Goal: Task Accomplishment & Management: Manage account settings

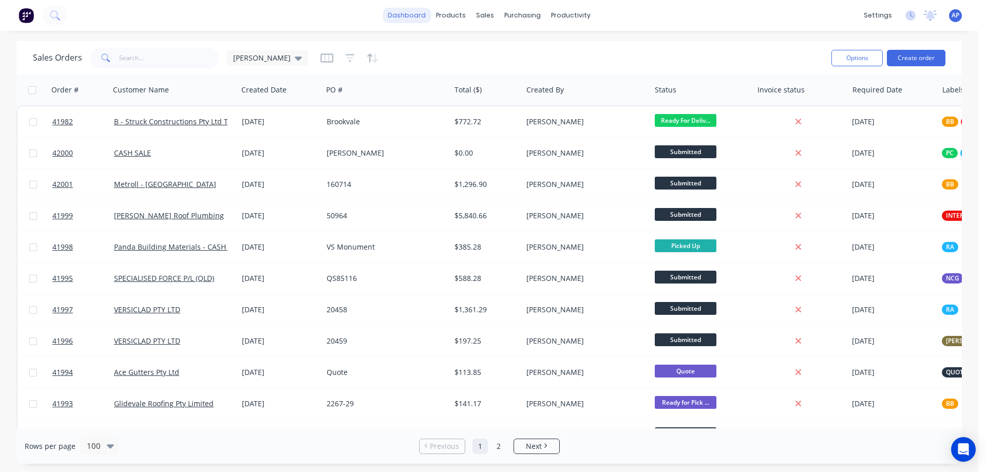
click at [406, 12] on link "dashboard" at bounding box center [407, 15] width 48 height 15
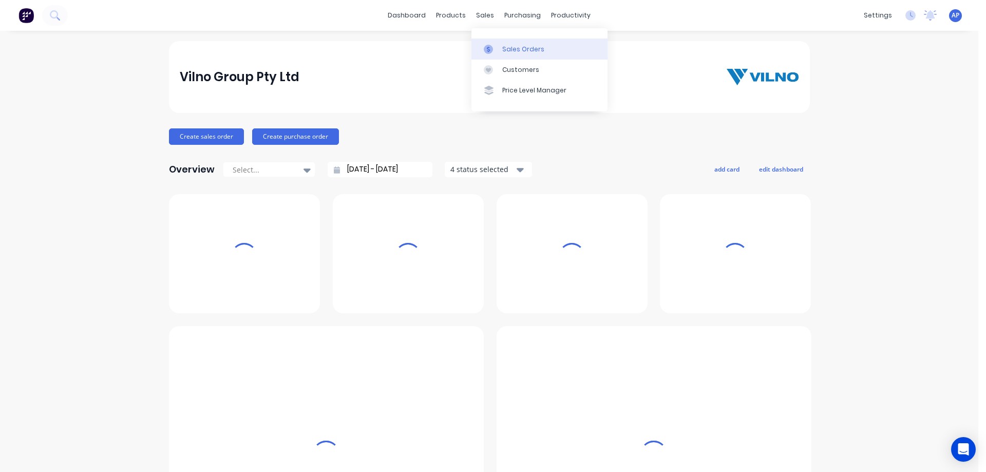
click at [502, 46] on div "Sales Orders" at bounding box center [523, 49] width 42 height 9
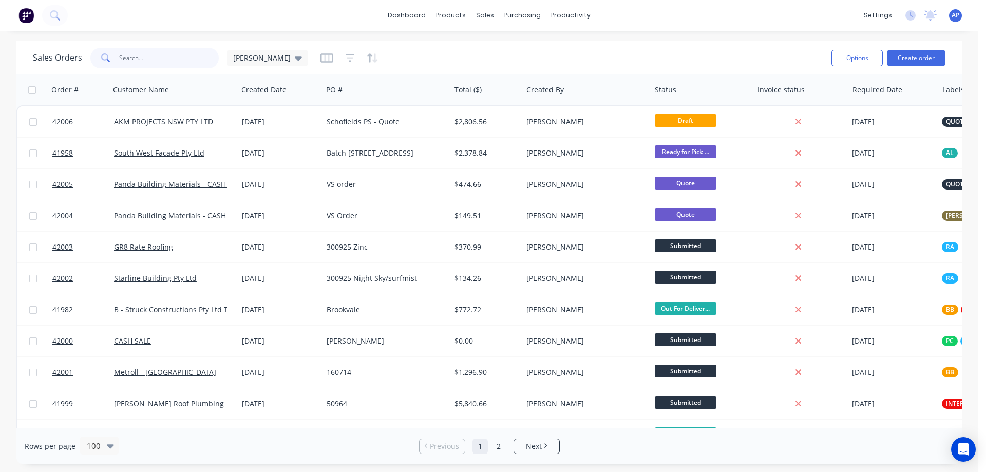
click at [126, 58] on input "text" at bounding box center [169, 58] width 100 height 21
type input "starline"
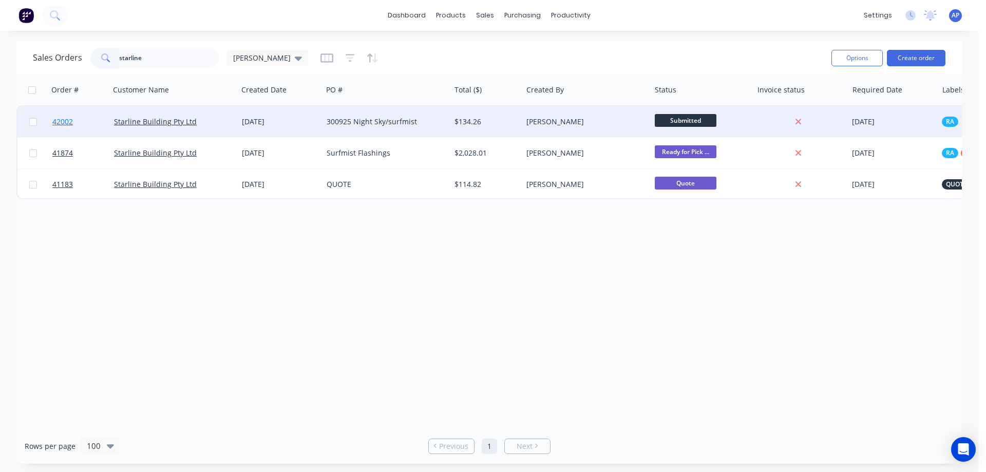
click at [60, 122] on span "42002" at bounding box center [62, 122] width 21 height 10
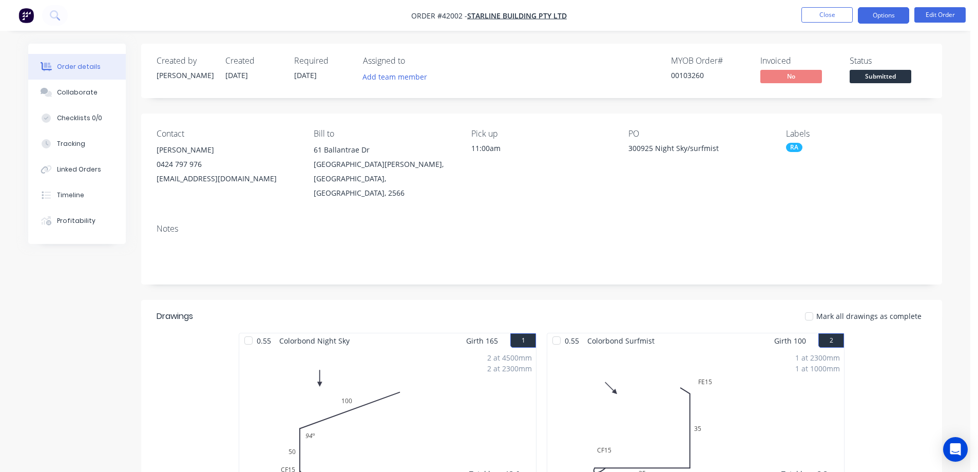
click at [872, 14] on button "Options" at bounding box center [883, 15] width 51 height 16
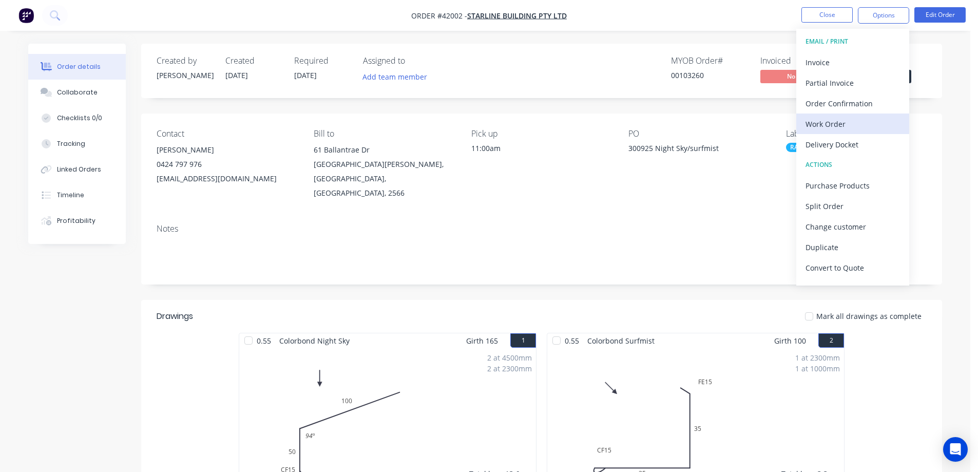
click at [841, 126] on div "Work Order" at bounding box center [853, 124] width 94 height 15
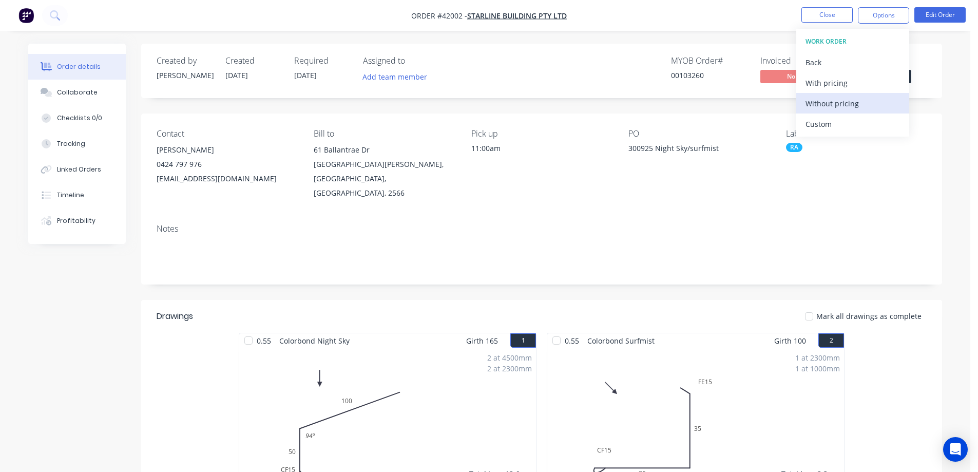
click at [866, 104] on div "Without pricing" at bounding box center [853, 103] width 94 height 15
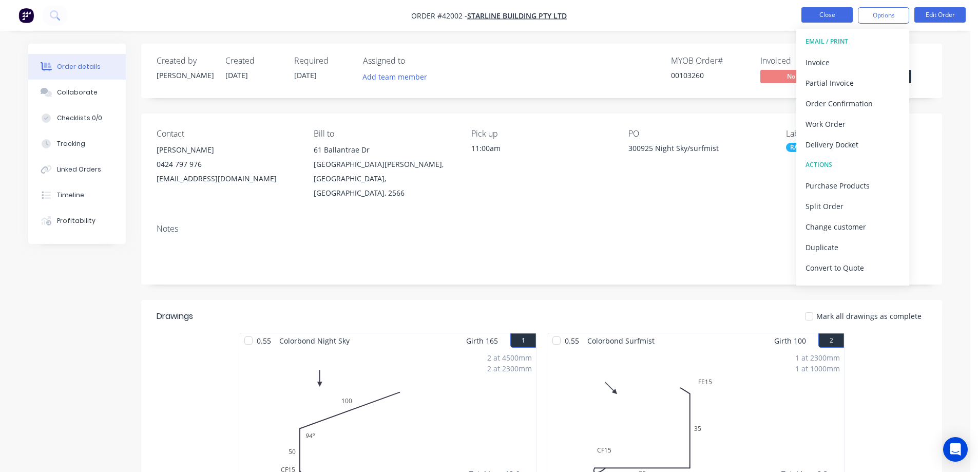
click at [812, 11] on button "Close" at bounding box center [826, 14] width 51 height 15
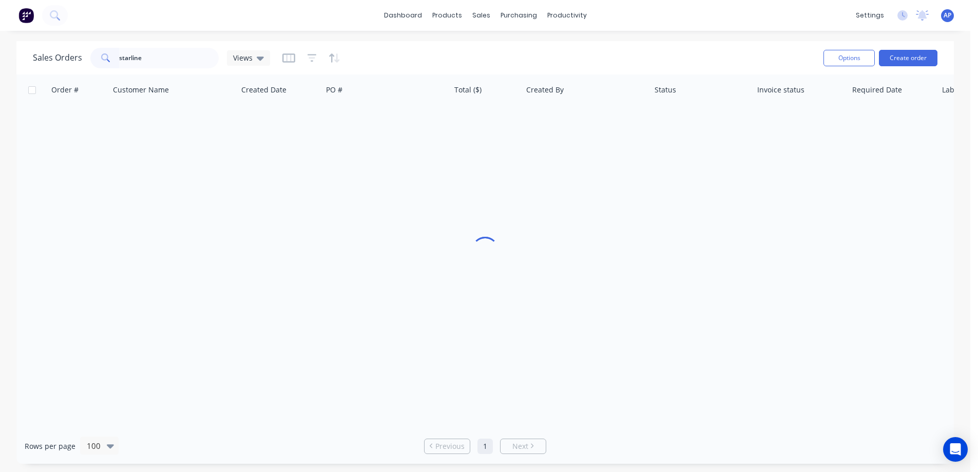
click at [106, 63] on div "starline" at bounding box center [154, 58] width 128 height 21
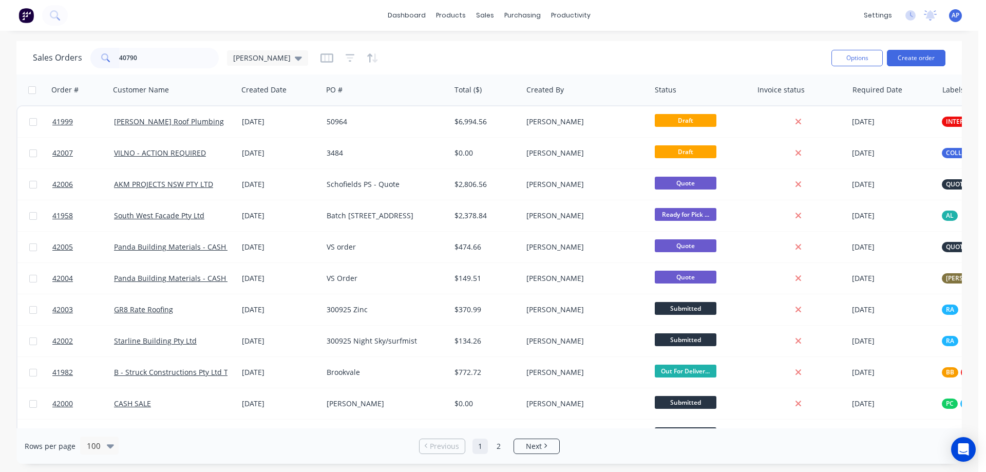
type input "40790"
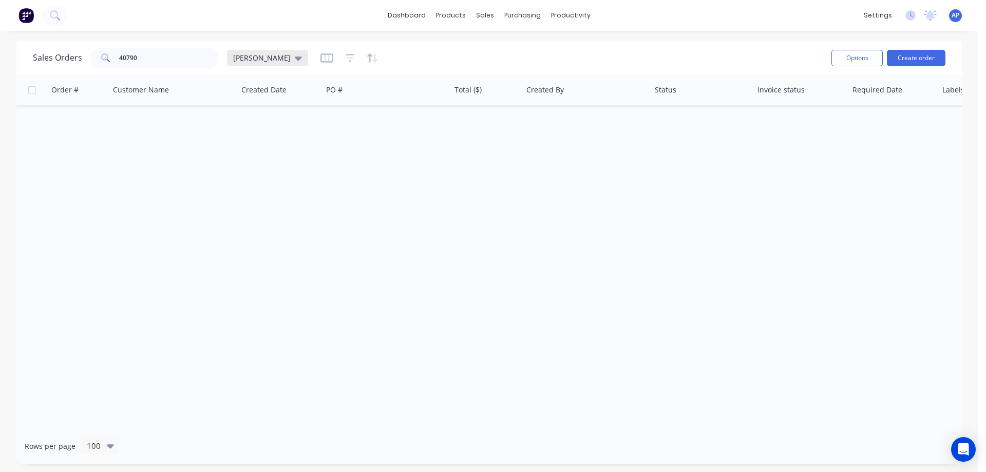
click at [295, 56] on icon at bounding box center [298, 57] width 7 height 11
click at [273, 184] on button "Archived" at bounding box center [288, 187] width 117 height 12
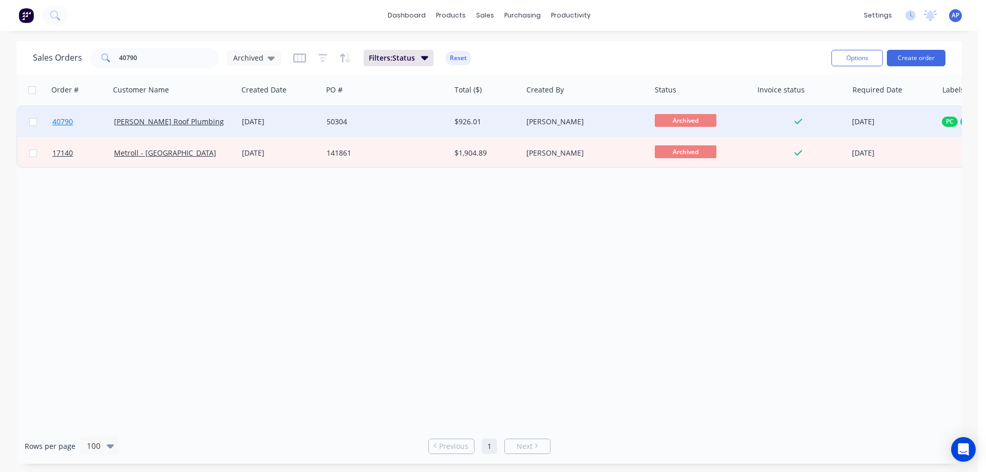
click at [68, 119] on span "40790" at bounding box center [62, 122] width 21 height 10
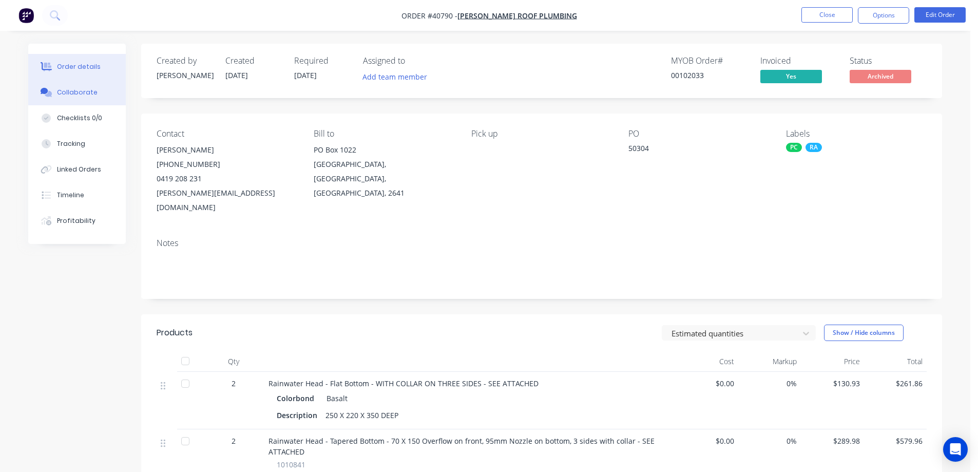
click at [89, 93] on div "Collaborate" at bounding box center [77, 92] width 41 height 9
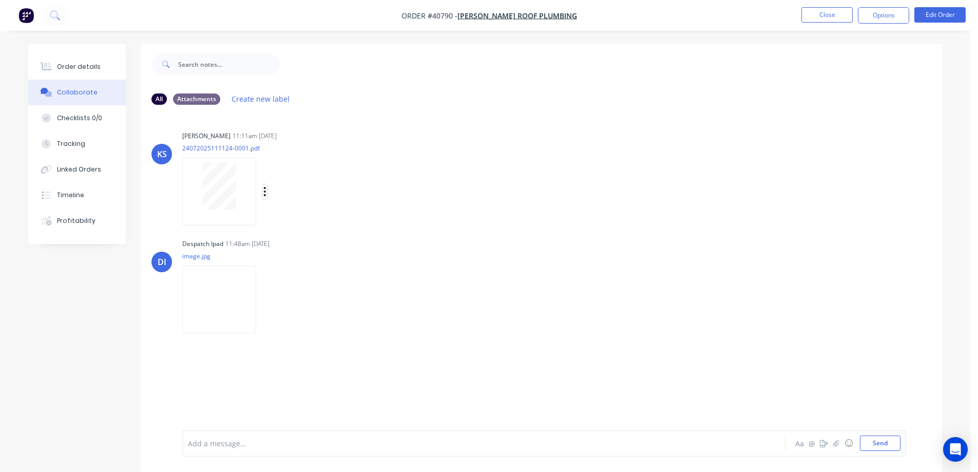
click at [264, 190] on icon "button" at bounding box center [264, 192] width 3 height 12
click at [295, 220] on button "Download" at bounding box center [333, 218] width 116 height 23
click at [91, 63] on div "Order details" at bounding box center [79, 66] width 44 height 9
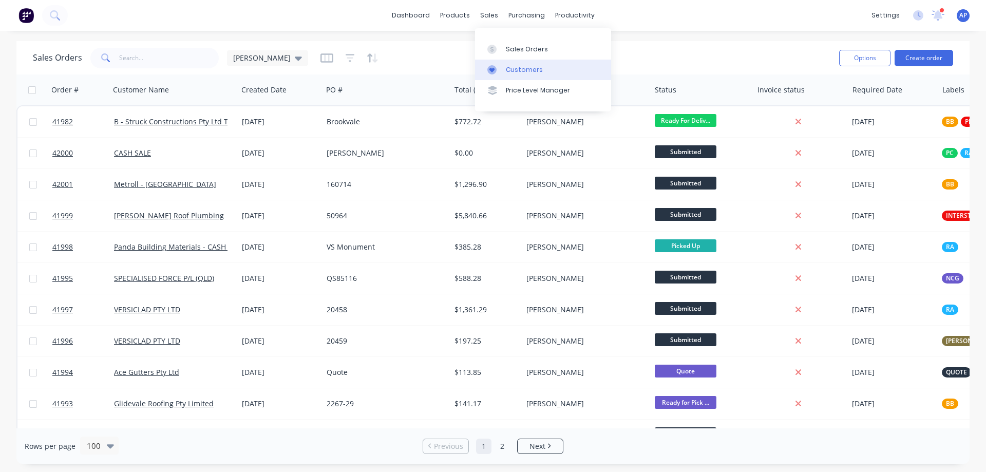
click at [532, 69] on div "Customers" at bounding box center [524, 69] width 37 height 9
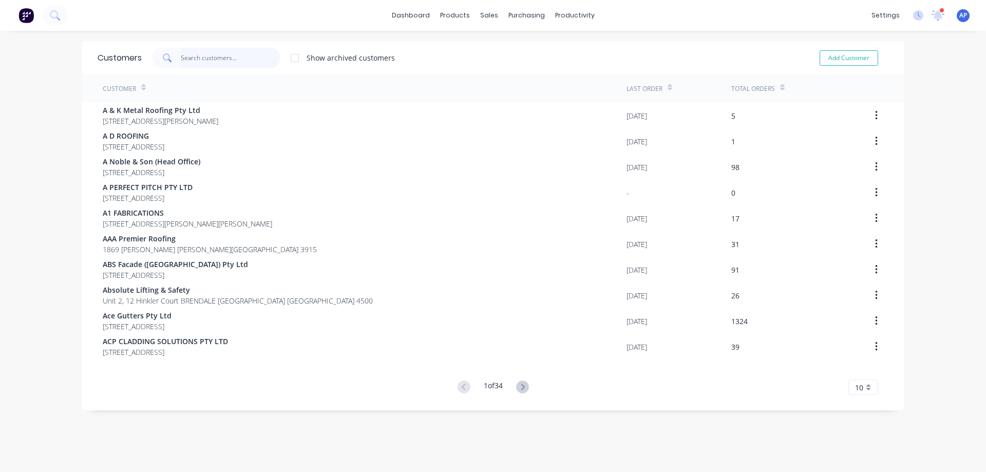
click at [225, 60] on input "text" at bounding box center [231, 58] width 100 height 21
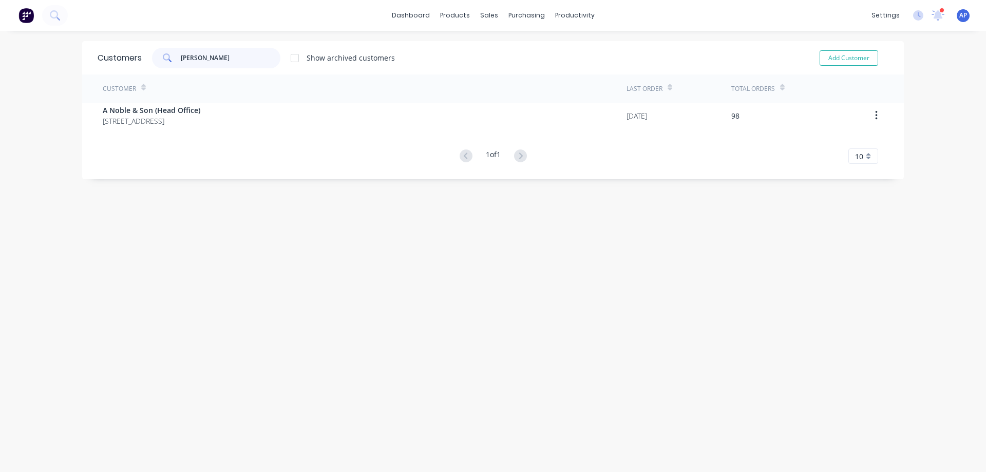
type input "nobles"
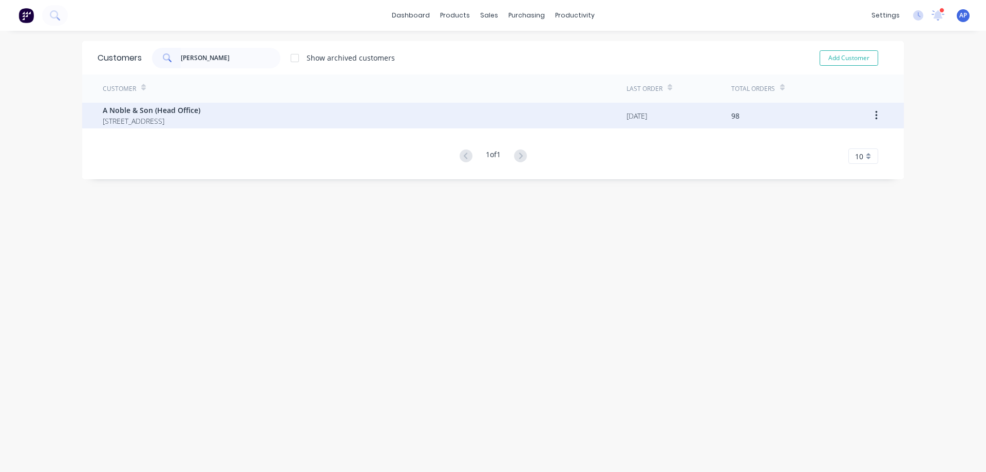
click at [173, 108] on span "A Noble & Son (Head Office)" at bounding box center [152, 110] width 98 height 11
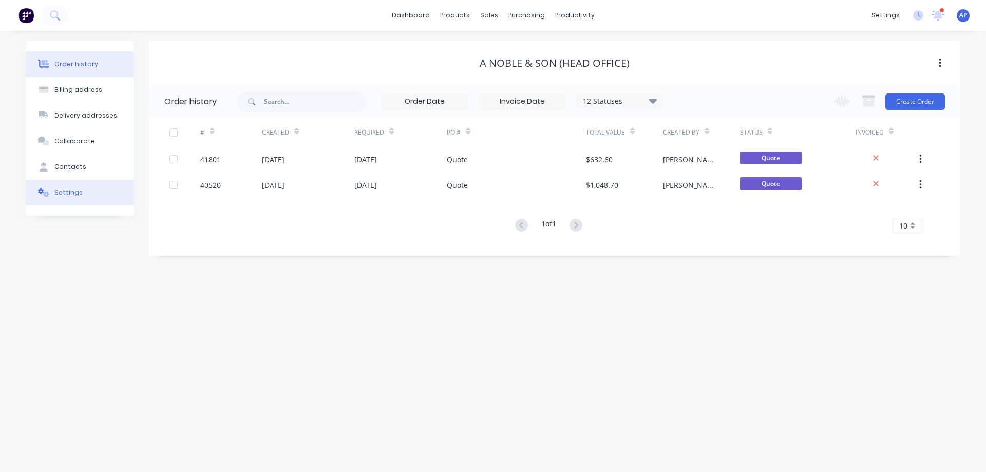
click at [69, 191] on div "Settings" at bounding box center [68, 192] width 28 height 9
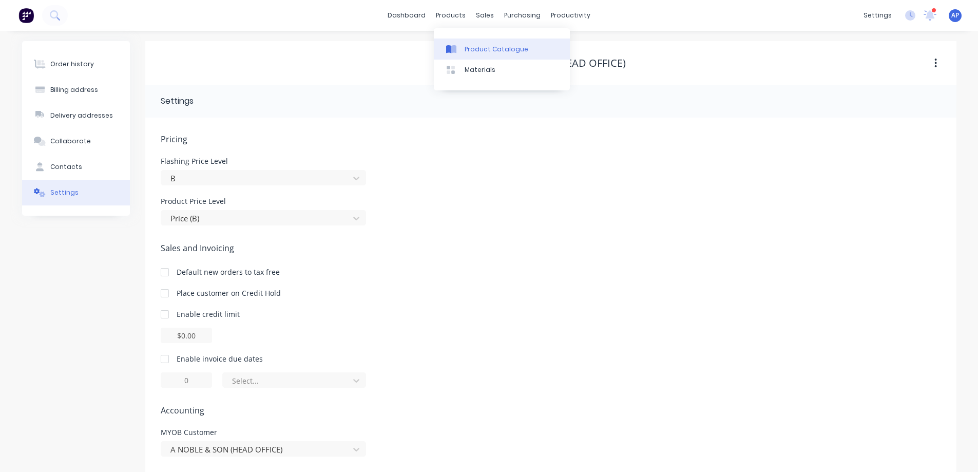
click at [474, 49] on div "Product Catalogue" at bounding box center [497, 49] width 64 height 9
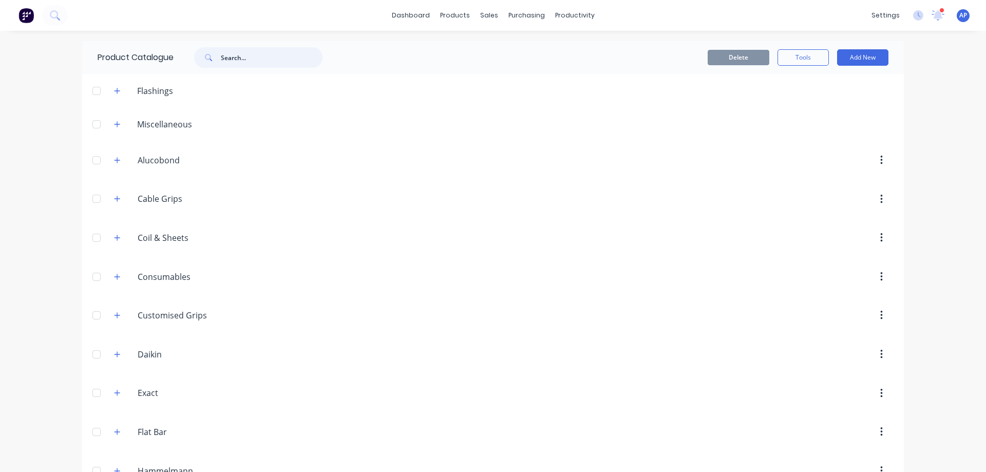
click at [255, 59] on input "text" at bounding box center [272, 57] width 102 height 21
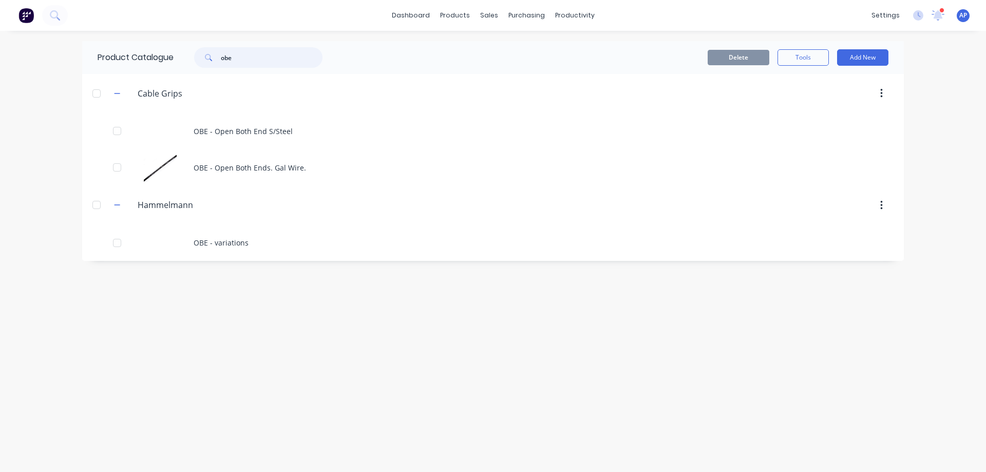
type input "obe"
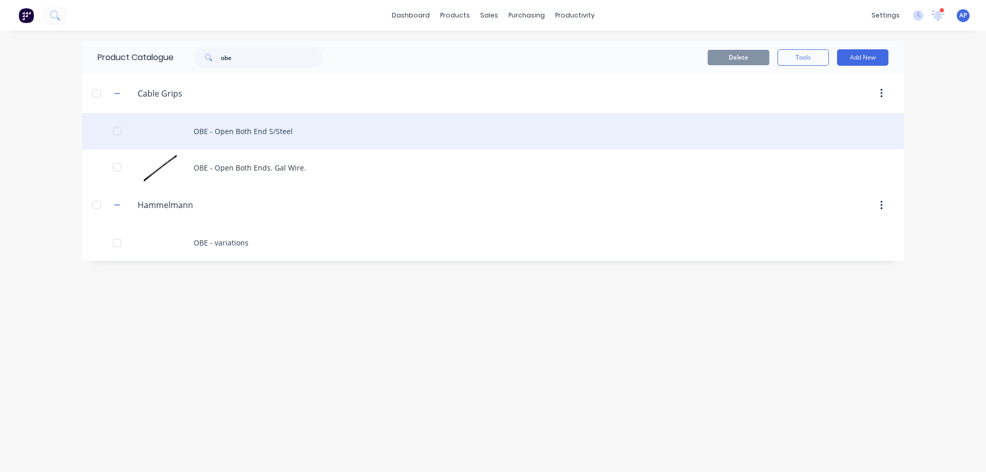
click at [274, 128] on div "OBE - Open Both End S/Steel" at bounding box center [492, 131] width 821 height 36
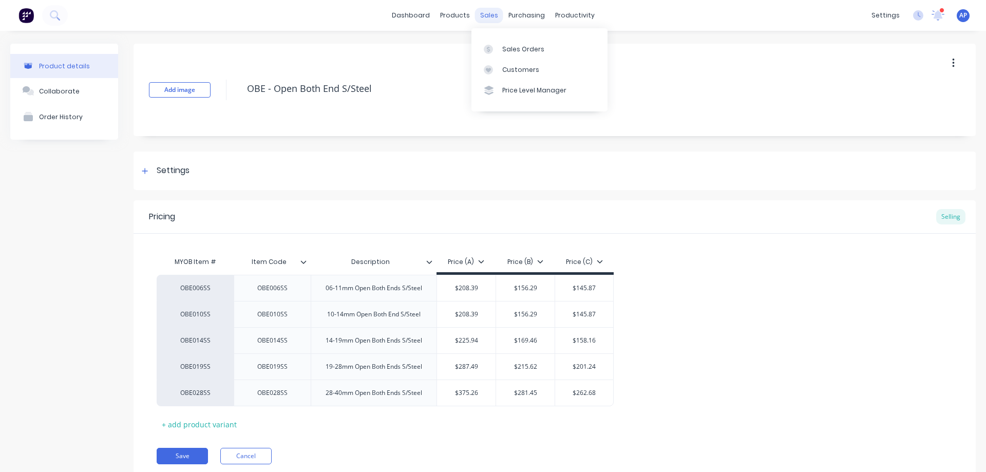
click at [483, 15] on div "sales" at bounding box center [489, 15] width 28 height 15
click at [514, 46] on div "Sales Orders" at bounding box center [523, 49] width 42 height 9
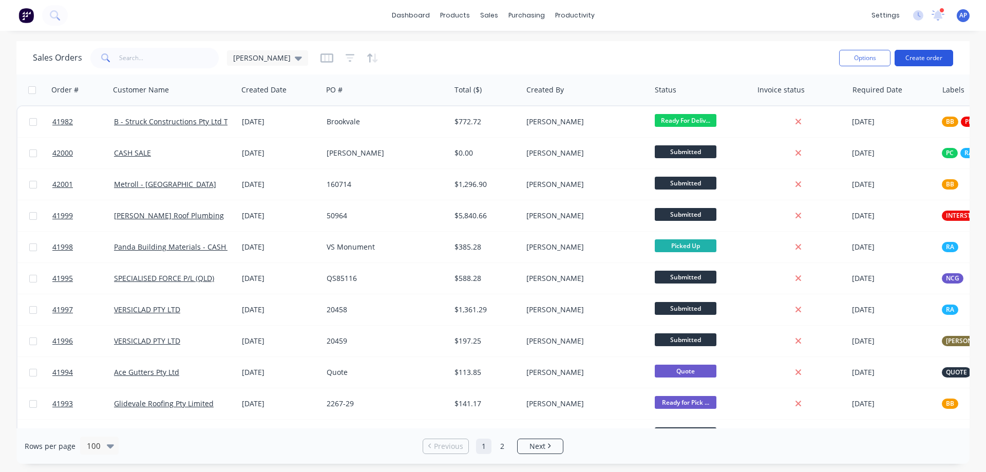
click at [926, 53] on button "Create order" at bounding box center [923, 58] width 59 height 16
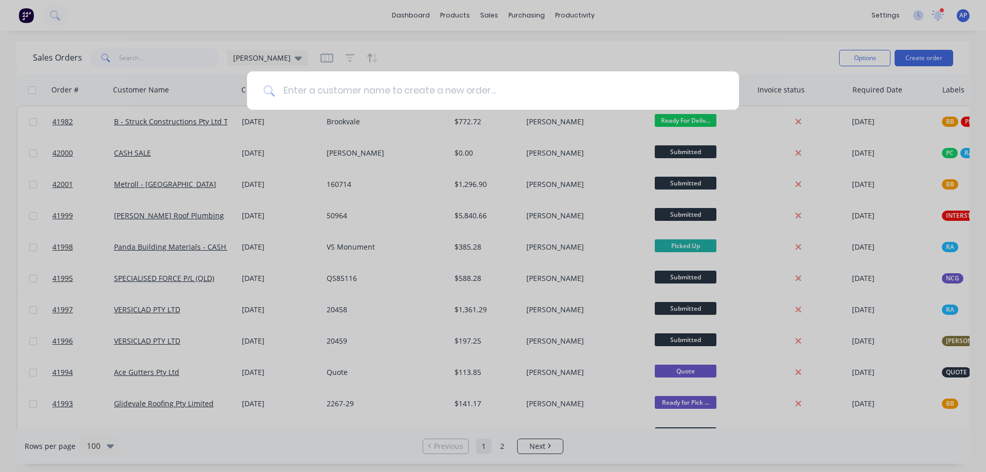
click at [365, 91] on input at bounding box center [499, 90] width 448 height 39
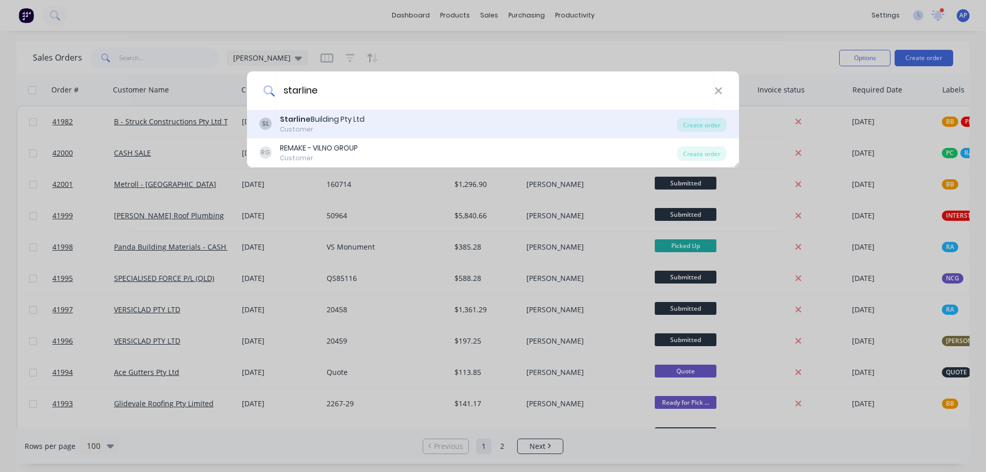
type input "starline"
click at [333, 120] on div "Starline Building Pty Ltd" at bounding box center [322, 119] width 85 height 11
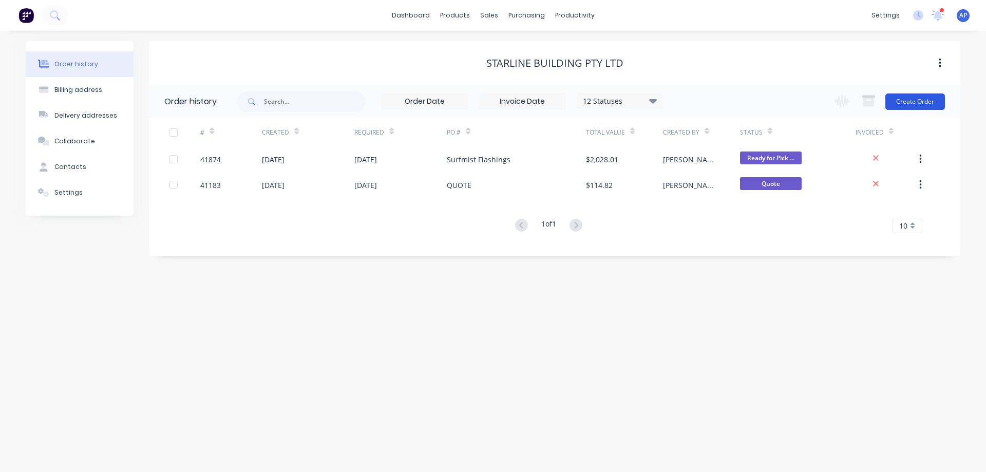
click at [925, 99] on button "Create Order" at bounding box center [915, 101] width 60 height 16
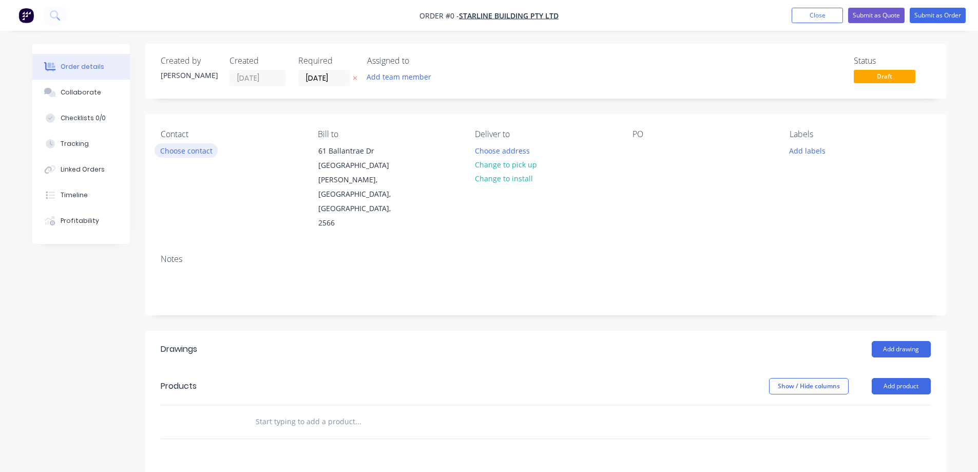
click at [207, 151] on button "Choose contact" at bounding box center [186, 150] width 63 height 14
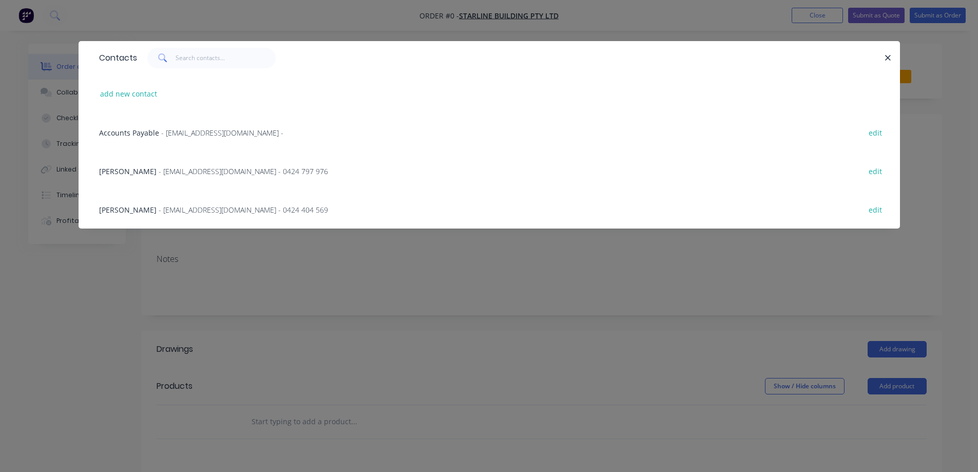
click at [203, 171] on span "- admin@starlinebuild.com.au - 0424 797 976" at bounding box center [243, 171] width 169 height 10
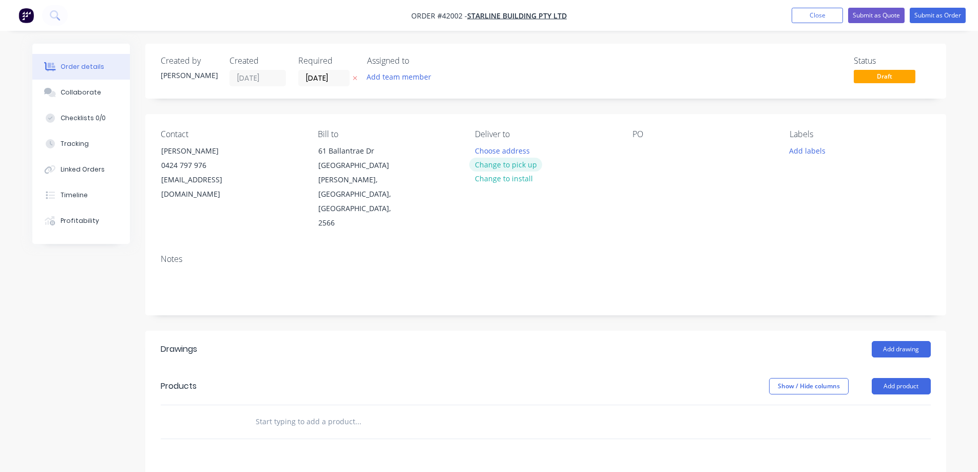
click at [491, 167] on button "Change to pick up" at bounding box center [505, 165] width 73 height 14
click at [489, 150] on div at bounding box center [483, 150] width 16 height 15
click at [642, 151] on div at bounding box center [641, 150] width 16 height 15
click at [645, 149] on div at bounding box center [641, 150] width 16 height 15
click at [797, 150] on button "Add labels" at bounding box center [807, 150] width 47 height 14
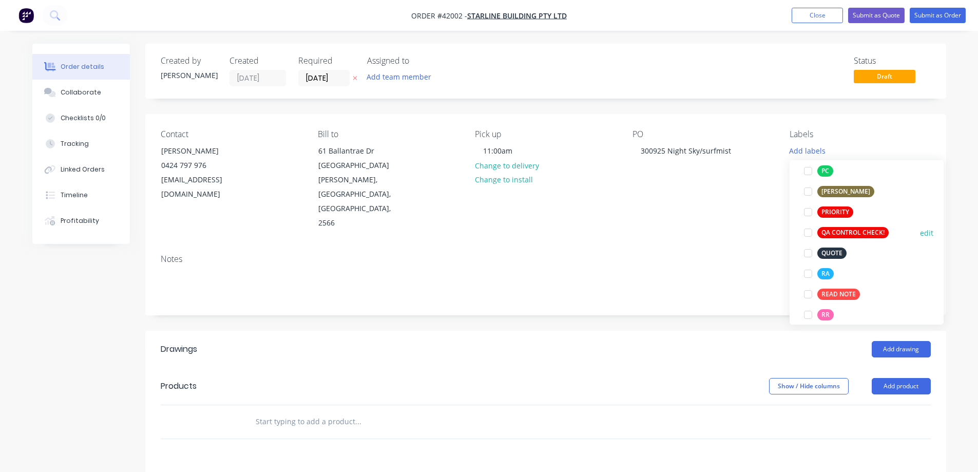
scroll to position [257, 0]
click at [810, 273] on div at bounding box center [808, 273] width 21 height 21
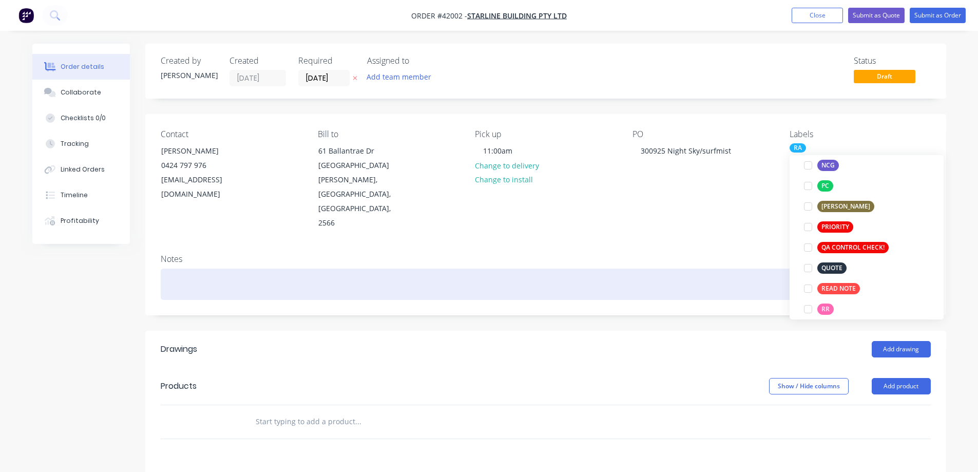
scroll to position [0, 0]
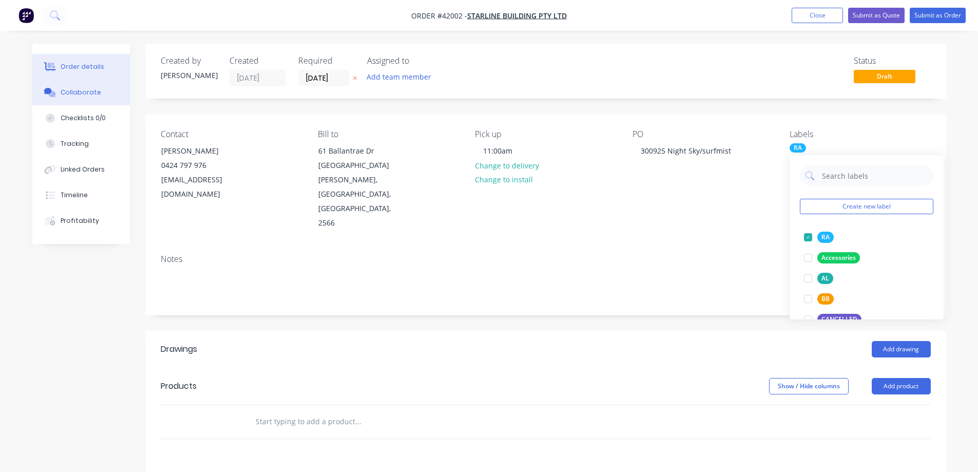
drag, startPoint x: 99, startPoint y: 95, endPoint x: 116, endPoint y: 93, distance: 17.1
click at [99, 95] on button "Collaborate" at bounding box center [81, 93] width 98 height 26
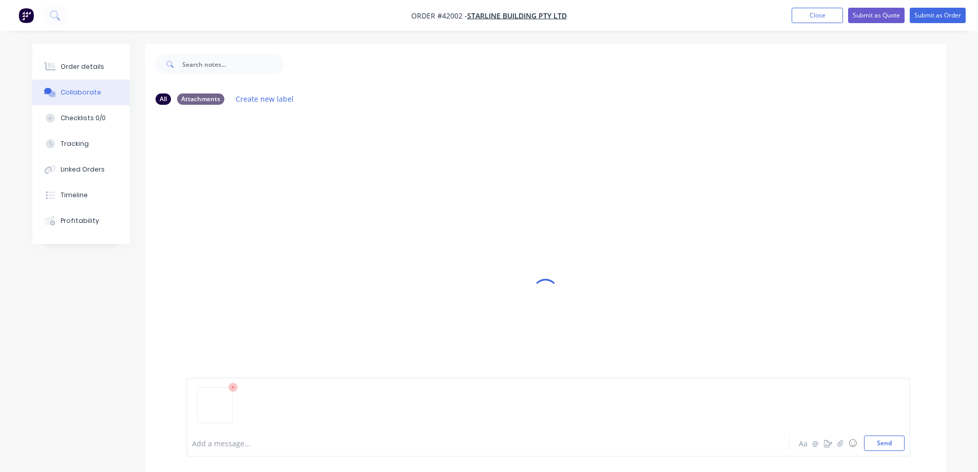
click at [895, 436] on button "Send" at bounding box center [884, 442] width 41 height 15
click at [89, 64] on div "Order details" at bounding box center [83, 66] width 44 height 9
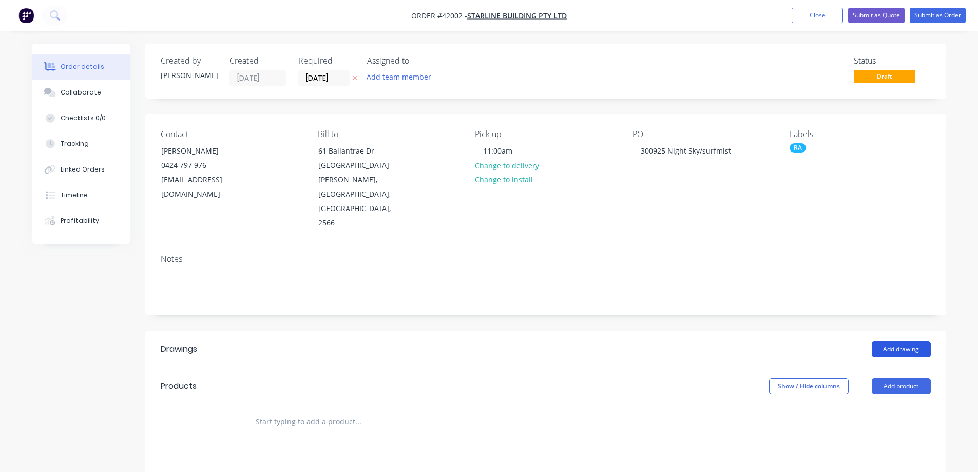
click at [917, 341] on button "Add drawing" at bounding box center [901, 349] width 59 height 16
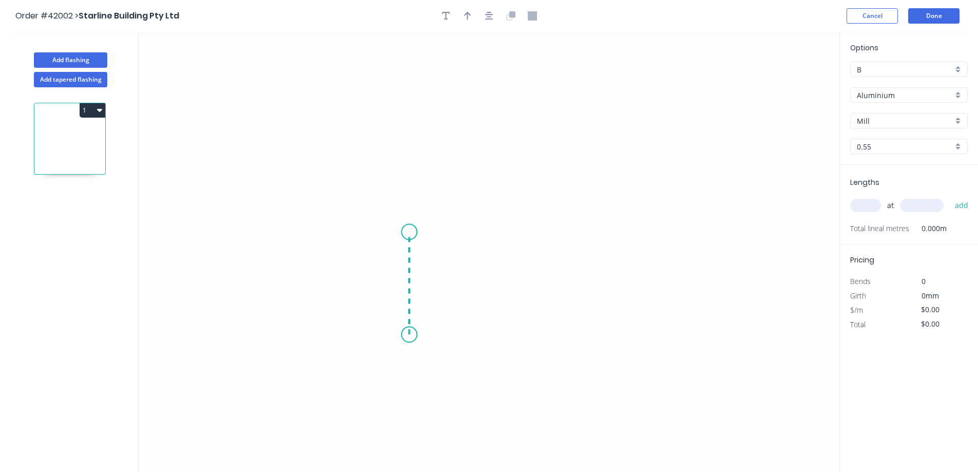
drag, startPoint x: 410, startPoint y: 319, endPoint x: 409, endPoint y: 232, distance: 87.3
click at [409, 232] on icon "0" at bounding box center [489, 252] width 701 height 440
drag, startPoint x: 461, startPoint y: 215, endPoint x: 591, endPoint y: 166, distance: 139.4
click at [591, 166] on icon "0 ?" at bounding box center [489, 252] width 701 height 440
click at [591, 166] on circle at bounding box center [591, 165] width 15 height 15
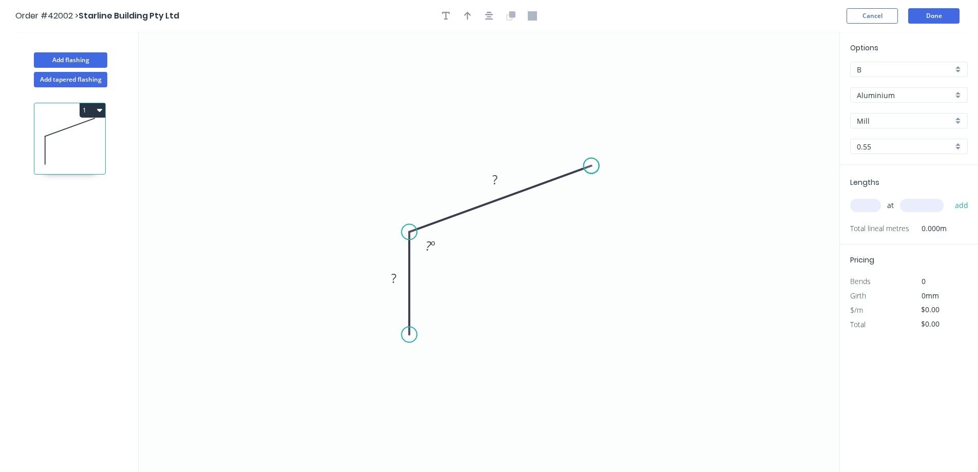
click at [591, 166] on circle at bounding box center [591, 165] width 15 height 15
drag, startPoint x: 408, startPoint y: 334, endPoint x: 412, endPoint y: 324, distance: 10.3
click at [412, 324] on circle at bounding box center [408, 323] width 15 height 15
click at [441, 354] on div "Crush & Fold" at bounding box center [463, 359] width 103 height 21
click at [403, 309] on rect at bounding box center [387, 305] width 41 height 21
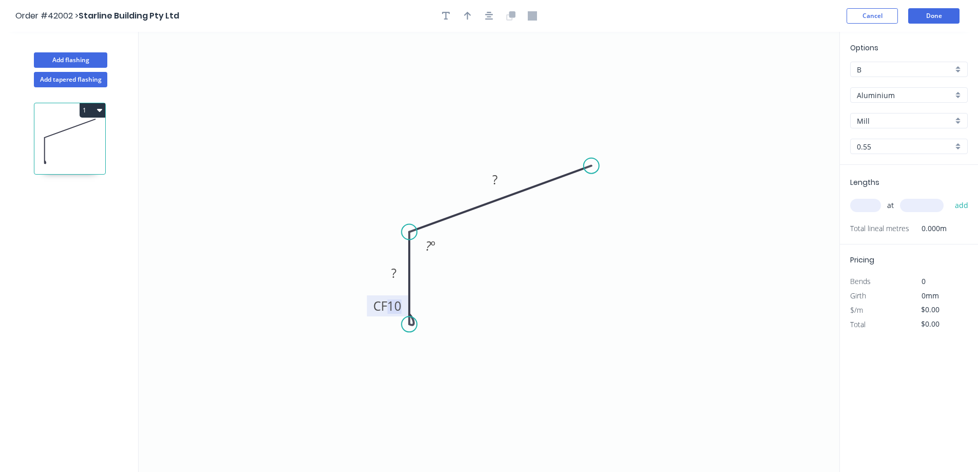
click at [398, 305] on tspan "10" at bounding box center [394, 305] width 14 height 17
type input "$8.57"
click at [467, 14] on icon "button" at bounding box center [467, 16] width 7 height 8
drag, startPoint x: 789, startPoint y: 79, endPoint x: 446, endPoint y: 150, distance: 350.4
click at [446, 150] on icon at bounding box center [445, 138] width 9 height 33
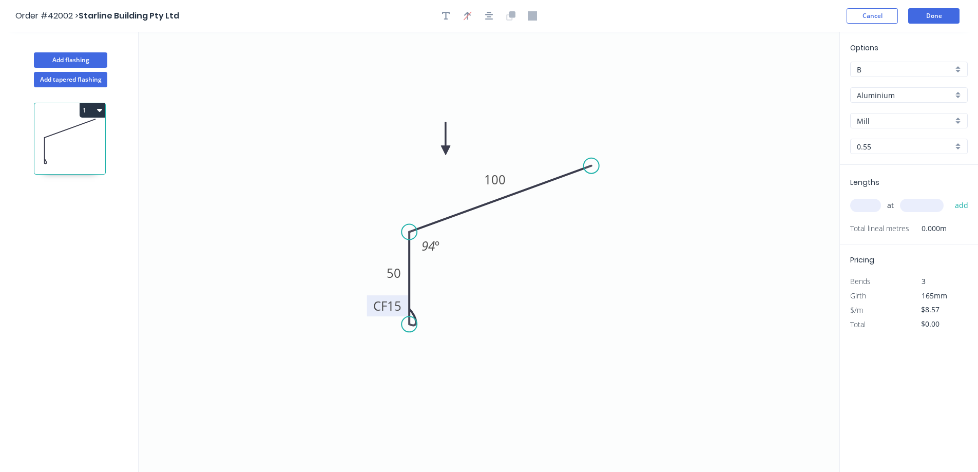
click at [958, 93] on div "Aluminium" at bounding box center [909, 94] width 118 height 15
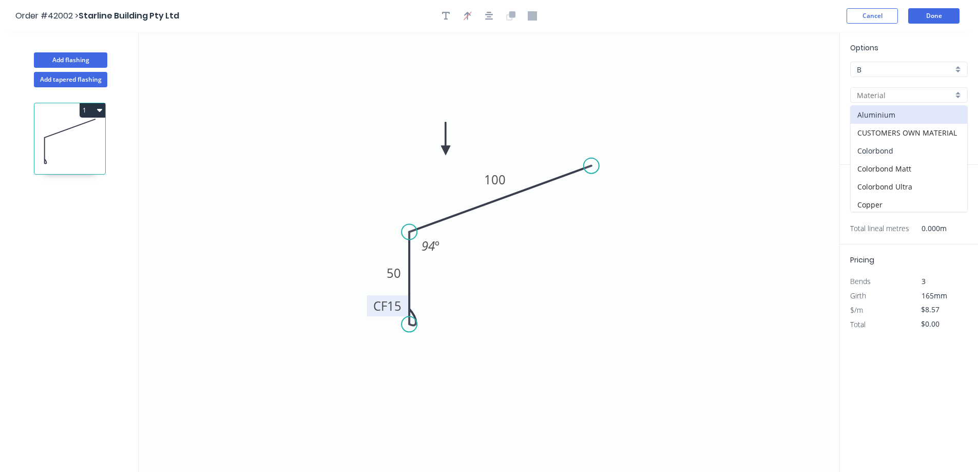
click at [898, 150] on div "Colorbond" at bounding box center [909, 151] width 117 height 18
type input "Colorbond"
type input "Basalt"
type input "$7.47"
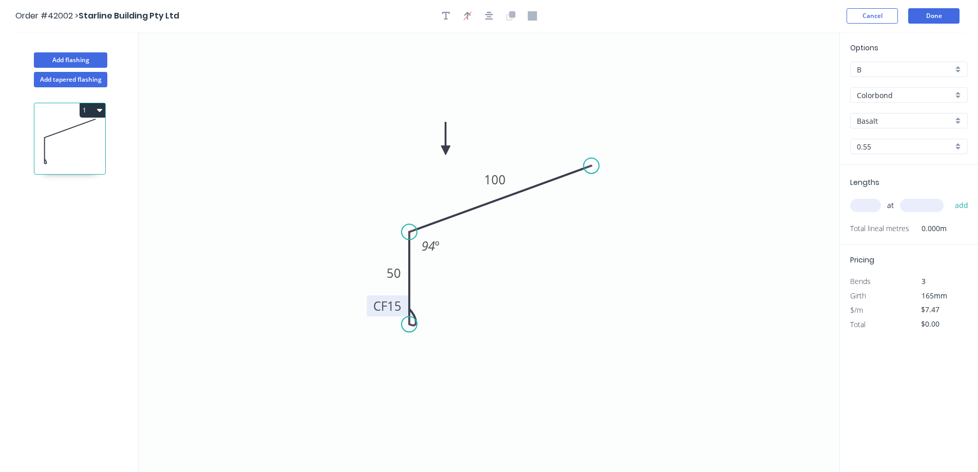
click at [957, 120] on div "Basalt" at bounding box center [909, 120] width 118 height 15
click at [903, 170] on div "Night Sky" at bounding box center [909, 169] width 117 height 18
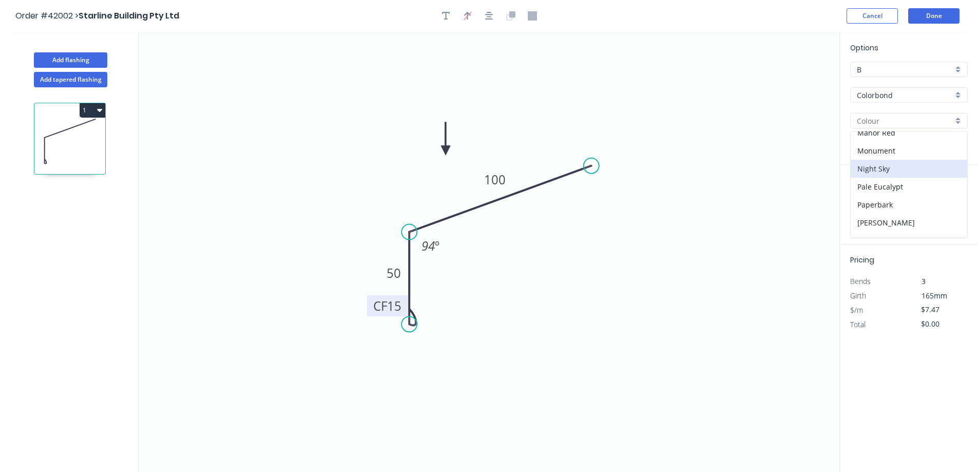
type input "Night Sky"
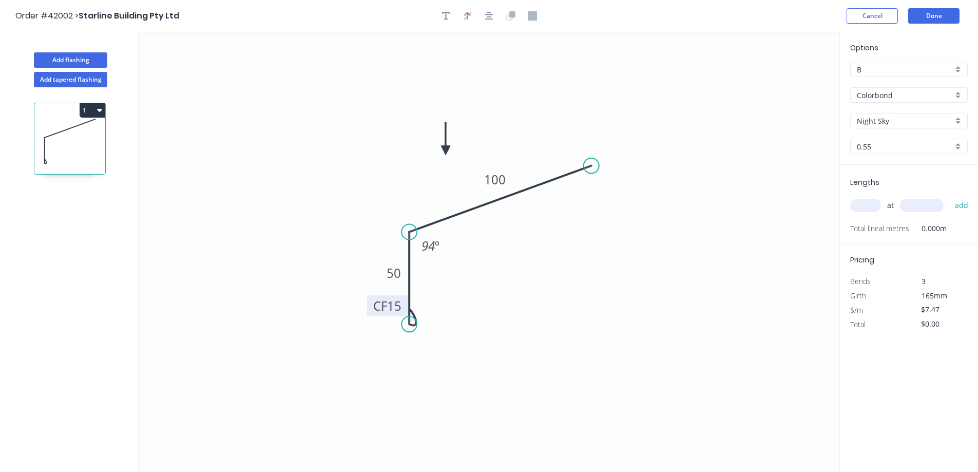
click at [870, 202] on input "text" at bounding box center [865, 205] width 31 height 13
type input "2"
type input "4500"
click at [950, 197] on button "add" at bounding box center [962, 205] width 24 height 17
type input "$67.23"
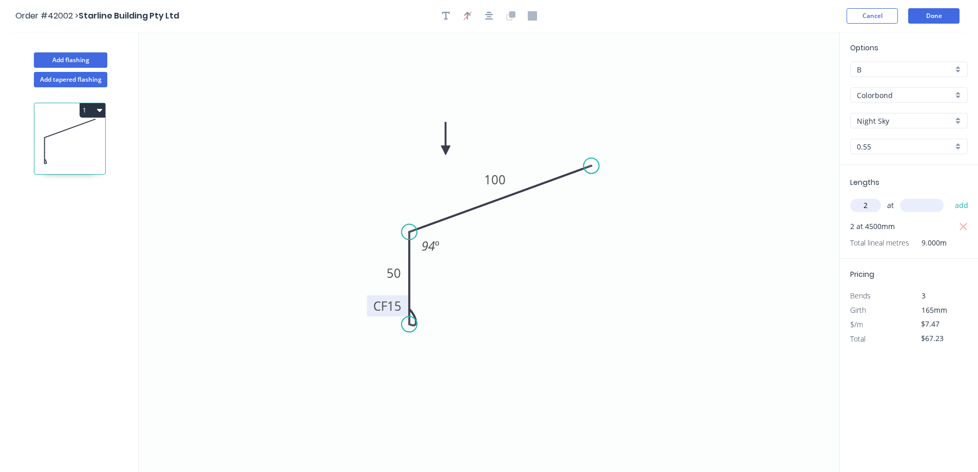
type input "2"
type input "2300"
click at [950, 197] on button "add" at bounding box center [962, 205] width 24 height 17
type input "$101.59"
click at [99, 61] on button "Add flashing" at bounding box center [70, 59] width 73 height 15
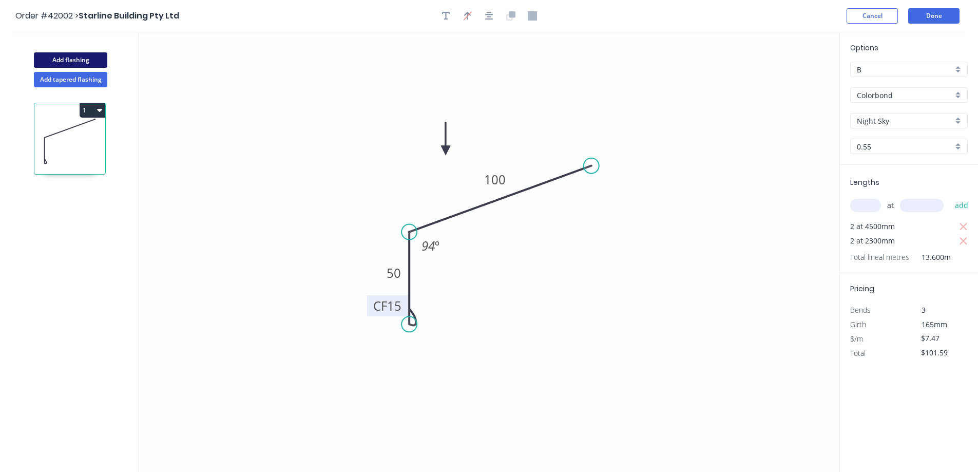
type input "$0.00"
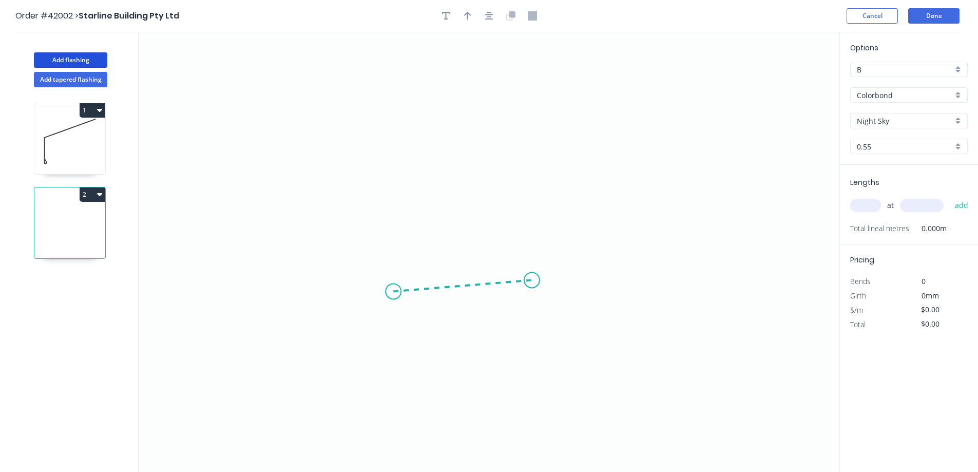
drag, startPoint x: 393, startPoint y: 292, endPoint x: 533, endPoint y: 280, distance: 140.1
click at [533, 280] on icon "0" at bounding box center [489, 252] width 701 height 440
drag, startPoint x: 533, startPoint y: 280, endPoint x: 539, endPoint y: 175, distance: 105.4
click at [539, 175] on icon "0 ?" at bounding box center [489, 252] width 701 height 440
drag, startPoint x: 539, startPoint y: 175, endPoint x: 470, endPoint y: 122, distance: 86.9
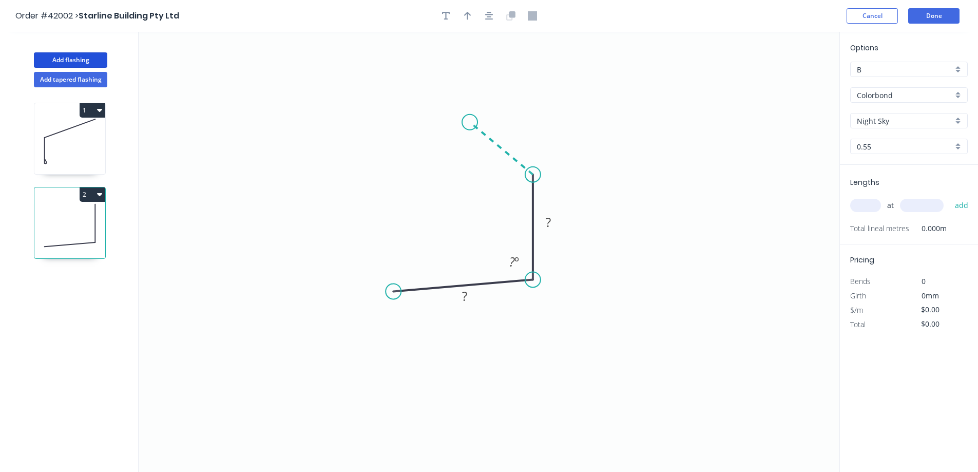
click at [470, 122] on icon "0 ? ? ? º" at bounding box center [489, 252] width 701 height 440
click at [470, 122] on circle at bounding box center [469, 121] width 15 height 15
drag, startPoint x: 414, startPoint y: 328, endPoint x: 418, endPoint y: 324, distance: 6.2
click at [414, 328] on div "Crush & Fold" at bounding box center [446, 327] width 103 height 21
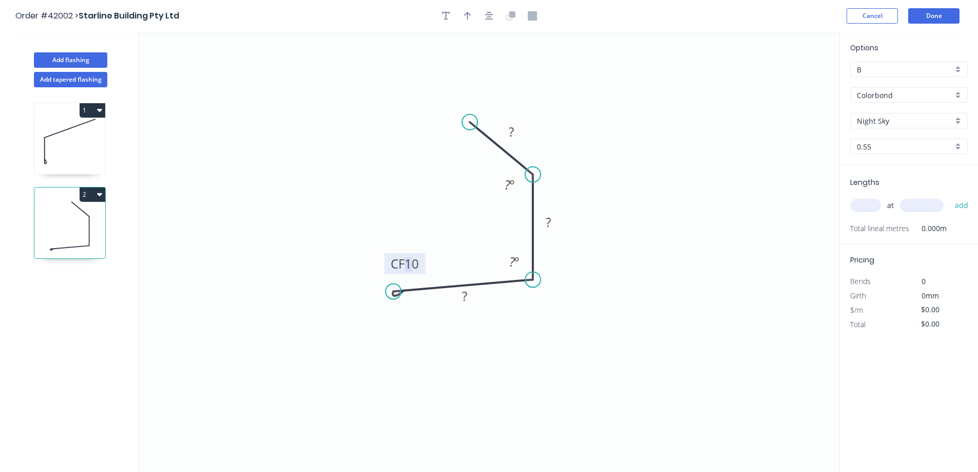
click at [412, 262] on tspan "10" at bounding box center [412, 263] width 14 height 17
click at [504, 128] on div "Delete point" at bounding box center [521, 132] width 103 height 21
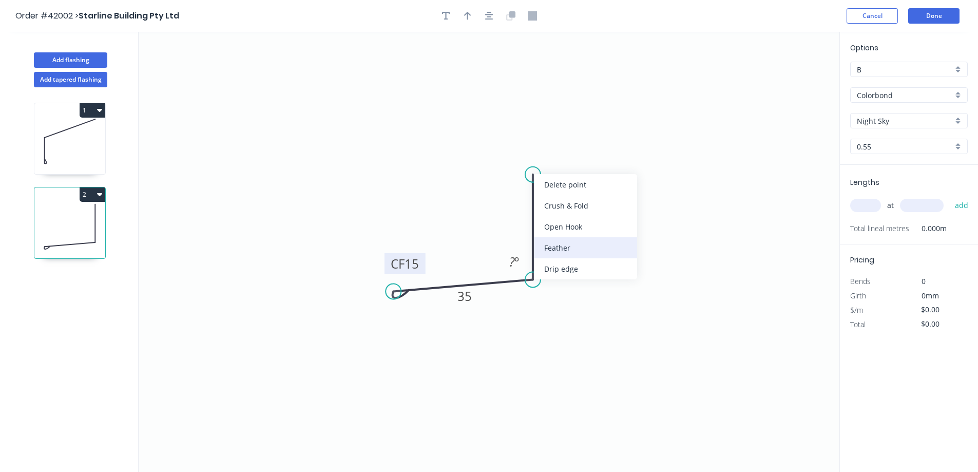
click at [579, 243] on div "Feather" at bounding box center [585, 247] width 103 height 21
type input "$6.20"
click at [560, 207] on div "Flip bend" at bounding box center [584, 207] width 103 height 21
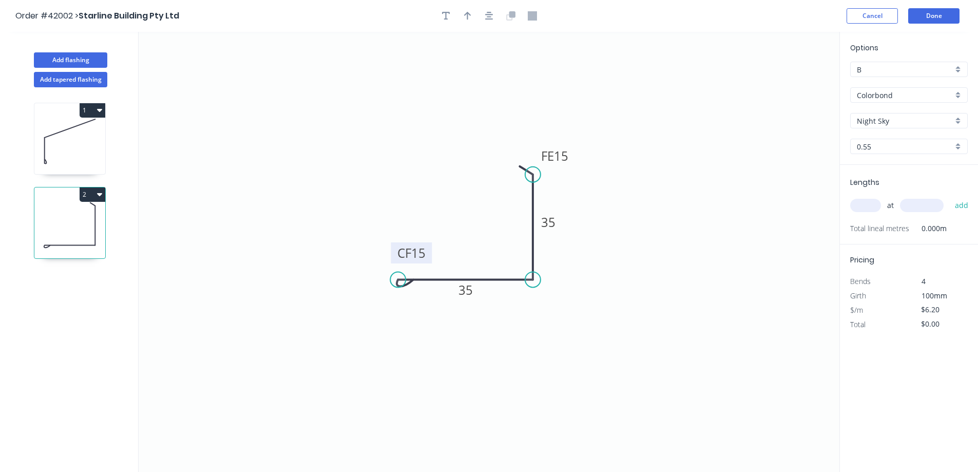
drag, startPoint x: 394, startPoint y: 294, endPoint x: 398, endPoint y: 273, distance: 21.4
click at [398, 273] on circle at bounding box center [397, 279] width 15 height 15
click at [468, 16] on icon "button" at bounding box center [467, 15] width 7 height 9
drag, startPoint x: 576, startPoint y: 104, endPoint x: 427, endPoint y: 172, distance: 163.6
click at [450, 153] on icon at bounding box center [454, 136] width 9 height 33
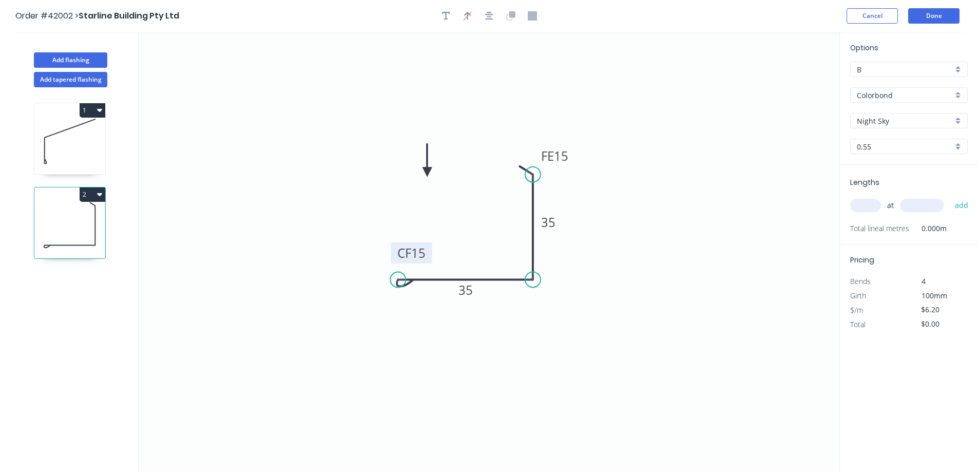
click at [427, 173] on icon at bounding box center [427, 160] width 9 height 33
click at [427, 173] on icon at bounding box center [439, 171] width 33 height 9
click at [427, 173] on icon at bounding box center [435, 180] width 30 height 30
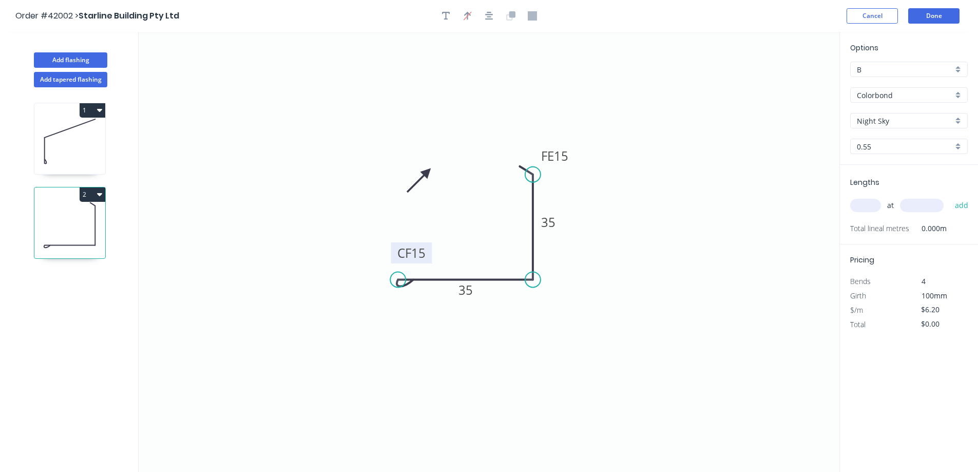
click at [427, 173] on icon at bounding box center [419, 180] width 30 height 30
click at [427, 173] on icon at bounding box center [415, 171] width 33 height 9
click at [957, 119] on div "Night Sky" at bounding box center [909, 120] width 118 height 15
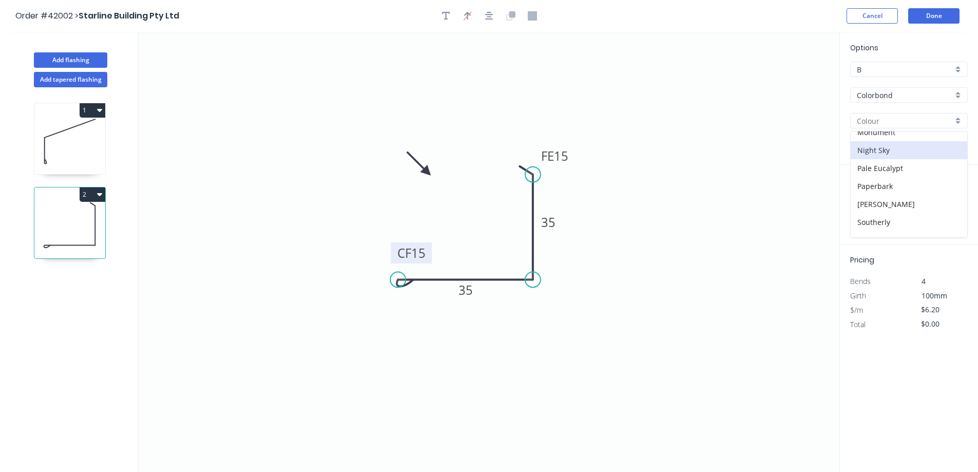
scroll to position [257, 0]
click at [892, 203] on div "Surfmist" at bounding box center [909, 207] width 117 height 18
type input "Surfmist"
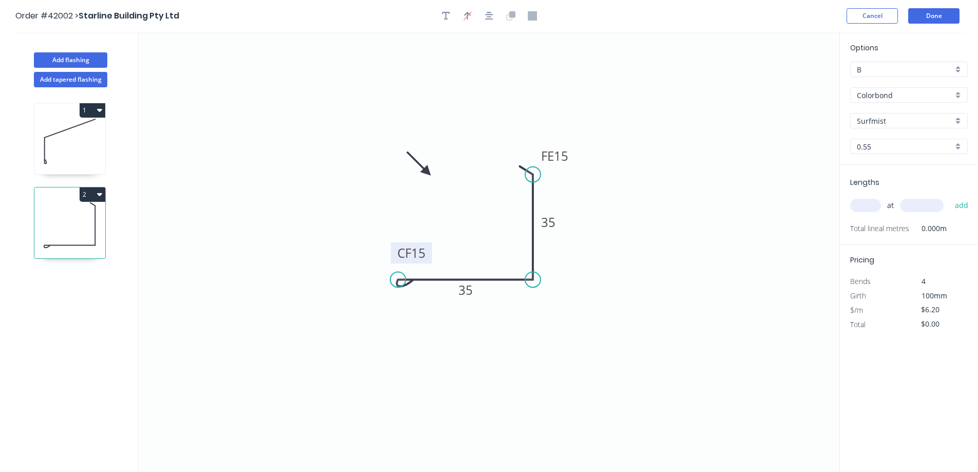
click at [862, 203] on input "text" at bounding box center [865, 205] width 31 height 13
type input "1"
type input "2300"
click at [950, 197] on button "add" at bounding box center [962, 205] width 24 height 17
type input "$14.26"
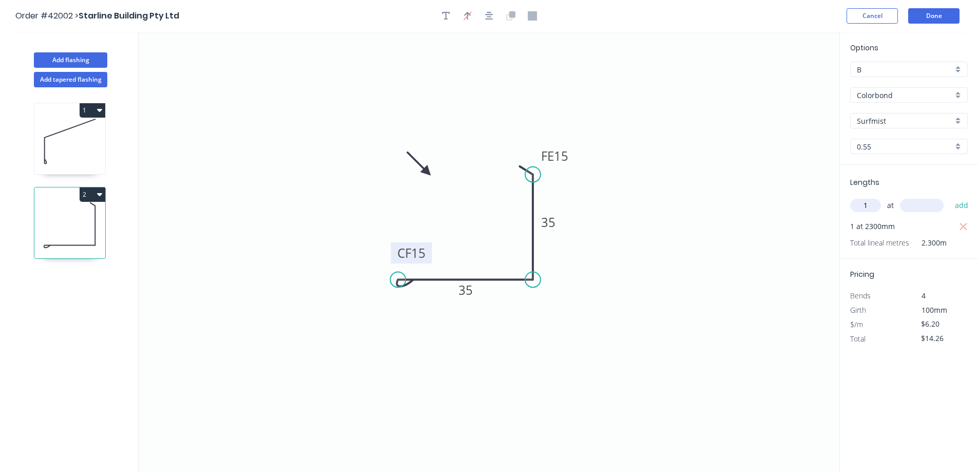
type input "1"
type input "1000"
click at [950, 197] on button "add" at bounding box center [962, 205] width 24 height 17
type input "$20.46"
click at [929, 17] on button "Done" at bounding box center [933, 15] width 51 height 15
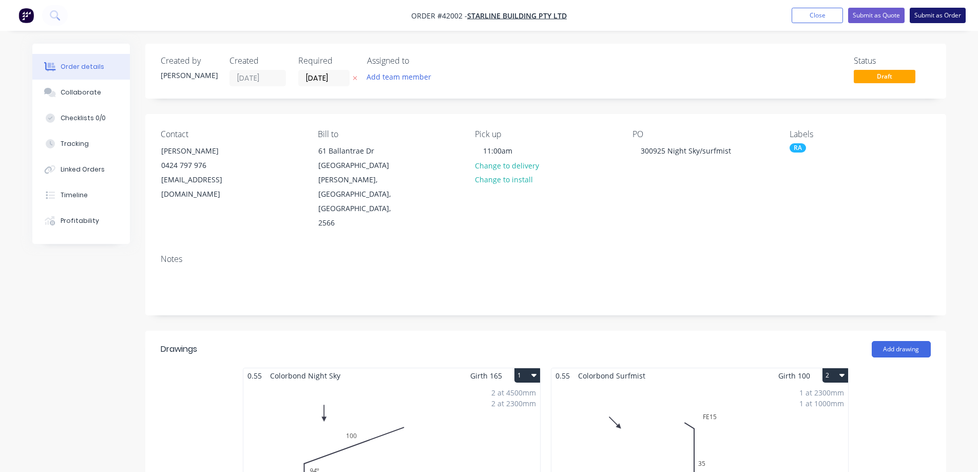
click at [937, 15] on button "Submit as Order" at bounding box center [938, 15] width 56 height 15
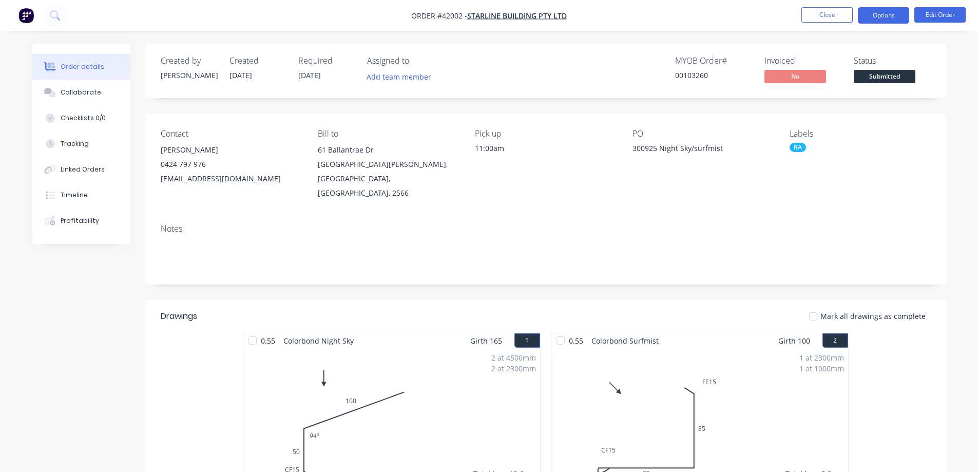
click at [871, 8] on button "Options" at bounding box center [883, 15] width 51 height 16
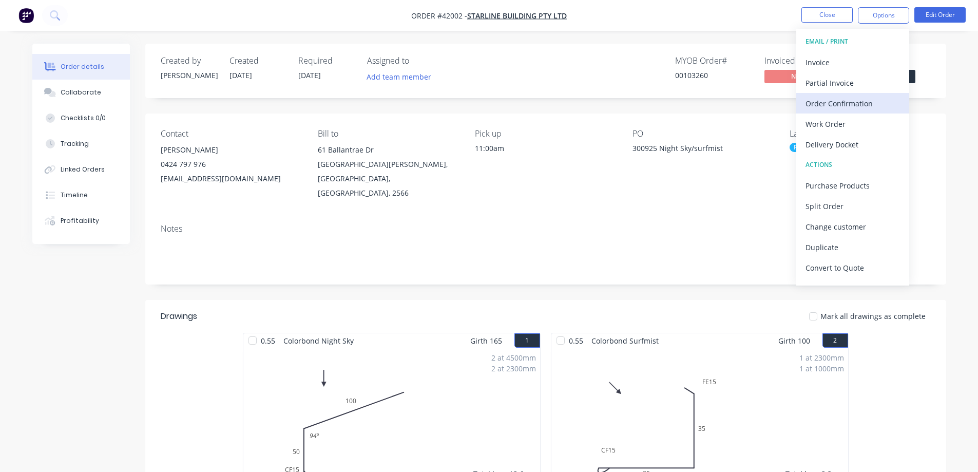
click at [847, 101] on div "Order Confirmation" at bounding box center [853, 103] width 94 height 15
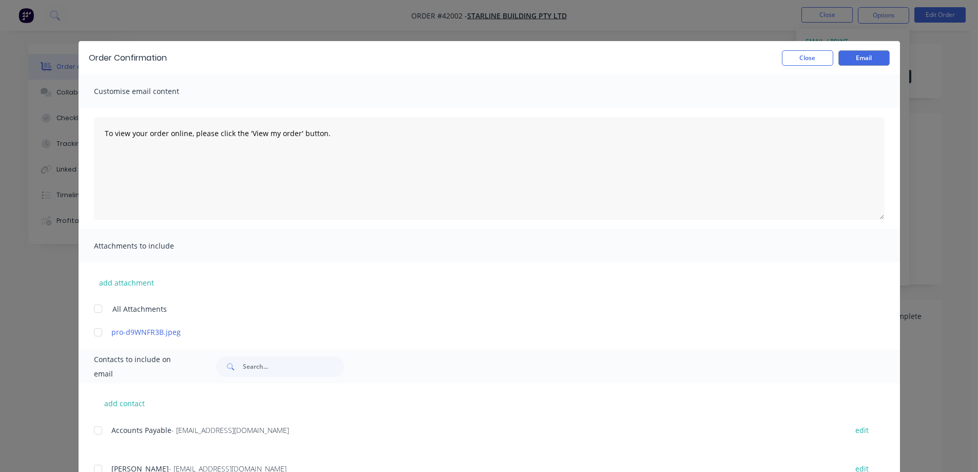
scroll to position [81, 0]
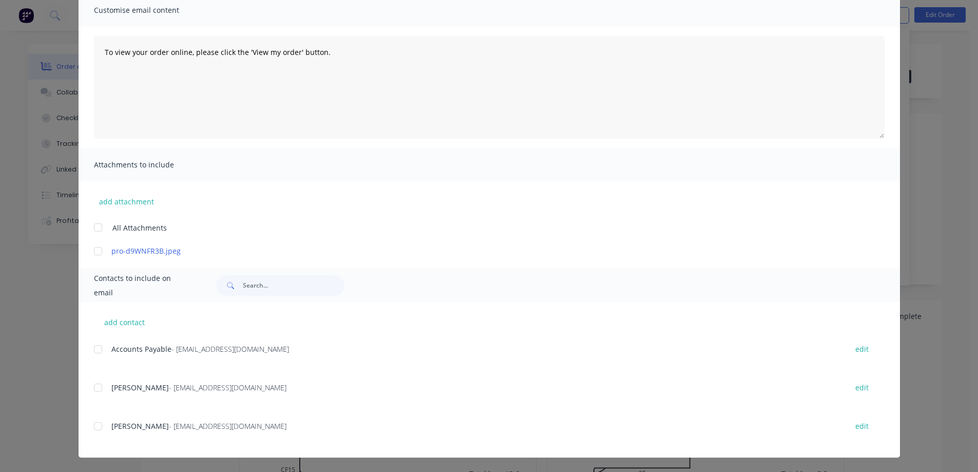
drag, startPoint x: 92, startPoint y: 386, endPoint x: 470, endPoint y: 302, distance: 386.5
click at [94, 385] on div at bounding box center [98, 387] width 21 height 21
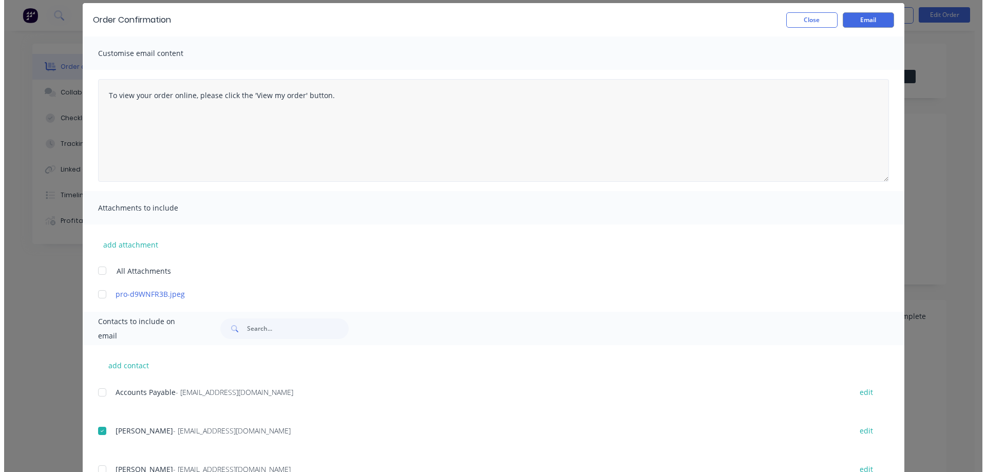
scroll to position [0, 0]
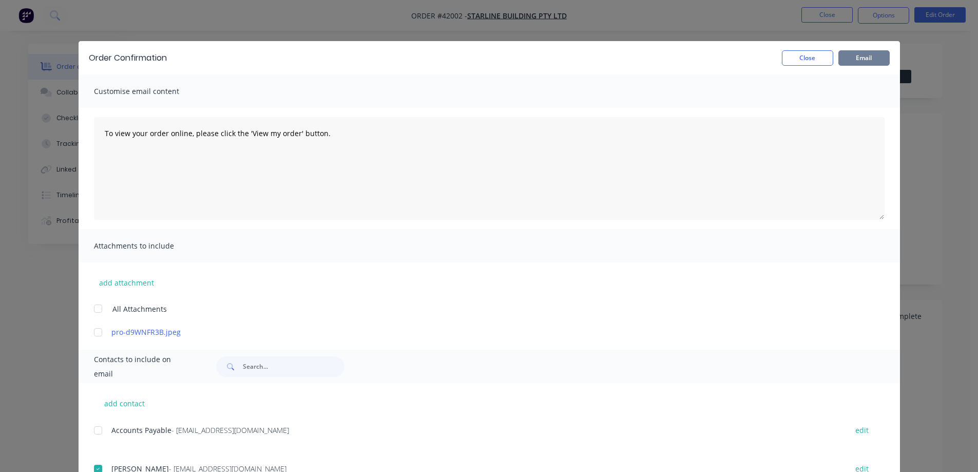
click at [870, 57] on button "Email" at bounding box center [863, 57] width 51 height 15
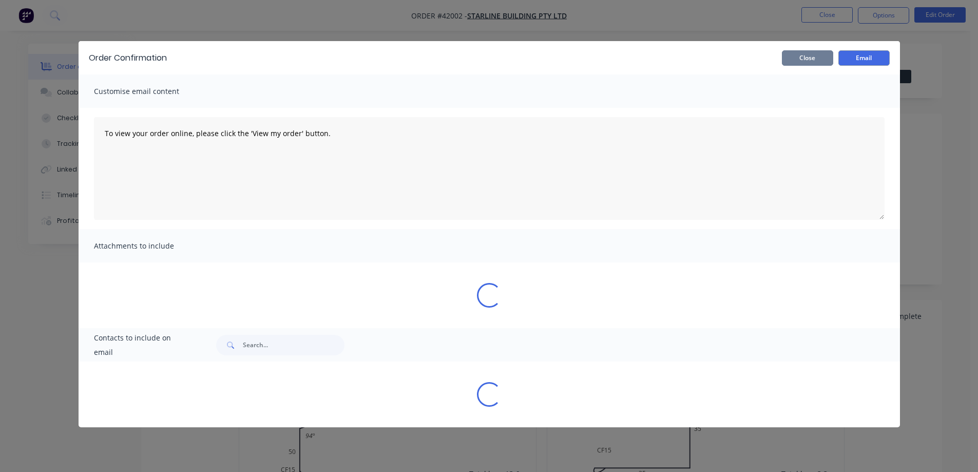
click at [820, 58] on button "Close" at bounding box center [807, 57] width 51 height 15
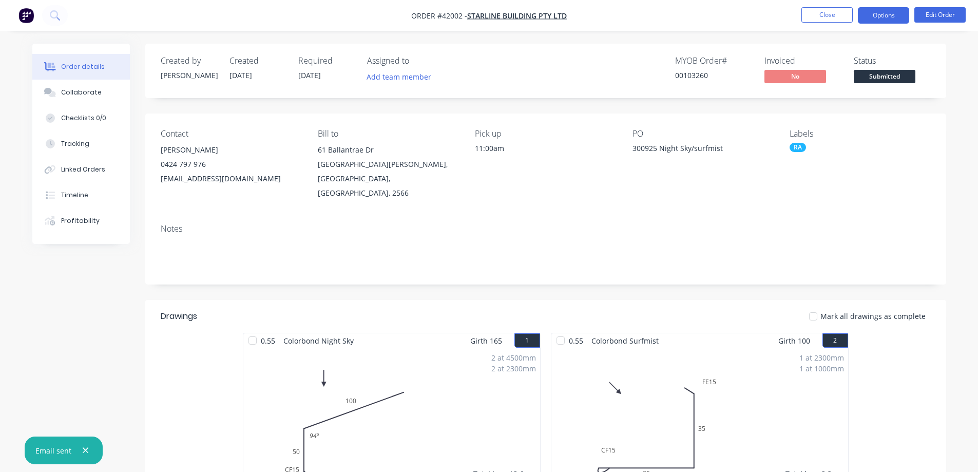
click at [879, 17] on button "Options" at bounding box center [883, 15] width 51 height 16
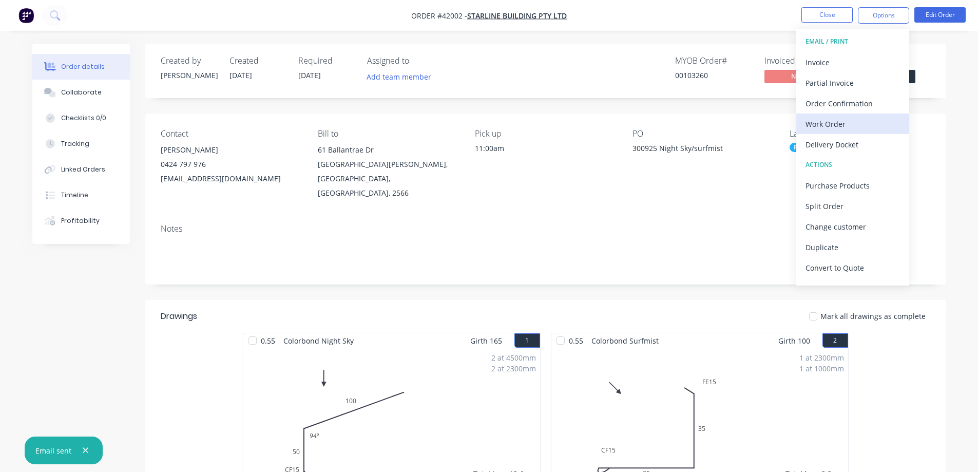
click at [844, 122] on div "Work Order" at bounding box center [853, 124] width 94 height 15
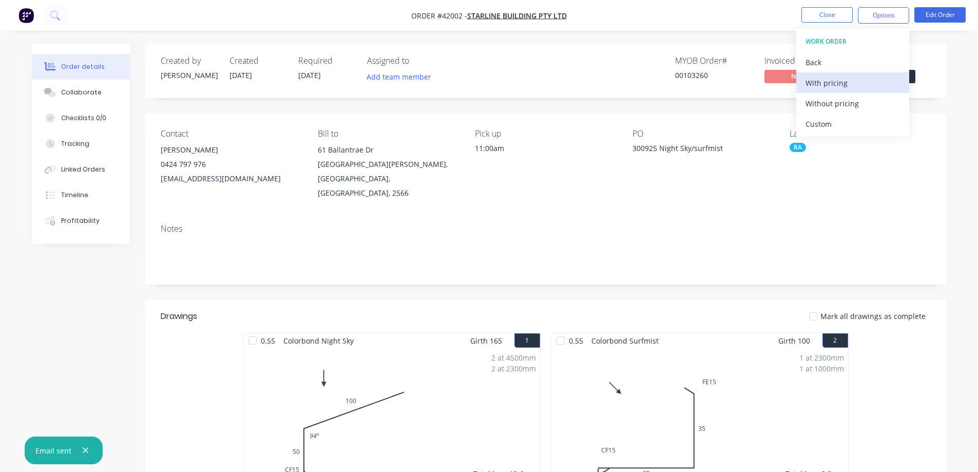
click at [859, 84] on div "With pricing" at bounding box center [853, 82] width 94 height 15
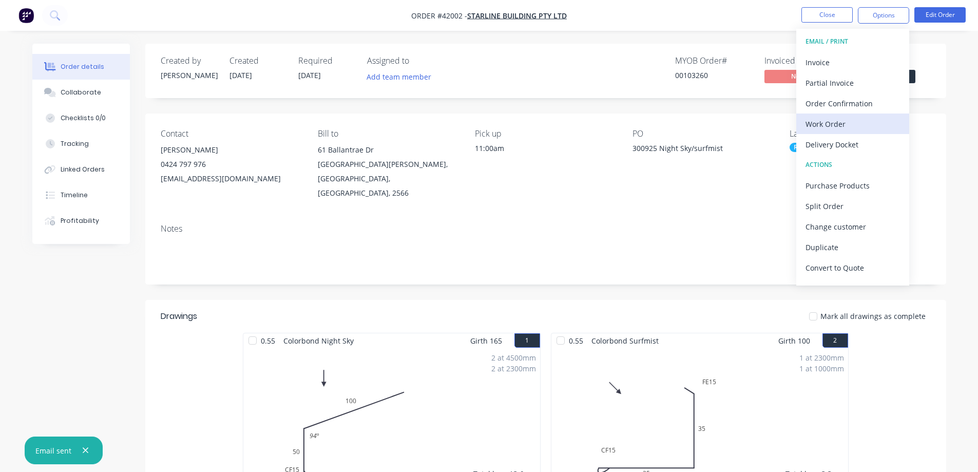
click at [819, 122] on div "Work Order" at bounding box center [853, 124] width 94 height 15
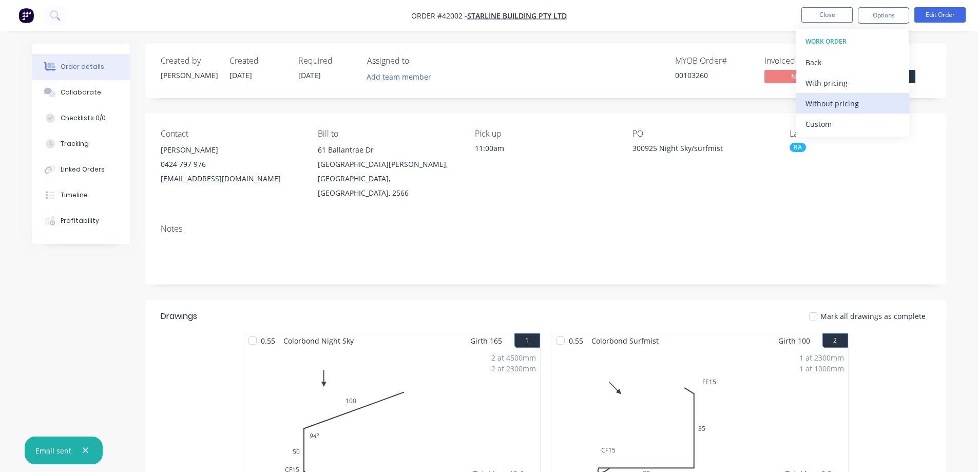
click at [840, 104] on div "Without pricing" at bounding box center [853, 103] width 94 height 15
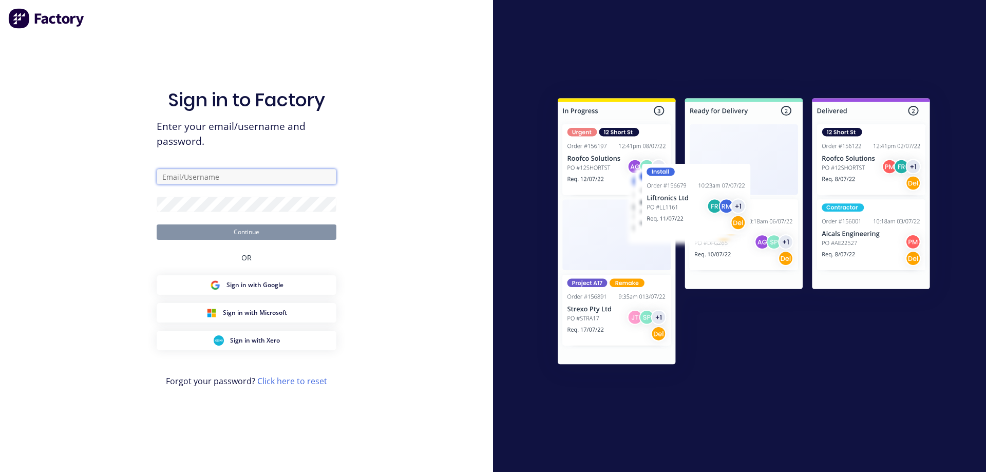
type input "angela@vilno.com.au"
type input "[PERSON_NAME][EMAIL_ADDRESS][DOMAIN_NAME]"
click at [290, 236] on button "Continue" at bounding box center [247, 231] width 180 height 15
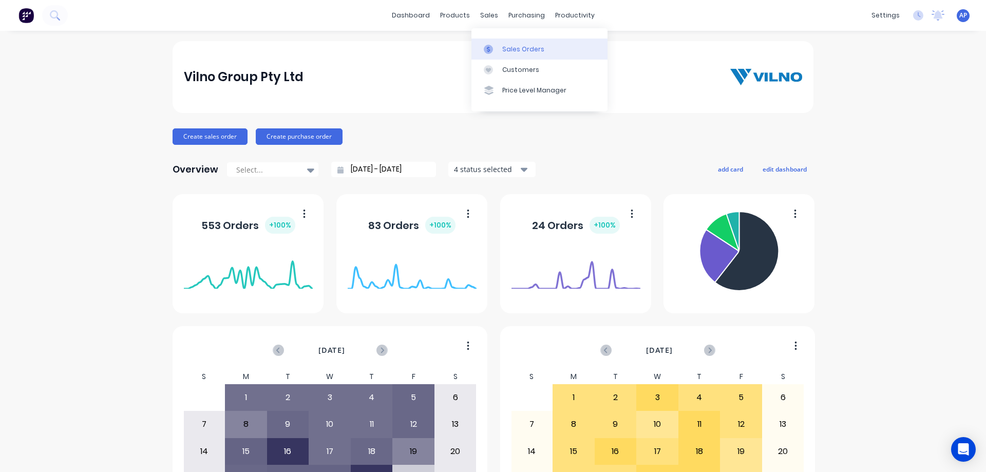
click at [512, 44] on link "Sales Orders" at bounding box center [539, 49] width 136 height 21
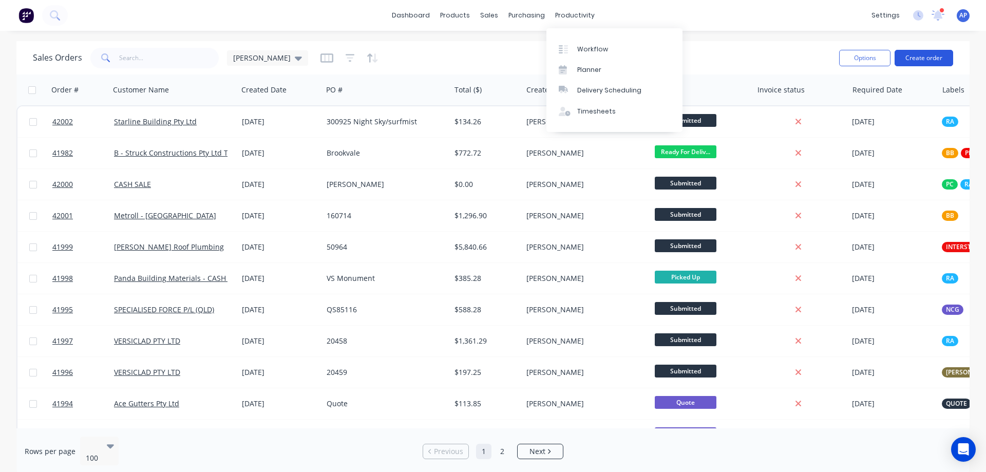
click at [919, 56] on button "Create order" at bounding box center [923, 58] width 59 height 16
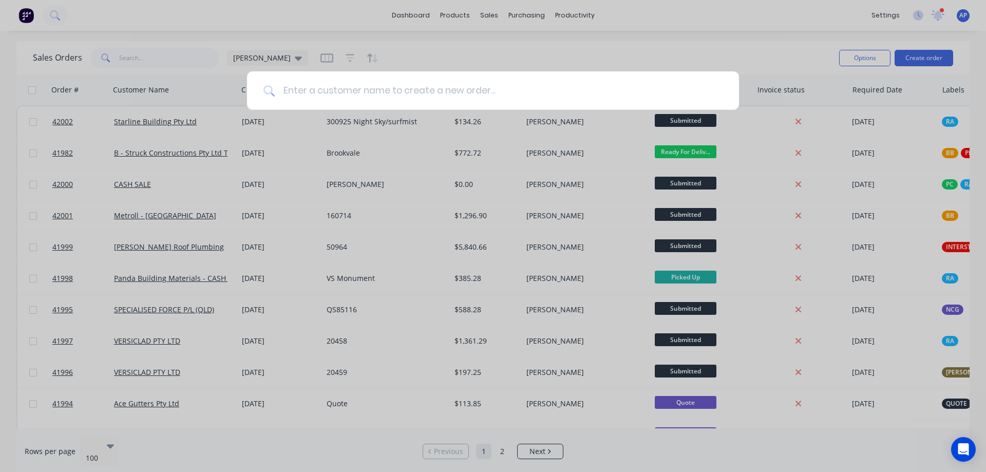
click at [371, 94] on input at bounding box center [499, 90] width 448 height 39
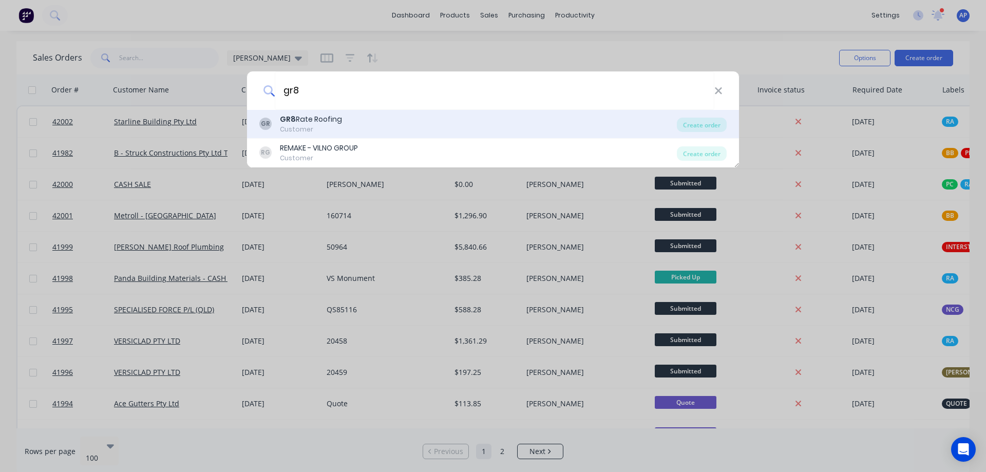
type input "gr8"
click at [313, 118] on div "GR8 Rate Roofing" at bounding box center [311, 119] width 62 height 11
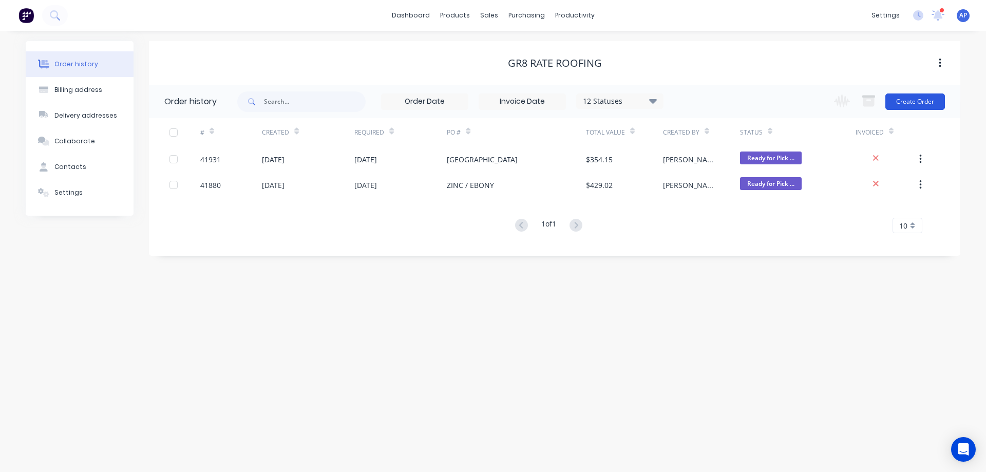
click at [902, 98] on button "Create Order" at bounding box center [915, 101] width 60 height 16
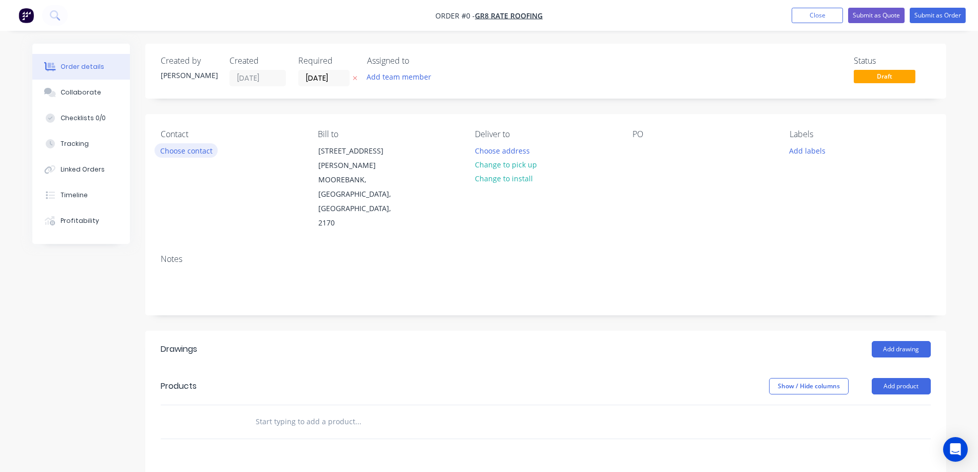
click at [201, 149] on button "Choose contact" at bounding box center [186, 150] width 63 height 14
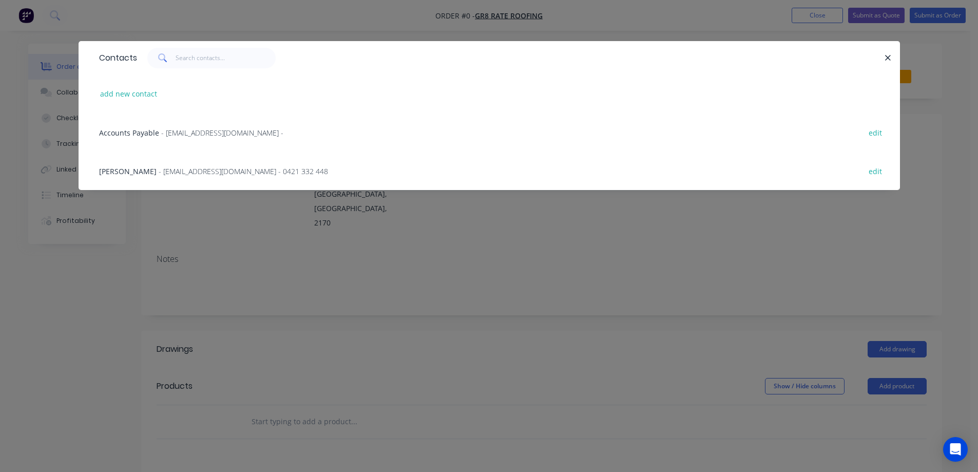
click at [206, 176] on div "JESSE MCGLINCHY - office@gr8rateroofing.com.au - 0421 332 448 edit" at bounding box center [489, 170] width 791 height 39
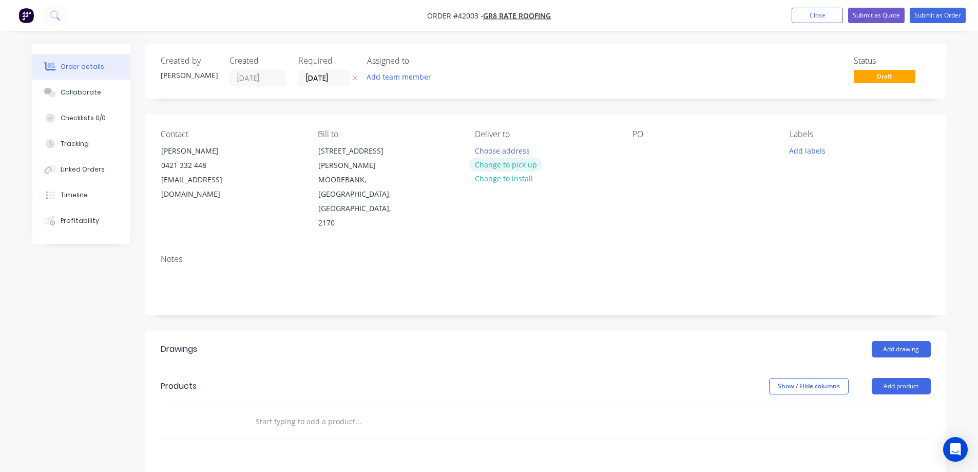
click at [487, 168] on button "Change to pick up" at bounding box center [505, 165] width 73 height 14
click at [640, 153] on div at bounding box center [641, 150] width 16 height 15
click at [799, 149] on button "Add labels" at bounding box center [807, 150] width 47 height 14
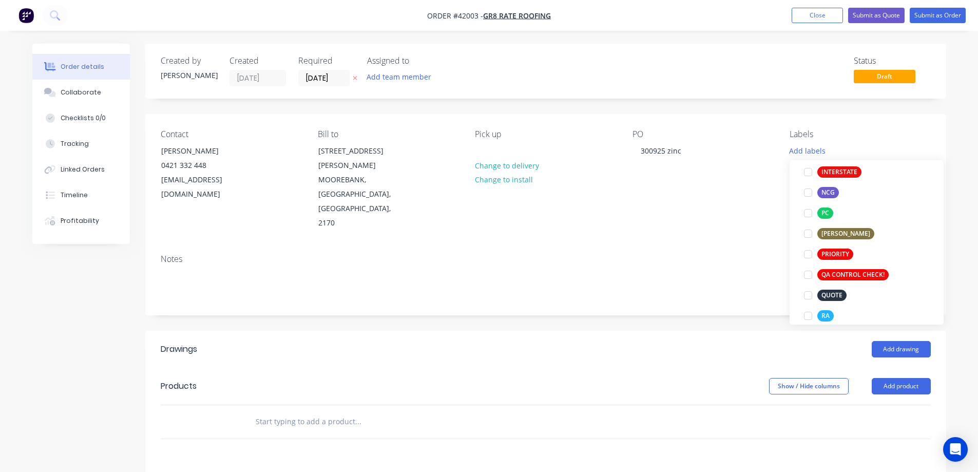
scroll to position [329, 0]
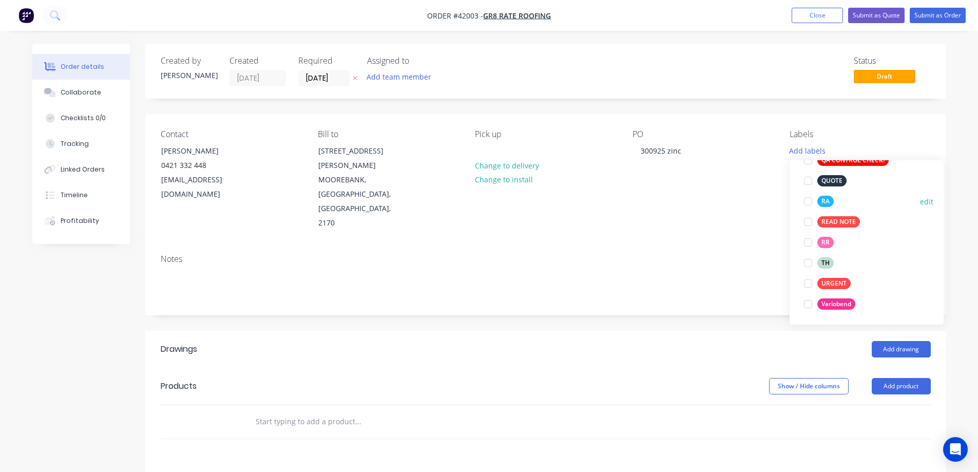
drag, startPoint x: 810, startPoint y: 200, endPoint x: 802, endPoint y: 199, distance: 7.9
click at [811, 200] on div at bounding box center [808, 201] width 21 height 21
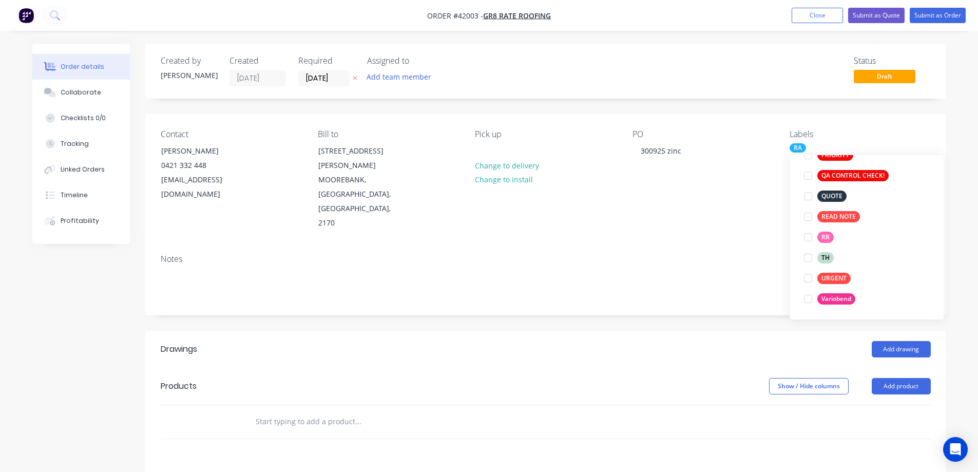
scroll to position [41, 0]
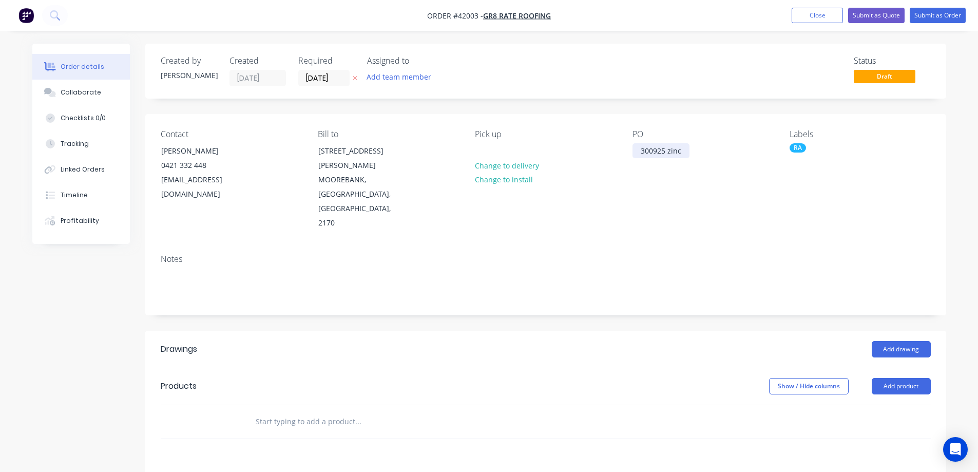
click at [668, 152] on div "300925 zinc" at bounding box center [661, 150] width 57 height 15
click at [703, 193] on div "Contact JESSE MCGLINCHY 0421 332 448 office@gr8rateroofing.com.au Bill to 14 PA…" at bounding box center [545, 180] width 801 height 132
click at [77, 91] on div "Collaborate" at bounding box center [81, 92] width 41 height 9
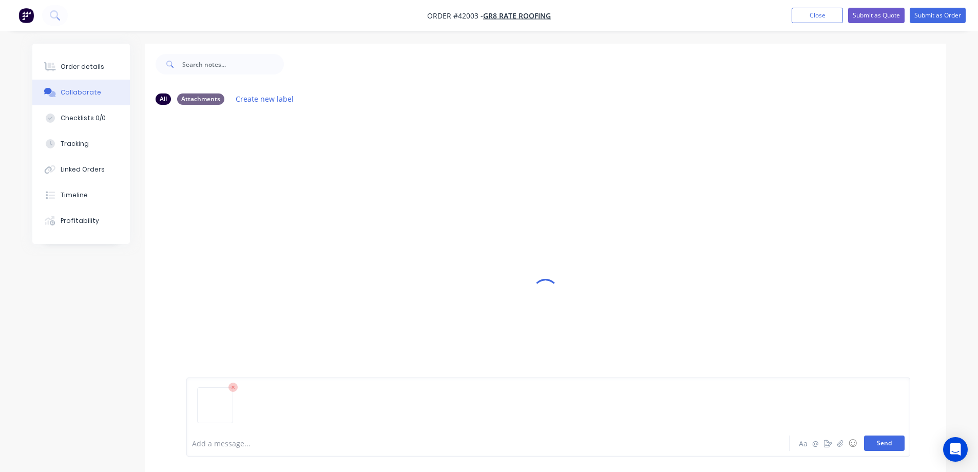
click at [882, 439] on button "Send" at bounding box center [884, 442] width 41 height 15
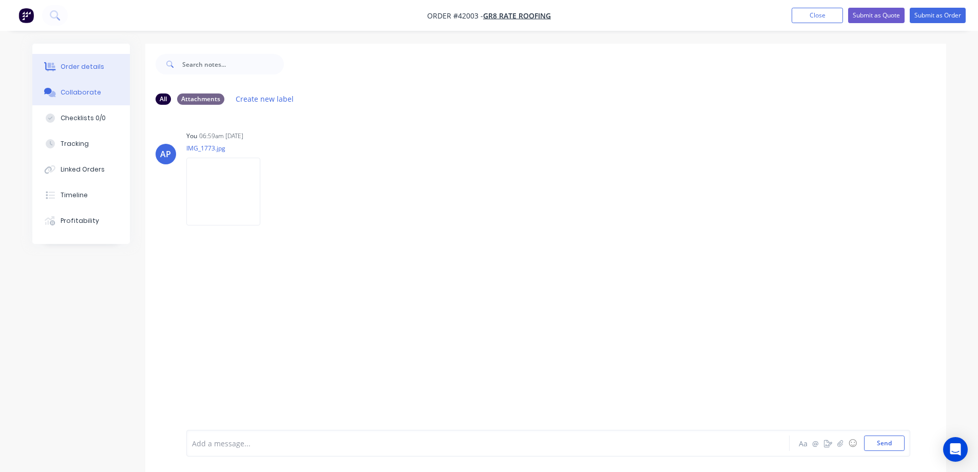
click at [60, 69] on button "Order details" at bounding box center [81, 67] width 98 height 26
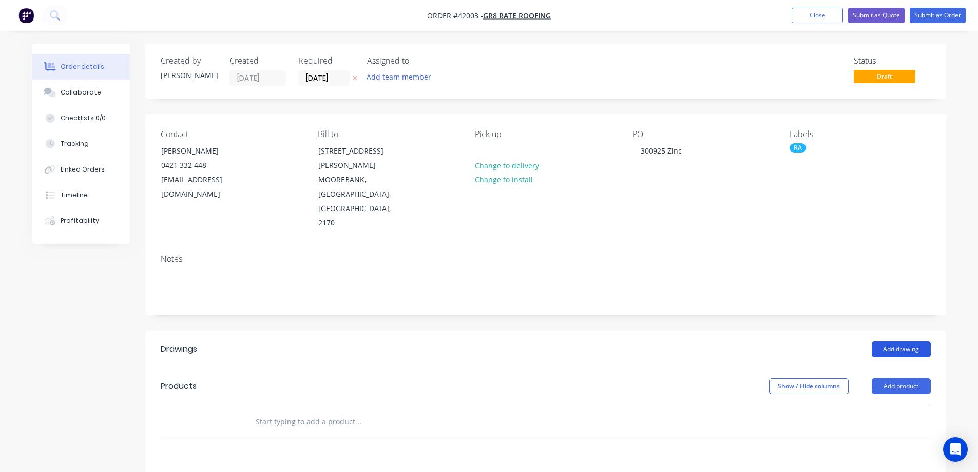
click at [884, 341] on button "Add drawing" at bounding box center [901, 349] width 59 height 16
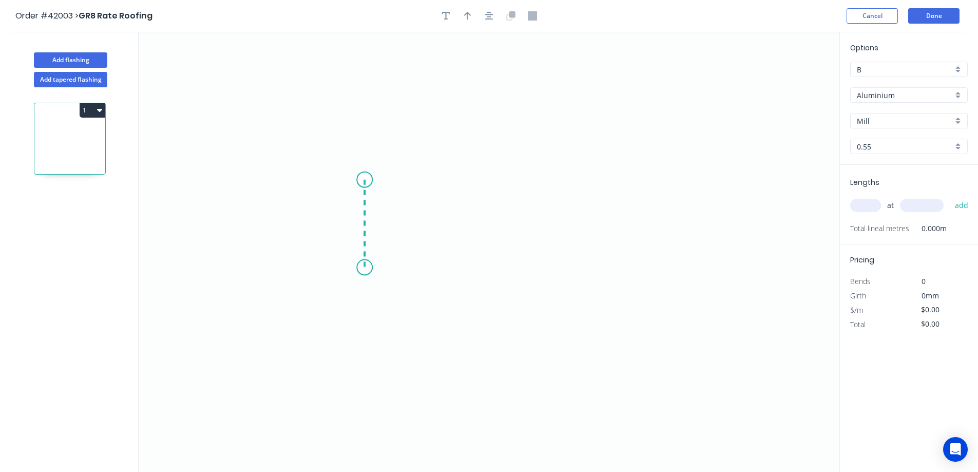
drag, startPoint x: 365, startPoint y: 193, endPoint x: 360, endPoint y: 267, distance: 74.6
click at [360, 267] on icon "0" at bounding box center [489, 252] width 701 height 440
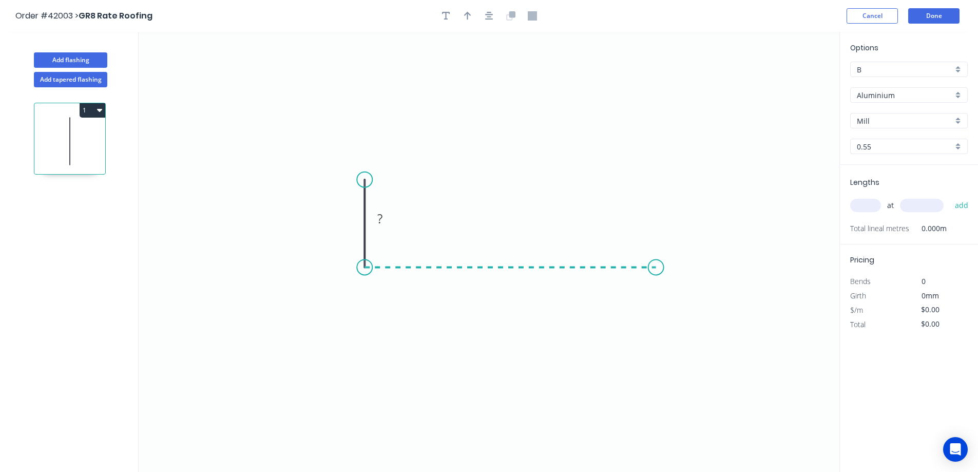
drag, startPoint x: 360, startPoint y: 267, endPoint x: 657, endPoint y: 282, distance: 296.6
click at [657, 282] on icon "0 ?" at bounding box center [489, 252] width 701 height 440
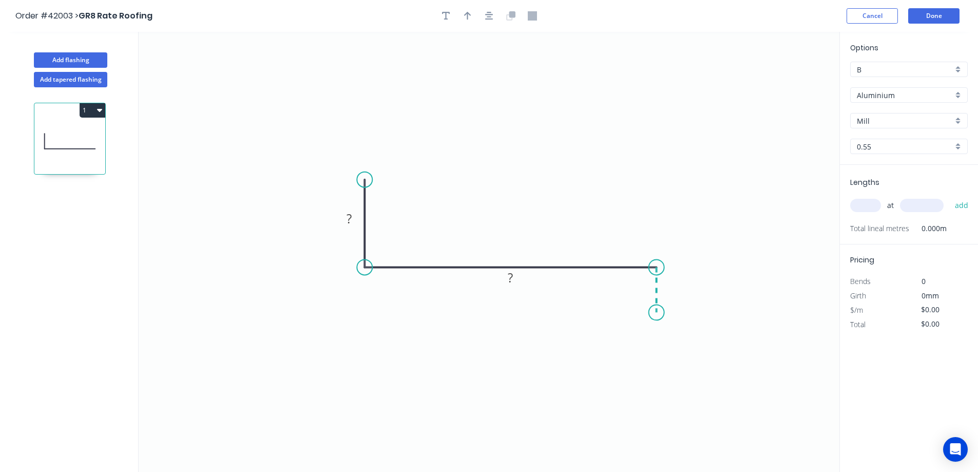
drag, startPoint x: 657, startPoint y: 282, endPoint x: 653, endPoint y: 313, distance: 30.6
click at [653, 313] on icon "0 ? ?" at bounding box center [489, 252] width 701 height 440
click at [653, 313] on circle at bounding box center [656, 311] width 15 height 15
click at [351, 218] on tspan "?" at bounding box center [349, 218] width 5 height 17
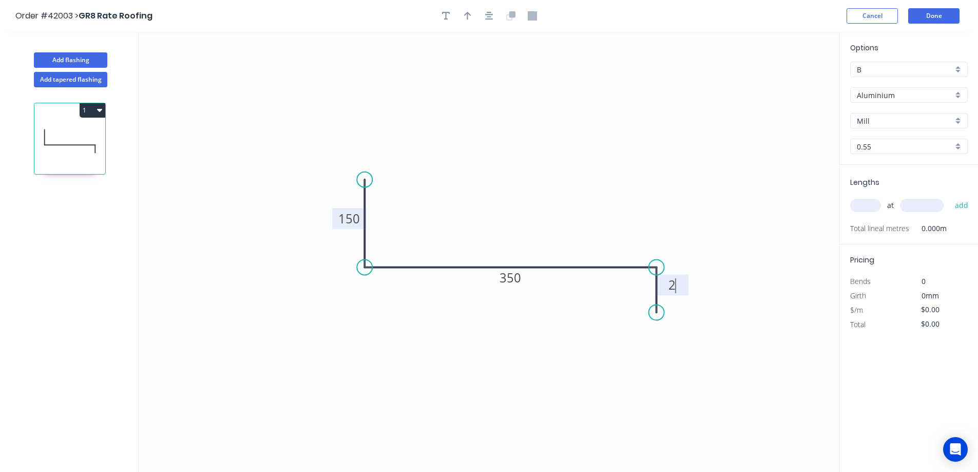
type input "$16.93"
click at [958, 96] on div "Aluminium" at bounding box center [909, 94] width 118 height 15
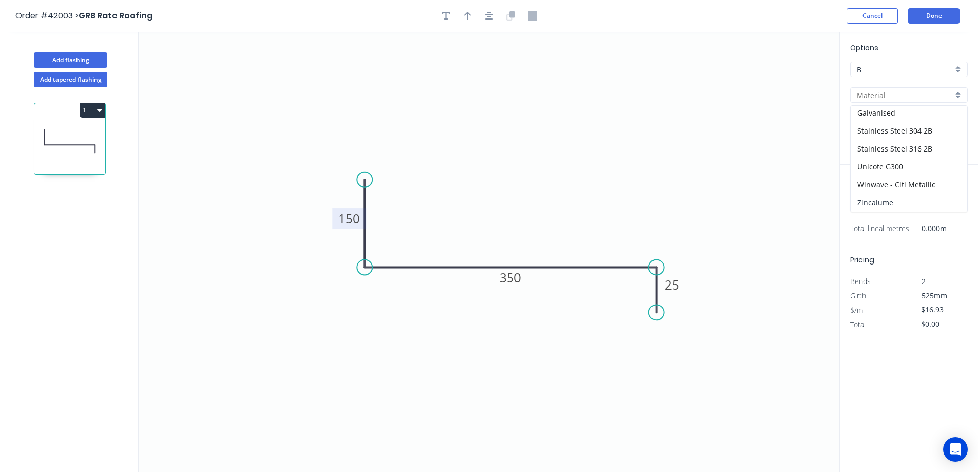
click at [893, 199] on div "Zincalume" at bounding box center [909, 203] width 117 height 18
type input "Zincalume"
type input "Standard"
type input "$16.06"
click at [865, 207] on input "text" at bounding box center [865, 205] width 31 height 13
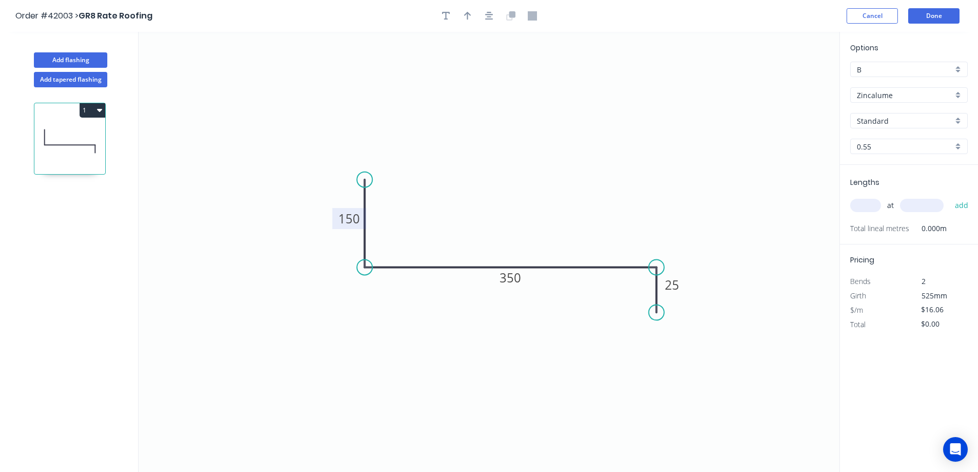
type input "1"
type input "3"
type input "3000"
click at [950, 197] on button "add" at bounding box center [962, 205] width 24 height 17
type input "$144.54"
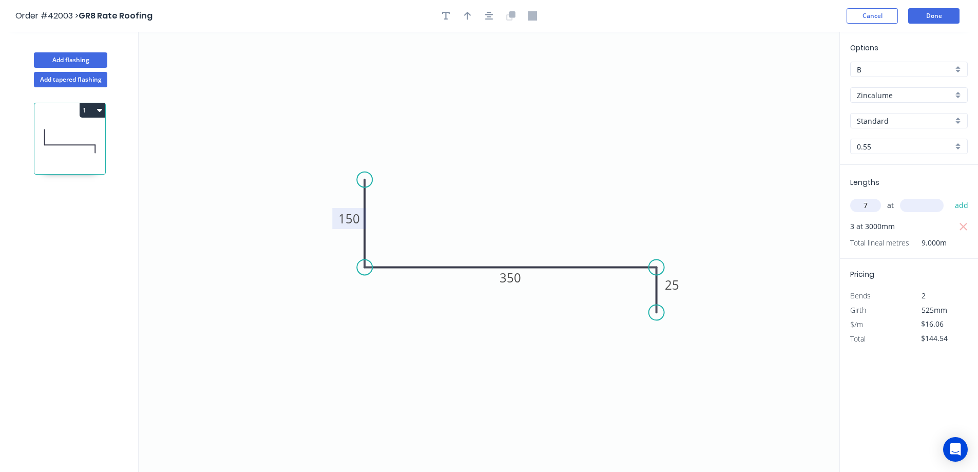
type input "7"
type input "3000"
click at [950, 197] on button "add" at bounding box center [962, 205] width 24 height 17
click at [962, 224] on icon "button" at bounding box center [963, 227] width 9 height 12
type input "$337.26"
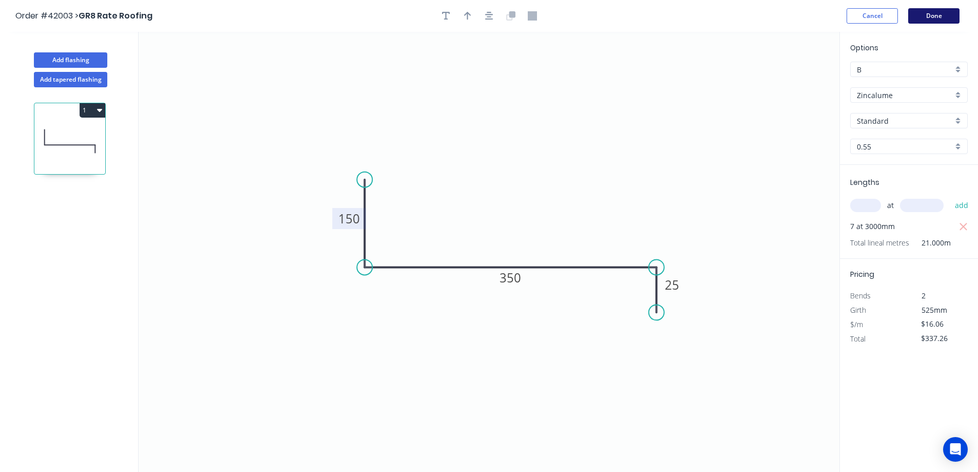
click at [952, 12] on button "Done" at bounding box center [933, 15] width 51 height 15
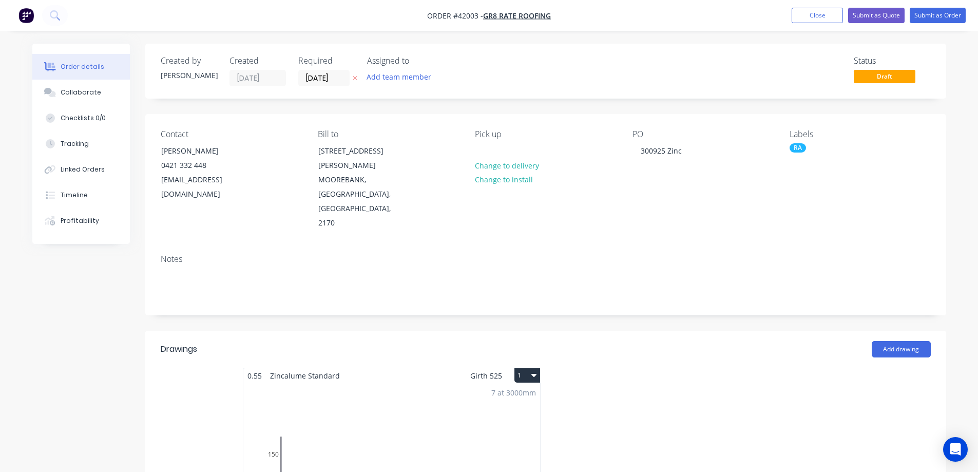
click at [484, 383] on div "7 at 3000mm Total lm $/M Total 21m $16.06 $337.26" at bounding box center [391, 461] width 297 height 157
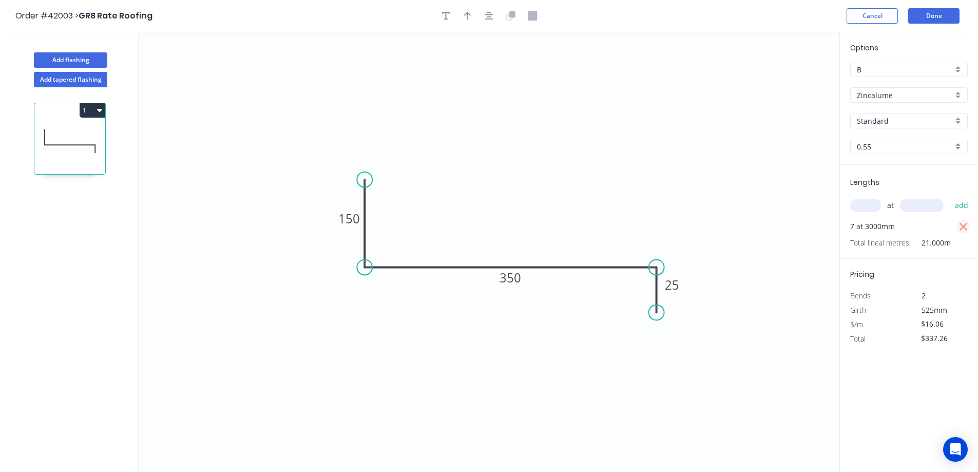
click at [966, 224] on icon "button" at bounding box center [964, 227] width 8 height 8
type input "$0.00"
click at [865, 209] on input "text" at bounding box center [865, 205] width 31 height 13
type input "3"
type input "5000"
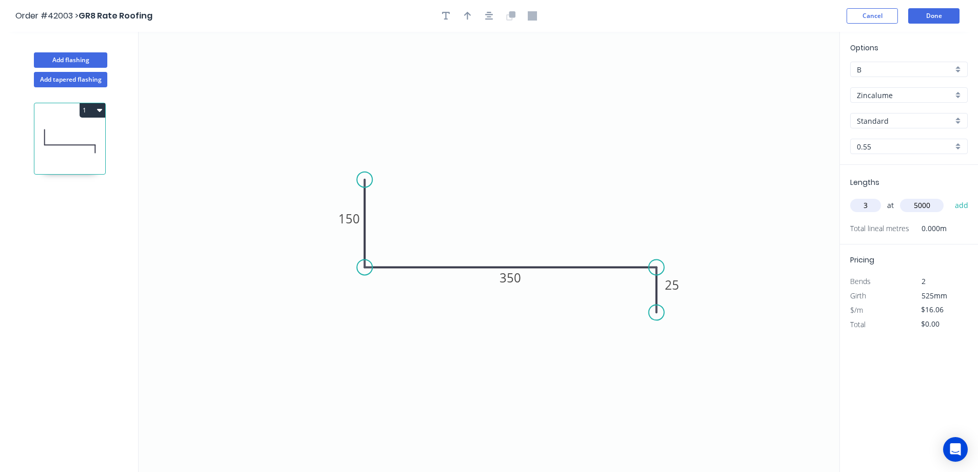
click at [950, 197] on button "add" at bounding box center [962, 205] width 24 height 17
type input "$240.90"
type input "1"
type input "6000"
click at [950, 197] on button "add" at bounding box center [962, 205] width 24 height 17
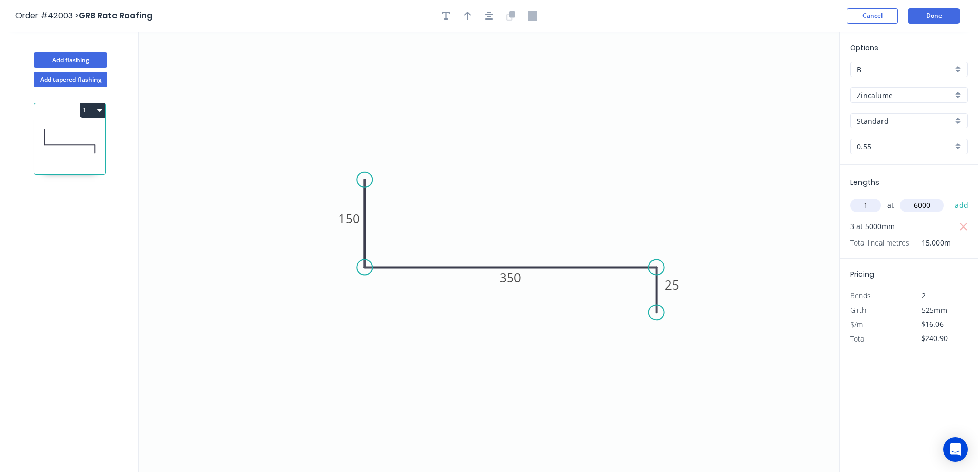
type input "$337.26"
click at [933, 14] on button "Done" at bounding box center [933, 15] width 51 height 15
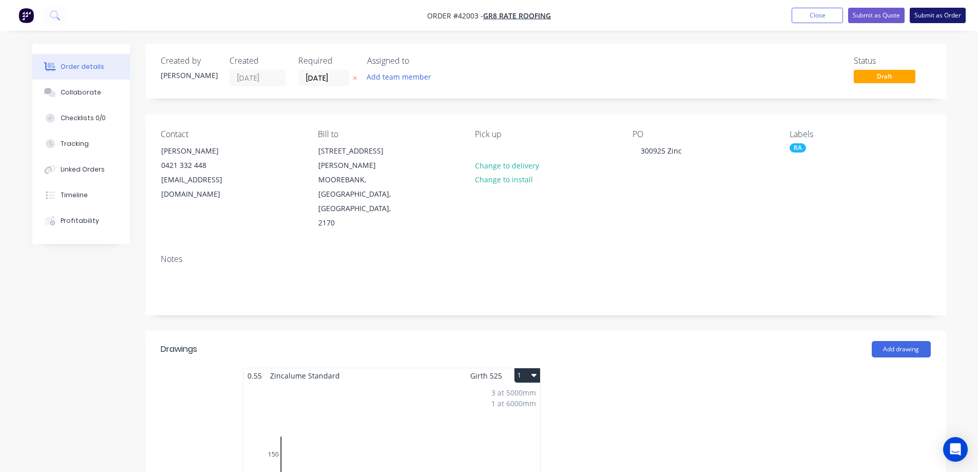
click at [933, 12] on button "Submit as Order" at bounding box center [938, 15] width 56 height 15
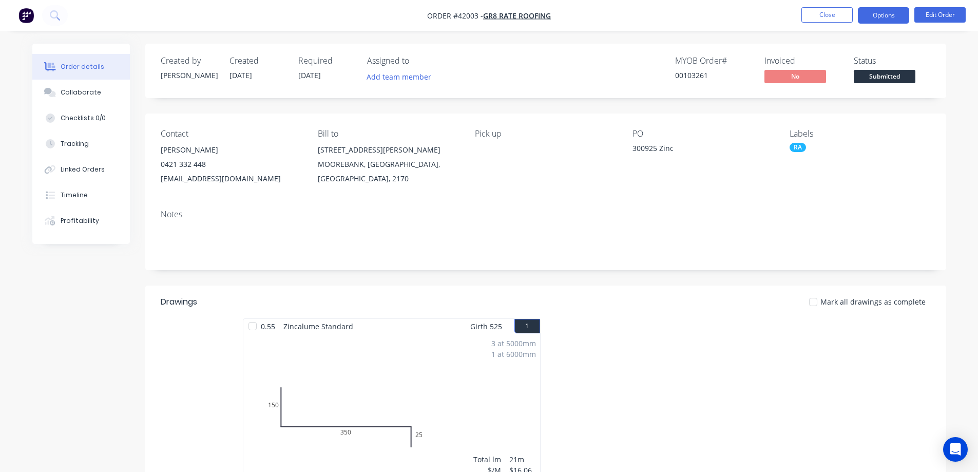
click at [886, 14] on button "Options" at bounding box center [883, 15] width 51 height 16
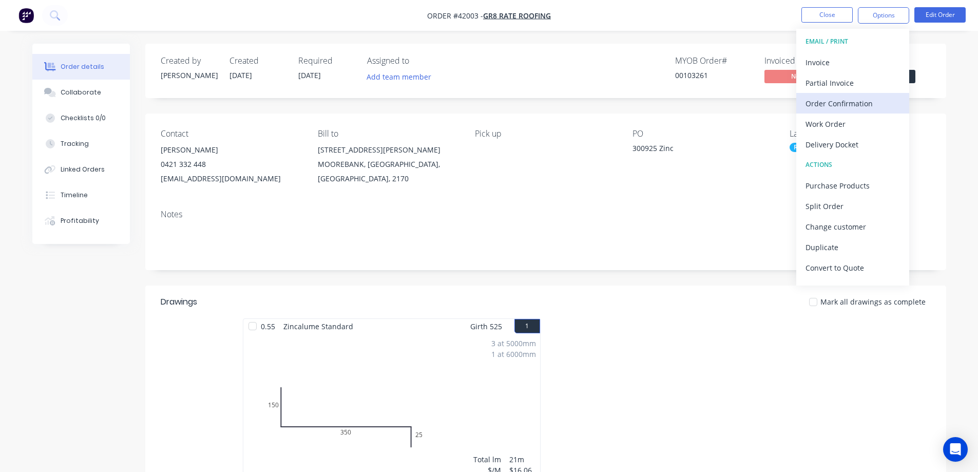
click at [850, 103] on div "Order Confirmation" at bounding box center [853, 103] width 94 height 15
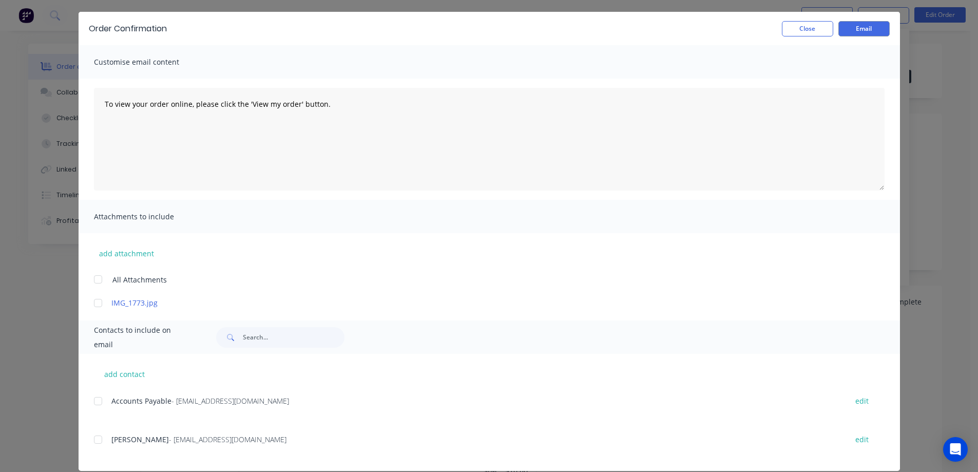
scroll to position [43, 0]
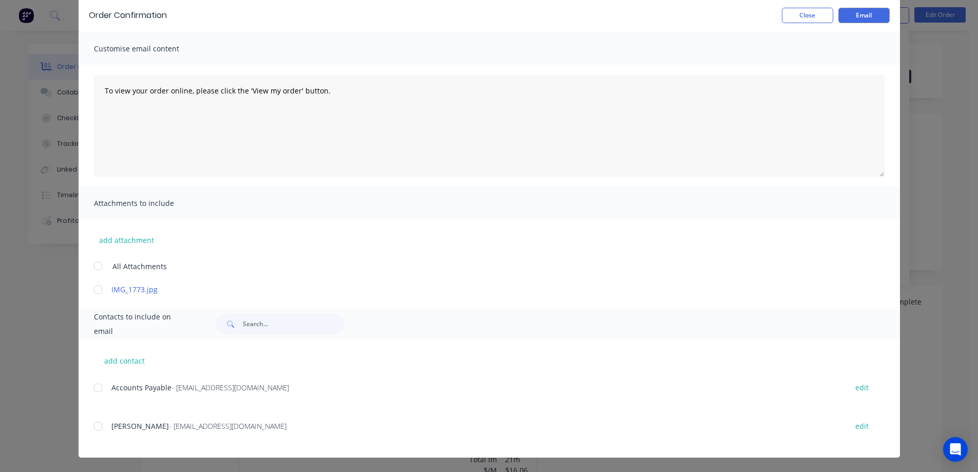
click at [98, 426] on div at bounding box center [98, 426] width 21 height 21
drag, startPoint x: 878, startPoint y: 12, endPoint x: 857, endPoint y: 18, distance: 21.9
click at [878, 13] on button "Email" at bounding box center [863, 15] width 51 height 15
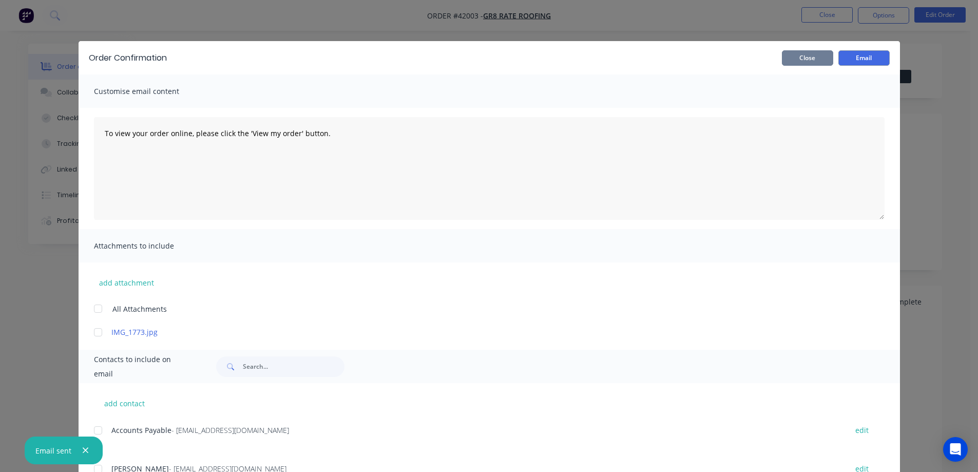
click at [819, 58] on button "Close" at bounding box center [807, 57] width 51 height 15
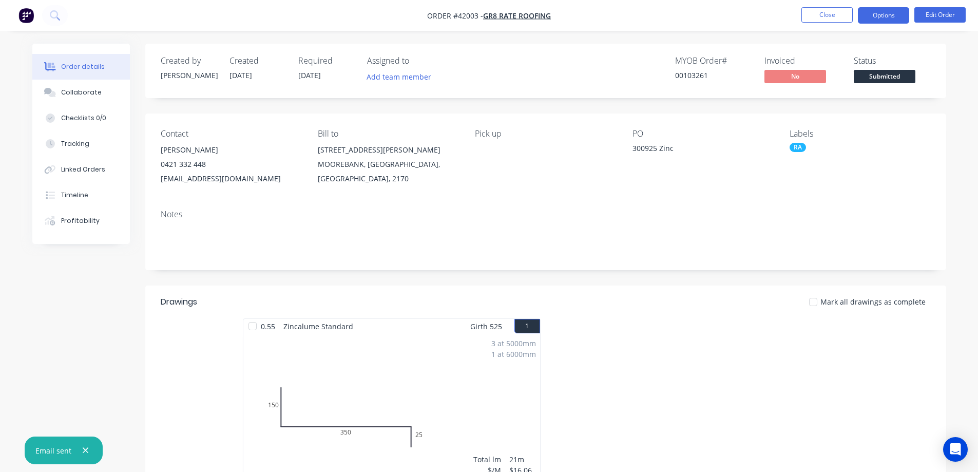
click at [864, 17] on button "Options" at bounding box center [883, 15] width 51 height 16
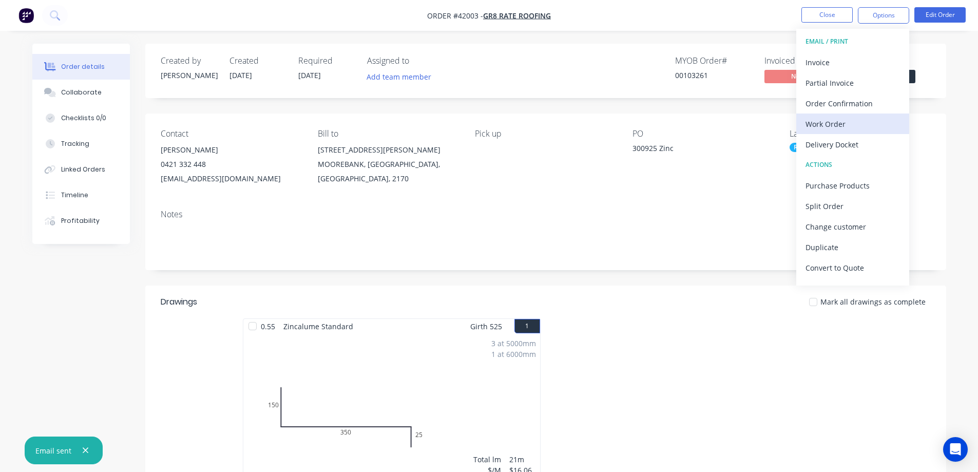
click at [833, 121] on div "Work Order" at bounding box center [853, 124] width 94 height 15
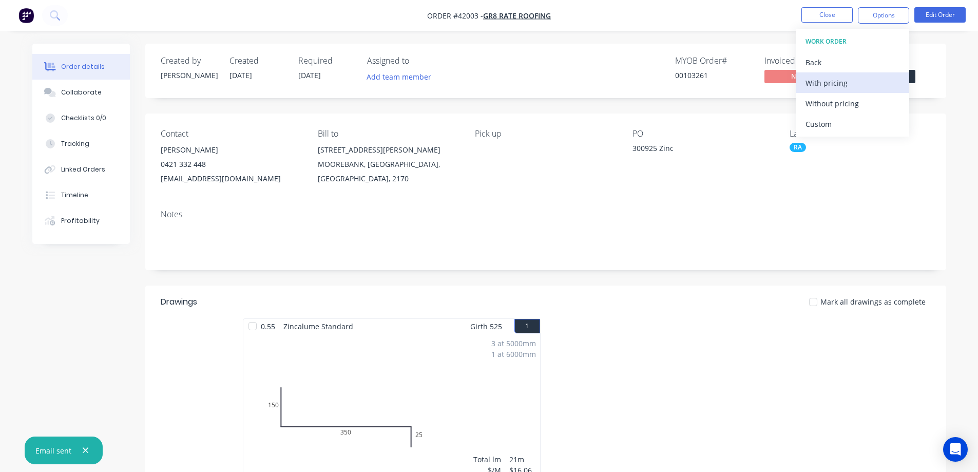
click at [850, 84] on div "With pricing" at bounding box center [853, 82] width 94 height 15
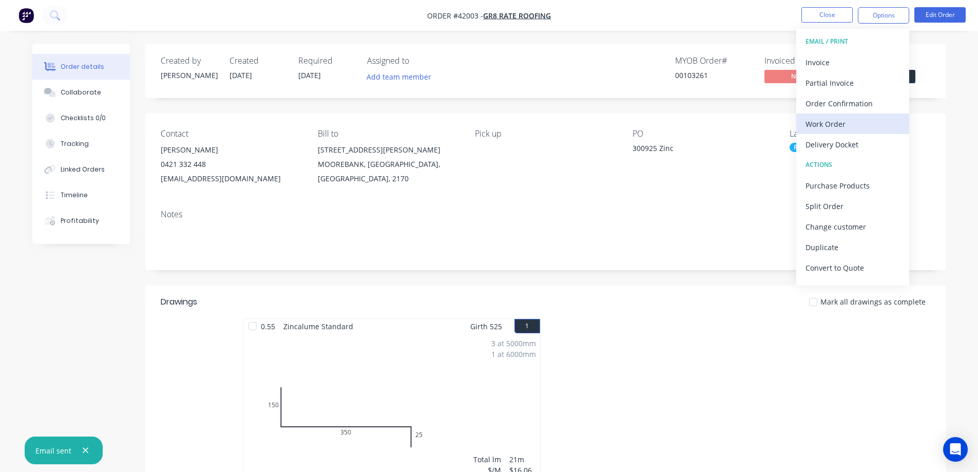
click at [839, 124] on div "Work Order" at bounding box center [853, 124] width 94 height 15
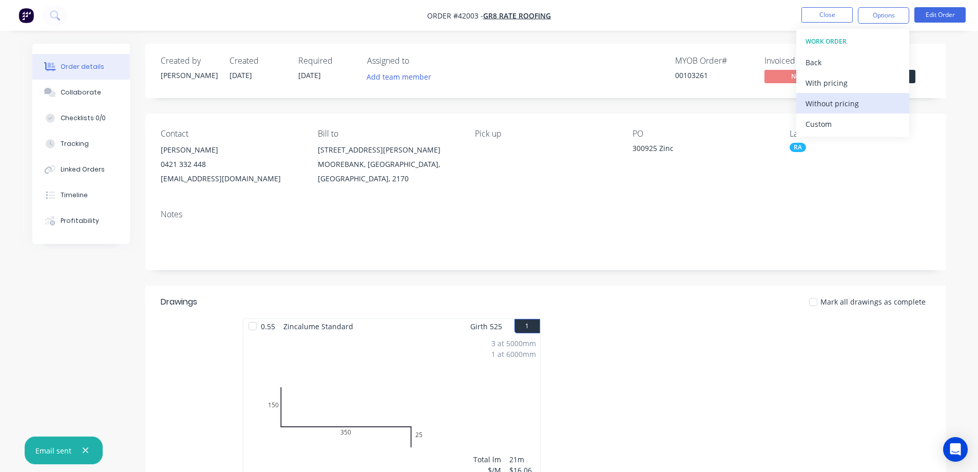
click at [860, 102] on div "Without pricing" at bounding box center [853, 103] width 94 height 15
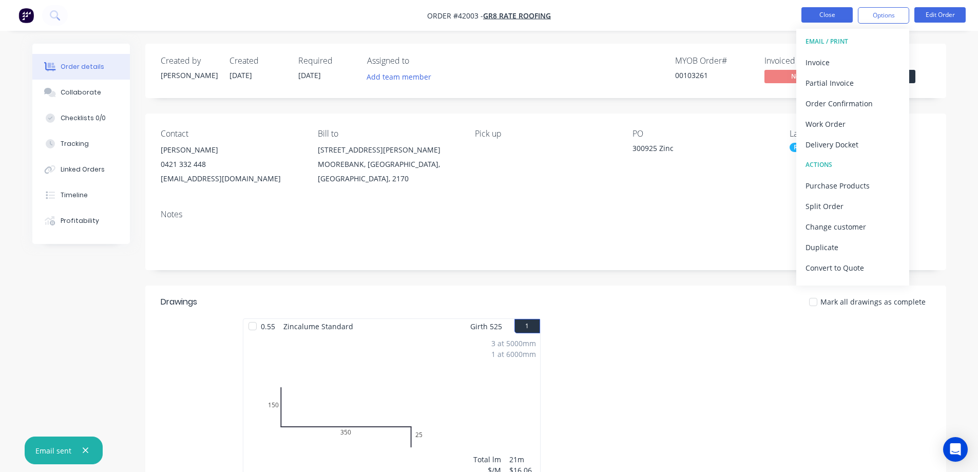
click at [825, 13] on button "Close" at bounding box center [826, 14] width 51 height 15
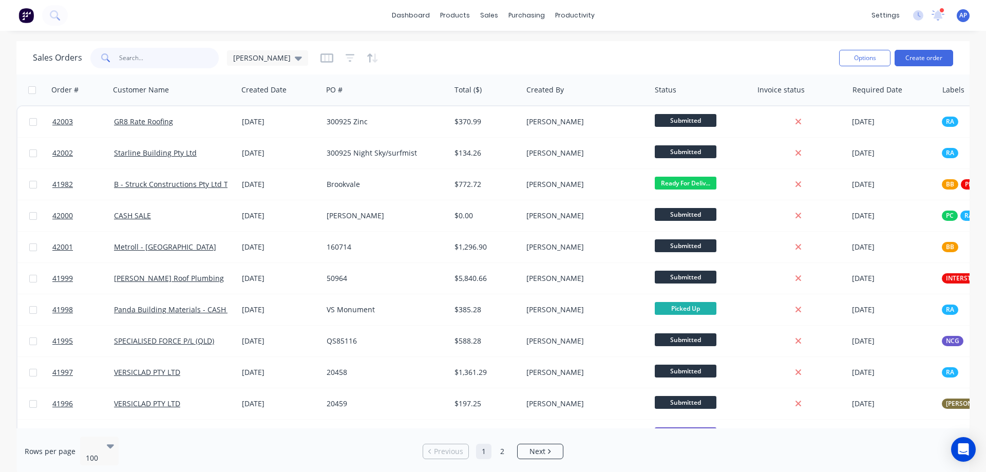
click at [177, 59] on input "text" at bounding box center [169, 58] width 100 height 21
type input "BULLIVANTS"
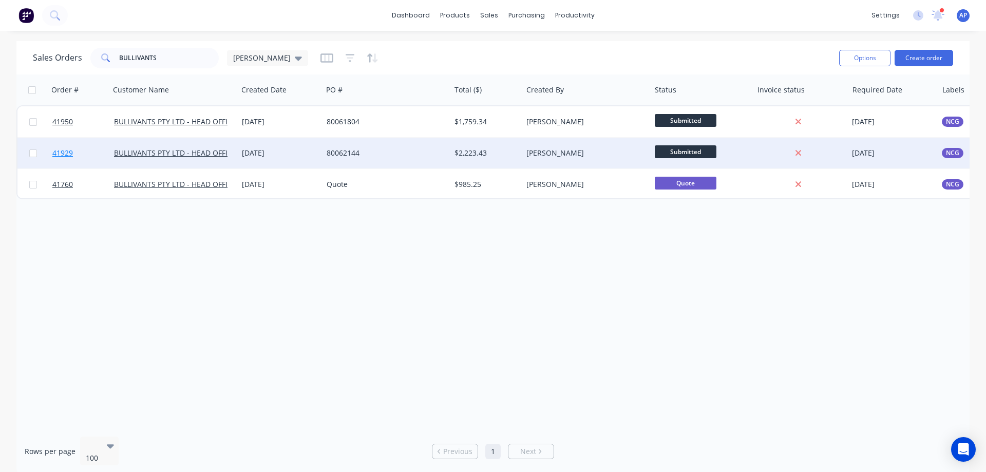
click at [68, 156] on span "41929" at bounding box center [62, 153] width 21 height 10
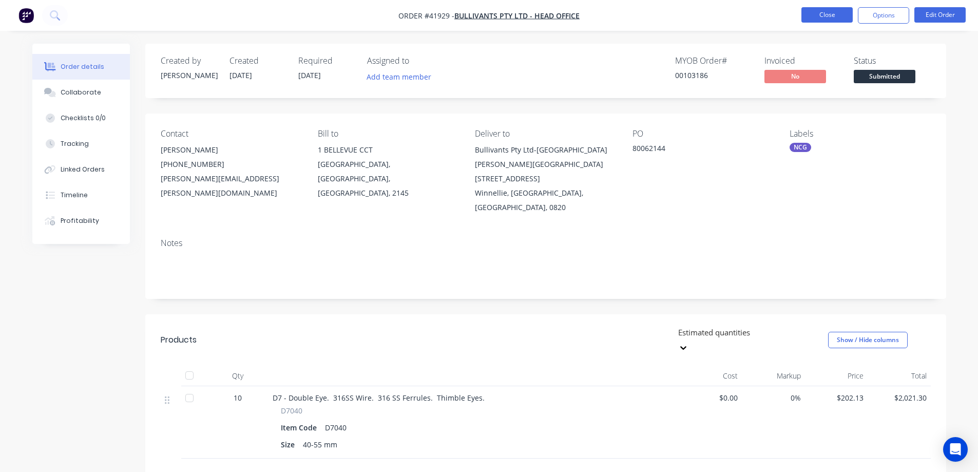
click at [833, 16] on button "Close" at bounding box center [826, 14] width 51 height 15
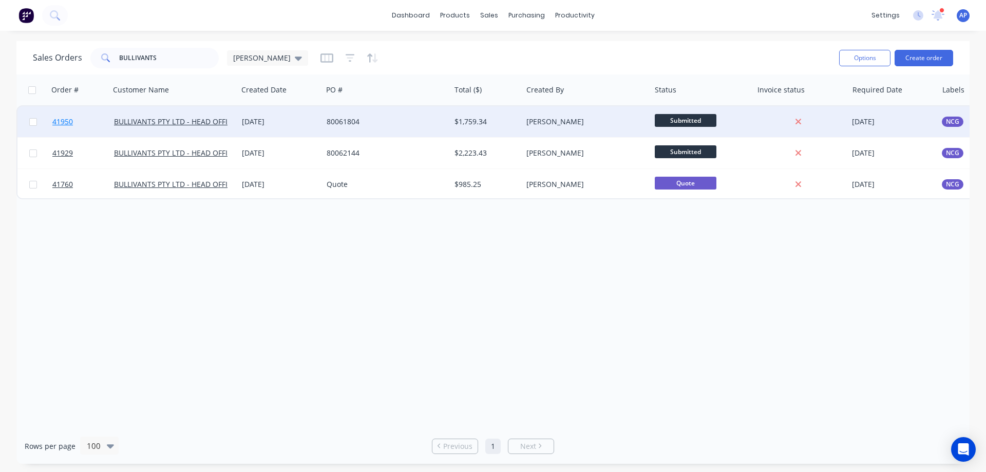
click at [65, 124] on span "41950" at bounding box center [62, 122] width 21 height 10
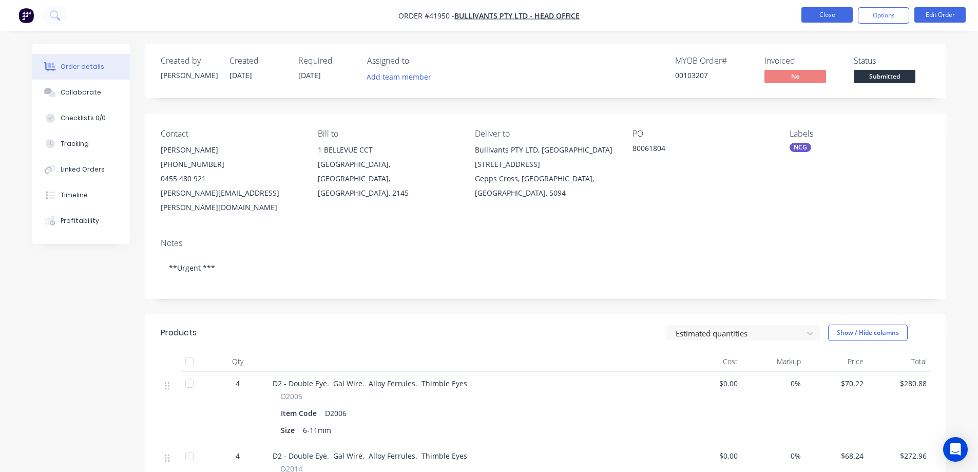
click at [812, 16] on button "Close" at bounding box center [826, 14] width 51 height 15
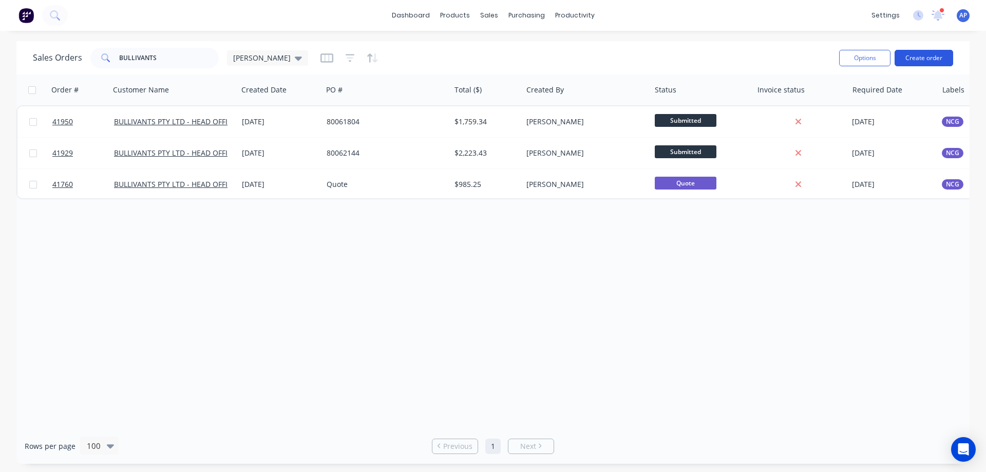
click at [932, 57] on button "Create order" at bounding box center [923, 58] width 59 height 16
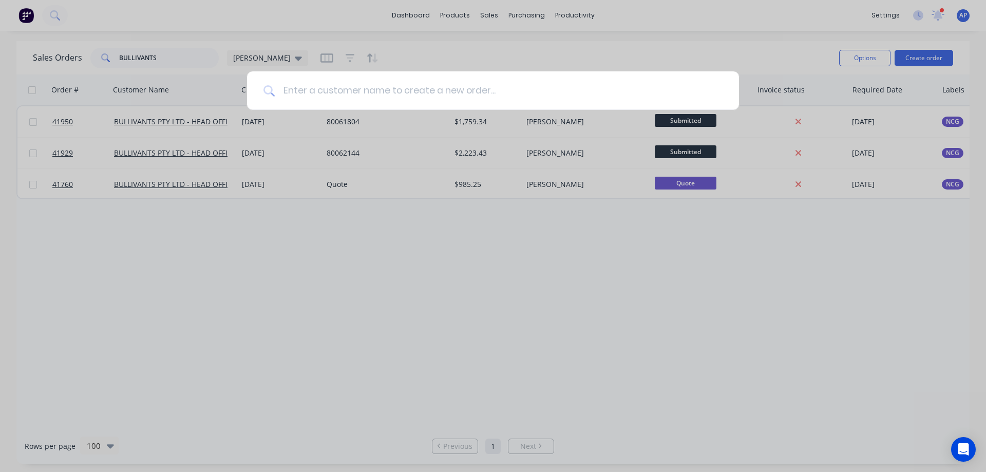
click at [471, 88] on input at bounding box center [499, 90] width 448 height 39
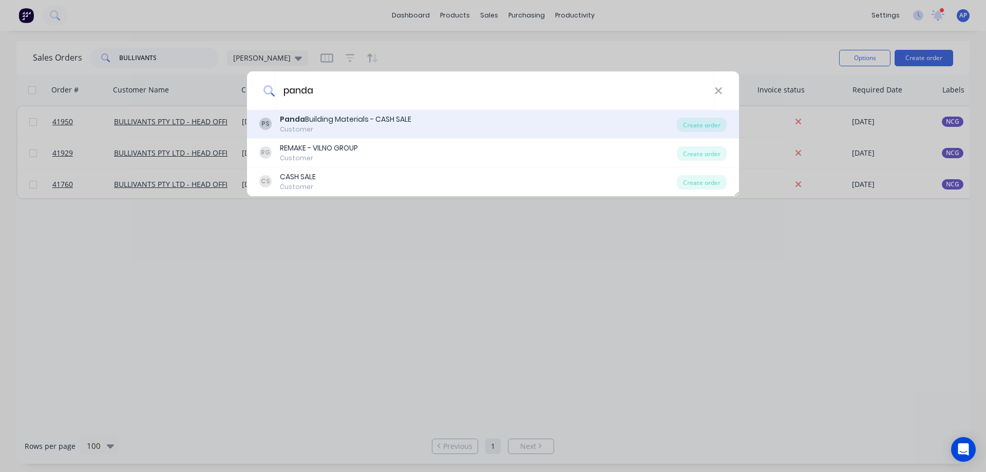
type input "panda"
click at [400, 125] on div "Customer" at bounding box center [345, 129] width 131 height 9
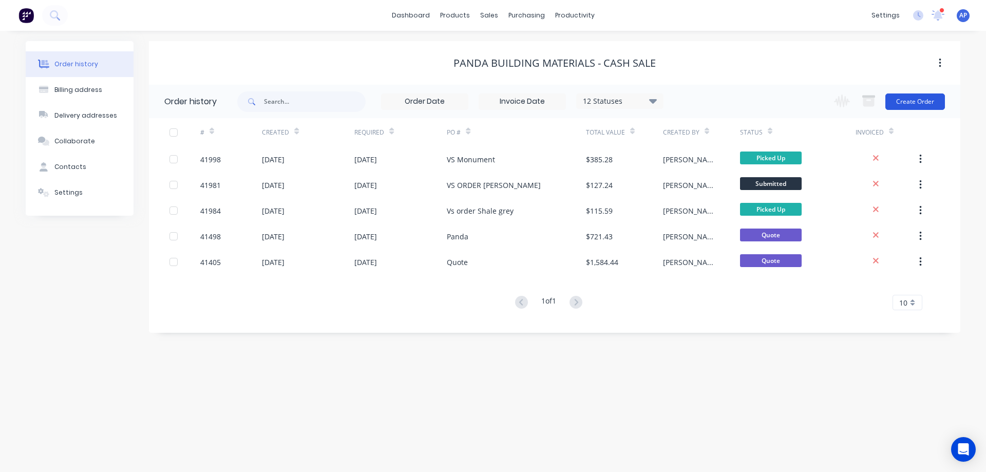
click at [920, 99] on button "Create Order" at bounding box center [915, 101] width 60 height 16
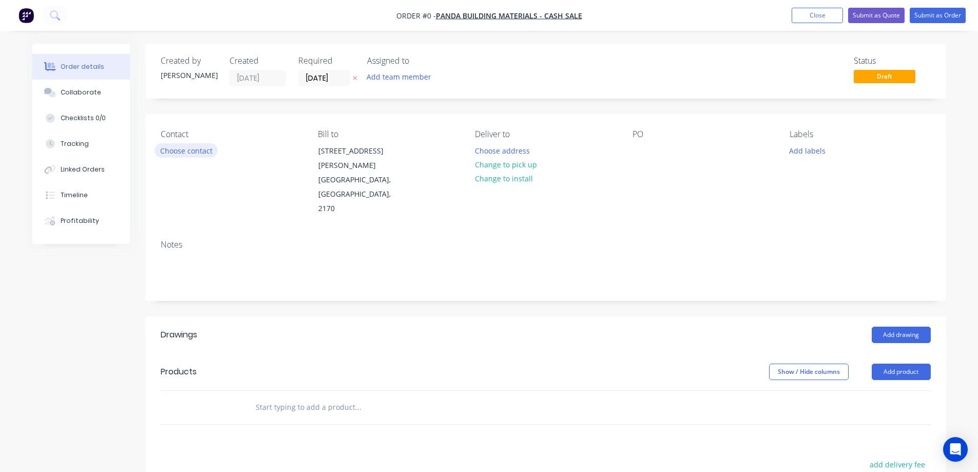
click at [196, 148] on button "Choose contact" at bounding box center [186, 150] width 63 height 14
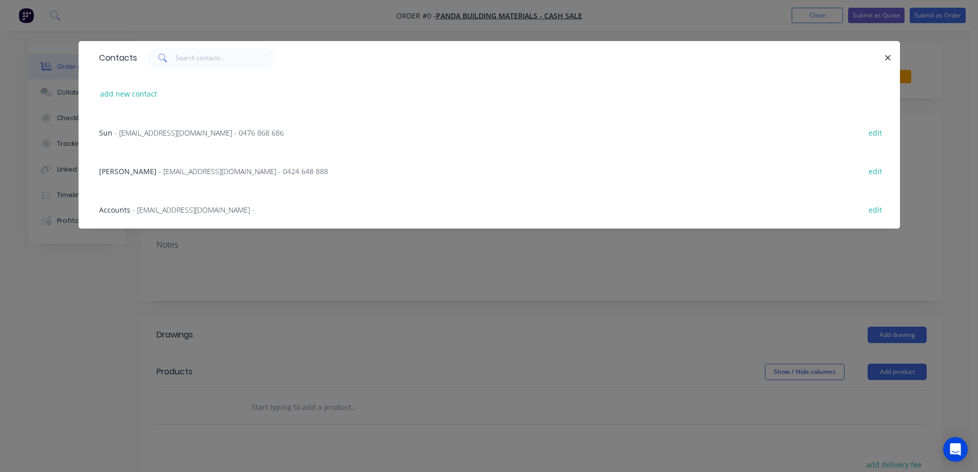
click at [183, 170] on span "- Pandabuildingmaterials@outlook.com.au - 0424 648 888" at bounding box center [243, 171] width 169 height 10
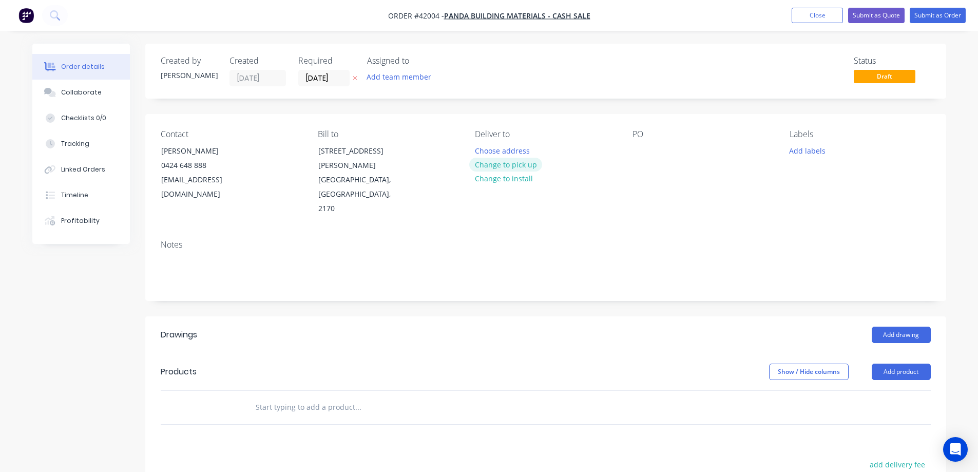
click at [495, 163] on button "Change to pick up" at bounding box center [505, 165] width 73 height 14
click at [642, 150] on div at bounding box center [641, 150] width 16 height 15
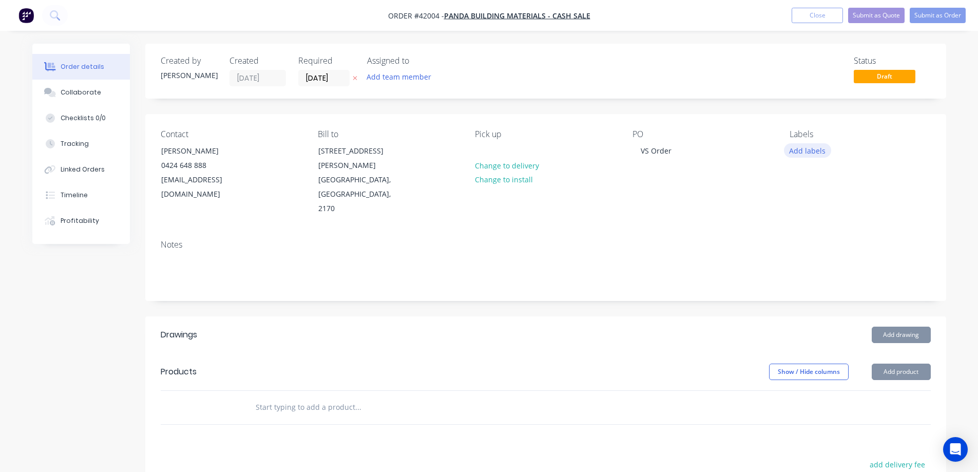
click at [801, 148] on button "Add labels" at bounding box center [807, 150] width 47 height 14
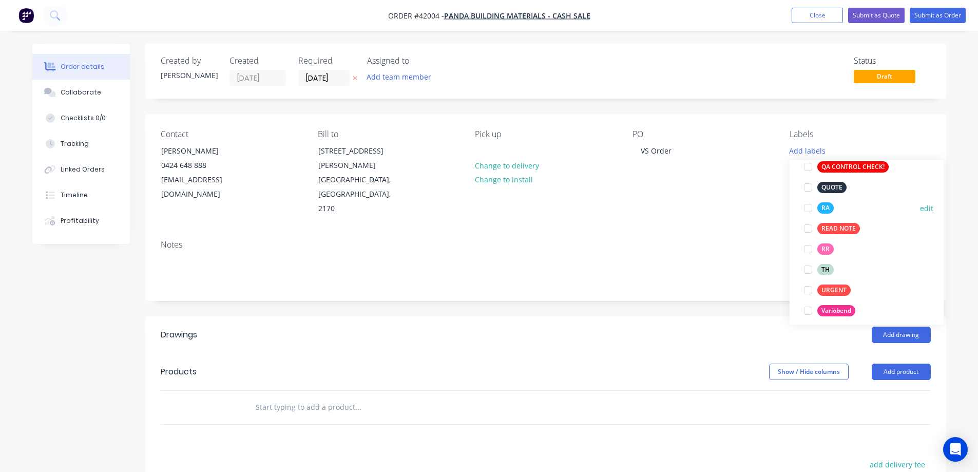
scroll to position [329, 0]
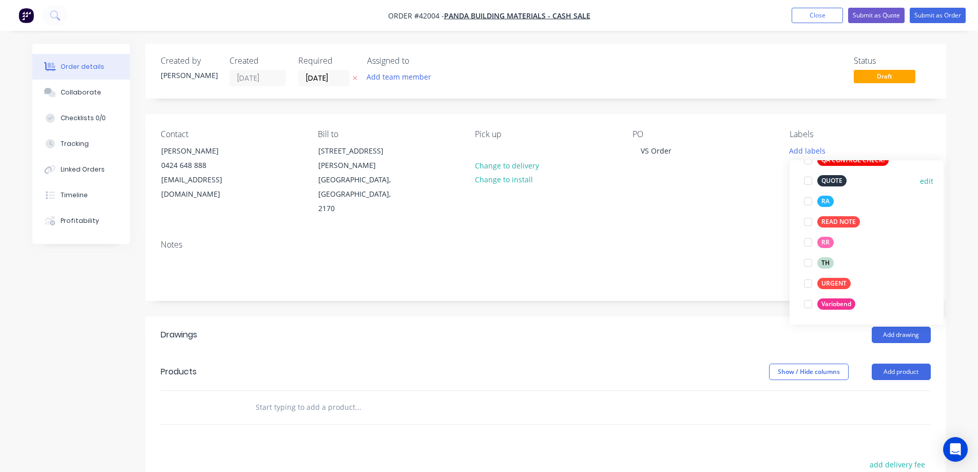
click at [807, 180] on div at bounding box center [808, 180] width 21 height 21
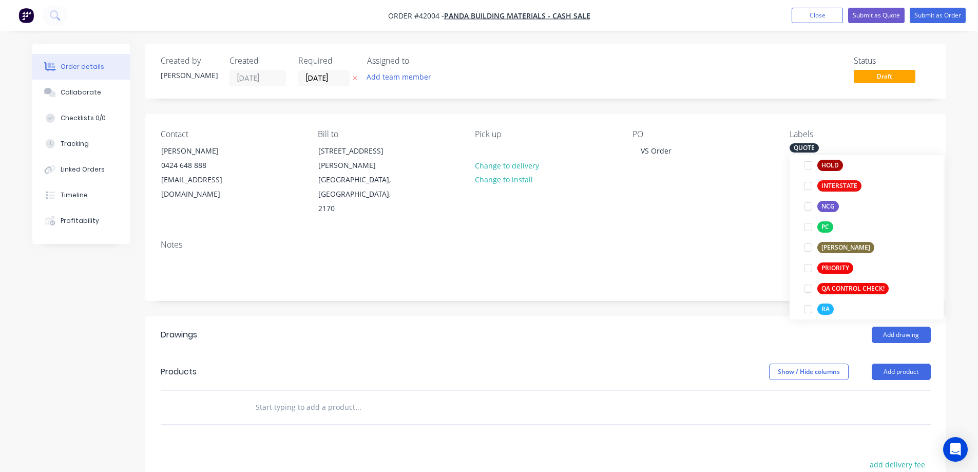
scroll to position [267, 0]
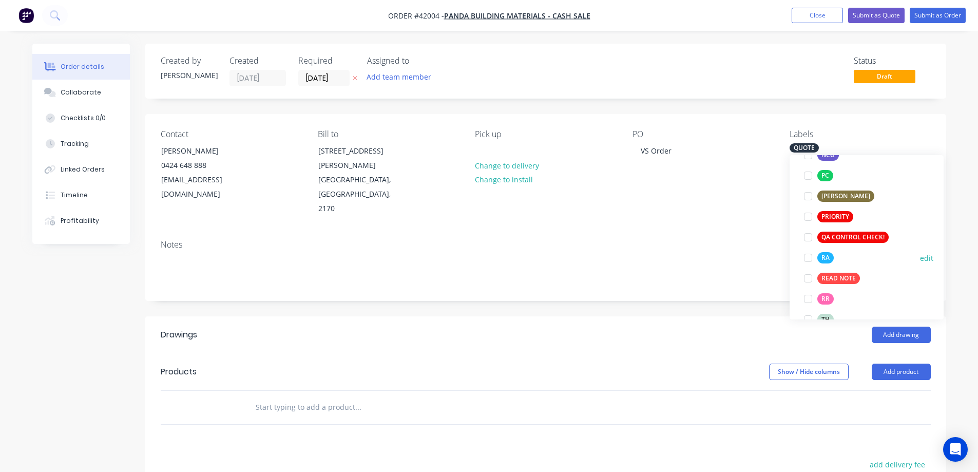
click at [808, 258] on div at bounding box center [808, 257] width 21 height 21
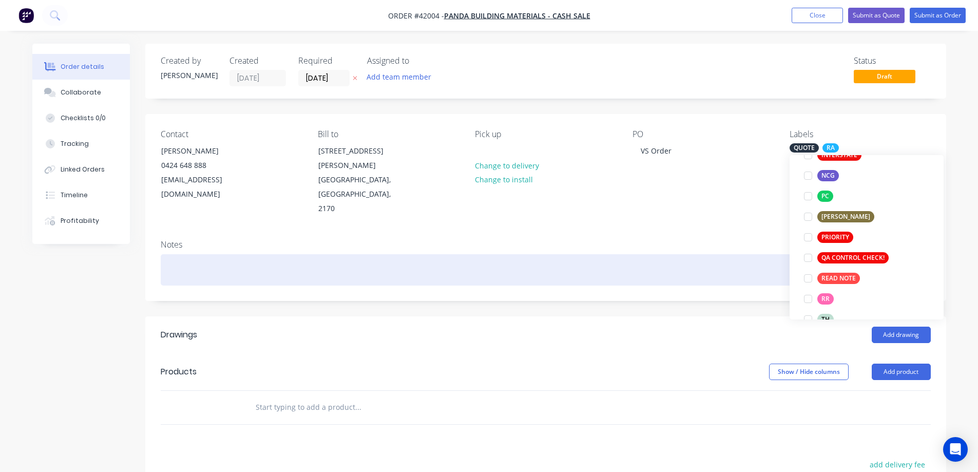
scroll to position [0, 0]
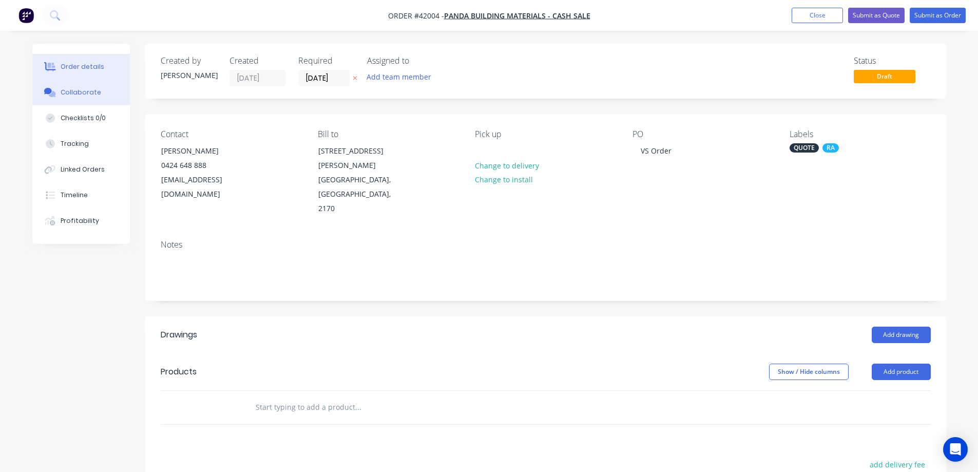
click at [84, 93] on div "Collaborate" at bounding box center [81, 92] width 41 height 9
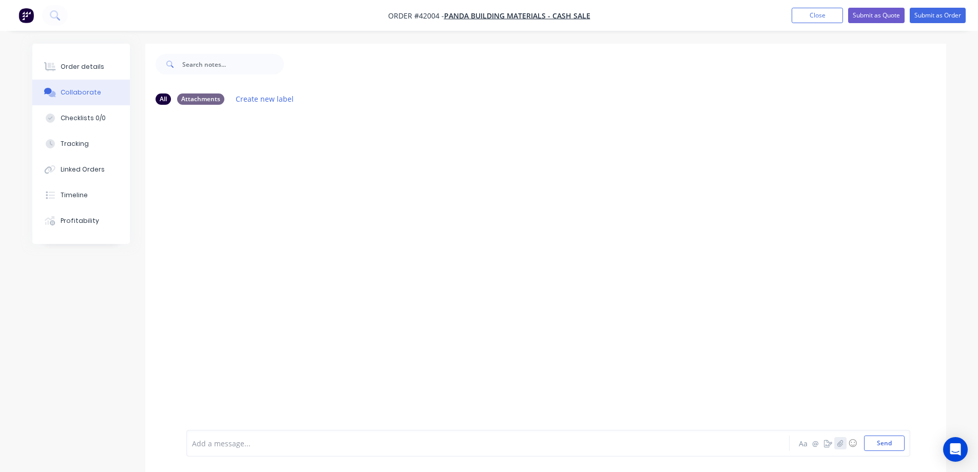
click at [839, 445] on icon "button" at bounding box center [840, 442] width 6 height 7
click at [842, 442] on icon "button" at bounding box center [840, 442] width 6 height 7
click at [888, 445] on button "Send" at bounding box center [884, 442] width 41 height 15
click at [109, 68] on button "Order details" at bounding box center [81, 67] width 98 height 26
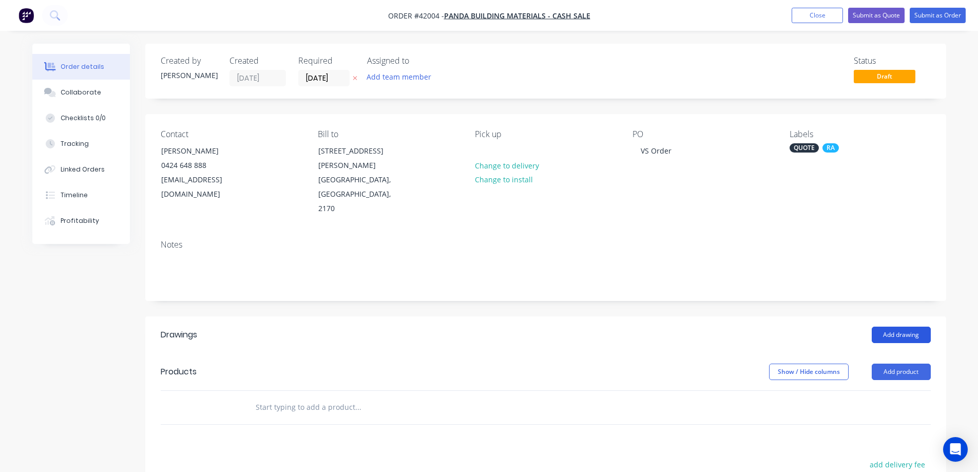
click at [886, 327] on button "Add drawing" at bounding box center [901, 335] width 59 height 16
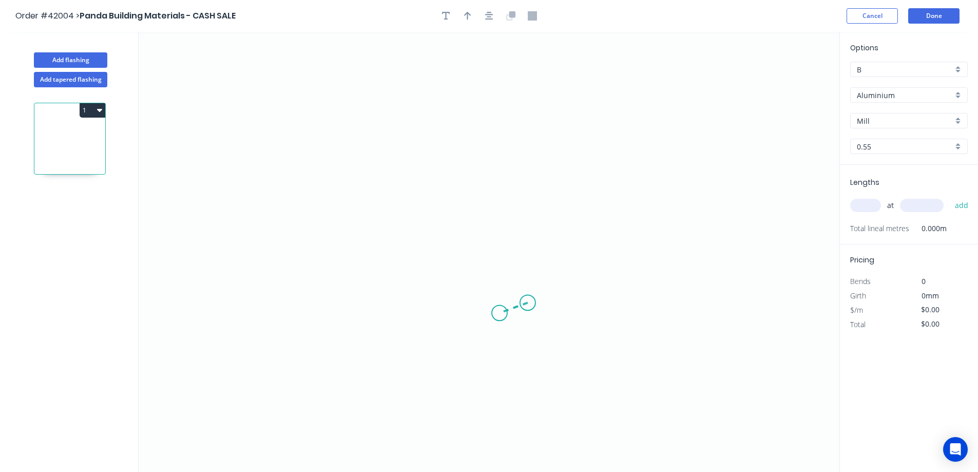
drag, startPoint x: 528, startPoint y: 303, endPoint x: 500, endPoint y: 313, distance: 30.0
click at [500, 313] on icon "0" at bounding box center [489, 252] width 701 height 440
drag, startPoint x: 483, startPoint y: 315, endPoint x: 367, endPoint y: 316, distance: 116.0
click at [367, 316] on icon "0 ?" at bounding box center [489, 252] width 701 height 440
drag, startPoint x: 371, startPoint y: 277, endPoint x: 355, endPoint y: 161, distance: 116.5
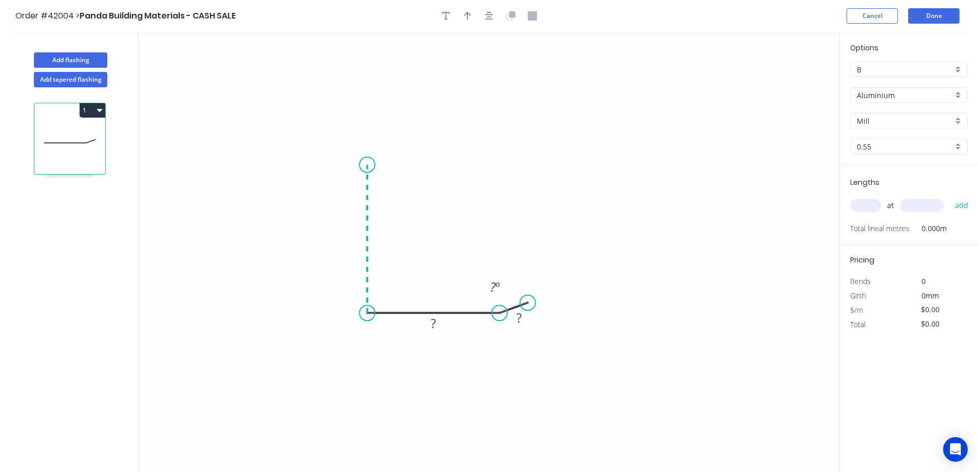
click at [355, 161] on icon "0 ? ? ? º" at bounding box center [489, 252] width 701 height 440
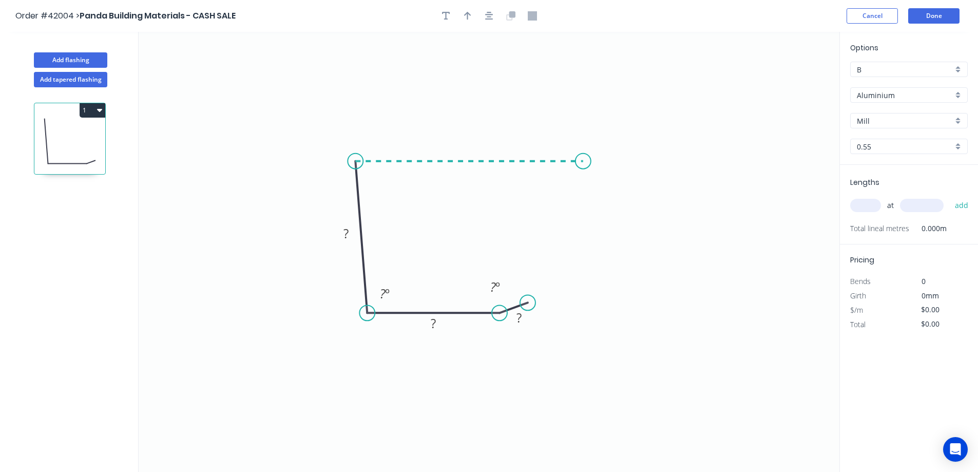
drag, startPoint x: 388, startPoint y: 163, endPoint x: 584, endPoint y: 159, distance: 195.7
click at [584, 159] on icon "0 ? ? ? ? º ? º" at bounding box center [489, 252] width 701 height 440
click at [623, 173] on icon "0 ? ? ? ? ? º ? º ? º" at bounding box center [489, 252] width 701 height 440
click at [623, 174] on circle at bounding box center [622, 172] width 15 height 15
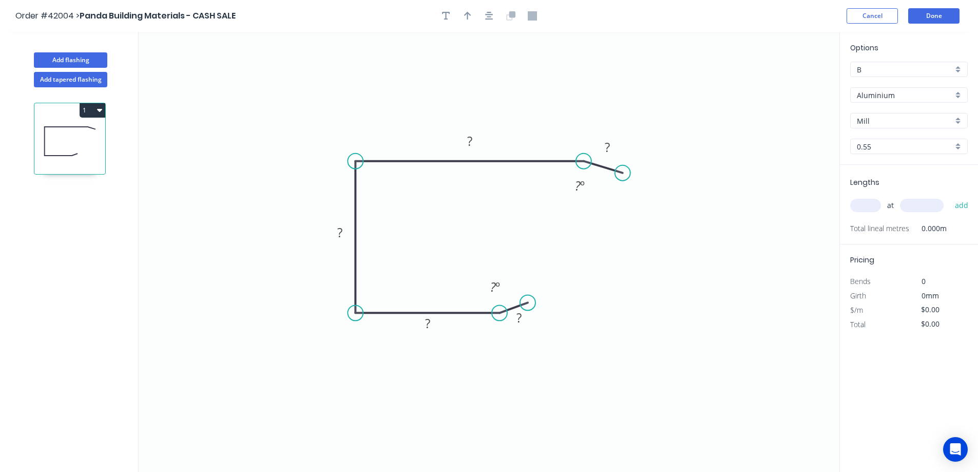
click at [359, 315] on circle at bounding box center [355, 312] width 15 height 15
click at [520, 319] on tspan "?" at bounding box center [519, 317] width 5 height 17
type input "$11.05"
click at [465, 14] on icon "button" at bounding box center [467, 16] width 7 height 8
drag, startPoint x: 789, startPoint y: 81, endPoint x: 420, endPoint y: 137, distance: 372.4
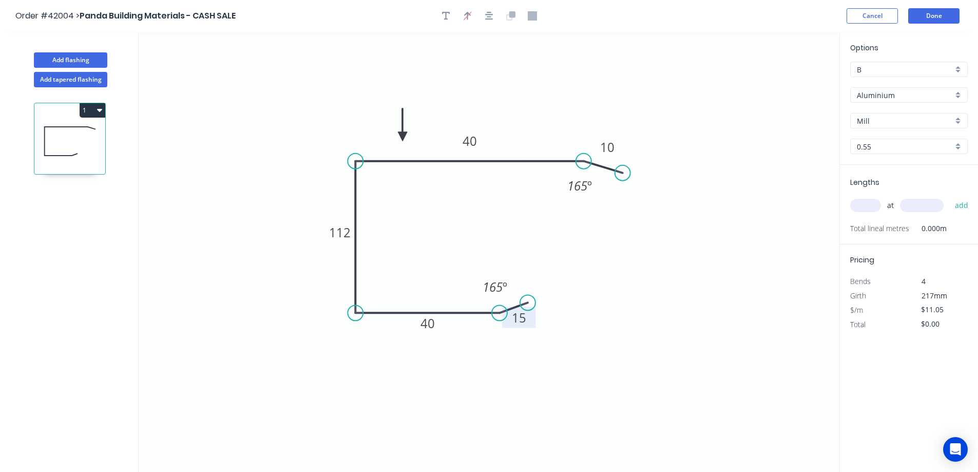
click at [400, 137] on icon at bounding box center [402, 124] width 9 height 33
click at [957, 95] on div "Aluminium" at bounding box center [909, 94] width 118 height 15
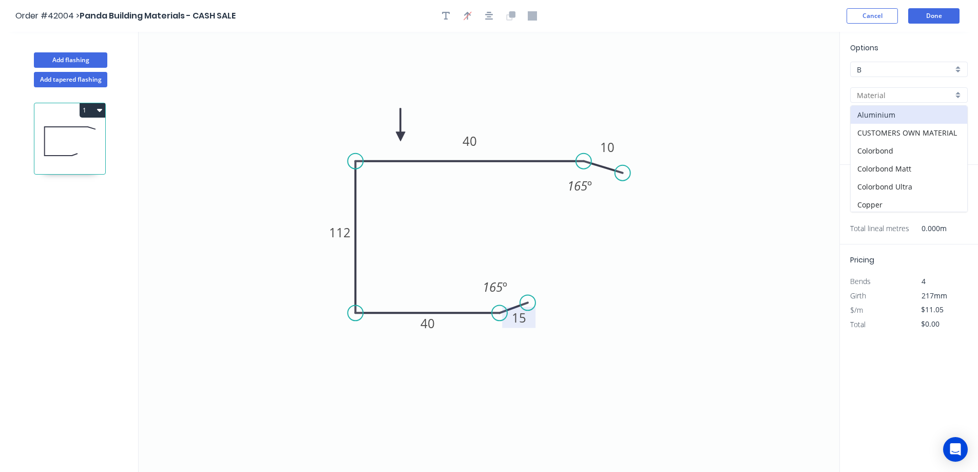
scroll to position [146, 0]
click at [911, 165] on div "Unicote G300" at bounding box center [909, 167] width 117 height 18
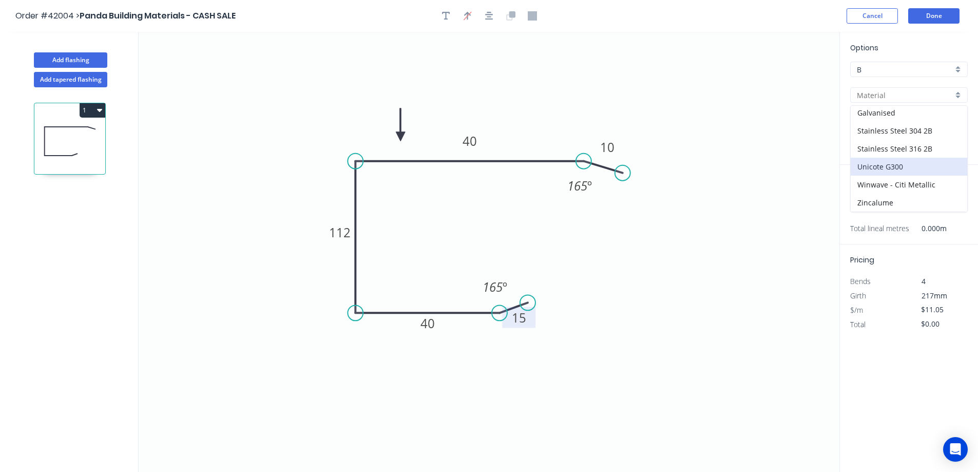
type input "Unicote G300"
type input "Pearl White"
type input "1.0"
type input "$14.46"
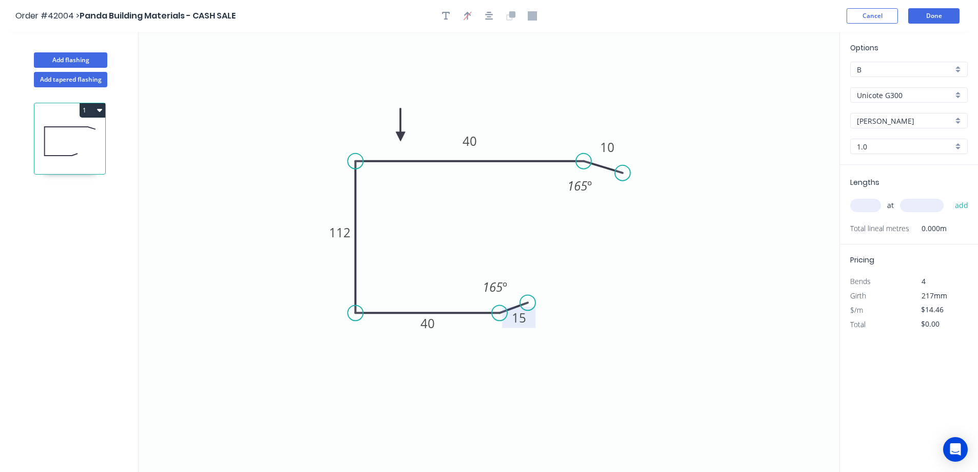
click at [958, 146] on div "1.0" at bounding box center [909, 146] width 118 height 15
click at [909, 180] on div "1.2" at bounding box center [909, 184] width 117 height 18
type input "1.2"
click at [868, 205] on input "text" at bounding box center [865, 205] width 31 height 13
type input "2"
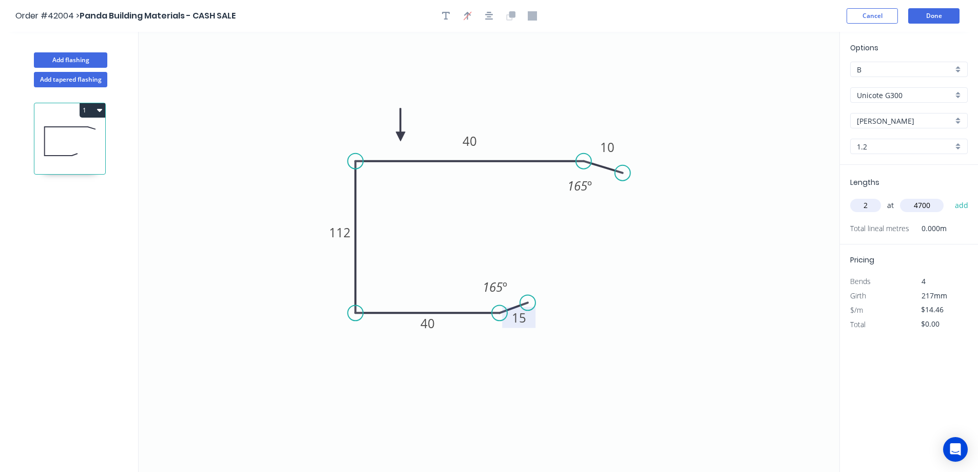
type input "4700"
click at [950, 197] on button "add" at bounding box center [962, 205] width 24 height 17
type input "$135.92"
click at [616, 147] on rect at bounding box center [607, 148] width 21 height 14
click at [610, 203] on icon "0 15 40 112 40 15 165 º 165 º" at bounding box center [489, 252] width 701 height 440
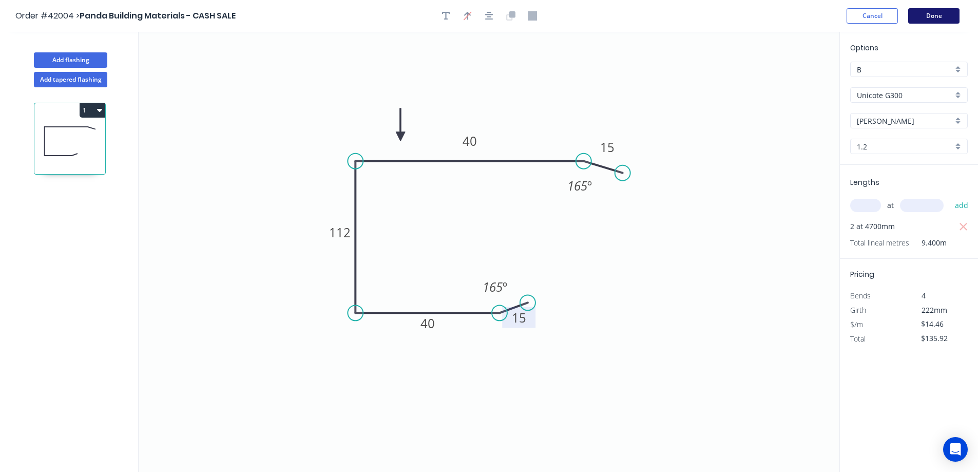
click at [943, 11] on button "Done" at bounding box center [933, 15] width 51 height 15
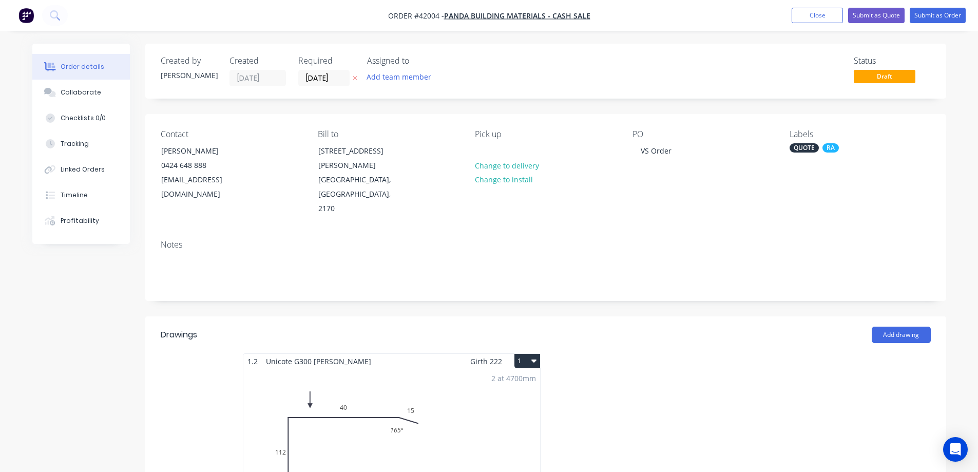
click at [812, 148] on div "QUOTE" at bounding box center [804, 147] width 29 height 9
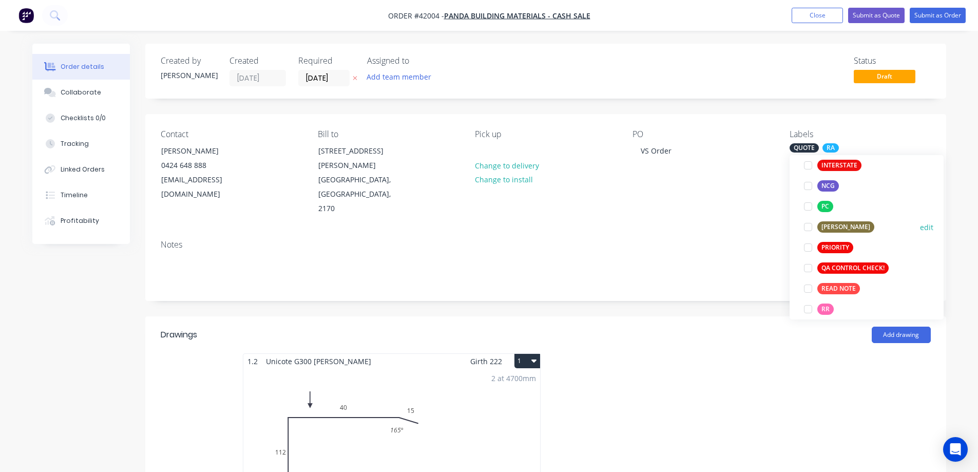
click at [810, 225] on div at bounding box center [808, 227] width 21 height 21
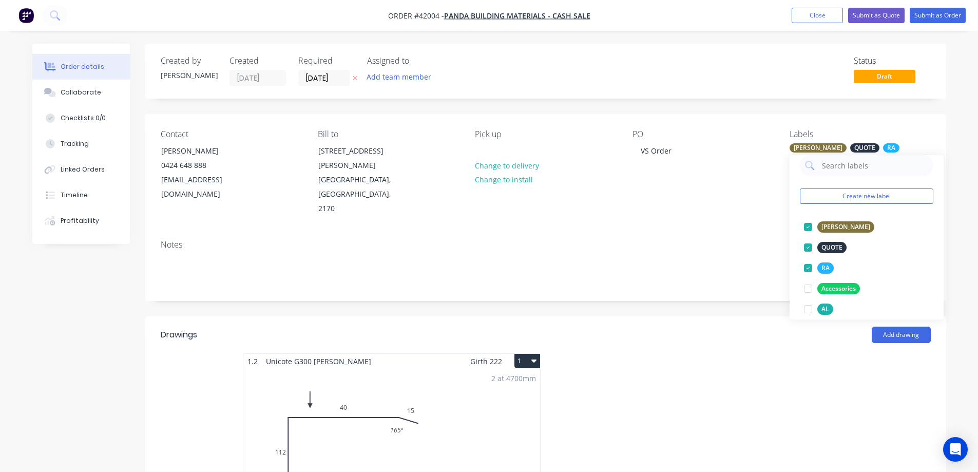
click at [720, 240] on div "Notes" at bounding box center [546, 245] width 770 height 10
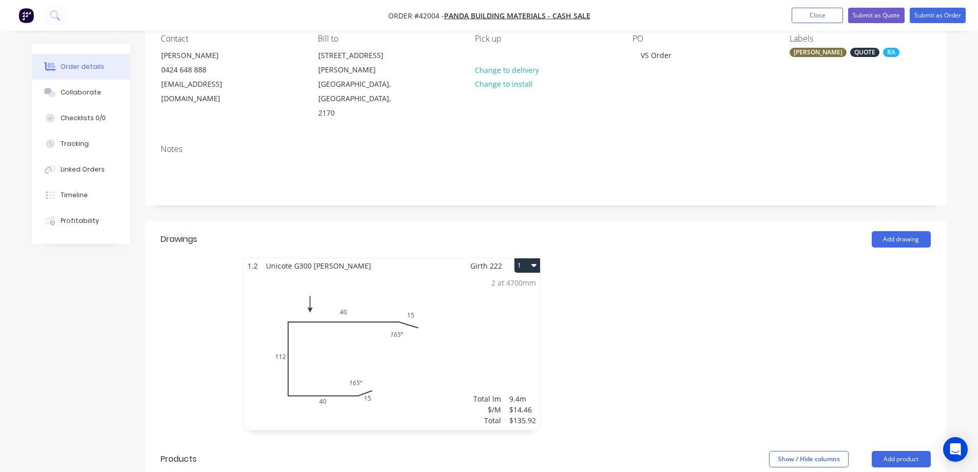
scroll to position [0, 0]
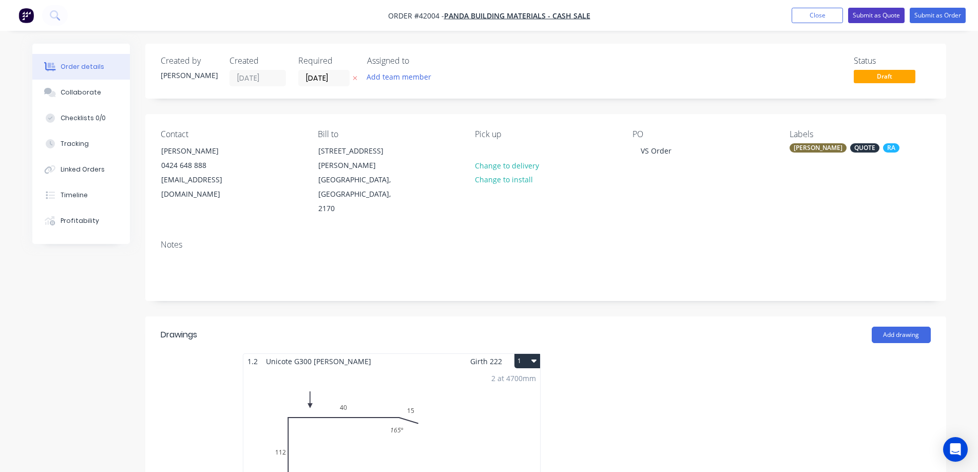
click at [858, 15] on button "Submit as Quote" at bounding box center [876, 15] width 56 height 15
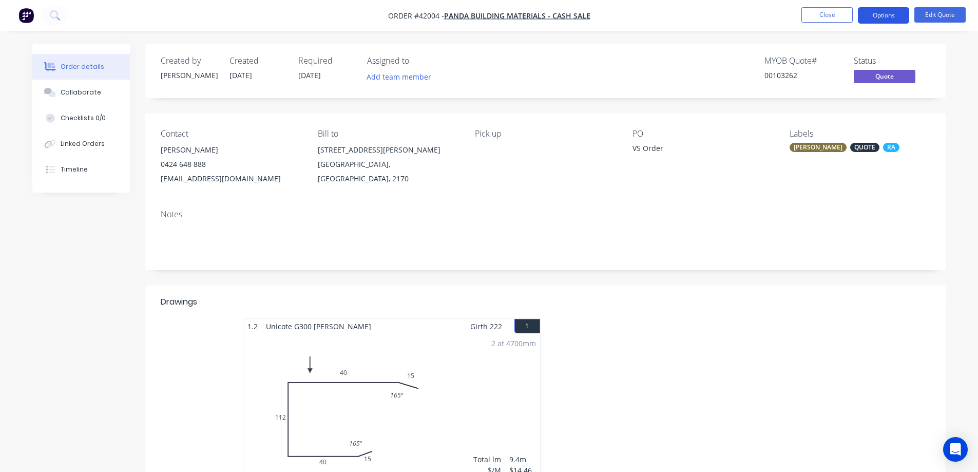
click at [870, 17] on button "Options" at bounding box center [883, 15] width 51 height 16
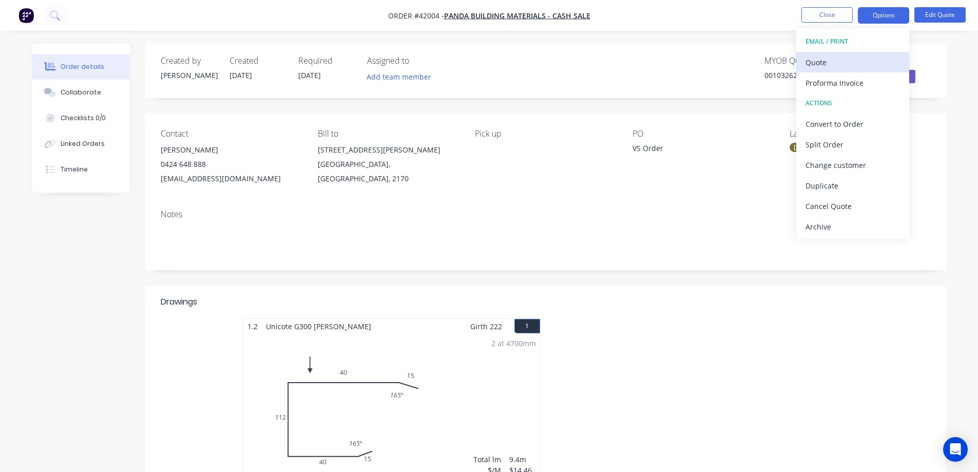
click at [824, 63] on div "Quote" at bounding box center [853, 62] width 94 height 15
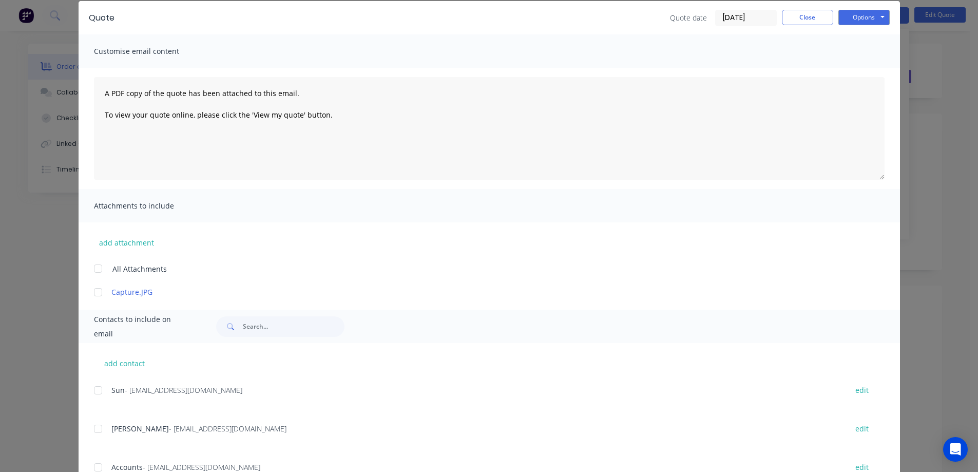
scroll to position [81, 0]
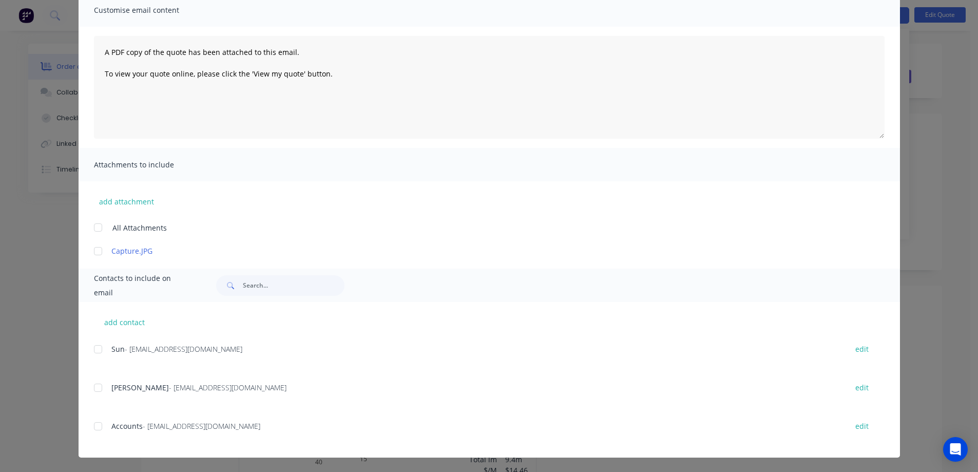
drag, startPoint x: 96, startPoint y: 391, endPoint x: 104, endPoint y: 390, distance: 7.9
click at [97, 390] on div at bounding box center [98, 387] width 21 height 21
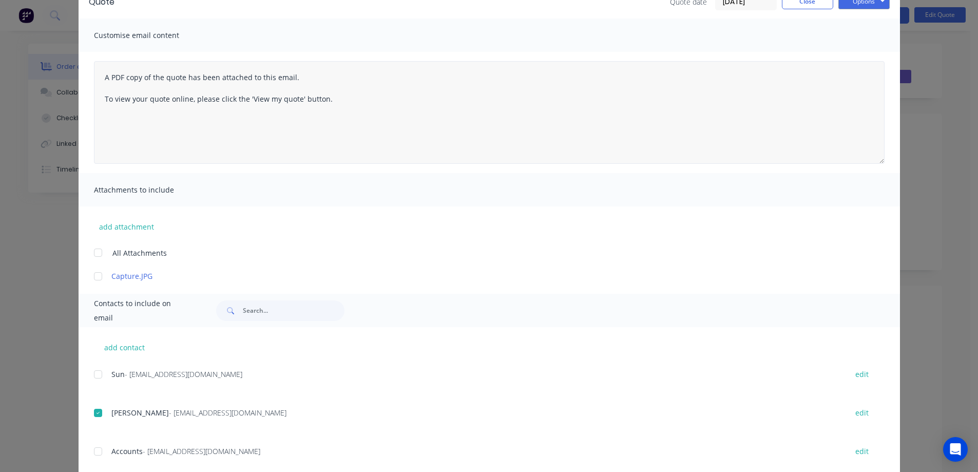
scroll to position [0, 0]
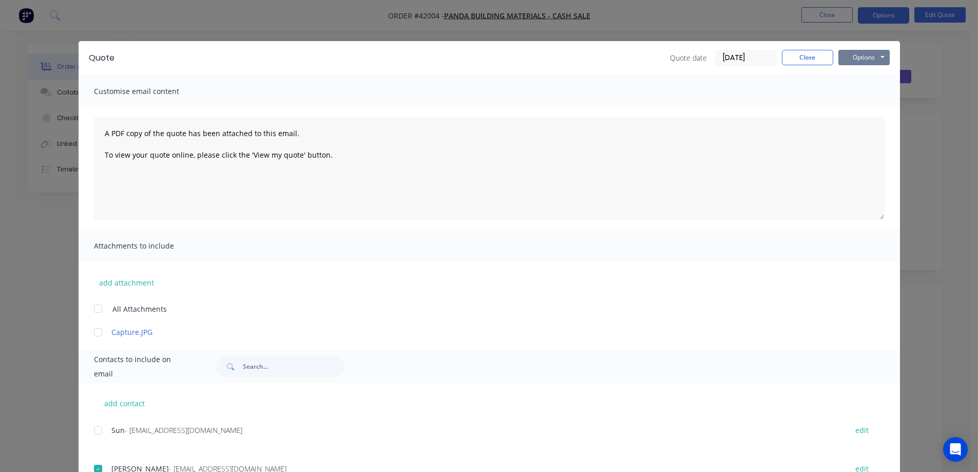
click at [850, 56] on button "Options" at bounding box center [863, 57] width 51 height 15
click at [857, 108] on button "Email" at bounding box center [871, 109] width 66 height 17
click at [796, 59] on button "Close" at bounding box center [807, 57] width 51 height 15
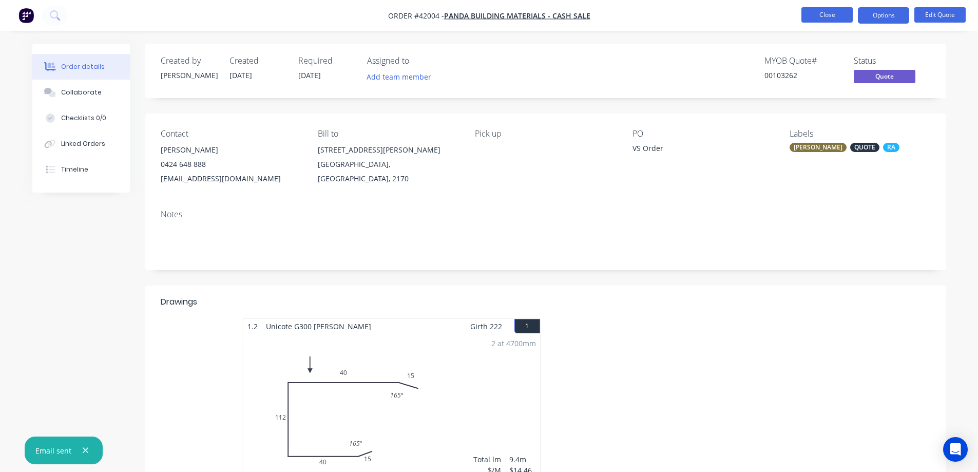
click at [818, 9] on button "Close" at bounding box center [826, 14] width 51 height 15
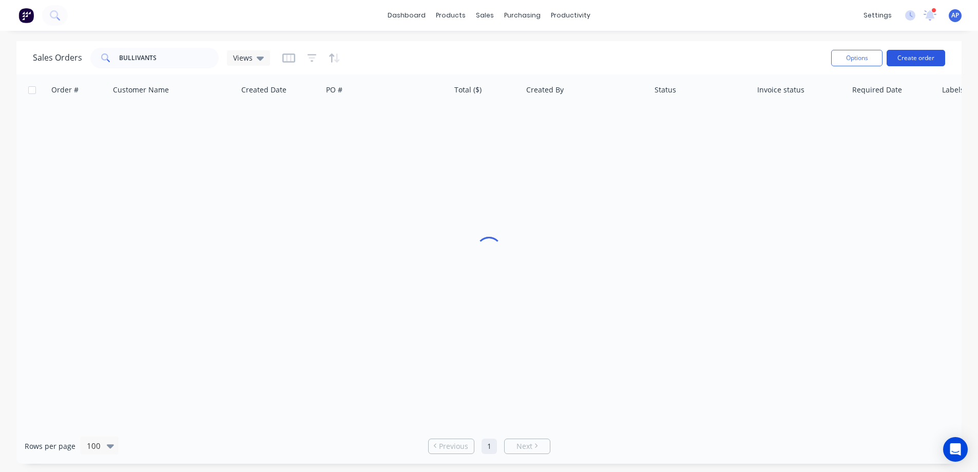
click at [925, 55] on button "Create order" at bounding box center [916, 58] width 59 height 16
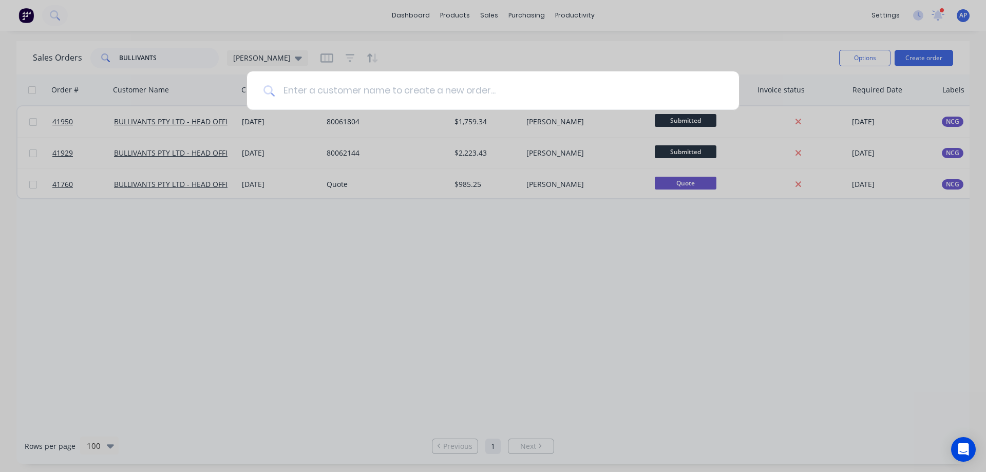
click at [483, 93] on input at bounding box center [499, 90] width 448 height 39
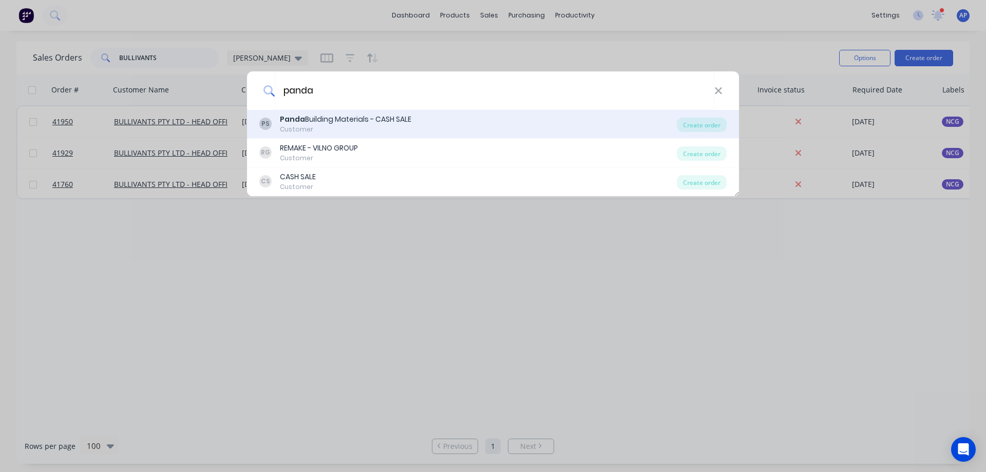
type input "panda"
click at [354, 124] on div "Panda Building Materials - CASH SALE" at bounding box center [345, 119] width 131 height 11
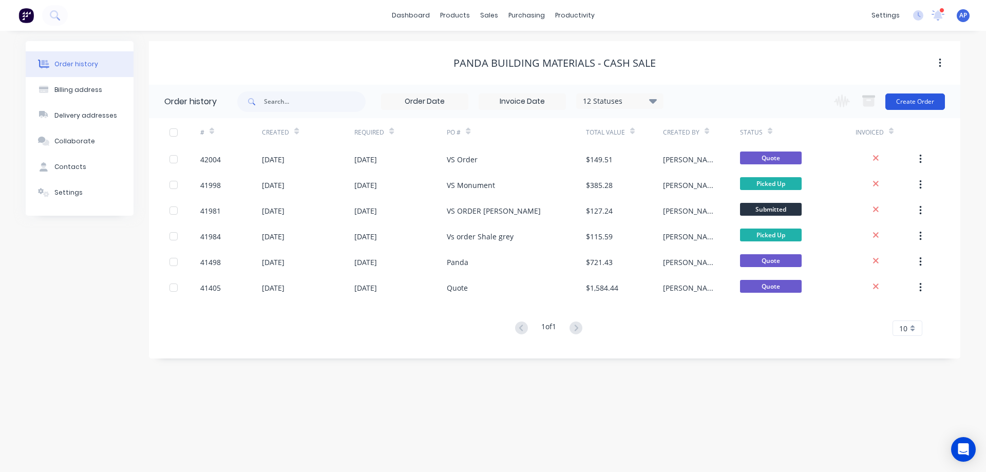
click at [923, 100] on button "Create Order" at bounding box center [915, 101] width 60 height 16
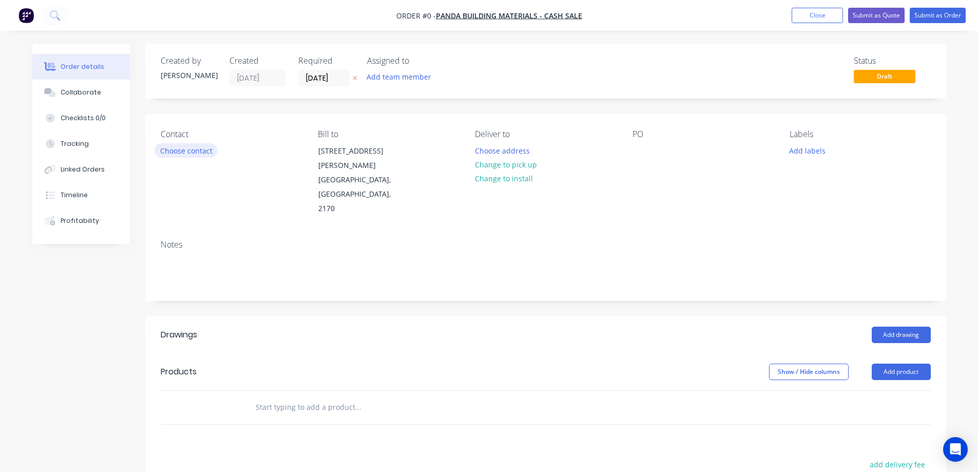
click at [189, 147] on button "Choose contact" at bounding box center [186, 150] width 63 height 14
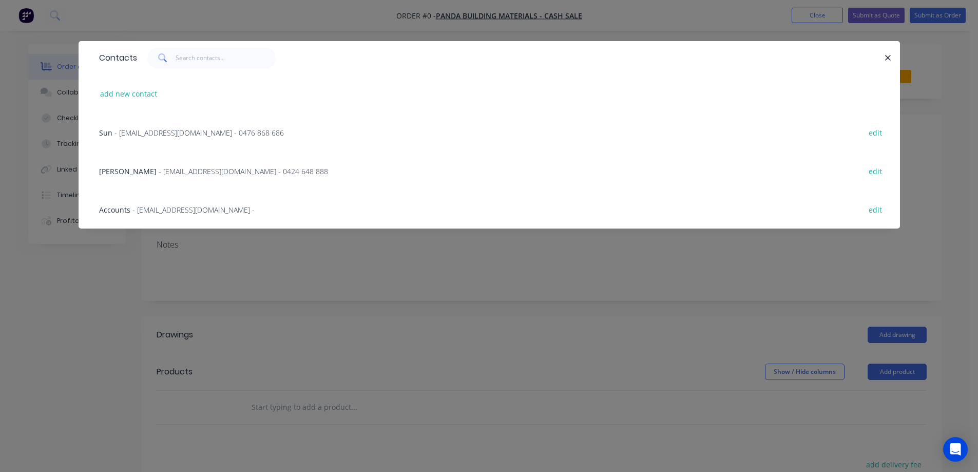
click at [179, 171] on span "- Pandabuildingmaterials@outlook.com.au - 0424 648 888" at bounding box center [243, 171] width 169 height 10
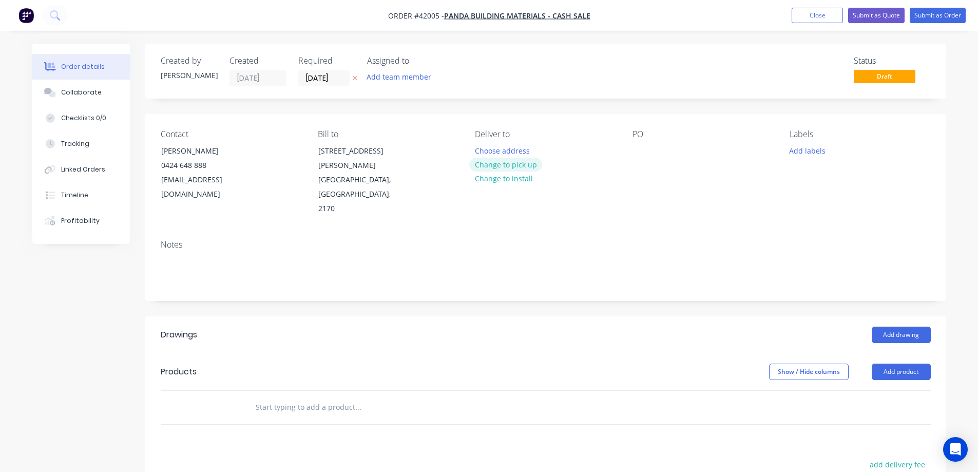
click at [500, 166] on button "Change to pick up" at bounding box center [505, 165] width 73 height 14
click at [637, 143] on div "PO" at bounding box center [703, 172] width 141 height 87
click at [639, 148] on div at bounding box center [641, 150] width 16 height 15
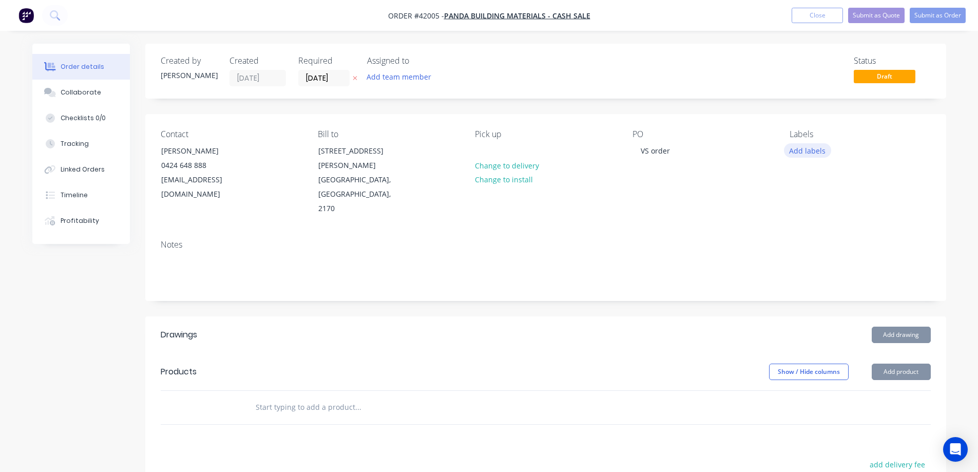
click at [801, 148] on button "Add labels" at bounding box center [807, 150] width 47 height 14
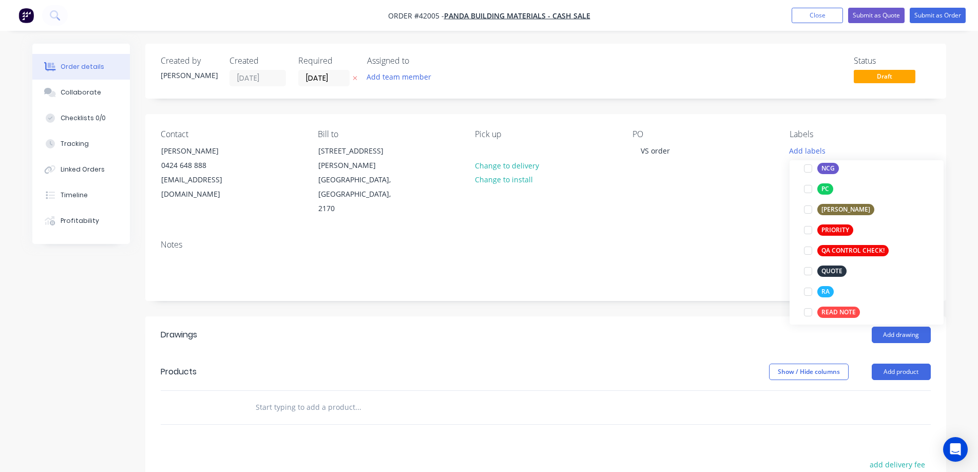
scroll to position [257, 0]
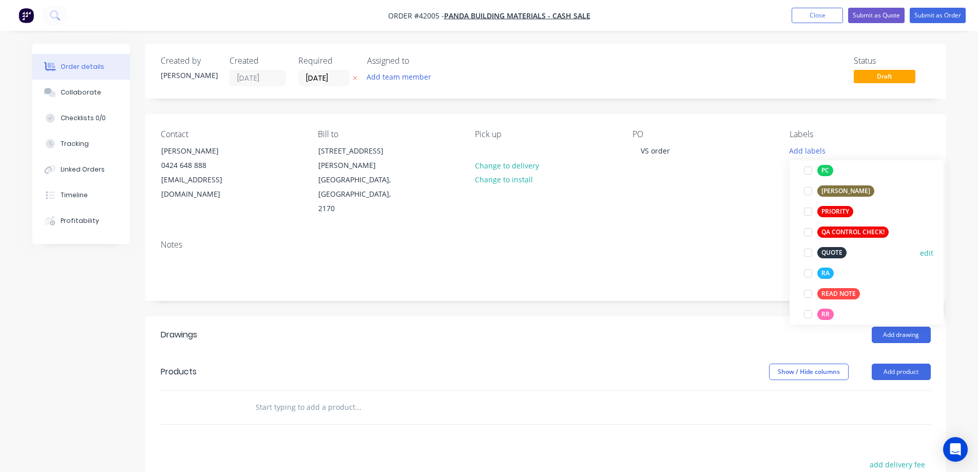
click at [809, 252] on div at bounding box center [808, 252] width 21 height 21
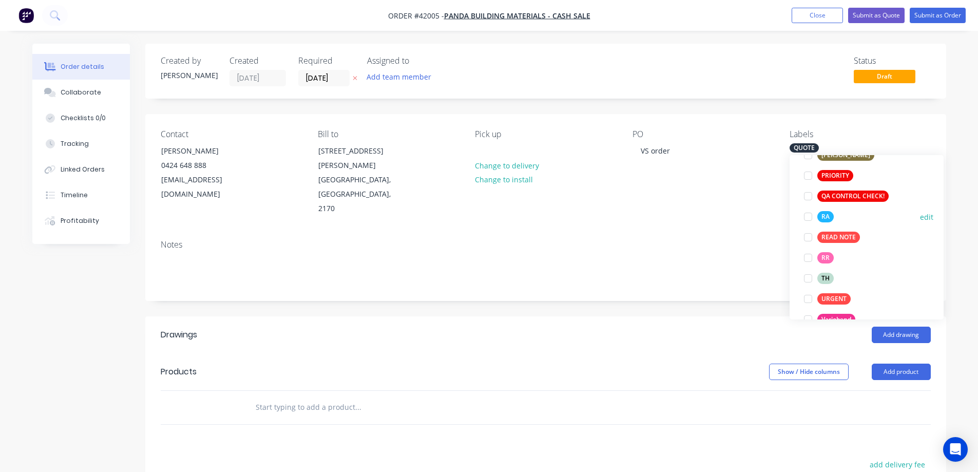
drag, startPoint x: 811, startPoint y: 216, endPoint x: 800, endPoint y: 215, distance: 11.3
click at [809, 215] on div at bounding box center [808, 216] width 21 height 21
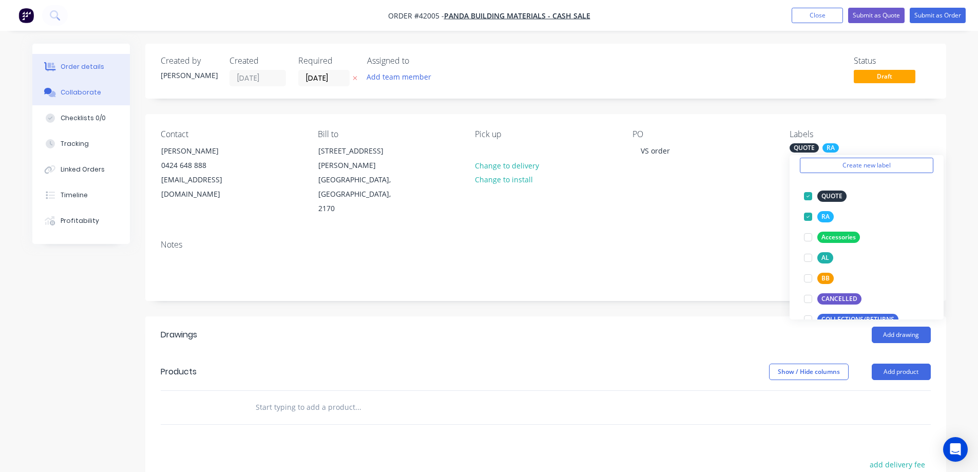
click at [76, 89] on div "Collaborate" at bounding box center [81, 92] width 41 height 9
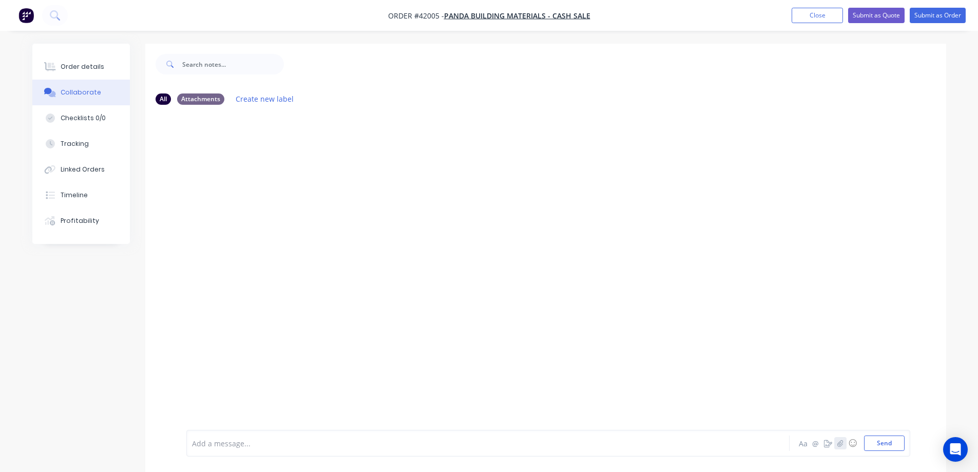
click at [842, 440] on icon "button" at bounding box center [840, 442] width 6 height 7
click at [875, 441] on button "Send" at bounding box center [884, 442] width 41 height 15
click at [88, 67] on div "Order details" at bounding box center [83, 66] width 44 height 9
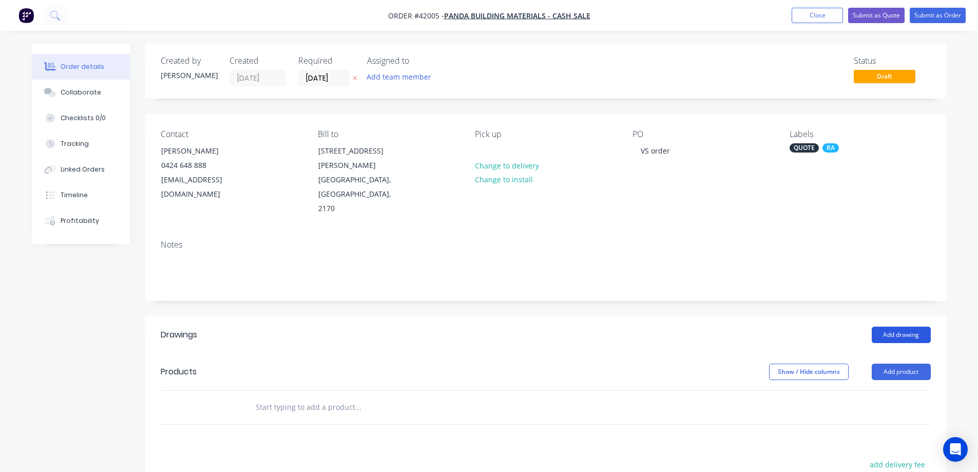
click at [887, 327] on button "Add drawing" at bounding box center [901, 335] width 59 height 16
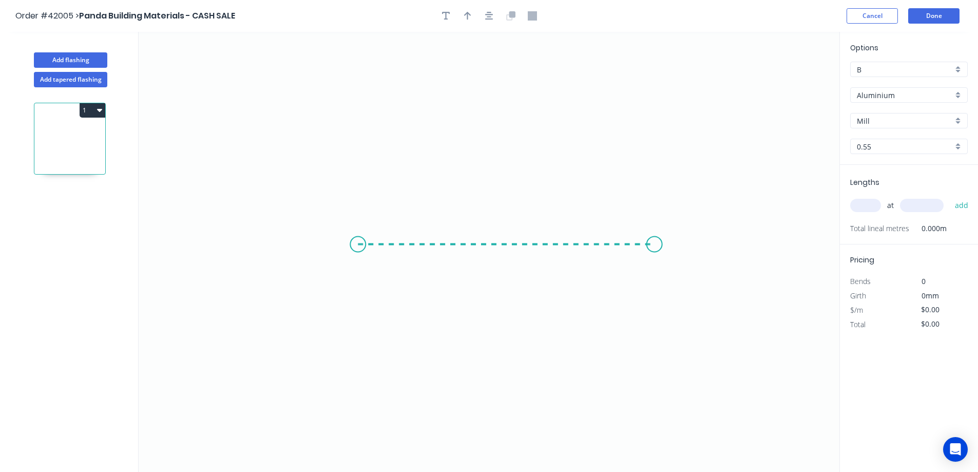
drag, startPoint x: 413, startPoint y: 250, endPoint x: 659, endPoint y: 254, distance: 246.0
click at [659, 254] on icon "0" at bounding box center [489, 252] width 701 height 440
click at [656, 247] on circle at bounding box center [658, 244] width 15 height 15
drag, startPoint x: 656, startPoint y: 247, endPoint x: 538, endPoint y: 130, distance: 166.3
click at [655, 244] on circle at bounding box center [658, 244] width 15 height 15
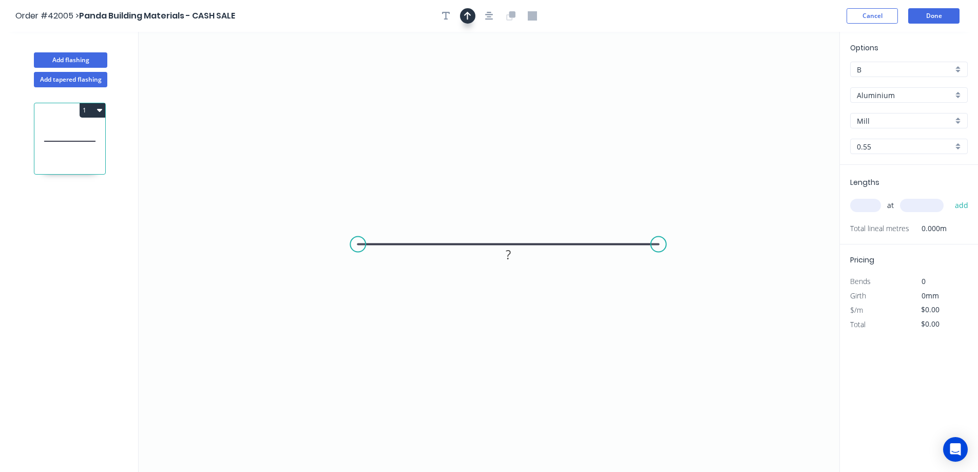
drag, startPoint x: 463, startPoint y: 14, endPoint x: 510, endPoint y: 29, distance: 49.0
click at [464, 13] on button "button" at bounding box center [467, 15] width 15 height 15
drag, startPoint x: 789, startPoint y: 80, endPoint x: 586, endPoint y: 175, distance: 223.9
click at [585, 173] on icon at bounding box center [588, 156] width 9 height 33
click at [513, 256] on rect at bounding box center [508, 255] width 21 height 14
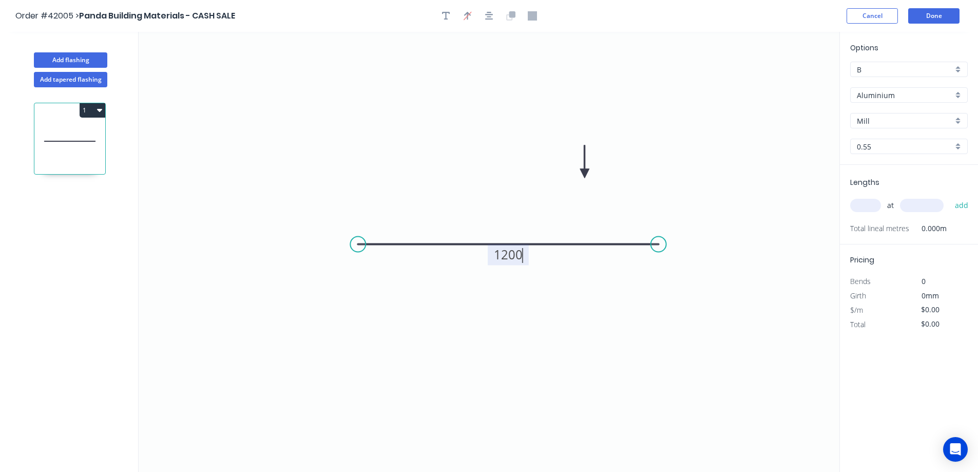
type input "$25.15"
click at [953, 96] on div "Aluminium" at bounding box center [909, 94] width 118 height 15
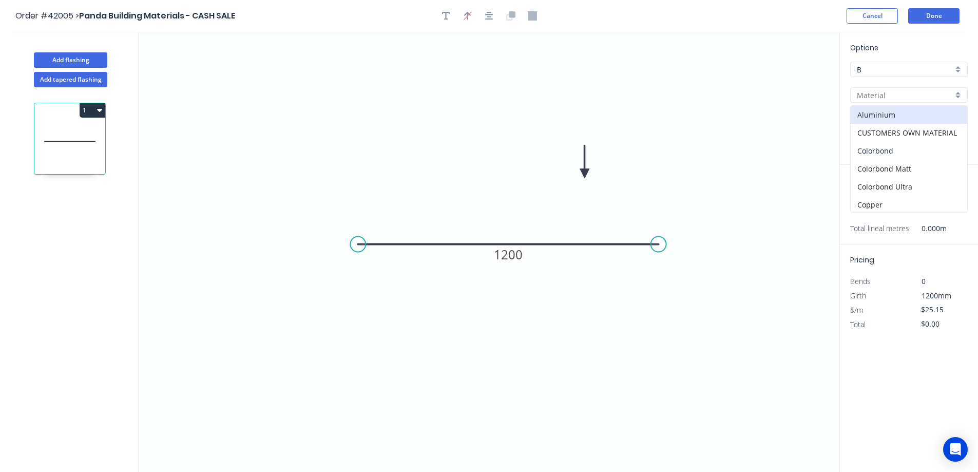
click at [906, 144] on div "Colorbond" at bounding box center [909, 151] width 117 height 18
type input "Colorbond"
type input "Basalt"
type input "$28.02"
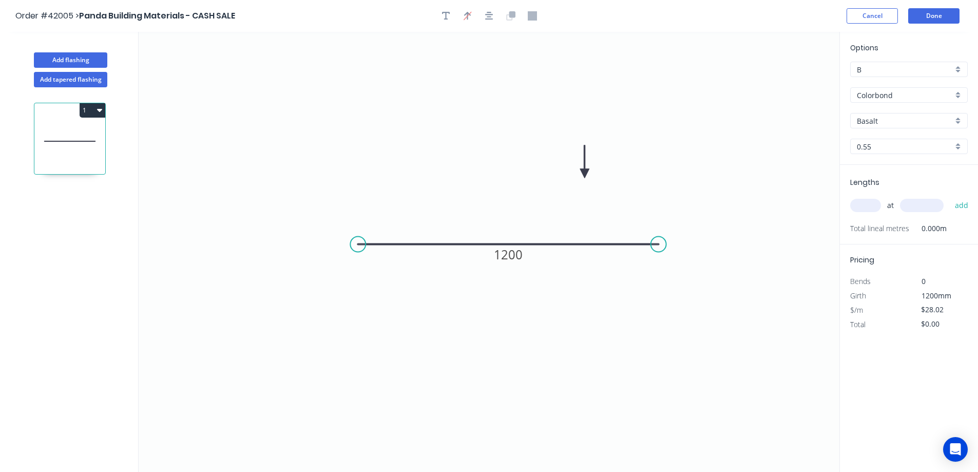
click at [958, 119] on div "Basalt" at bounding box center [909, 120] width 118 height 15
click at [901, 198] on div "Monument" at bounding box center [909, 202] width 117 height 18
type input "Monument"
click at [871, 204] on input "text" at bounding box center [865, 205] width 31 height 13
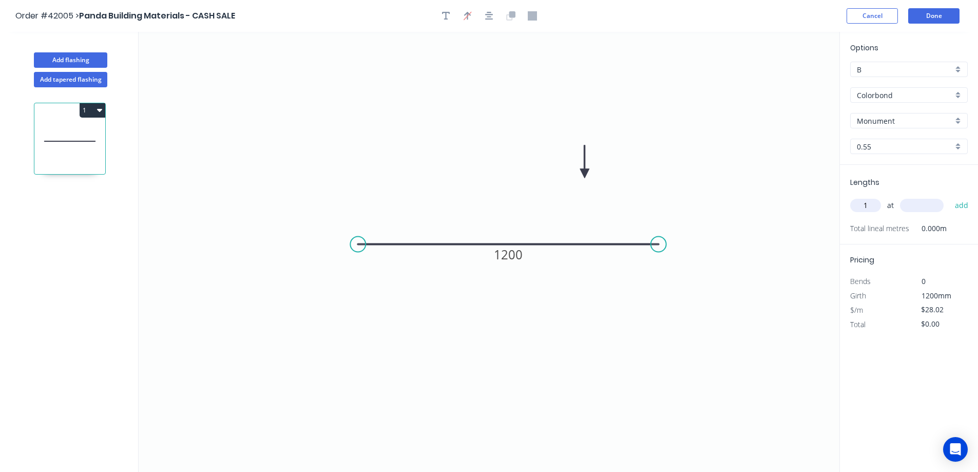
type input "1"
type input "8000"
click at [950, 197] on button "add" at bounding box center [962, 205] width 24 height 17
type input "$224.16"
type input "1"
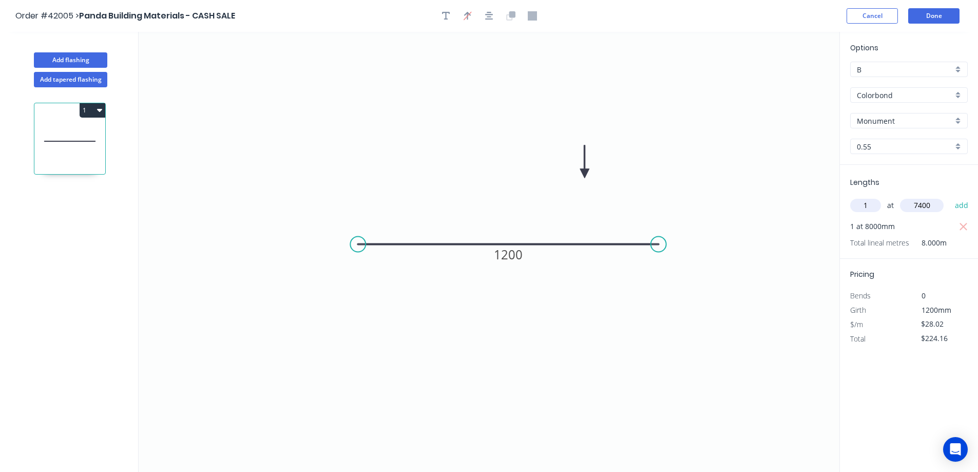
type input "7400"
click at [950, 197] on button "add" at bounding box center [962, 205] width 24 height 17
type input "$431.51"
click at [938, 12] on button "Done" at bounding box center [933, 15] width 51 height 15
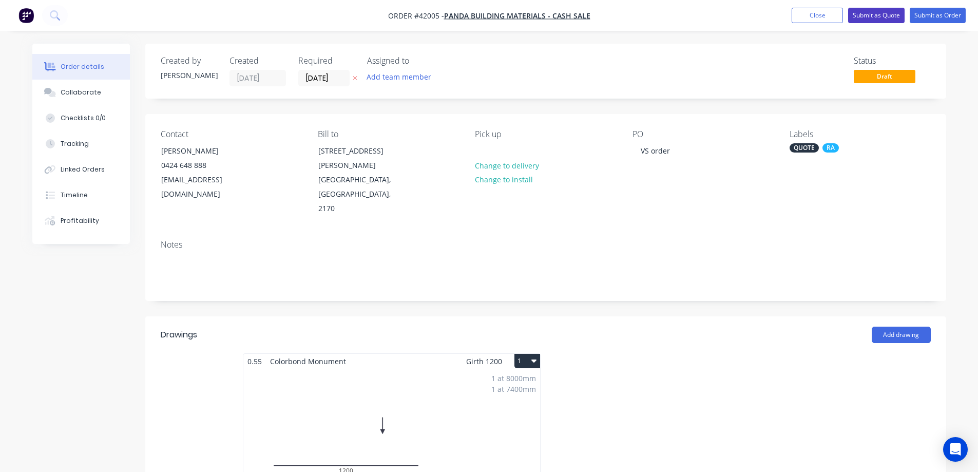
click at [866, 14] on button "Submit as Quote" at bounding box center [876, 15] width 56 height 15
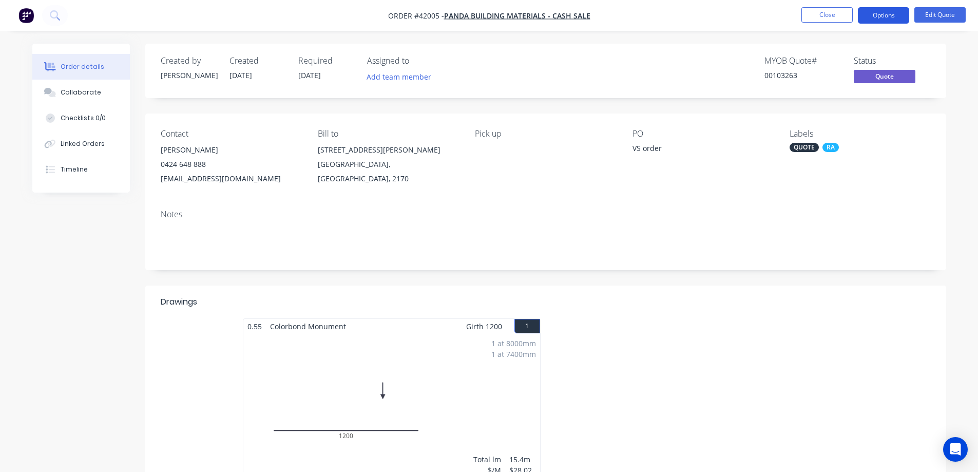
click at [867, 16] on button "Options" at bounding box center [883, 15] width 51 height 16
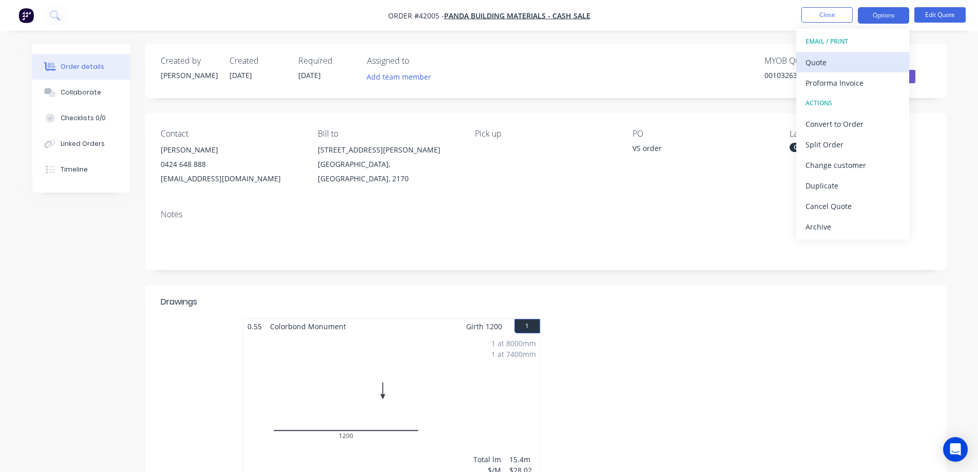
click at [834, 61] on div "Quote" at bounding box center [853, 62] width 94 height 15
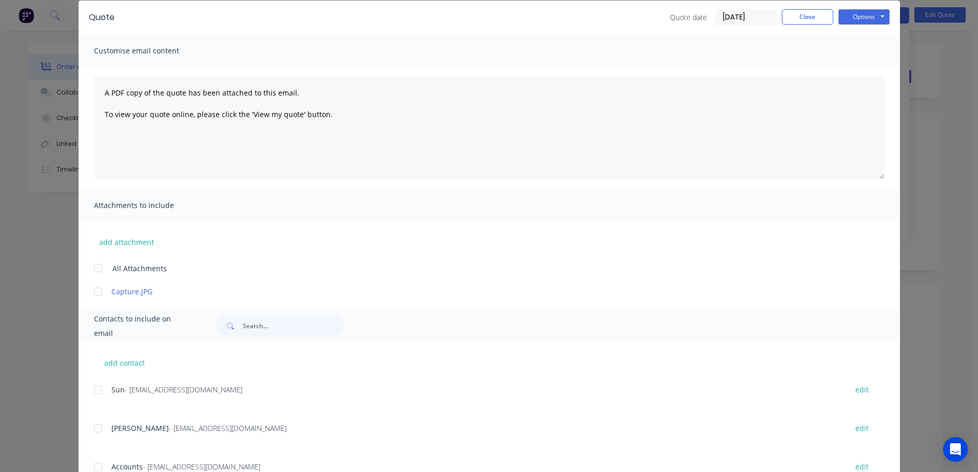
scroll to position [81, 0]
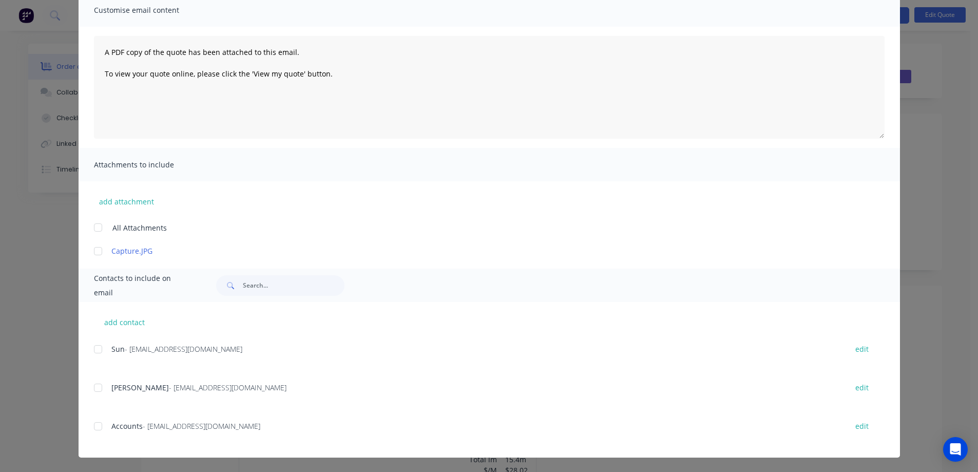
drag, startPoint x: 94, startPoint y: 387, endPoint x: 261, endPoint y: 350, distance: 170.9
click at [95, 387] on div at bounding box center [98, 387] width 21 height 21
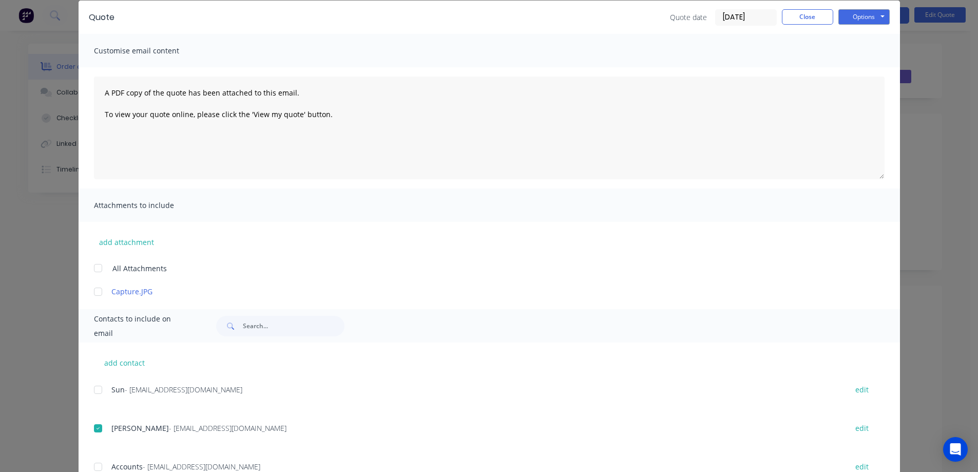
scroll to position [0, 0]
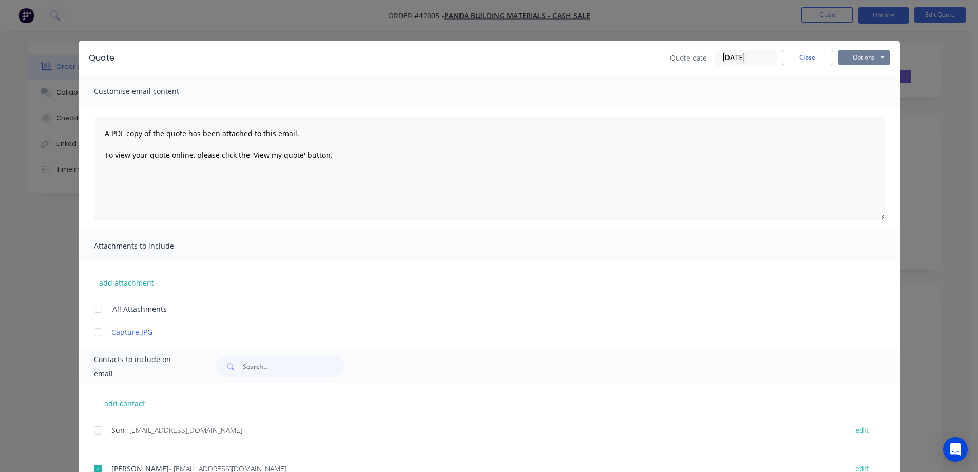
click at [876, 56] on button "Options" at bounding box center [863, 57] width 51 height 15
click at [864, 108] on button "Email" at bounding box center [871, 109] width 66 height 17
click at [796, 55] on button "Close" at bounding box center [807, 57] width 51 height 15
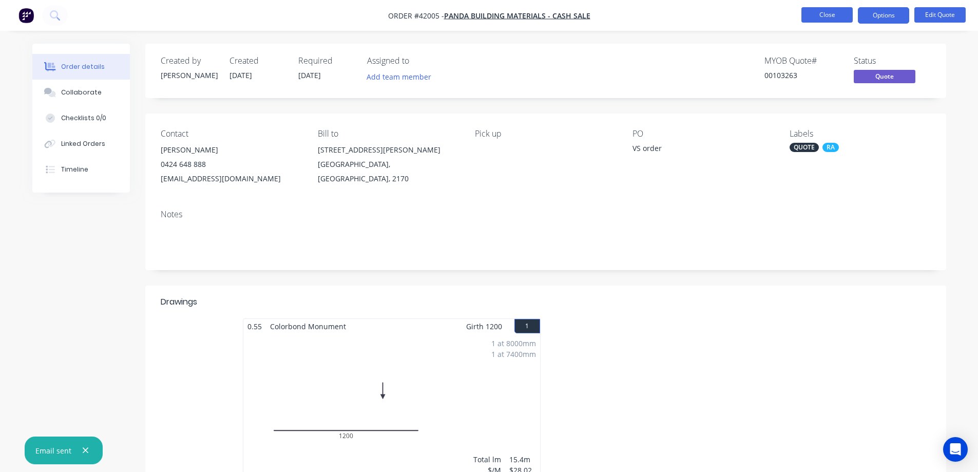
click at [825, 14] on button "Close" at bounding box center [826, 14] width 51 height 15
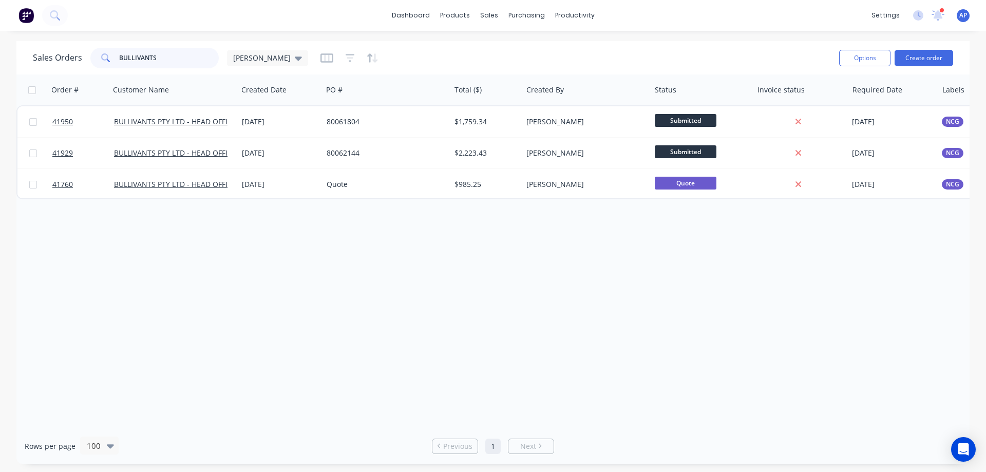
drag, startPoint x: 174, startPoint y: 61, endPoint x: 112, endPoint y: 65, distance: 62.3
click at [112, 65] on div "BULLIVANTS" at bounding box center [154, 58] width 128 height 21
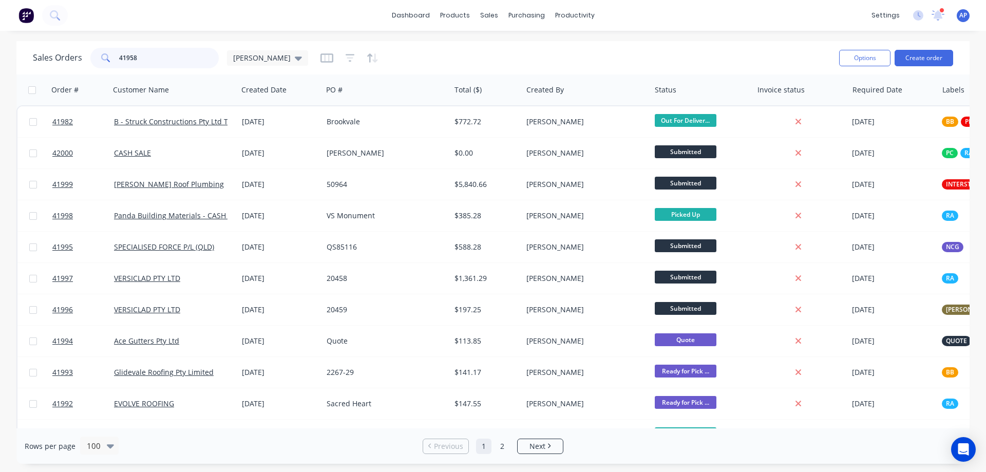
type input "41958"
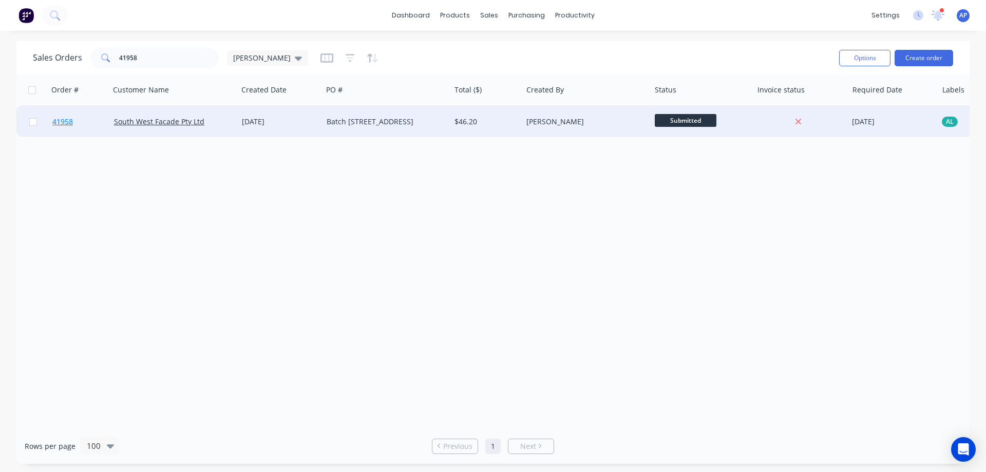
click at [62, 125] on span "41958" at bounding box center [62, 122] width 21 height 10
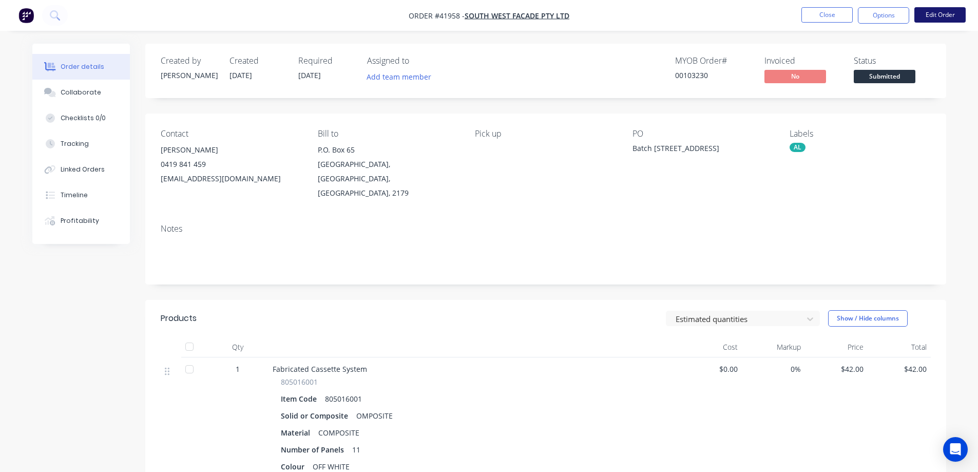
click at [940, 11] on button "Edit Order" at bounding box center [939, 14] width 51 height 15
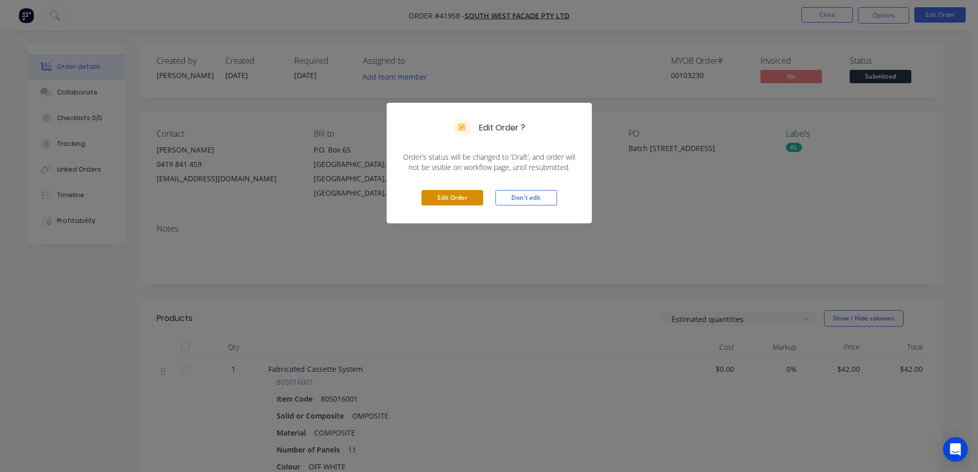
click at [464, 197] on button "Edit Order" at bounding box center [453, 197] width 62 height 15
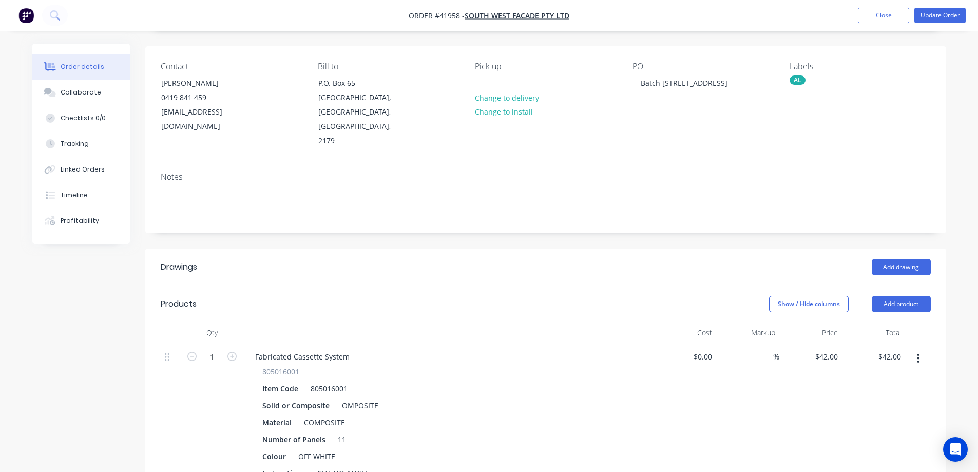
scroll to position [103, 0]
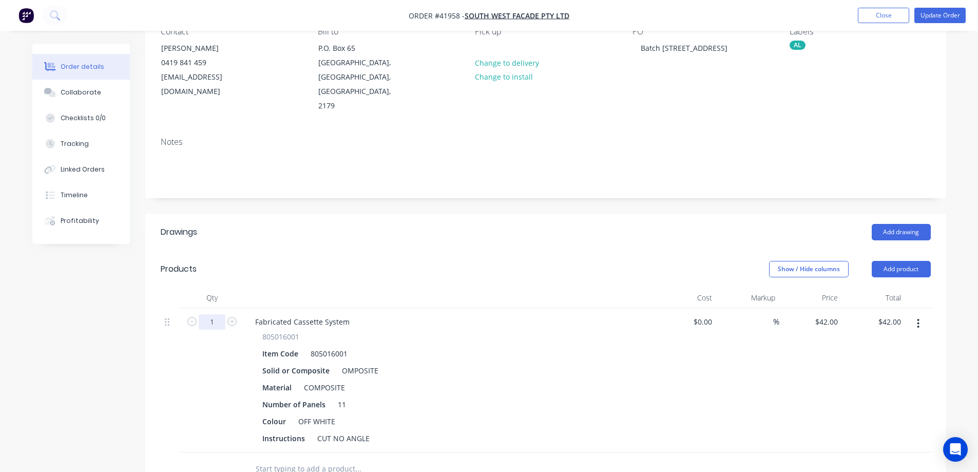
click at [215, 314] on input "1" at bounding box center [212, 321] width 27 height 15
type input "51.49"
type input "$2,162.58"
click at [295, 251] on header "Products Show / Hide columns Add product" at bounding box center [545, 269] width 801 height 37
click at [93, 93] on div "Collaborate" at bounding box center [81, 92] width 41 height 9
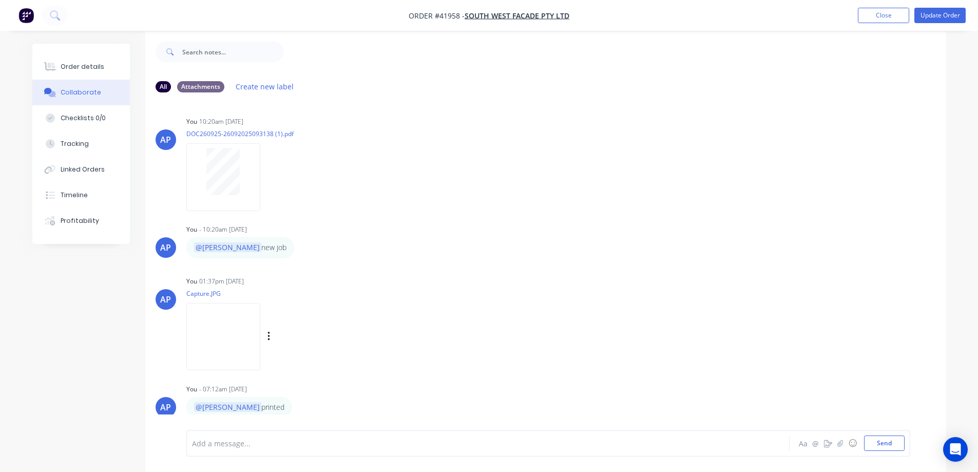
scroll to position [15, 0]
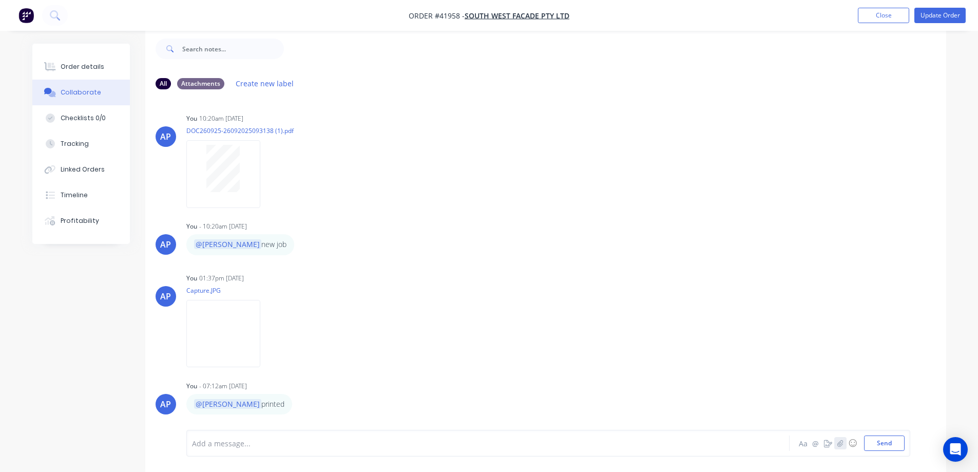
click at [843, 443] on icon "button" at bounding box center [840, 442] width 6 height 7
click at [842, 443] on icon "button" at bounding box center [840, 442] width 6 height 7
click at [889, 442] on button "Send" at bounding box center [884, 442] width 41 height 15
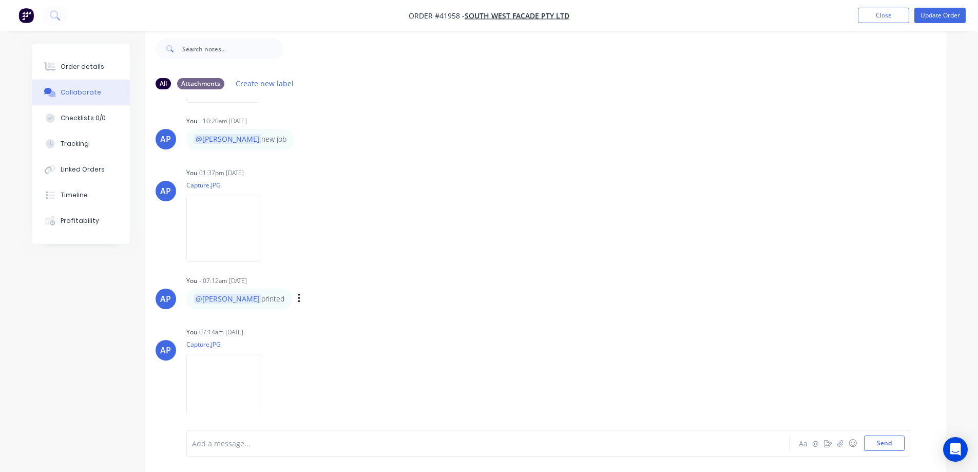
scroll to position [119, 0]
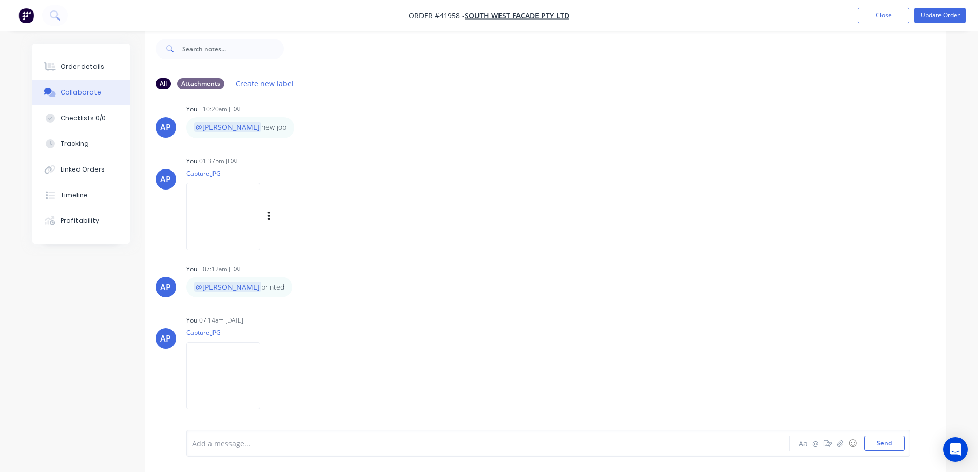
click at [248, 216] on img at bounding box center [223, 216] width 74 height 67
click at [95, 64] on div "Order details" at bounding box center [83, 66] width 44 height 9
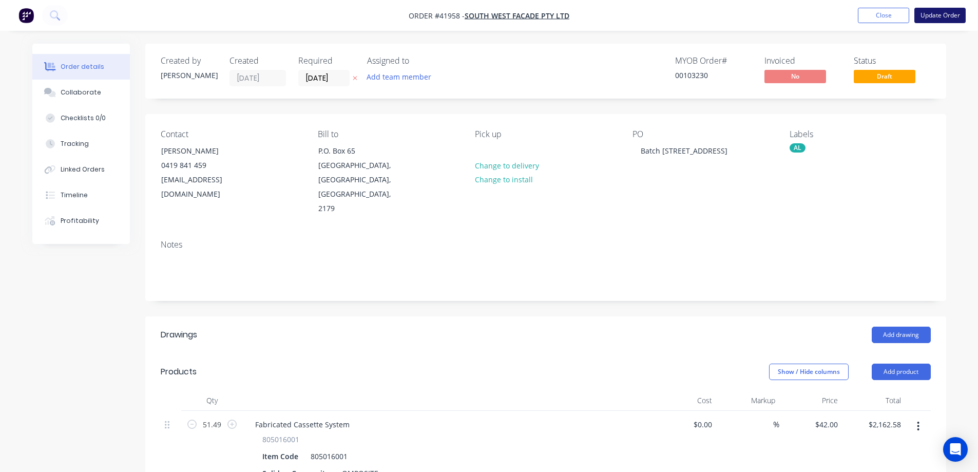
click at [935, 16] on button "Update Order" at bounding box center [939, 15] width 51 height 15
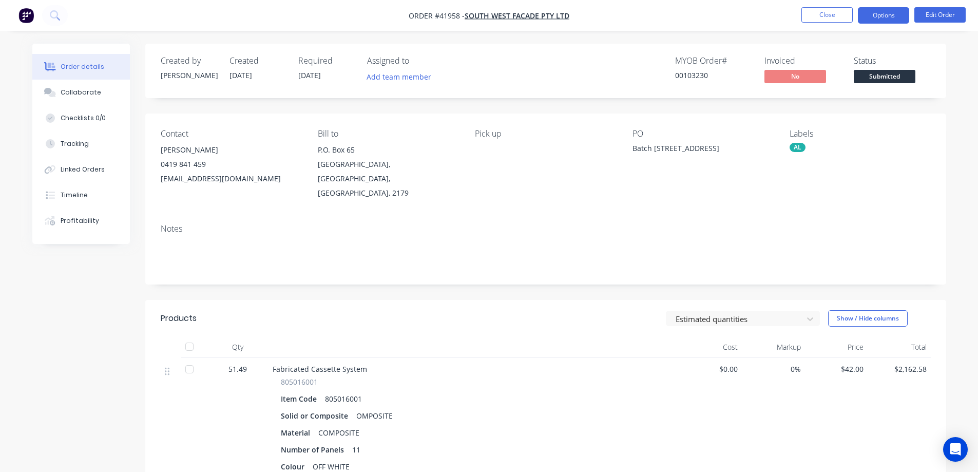
click at [881, 16] on button "Options" at bounding box center [883, 15] width 51 height 16
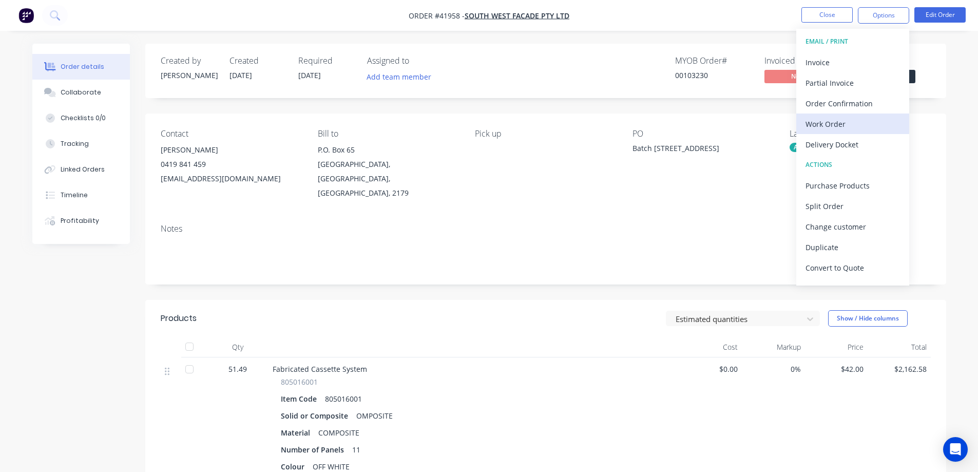
click at [845, 125] on div "Work Order" at bounding box center [853, 124] width 94 height 15
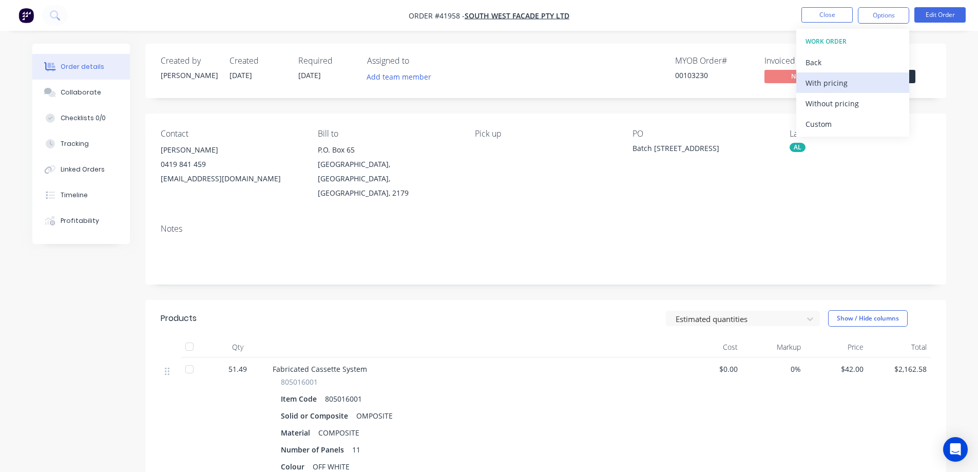
click at [853, 81] on div "With pricing" at bounding box center [853, 82] width 94 height 15
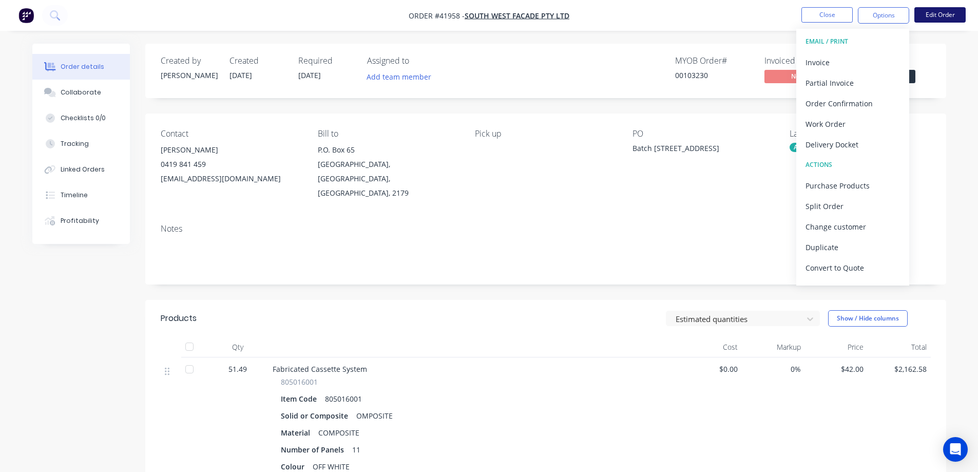
click at [931, 12] on button "Edit Order" at bounding box center [939, 14] width 51 height 15
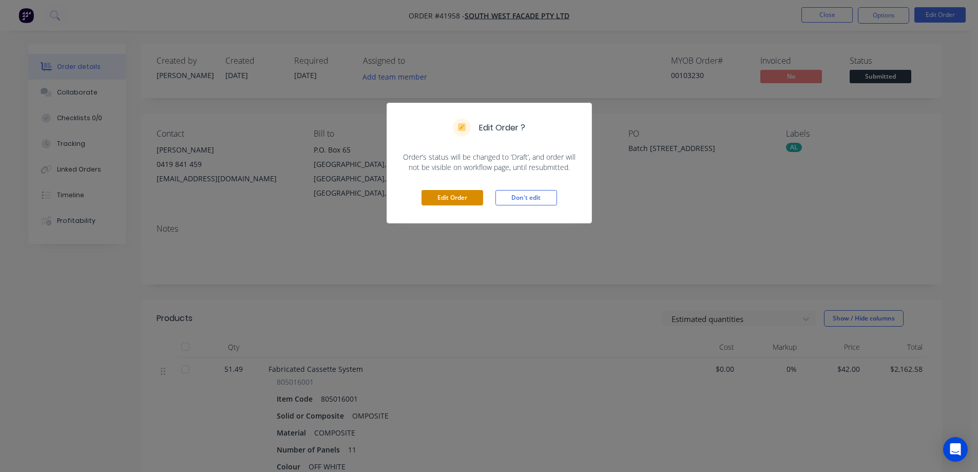
click at [470, 190] on button "Edit Order" at bounding box center [453, 197] width 62 height 15
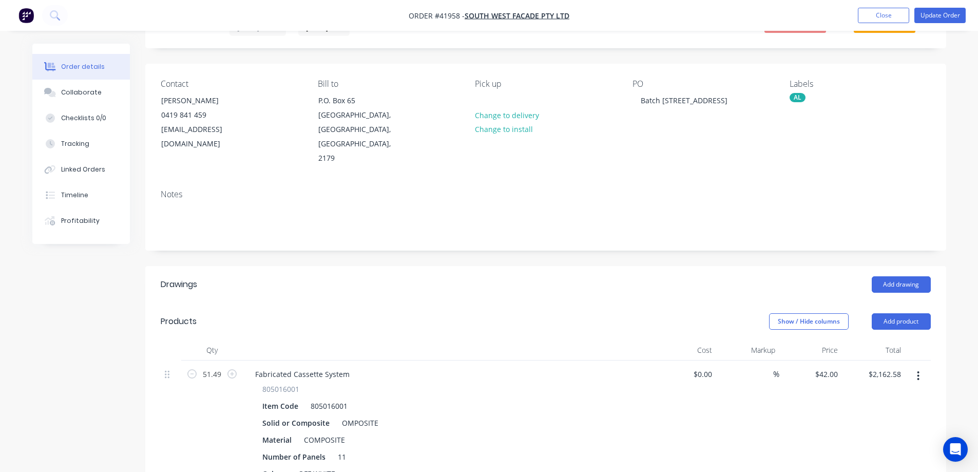
scroll to position [154, 0]
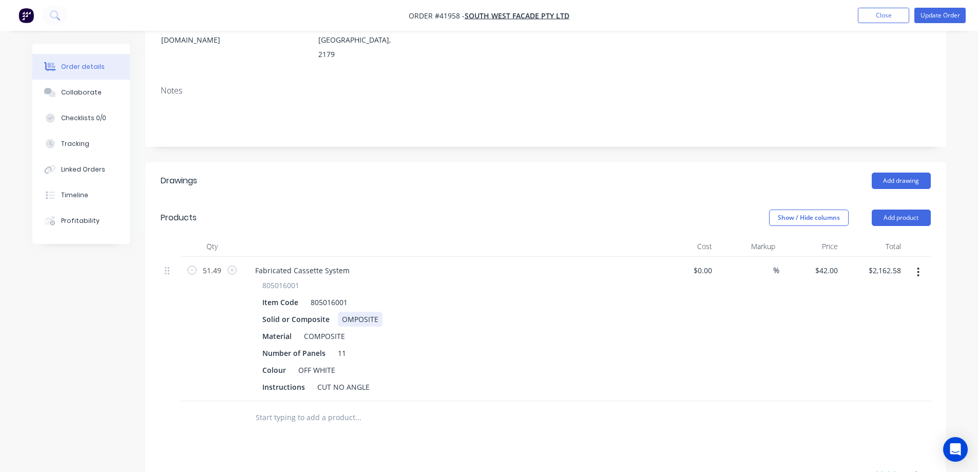
click at [342, 312] on div "OMPOSITE" at bounding box center [360, 319] width 45 height 15
click at [464, 329] on div "Material COMPOSITE" at bounding box center [446, 336] width 376 height 15
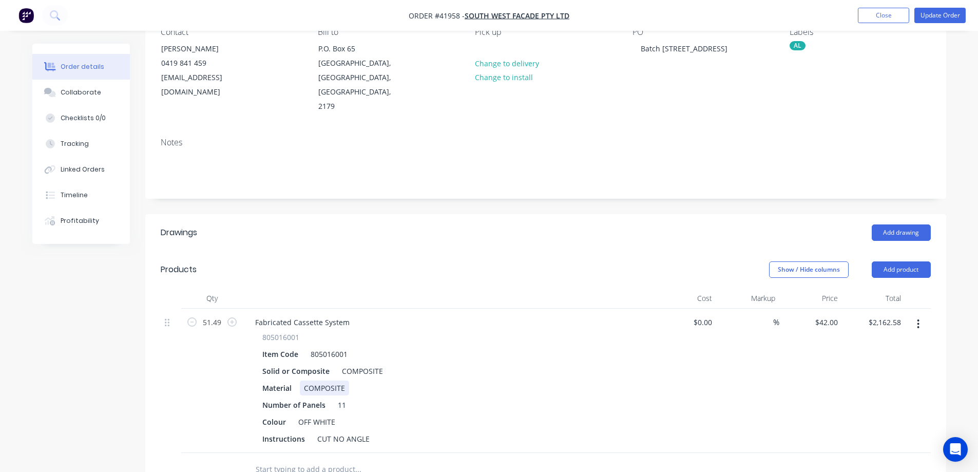
scroll to position [0, 0]
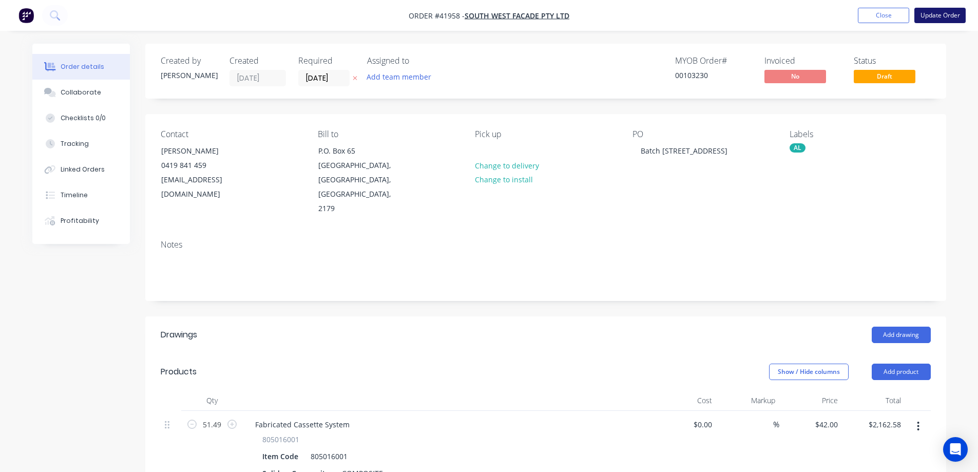
click at [926, 15] on button "Update Order" at bounding box center [939, 15] width 51 height 15
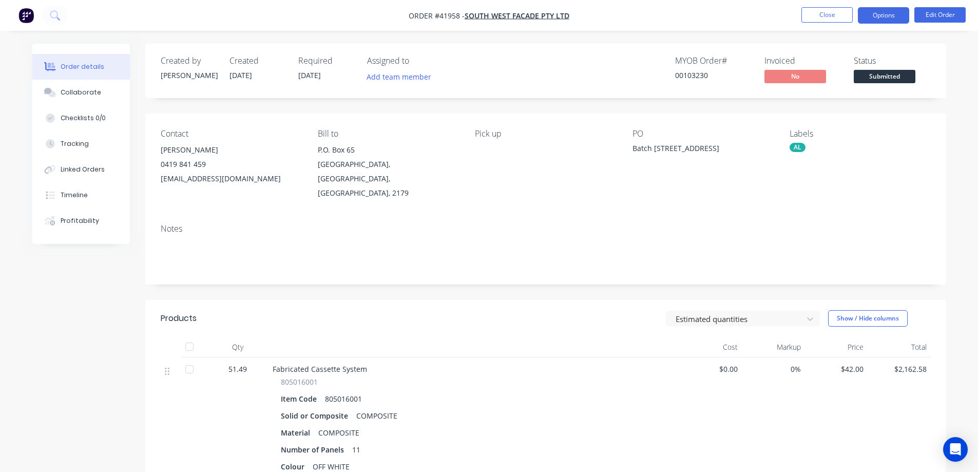
click at [876, 15] on button "Options" at bounding box center [883, 15] width 51 height 16
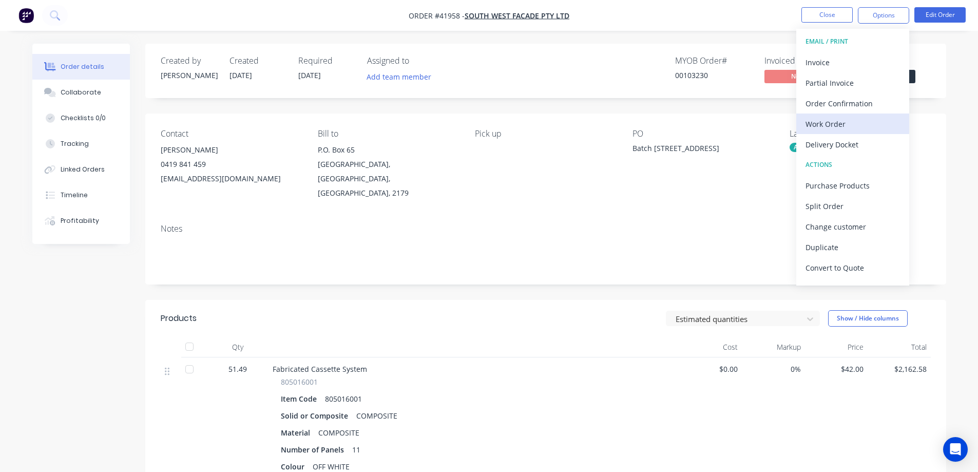
click at [836, 122] on div "Work Order" at bounding box center [853, 124] width 94 height 15
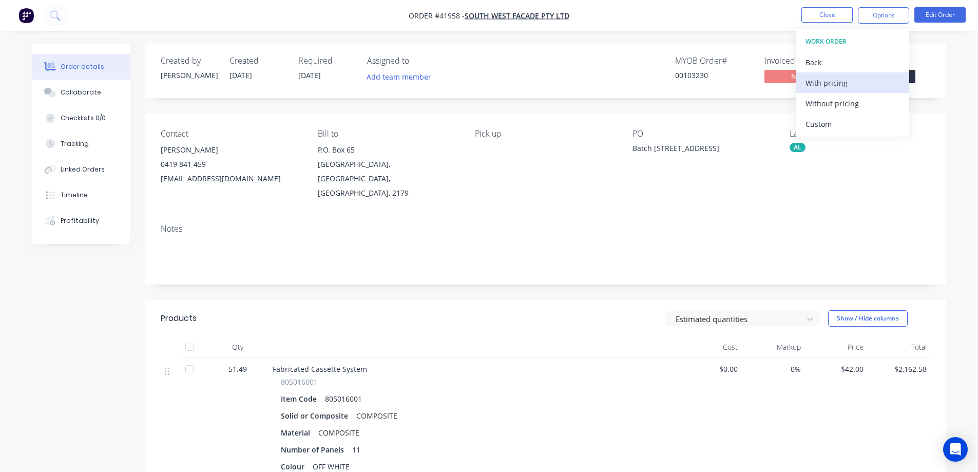
click at [848, 87] on div "With pricing" at bounding box center [853, 82] width 94 height 15
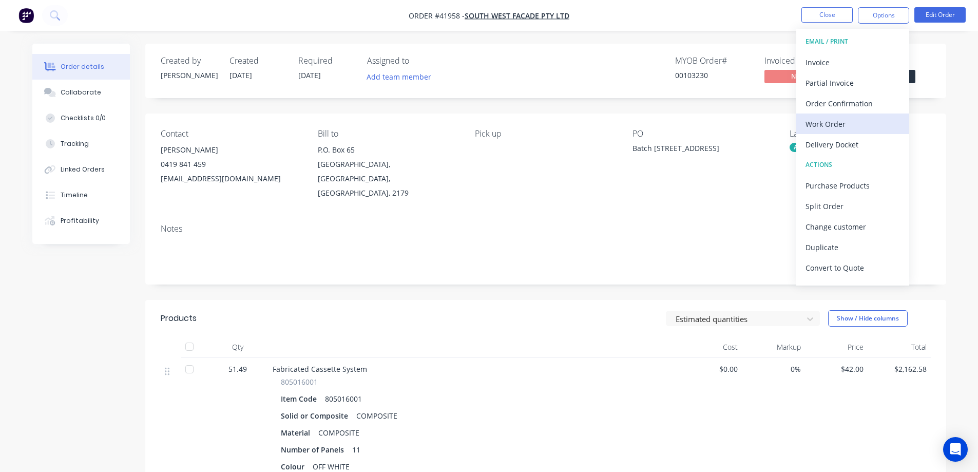
click at [827, 125] on div "Work Order" at bounding box center [853, 124] width 94 height 15
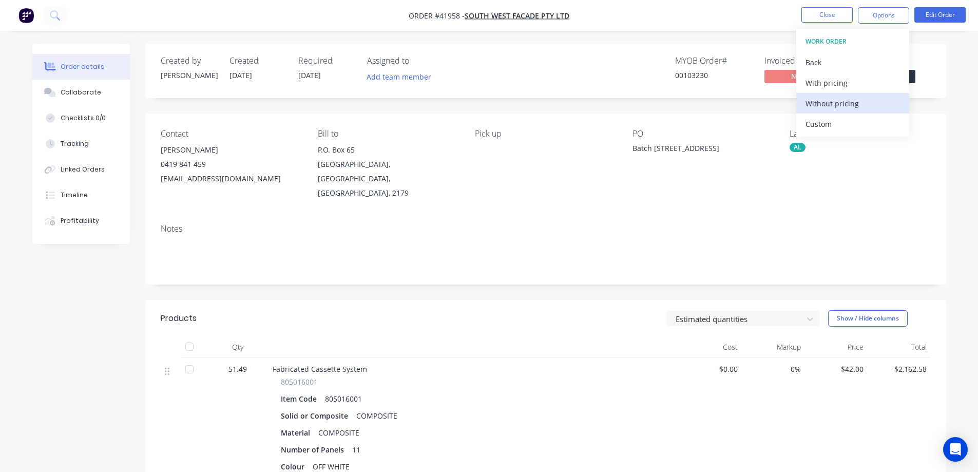
click at [857, 100] on div "Without pricing" at bounding box center [853, 103] width 94 height 15
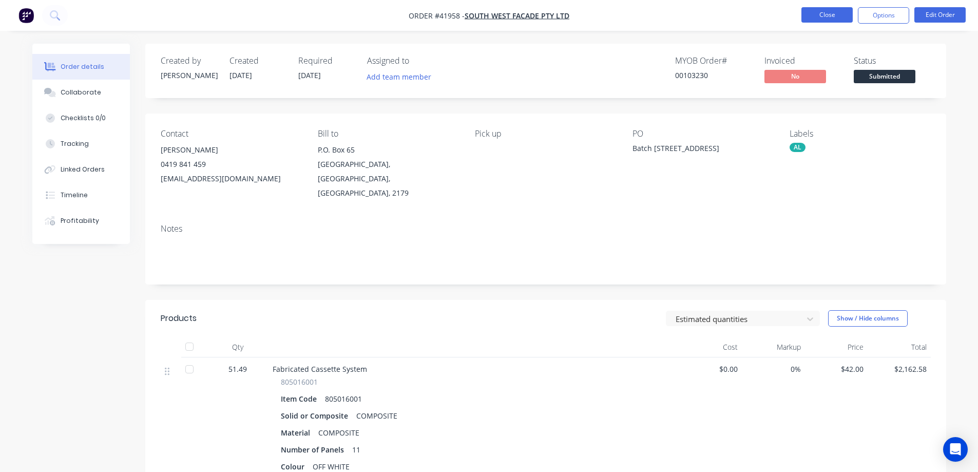
click at [843, 12] on button "Close" at bounding box center [826, 14] width 51 height 15
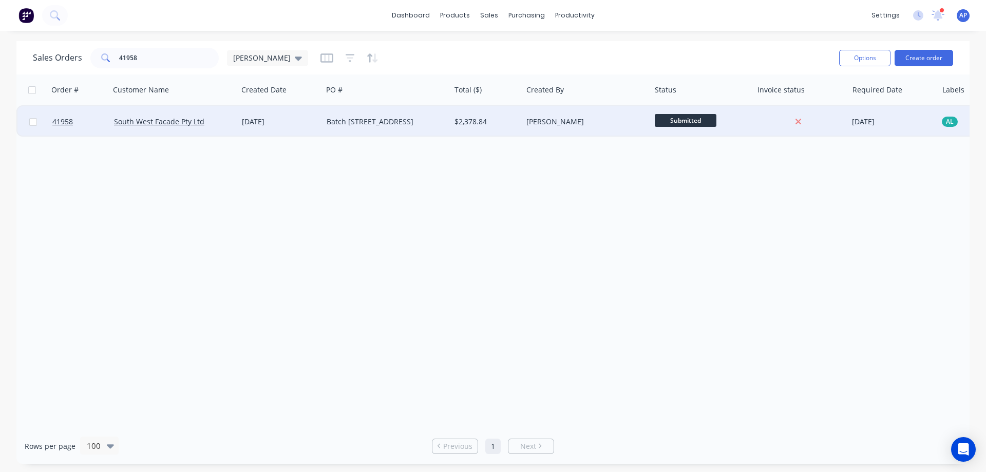
click at [543, 124] on div "[PERSON_NAME]" at bounding box center [583, 122] width 114 height 10
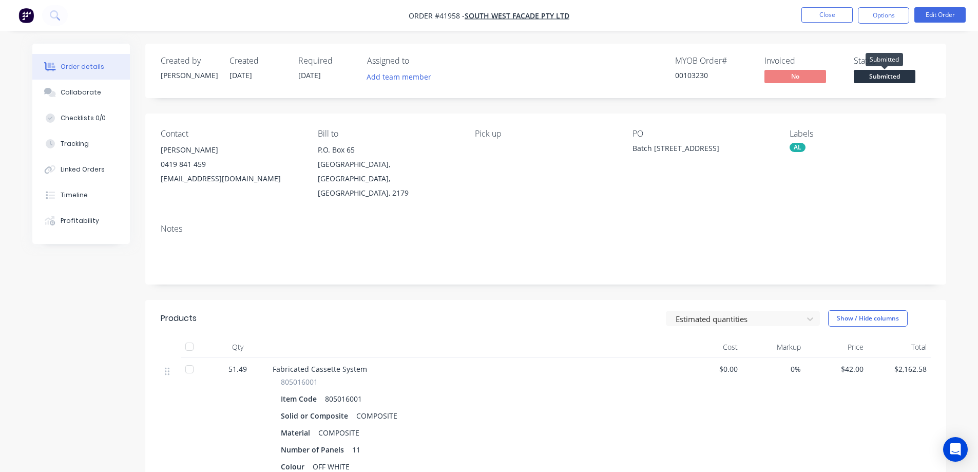
click at [884, 75] on span "Submitted" at bounding box center [885, 76] width 62 height 13
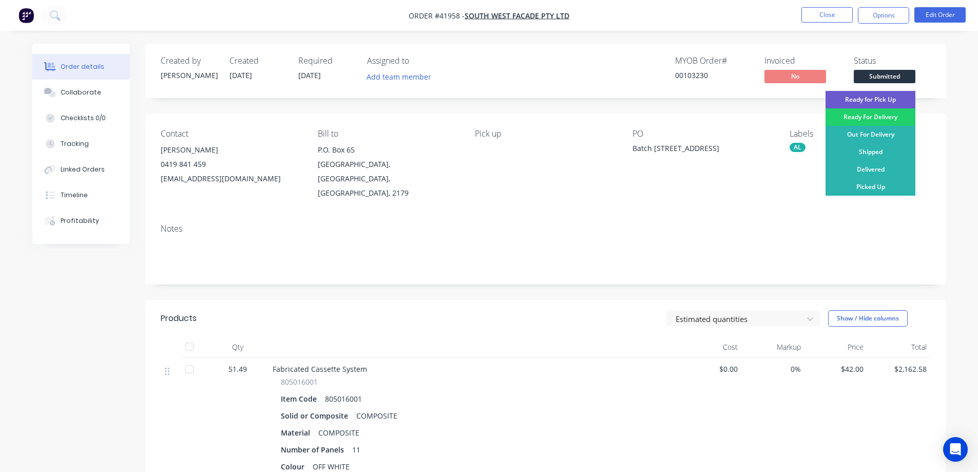
click at [875, 97] on div "Ready for Pick Up" at bounding box center [871, 99] width 90 height 17
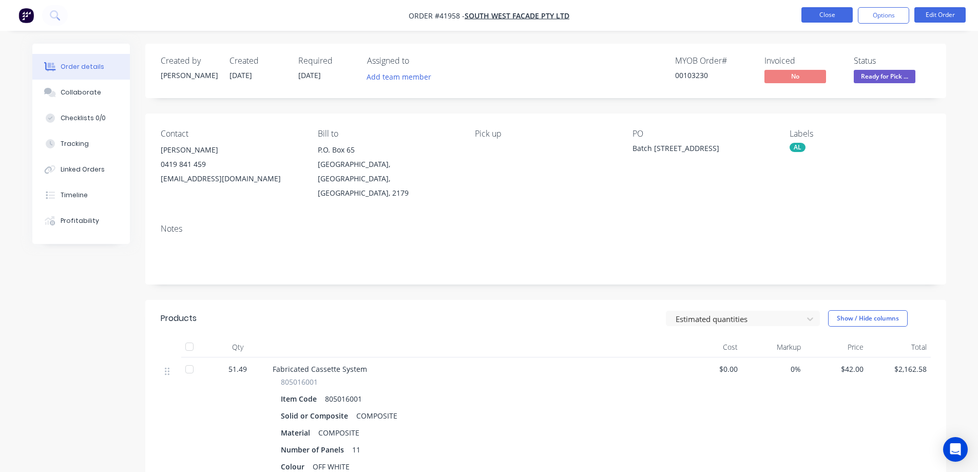
click at [837, 13] on button "Close" at bounding box center [826, 14] width 51 height 15
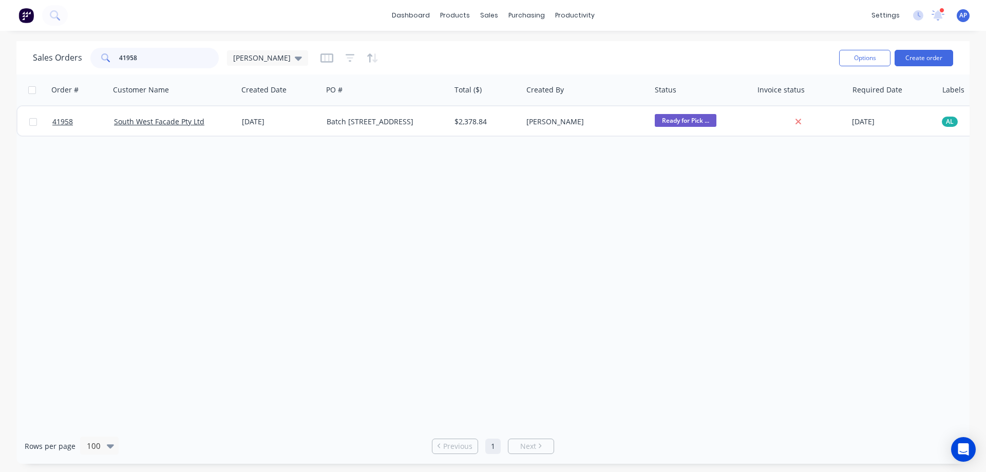
drag, startPoint x: 176, startPoint y: 63, endPoint x: 120, endPoint y: 68, distance: 56.7
click at [120, 68] on div "Sales Orders 41958 Angela" at bounding box center [432, 57] width 798 height 25
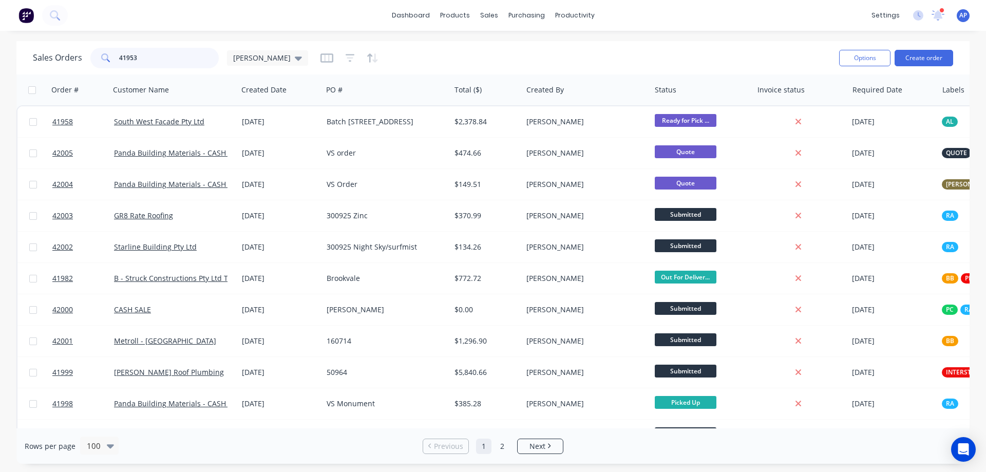
type input "41953"
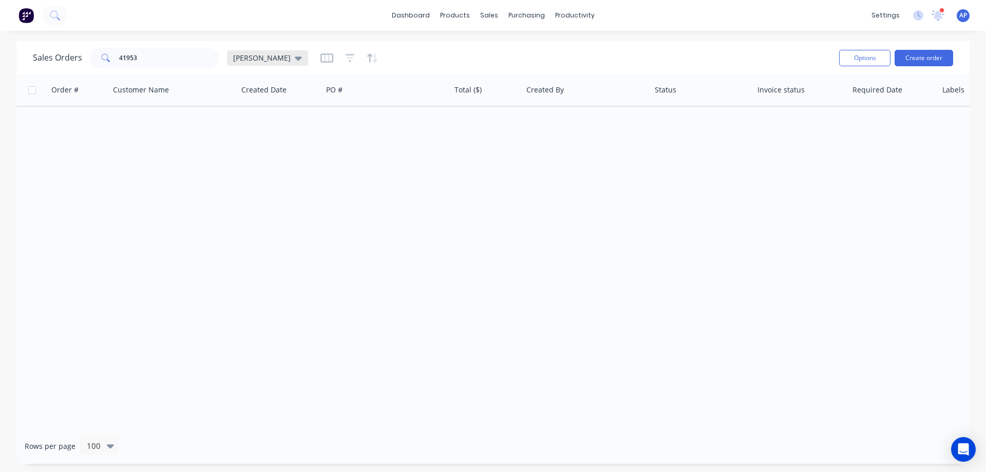
click at [268, 54] on div "[PERSON_NAME]" at bounding box center [267, 57] width 81 height 15
click at [270, 185] on button "Archived" at bounding box center [288, 187] width 117 height 12
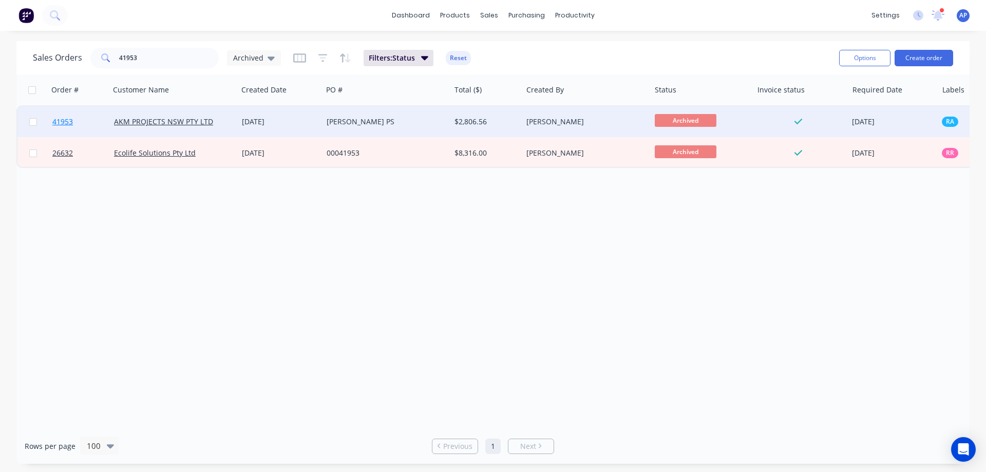
click at [65, 123] on span "41953" at bounding box center [62, 122] width 21 height 10
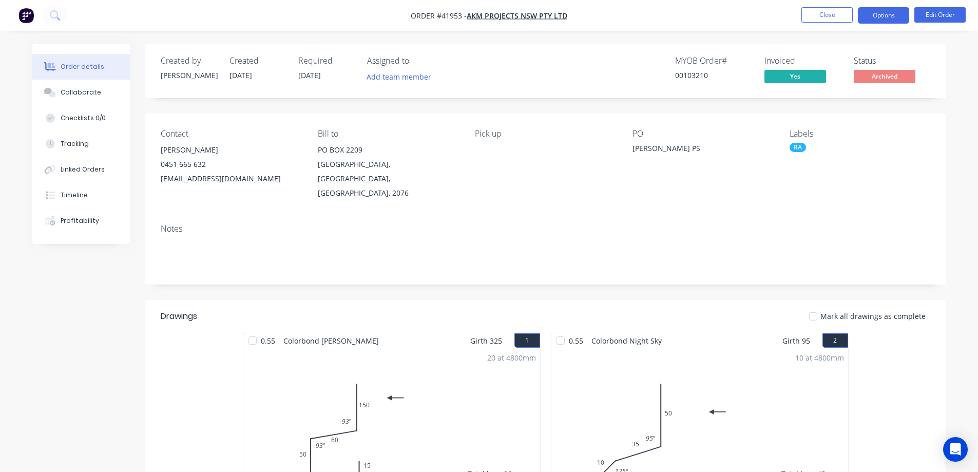
click at [873, 13] on button "Options" at bounding box center [883, 15] width 51 height 16
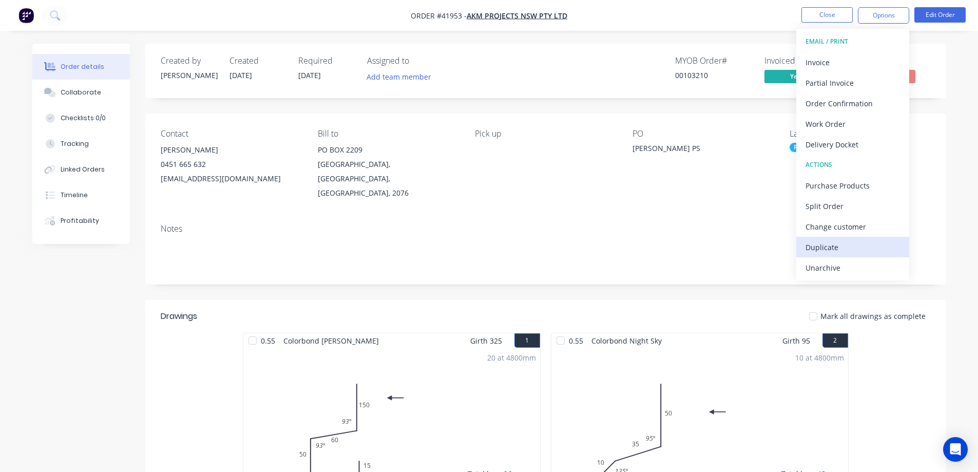
click at [845, 245] on div "Duplicate" at bounding box center [853, 247] width 94 height 15
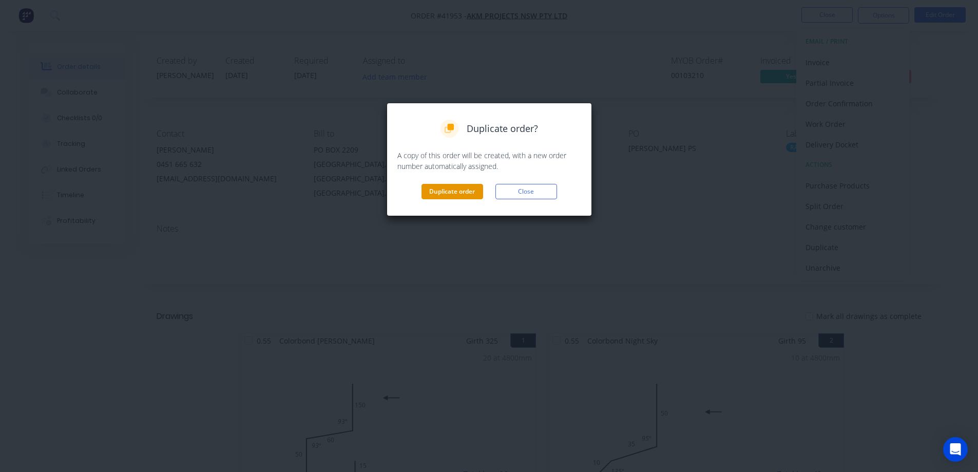
click at [472, 193] on button "Duplicate order" at bounding box center [453, 191] width 62 height 15
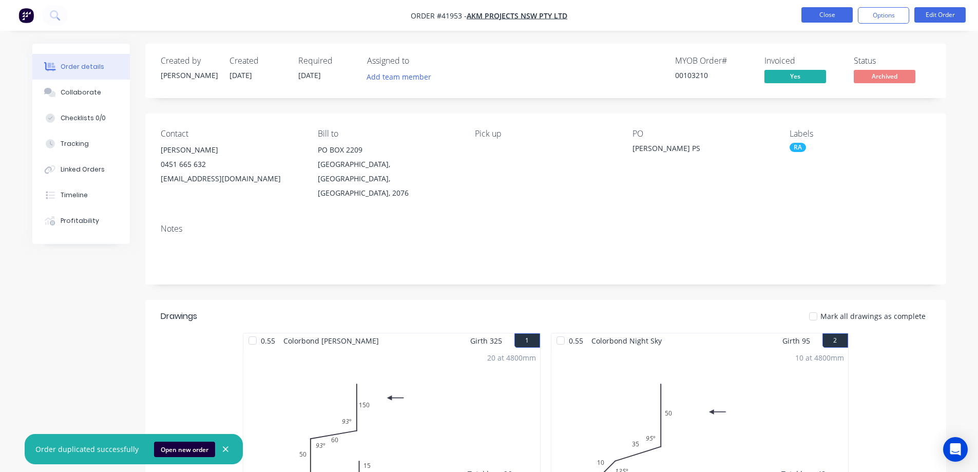
click at [807, 11] on button "Close" at bounding box center [826, 14] width 51 height 15
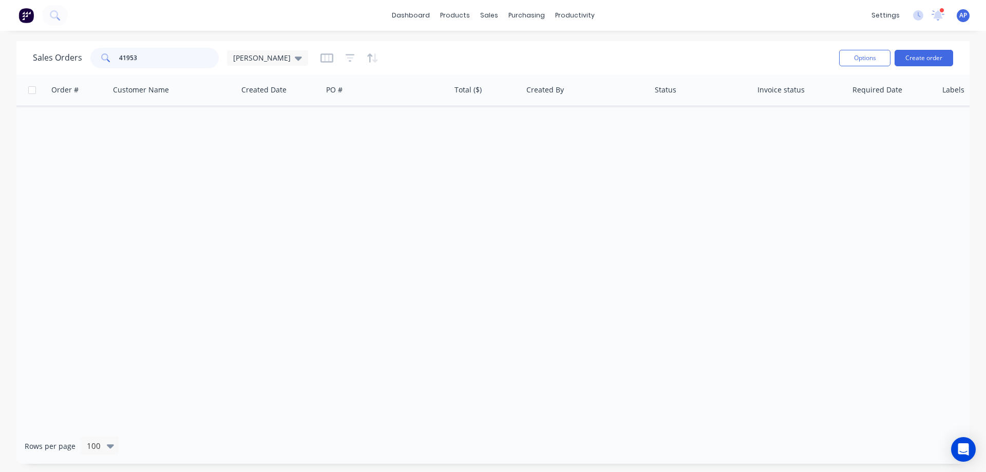
drag, startPoint x: 142, startPoint y: 62, endPoint x: 112, endPoint y: 66, distance: 30.1
click at [112, 66] on div "41953" at bounding box center [154, 58] width 128 height 21
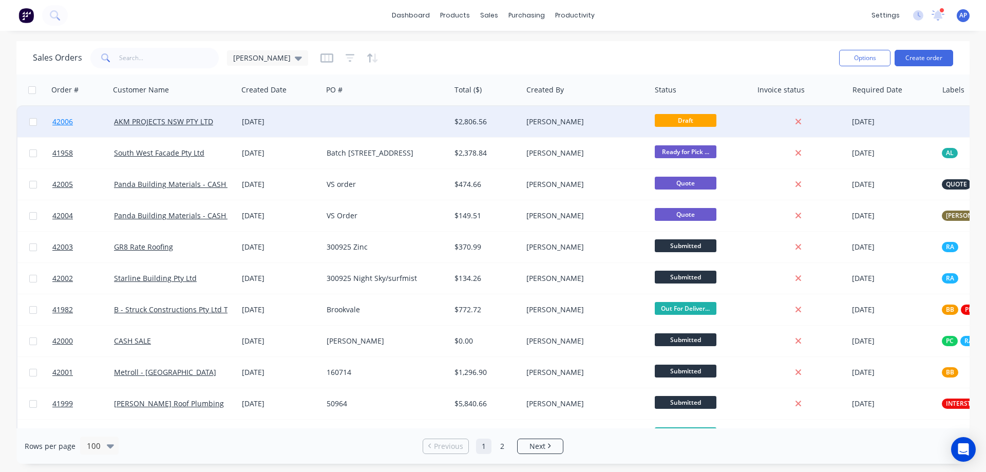
click at [67, 123] on span "42006" at bounding box center [62, 122] width 21 height 10
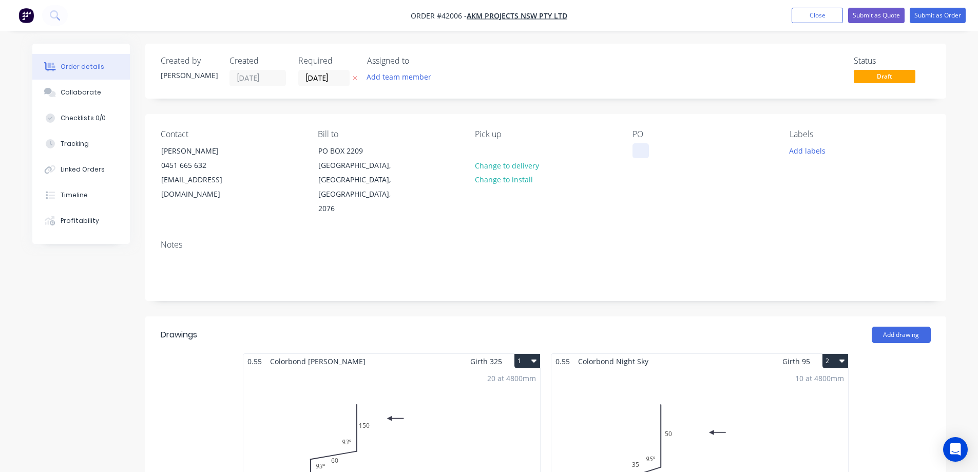
click at [638, 148] on div at bounding box center [641, 150] width 16 height 15
paste div
click at [810, 151] on button "Add labels" at bounding box center [807, 150] width 47 height 14
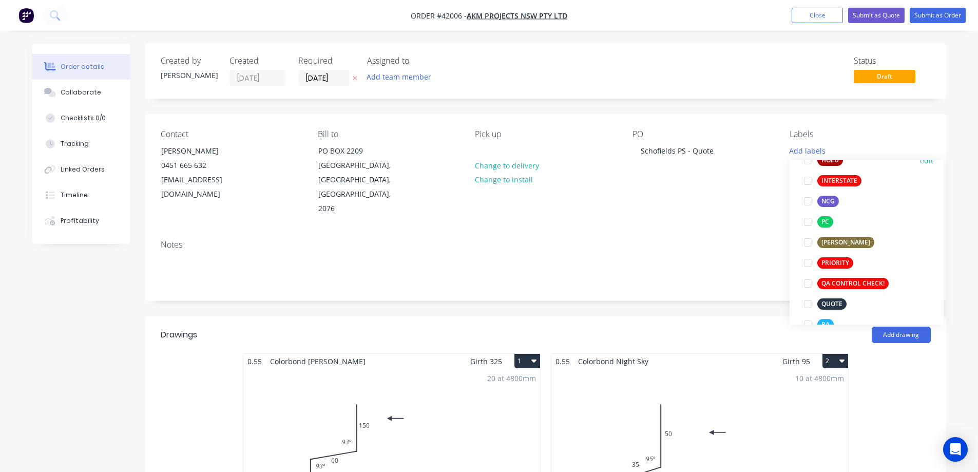
scroll to position [257, 0]
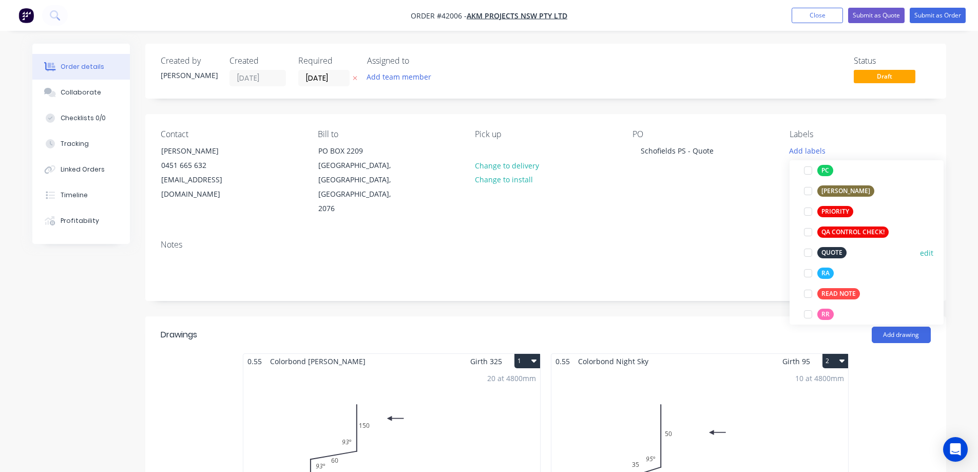
click at [809, 252] on div at bounding box center [808, 252] width 21 height 21
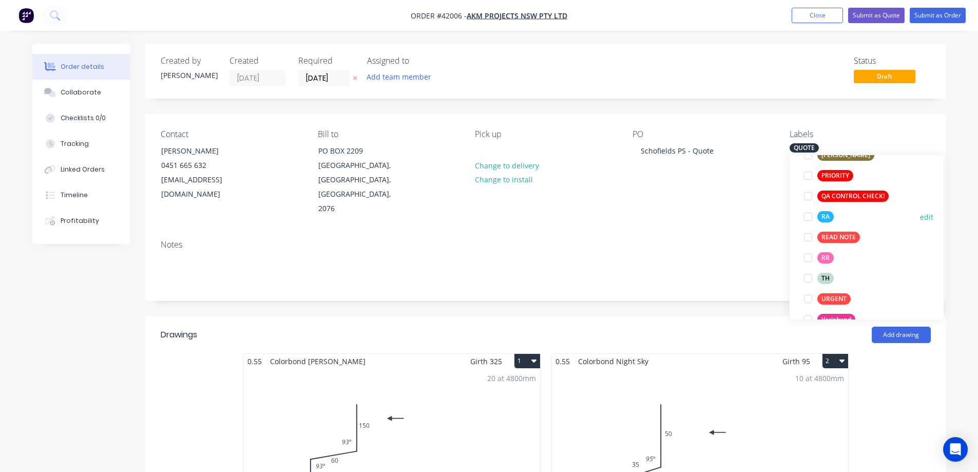
drag, startPoint x: 809, startPoint y: 215, endPoint x: 791, endPoint y: 216, distance: 18.0
click at [809, 215] on div at bounding box center [808, 216] width 21 height 21
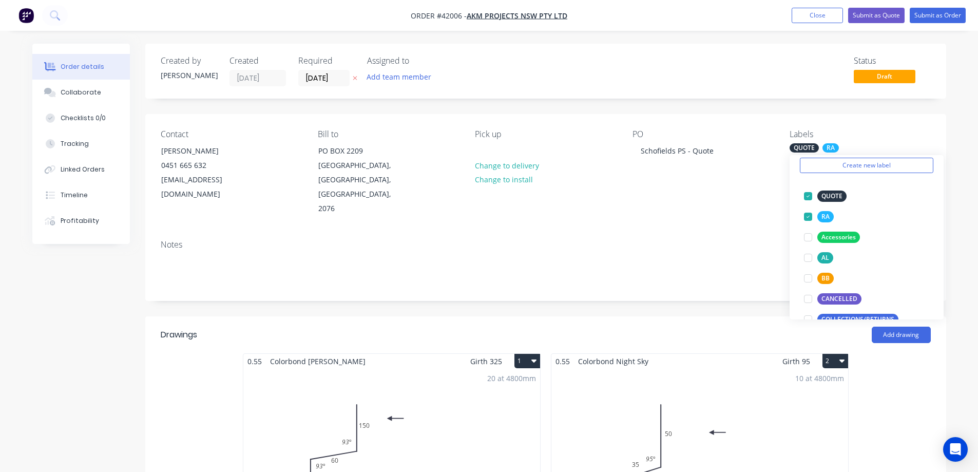
click at [762, 216] on div "Contact Hollie Whelan 0451 665 632 holliew@akmprojects.com.au Bill to PO BOX 22…" at bounding box center [545, 173] width 801 height 118
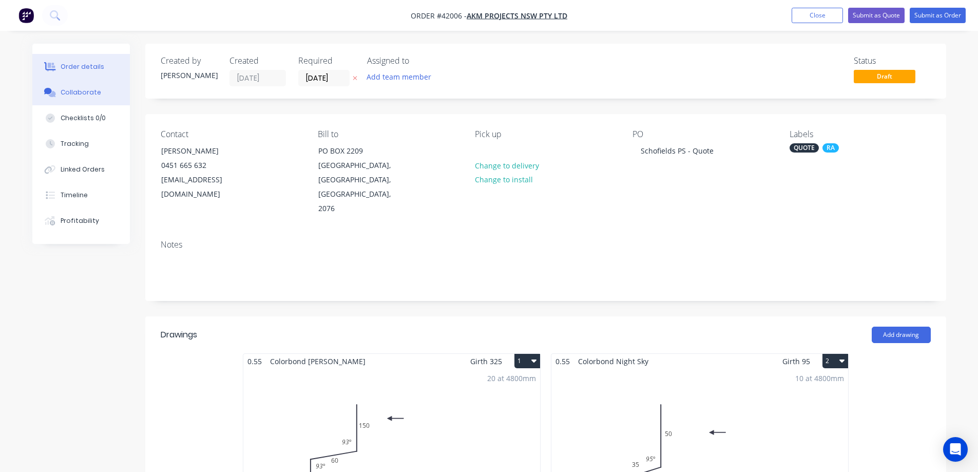
click at [74, 91] on div "Collaborate" at bounding box center [81, 92] width 41 height 9
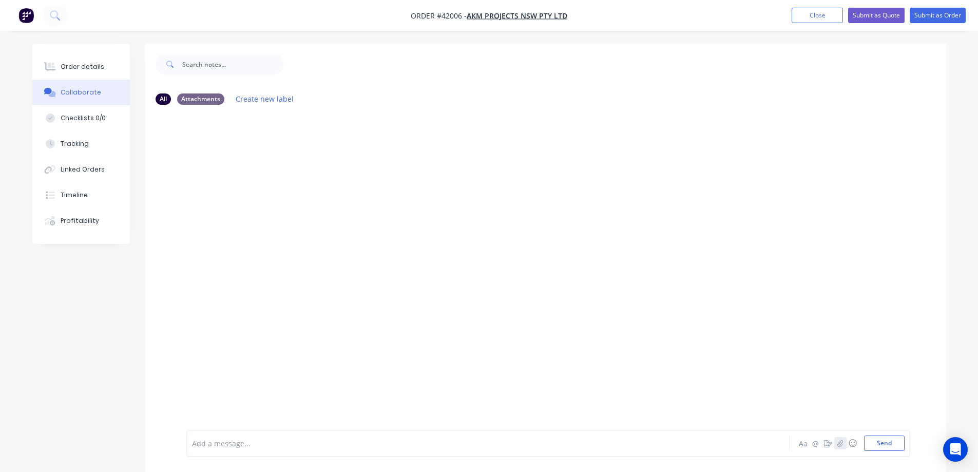
click at [838, 443] on icon "button" at bounding box center [840, 442] width 6 height 7
click at [842, 442] on icon "button" at bounding box center [840, 442] width 6 height 7
click at [882, 444] on button "Send" at bounding box center [884, 442] width 41 height 15
click at [81, 66] on div "Order details" at bounding box center [83, 66] width 44 height 9
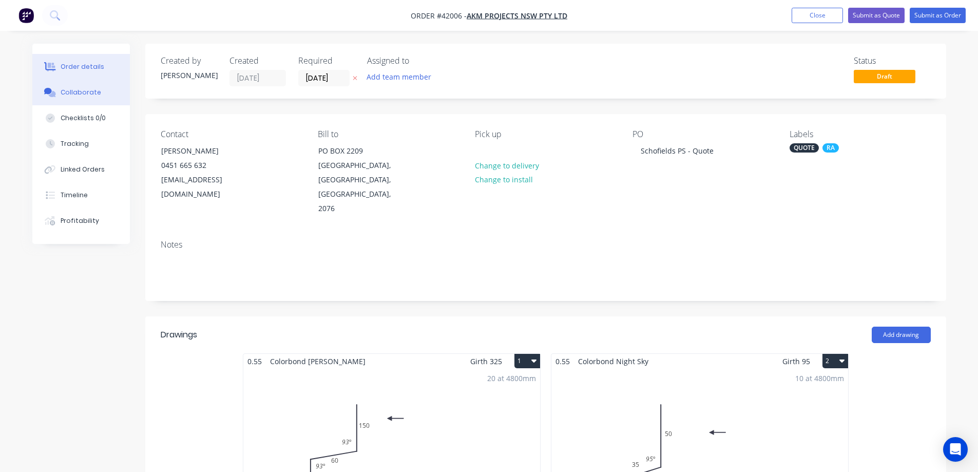
click at [79, 90] on div "Collaborate" at bounding box center [81, 92] width 41 height 9
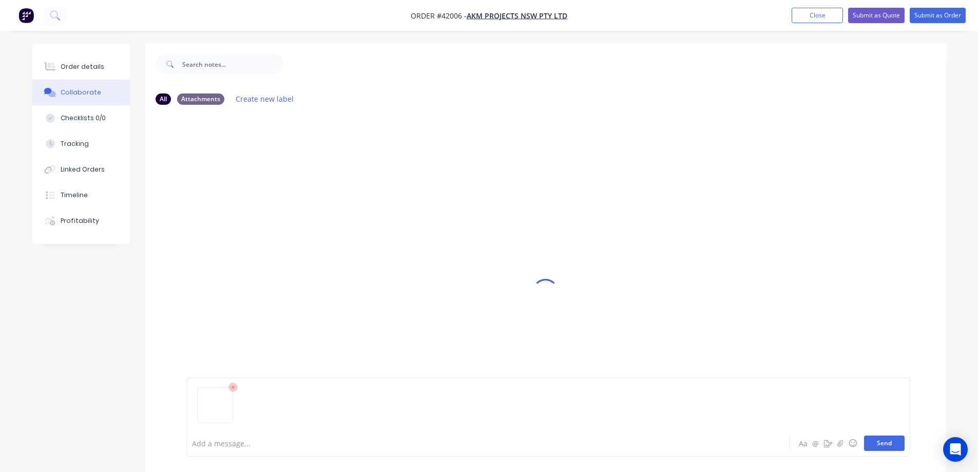
click at [874, 439] on button "Send" at bounding box center [884, 442] width 41 height 15
click at [874, 440] on button "Send" at bounding box center [884, 442] width 41 height 15
click at [878, 442] on button "Send" at bounding box center [884, 442] width 41 height 15
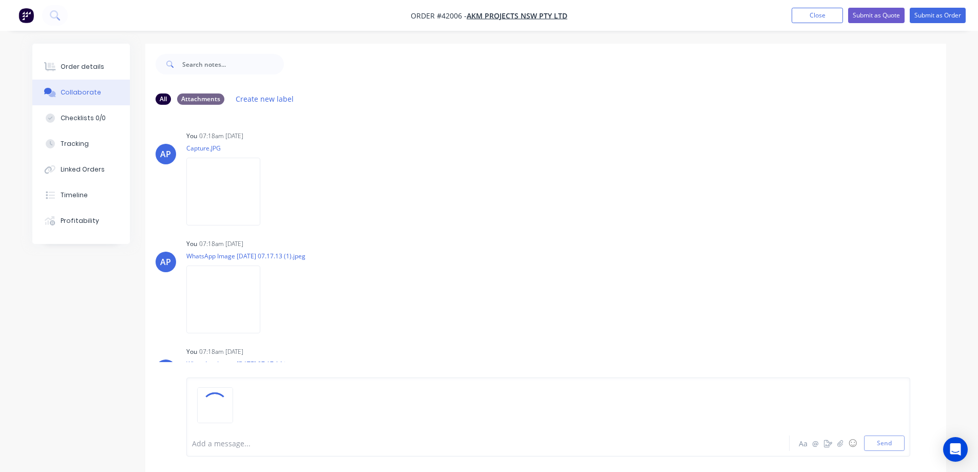
scroll to position [16, 0]
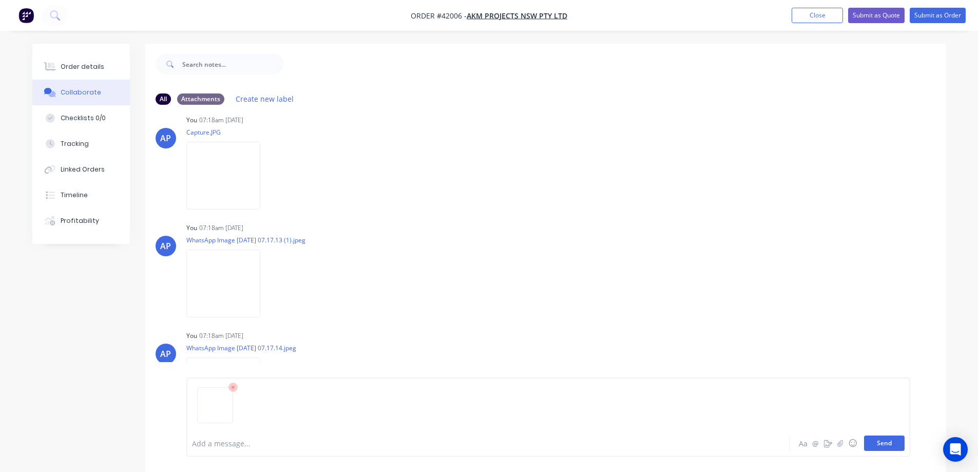
click at [873, 441] on button "Send" at bounding box center [884, 442] width 41 height 15
click at [873, 443] on button "Send" at bounding box center [884, 442] width 41 height 15
click at [104, 68] on button "Order details" at bounding box center [81, 67] width 98 height 26
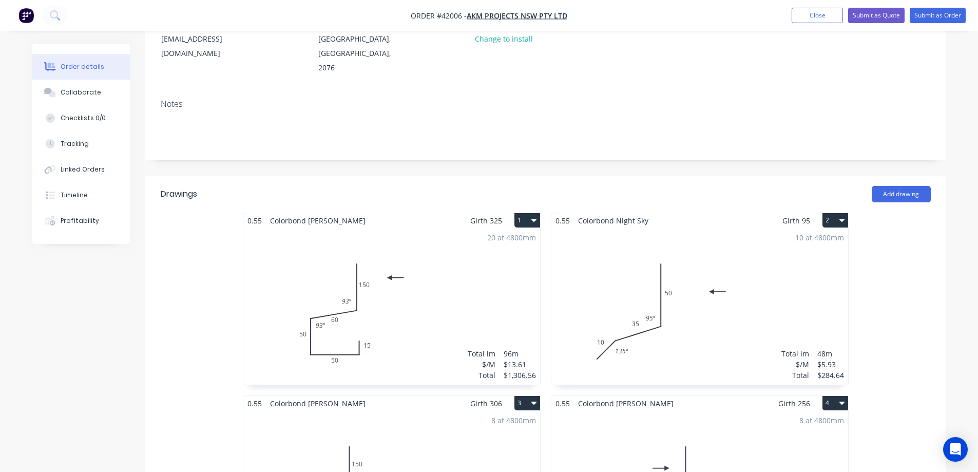
scroll to position [154, 0]
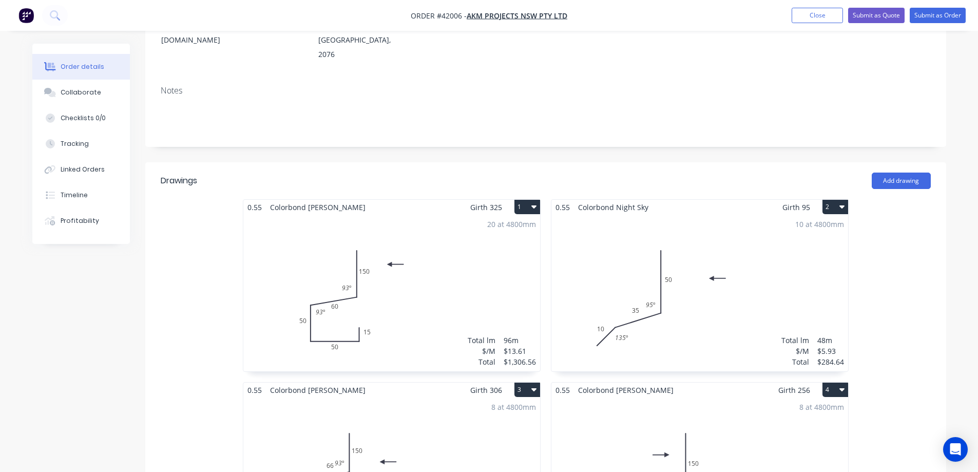
click at [509, 237] on div "20 at 4800mm Total lm $/M Total 96m $13.61 $1,306.56" at bounding box center [391, 293] width 297 height 157
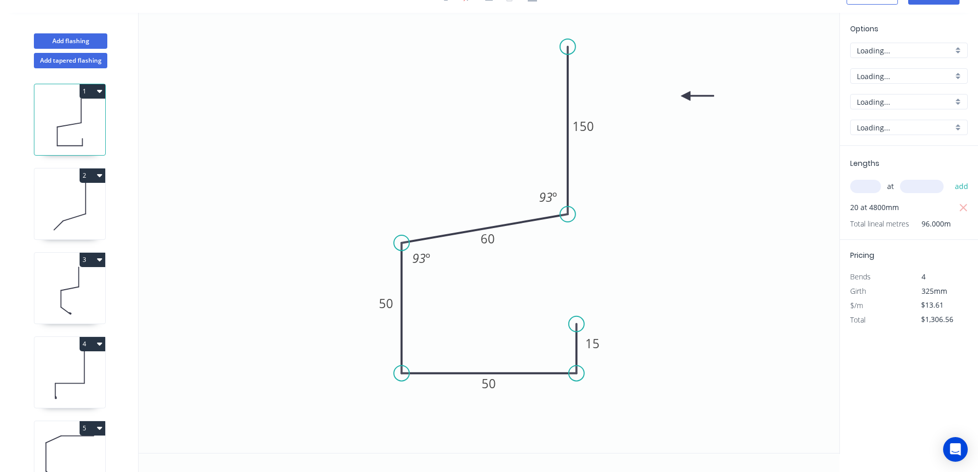
scroll to position [19, 0]
drag, startPoint x: 687, startPoint y: 97, endPoint x: 417, endPoint y: 126, distance: 272.2
click at [417, 126] on icon at bounding box center [428, 125] width 33 height 9
click at [417, 126] on icon at bounding box center [425, 134] width 30 height 30
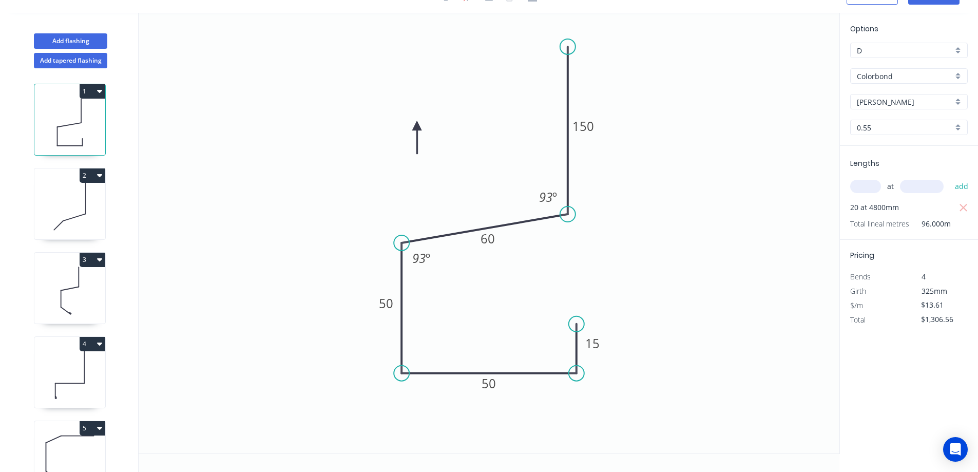
click at [417, 126] on icon at bounding box center [416, 137] width 9 height 33
click at [417, 126] on icon at bounding box center [405, 125] width 33 height 9
drag, startPoint x: 417, startPoint y: 126, endPoint x: 447, endPoint y: 125, distance: 29.3
click at [447, 125] on icon at bounding box center [438, 117] width 30 height 30
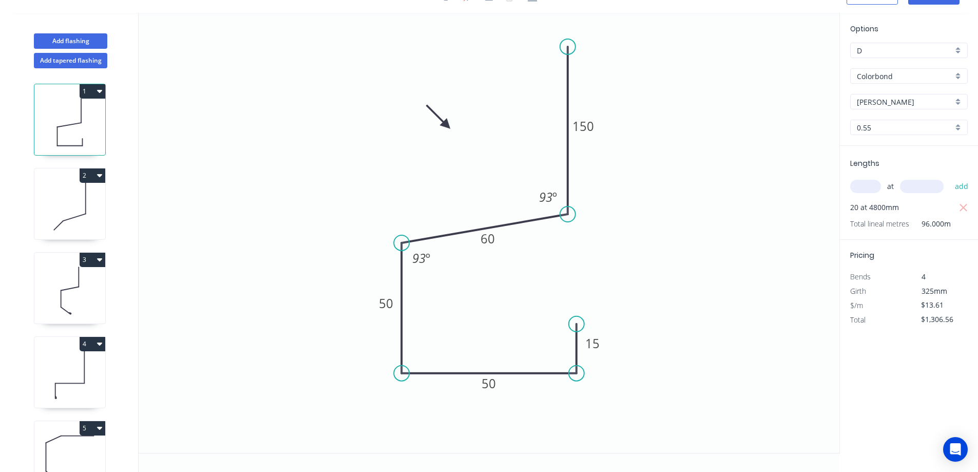
click at [446, 123] on icon at bounding box center [439, 117] width 30 height 30
click at [446, 123] on icon at bounding box center [446, 113] width 9 height 33
click at [446, 123] on icon at bounding box center [455, 117] width 30 height 30
click at [446, 123] on icon at bounding box center [458, 125] width 33 height 9
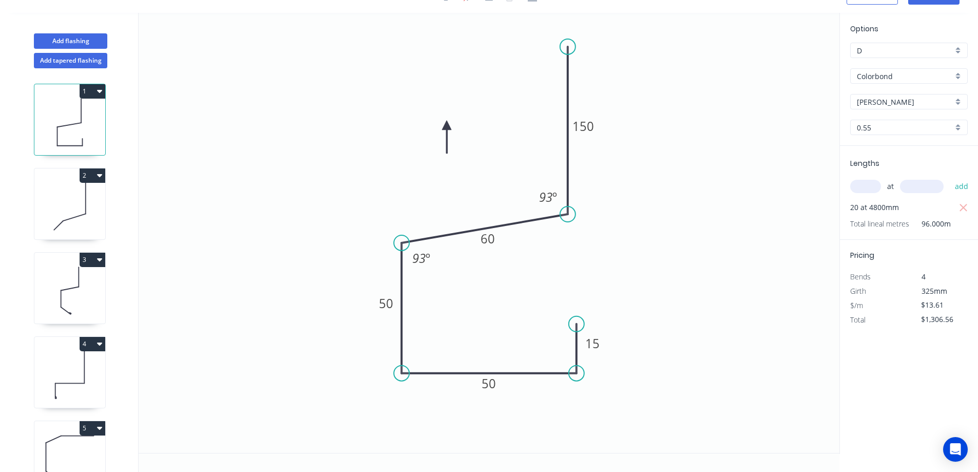
click at [446, 123] on icon at bounding box center [446, 137] width 9 height 33
click at [446, 123] on icon at bounding box center [439, 134] width 30 height 30
drag, startPoint x: 446, startPoint y: 123, endPoint x: 452, endPoint y: 127, distance: 7.4
click at [452, 127] on icon at bounding box center [440, 127] width 33 height 9
click at [69, 192] on icon at bounding box center [69, 207] width 71 height 66
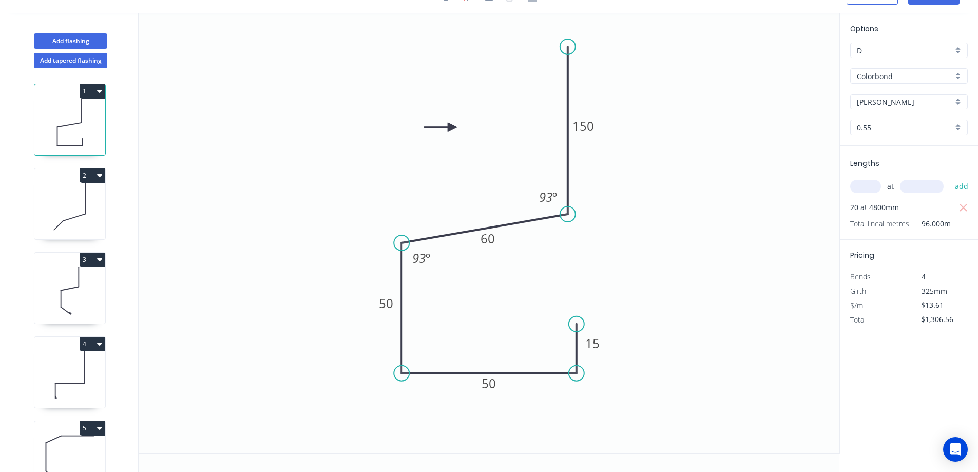
type input "$5.93"
type input "$284.64"
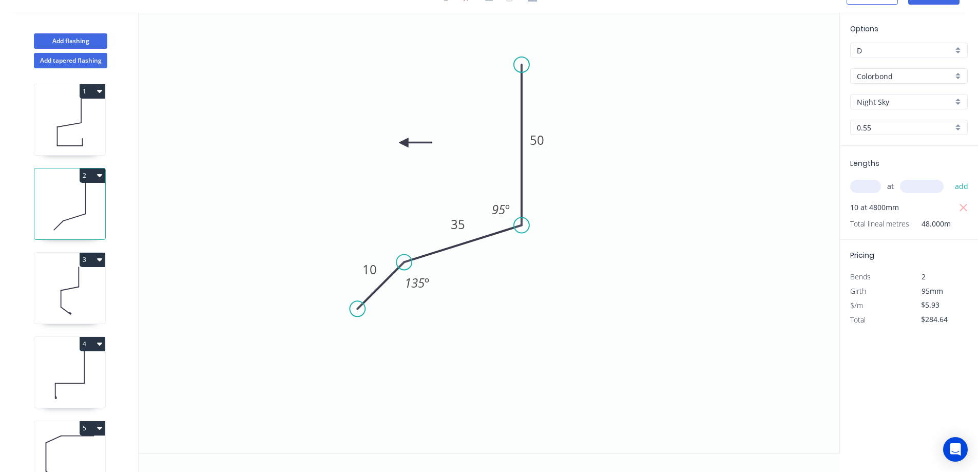
drag, startPoint x: 653, startPoint y: 136, endPoint x: 402, endPoint y: 142, distance: 250.6
click at [402, 142] on icon at bounding box center [415, 142] width 33 height 9
click at [406, 142] on icon at bounding box center [413, 142] width 33 height 9
click at [406, 142] on icon at bounding box center [417, 141] width 33 height 9
click at [406, 142] on icon at bounding box center [414, 150] width 30 height 30
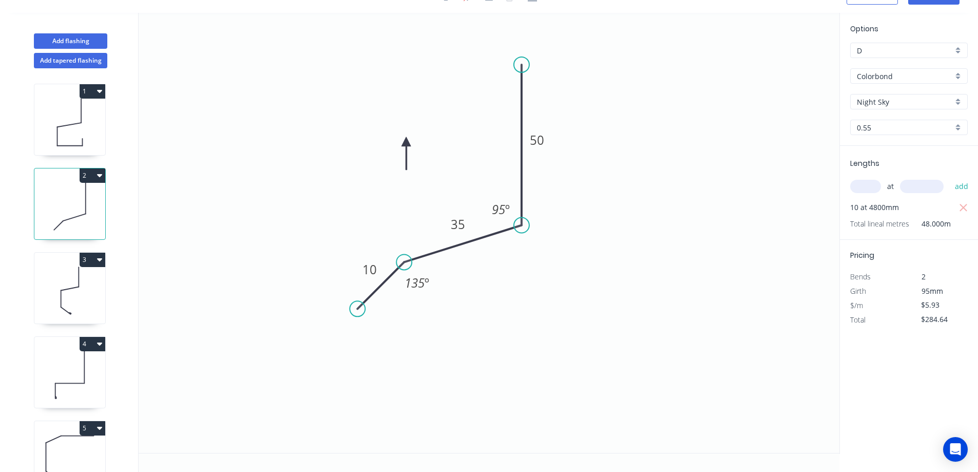
click at [406, 142] on icon at bounding box center [405, 153] width 9 height 33
click at [406, 142] on icon at bounding box center [398, 150] width 30 height 30
click at [86, 300] on icon at bounding box center [69, 291] width 71 height 66
type input "$13.92"
type input "$534.53"
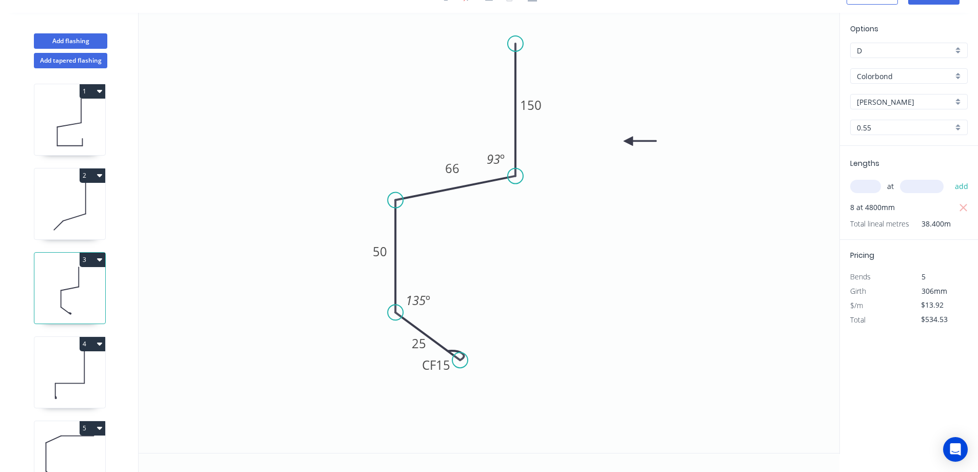
click at [98, 374] on icon at bounding box center [69, 375] width 71 height 66
type input "$10.42"
type input "$400.13"
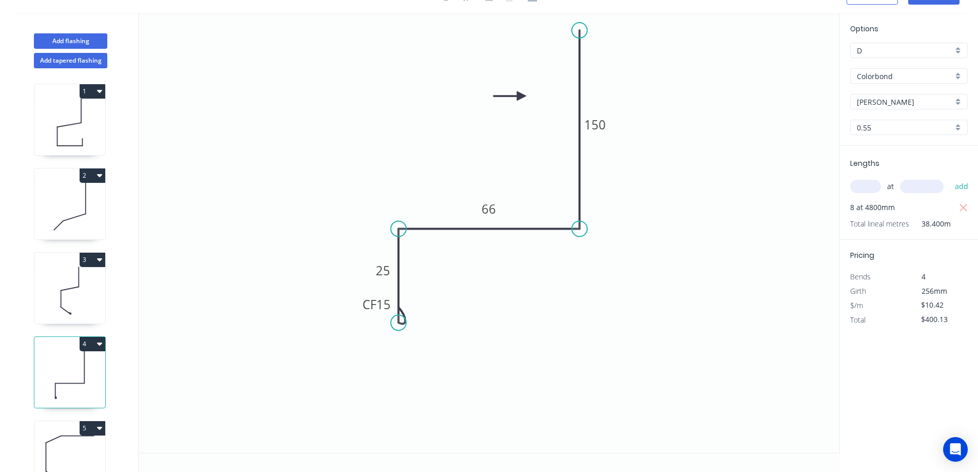
click at [89, 123] on icon at bounding box center [69, 122] width 71 height 66
type input "$13.61"
type input "$1,306.56"
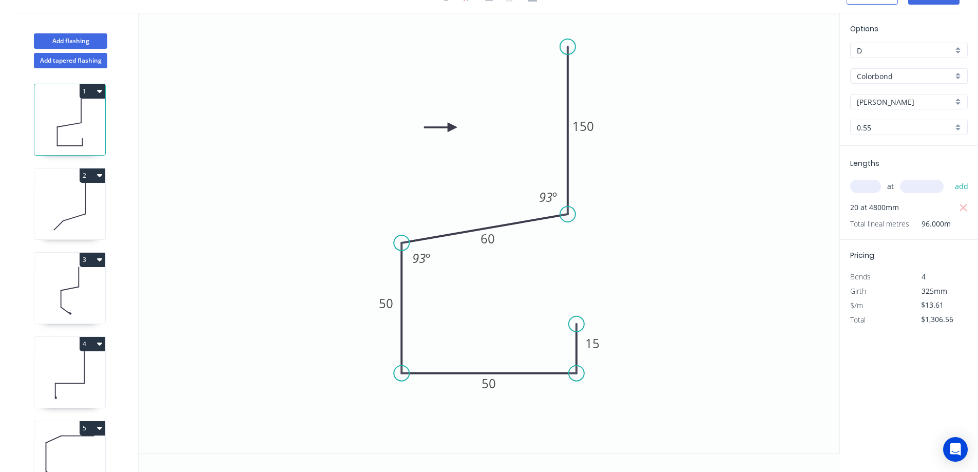
click at [99, 204] on icon at bounding box center [69, 207] width 71 height 66
type input "$5.93"
type input "$284.64"
type input "Night Sky"
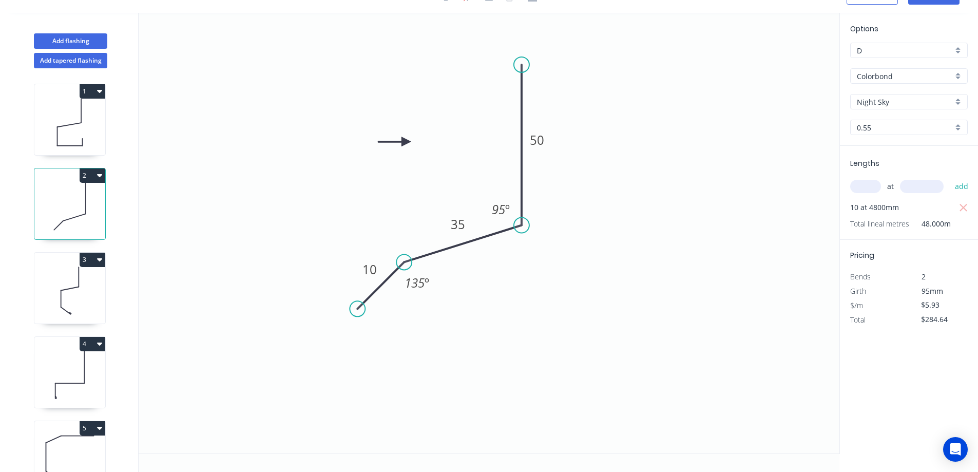
click at [90, 282] on icon at bounding box center [69, 291] width 71 height 66
type input "$13.92"
type input "$534.53"
type input "[PERSON_NAME]"
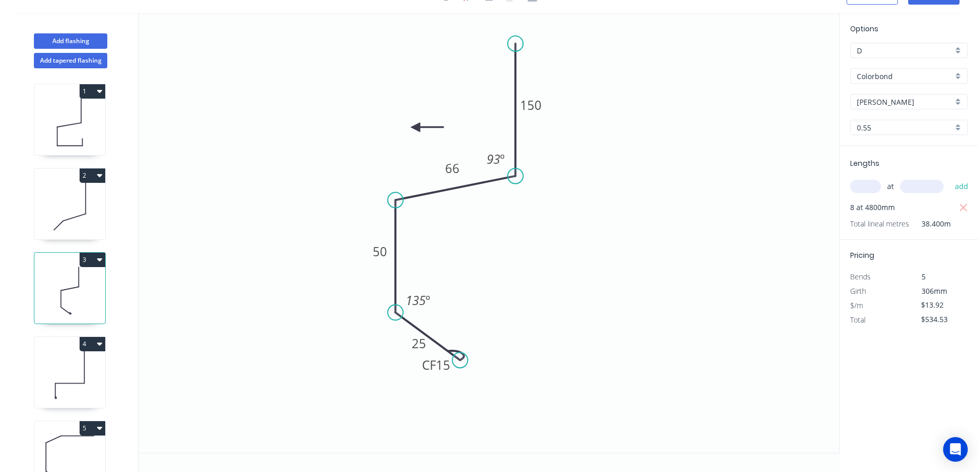
drag, startPoint x: 628, startPoint y: 140, endPoint x: 415, endPoint y: 127, distance: 212.9
click at [415, 127] on icon at bounding box center [427, 127] width 33 height 9
click at [415, 127] on icon at bounding box center [424, 136] width 30 height 30
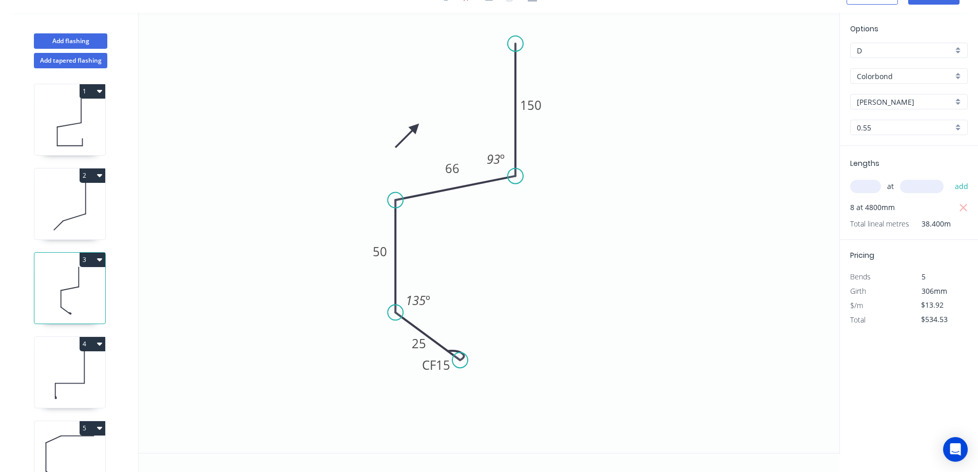
click at [415, 127] on icon at bounding box center [407, 136] width 30 height 30
click at [95, 373] on icon at bounding box center [69, 375] width 71 height 66
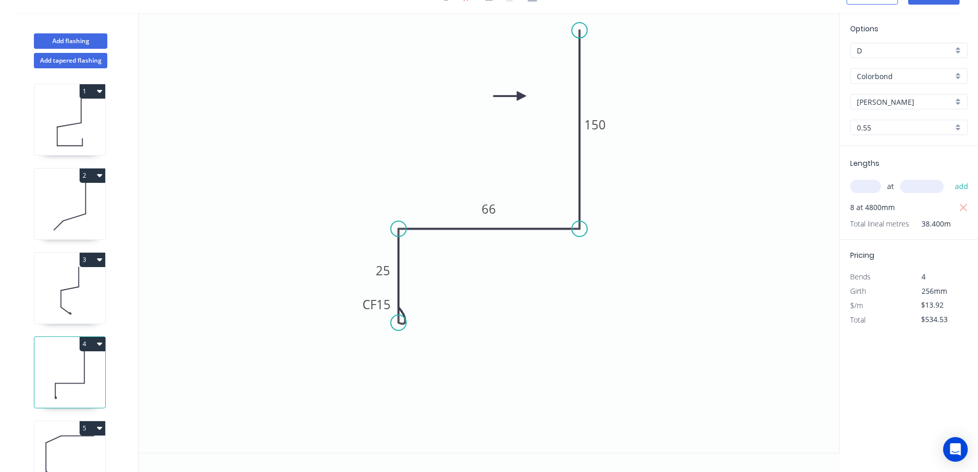
type input "$10.42"
type input "$400.13"
drag, startPoint x: 523, startPoint y: 94, endPoint x: 662, endPoint y: 91, distance: 139.2
click at [662, 91] on icon at bounding box center [650, 90] width 33 height 9
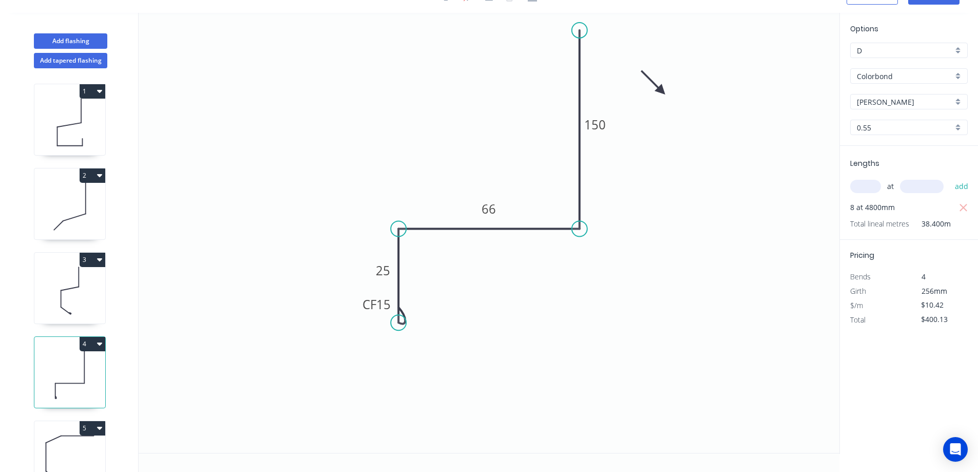
click at [662, 91] on icon at bounding box center [653, 83] width 30 height 30
click at [662, 91] on icon at bounding box center [661, 79] width 9 height 33
click at [662, 91] on icon at bounding box center [670, 83] width 30 height 30
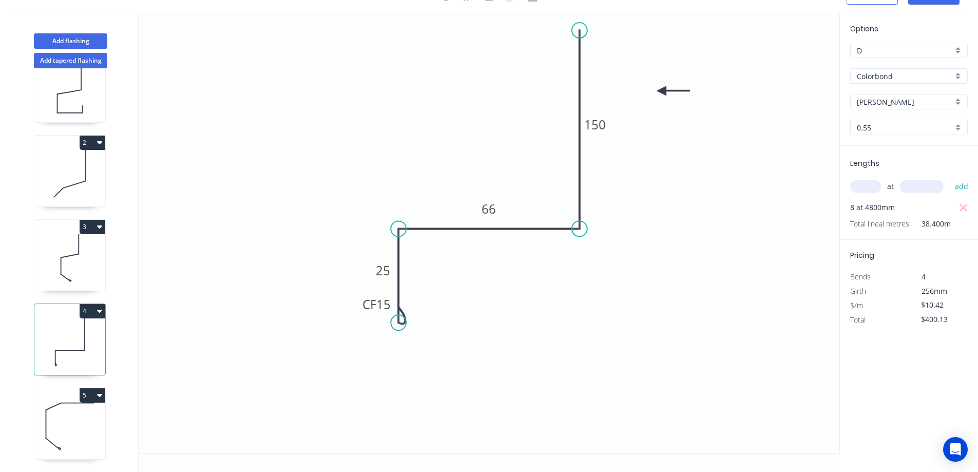
click at [84, 409] on icon at bounding box center [69, 426] width 71 height 66
type input "$8.52"
type input "$25.56"
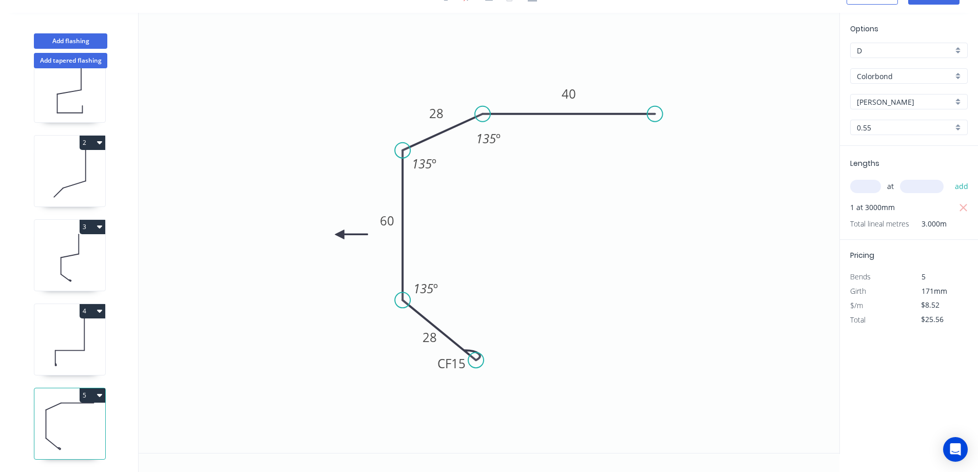
drag, startPoint x: 358, startPoint y: 239, endPoint x: 333, endPoint y: 230, distance: 26.1
click at [335, 230] on icon at bounding box center [351, 234] width 33 height 9
click at [333, 230] on icon at bounding box center [345, 229] width 33 height 9
click at [333, 230] on icon at bounding box center [342, 238] width 30 height 30
click at [333, 230] on icon at bounding box center [333, 241] width 9 height 33
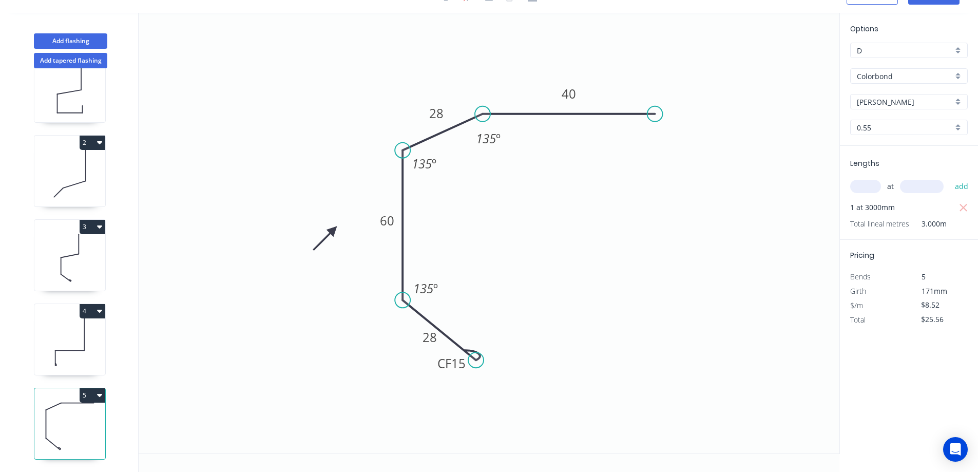
click at [333, 230] on icon at bounding box center [325, 238] width 30 height 30
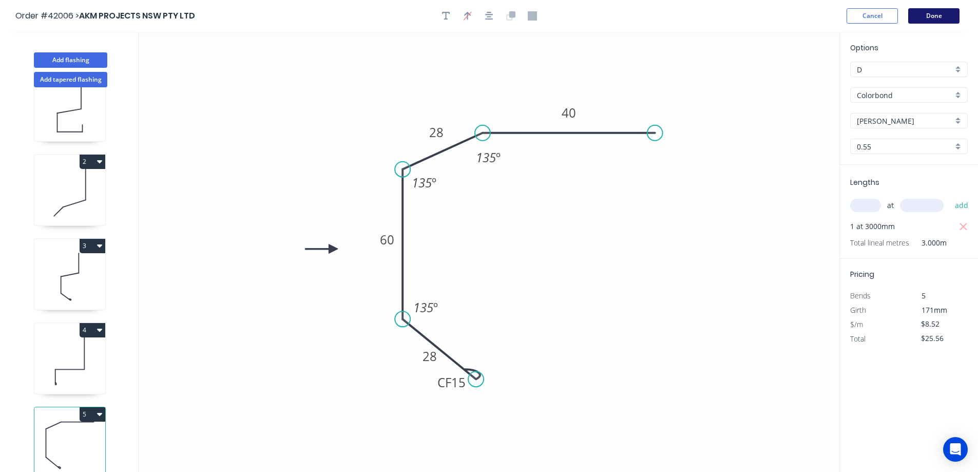
click at [931, 14] on button "Done" at bounding box center [933, 15] width 51 height 15
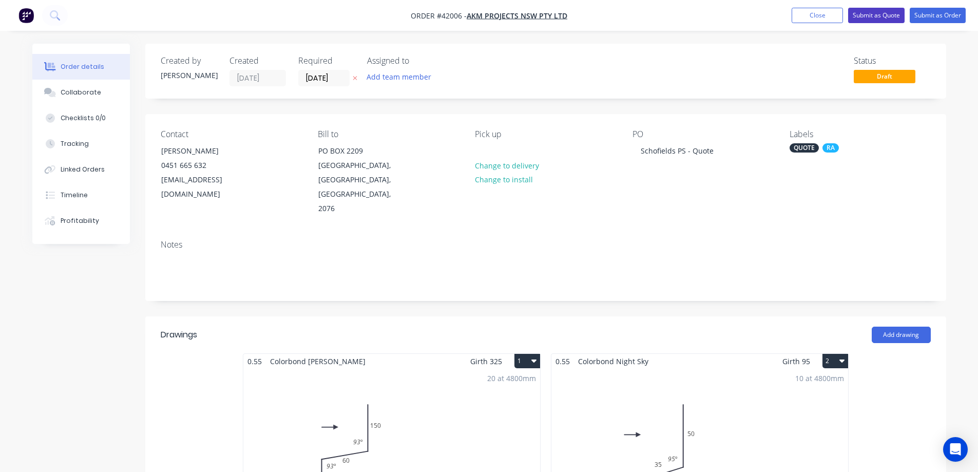
click at [869, 13] on button "Submit as Quote" at bounding box center [876, 15] width 56 height 15
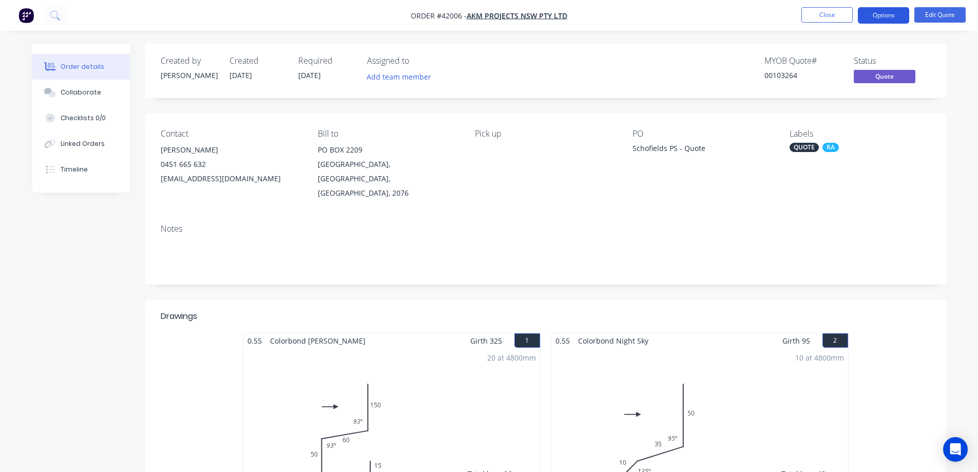
click at [870, 12] on button "Options" at bounding box center [883, 15] width 51 height 16
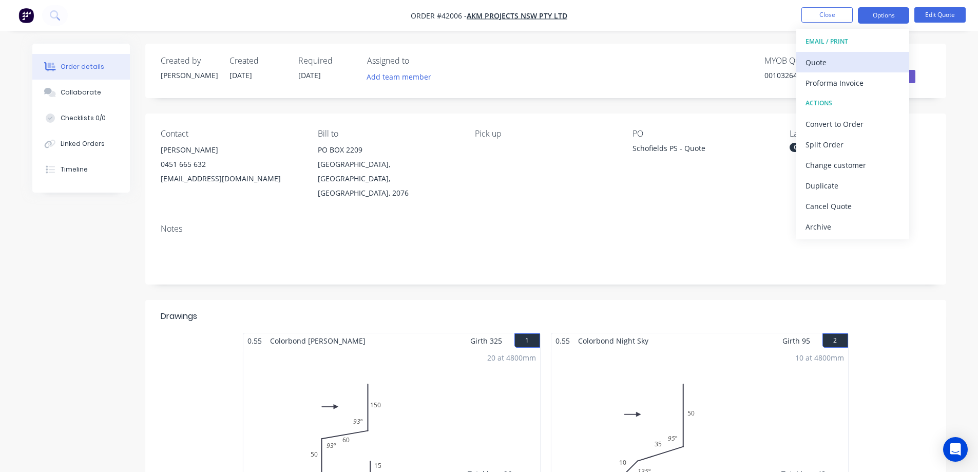
click at [827, 60] on div "Quote" at bounding box center [853, 62] width 94 height 15
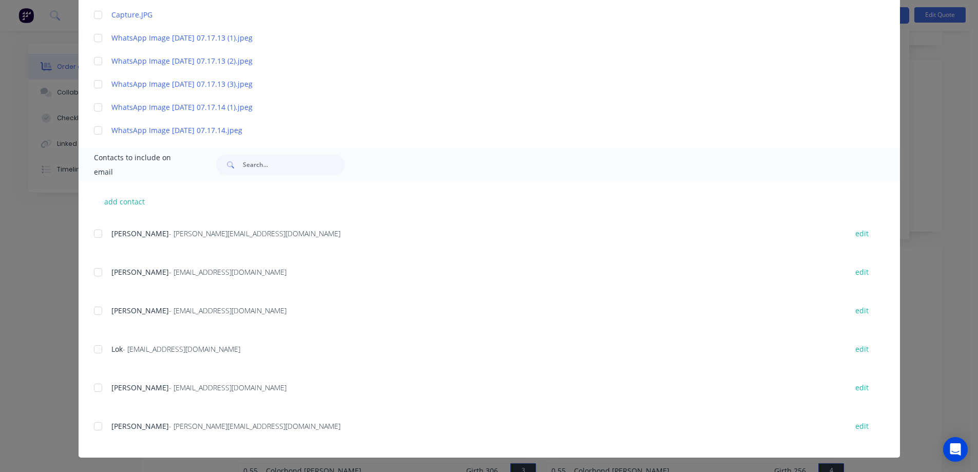
scroll to position [103, 0]
click at [97, 425] on div at bounding box center [98, 426] width 21 height 21
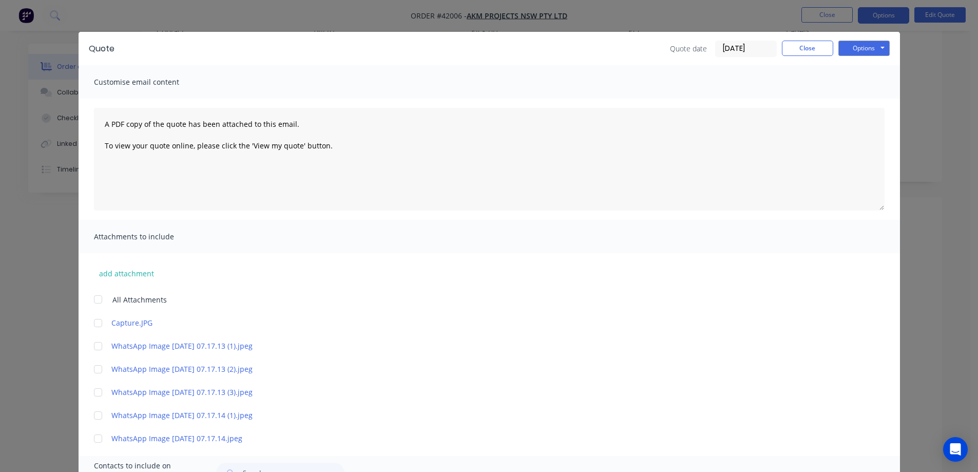
scroll to position [0, 0]
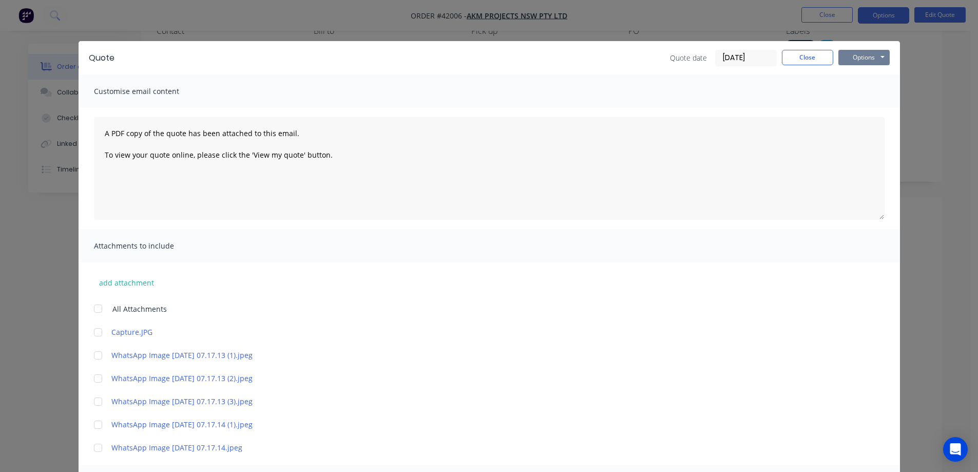
click at [859, 57] on button "Options" at bounding box center [863, 57] width 51 height 15
click at [861, 109] on button "Email" at bounding box center [871, 109] width 66 height 17
click at [798, 62] on button "Close" at bounding box center [807, 57] width 51 height 15
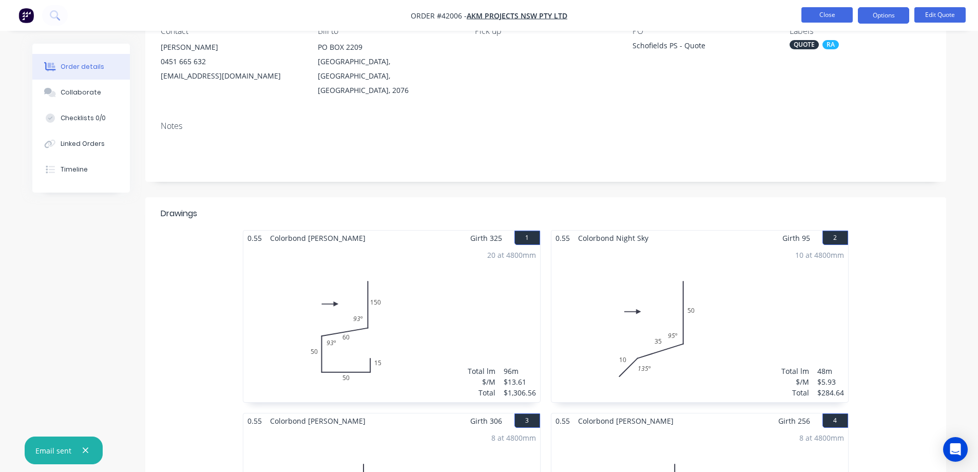
click at [810, 14] on button "Close" at bounding box center [826, 14] width 51 height 15
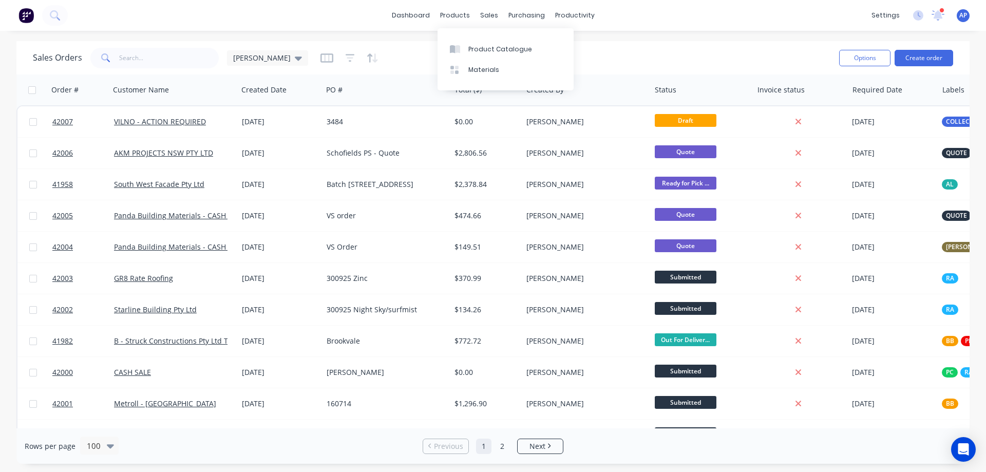
drag, startPoint x: 917, startPoint y: 55, endPoint x: 561, endPoint y: 81, distance: 357.2
click at [918, 55] on button "Create order" at bounding box center [923, 58] width 59 height 16
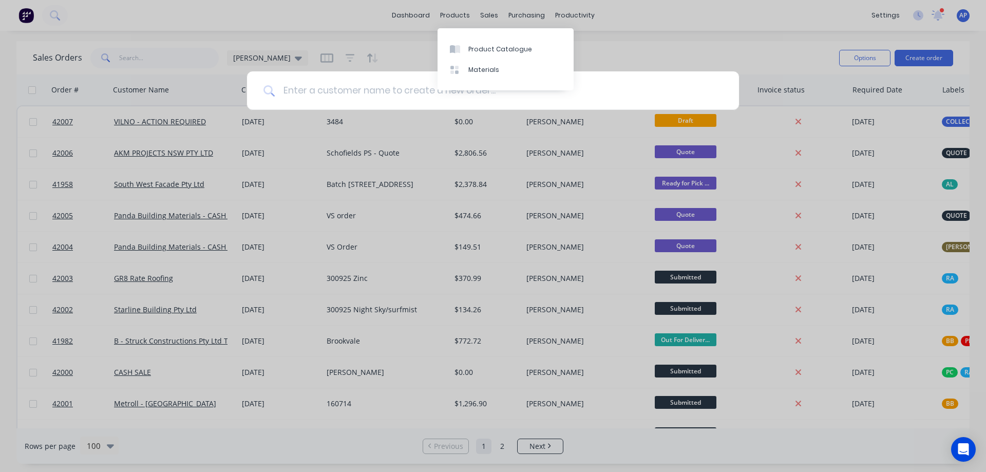
click at [451, 97] on input at bounding box center [499, 90] width 448 height 39
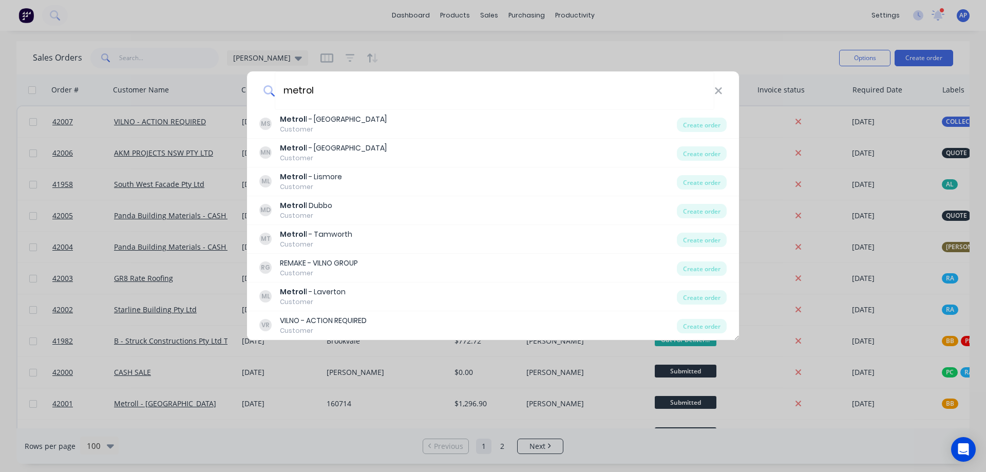
type input "metrol"
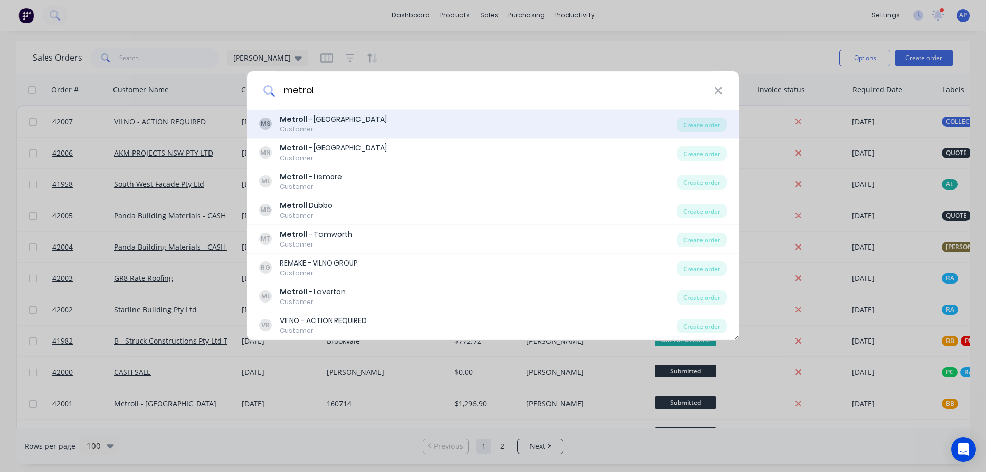
click at [331, 122] on div "Metrol l - Sydney" at bounding box center [333, 119] width 107 height 11
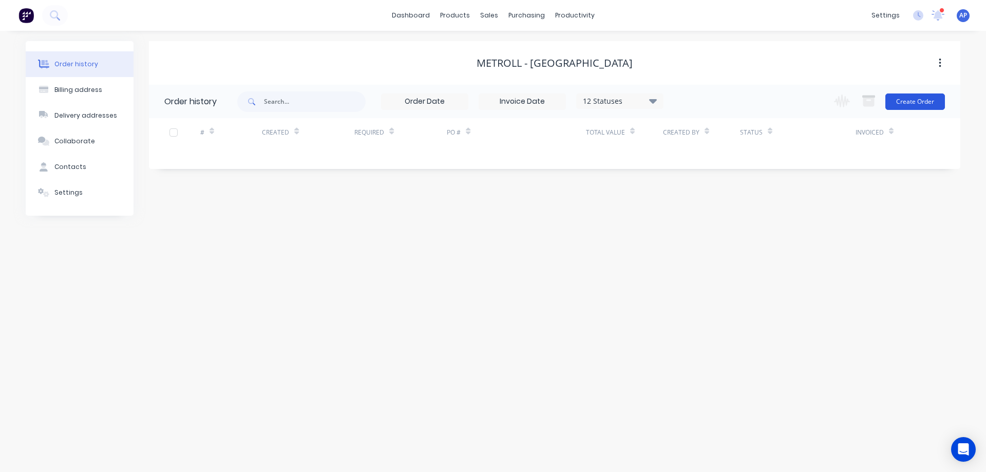
click at [922, 103] on button "Create Order" at bounding box center [915, 101] width 60 height 16
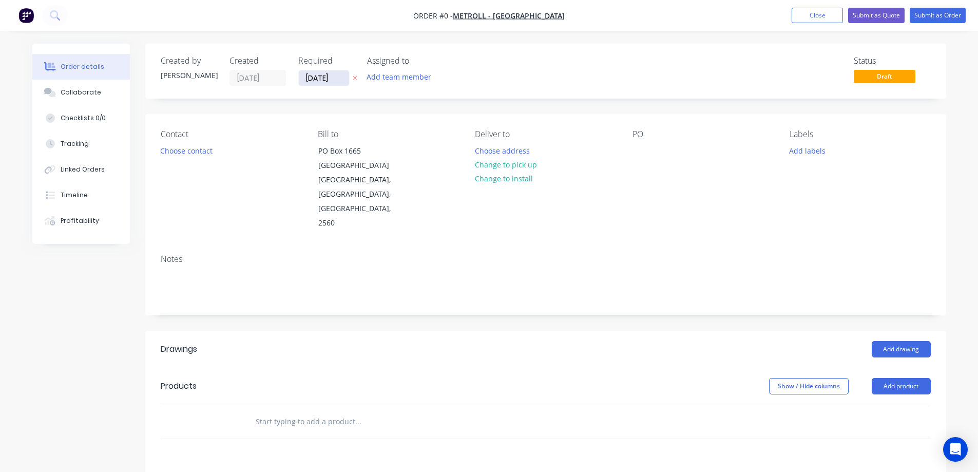
click at [322, 81] on input "[DATE]" at bounding box center [324, 77] width 50 height 15
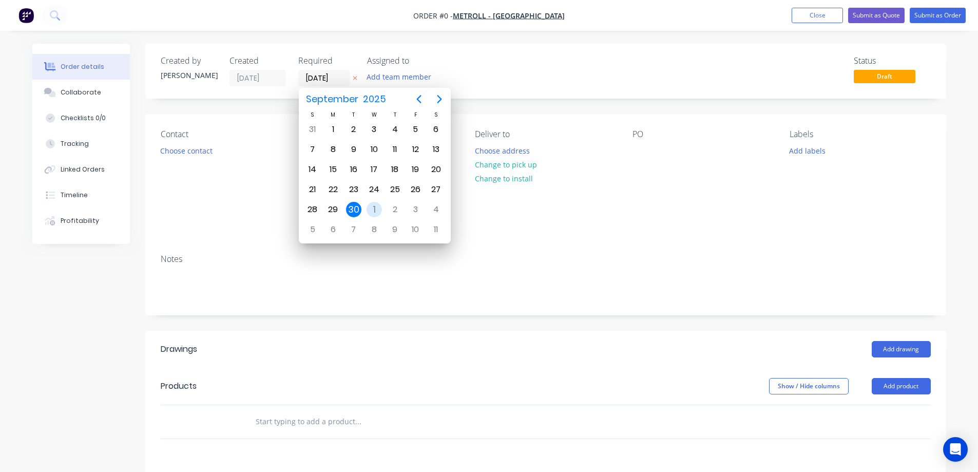
click at [376, 204] on div "1" at bounding box center [374, 209] width 15 height 15
type input "[DATE]"
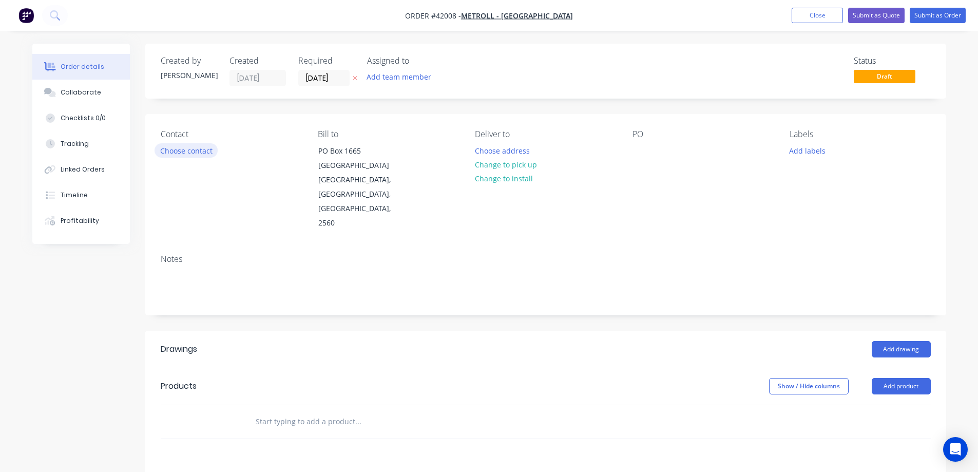
click at [186, 152] on button "Choose contact" at bounding box center [186, 150] width 63 height 14
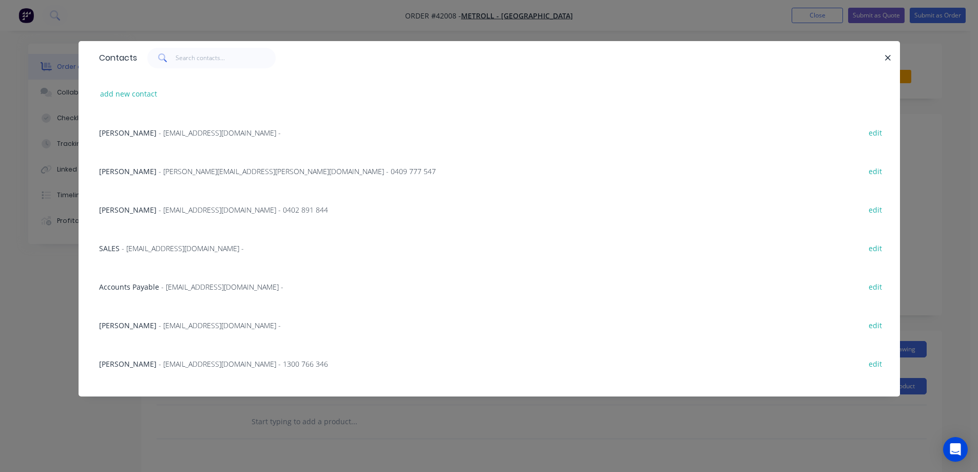
click at [184, 246] on span "- sales@sydney.metroll.com.au -" at bounding box center [183, 248] width 122 height 10
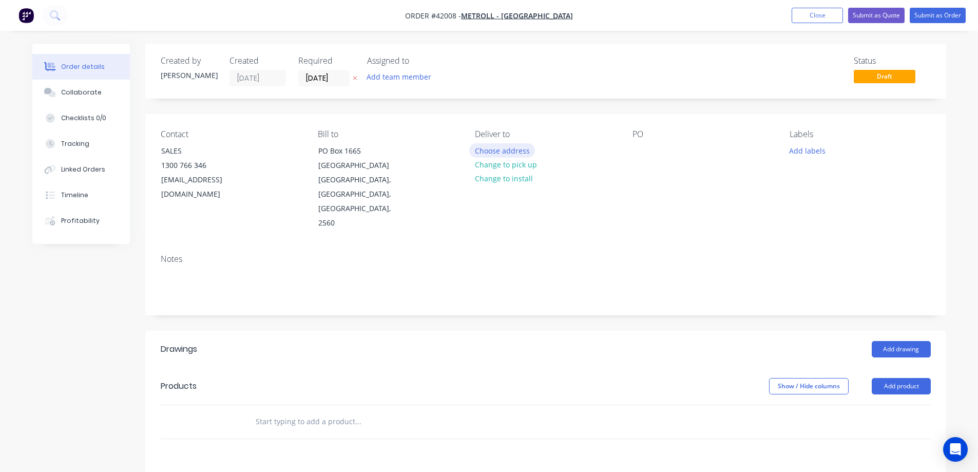
click at [489, 152] on button "Choose address" at bounding box center [502, 150] width 66 height 14
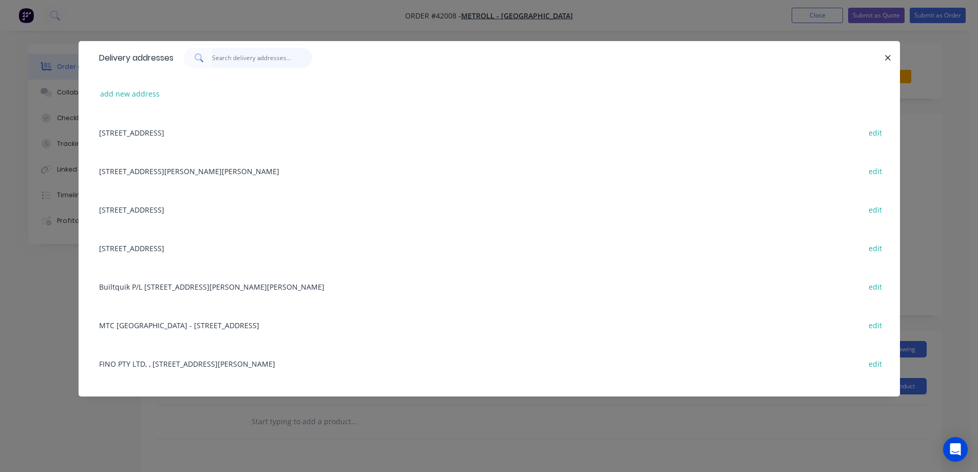
click at [266, 58] on input "text" at bounding box center [262, 58] width 100 height 21
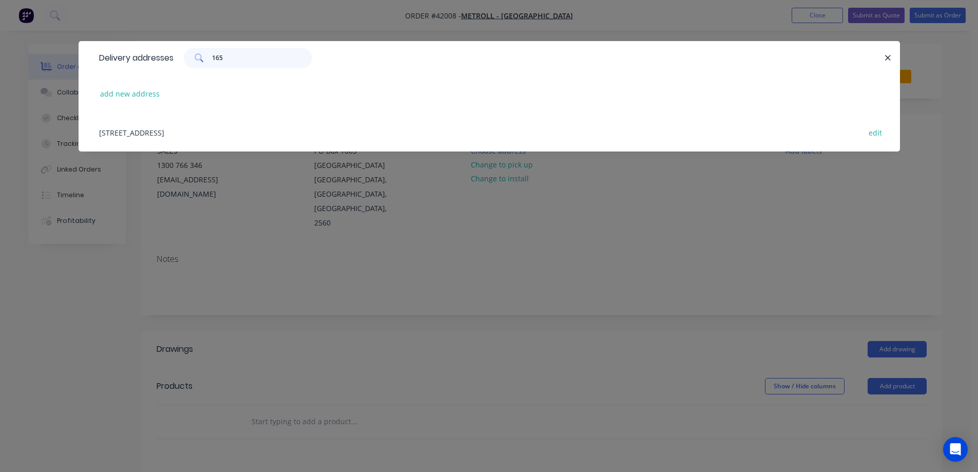
type input "165"
click at [224, 133] on div "165 AIRDS RD, MINTO , New South Wales, Australia, 2566 edit" at bounding box center [489, 132] width 791 height 39
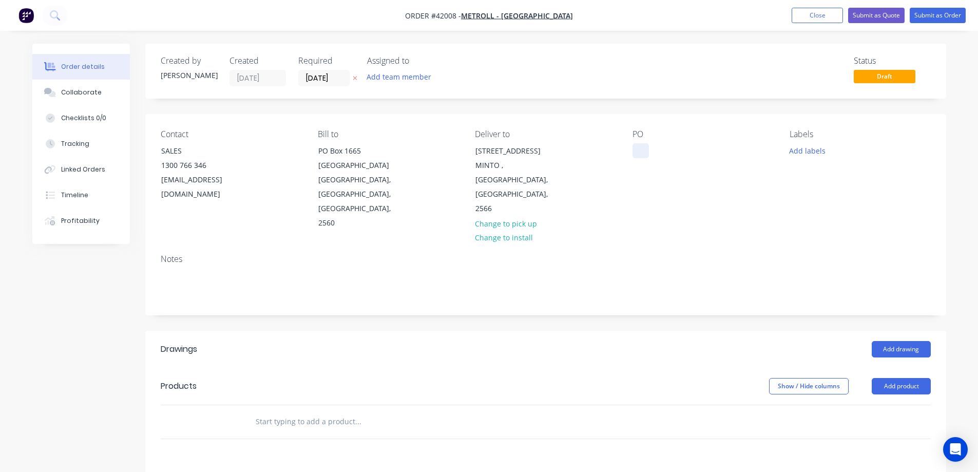
click at [641, 147] on div at bounding box center [641, 150] width 16 height 15
click at [800, 149] on button "Add labels" at bounding box center [807, 150] width 47 height 14
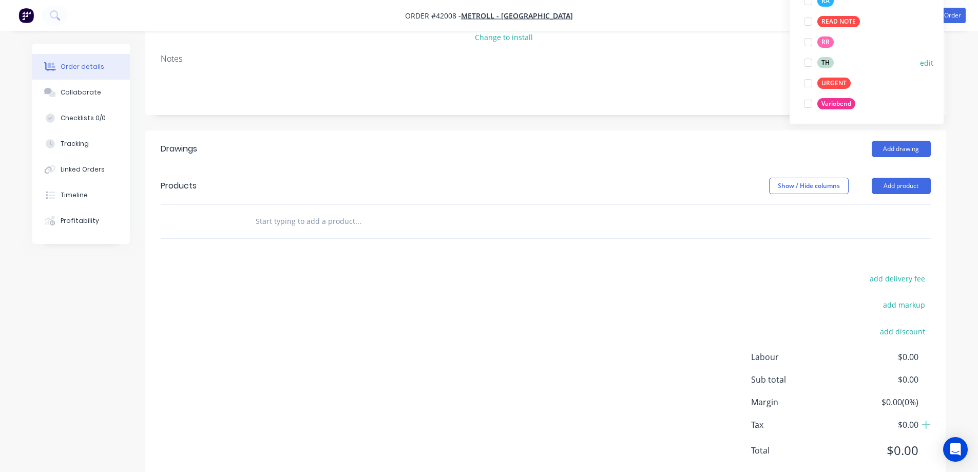
scroll to position [277, 0]
click at [807, 52] on div at bounding box center [808, 52] width 21 height 21
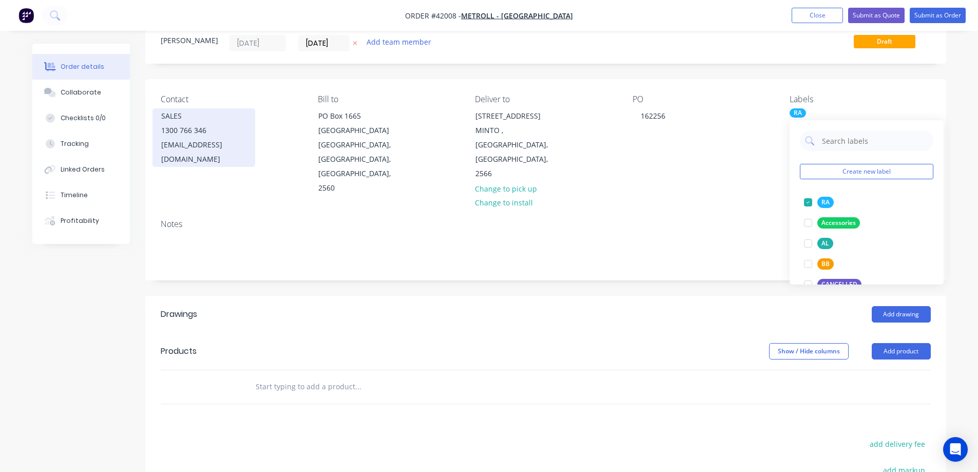
scroll to position [0, 0]
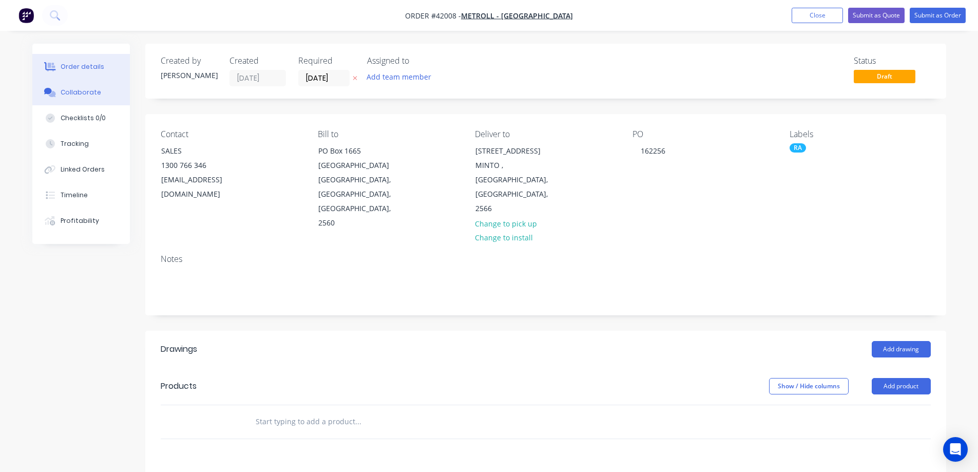
click at [74, 96] on div "Collaborate" at bounding box center [81, 92] width 41 height 9
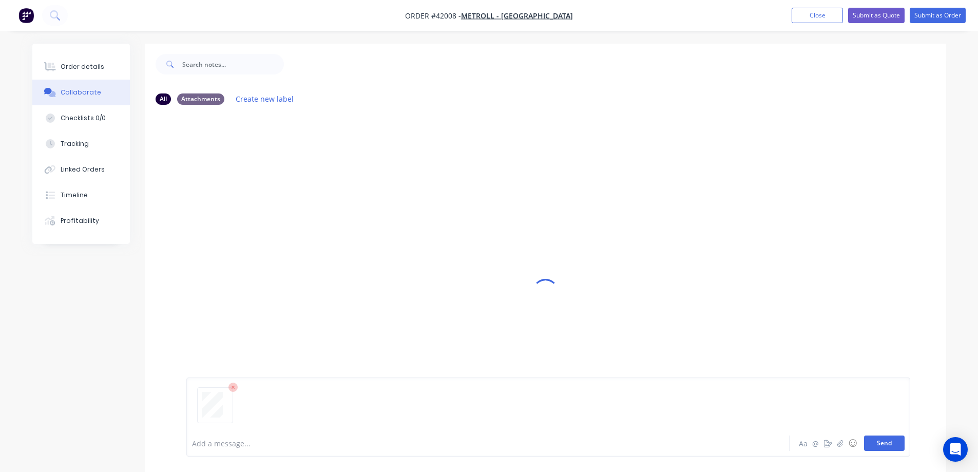
click at [881, 443] on button "Send" at bounding box center [884, 442] width 41 height 15
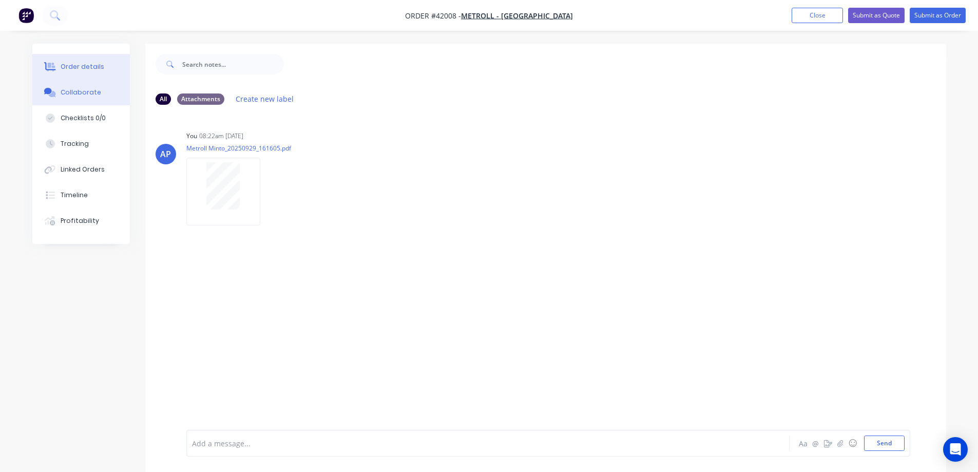
click at [69, 66] on div "Order details" at bounding box center [83, 66] width 44 height 9
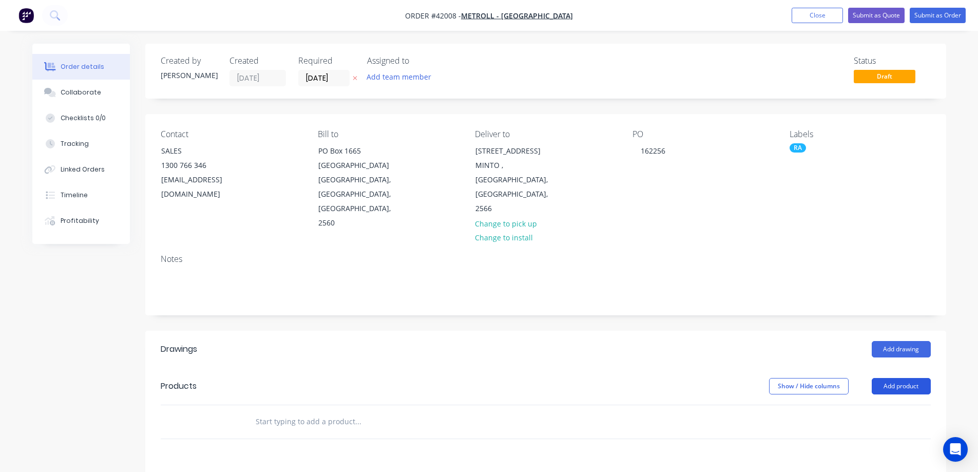
click at [906, 378] on button "Add product" at bounding box center [901, 386] width 59 height 16
drag, startPoint x: 890, startPoint y: 383, endPoint x: 885, endPoint y: 379, distance: 6.3
click at [885, 405] on div "Product catalogue" at bounding box center [882, 412] width 79 height 15
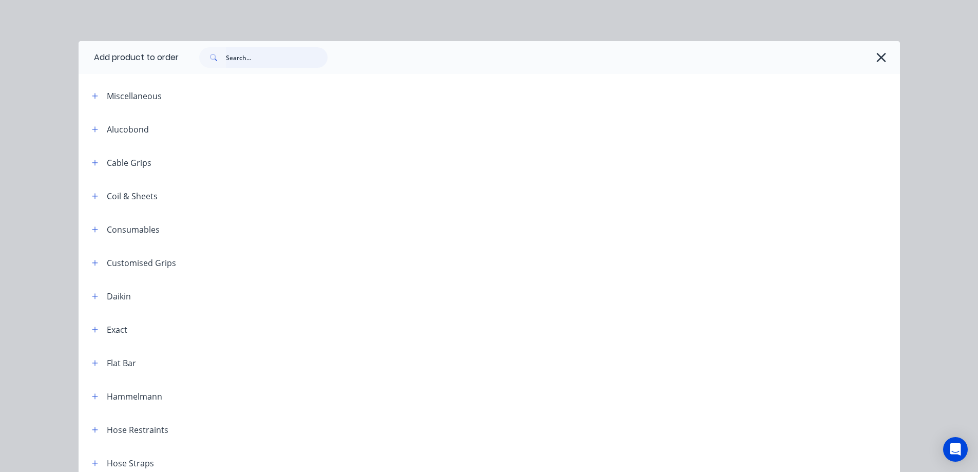
click at [260, 63] on input "text" at bounding box center [277, 57] width 102 height 21
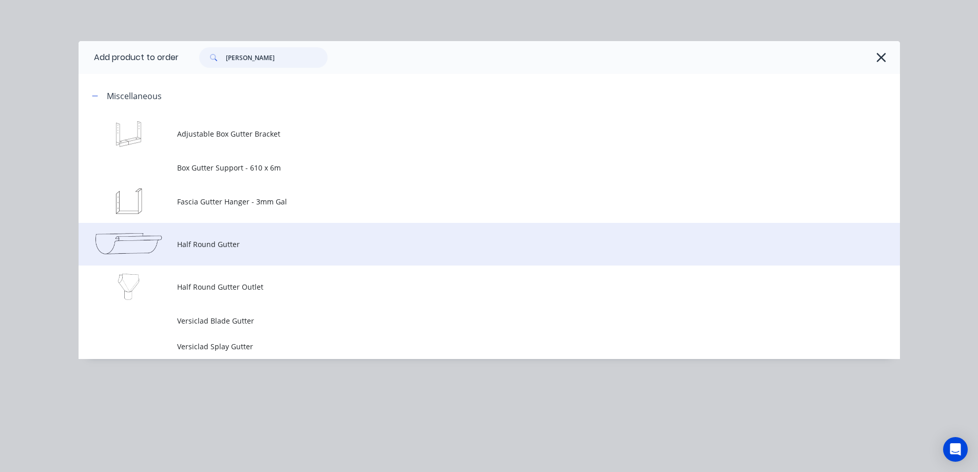
type input "gutt"
click at [223, 244] on span "Half Round Gutter" at bounding box center [466, 244] width 578 height 11
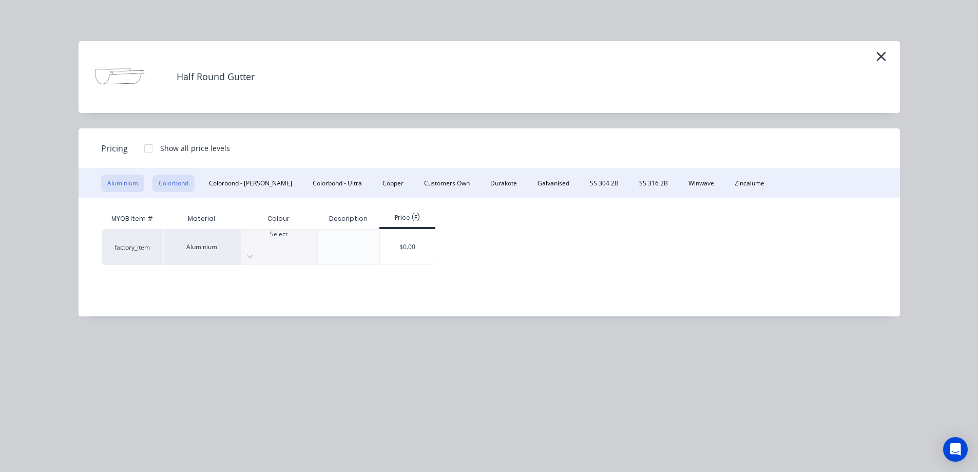
click at [175, 182] on button "Colorbond" at bounding box center [173, 183] width 42 height 17
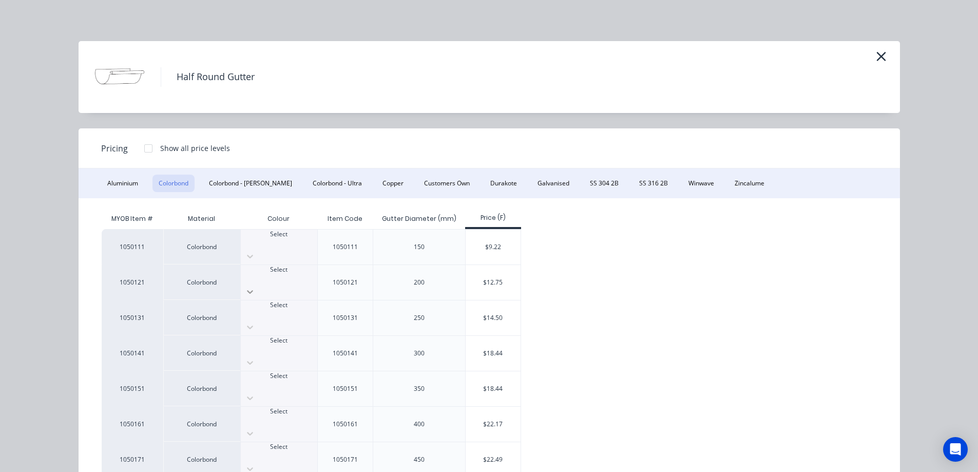
click at [255, 286] on icon at bounding box center [250, 291] width 10 height 10
click at [481, 268] on div "$12.75" at bounding box center [493, 282] width 55 height 35
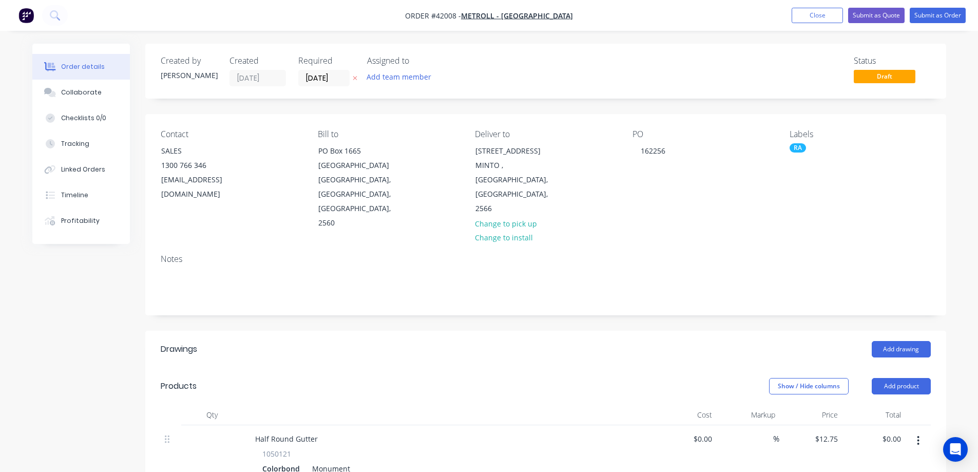
scroll to position [154, 0]
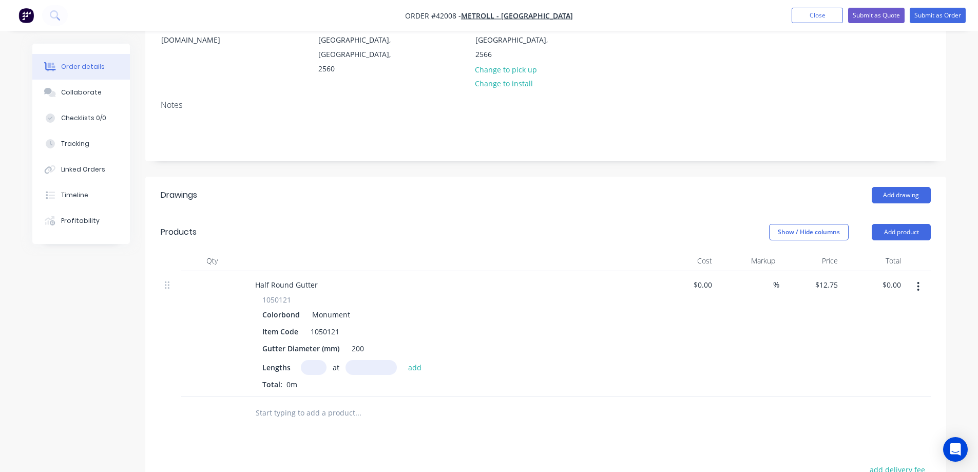
click at [316, 360] on input "text" at bounding box center [314, 367] width 26 height 15
type input "1"
type input "3100"
click at [403, 360] on button "add" at bounding box center [415, 367] width 24 height 14
type input "$39.53"
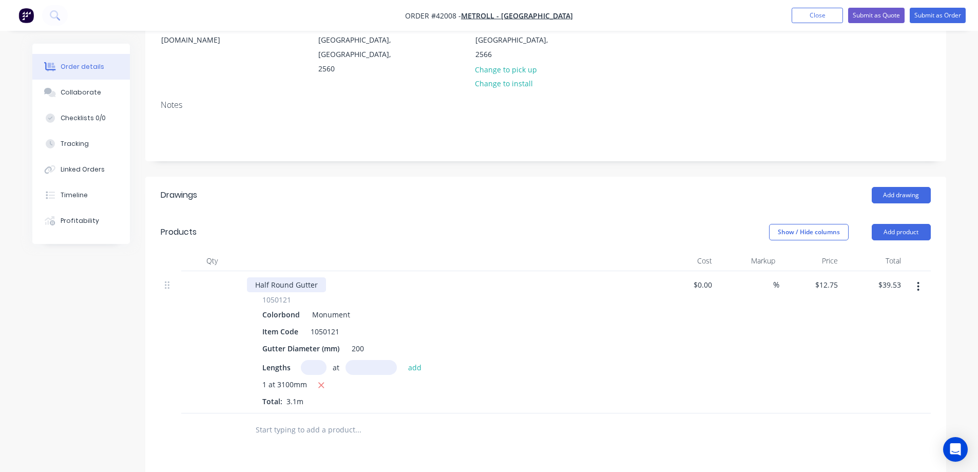
click at [319, 277] on div "Half Round Gutter" at bounding box center [286, 284] width 79 height 15
click at [444, 324] on div "Item Code 1050121" at bounding box center [446, 331] width 376 height 15
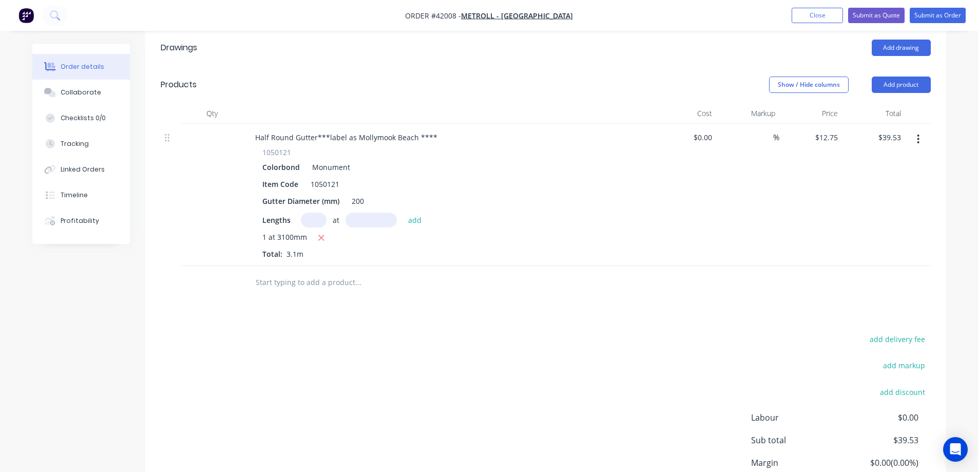
scroll to position [359, 0]
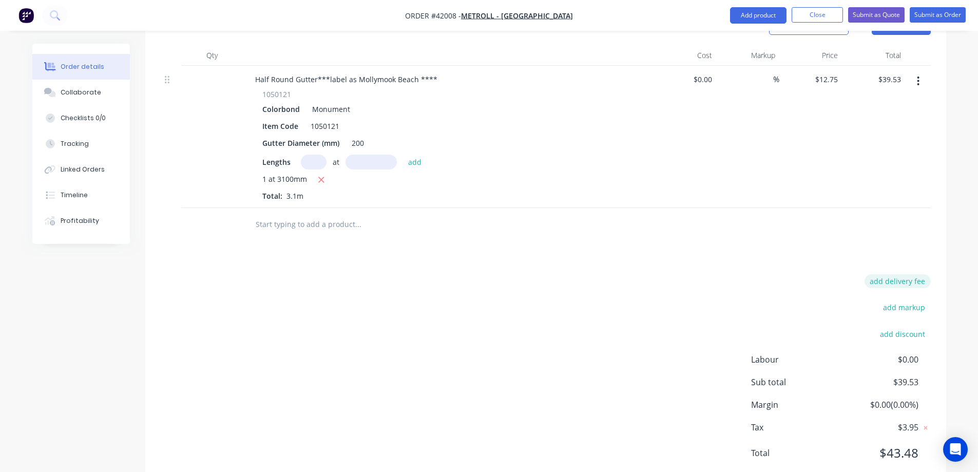
click at [909, 274] on button "add delivery fee" at bounding box center [898, 281] width 66 height 14
type input "70"
click input "submit" at bounding box center [0, 0] width 0 height 0
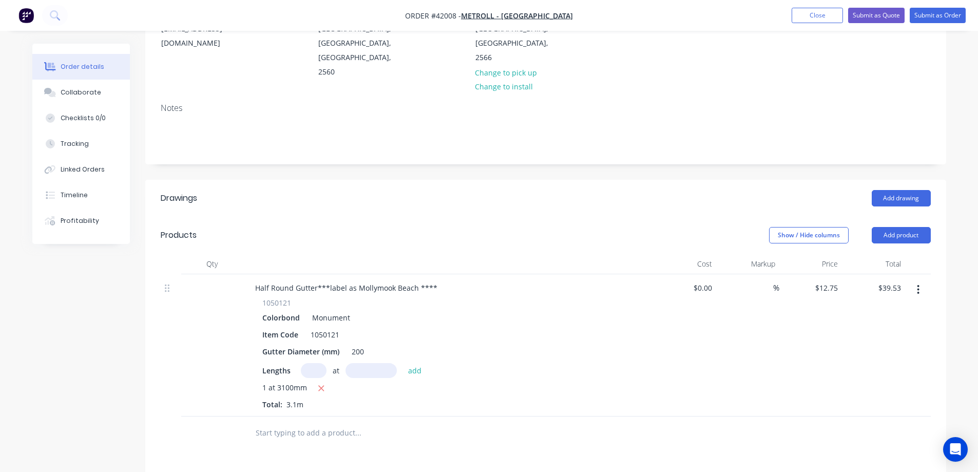
scroll to position [0, 0]
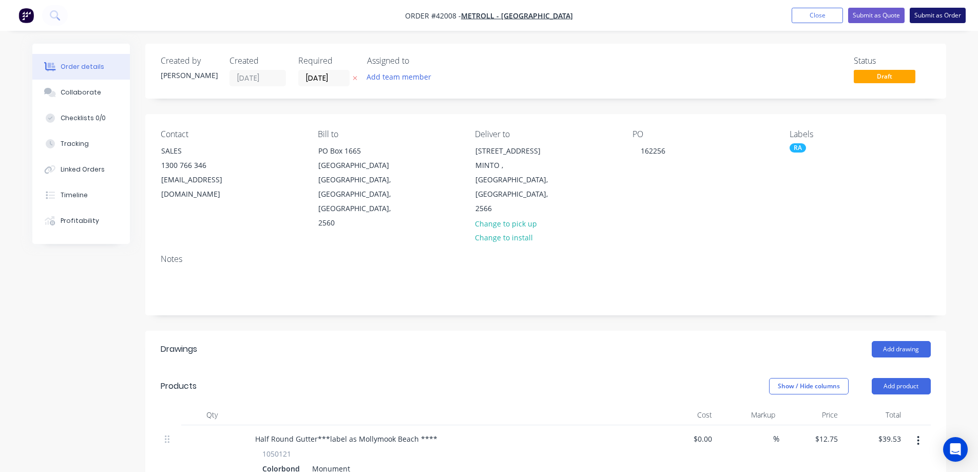
click at [922, 15] on button "Submit as Order" at bounding box center [938, 15] width 56 height 15
click at [928, 15] on button "Submit as Order" at bounding box center [938, 15] width 56 height 15
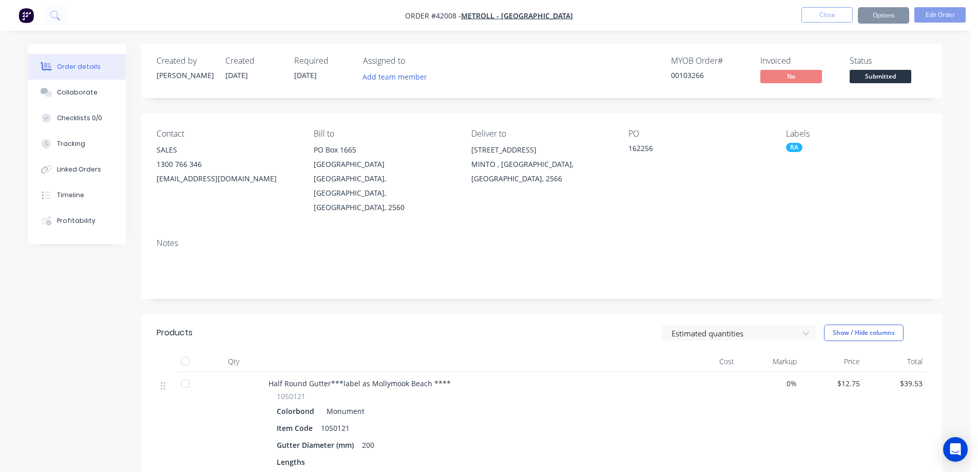
click at [99, 449] on div "Sending to your accounting package... Loading... This may take a few moments. P…" at bounding box center [489, 236] width 978 height 472
click at [882, 17] on button "Options" at bounding box center [883, 15] width 51 height 16
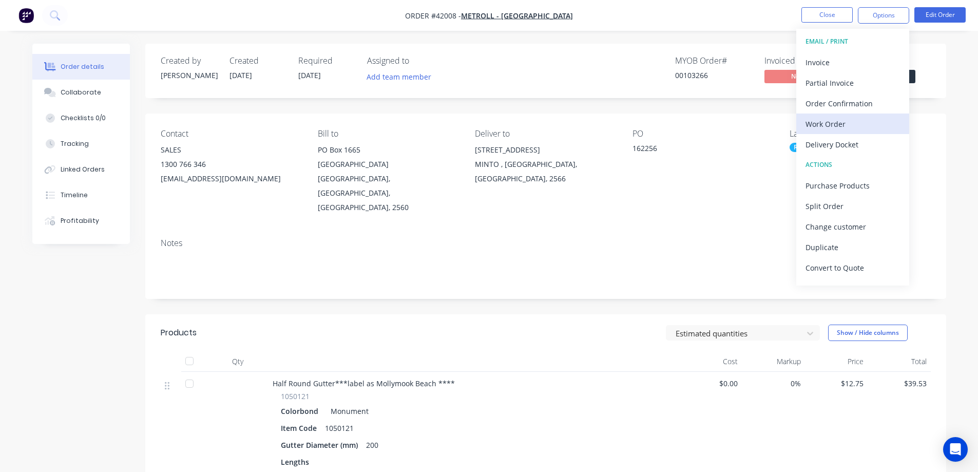
click at [831, 123] on div "Work Order" at bounding box center [853, 124] width 94 height 15
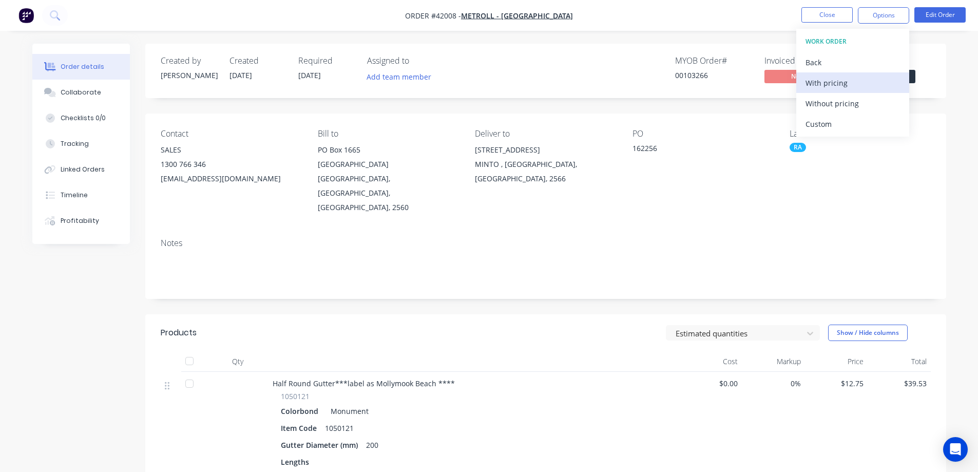
click at [843, 83] on div "With pricing" at bounding box center [853, 82] width 94 height 15
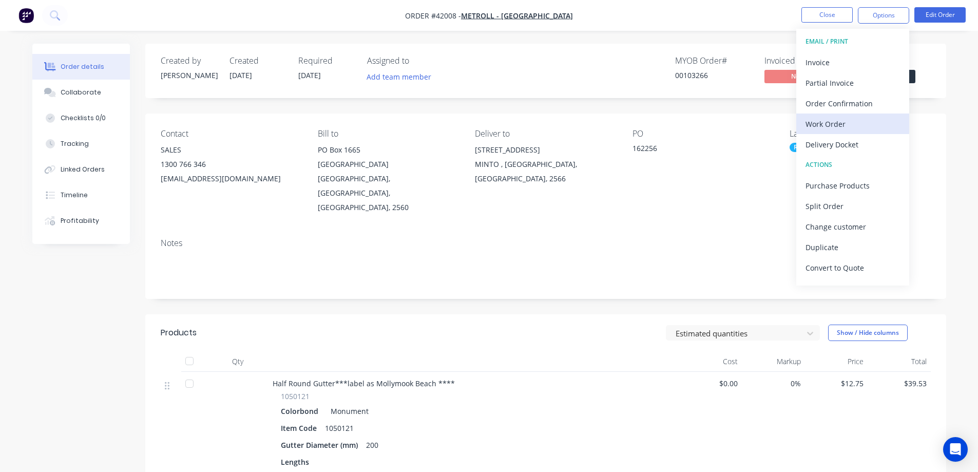
click at [821, 121] on div "Work Order" at bounding box center [853, 124] width 94 height 15
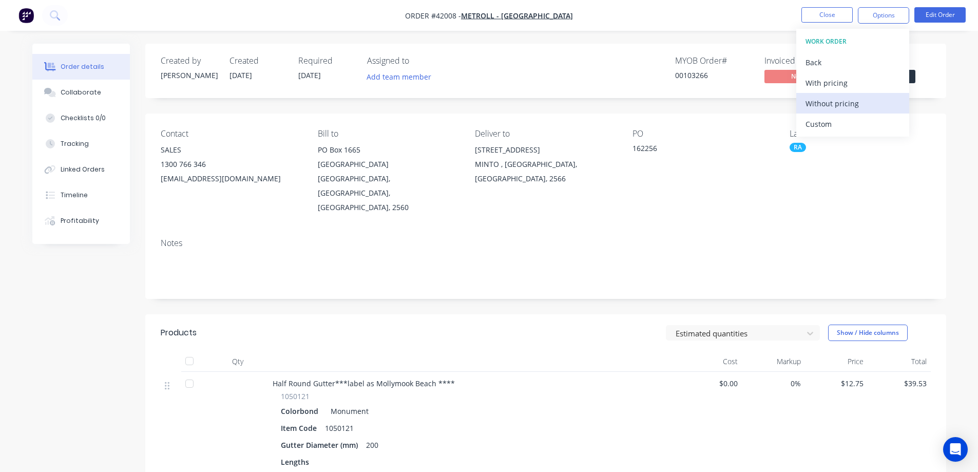
click at [847, 101] on div "Without pricing" at bounding box center [853, 103] width 94 height 15
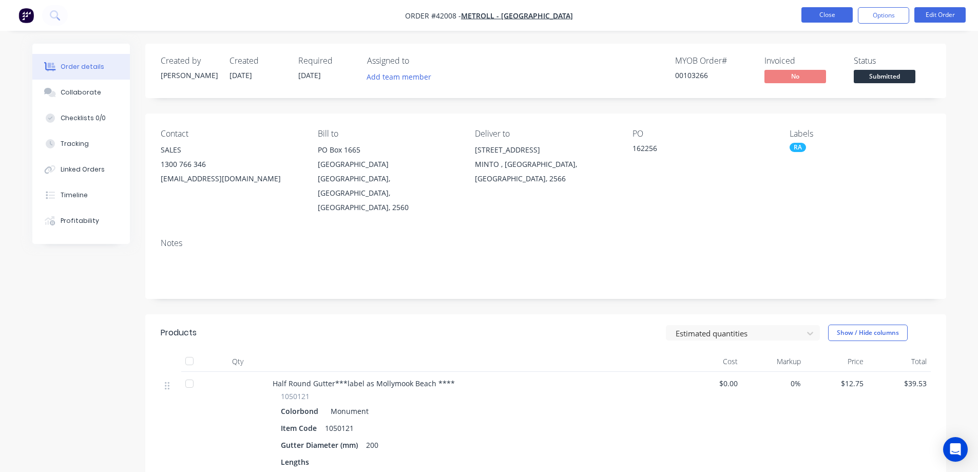
click at [813, 14] on button "Close" at bounding box center [826, 14] width 51 height 15
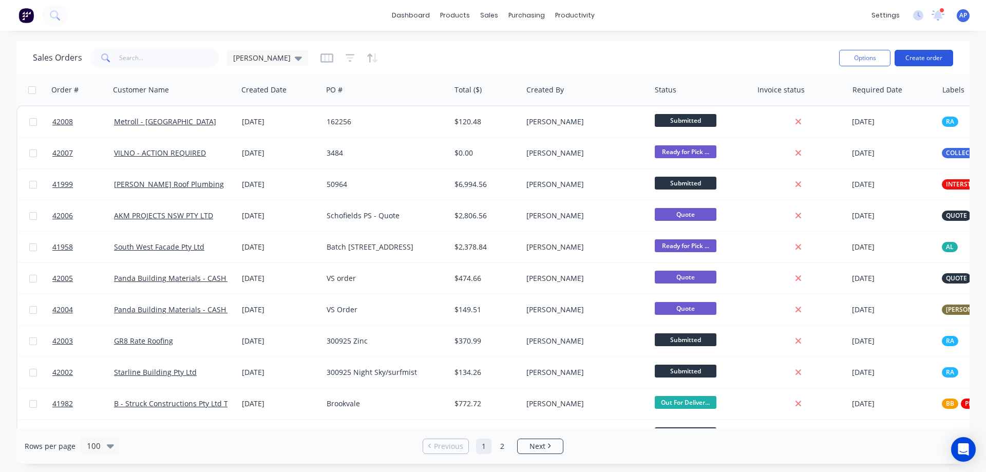
click at [928, 59] on button "Create order" at bounding box center [923, 58] width 59 height 16
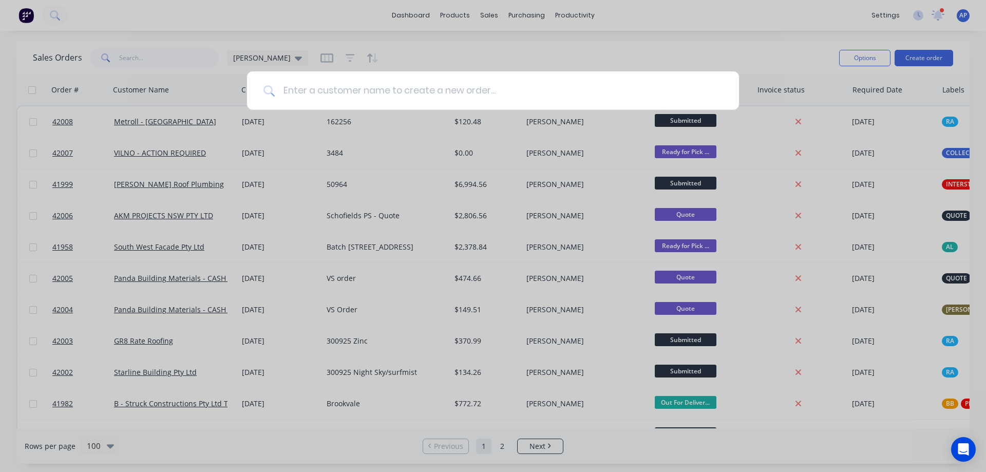
click at [357, 85] on input at bounding box center [499, 90] width 448 height 39
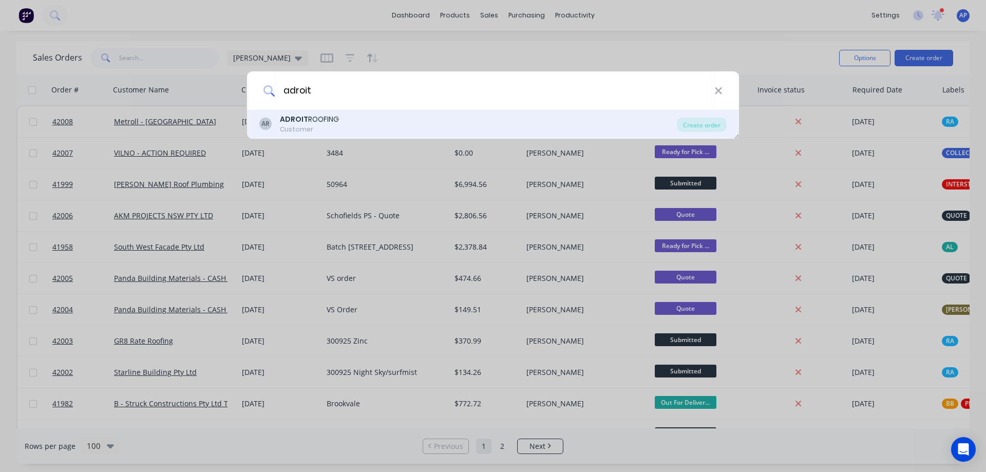
type input "adroit"
click at [332, 123] on div "ADROIT ROOFING" at bounding box center [309, 119] width 59 height 11
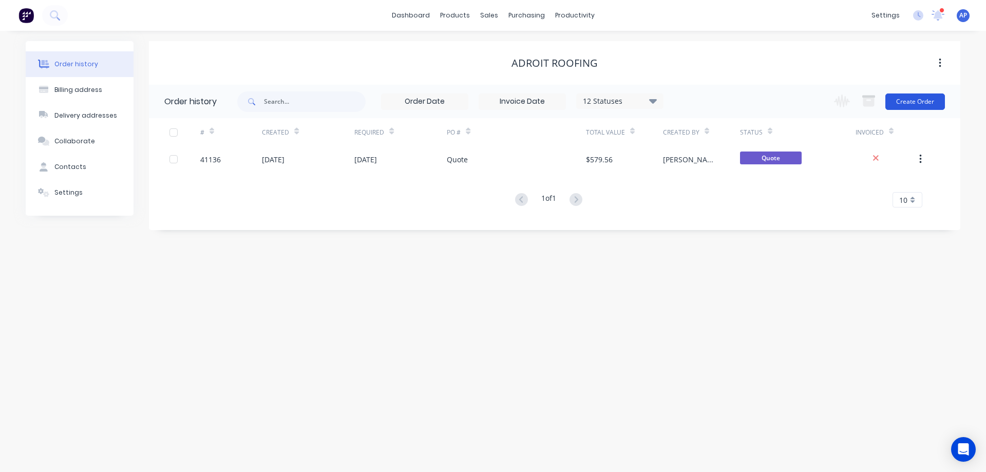
click at [908, 99] on button "Create Order" at bounding box center [915, 101] width 60 height 16
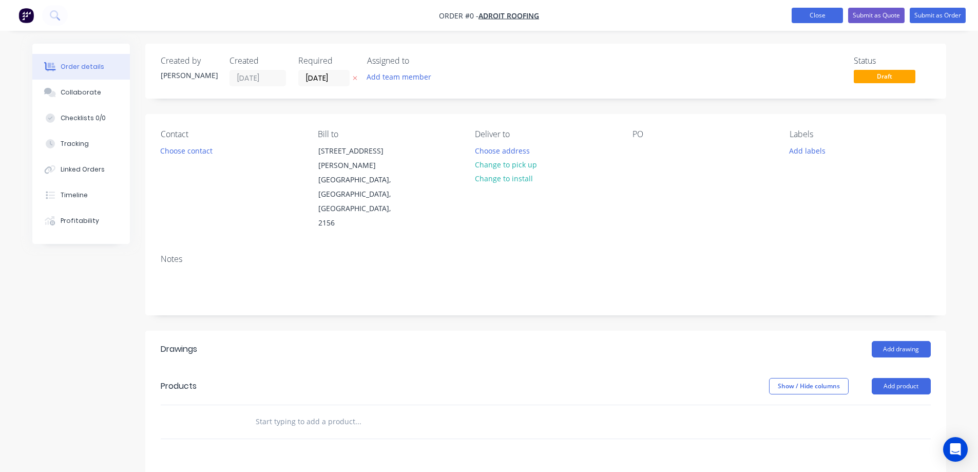
click at [799, 12] on button "Close" at bounding box center [817, 15] width 51 height 15
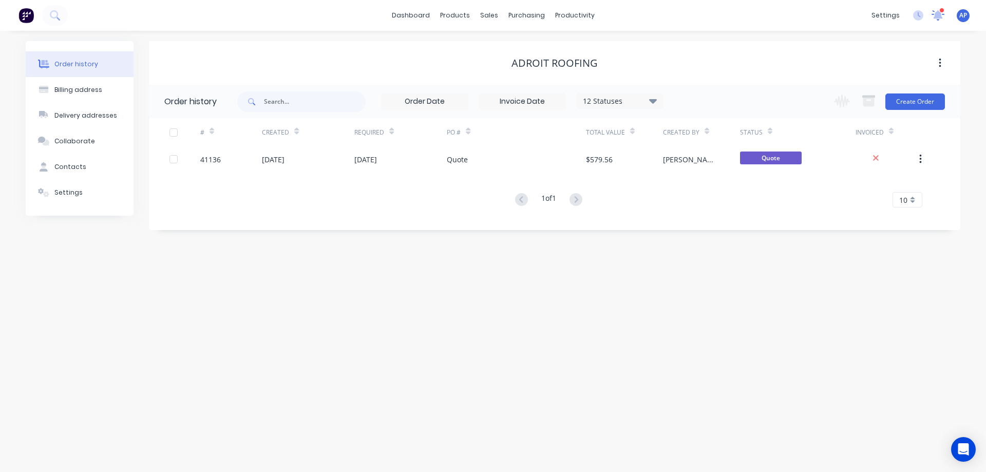
click at [939, 16] on icon at bounding box center [937, 14] width 9 height 8
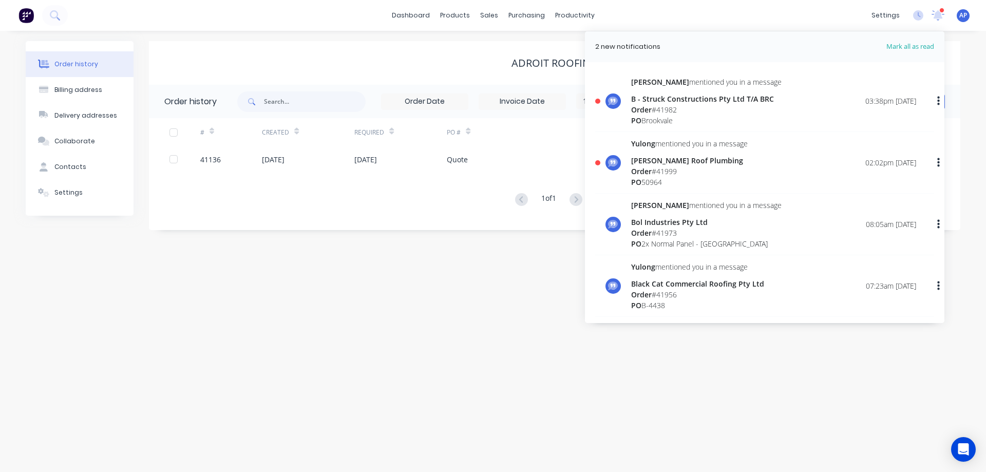
click at [658, 173] on div "Order # 41999" at bounding box center [689, 171] width 117 height 11
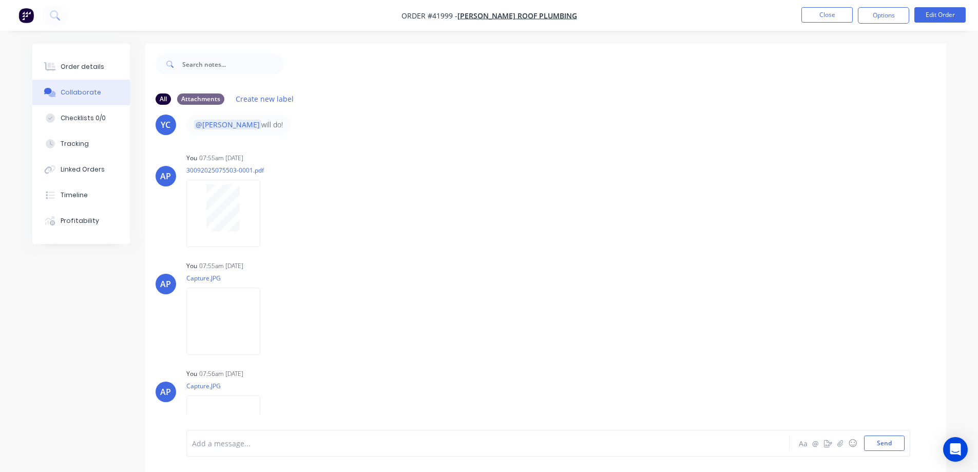
scroll to position [205, 0]
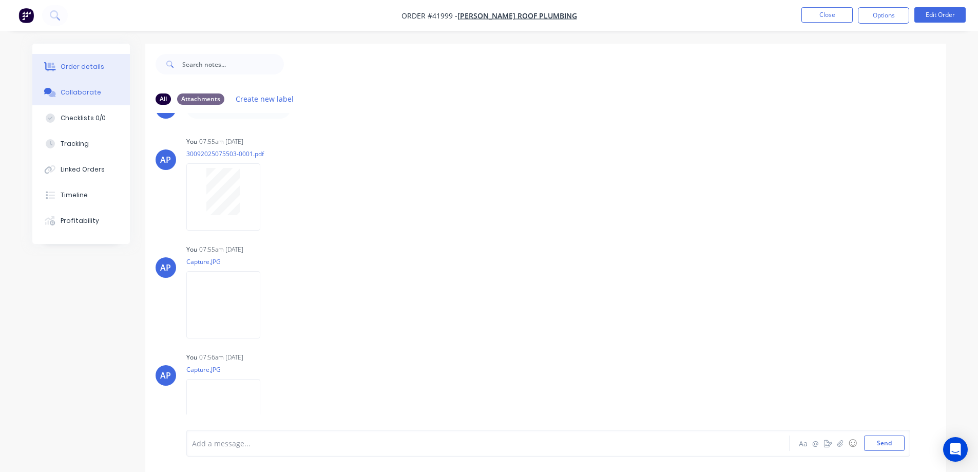
click at [96, 67] on div "Order details" at bounding box center [83, 66] width 44 height 9
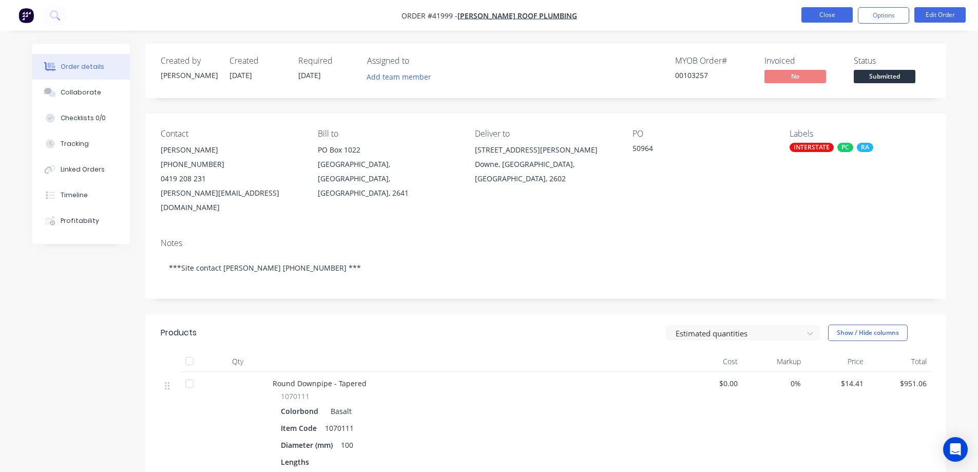
click at [809, 13] on button "Close" at bounding box center [826, 14] width 51 height 15
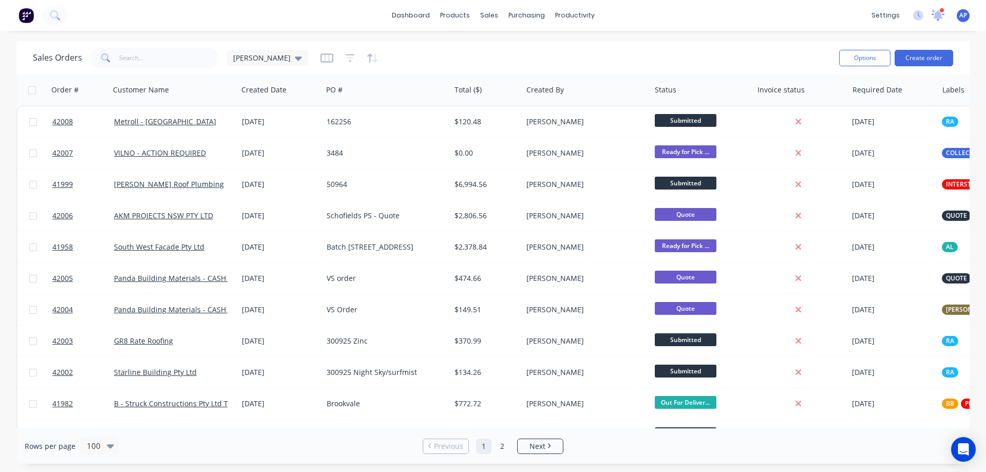
click at [940, 14] on icon at bounding box center [937, 14] width 10 height 10
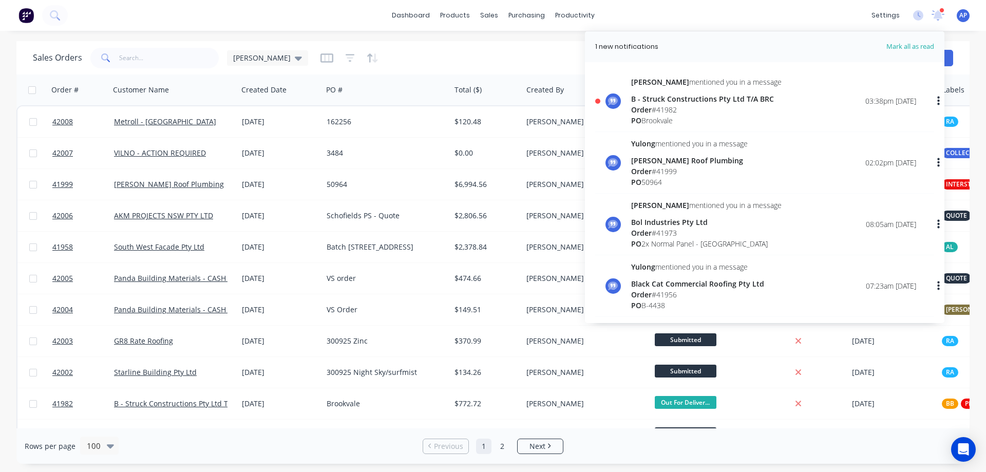
click at [689, 107] on div "Order # 41982" at bounding box center [706, 109] width 150 height 11
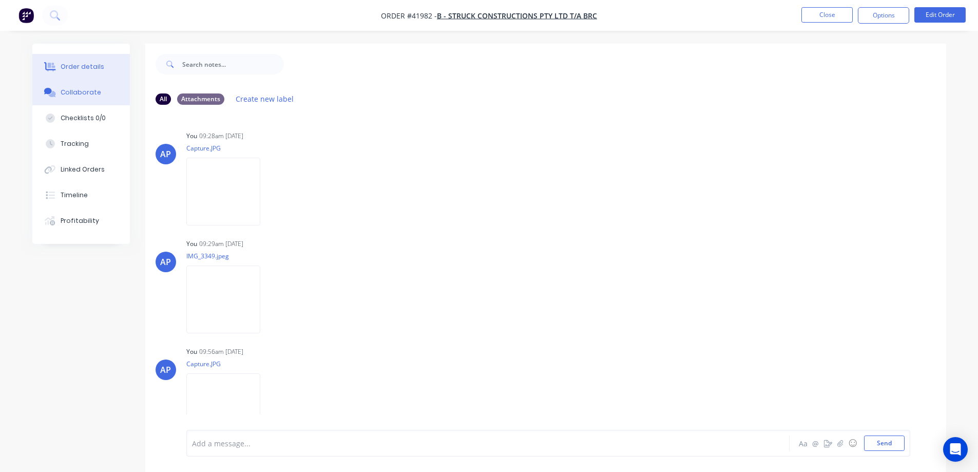
click at [91, 65] on div "Order details" at bounding box center [83, 66] width 44 height 9
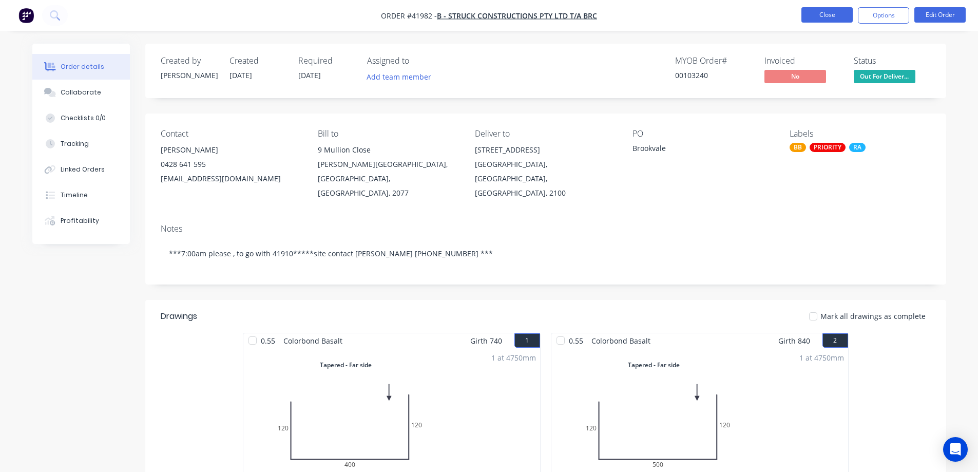
click at [831, 13] on button "Close" at bounding box center [826, 14] width 51 height 15
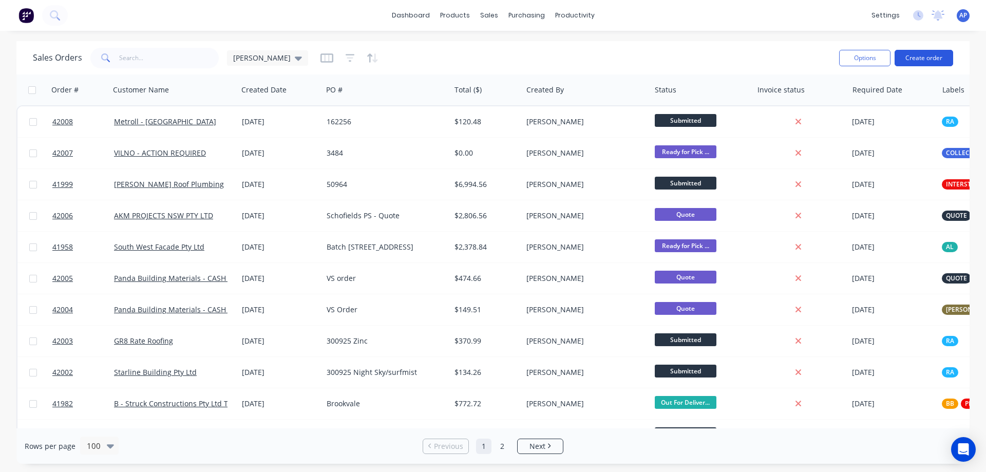
click at [922, 55] on button "Create order" at bounding box center [923, 58] width 59 height 16
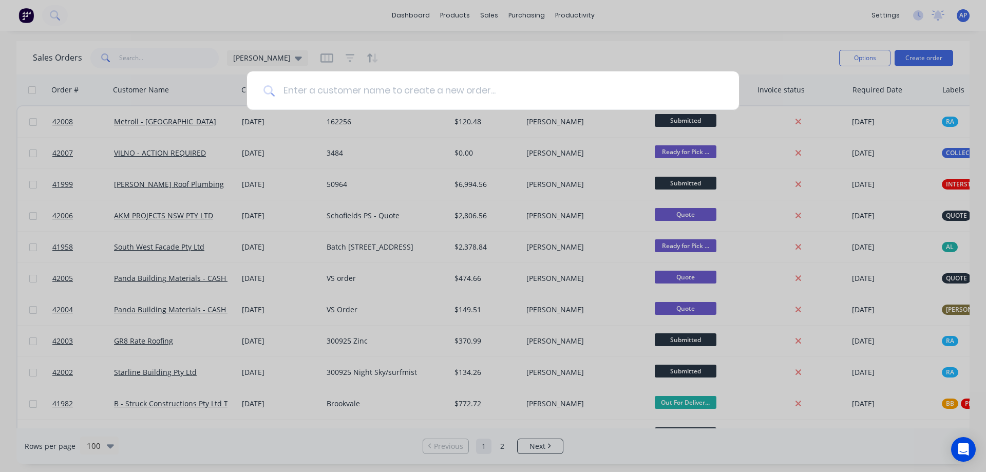
click at [443, 93] on input at bounding box center [499, 90] width 448 height 39
type input "versiclad"
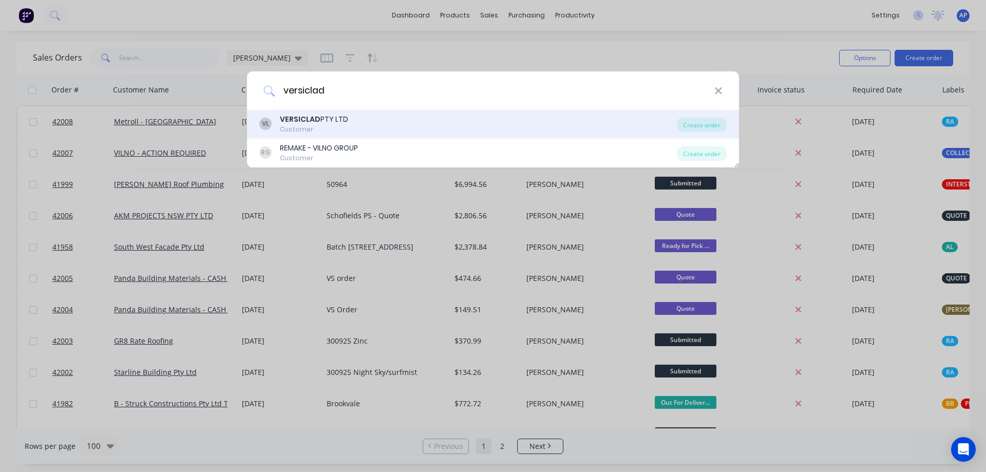
click at [310, 130] on div "Customer" at bounding box center [314, 129] width 68 height 9
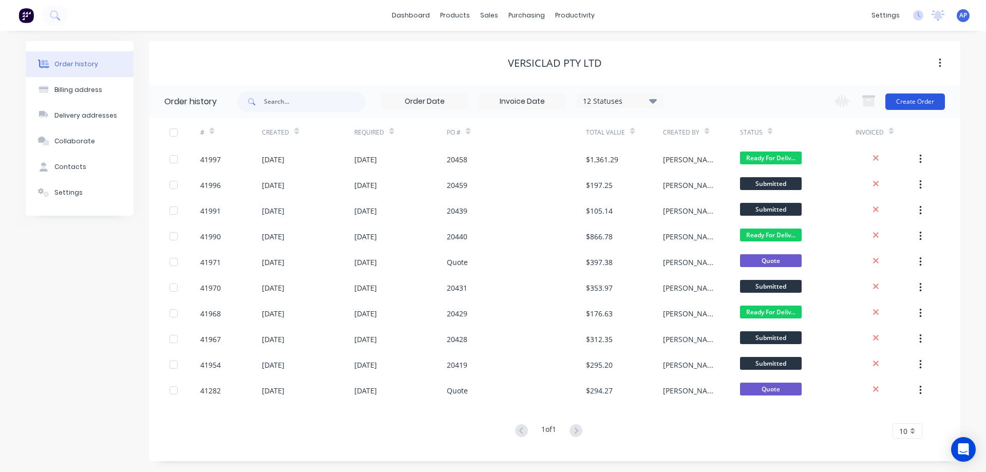
click at [936, 101] on button "Create Order" at bounding box center [915, 101] width 60 height 16
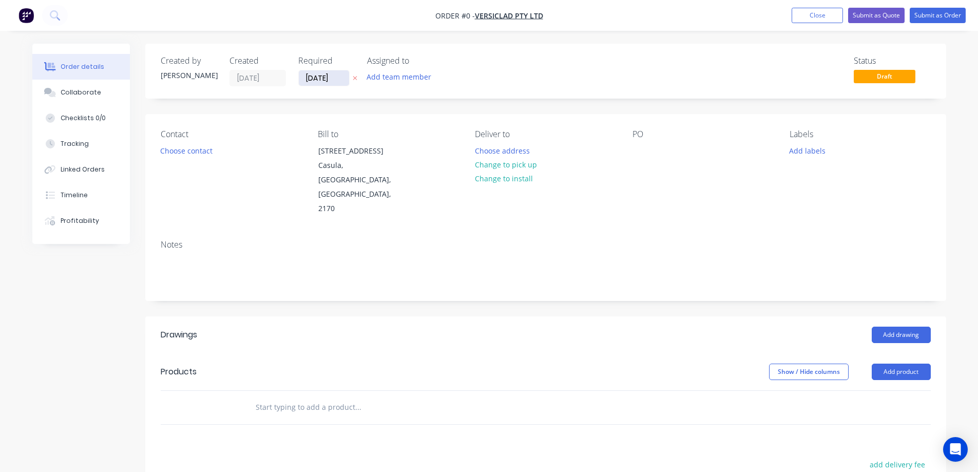
click at [323, 81] on input "[DATE]" at bounding box center [324, 77] width 50 height 15
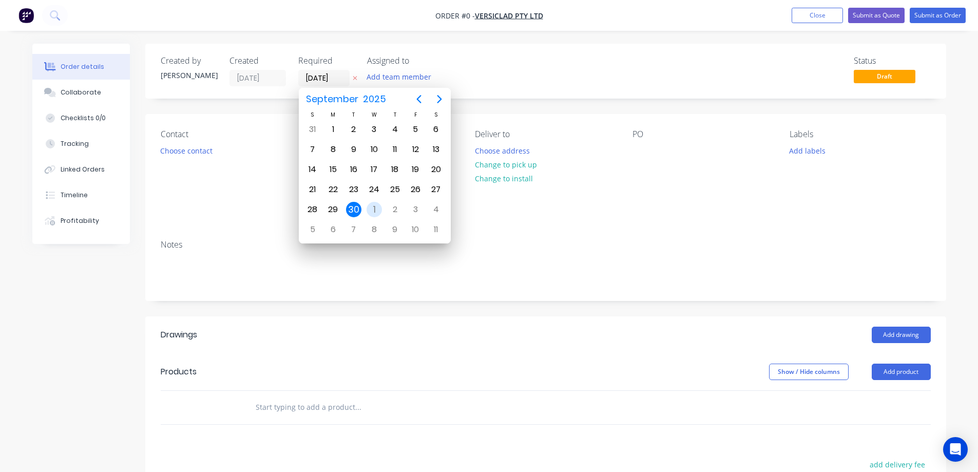
drag, startPoint x: 373, startPoint y: 209, endPoint x: 323, endPoint y: 199, distance: 51.0
click at [373, 208] on div "1" at bounding box center [374, 209] width 15 height 15
type input "[DATE]"
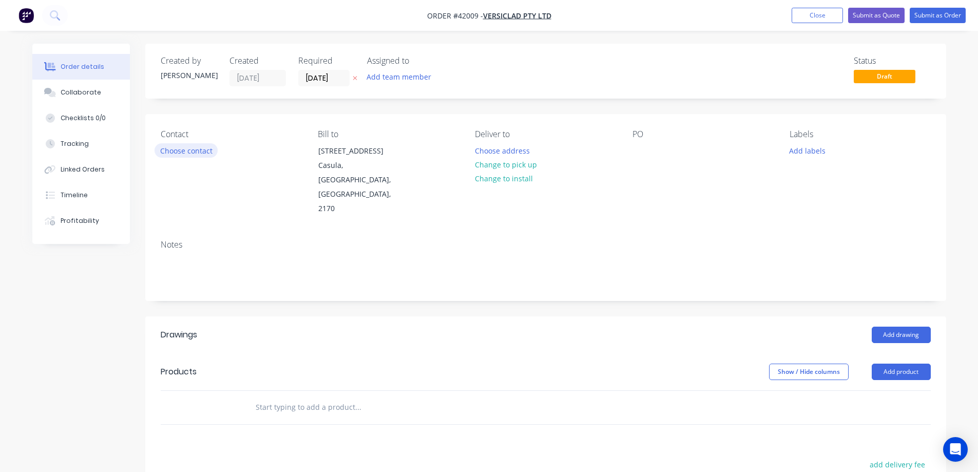
click at [205, 153] on button "Choose contact" at bounding box center [186, 150] width 63 height 14
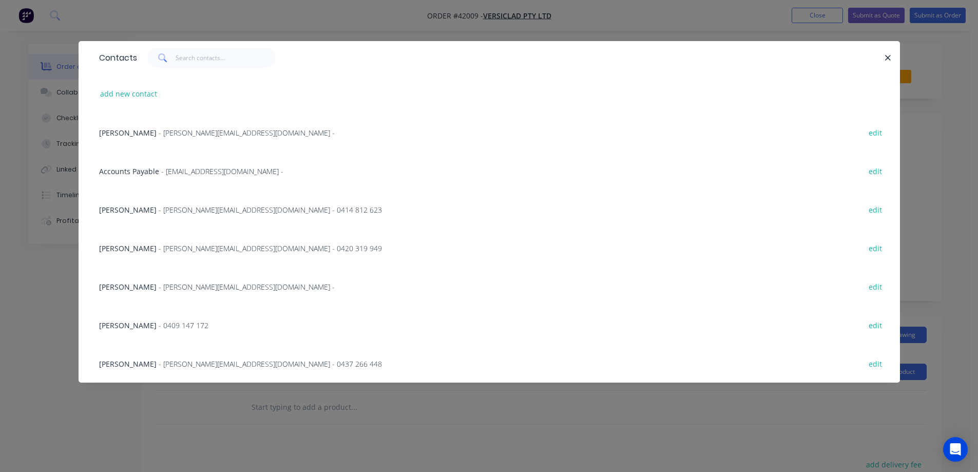
click at [193, 133] on span "- michele@versiclad.com.au -" at bounding box center [247, 133] width 176 height 10
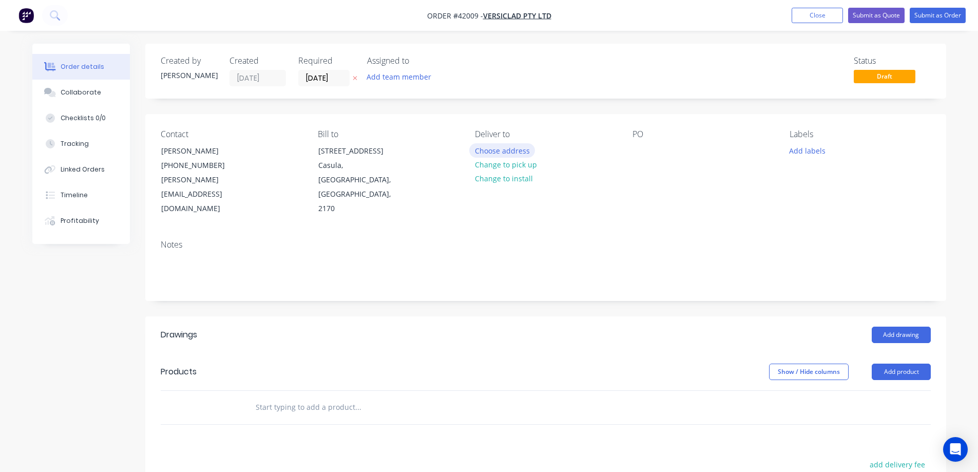
click at [489, 151] on button "Choose address" at bounding box center [502, 150] width 66 height 14
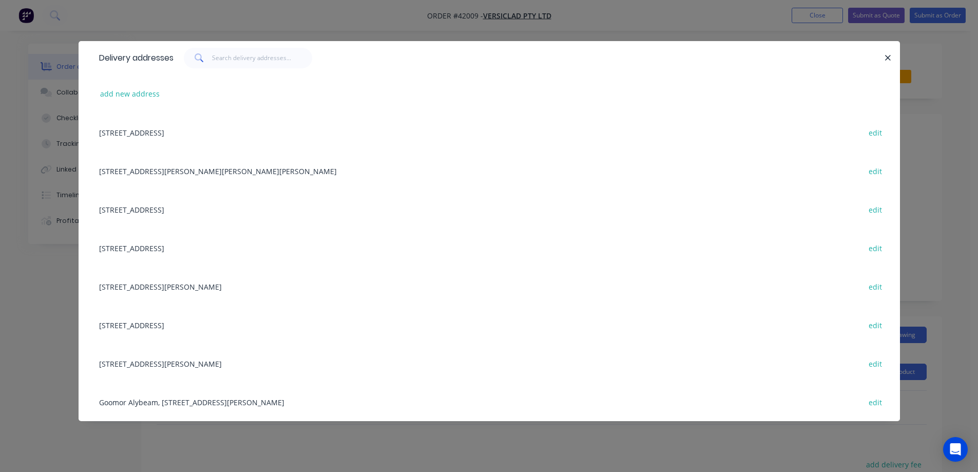
drag, startPoint x: 230, startPoint y: 130, endPoint x: 316, endPoint y: 123, distance: 87.1
click at [230, 130] on div "3 Berriwerri Place, Casula, New South Wales, Australia, 2170 edit" at bounding box center [489, 132] width 791 height 39
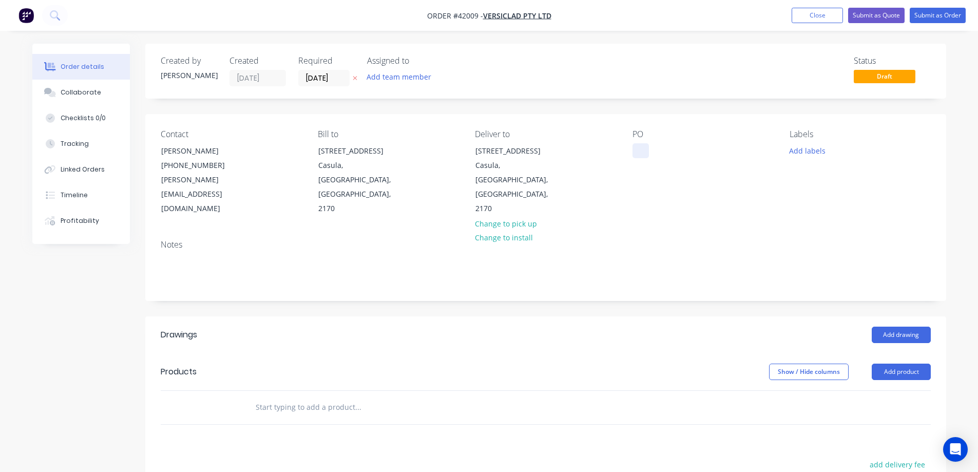
click at [639, 144] on div at bounding box center [641, 150] width 16 height 15
click at [809, 146] on button "Add labels" at bounding box center [807, 150] width 47 height 14
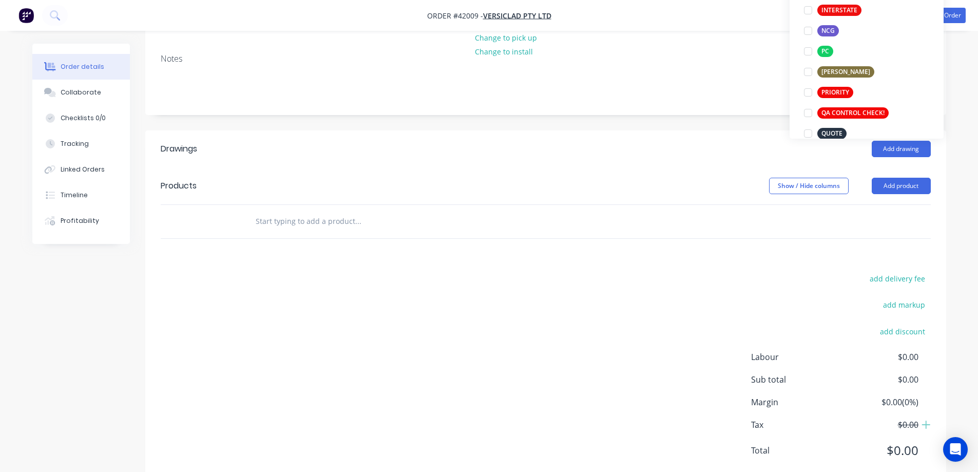
scroll to position [257, 0]
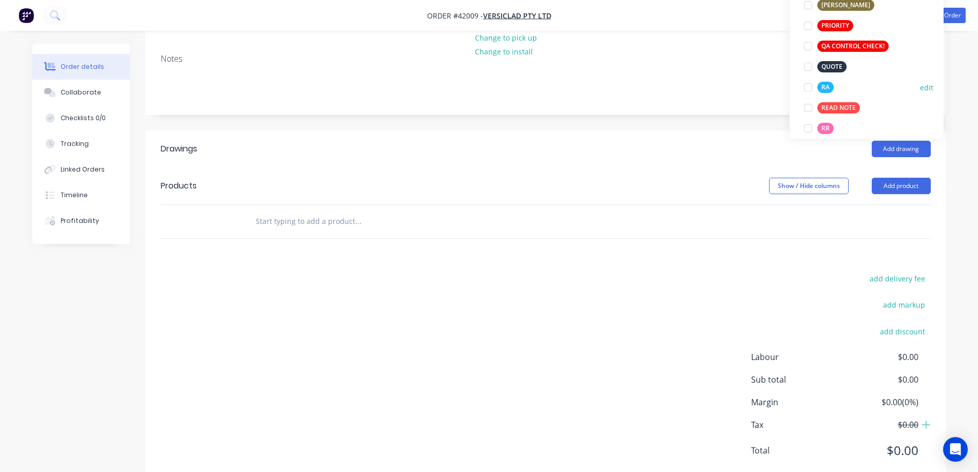
click at [809, 89] on div at bounding box center [808, 87] width 21 height 21
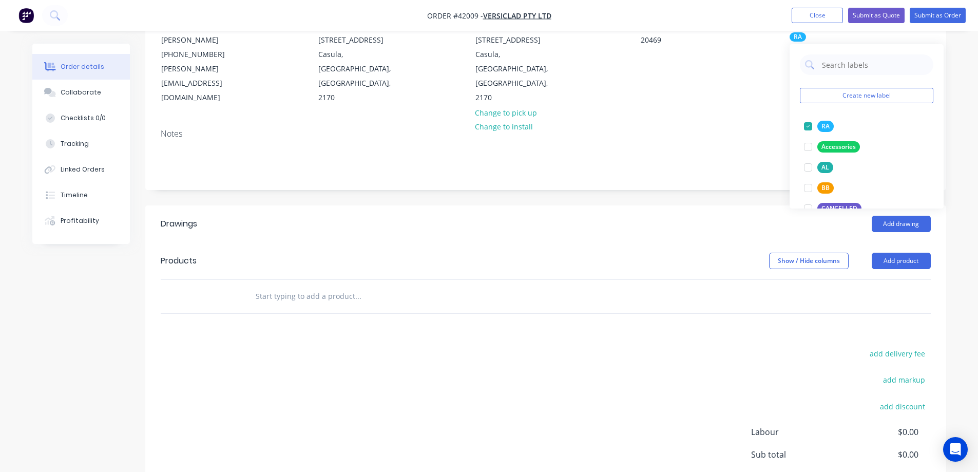
scroll to position [0, 0]
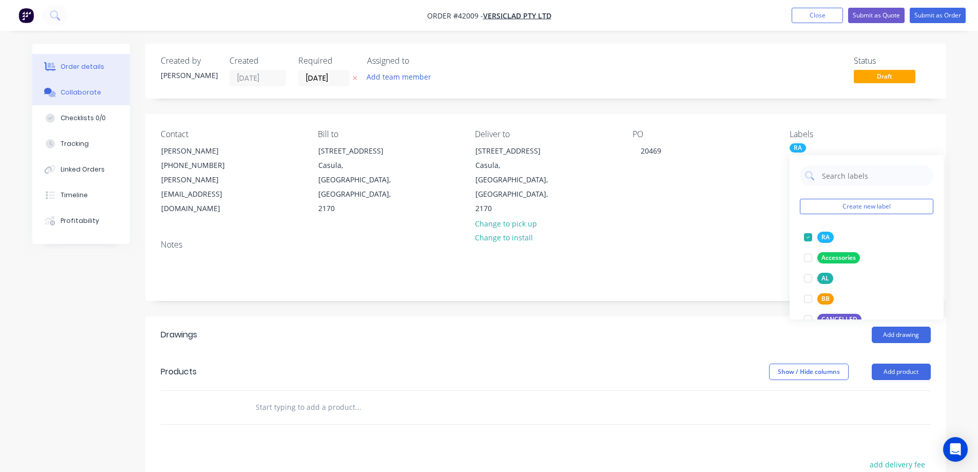
click at [82, 89] on div "Collaborate" at bounding box center [81, 92] width 41 height 9
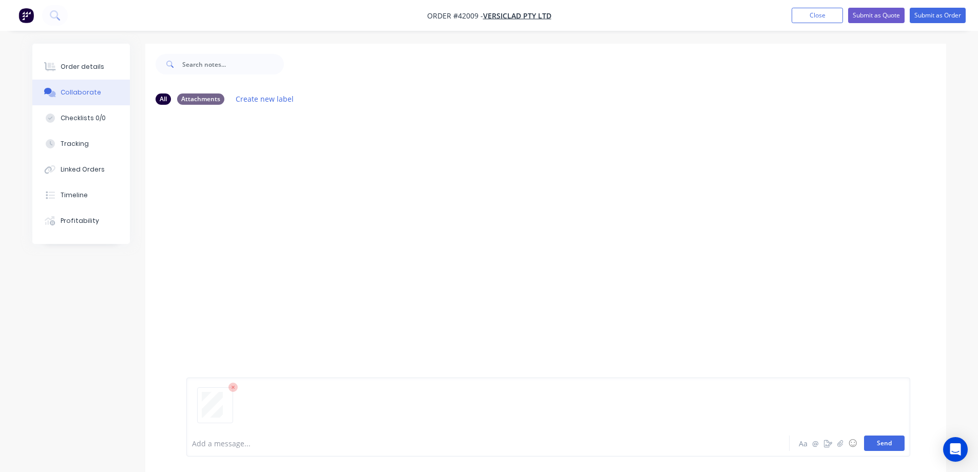
click at [885, 443] on button "Send" at bounding box center [884, 442] width 41 height 15
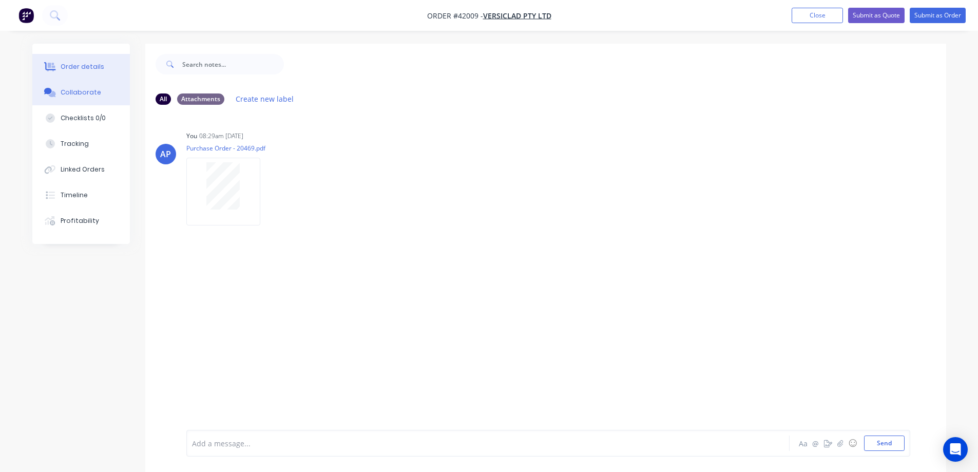
click at [88, 68] on div "Order details" at bounding box center [83, 66] width 44 height 9
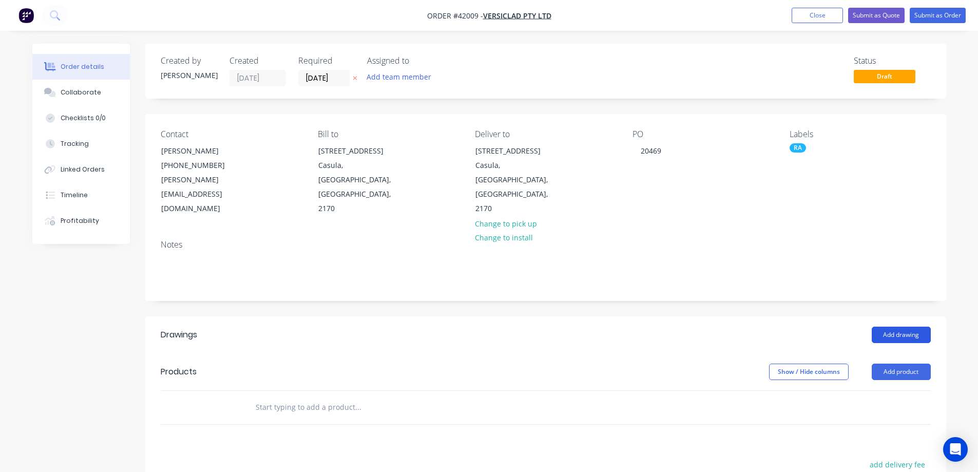
click at [898, 327] on button "Add drawing" at bounding box center [901, 335] width 59 height 16
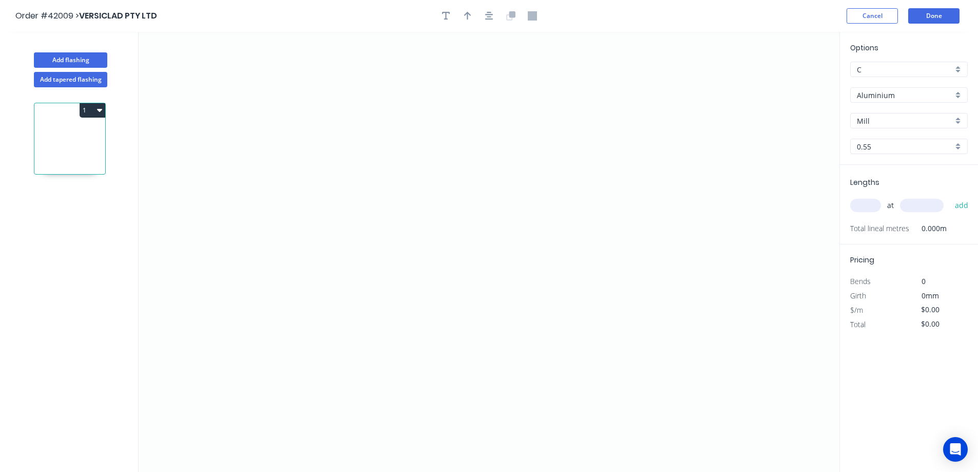
drag, startPoint x: 444, startPoint y: 17, endPoint x: 429, endPoint y: 24, distance: 16.6
click at [444, 17] on icon "button" at bounding box center [446, 15] width 8 height 9
click at [221, 71] on textarea at bounding box center [204, 72] width 83 height 38
type textarea "z"
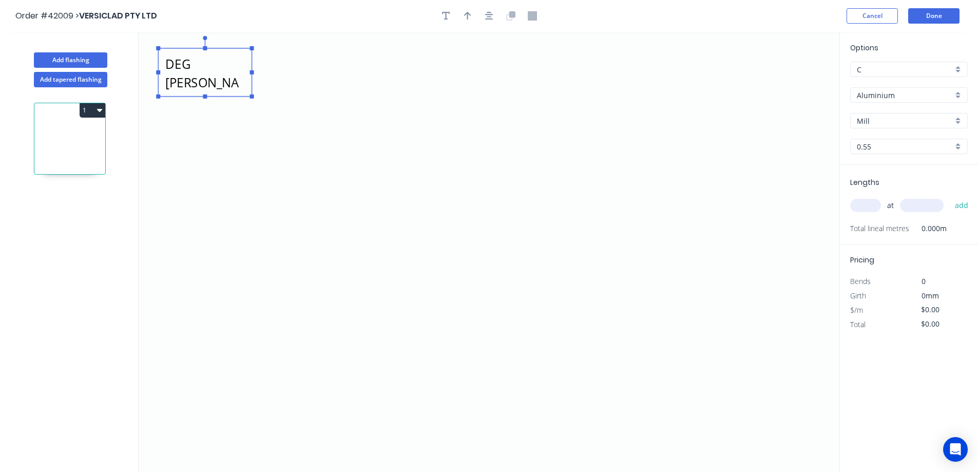
type textarea "ZFVS50, 2 DEG BUNNING C"
drag, startPoint x: 250, startPoint y: 71, endPoint x: 265, endPoint y: 75, distance: 16.6
click at [264, 75] on rect at bounding box center [217, 76] width 93 height 48
drag, startPoint x: 267, startPoint y: 77, endPoint x: 298, endPoint y: 77, distance: 30.8
click at [297, 77] on rect at bounding box center [295, 76] width 4 height 4
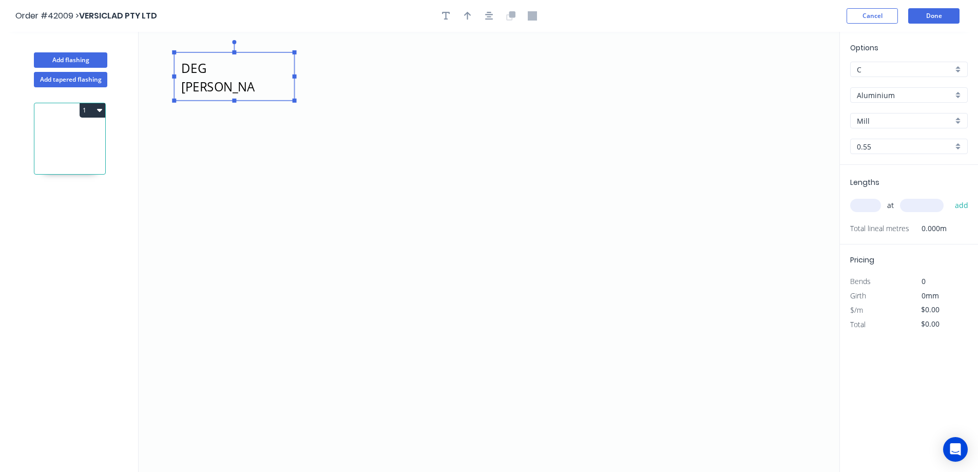
scroll to position [2, 0]
click at [960, 90] on div "Aluminium" at bounding box center [909, 94] width 118 height 15
click at [958, 94] on div "Aluminium" at bounding box center [909, 94] width 118 height 15
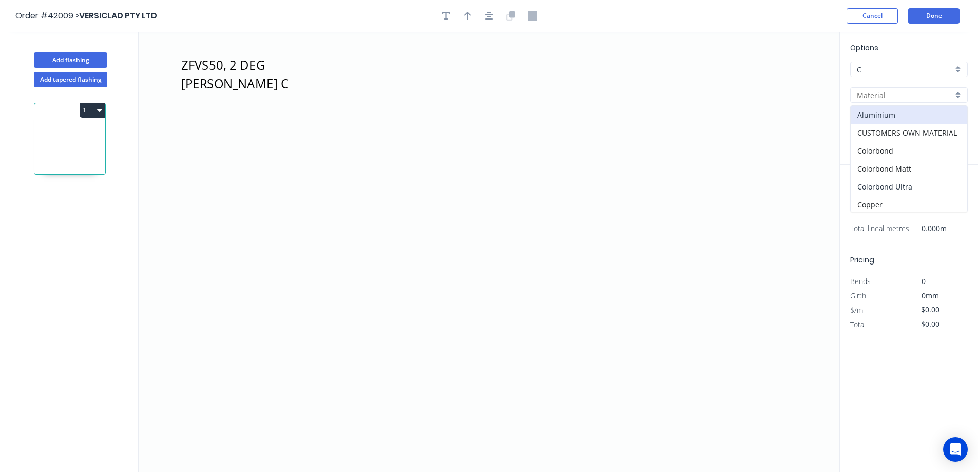
click at [917, 183] on div "Colorbond Ultra" at bounding box center [909, 187] width 117 height 18
type input "Colorbond Ultra"
type input "Dune"
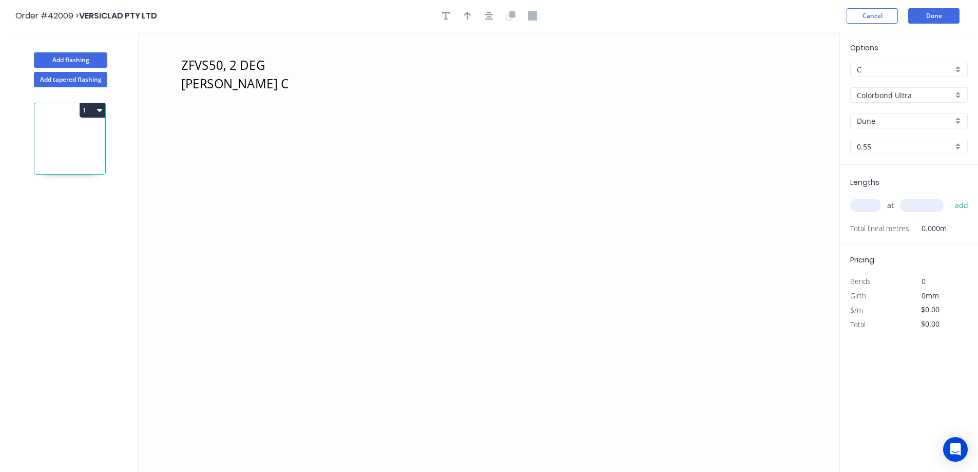
click at [960, 121] on div "Dune" at bounding box center [909, 120] width 118 height 15
click at [914, 157] on div "Monument" at bounding box center [909, 158] width 117 height 18
type input "Monument"
click at [867, 202] on input "text" at bounding box center [865, 205] width 31 height 13
type input "1"
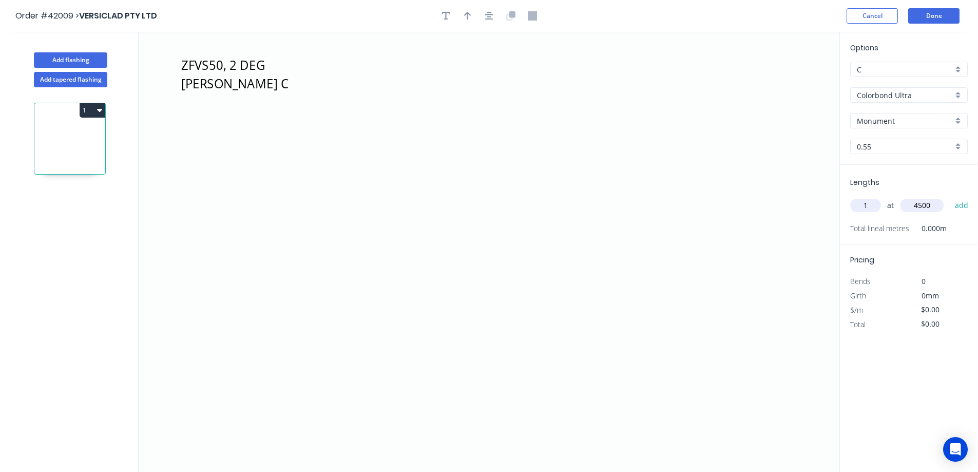
type input "4500"
click at [950, 197] on button "add" at bounding box center [962, 205] width 24 height 17
type input "1"
type input "2700"
click at [950, 197] on button "add" at bounding box center [962, 205] width 24 height 17
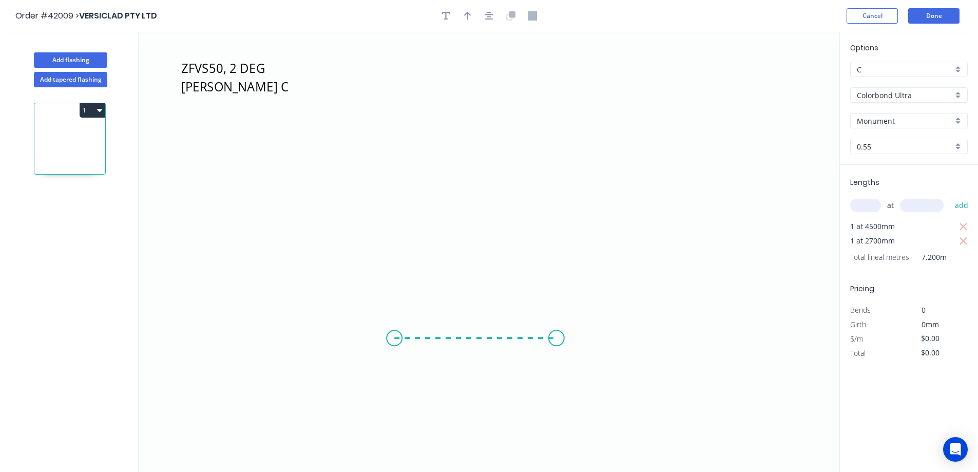
drag, startPoint x: 394, startPoint y: 338, endPoint x: 557, endPoint y: 333, distance: 162.3
click at [557, 333] on icon "ZFVS50, 2 DEG BUNNING C" at bounding box center [489, 252] width 701 height 440
drag, startPoint x: 553, startPoint y: 323, endPoint x: 525, endPoint y: 135, distance: 191.0
click at [525, 135] on icon "ZFVS50, 2 DEG BUNNING C ?" at bounding box center [489, 252] width 701 height 440
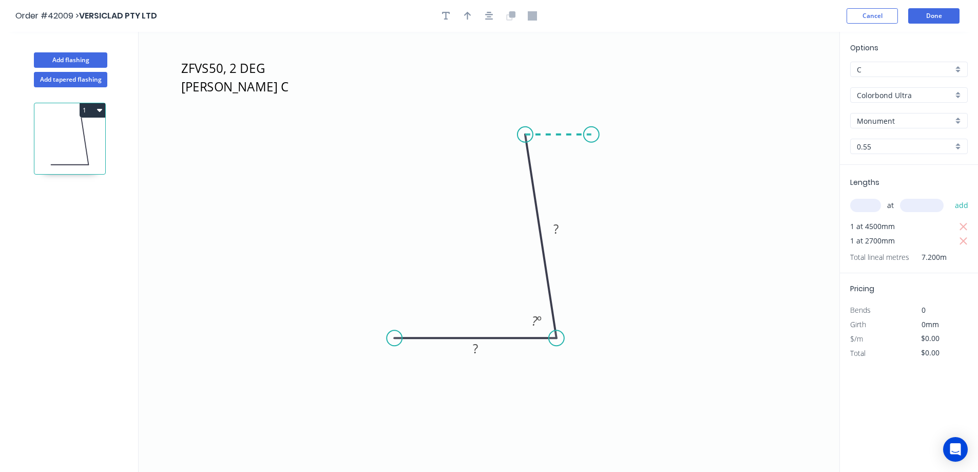
click at [591, 135] on icon "ZFVS50, 2 DEG BUNNING C ? ? ? º" at bounding box center [489, 252] width 701 height 440
click at [591, 135] on circle at bounding box center [591, 134] width 15 height 15
drag, startPoint x: 400, startPoint y: 365, endPoint x: 394, endPoint y: 340, distance: 24.9
click at [423, 379] on div "Crush & Fold" at bounding box center [445, 375] width 103 height 21
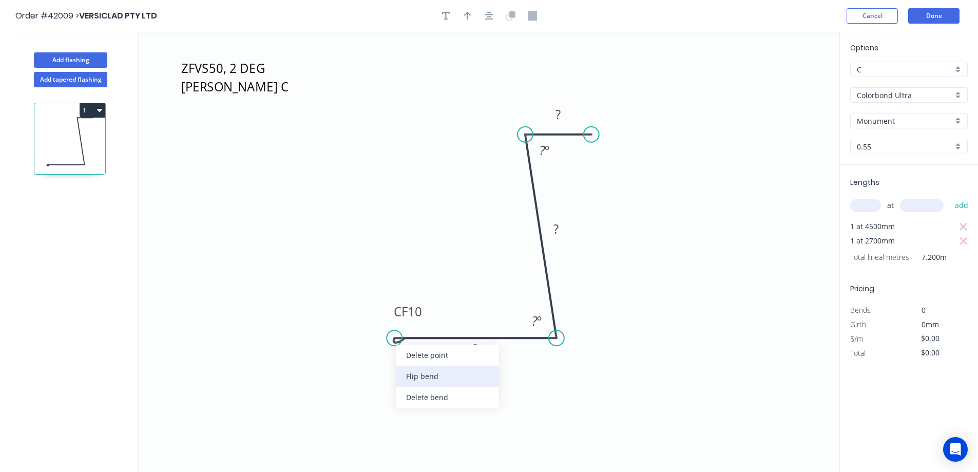
click at [411, 374] on div "Flip bend" at bounding box center [447, 376] width 103 height 21
click at [418, 355] on tspan "10" at bounding box center [415, 355] width 14 height 17
type input "$9.74"
type input "$70.13"
click at [468, 18] on icon "button" at bounding box center [467, 15] width 7 height 9
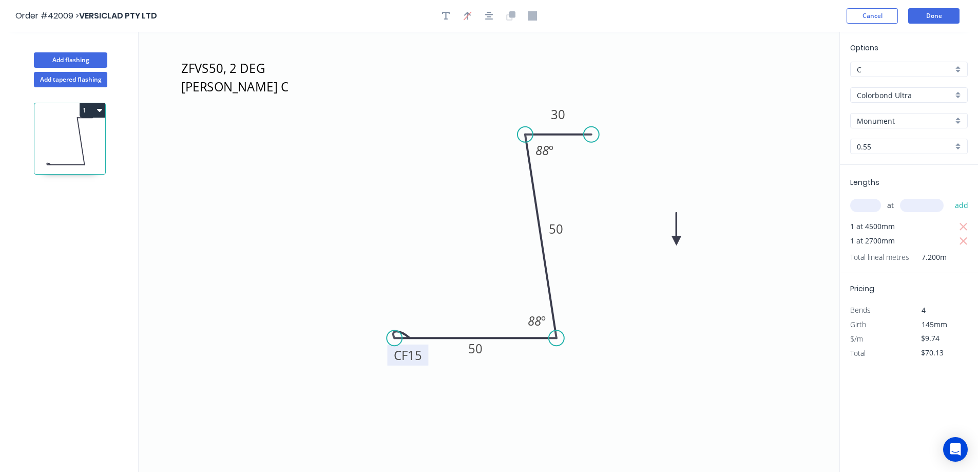
drag, startPoint x: 787, startPoint y: 80, endPoint x: 677, endPoint y: 241, distance: 195.0
click at [677, 241] on icon at bounding box center [676, 229] width 9 height 33
click at [940, 14] on button "Done" at bounding box center [933, 15] width 51 height 15
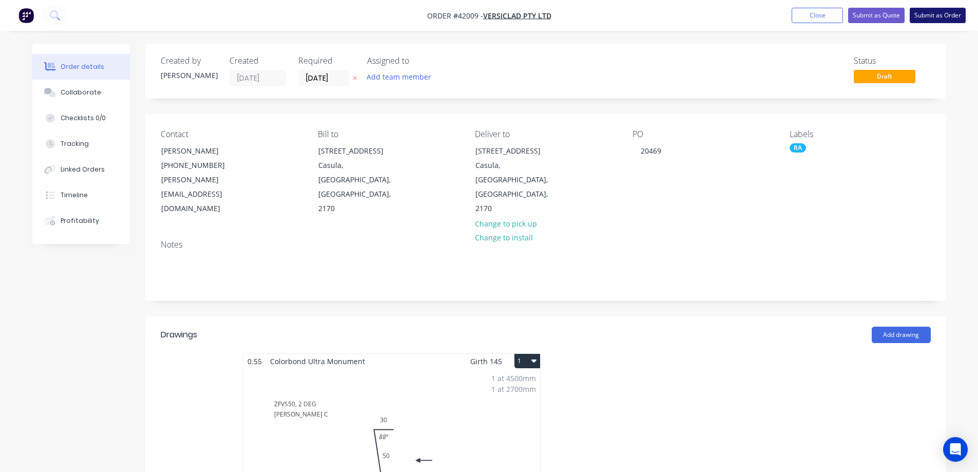
click at [943, 13] on button "Submit as Order" at bounding box center [938, 15] width 56 height 15
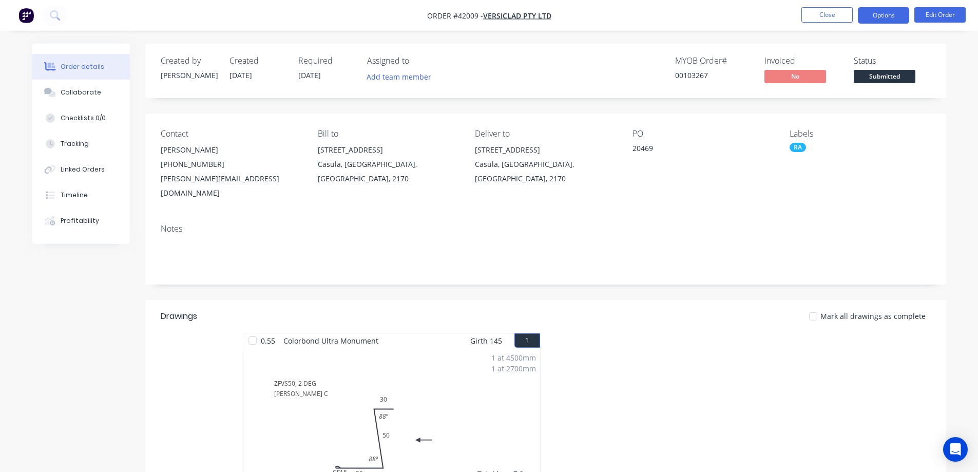
click at [890, 15] on button "Options" at bounding box center [883, 15] width 51 height 16
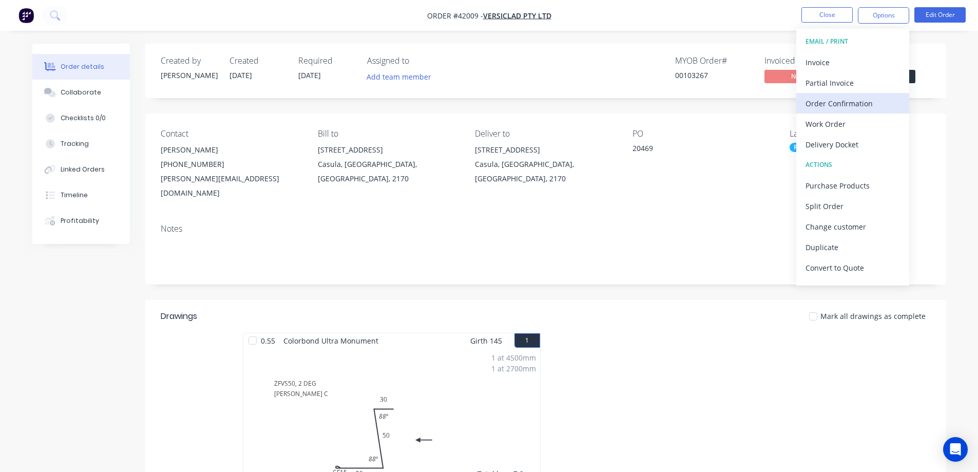
click at [849, 102] on div "Order Confirmation" at bounding box center [853, 103] width 94 height 15
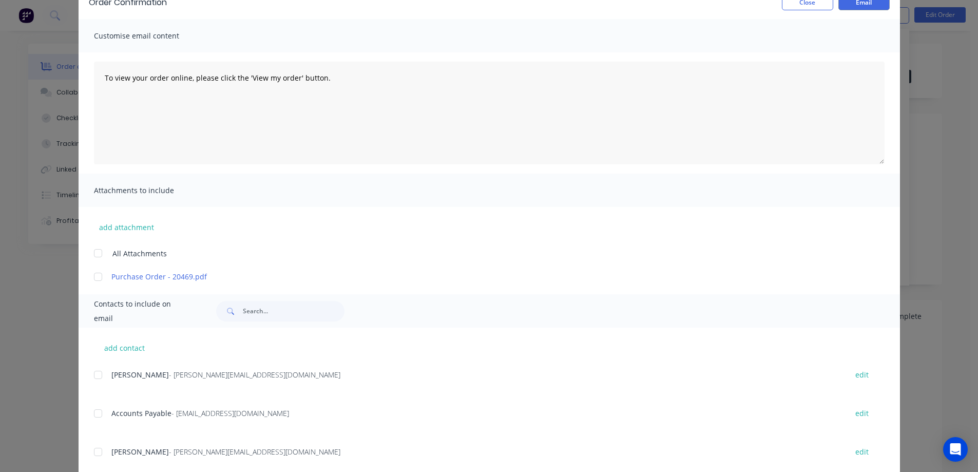
scroll to position [154, 0]
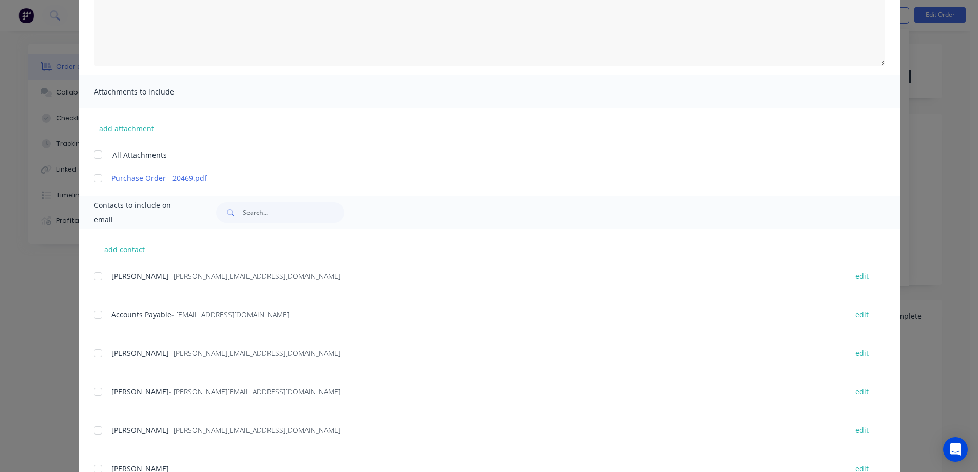
click at [94, 279] on div at bounding box center [98, 276] width 21 height 21
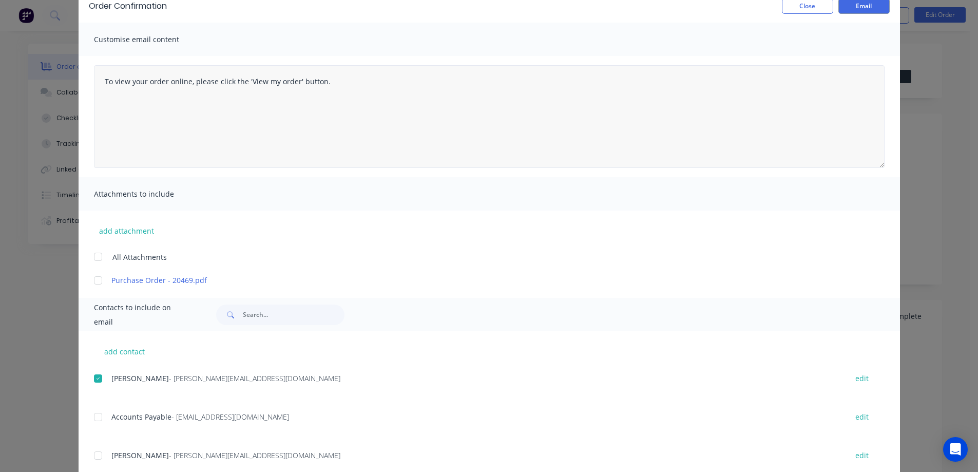
scroll to position [0, 0]
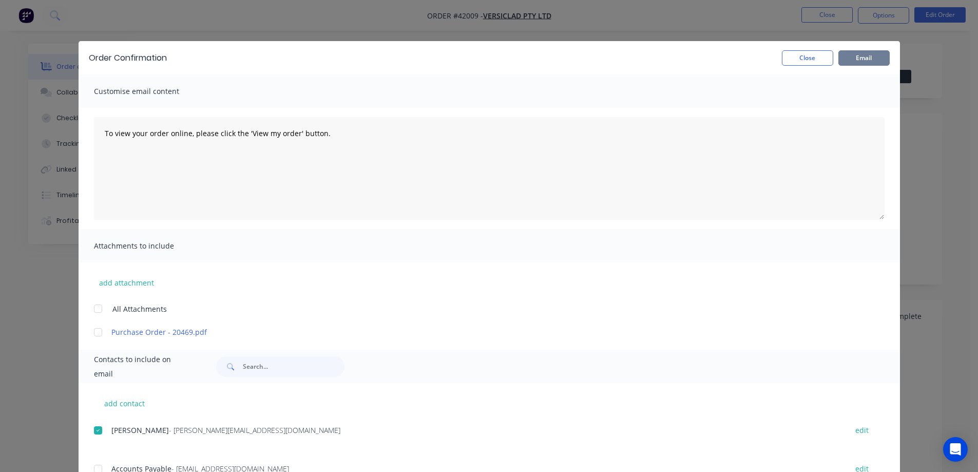
click at [848, 58] on button "Email" at bounding box center [863, 57] width 51 height 15
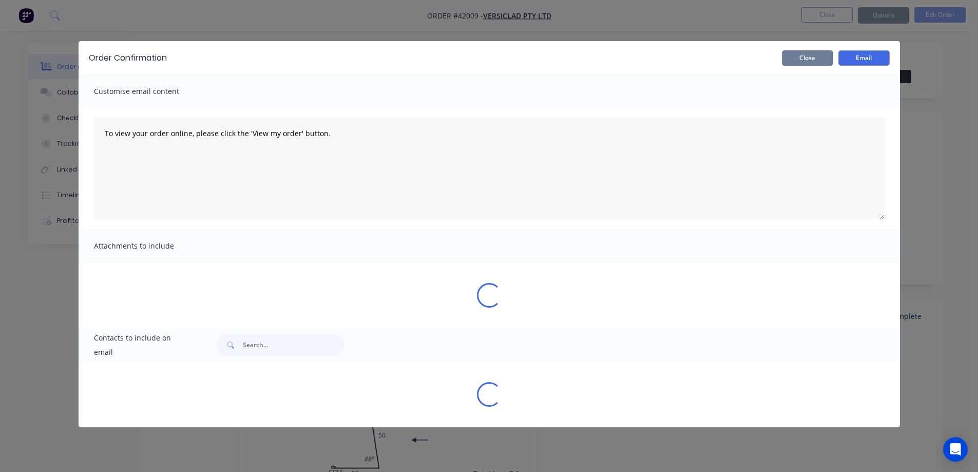
click at [818, 58] on button "Close" at bounding box center [807, 57] width 51 height 15
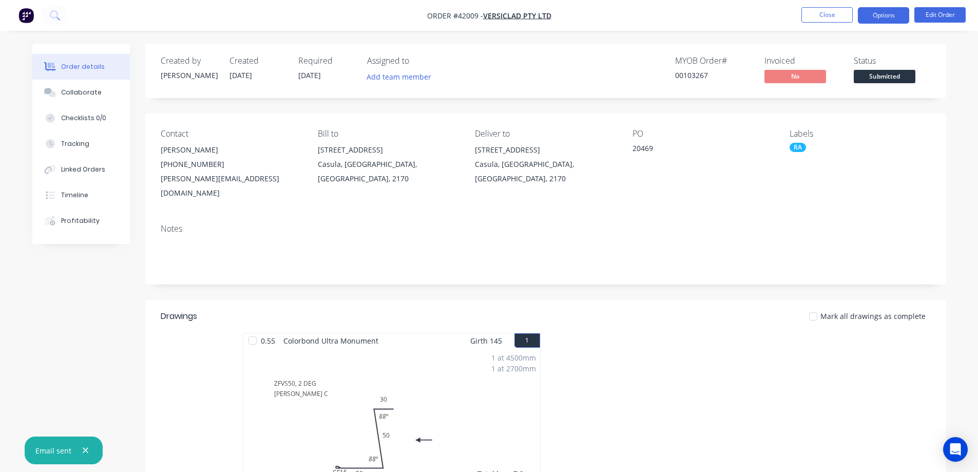
click at [867, 14] on button "Options" at bounding box center [883, 15] width 51 height 16
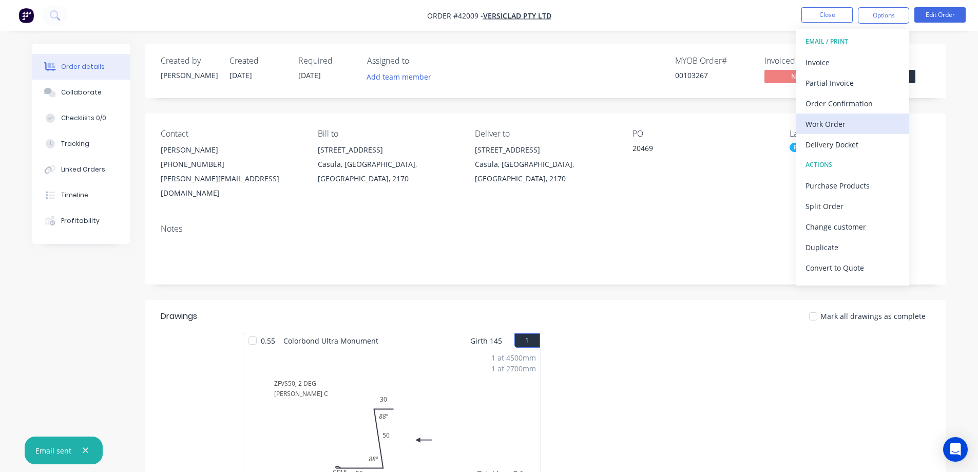
click at [826, 121] on div "Work Order" at bounding box center [853, 124] width 94 height 15
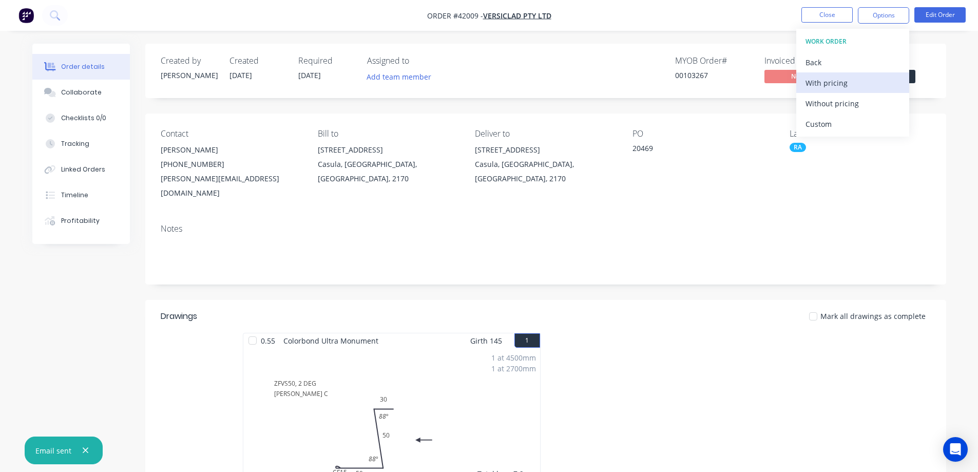
click at [832, 87] on div "With pricing" at bounding box center [853, 82] width 94 height 15
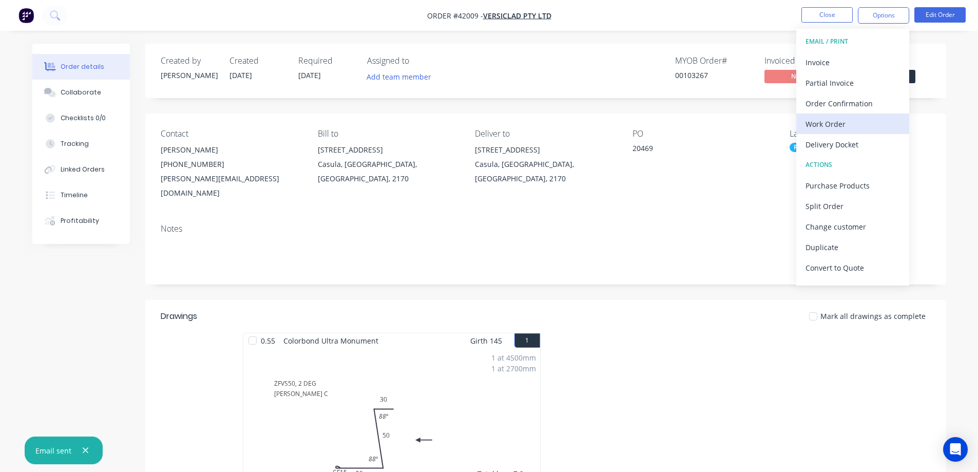
click at [833, 122] on div "Work Order" at bounding box center [853, 124] width 94 height 15
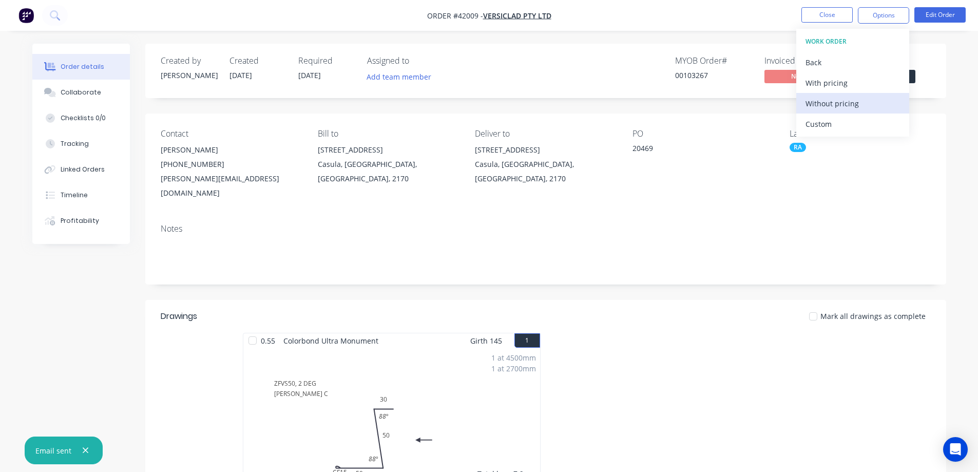
click at [848, 104] on div "Without pricing" at bounding box center [853, 103] width 94 height 15
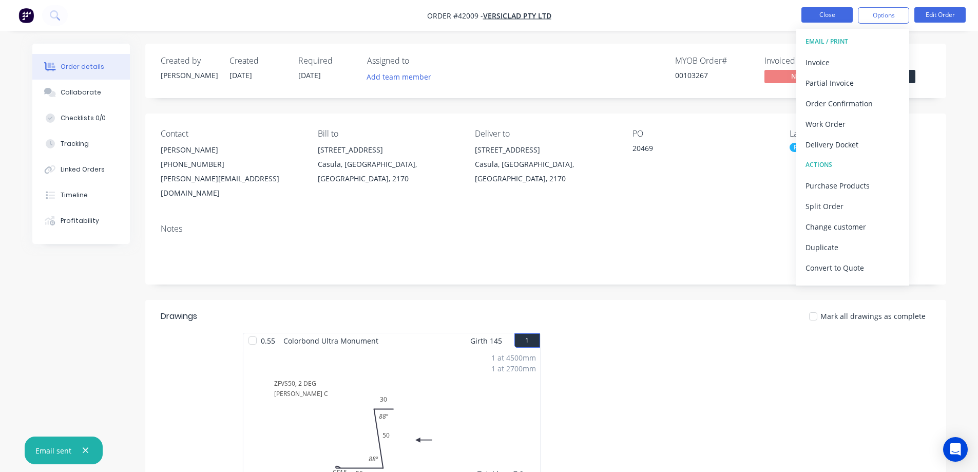
click at [811, 11] on button "Close" at bounding box center [826, 14] width 51 height 15
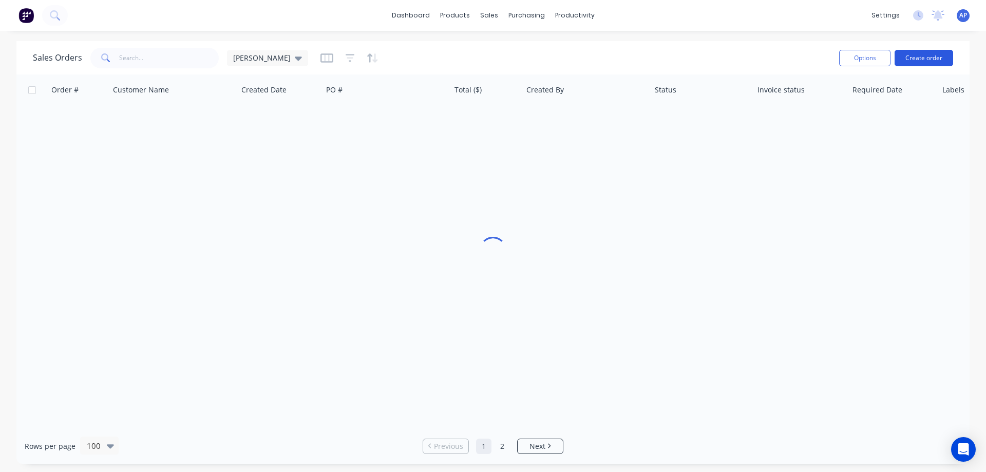
click at [924, 53] on button "Create order" at bounding box center [923, 58] width 59 height 16
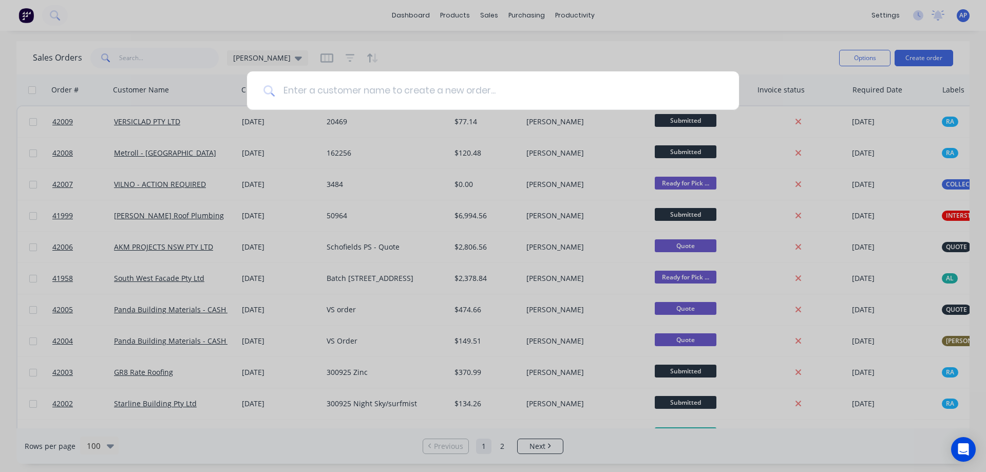
click at [365, 83] on input at bounding box center [499, 90] width 448 height 39
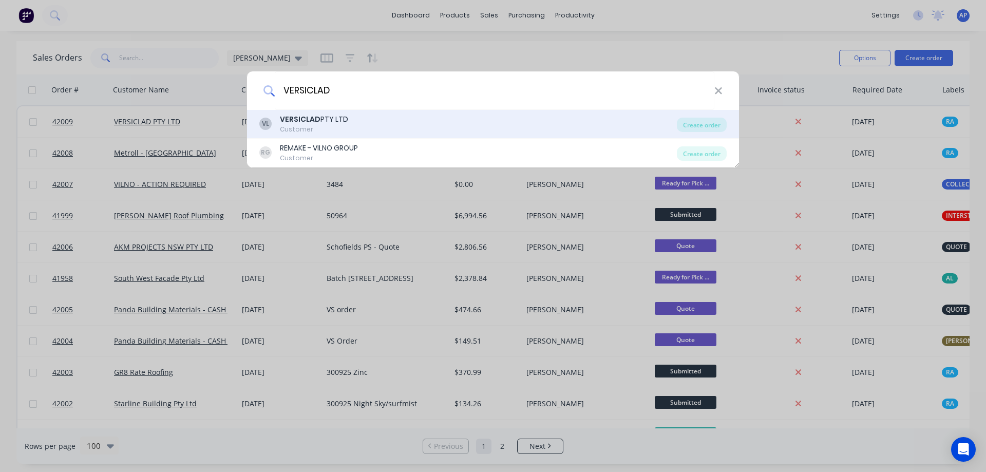
type input "VERSICLAD"
click at [293, 117] on b "VERSICLAD" at bounding box center [300, 119] width 41 height 10
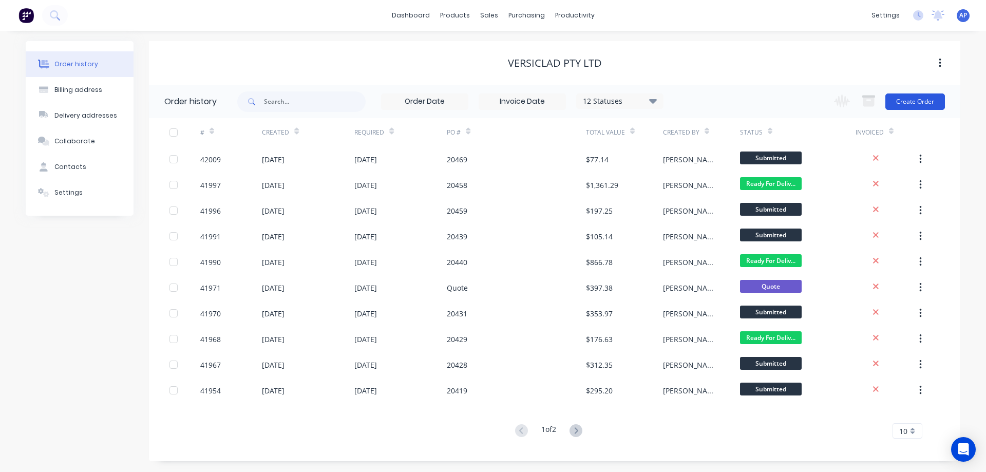
click at [920, 101] on button "Create Order" at bounding box center [915, 101] width 60 height 16
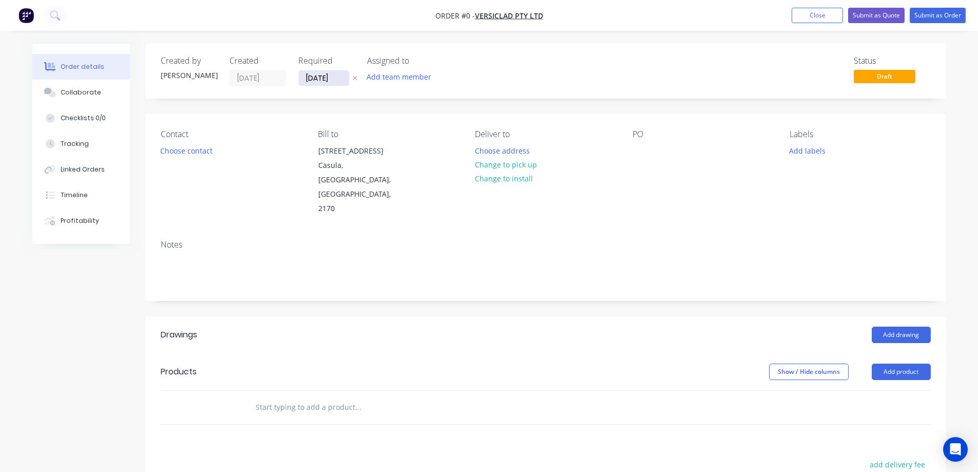
click at [320, 75] on input "[DATE]" at bounding box center [324, 77] width 50 height 15
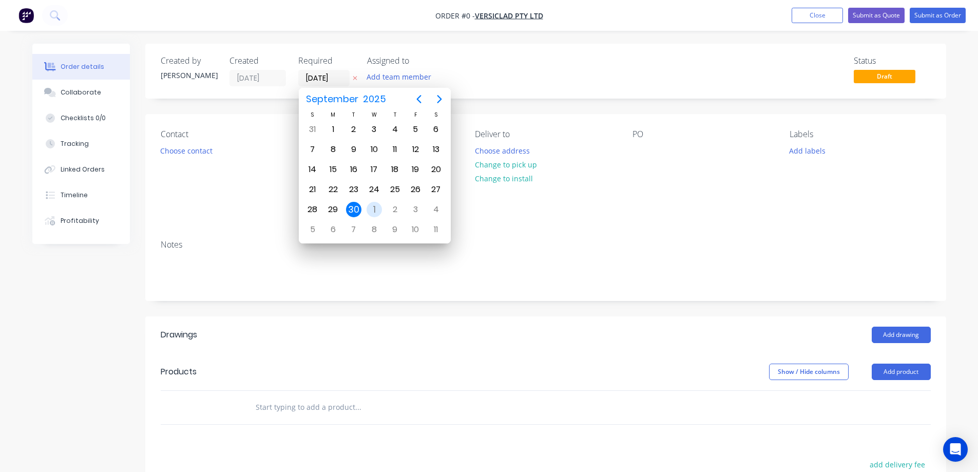
drag, startPoint x: 375, startPoint y: 209, endPoint x: 318, endPoint y: 184, distance: 62.5
click at [375, 209] on div "1" at bounding box center [374, 209] width 15 height 15
type input "[DATE]"
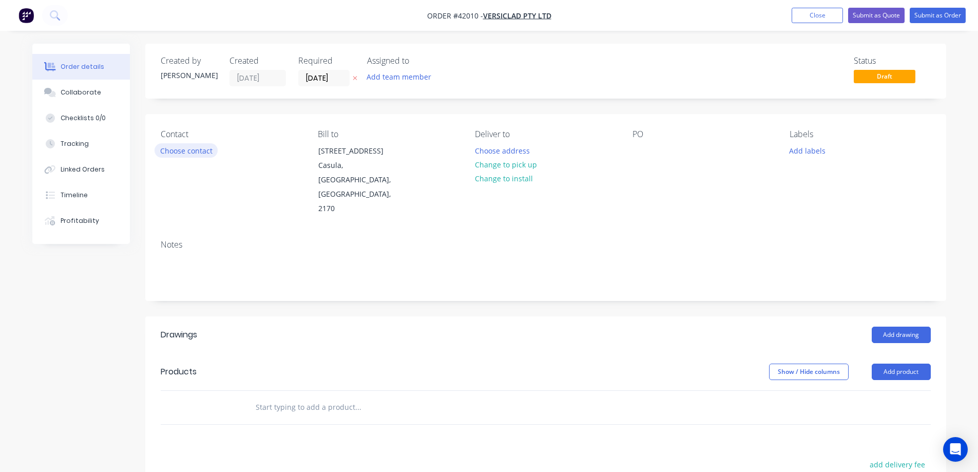
click at [215, 154] on button "Choose contact" at bounding box center [186, 150] width 63 height 14
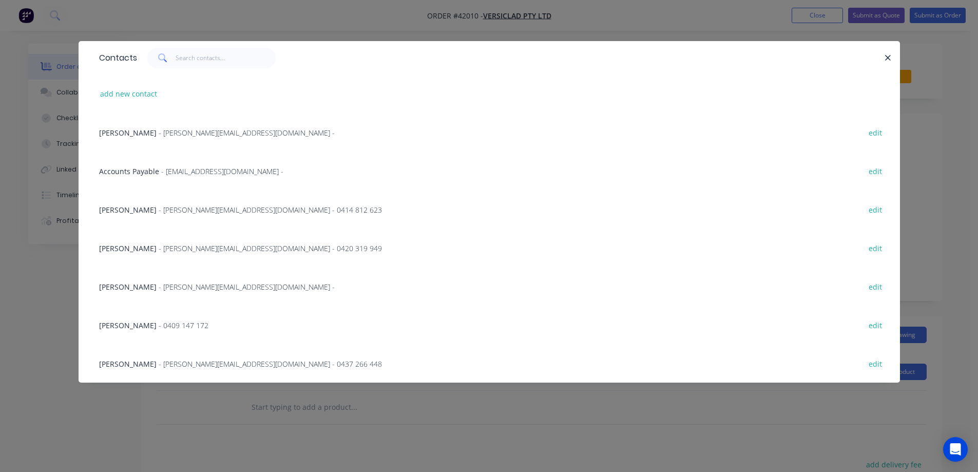
click at [215, 135] on span "- michele@versiclad.com.au -" at bounding box center [247, 133] width 176 height 10
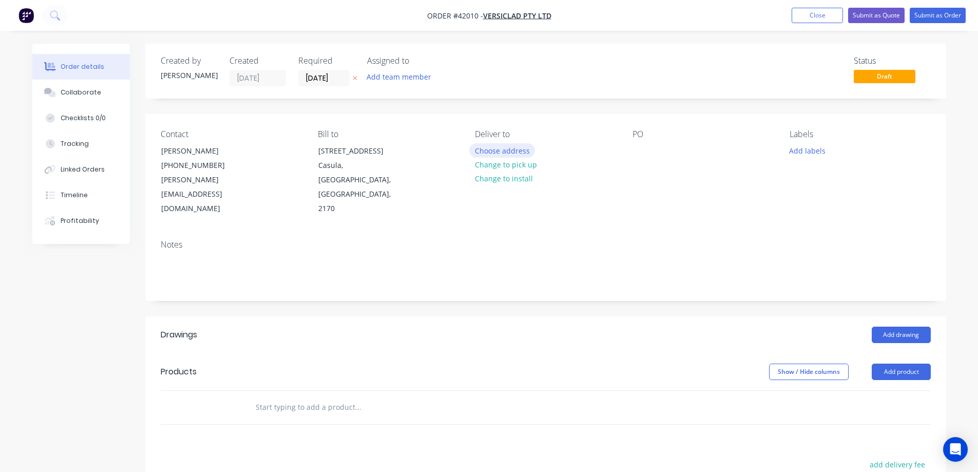
click at [481, 149] on button "Choose address" at bounding box center [502, 150] width 66 height 14
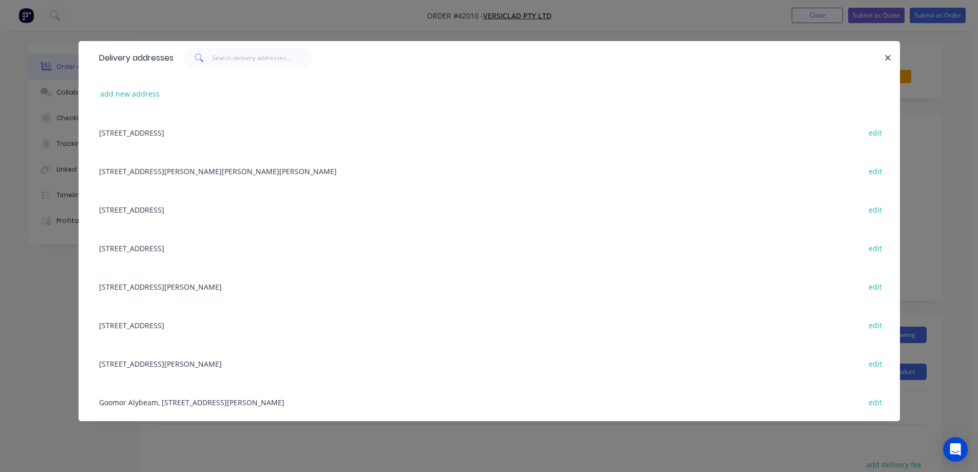
click at [254, 131] on div "3 Berriwerri Place, Casula, New South Wales, Australia, 2170 edit" at bounding box center [489, 132] width 791 height 39
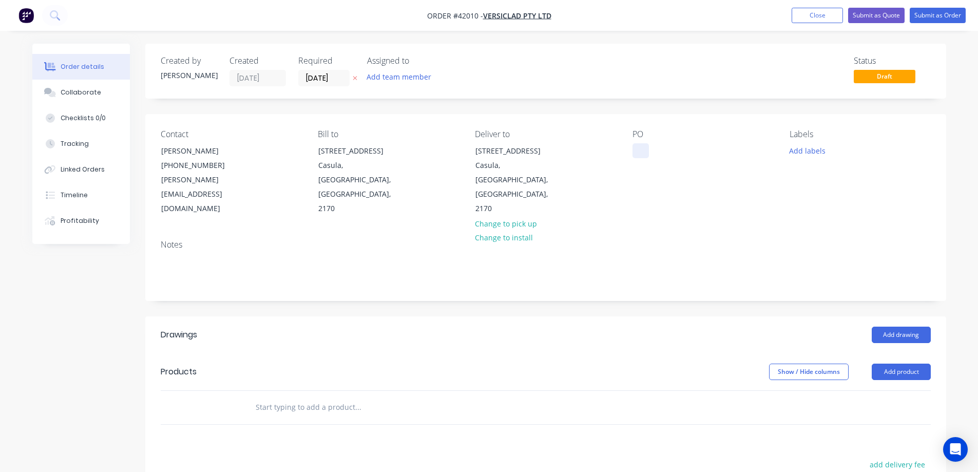
click at [635, 148] on div at bounding box center [641, 150] width 16 height 15
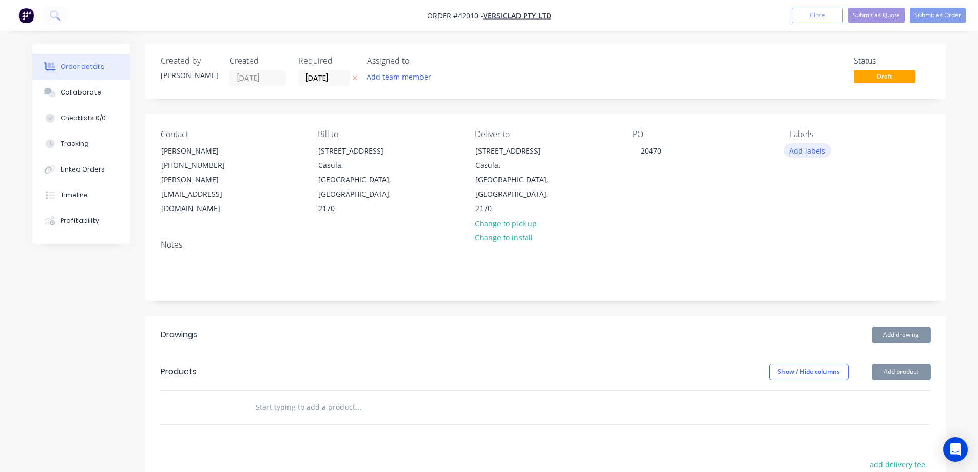
click at [792, 149] on button "Add labels" at bounding box center [807, 150] width 47 height 14
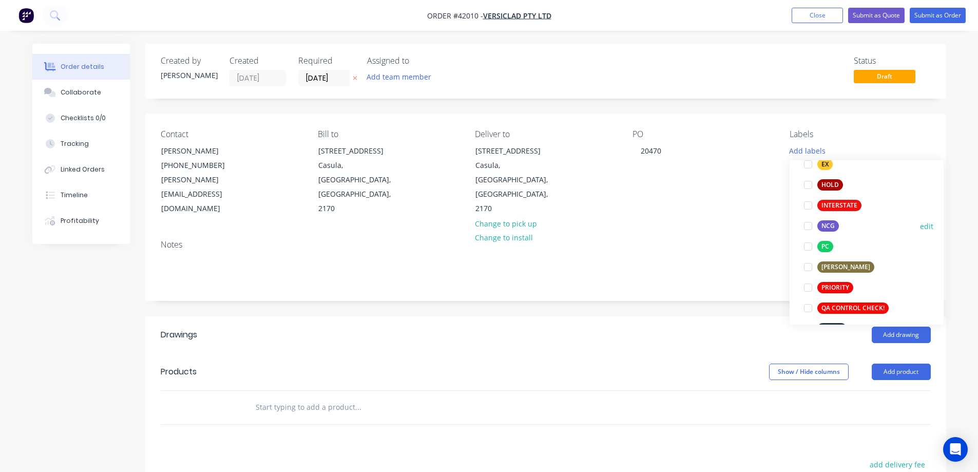
scroll to position [205, 0]
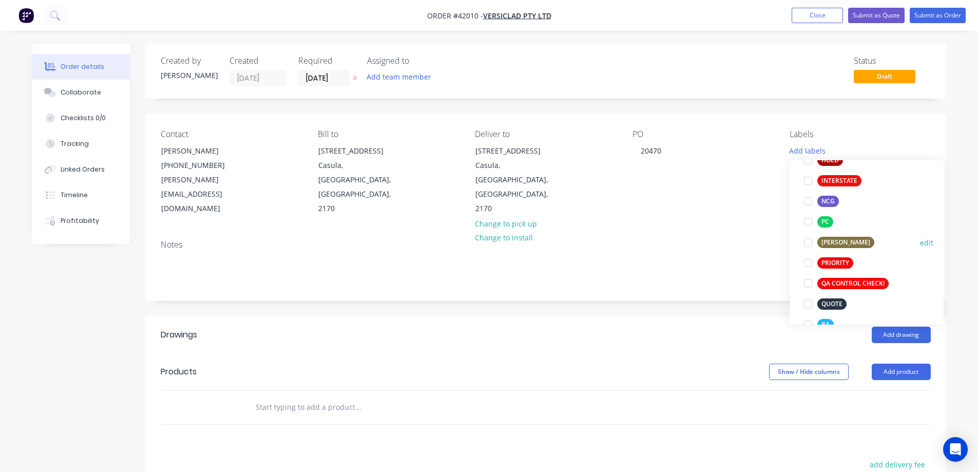
click at [809, 242] on div at bounding box center [808, 242] width 21 height 21
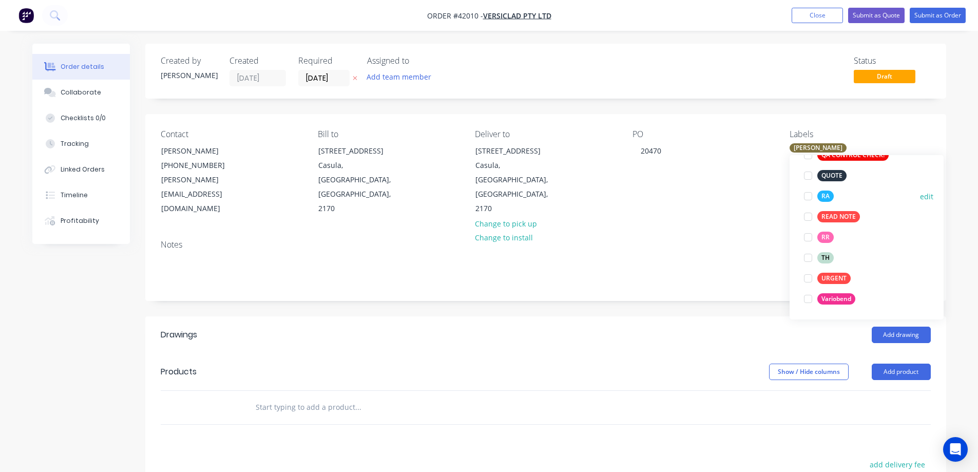
click at [810, 197] on div at bounding box center [808, 196] width 21 height 21
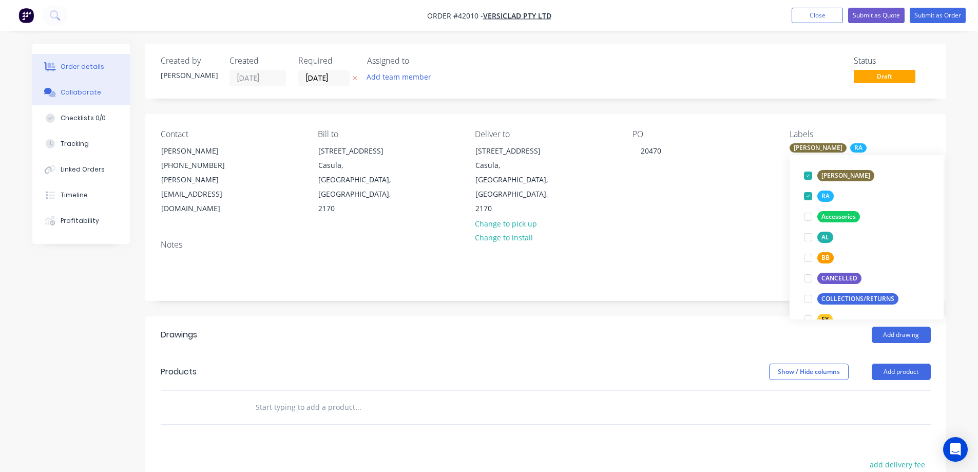
drag, startPoint x: 98, startPoint y: 93, endPoint x: 108, endPoint y: 94, distance: 9.8
click at [98, 92] on button "Collaborate" at bounding box center [81, 93] width 98 height 26
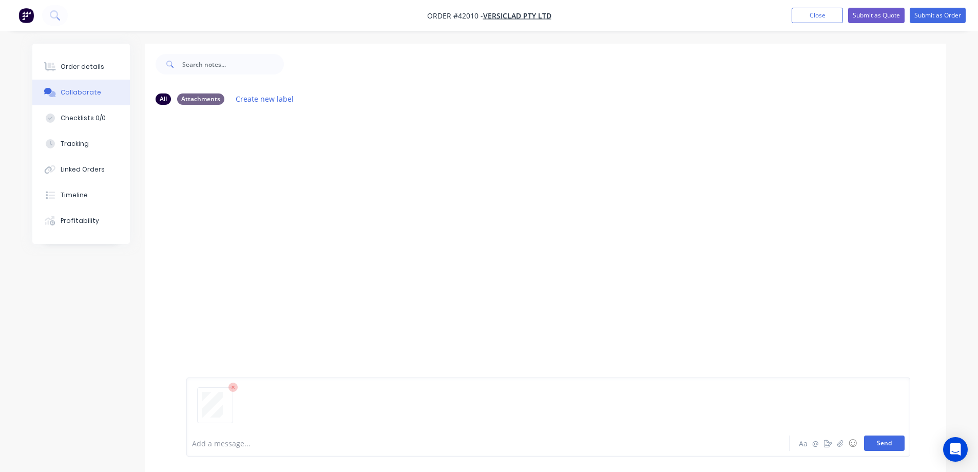
click at [872, 441] on button "Send" at bounding box center [884, 442] width 41 height 15
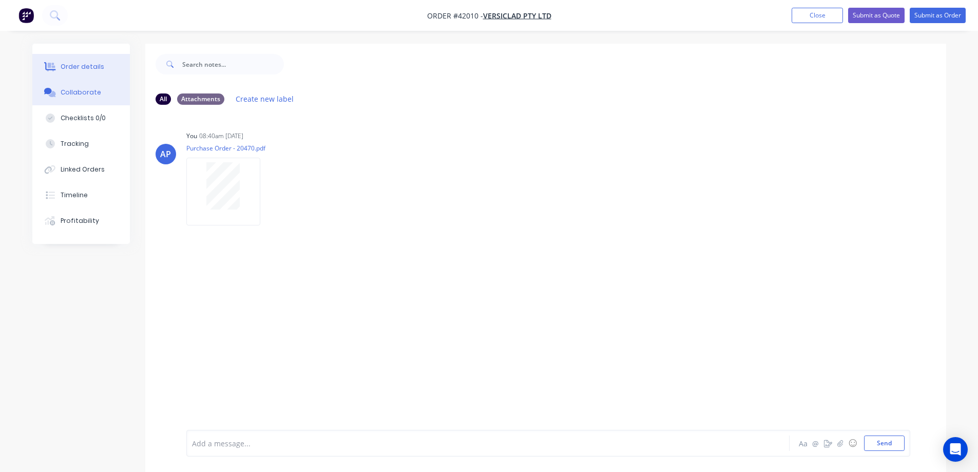
click at [97, 66] on div "Order details" at bounding box center [83, 66] width 44 height 9
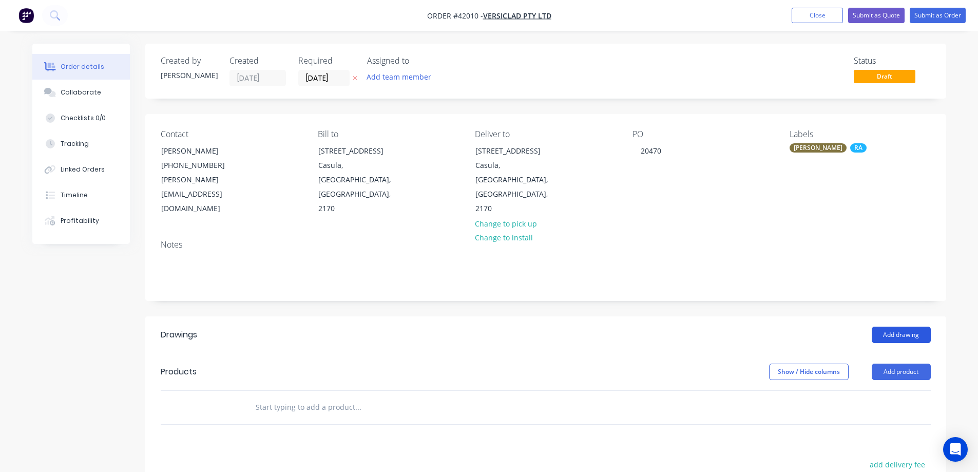
click at [895, 327] on button "Add drawing" at bounding box center [901, 335] width 59 height 16
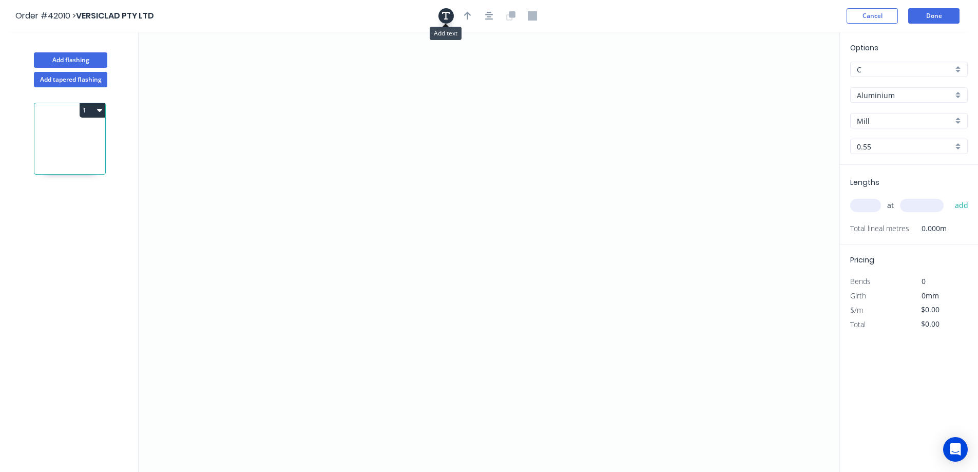
click at [443, 16] on icon "button" at bounding box center [446, 15] width 8 height 9
click at [219, 69] on textarea at bounding box center [204, 72] width 83 height 38
type textarea "BCS50, 2 DEG GOOMOR"
click at [957, 94] on div "Aluminium" at bounding box center [909, 94] width 118 height 15
click at [962, 92] on div "Aluminium" at bounding box center [909, 94] width 118 height 15
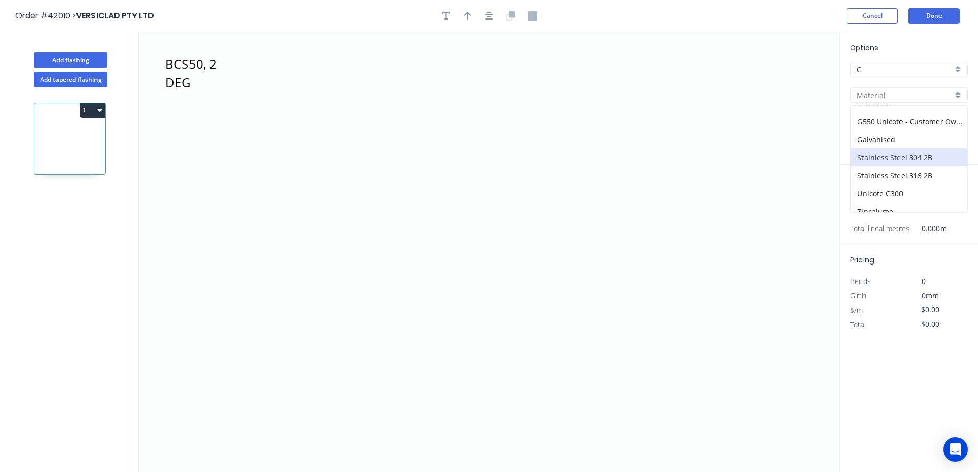
scroll to position [128, 0]
click at [926, 180] on div "Unicote G300" at bounding box center [909, 185] width 117 height 18
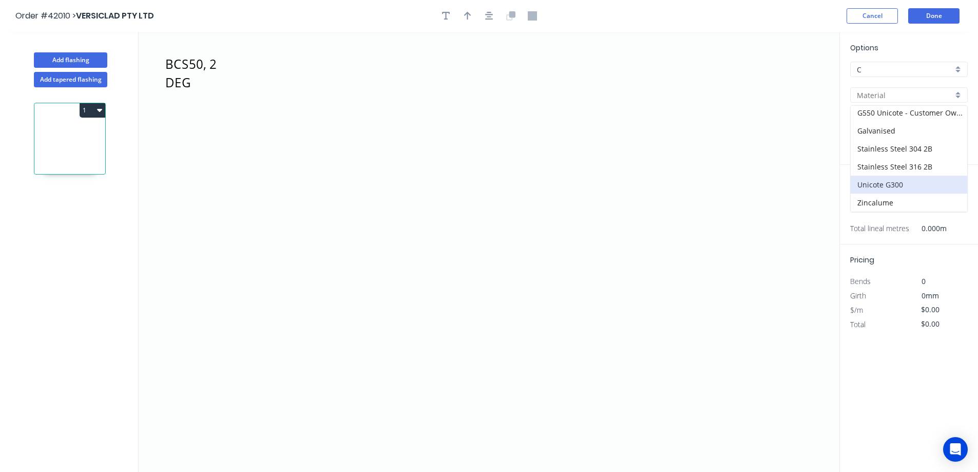
type input "Unicote G300"
type input "[PERSON_NAME]"
type input "1.0"
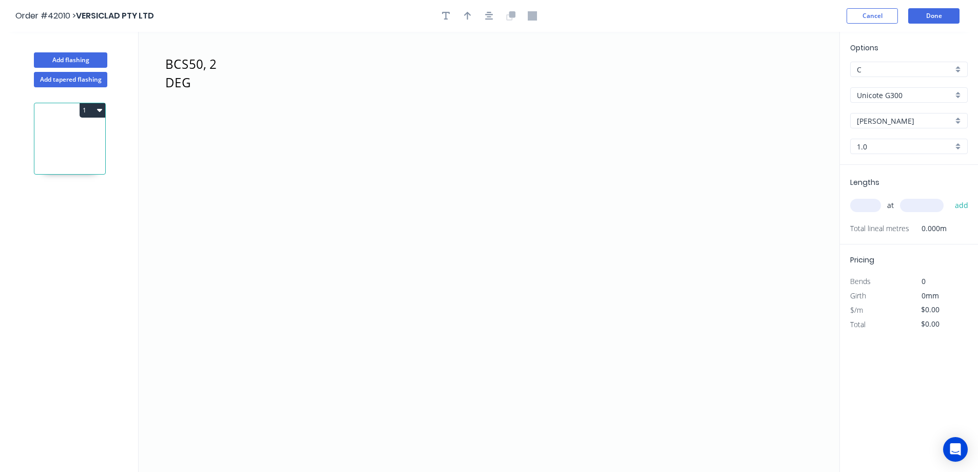
click at [958, 146] on div "1.0" at bounding box center [909, 146] width 118 height 15
click at [903, 184] on div "1.2" at bounding box center [909, 184] width 117 height 18
type input "1.2"
click at [867, 204] on input "text" at bounding box center [865, 205] width 31 height 13
type input "1"
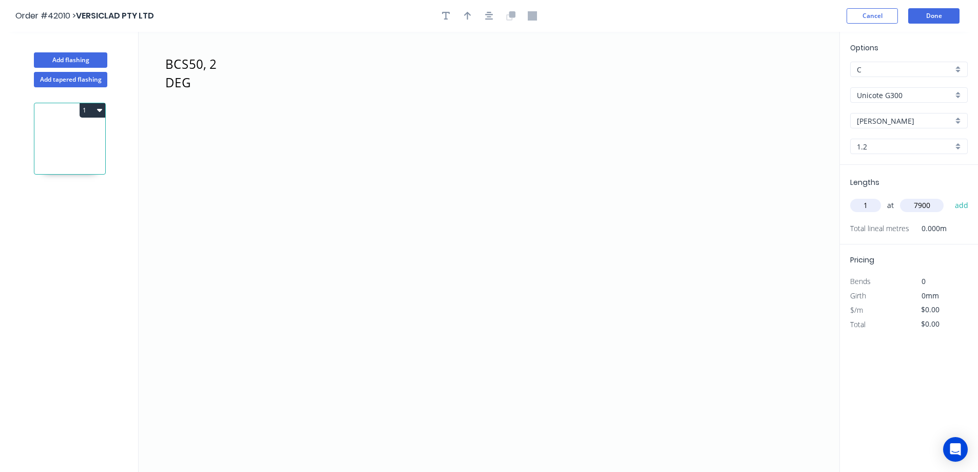
type input "7900"
click at [950, 197] on button "add" at bounding box center [962, 205] width 24 height 17
drag, startPoint x: 606, startPoint y: 300, endPoint x: 564, endPoint y: 325, distance: 49.0
click at [564, 325] on icon "BCS50, 2 DEG GOOMOR" at bounding box center [489, 252] width 701 height 440
click at [453, 329] on icon "BCS50, 2 DEG GOOMOR ?" at bounding box center [489, 252] width 701 height 440
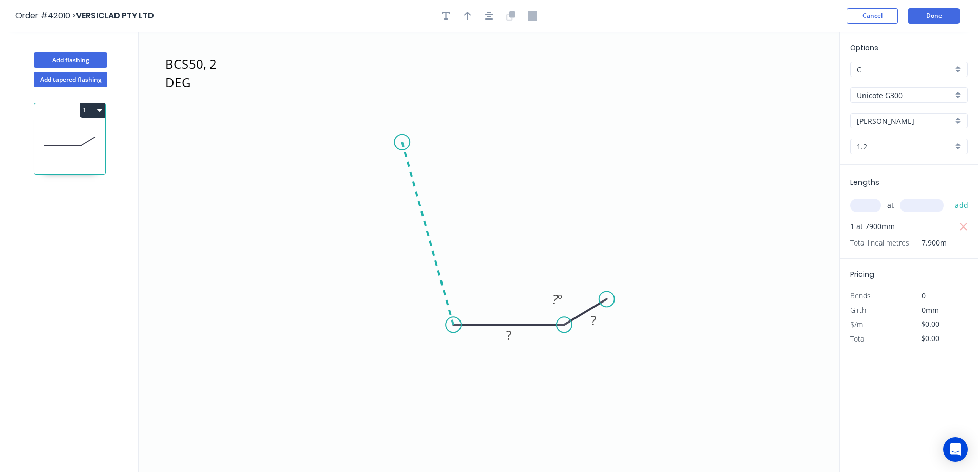
click at [402, 141] on icon "BCS50, 2 DEG GOOMOR ? ? ? º" at bounding box center [489, 252] width 701 height 440
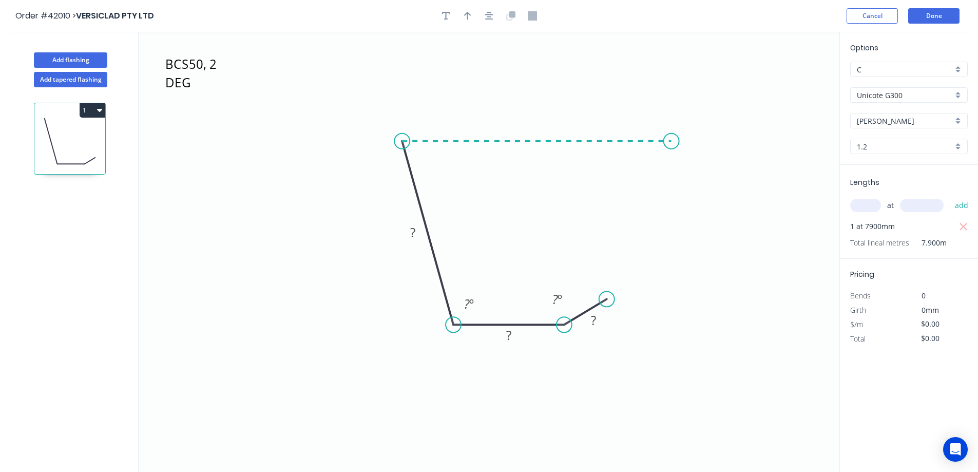
drag, startPoint x: 505, startPoint y: 139, endPoint x: 679, endPoint y: 141, distance: 174.1
click at [679, 141] on icon "BCS50, 2 DEG GOOMOR ? ? ? ? º ? º" at bounding box center [489, 252] width 701 height 440
click at [679, 141] on circle at bounding box center [679, 140] width 15 height 15
click at [595, 320] on tspan "?" at bounding box center [593, 320] width 5 height 17
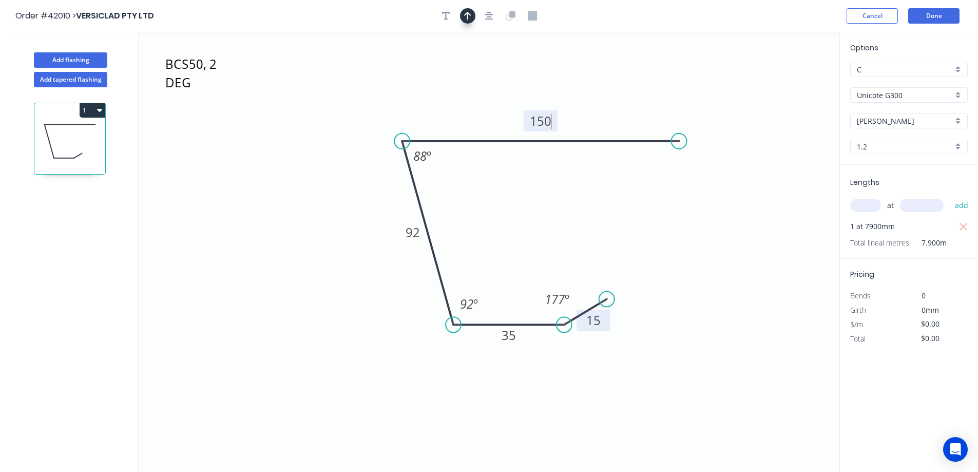
click at [469, 15] on icon "button" at bounding box center [467, 15] width 7 height 9
type input "$12.54"
drag, startPoint x: 787, startPoint y: 81, endPoint x: 515, endPoint y: 166, distance: 284.2
click at [468, 114] on icon at bounding box center [468, 101] width 9 height 33
click at [555, 199] on icon "BCS50, 2 DEG GOOMOR 15 35 92 150 177 º 92 º 88 º" at bounding box center [489, 252] width 701 height 440
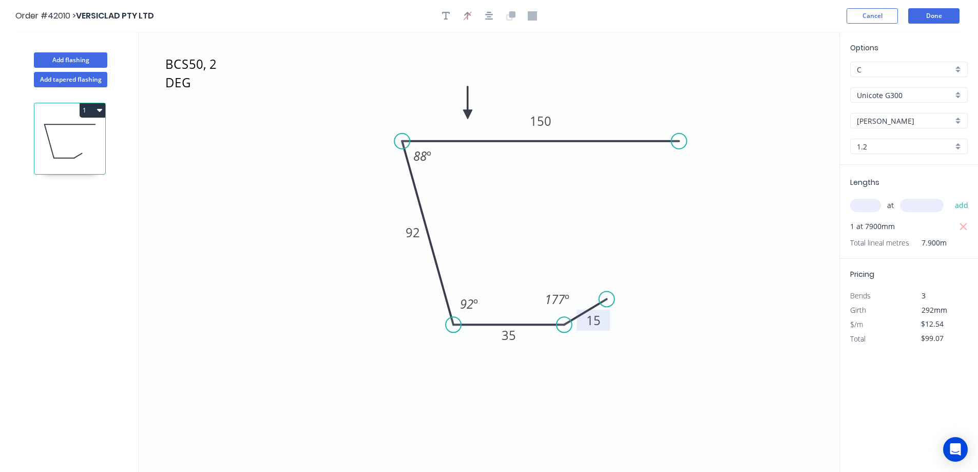
click at [99, 108] on icon "button" at bounding box center [99, 110] width 5 height 8
click at [90, 133] on div "Duplicate" at bounding box center [56, 135] width 79 height 15
type input "$0.00"
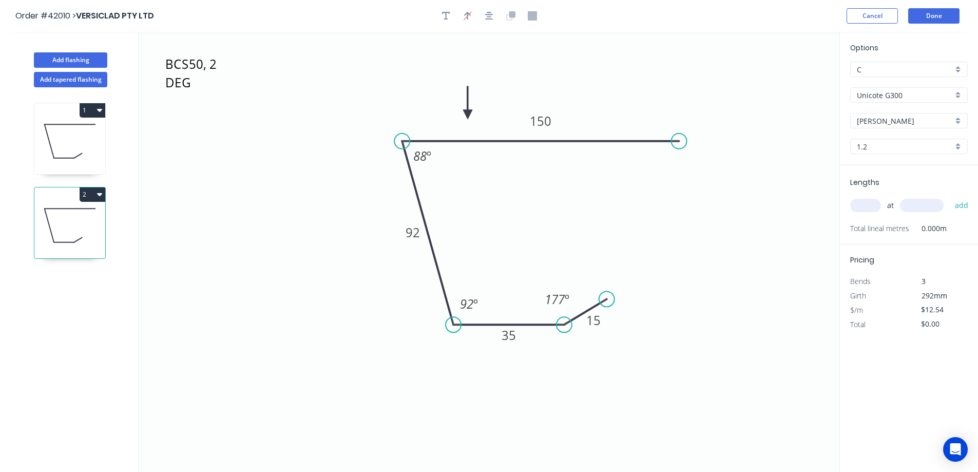
click at [869, 206] on input "text" at bounding box center [865, 205] width 31 height 13
type input "1"
type input "4300"
click at [950, 197] on button "add" at bounding box center [962, 205] width 24 height 17
type input "$53.92"
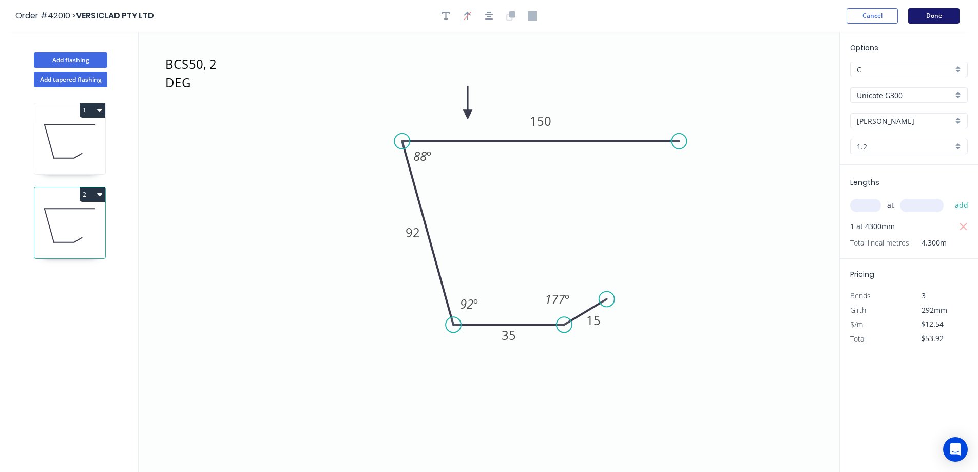
click at [932, 17] on button "Done" at bounding box center [933, 15] width 51 height 15
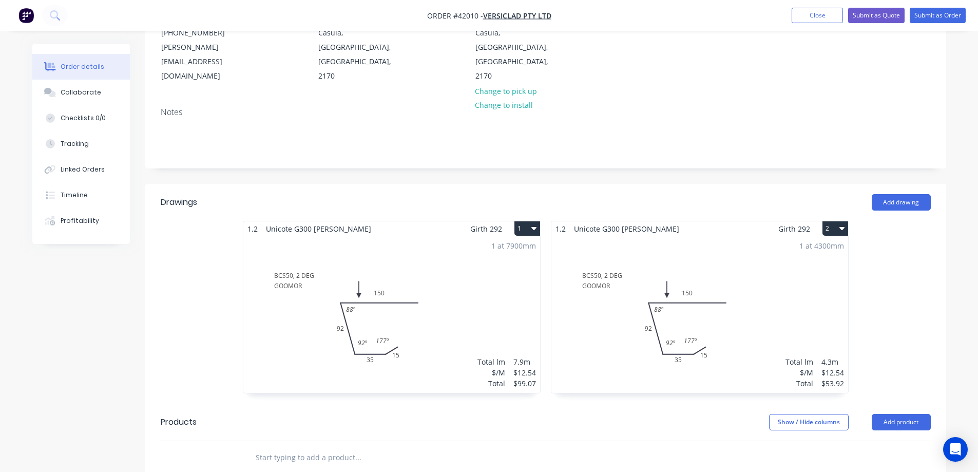
scroll to position [154, 0]
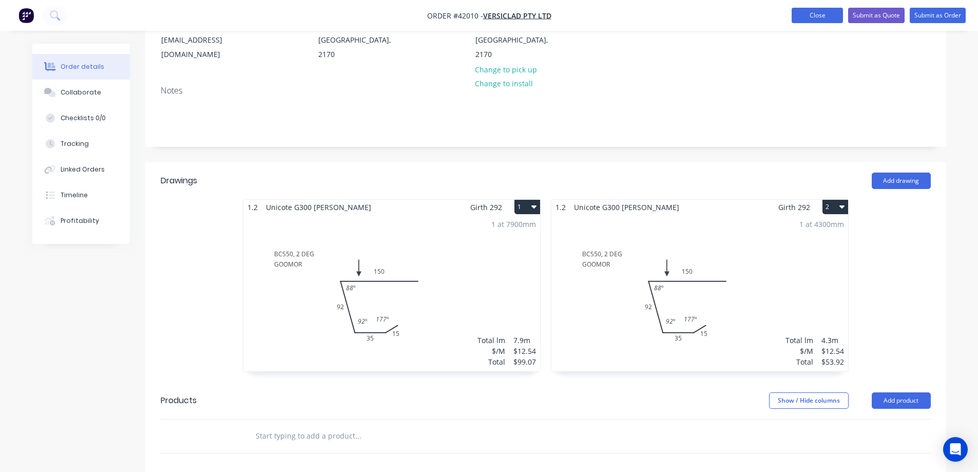
click at [802, 16] on button "Close" at bounding box center [817, 15] width 51 height 15
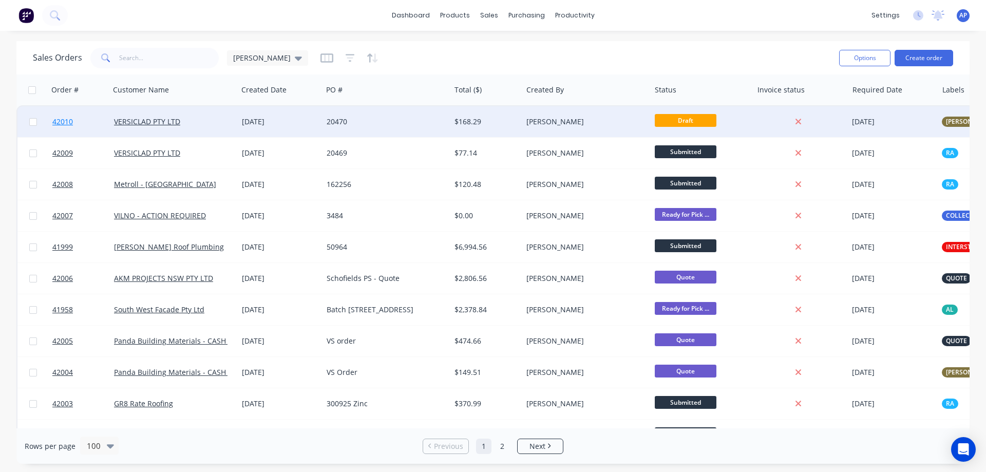
click at [72, 121] on span "42010" at bounding box center [62, 122] width 21 height 10
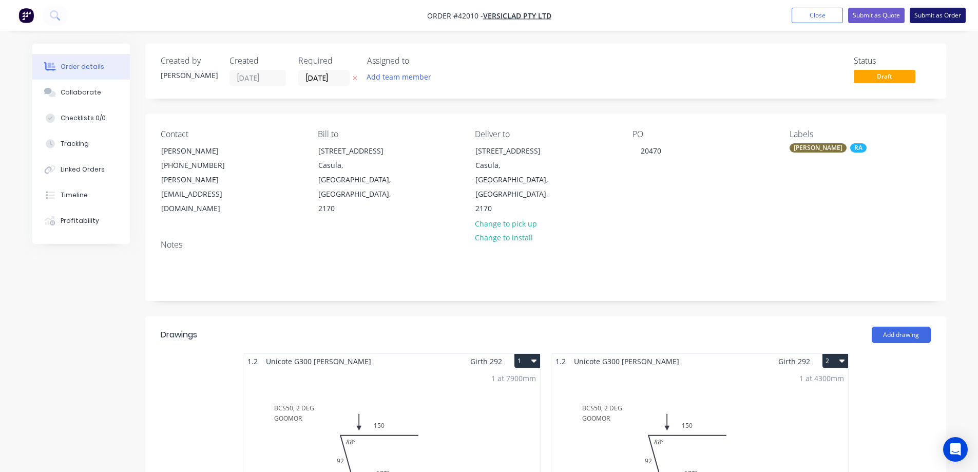
click at [926, 16] on button "Submit as Order" at bounding box center [938, 15] width 56 height 15
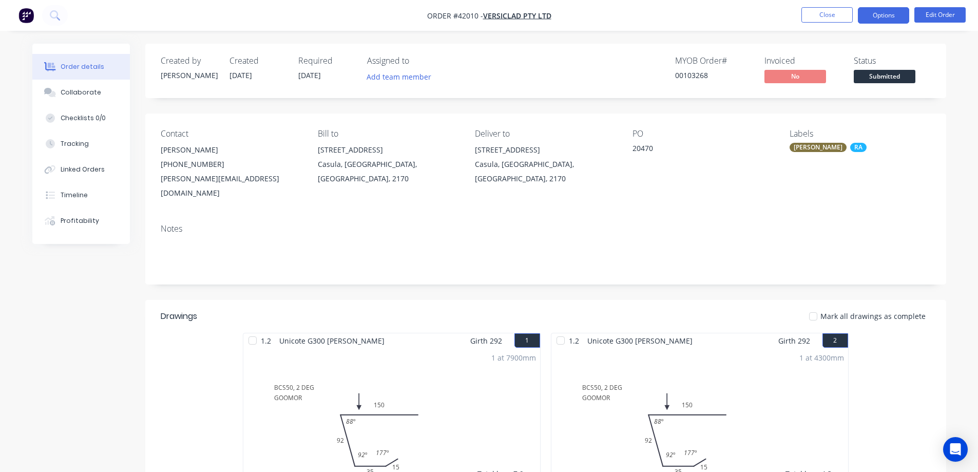
click at [882, 9] on button "Options" at bounding box center [883, 15] width 51 height 16
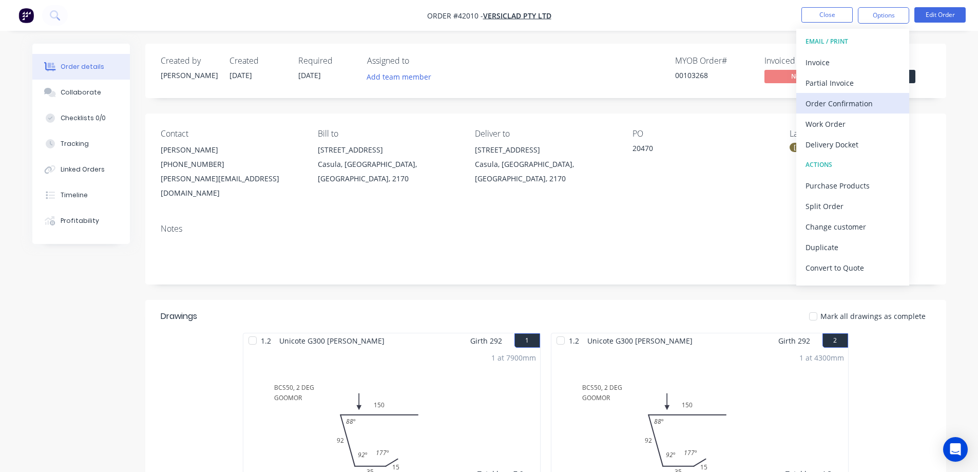
click at [859, 101] on div "Order Confirmation" at bounding box center [853, 103] width 94 height 15
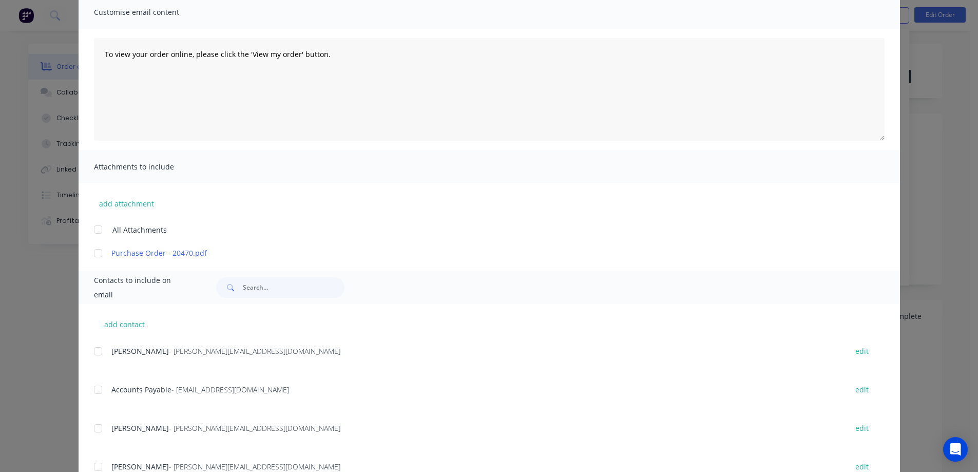
scroll to position [205, 0]
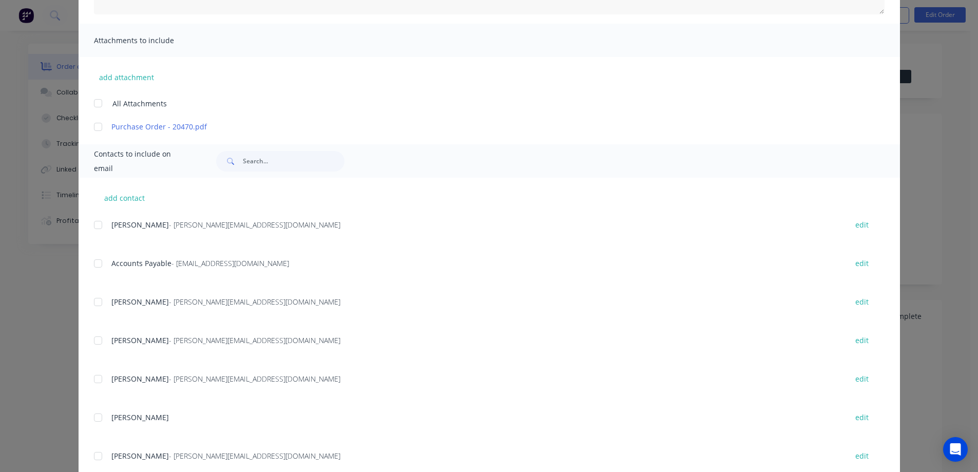
click at [100, 224] on div at bounding box center [98, 225] width 21 height 21
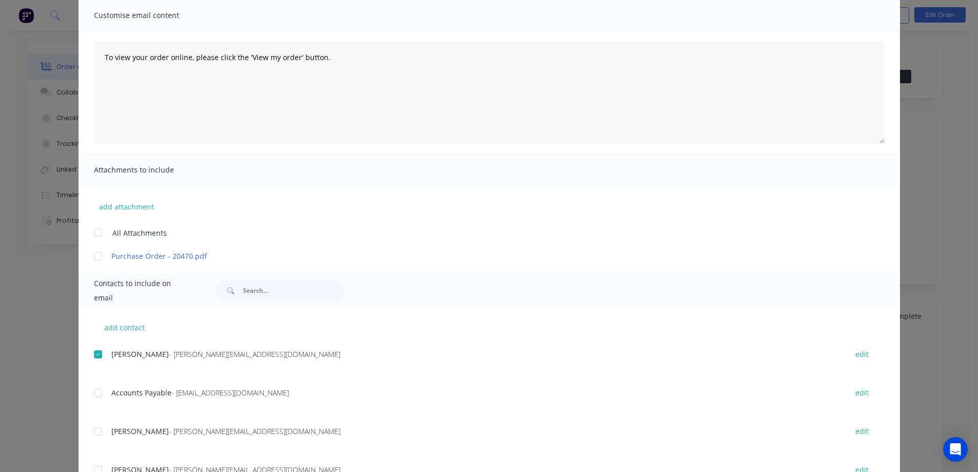
scroll to position [0, 0]
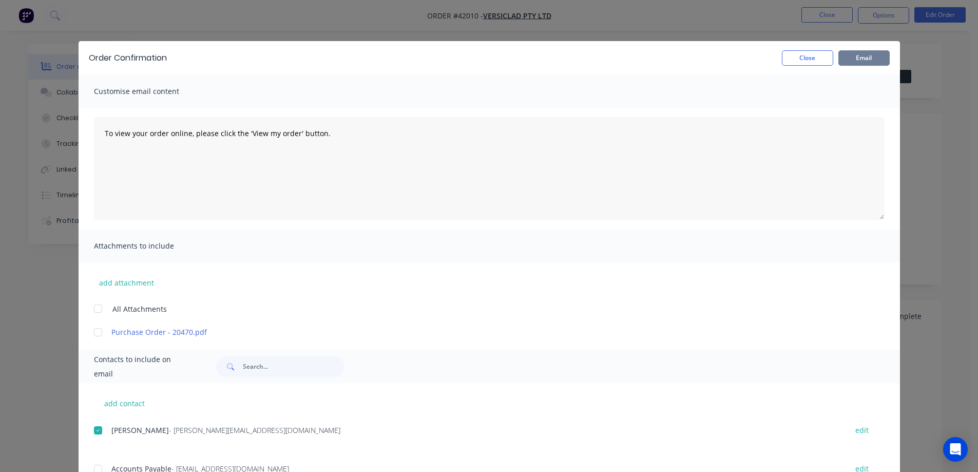
drag, startPoint x: 870, startPoint y: 56, endPoint x: 864, endPoint y: 60, distance: 7.6
click at [870, 57] on button "Email" at bounding box center [863, 57] width 51 height 15
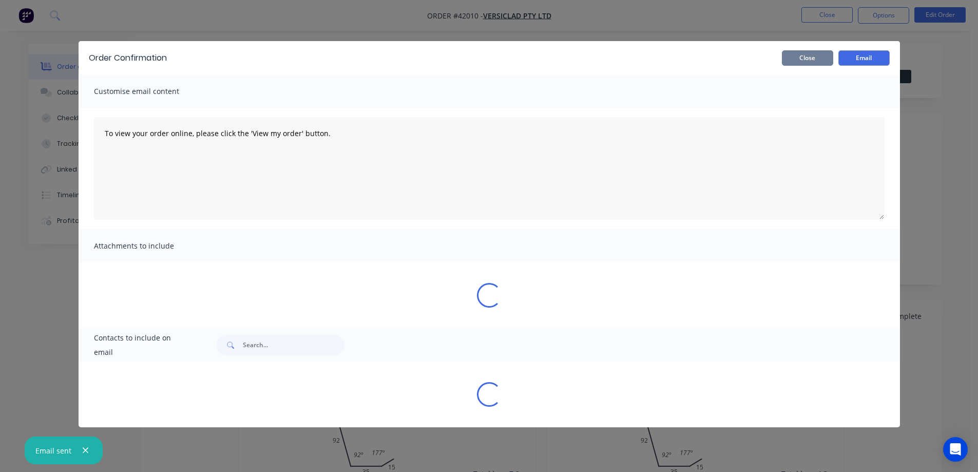
click at [821, 60] on button "Close" at bounding box center [807, 57] width 51 height 15
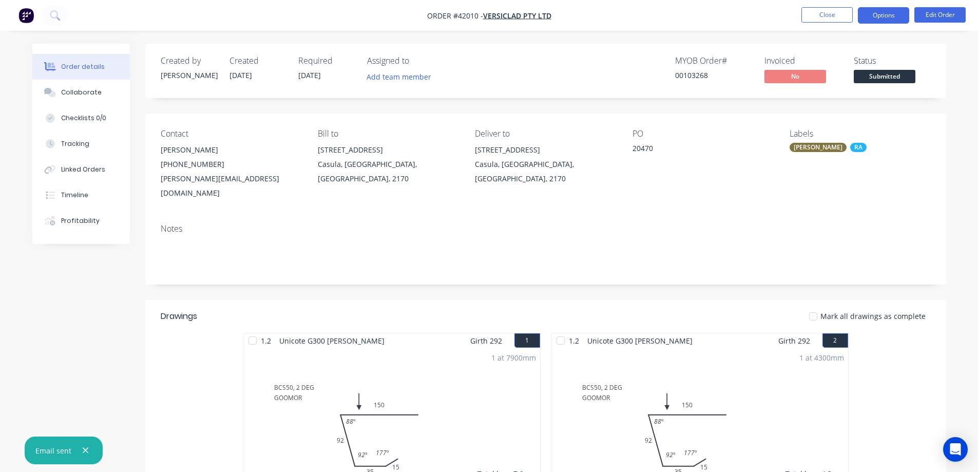
click at [872, 17] on button "Options" at bounding box center [883, 15] width 51 height 16
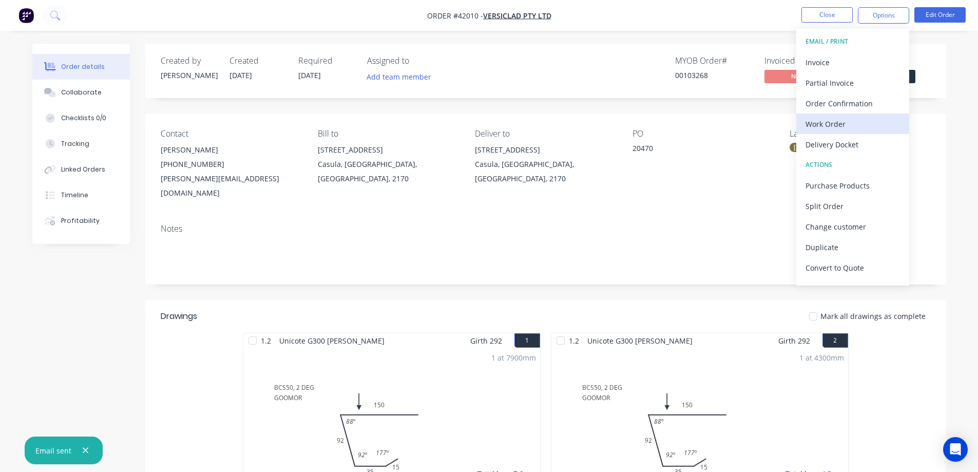
click at [836, 122] on div "Work Order" at bounding box center [853, 124] width 94 height 15
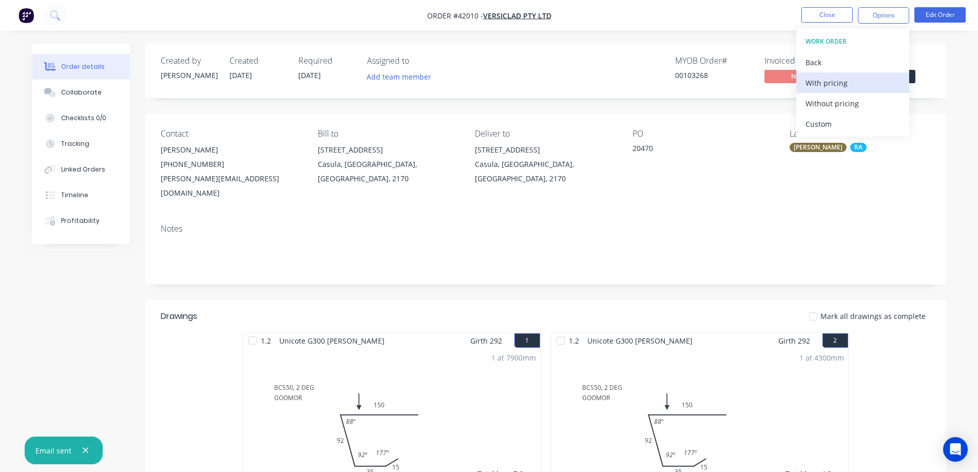
click at [846, 81] on div "With pricing" at bounding box center [853, 82] width 94 height 15
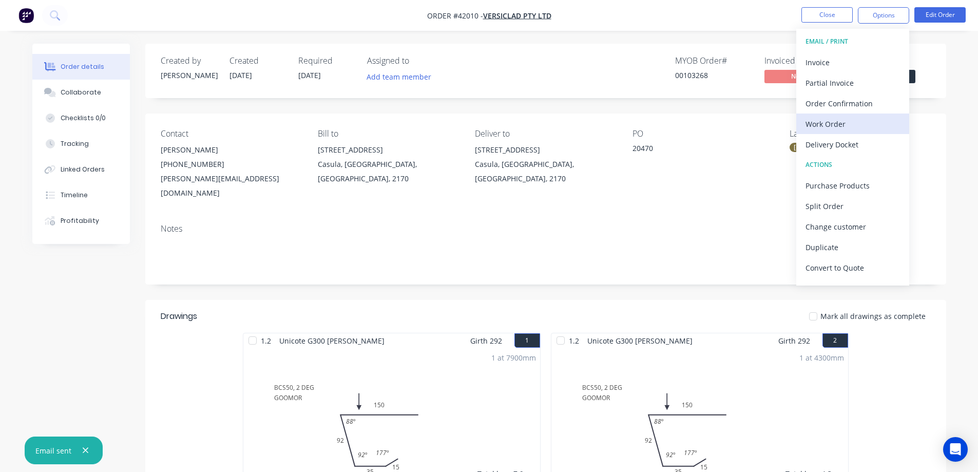
click at [820, 124] on div "Work Order" at bounding box center [853, 124] width 94 height 15
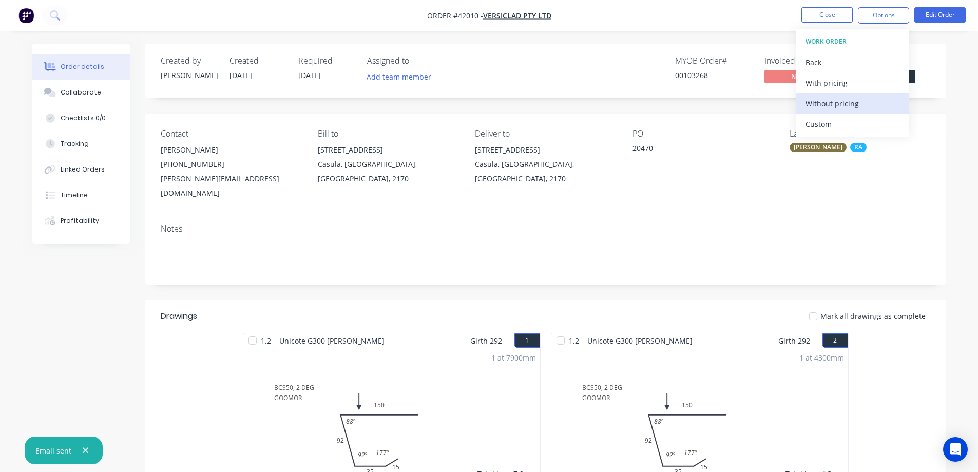
click at [837, 106] on div "Without pricing" at bounding box center [853, 103] width 94 height 15
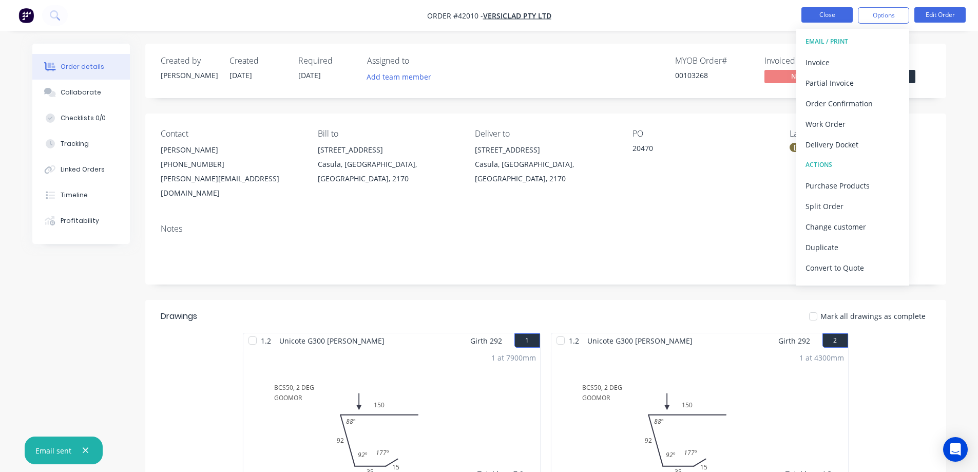
click at [818, 13] on button "Close" at bounding box center [826, 14] width 51 height 15
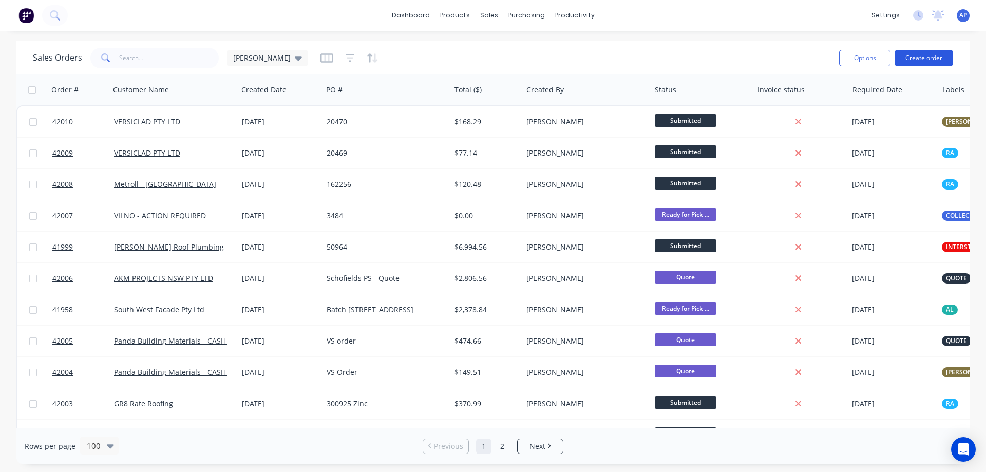
click at [917, 55] on button "Create order" at bounding box center [923, 58] width 59 height 16
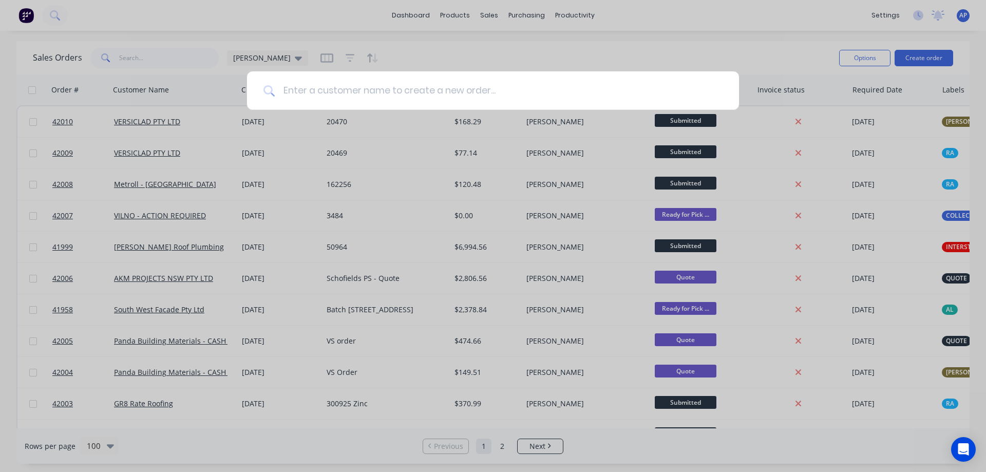
click at [389, 92] on input at bounding box center [499, 90] width 448 height 39
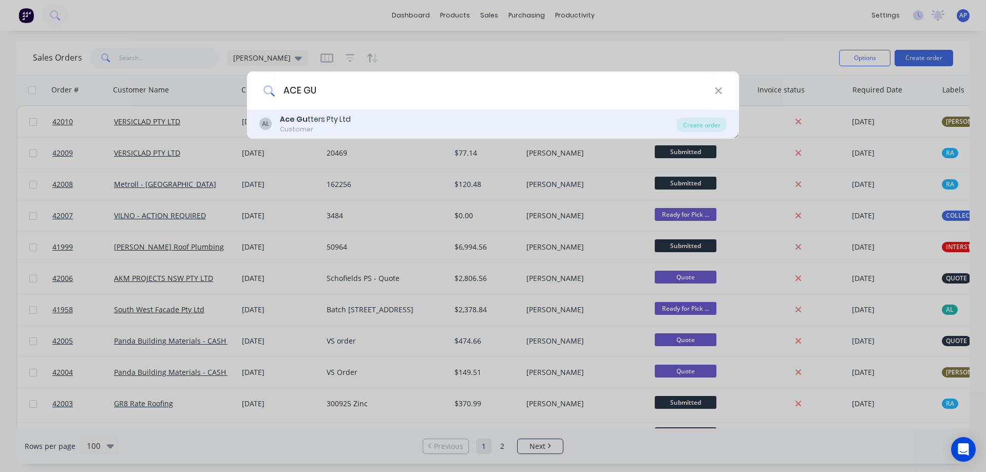
type input "ACE GU"
click at [328, 124] on div "Ace Gu tters Pty Ltd Customer" at bounding box center [315, 124] width 71 height 20
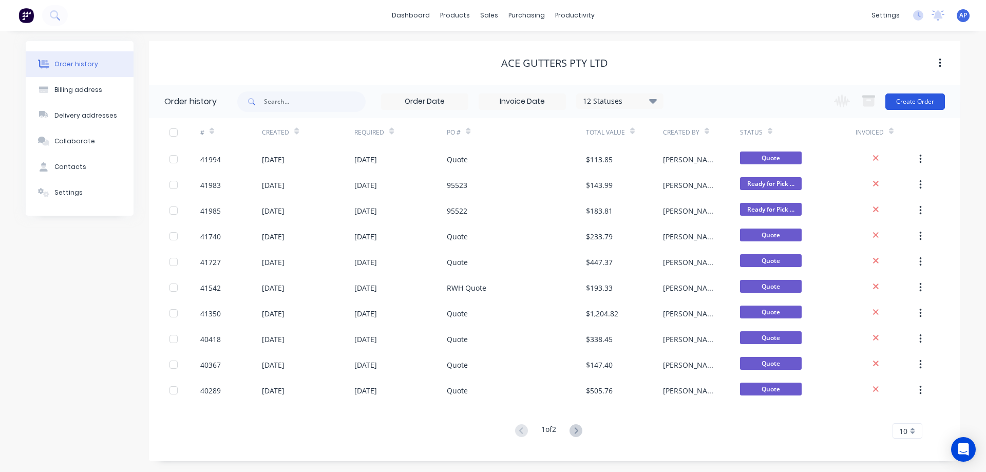
click at [916, 101] on button "Create Order" at bounding box center [915, 101] width 60 height 16
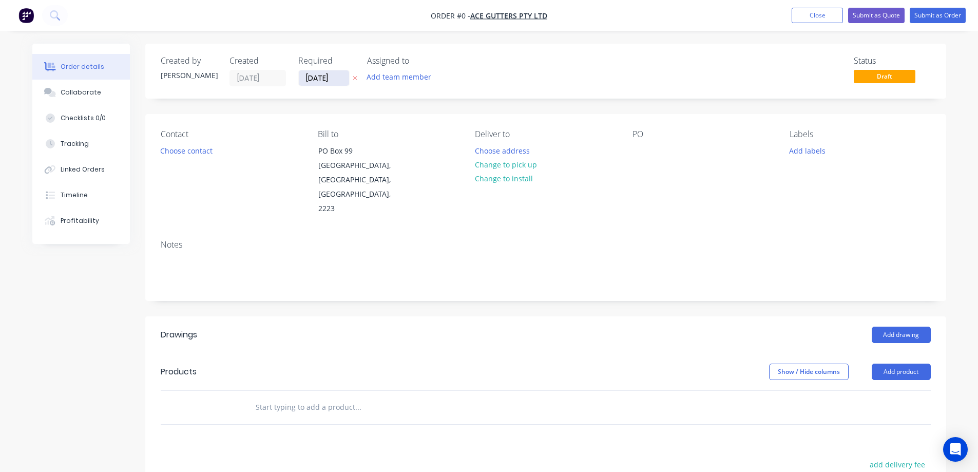
click at [316, 78] on input "[DATE]" at bounding box center [324, 77] width 50 height 15
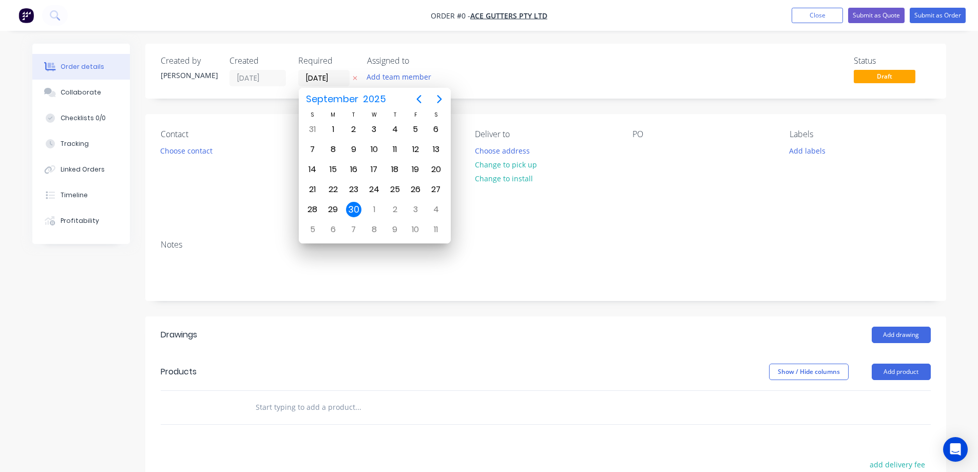
click at [348, 207] on div "30" at bounding box center [353, 209] width 15 height 15
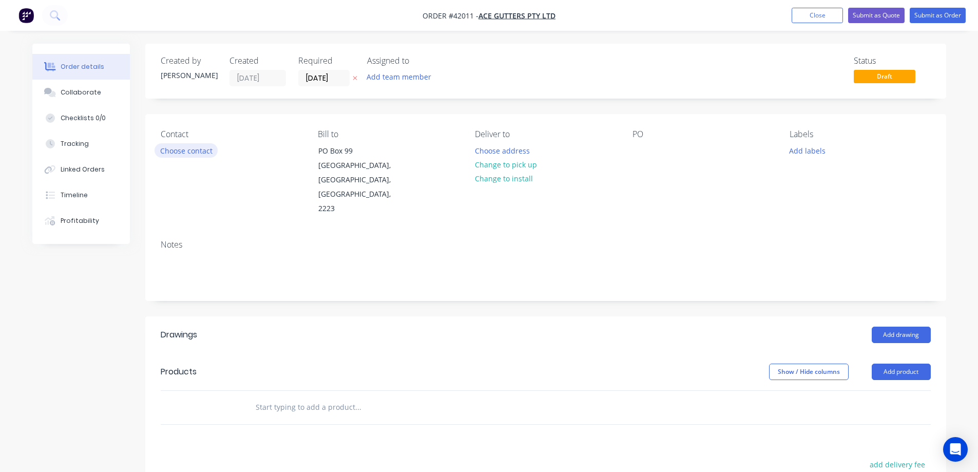
click at [205, 155] on button "Choose contact" at bounding box center [186, 150] width 63 height 14
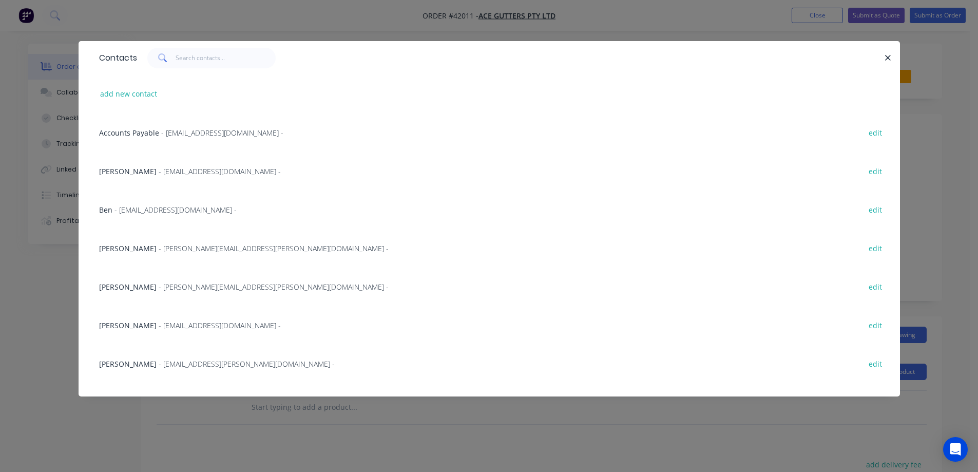
click at [188, 209] on span "- ben.delicata@acegutters.com.au -" at bounding box center [175, 210] width 122 height 10
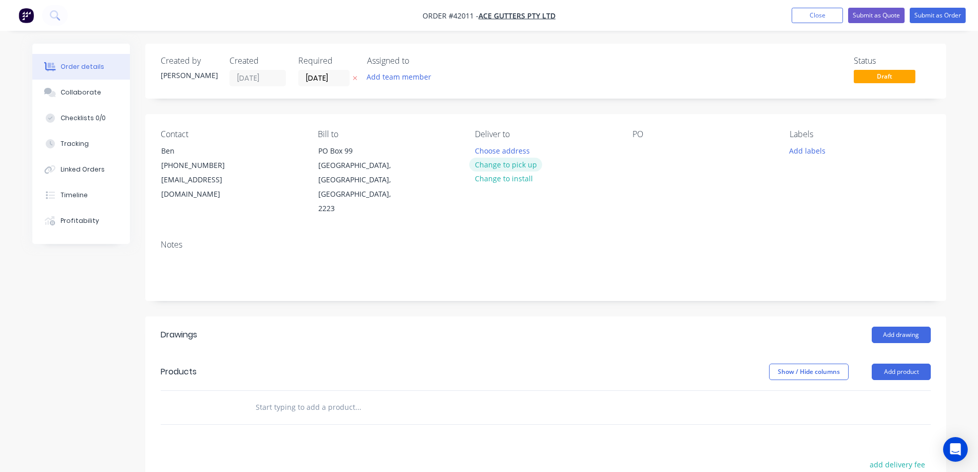
click at [487, 163] on button "Change to pick up" at bounding box center [505, 165] width 73 height 14
click at [511, 164] on button "Change to delivery" at bounding box center [506, 165] width 75 height 14
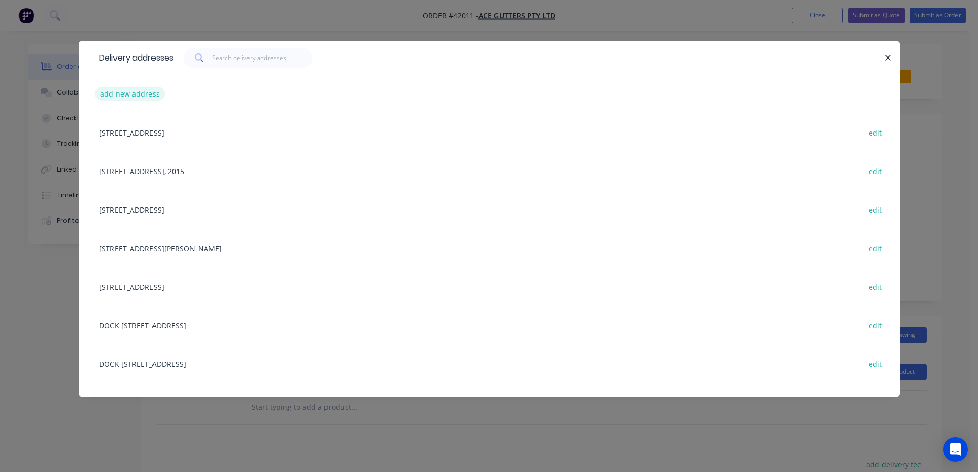
click at [151, 93] on button "add new address" at bounding box center [130, 94] width 70 height 14
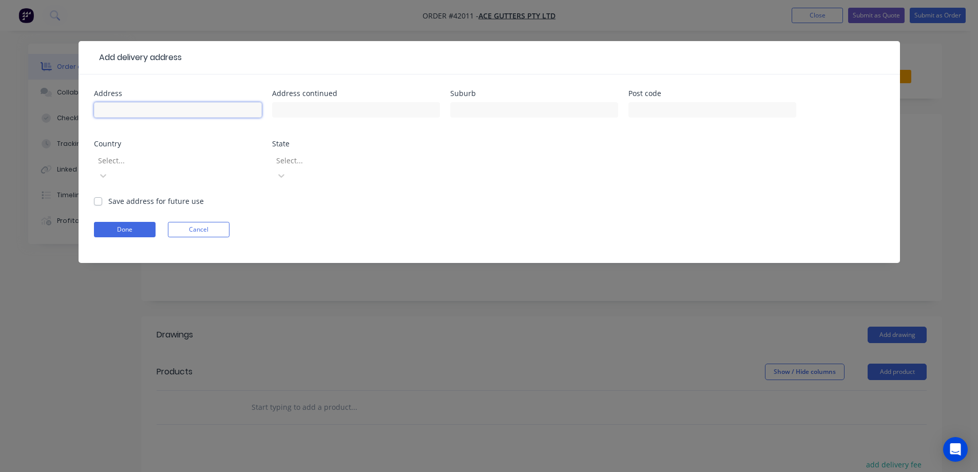
click at [175, 112] on input "text" at bounding box center [178, 109] width 168 height 15
paste input "2/9 Princes Hwy"
type input "2/9 Princes Hwy"
click at [465, 108] on input "text" at bounding box center [534, 109] width 168 height 15
type input "f"
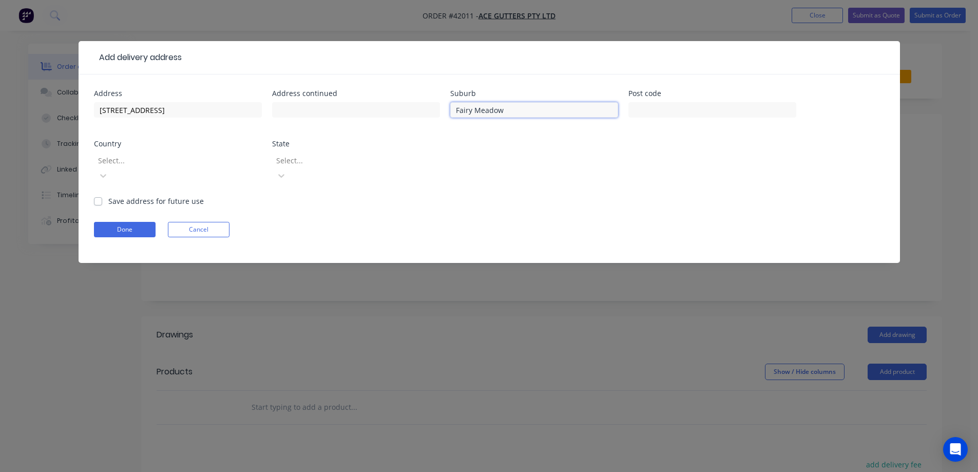
type input "Fairy Meadow"
type input "2519"
drag, startPoint x: 108, startPoint y: 108, endPoint x: 99, endPoint y: 109, distance: 9.8
click at [99, 109] on input "2/9 Princes Hwy" at bounding box center [178, 109] width 168 height 15
type input "7 / 9 Princes Hwy"
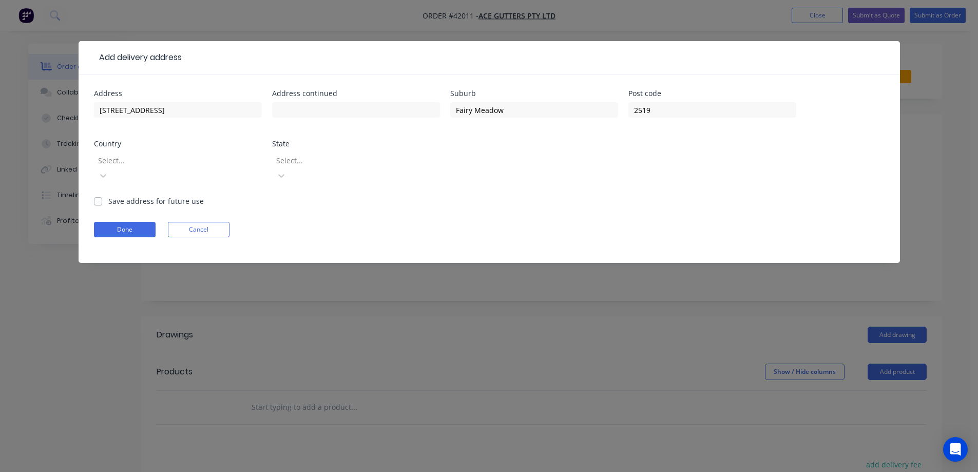
click at [242, 160] on div "Select..." at bounding box center [171, 159] width 154 height 15
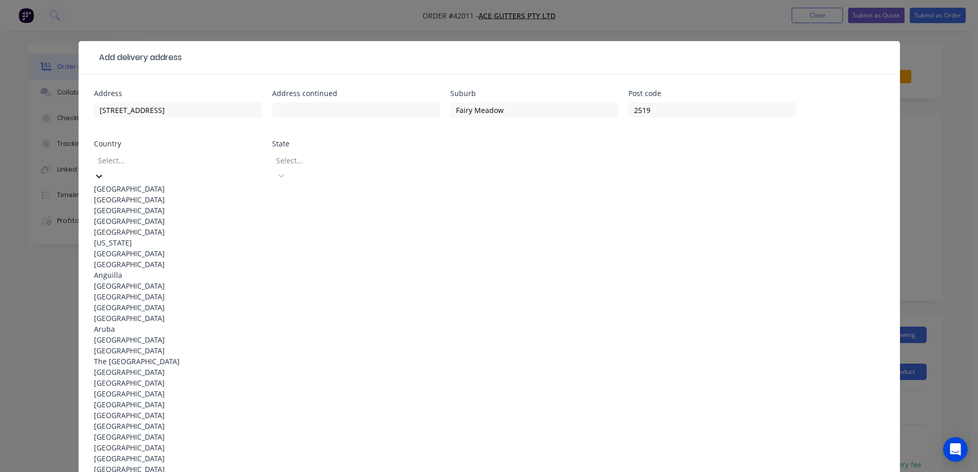
click at [183, 184] on div "Australia" at bounding box center [178, 188] width 168 height 11
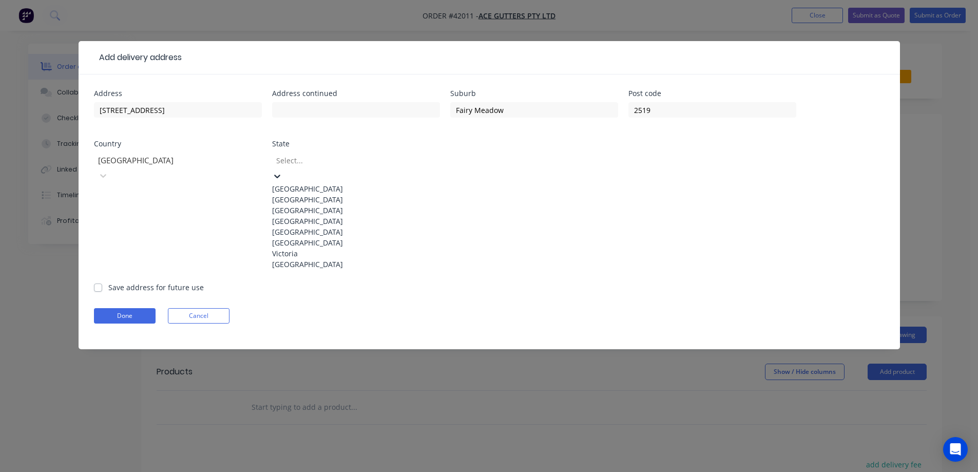
click at [310, 160] on div at bounding box center [349, 160] width 148 height 13
drag, startPoint x: 304, startPoint y: 203, endPoint x: 233, endPoint y: 204, distance: 71.4
click at [303, 201] on div "New South Wales" at bounding box center [356, 199] width 168 height 11
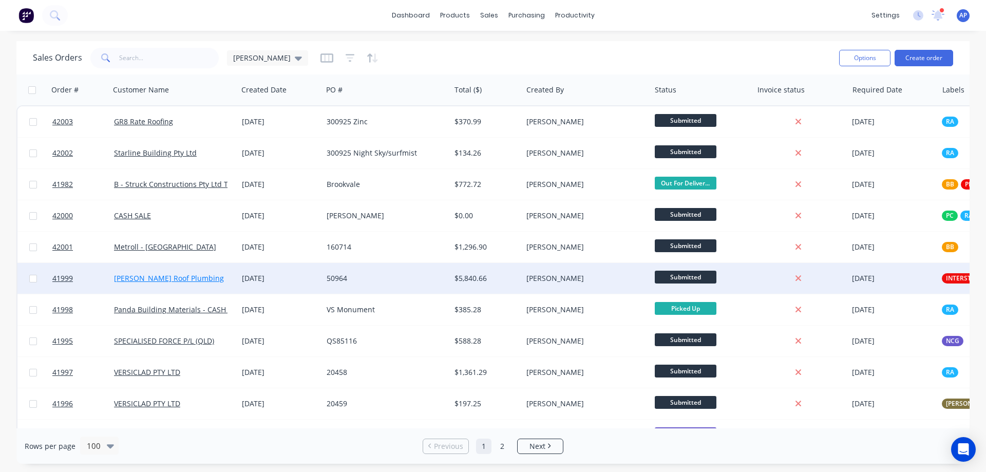
click at [140, 281] on link "[PERSON_NAME] Roof Plumbing" at bounding box center [169, 278] width 110 height 10
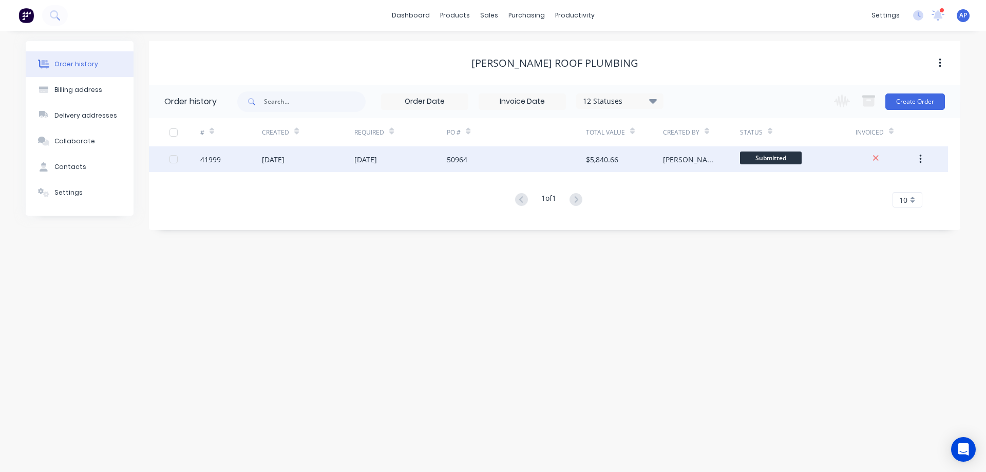
click at [217, 163] on div "41999" at bounding box center [210, 159] width 21 height 11
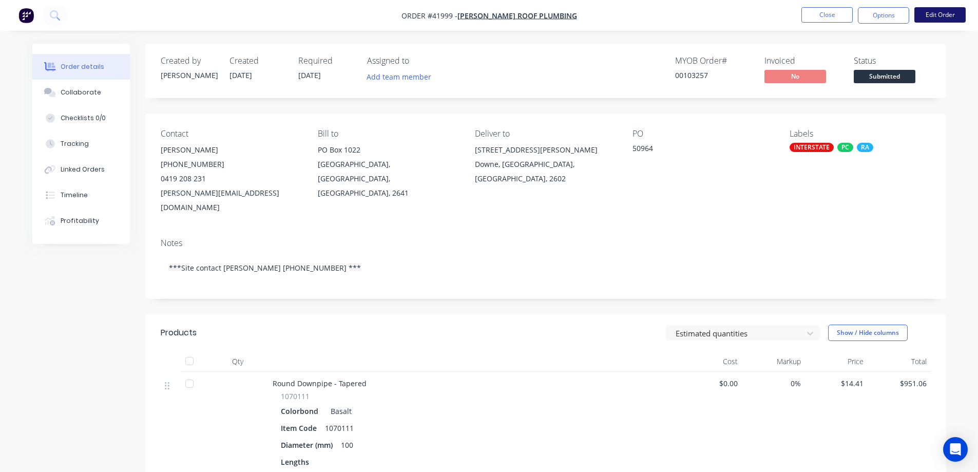
click at [937, 14] on button "Edit Order" at bounding box center [939, 14] width 51 height 15
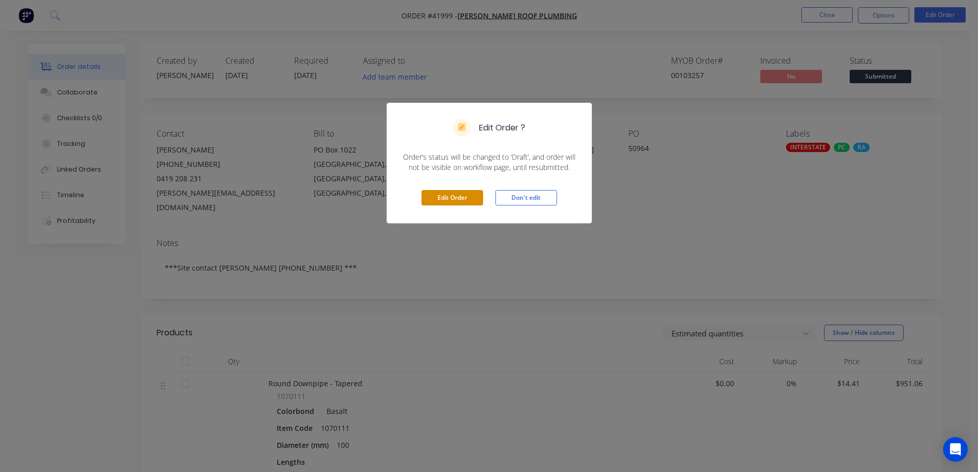
click at [457, 198] on button "Edit Order" at bounding box center [453, 197] width 62 height 15
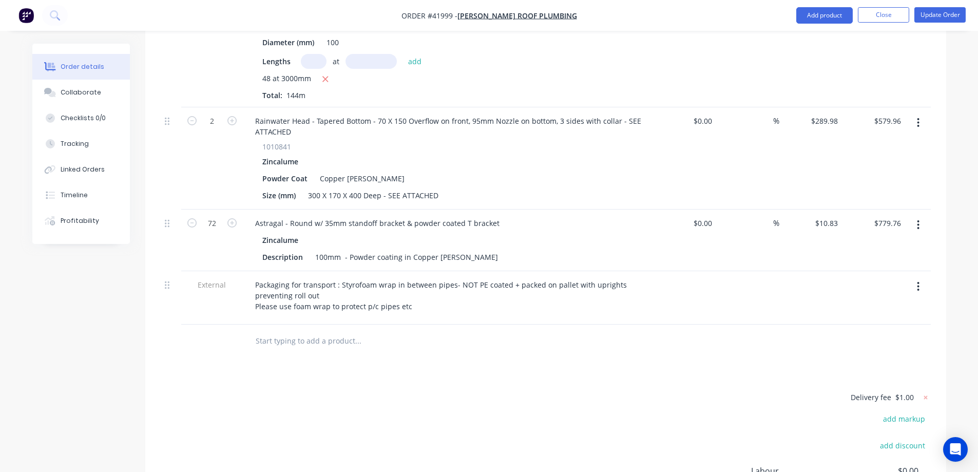
scroll to position [933, 0]
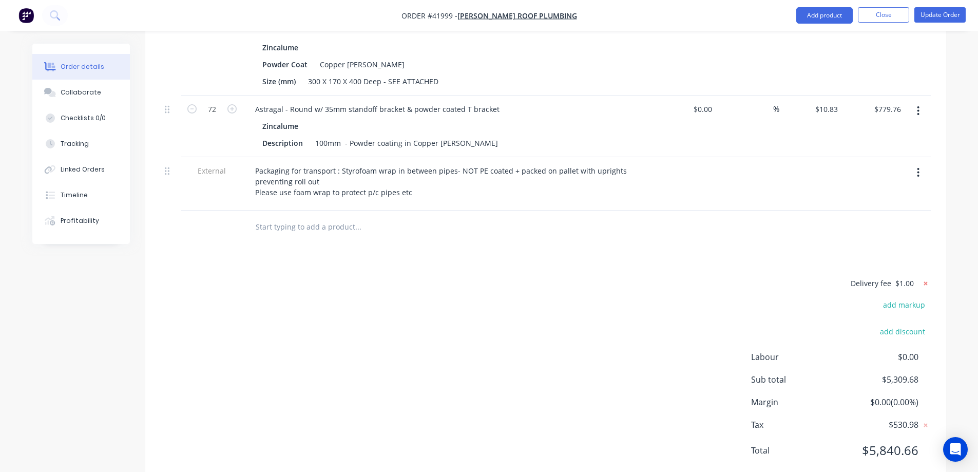
click at [926, 278] on icon at bounding box center [926, 283] width 10 height 10
click at [895, 277] on button "add delivery fee" at bounding box center [898, 284] width 66 height 14
type input "1050"
click input "submit" at bounding box center [0, 0] width 0 height 0
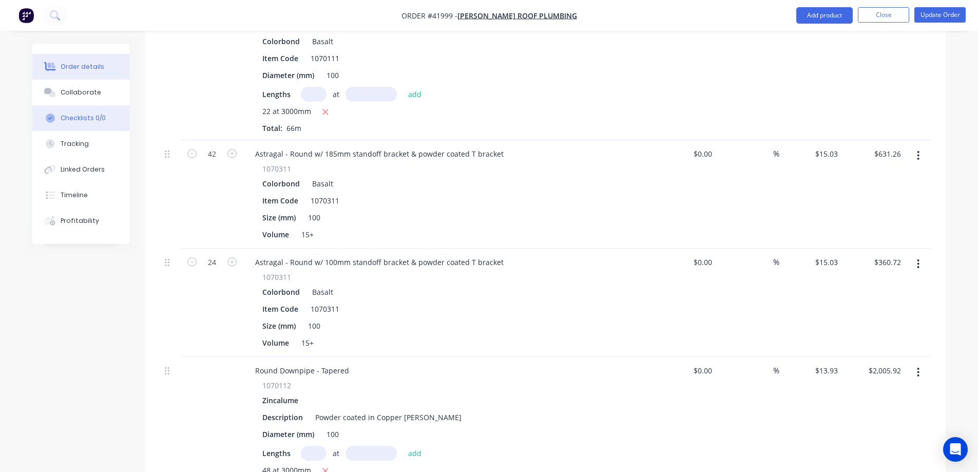
scroll to position [419, 0]
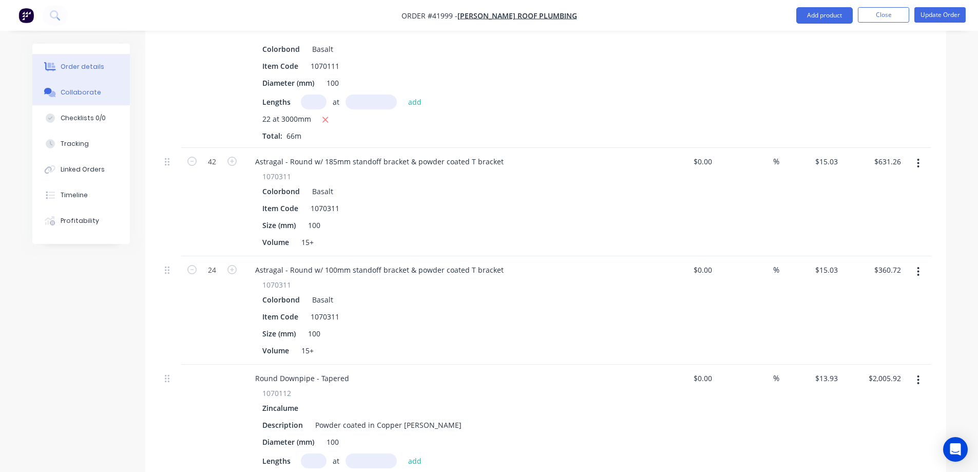
click at [90, 93] on div "Collaborate" at bounding box center [81, 92] width 41 height 9
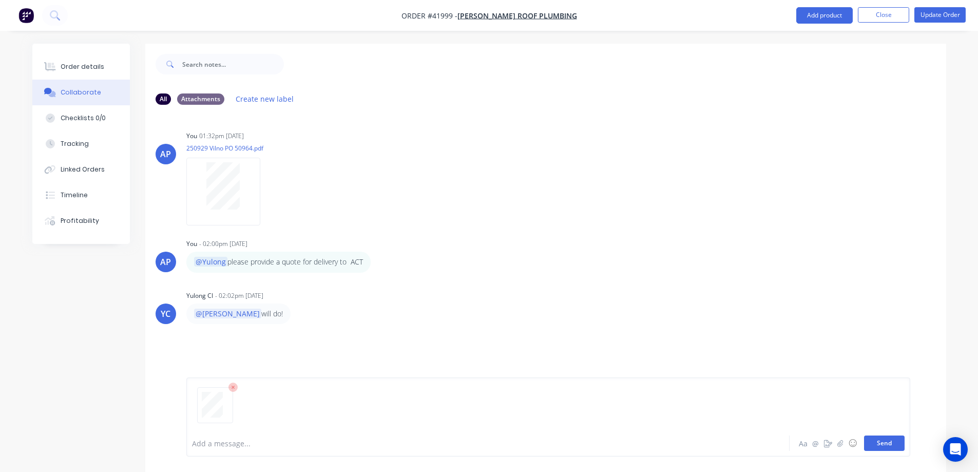
click at [877, 441] on button "Send" at bounding box center [884, 442] width 41 height 15
click at [842, 443] on icon "button" at bounding box center [840, 442] width 6 height 7
click at [886, 445] on button "Send" at bounding box center [884, 442] width 41 height 15
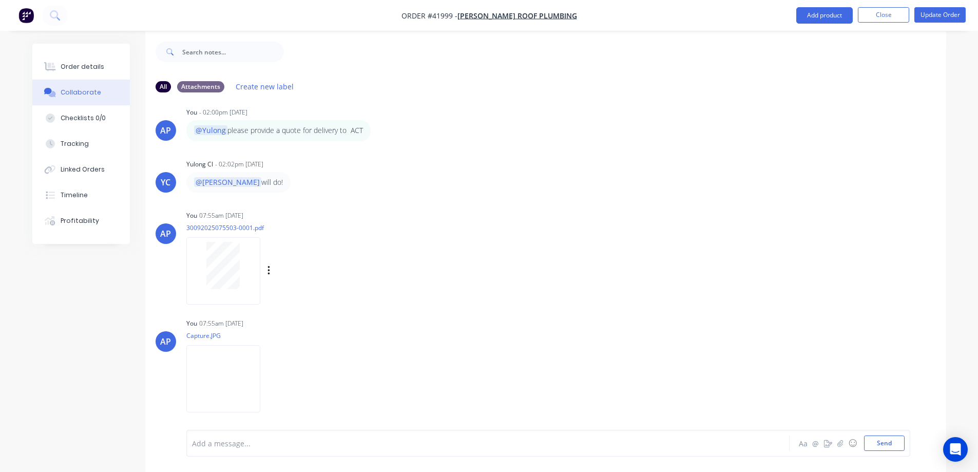
scroll to position [15, 0]
click at [839, 440] on icon "button" at bounding box center [840, 442] width 6 height 7
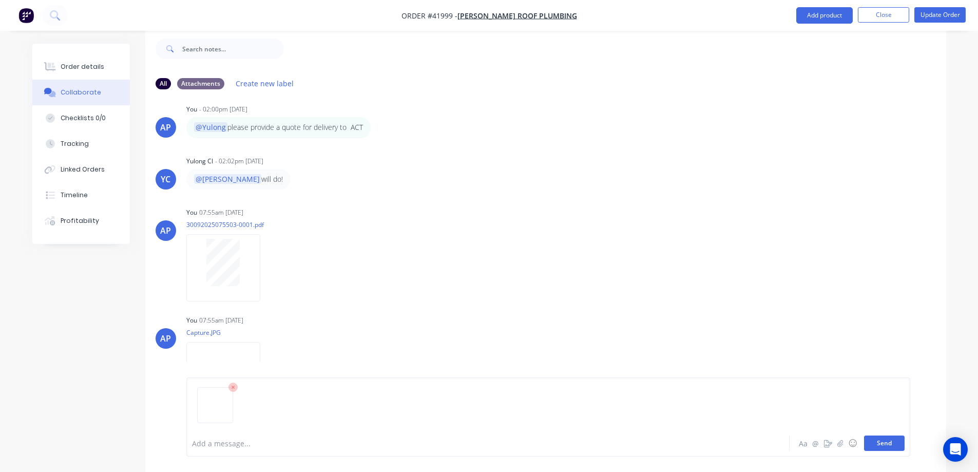
click at [885, 442] on button "Send" at bounding box center [884, 442] width 41 height 15
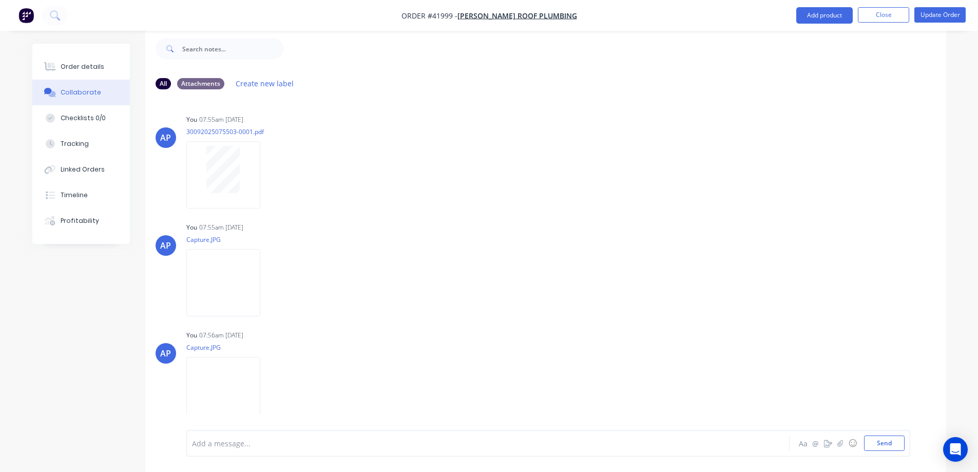
scroll to position [227, 0]
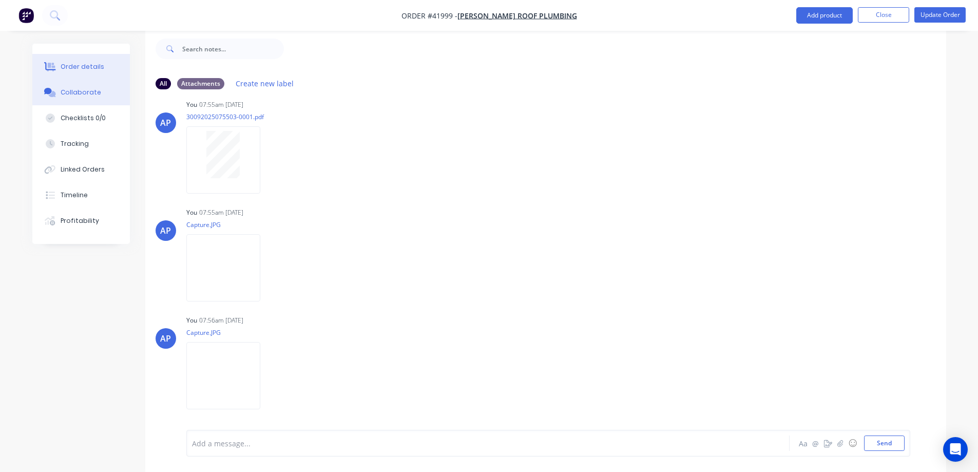
click at [101, 68] on button "Order details" at bounding box center [81, 67] width 98 height 26
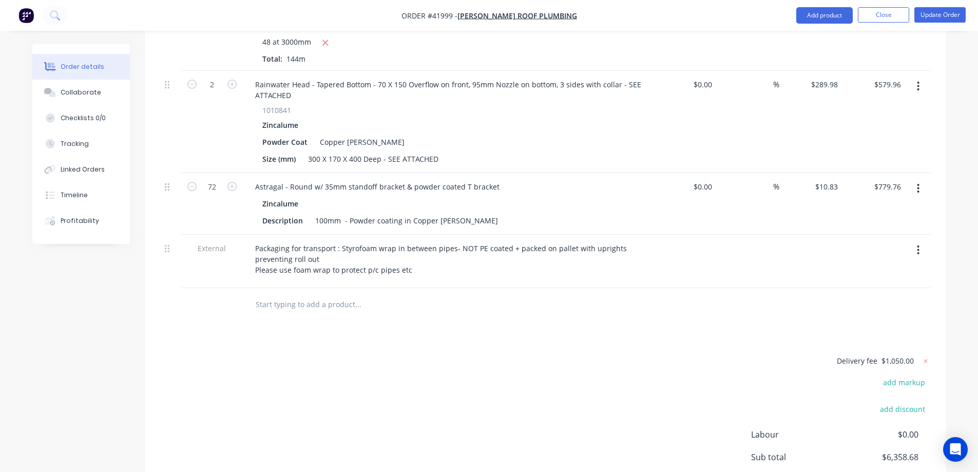
scroll to position [933, 0]
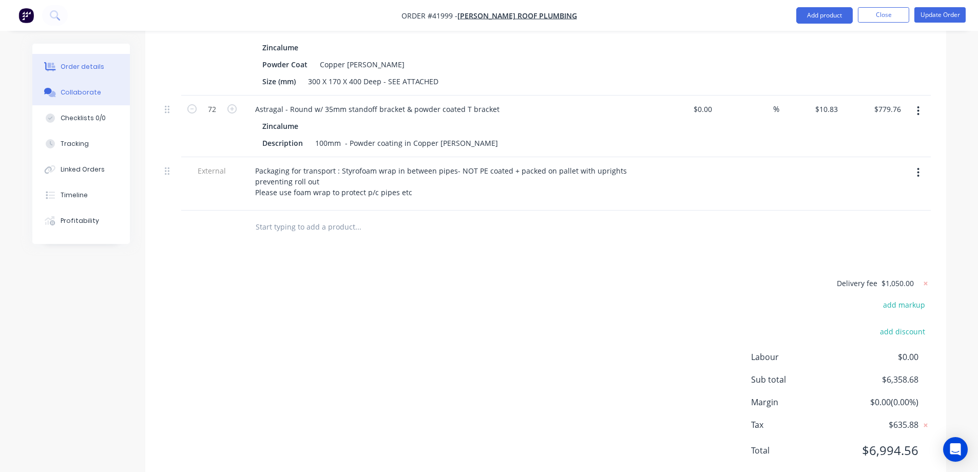
click at [101, 94] on button "Collaborate" at bounding box center [81, 93] width 98 height 26
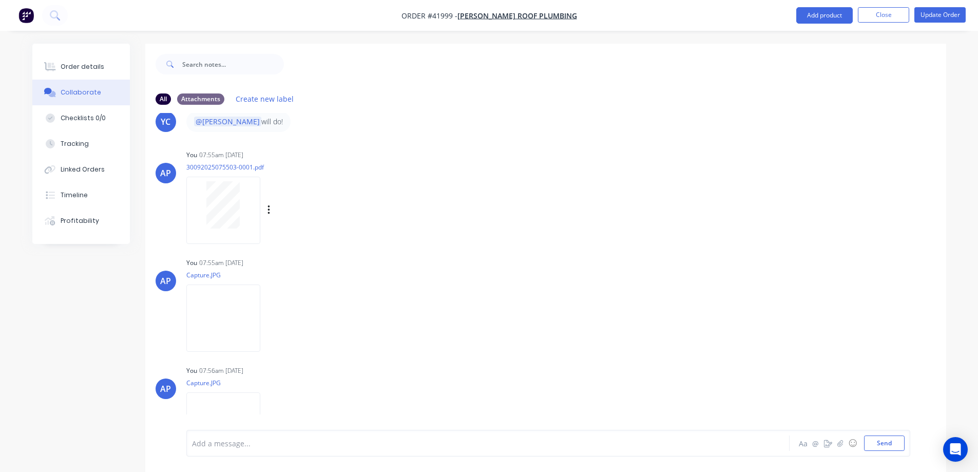
scroll to position [227, 0]
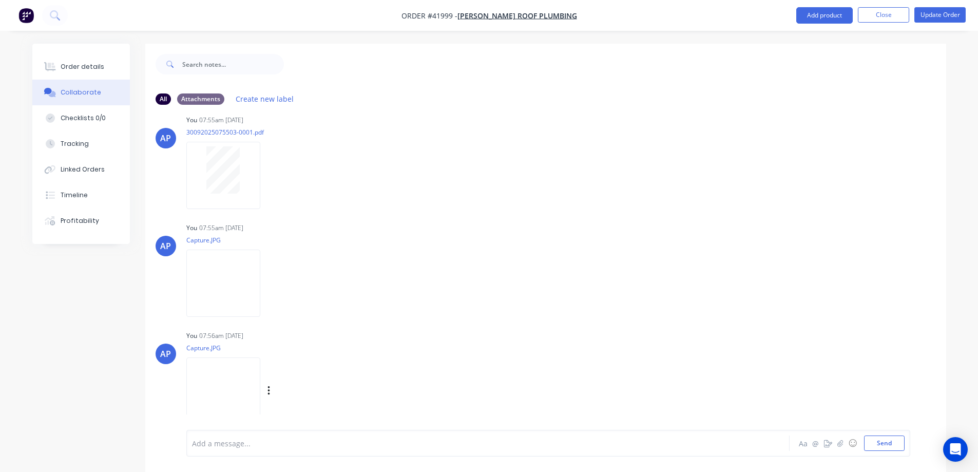
click at [260, 378] on img at bounding box center [223, 390] width 74 height 67
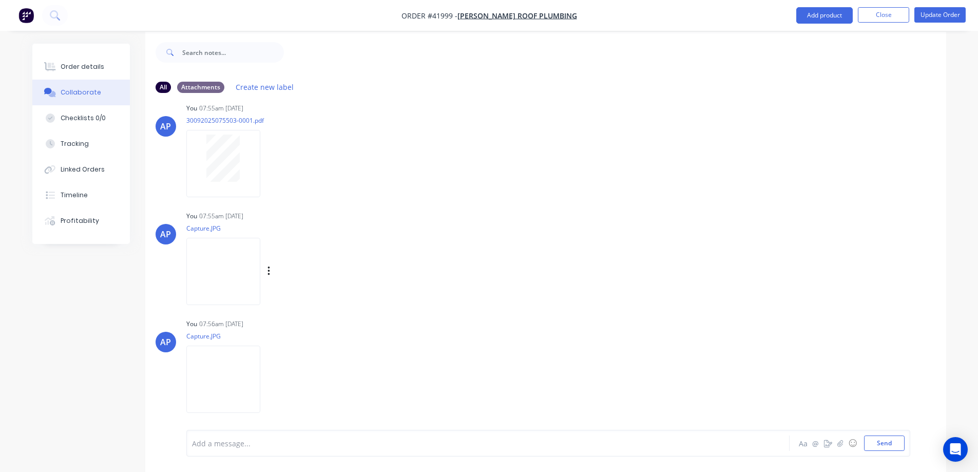
scroll to position [15, 0]
click at [841, 441] on icon "button" at bounding box center [840, 442] width 6 height 7
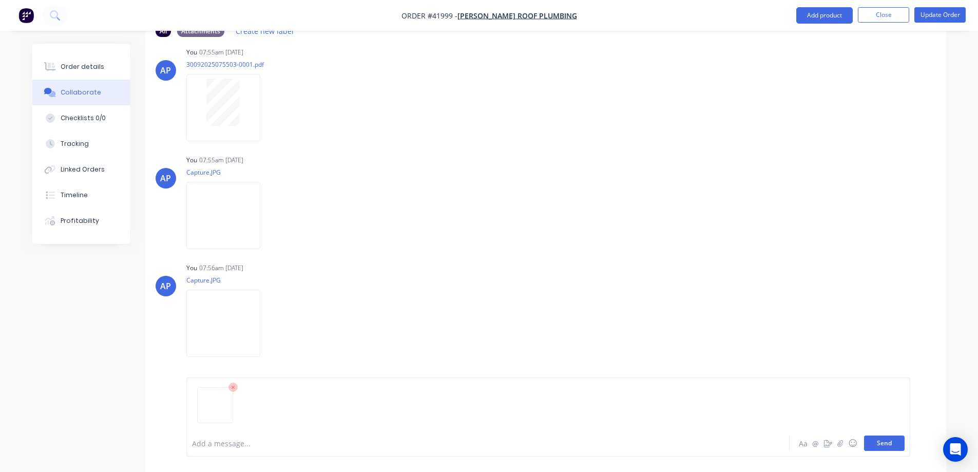
click at [880, 445] on button "Send" at bounding box center [884, 442] width 41 height 15
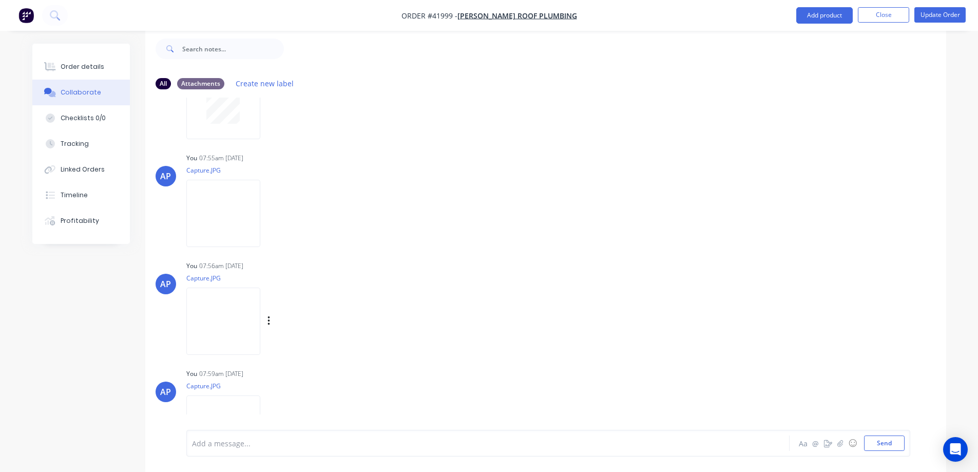
scroll to position [335, 0]
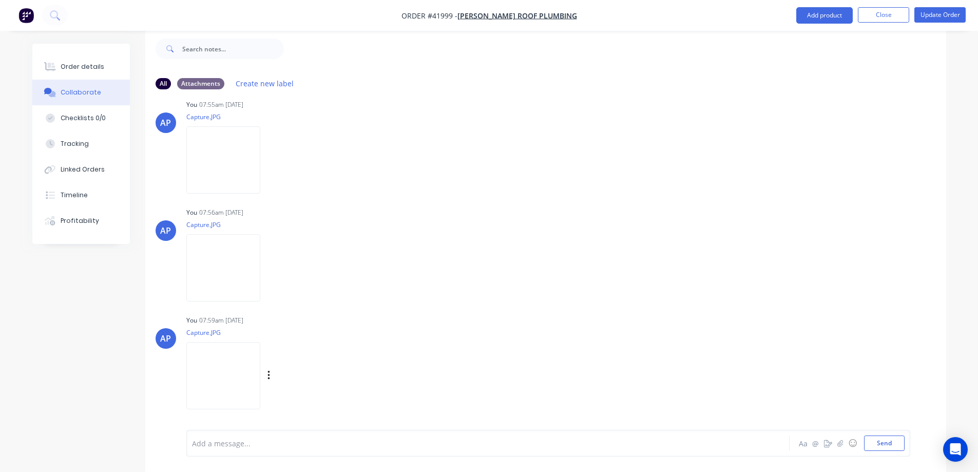
click at [233, 376] on img at bounding box center [223, 375] width 74 height 67
click at [93, 62] on div "Order details" at bounding box center [83, 66] width 44 height 9
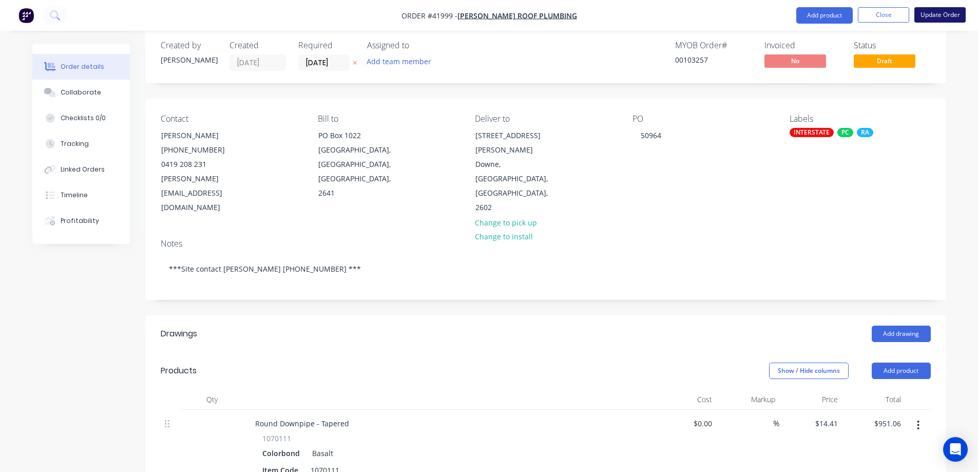
click at [933, 14] on button "Update Order" at bounding box center [939, 14] width 51 height 15
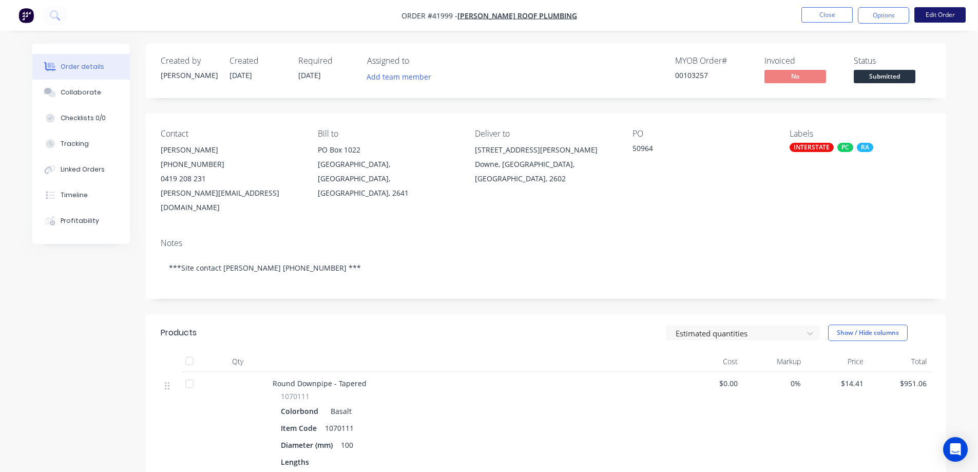
click at [927, 13] on button "Edit Order" at bounding box center [939, 14] width 51 height 15
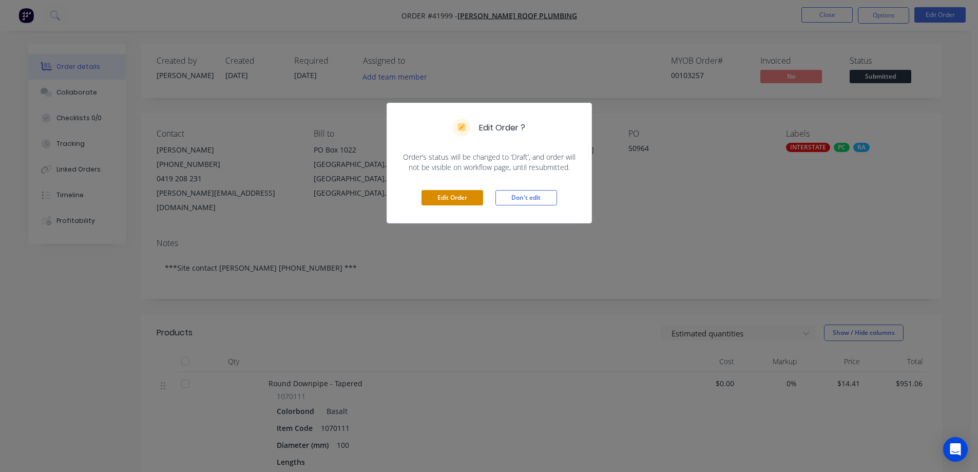
click at [442, 195] on button "Edit Order" at bounding box center [453, 197] width 62 height 15
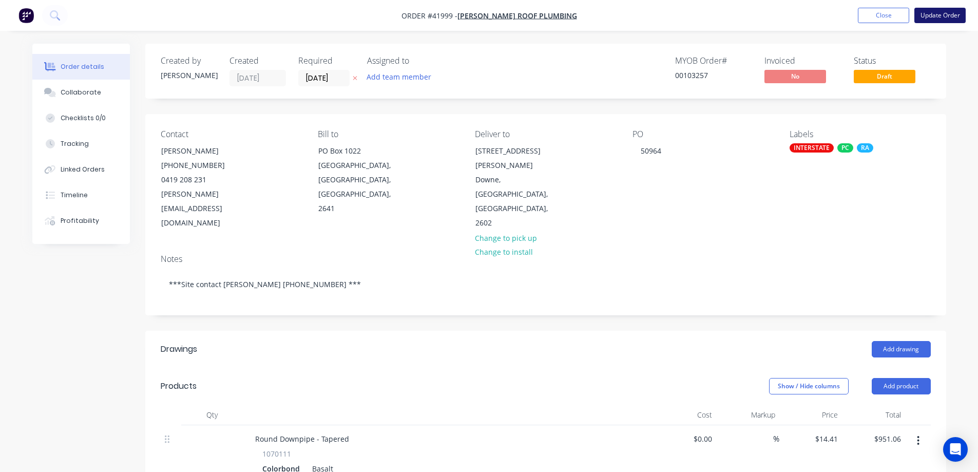
click at [931, 10] on button "Update Order" at bounding box center [939, 15] width 51 height 15
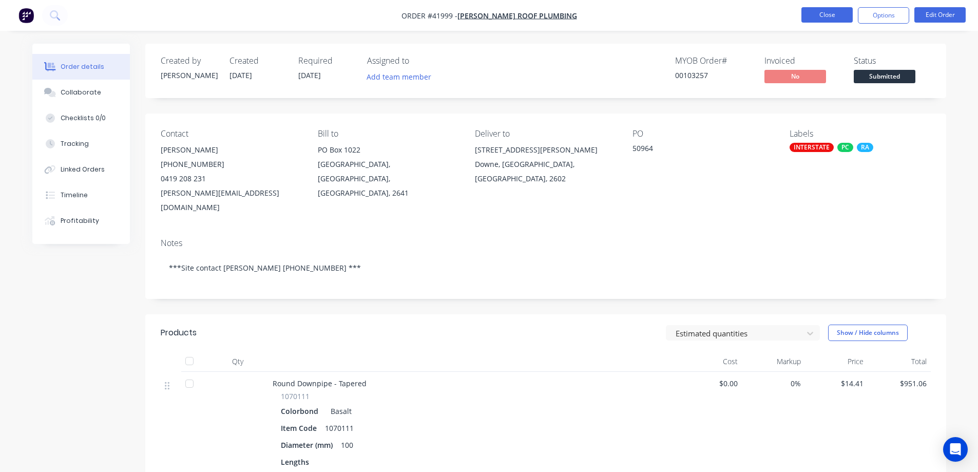
click at [811, 11] on button "Close" at bounding box center [826, 14] width 51 height 15
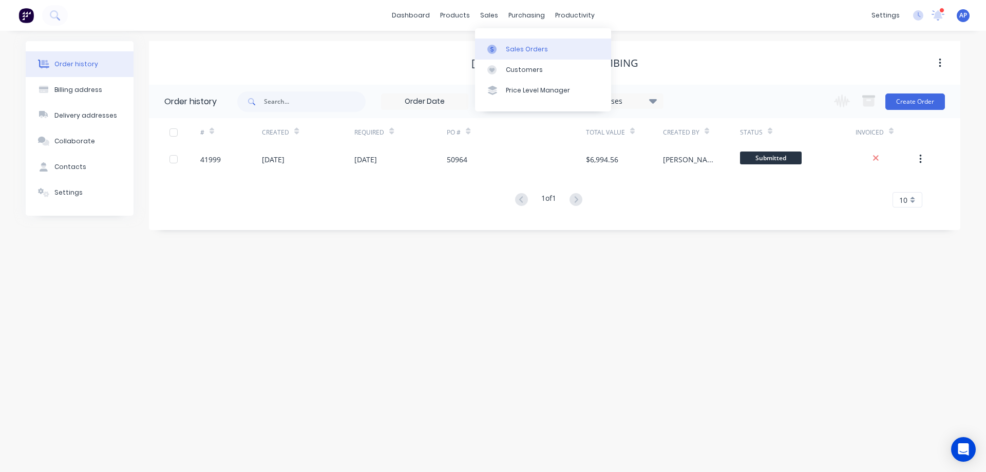
click at [511, 47] on div "Sales Orders" at bounding box center [527, 49] width 42 height 9
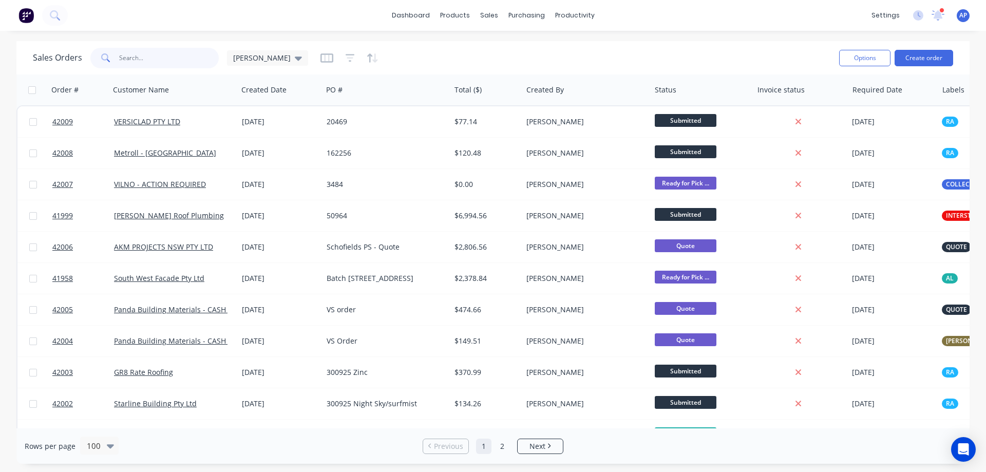
click at [176, 61] on input "text" at bounding box center [169, 58] width 100 height 21
type input "WOLLONGONG"
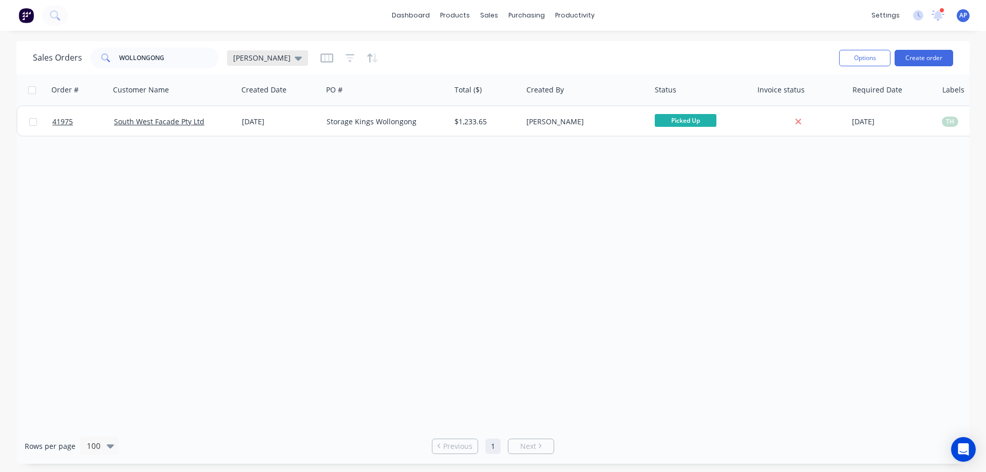
click at [267, 60] on div "[PERSON_NAME]" at bounding box center [267, 57] width 81 height 15
click at [259, 184] on button "Archived" at bounding box center [288, 187] width 117 height 12
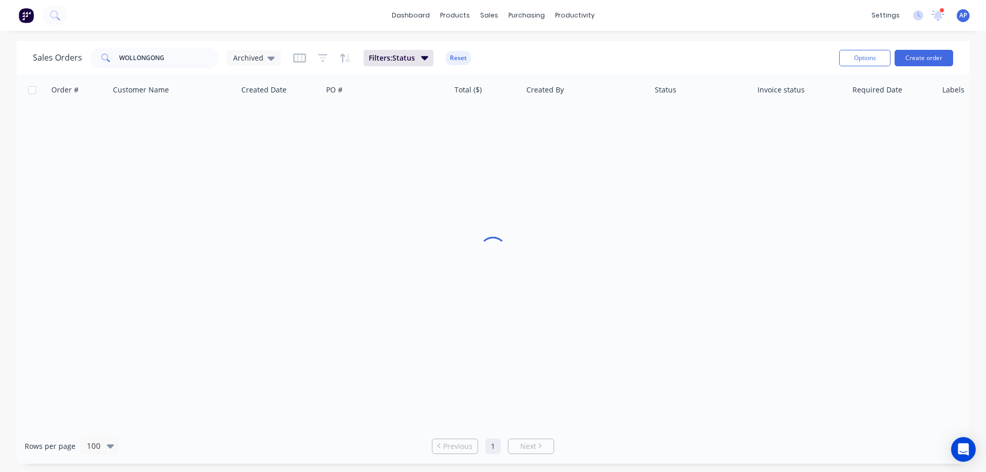
click at [319, 244] on div at bounding box center [492, 251] width 953 height 354
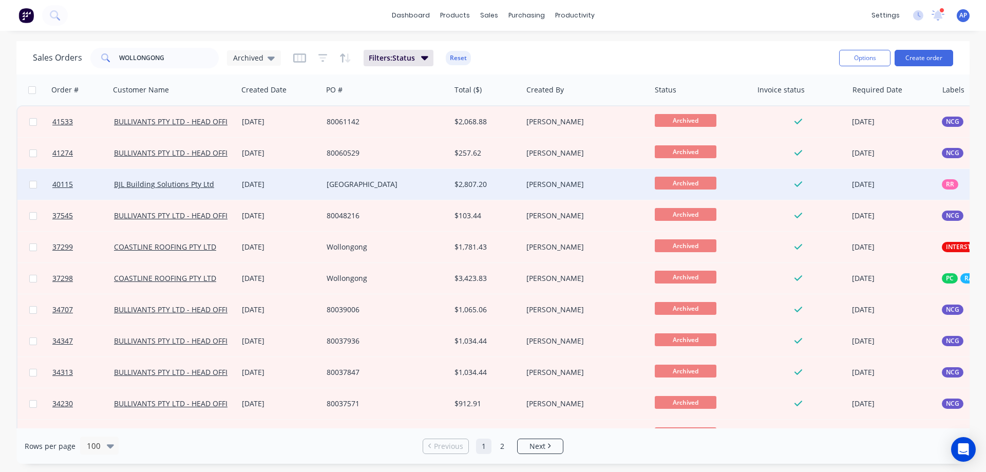
click at [295, 183] on div "18 Jun 2025" at bounding box center [280, 184] width 77 height 10
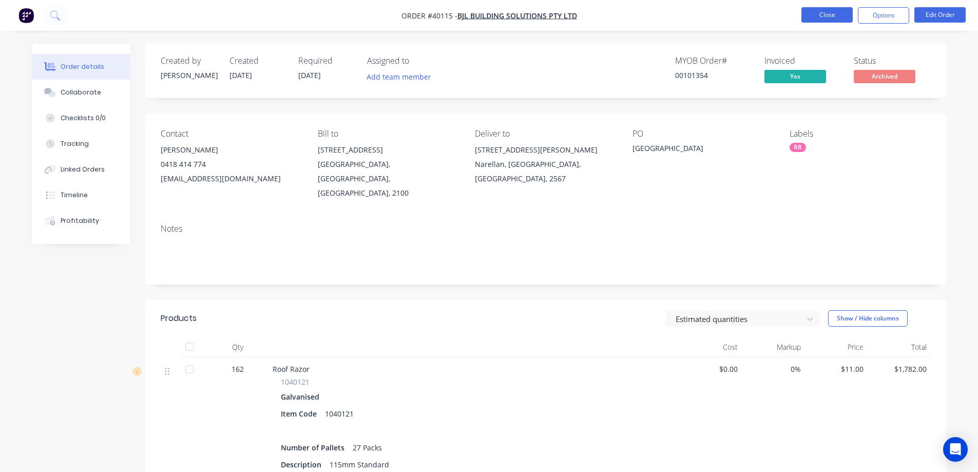
click at [809, 15] on button "Close" at bounding box center [826, 14] width 51 height 15
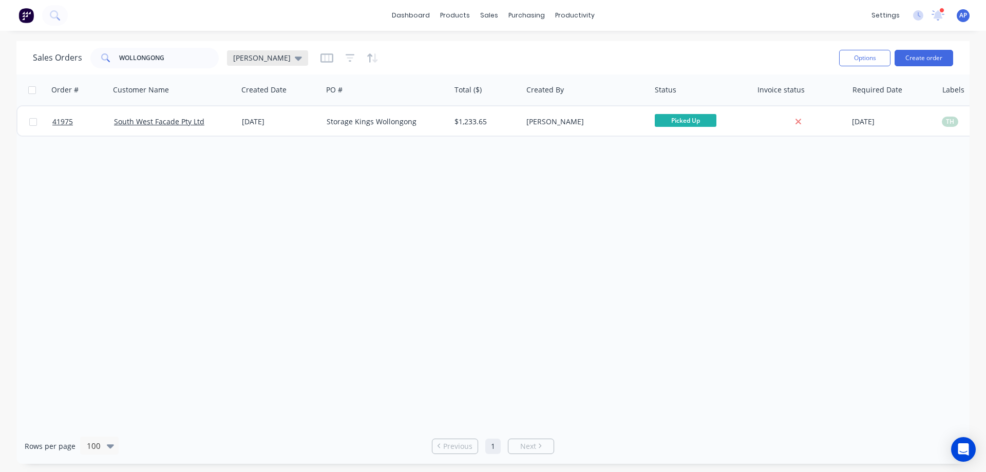
click at [295, 56] on icon at bounding box center [298, 58] width 7 height 4
click at [271, 185] on button "Archived" at bounding box center [288, 187] width 117 height 12
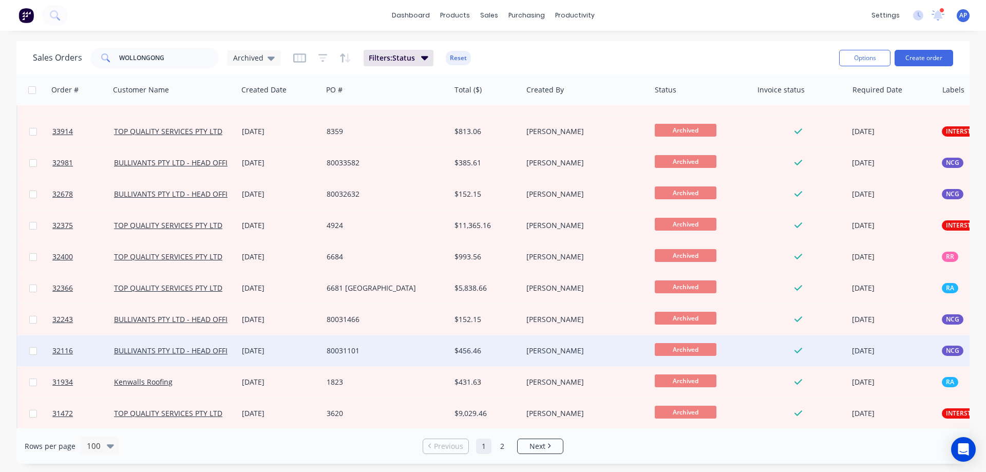
scroll to position [411, 0]
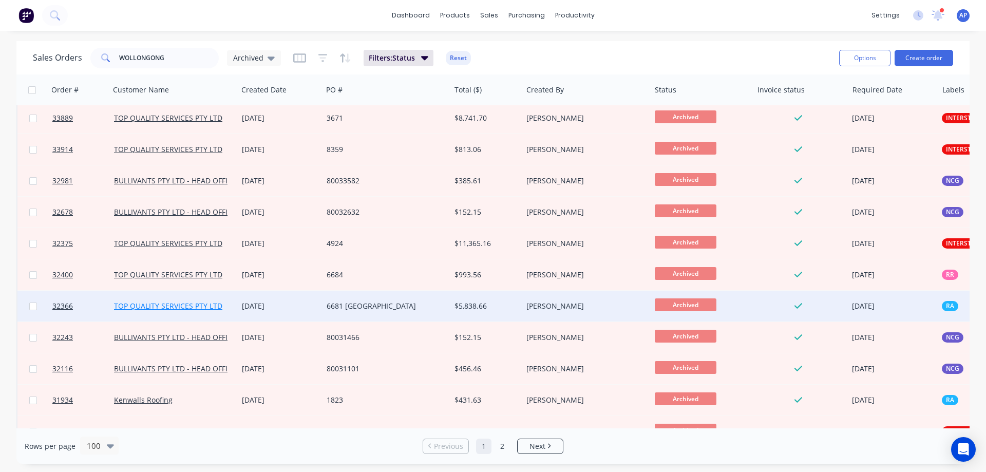
click at [197, 309] on link "TOP QUALITY SERVICES PTY LTD" at bounding box center [168, 306] width 108 height 10
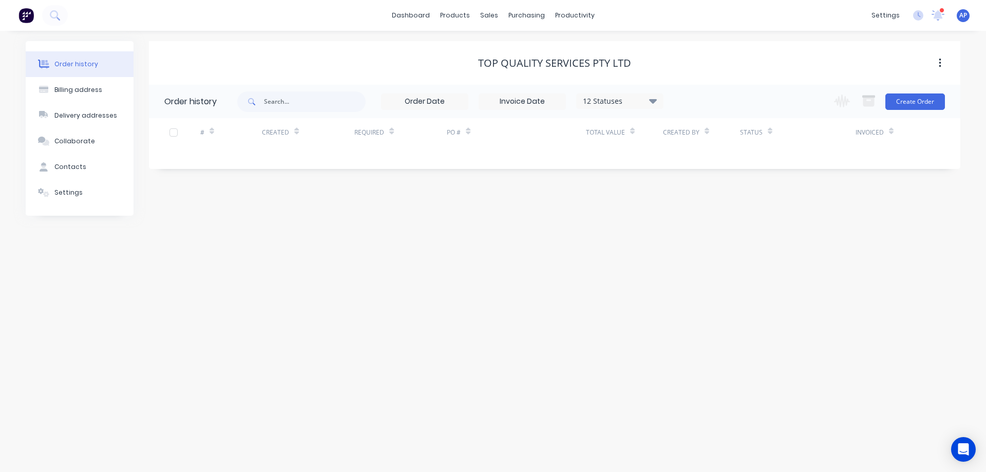
click at [651, 100] on icon at bounding box center [653, 101] width 8 height 5
click at [704, 219] on label at bounding box center [704, 219] width 0 height 0
click at [704, 227] on input "checkbox" at bounding box center [708, 224] width 8 height 10
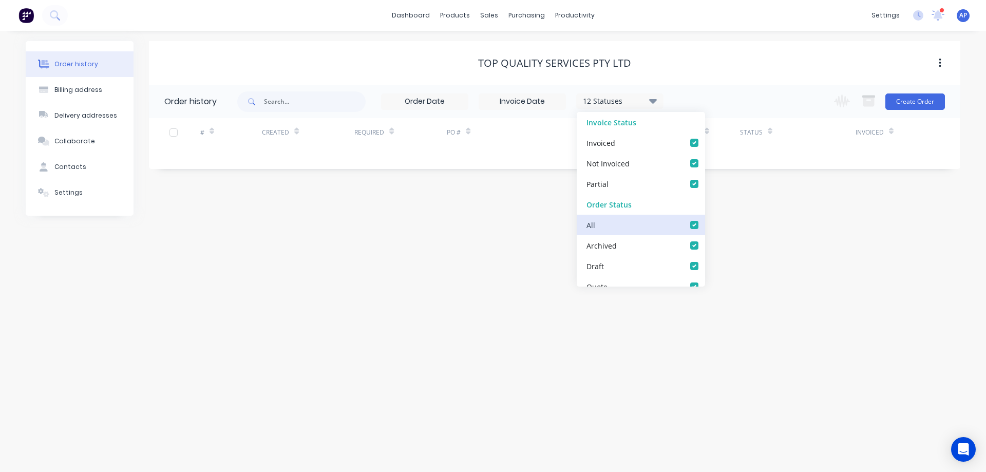
checkbox input "true"
click at [733, 240] on div "Order history Billing address Delivery addresses Collaborate Contacts Settings …" at bounding box center [493, 251] width 986 height 441
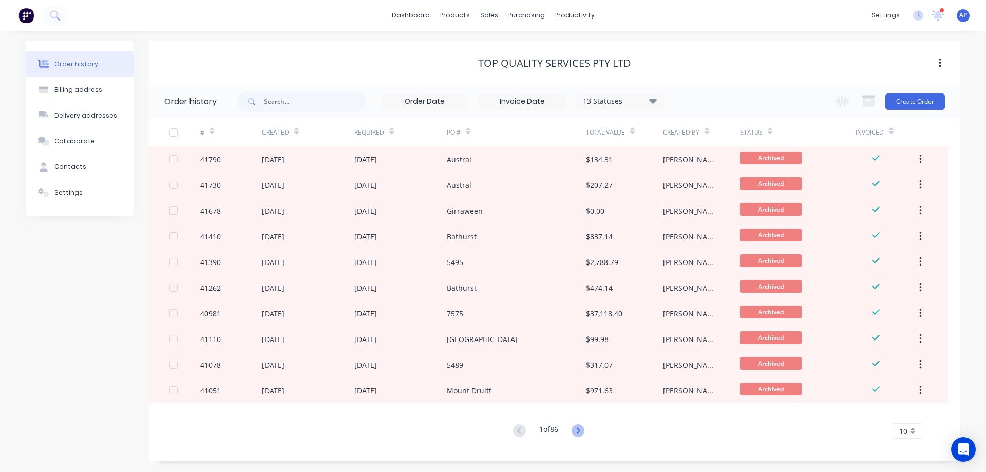
click at [580, 432] on g at bounding box center [577, 430] width 13 height 13
click at [577, 430] on icon at bounding box center [577, 430] width 13 height 13
click at [583, 429] on icon at bounding box center [577, 430] width 13 height 13
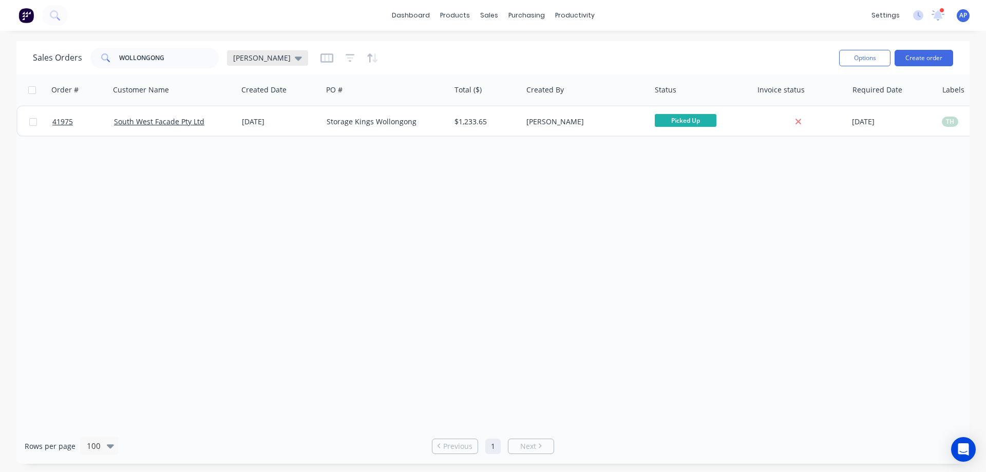
click at [295, 57] on icon at bounding box center [298, 58] width 7 height 4
click at [273, 185] on button "Archived" at bounding box center [288, 187] width 117 height 12
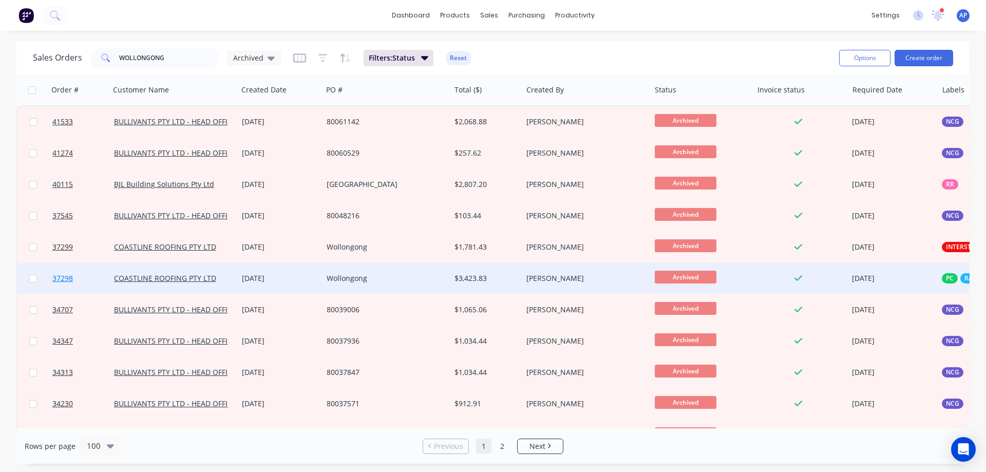
click at [58, 277] on span "37298" at bounding box center [62, 278] width 21 height 10
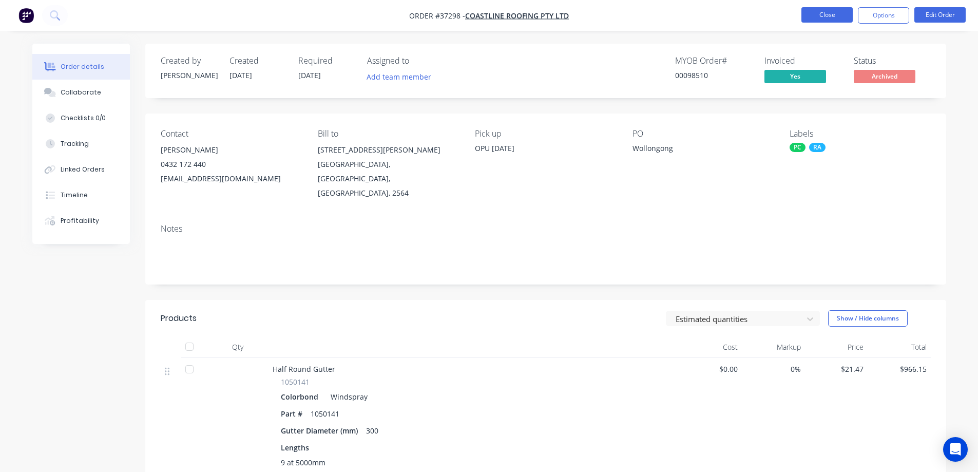
click at [811, 13] on button "Close" at bounding box center [826, 14] width 51 height 15
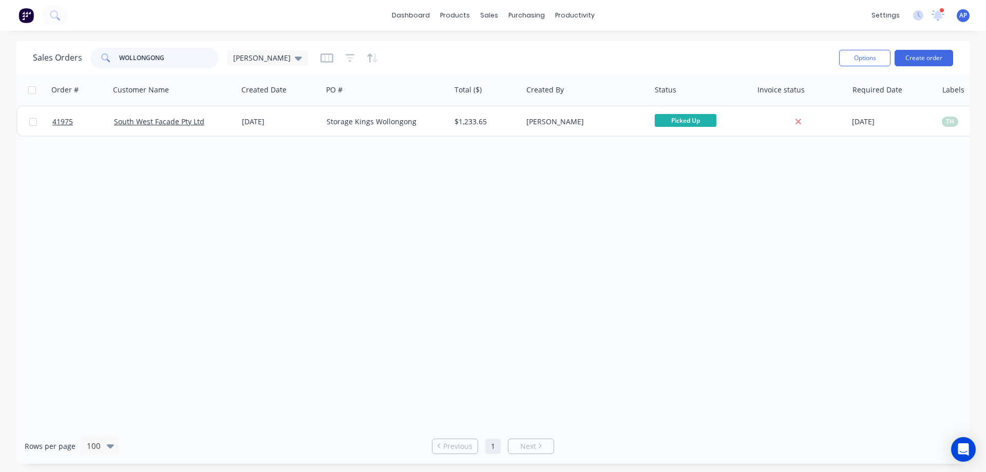
drag, startPoint x: 167, startPoint y: 59, endPoint x: 99, endPoint y: 65, distance: 69.1
click at [99, 65] on div "WOLLONGONG" at bounding box center [154, 58] width 128 height 21
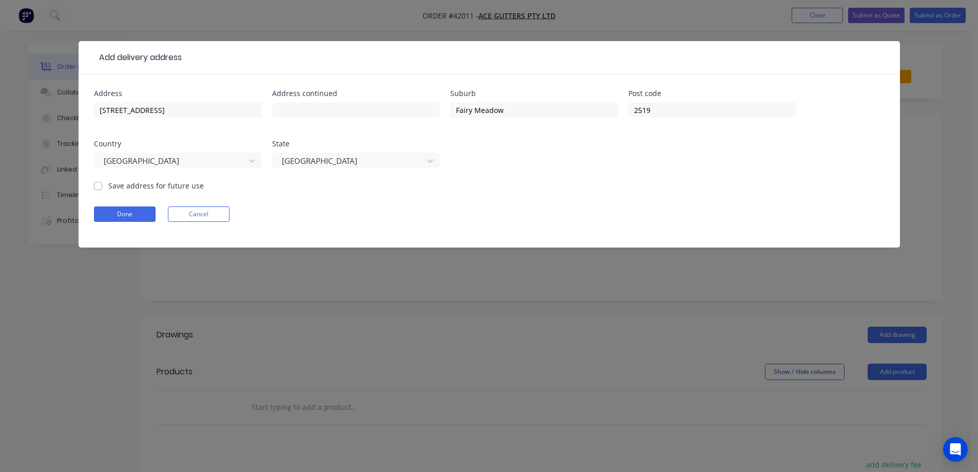
drag, startPoint x: 0, startPoint y: 0, endPoint x: 95, endPoint y: 182, distance: 205.8
click at [108, 182] on label "Save address for future use" at bounding box center [155, 185] width 95 height 11
click at [95, 182] on input "Save address for future use" at bounding box center [98, 185] width 8 height 10
checkbox input "true"
click at [117, 218] on button "Done" at bounding box center [125, 213] width 62 height 15
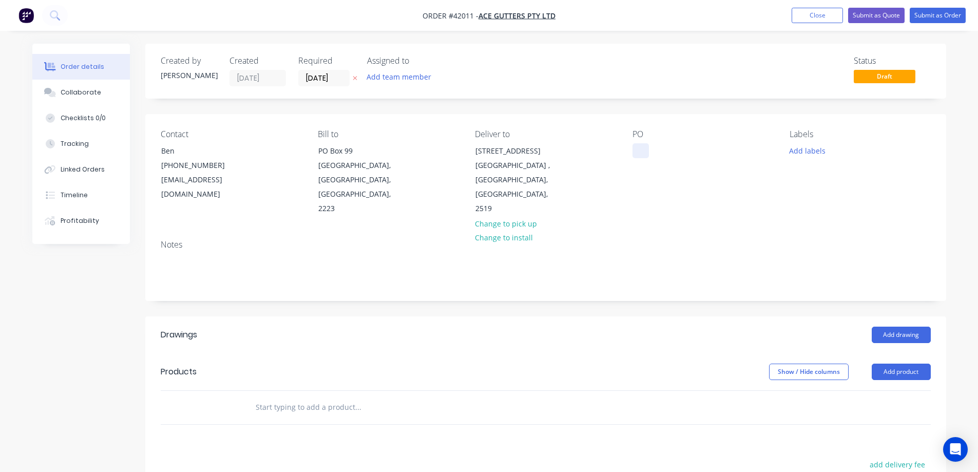
click at [642, 148] on div at bounding box center [641, 150] width 16 height 15
click at [800, 149] on button "Add labels" at bounding box center [807, 150] width 47 height 14
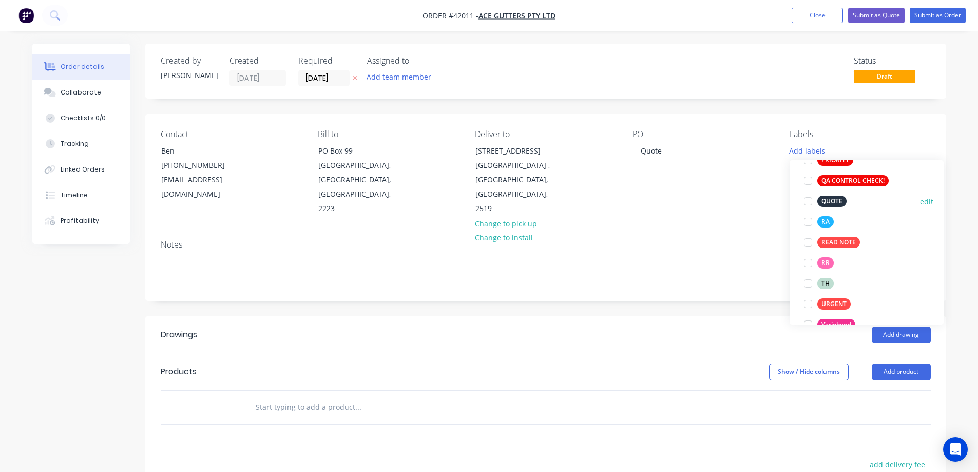
click at [808, 199] on div at bounding box center [808, 201] width 21 height 21
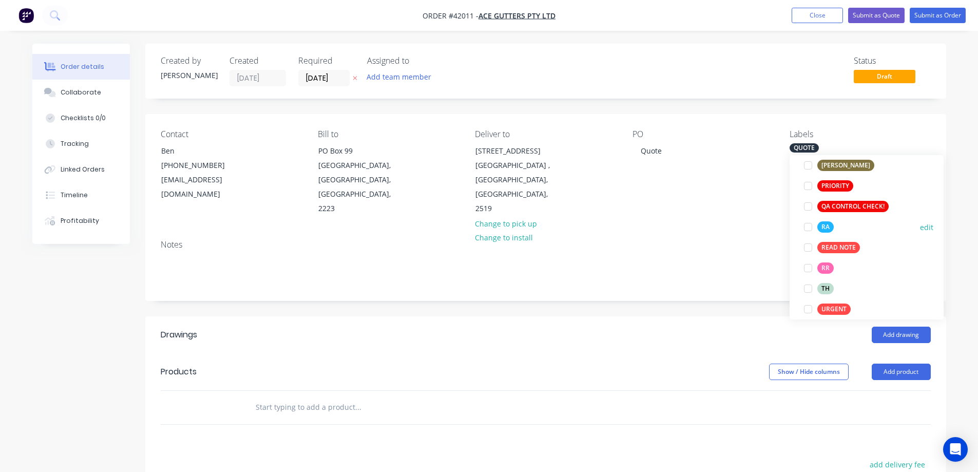
click at [808, 229] on div at bounding box center [808, 227] width 21 height 21
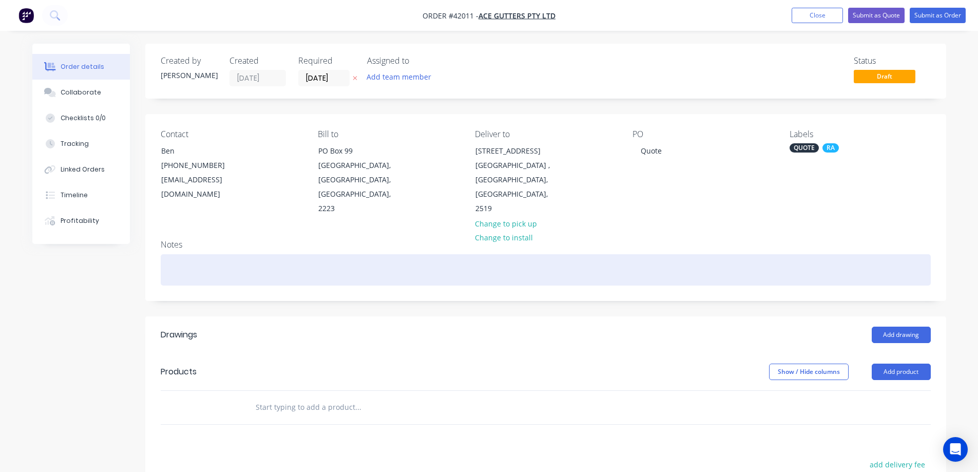
click at [180, 256] on div at bounding box center [546, 269] width 770 height 31
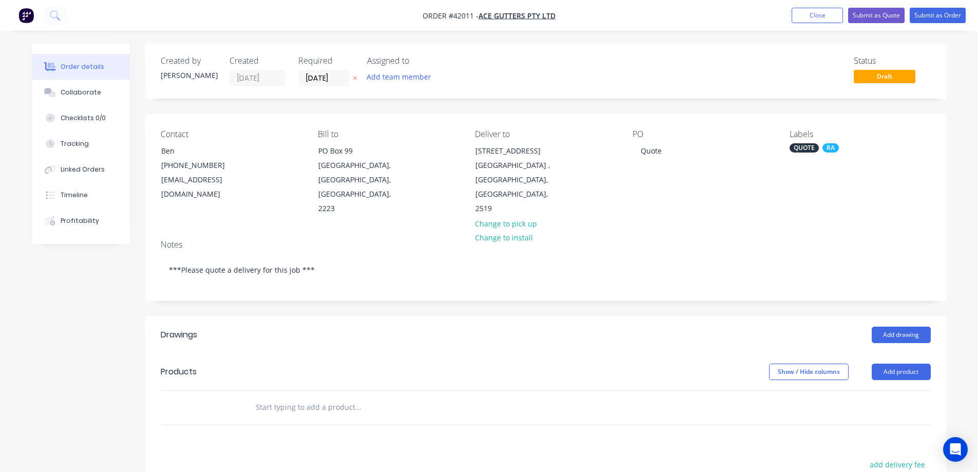
click at [246, 333] on header "Drawings Add drawing" at bounding box center [545, 334] width 801 height 37
click at [105, 92] on button "Collaborate" at bounding box center [81, 93] width 98 height 26
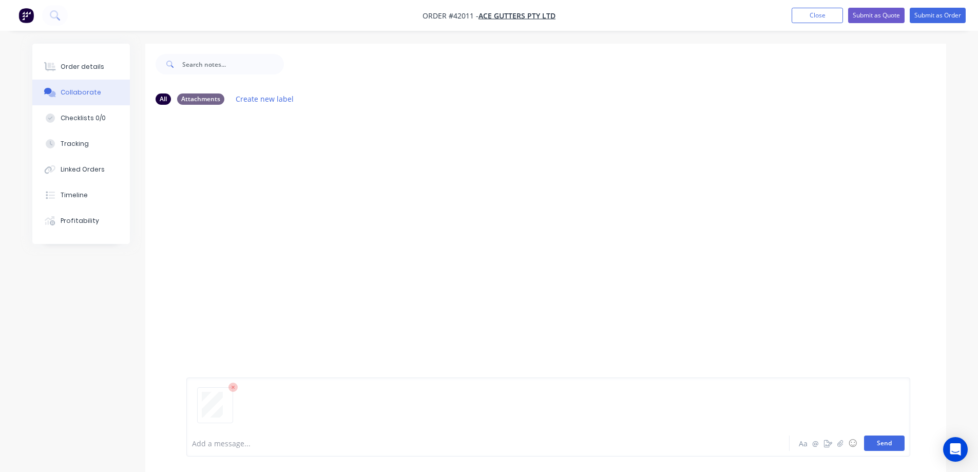
click at [884, 437] on button "Send" at bounding box center [884, 442] width 41 height 15
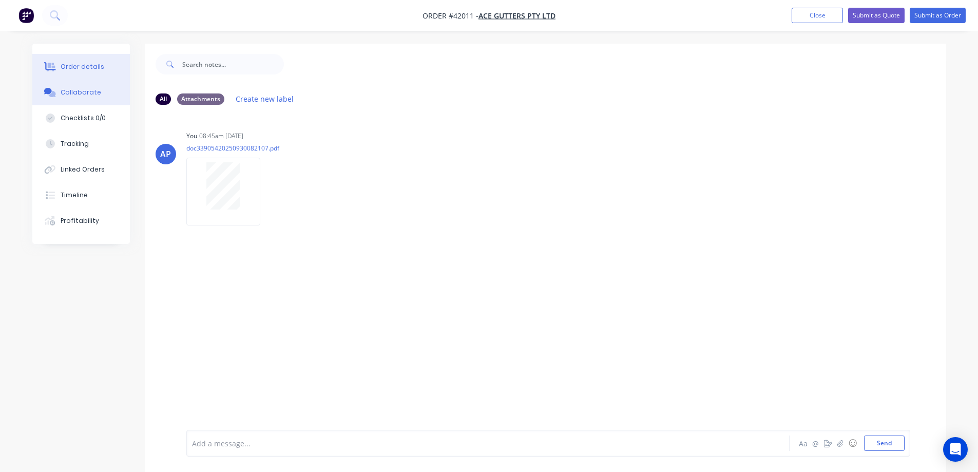
click at [77, 68] on div "Order details" at bounding box center [83, 66] width 44 height 9
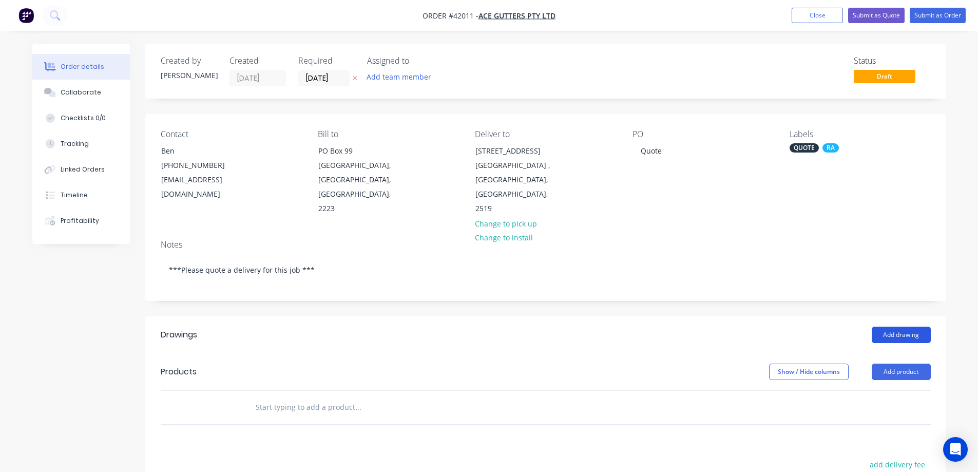
click at [898, 327] on button "Add drawing" at bounding box center [901, 335] width 59 height 16
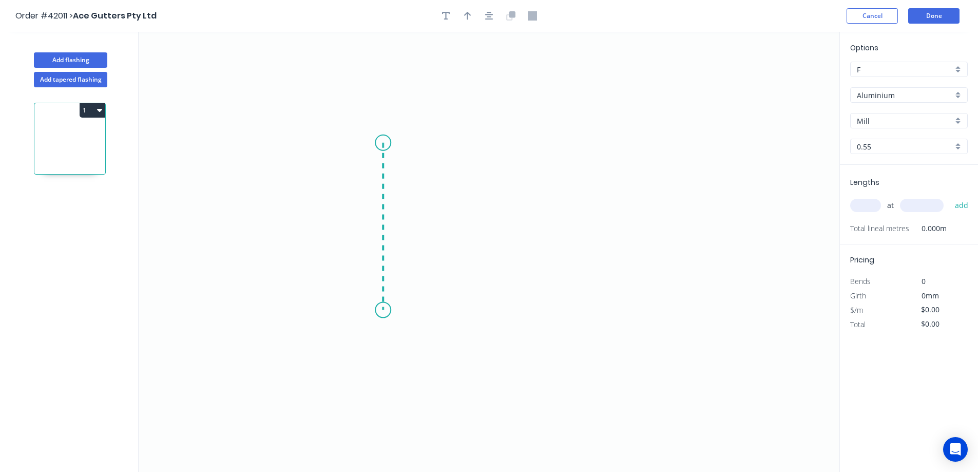
drag, startPoint x: 383, startPoint y: 143, endPoint x: 389, endPoint y: 310, distance: 167.5
click at [389, 310] on icon "0" at bounding box center [489, 252] width 701 height 440
click at [557, 307] on icon "0 ?" at bounding box center [489, 252] width 701 height 440
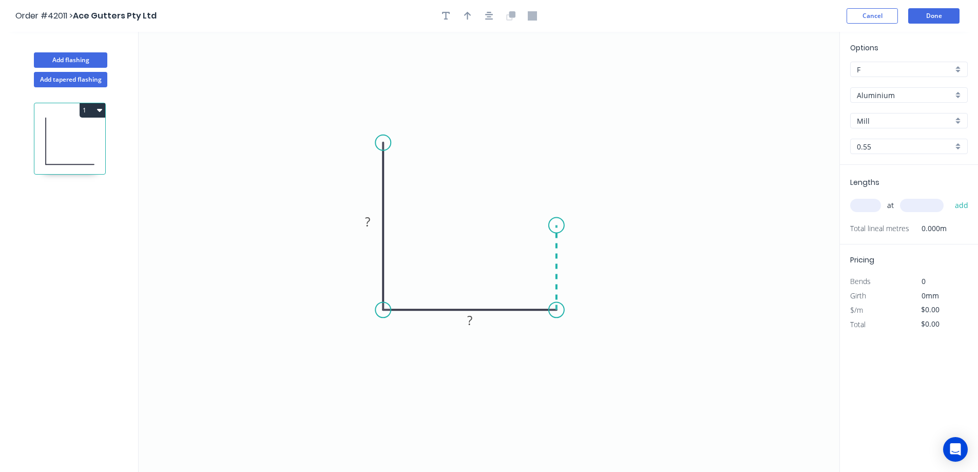
click at [553, 225] on icon "0 ? ?" at bounding box center [489, 252] width 701 height 440
click at [553, 225] on circle at bounding box center [556, 224] width 15 height 15
click at [403, 170] on div "Crush & Fold" at bounding box center [431, 172] width 103 height 21
click at [412, 151] on tspan "10" at bounding box center [412, 151] width 14 height 17
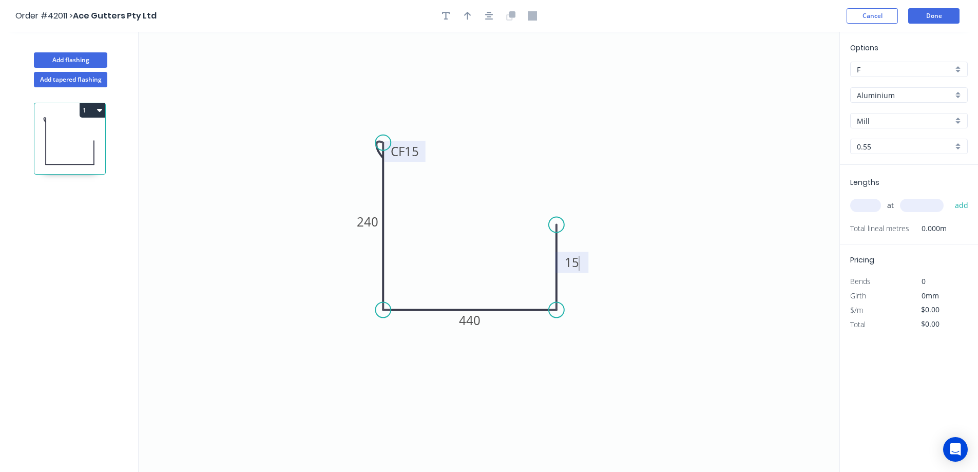
type input "$22.94"
click at [573, 258] on tspan "15" at bounding box center [572, 262] width 14 height 17
click at [413, 147] on tspan "?" at bounding box center [411, 151] width 5 height 17
click at [446, 189] on icon "0 CF 15 240 440 150" at bounding box center [489, 252] width 701 height 440
click at [958, 95] on div "Aluminium" at bounding box center [909, 94] width 118 height 15
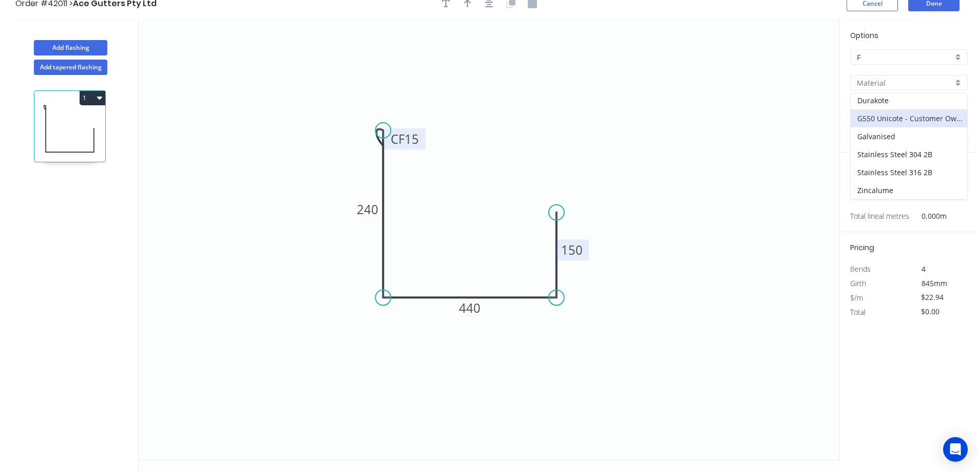
scroll to position [19, 0]
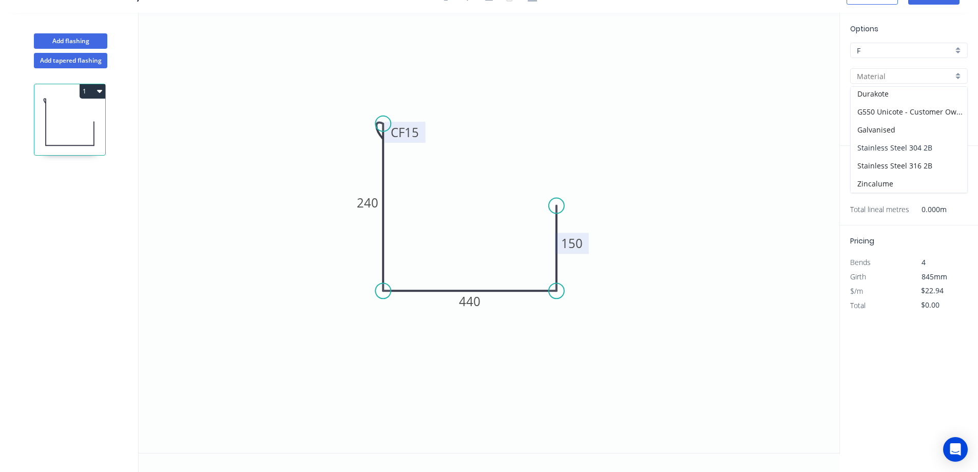
click at [919, 149] on div "Stainless Steel 304 2B" at bounding box center [909, 148] width 117 height 18
type input "Stainless Steel 304 2B"
type input "Standard"
type input "$35.08"
click at [872, 184] on input "text" at bounding box center [865, 186] width 31 height 13
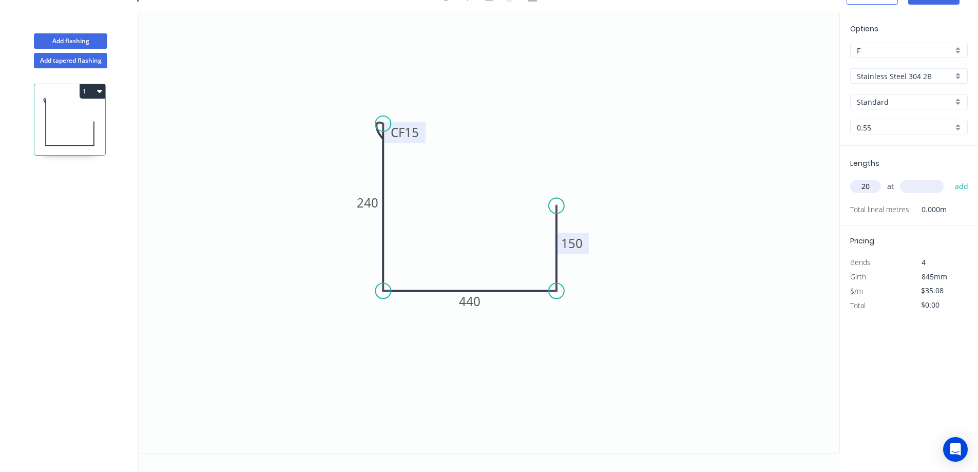
type input "20"
type input "4700"
click at [950, 178] on button "add" at bounding box center [962, 186] width 24 height 17
type input "$3,297.52"
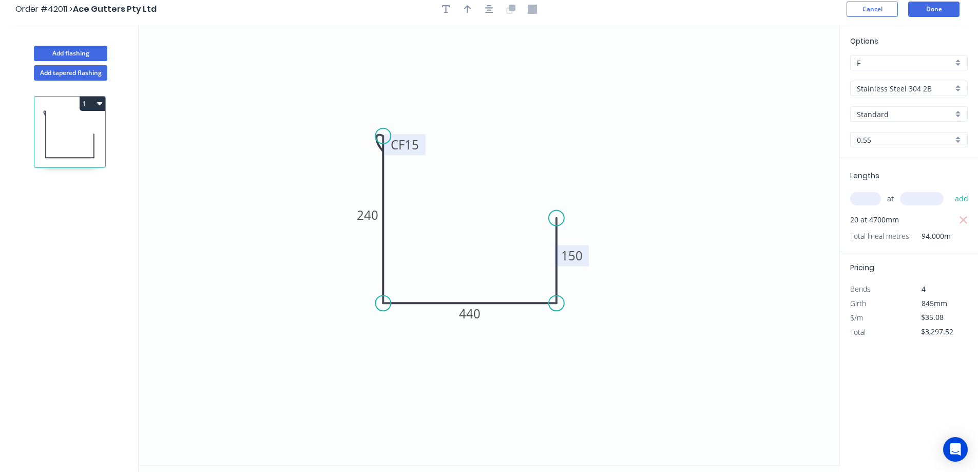
scroll to position [0, 0]
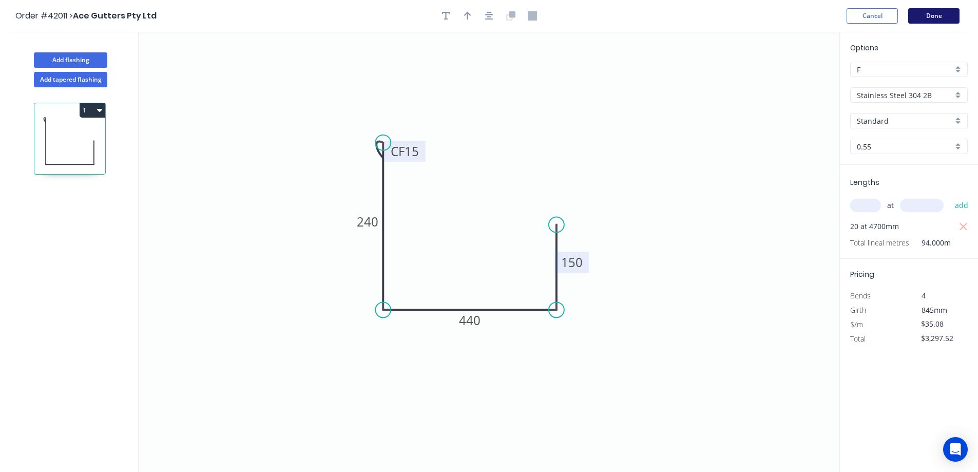
click at [954, 13] on button "Done" at bounding box center [933, 15] width 51 height 15
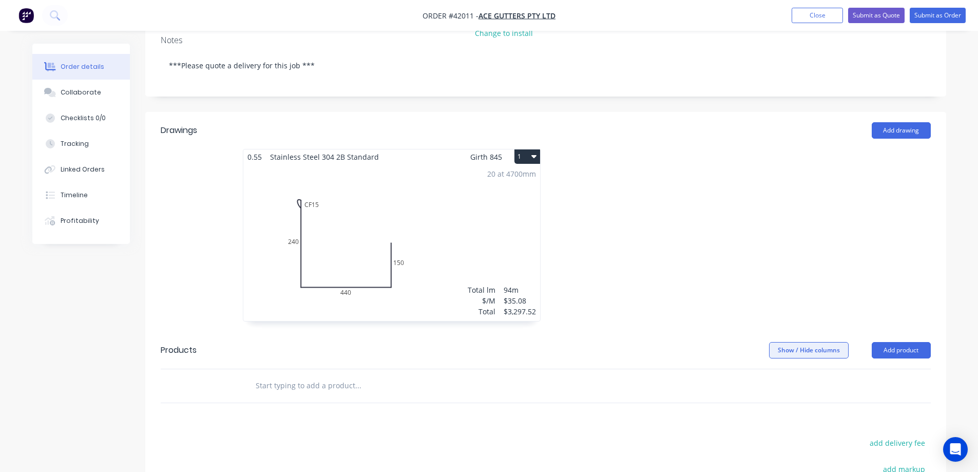
scroll to position [126, 0]
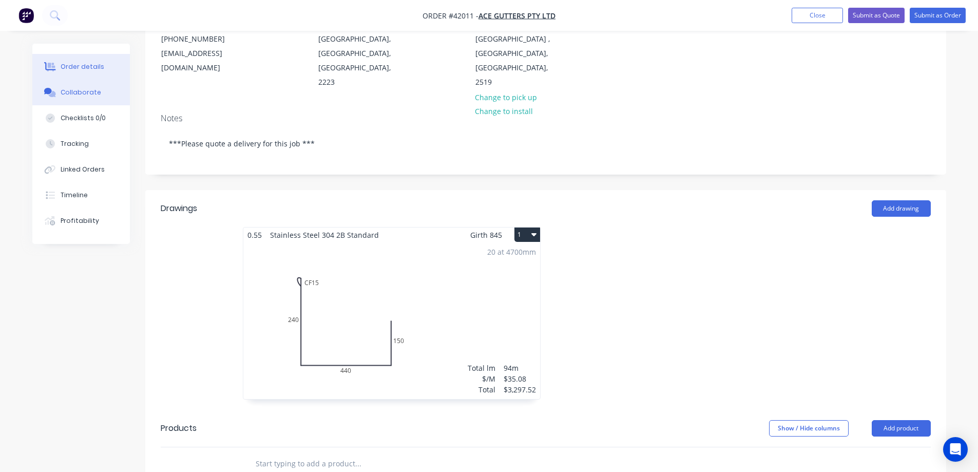
click at [87, 95] on div "Collaborate" at bounding box center [81, 92] width 41 height 9
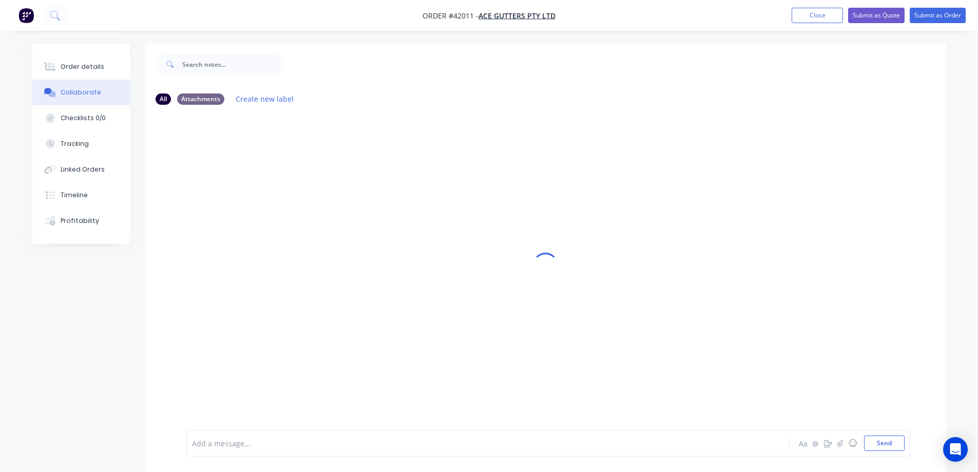
click at [263, 446] on div at bounding box center [460, 443] width 534 height 11
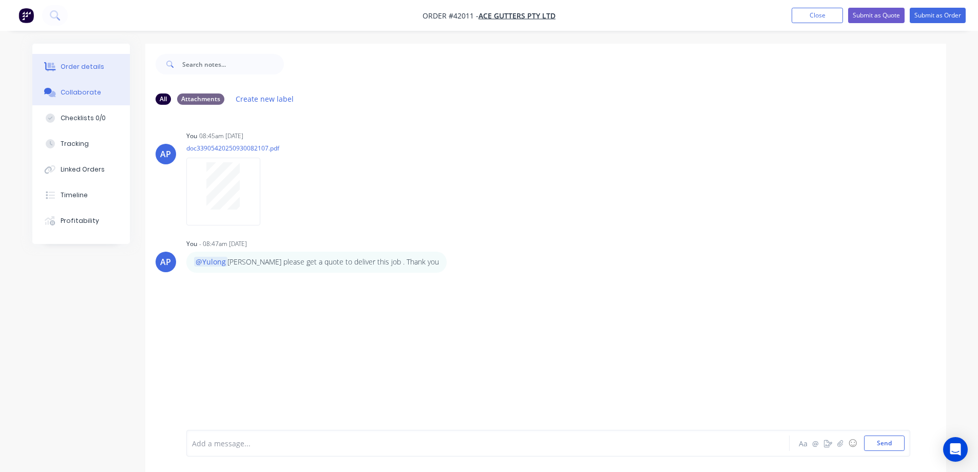
click at [91, 68] on div "Order details" at bounding box center [83, 66] width 44 height 9
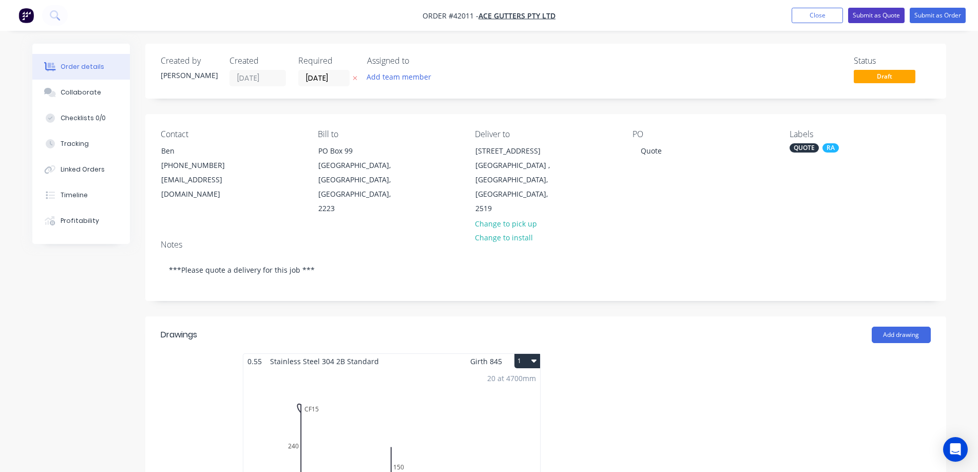
click at [859, 11] on button "Submit as Quote" at bounding box center [876, 15] width 56 height 15
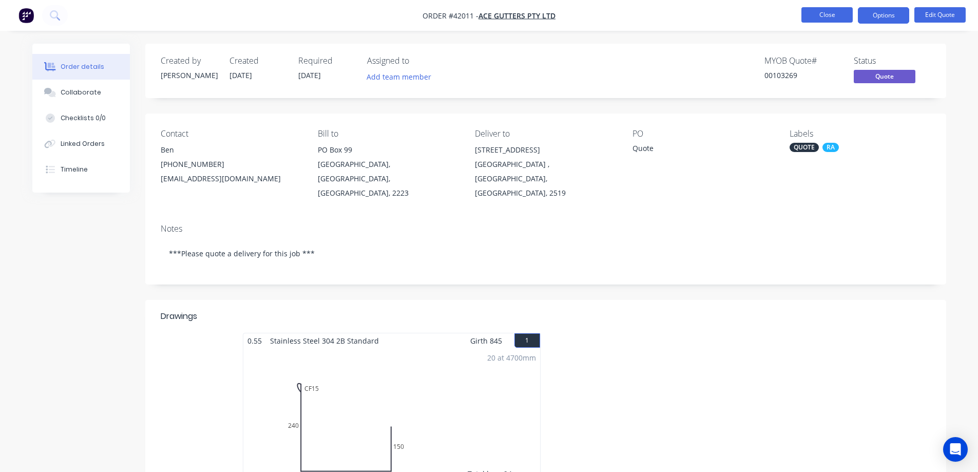
click at [819, 10] on button "Close" at bounding box center [826, 14] width 51 height 15
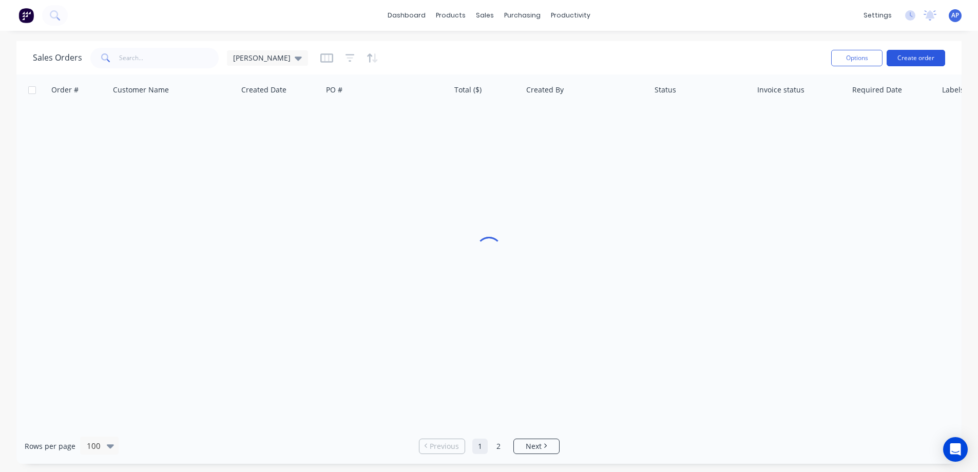
click at [923, 55] on button "Create order" at bounding box center [916, 58] width 59 height 16
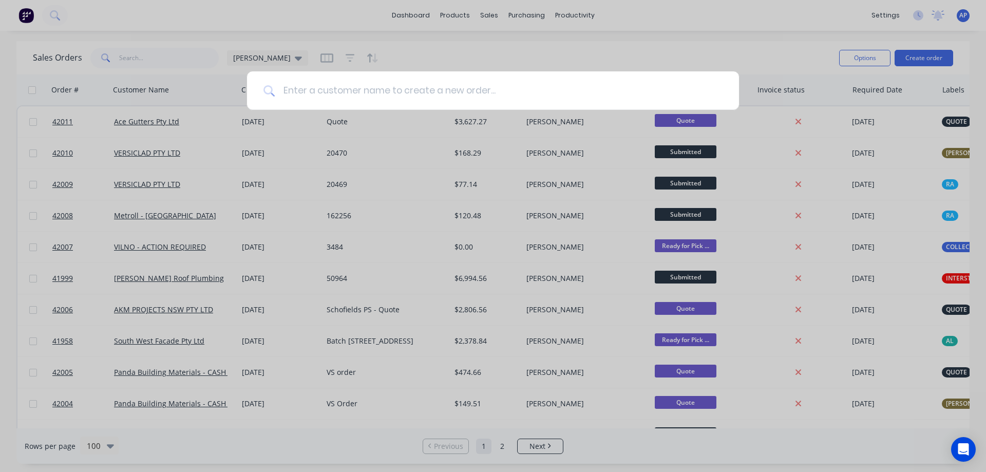
click at [331, 93] on input at bounding box center [499, 90] width 448 height 39
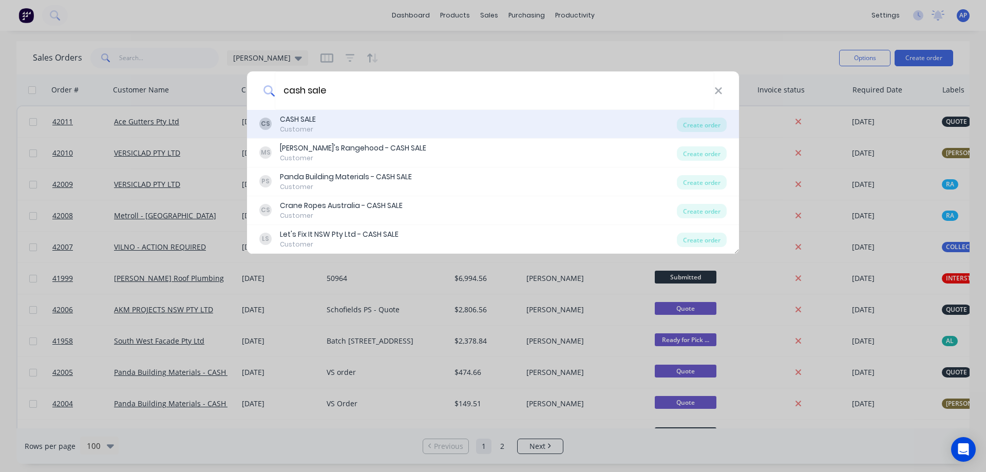
type input "cash sale"
click at [311, 122] on div "CASH SALE" at bounding box center [298, 119] width 36 height 11
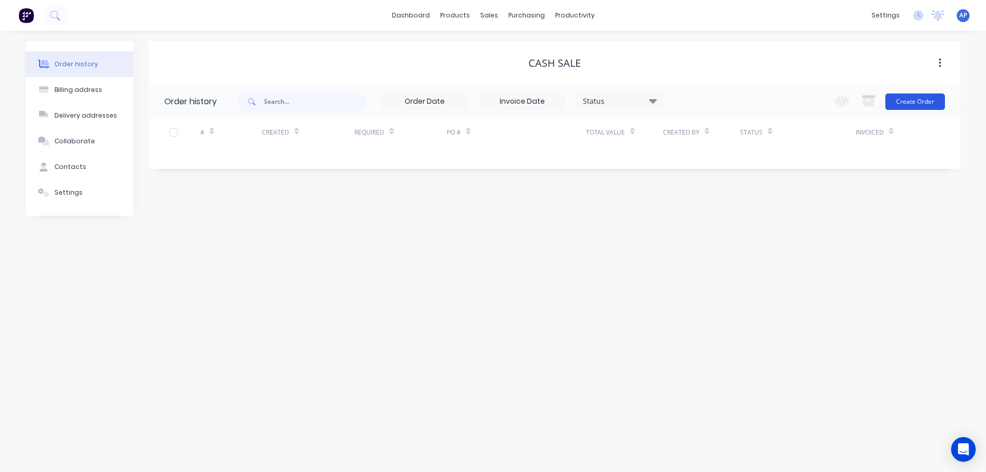
click at [922, 101] on button "Create Order" at bounding box center [915, 101] width 60 height 16
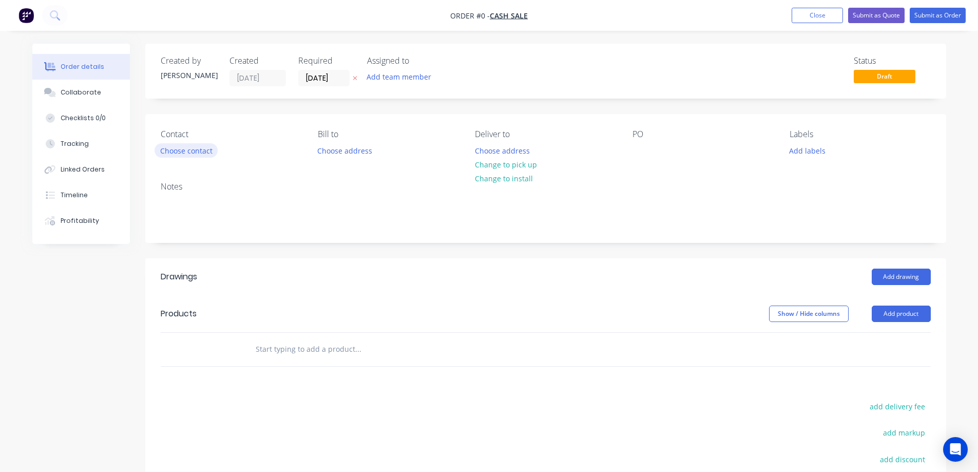
click at [208, 148] on button "Choose contact" at bounding box center [186, 150] width 63 height 14
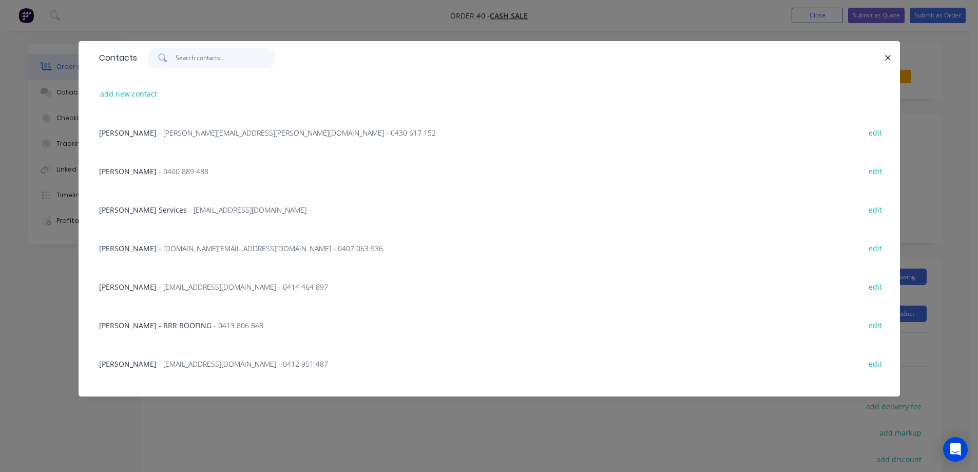
click at [212, 61] on input "text" at bounding box center [226, 58] width 100 height 21
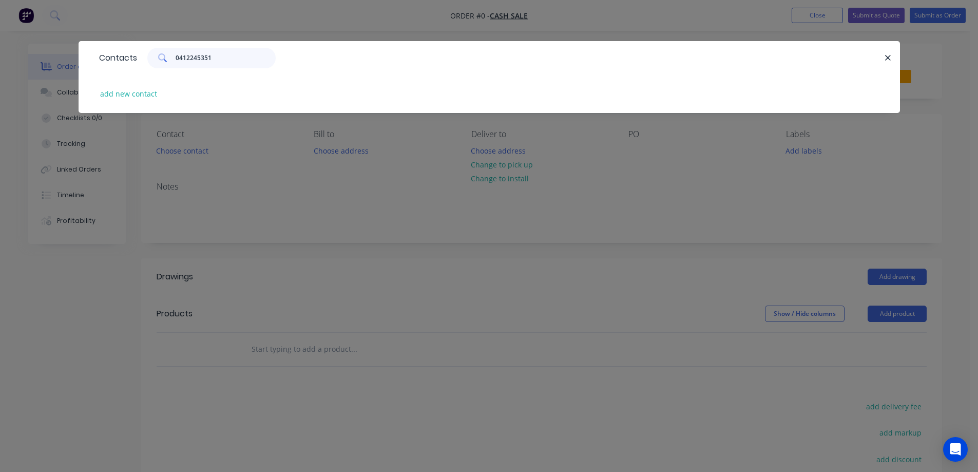
drag, startPoint x: 203, startPoint y: 56, endPoint x: 161, endPoint y: 63, distance: 42.2
click at [161, 63] on div "0412245351" at bounding box center [211, 58] width 128 height 21
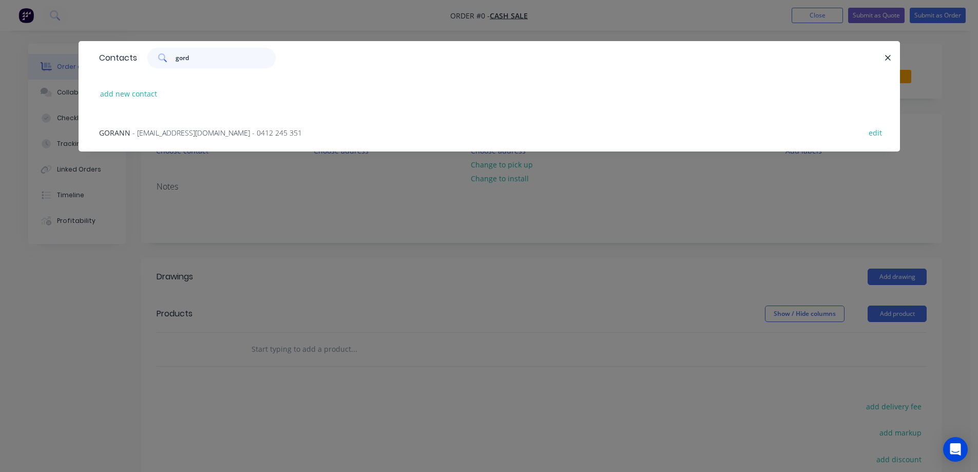
type input "gord"
click at [185, 133] on span "- [EMAIL_ADDRESS][DOMAIN_NAME] - 0412 245 351" at bounding box center [216, 133] width 169 height 10
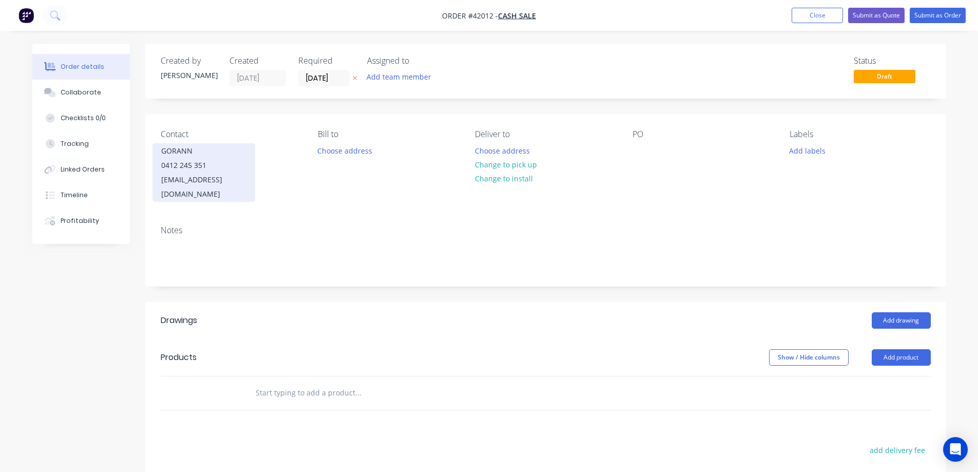
click at [198, 154] on div "GORANN" at bounding box center [203, 151] width 85 height 14
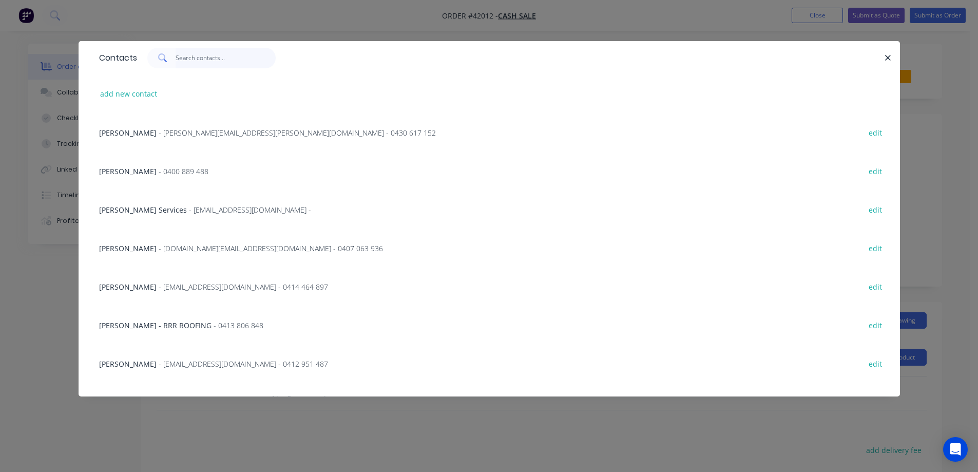
click at [194, 60] on input "text" at bounding box center [226, 58] width 100 height 21
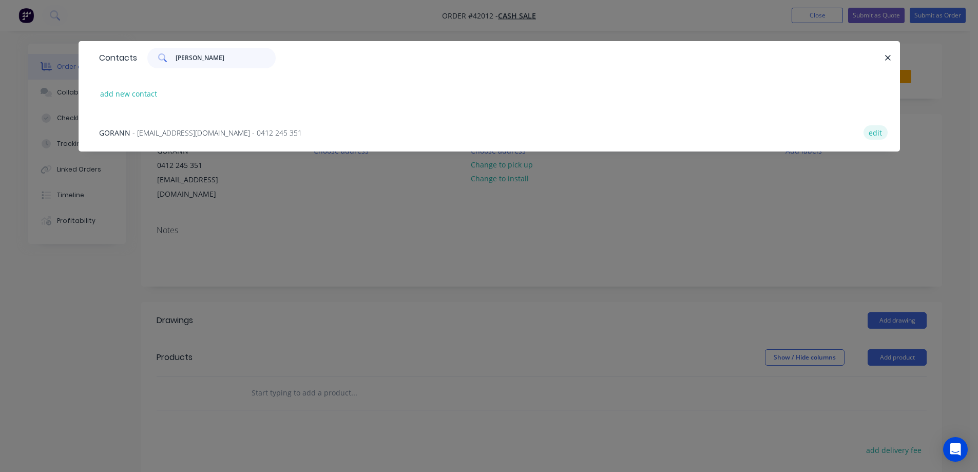
type input "[PERSON_NAME]"
click at [870, 133] on button "edit" at bounding box center [876, 132] width 24 height 14
select select "AU"
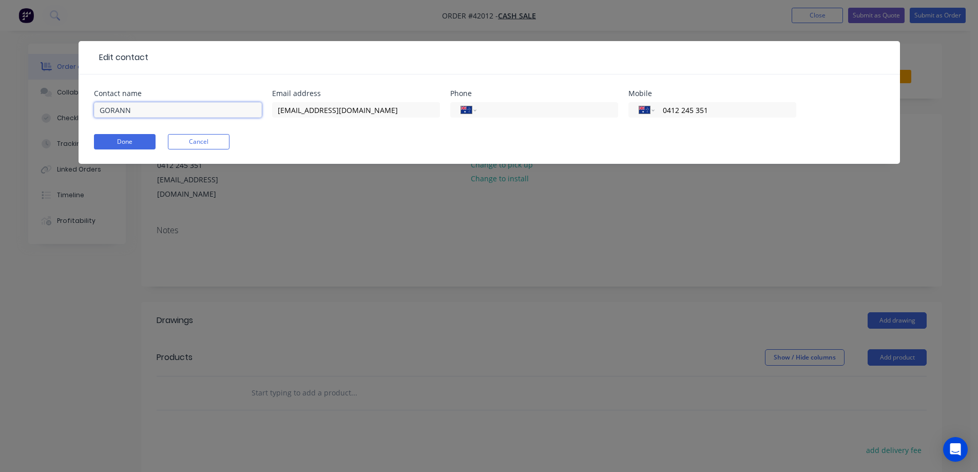
click at [135, 110] on input "GORANN" at bounding box center [178, 109] width 168 height 15
type input "[PERSON_NAME]"
click at [110, 142] on button "Done" at bounding box center [125, 141] width 62 height 15
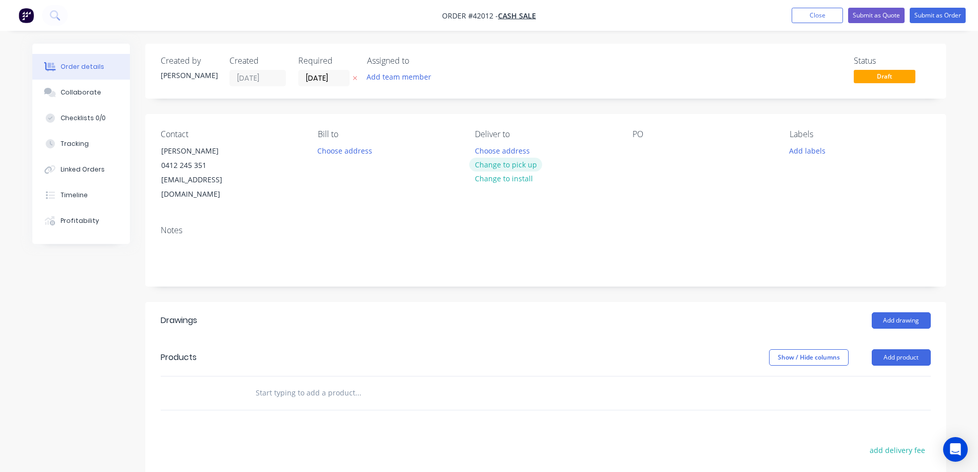
click at [524, 162] on button "Change to pick up" at bounding box center [505, 165] width 73 height 14
click at [636, 148] on div at bounding box center [641, 150] width 16 height 15
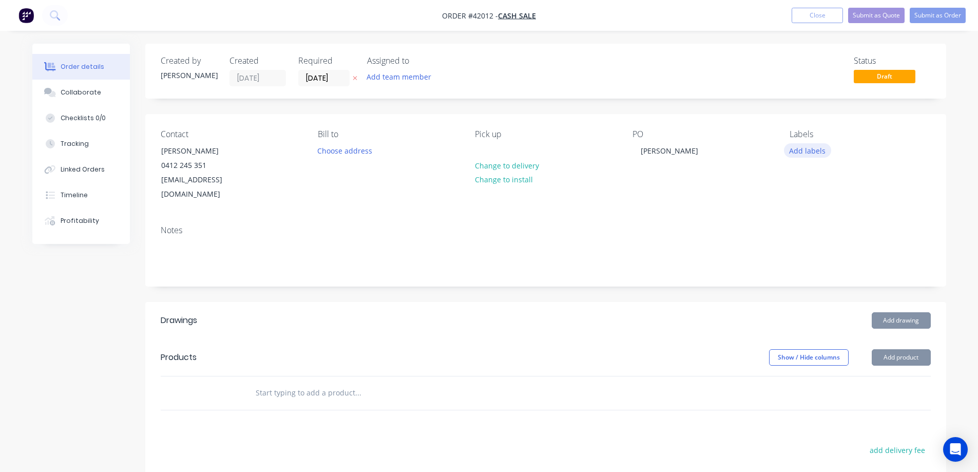
click at [805, 150] on button "Add labels" at bounding box center [807, 150] width 47 height 14
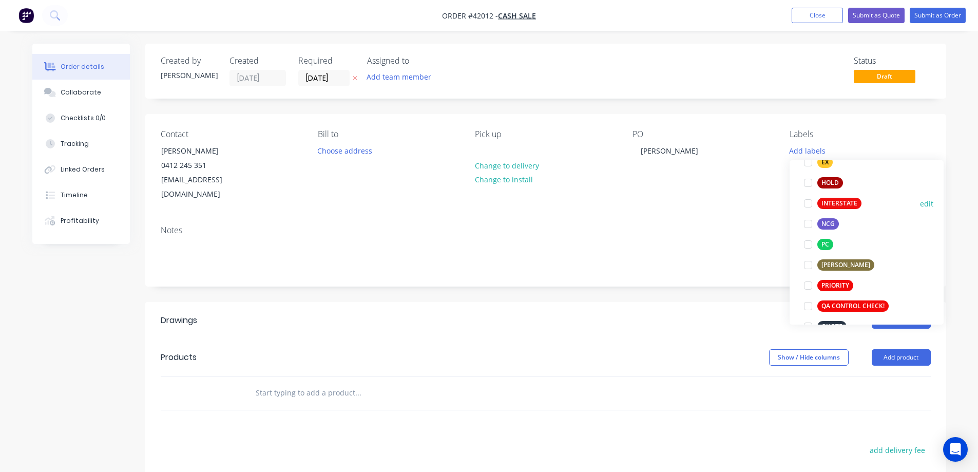
scroll to position [205, 0]
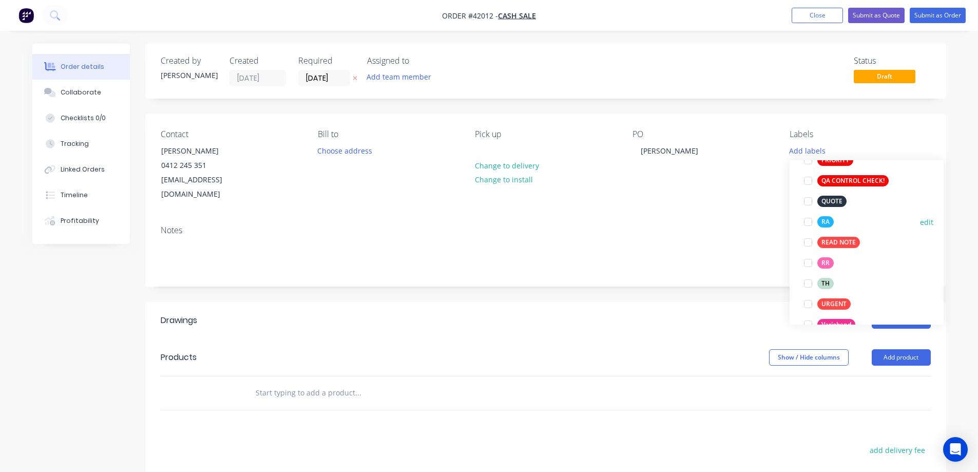
click at [809, 221] on div at bounding box center [808, 222] width 21 height 21
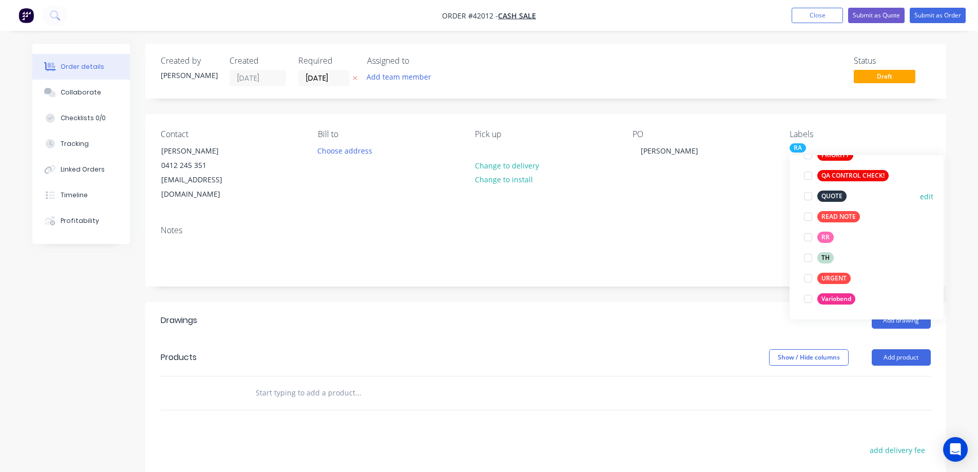
click at [809, 197] on div at bounding box center [808, 196] width 21 height 21
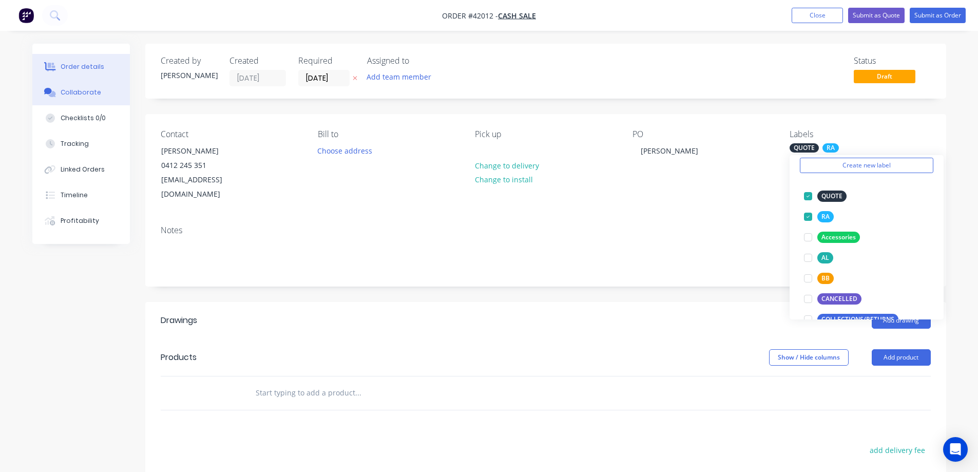
click at [108, 92] on button "Collaborate" at bounding box center [81, 93] width 98 height 26
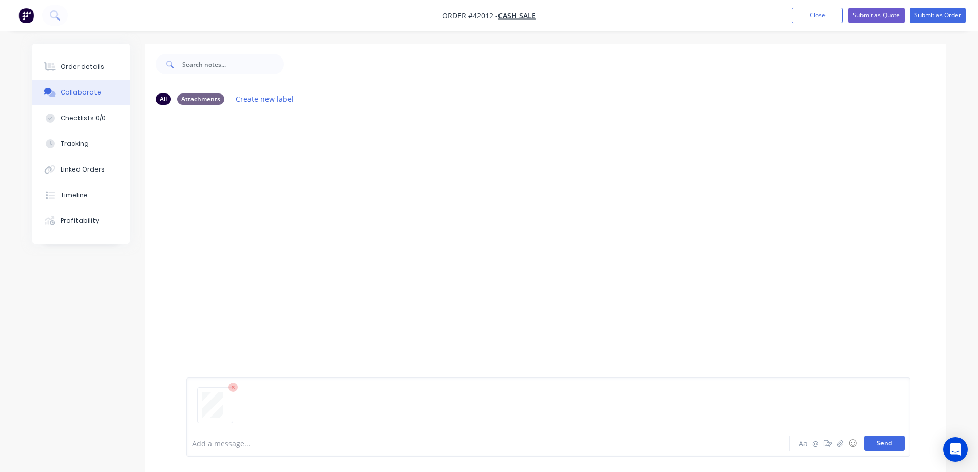
click at [878, 441] on button "Send" at bounding box center [884, 442] width 41 height 15
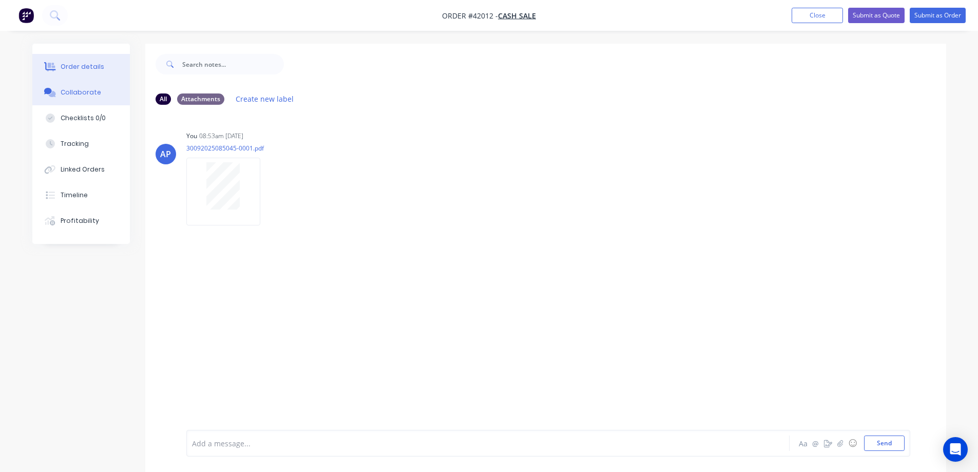
click at [93, 61] on button "Order details" at bounding box center [81, 67] width 98 height 26
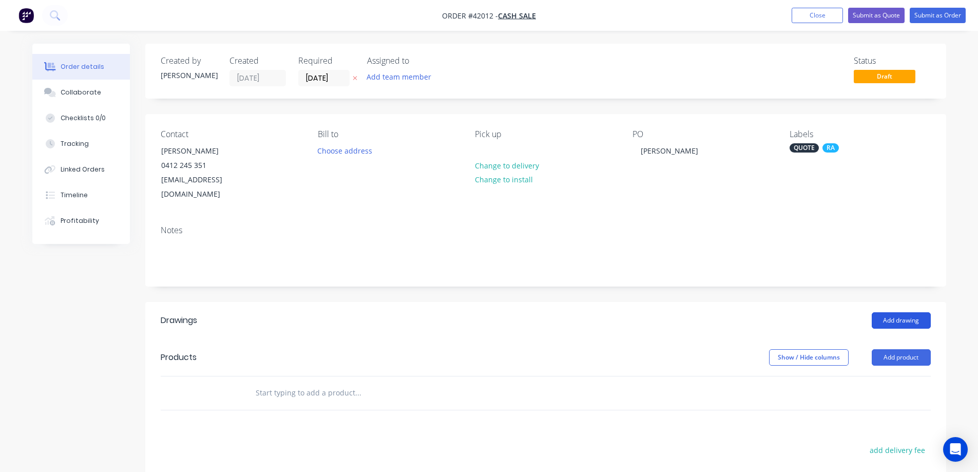
click at [886, 312] on button "Add drawing" at bounding box center [901, 320] width 59 height 16
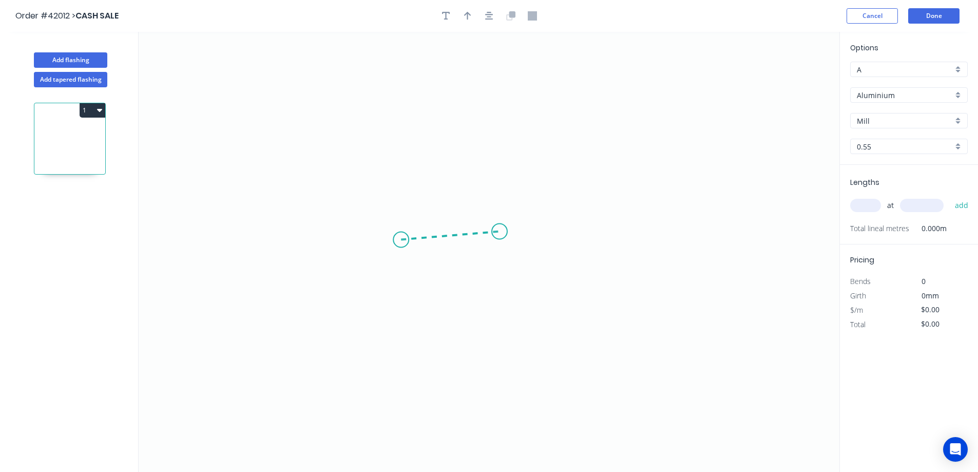
drag, startPoint x: 401, startPoint y: 240, endPoint x: 527, endPoint y: 233, distance: 126.5
click at [527, 233] on icon "0" at bounding box center [489, 252] width 701 height 440
drag, startPoint x: 527, startPoint y: 233, endPoint x: 534, endPoint y: 92, distance: 140.8
click at [534, 92] on icon "0 ?" at bounding box center [489, 252] width 701 height 440
click at [534, 92] on circle at bounding box center [527, 91] width 15 height 15
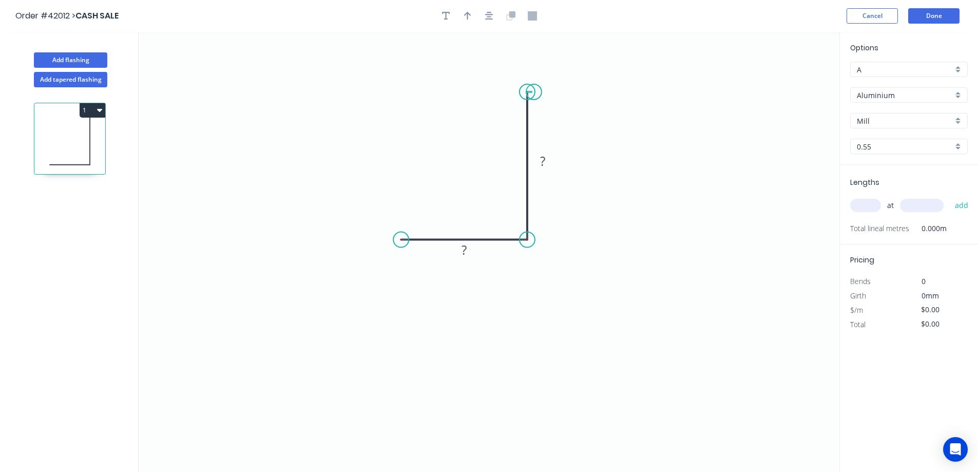
click at [534, 92] on circle at bounding box center [527, 91] width 15 height 15
drag, startPoint x: 403, startPoint y: 239, endPoint x: 445, endPoint y: 258, distance: 46.2
click at [390, 241] on circle at bounding box center [390, 239] width 15 height 15
click at [460, 254] on tspan "?" at bounding box center [458, 249] width 5 height 17
type input "$9.54"
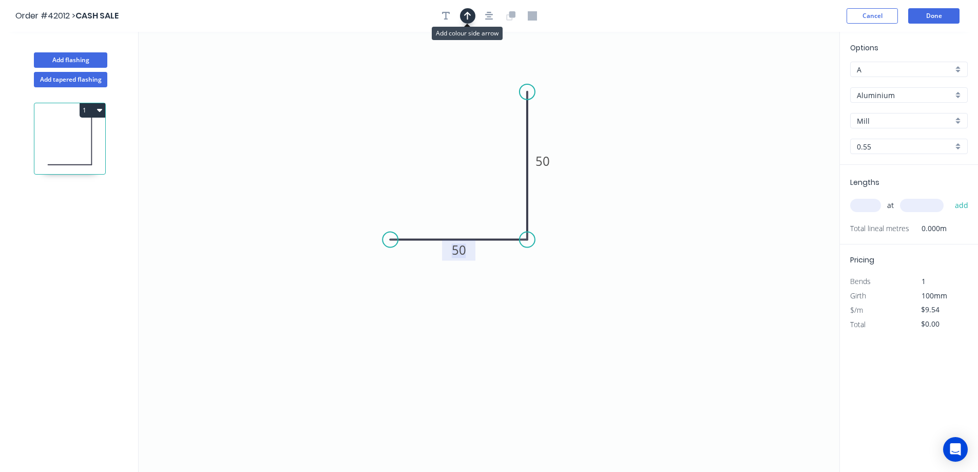
click at [470, 14] on icon "button" at bounding box center [467, 16] width 7 height 8
drag, startPoint x: 788, startPoint y: 81, endPoint x: 567, endPoint y: 277, distance: 295.7
click at [635, 259] on icon at bounding box center [639, 242] width 9 height 33
click at [567, 277] on icon at bounding box center [567, 265] width 9 height 33
click at [567, 277] on icon at bounding box center [576, 269] width 30 height 30
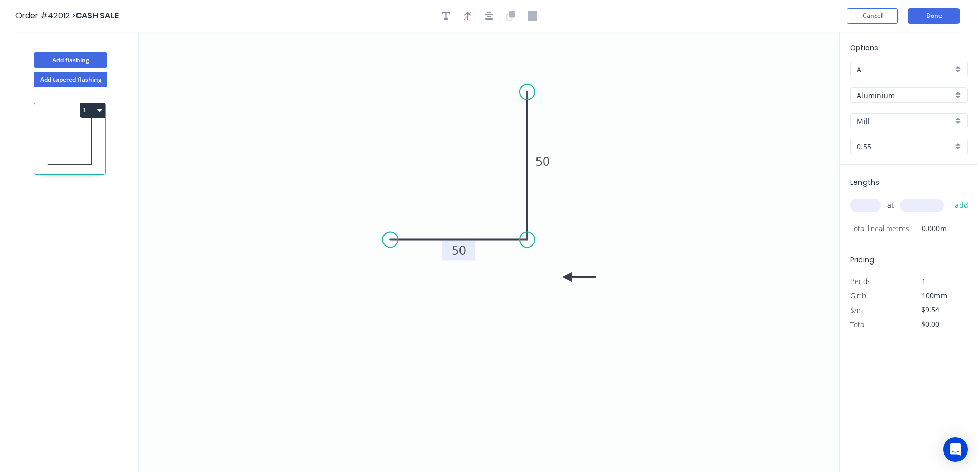
click at [567, 277] on icon at bounding box center [579, 276] width 33 height 9
click at [959, 94] on div "Aluminium" at bounding box center [909, 94] width 118 height 15
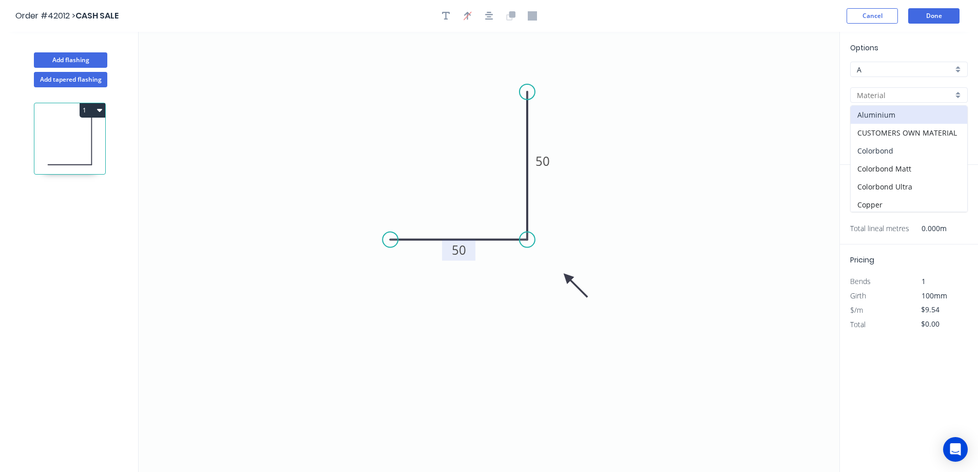
click at [917, 148] on div "Colorbond" at bounding box center [909, 151] width 117 height 18
type input "Colorbond"
type input "Basalt"
type input "$6.95"
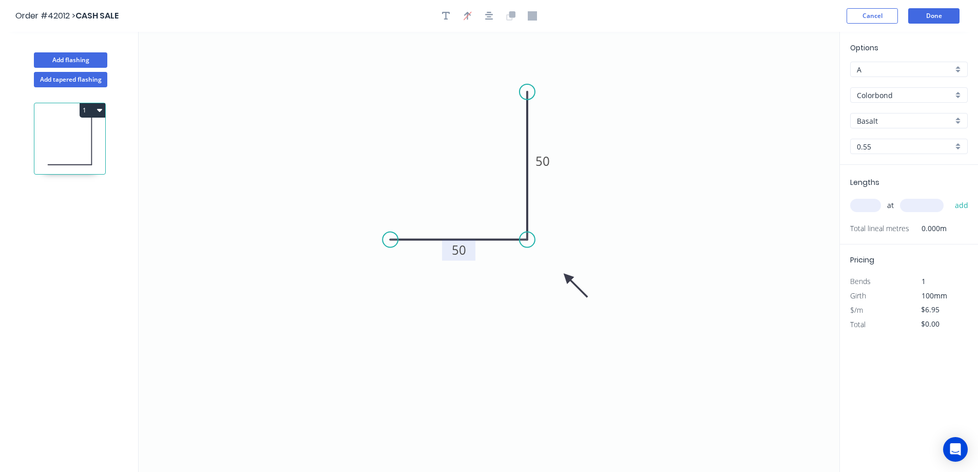
click at [960, 122] on div "Basalt" at bounding box center [909, 120] width 118 height 15
click at [904, 175] on div "Classic Cream" at bounding box center [909, 176] width 117 height 18
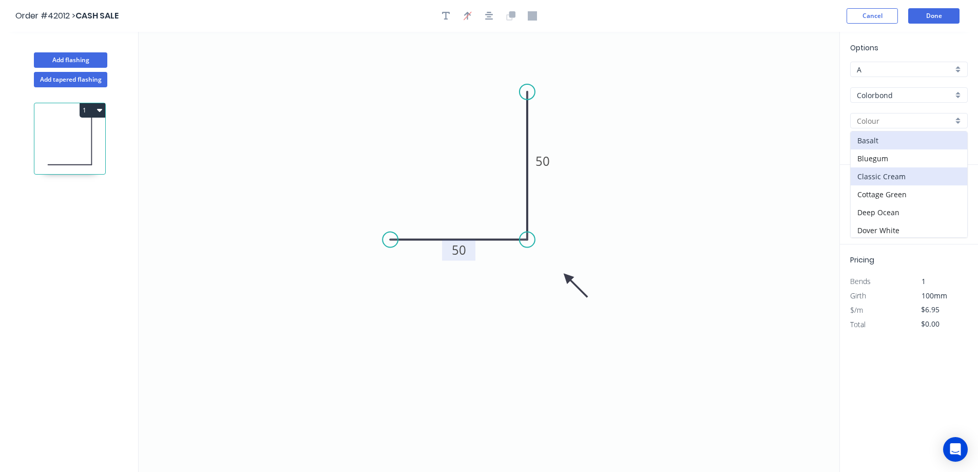
type input "Classic Cream"
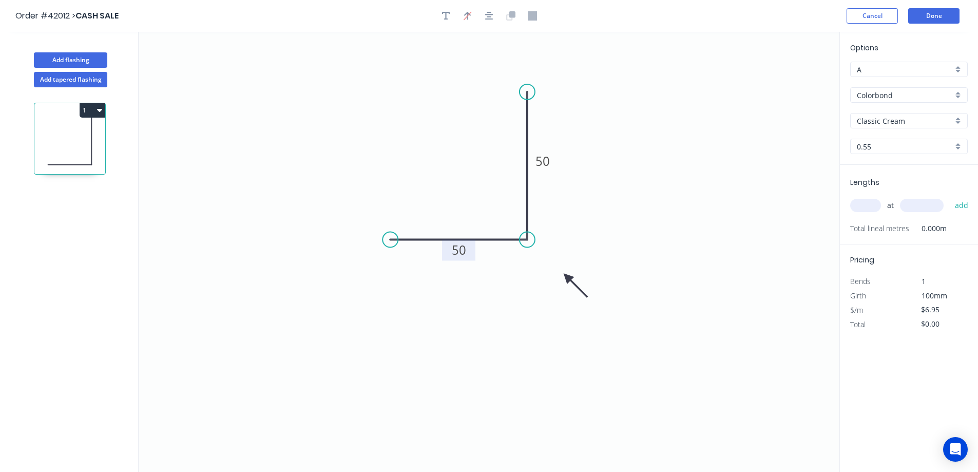
click at [868, 209] on input "text" at bounding box center [865, 205] width 31 height 13
type input "1"
type input "4400"
click at [950, 197] on button "add" at bounding box center [962, 205] width 24 height 17
type input "$30.58"
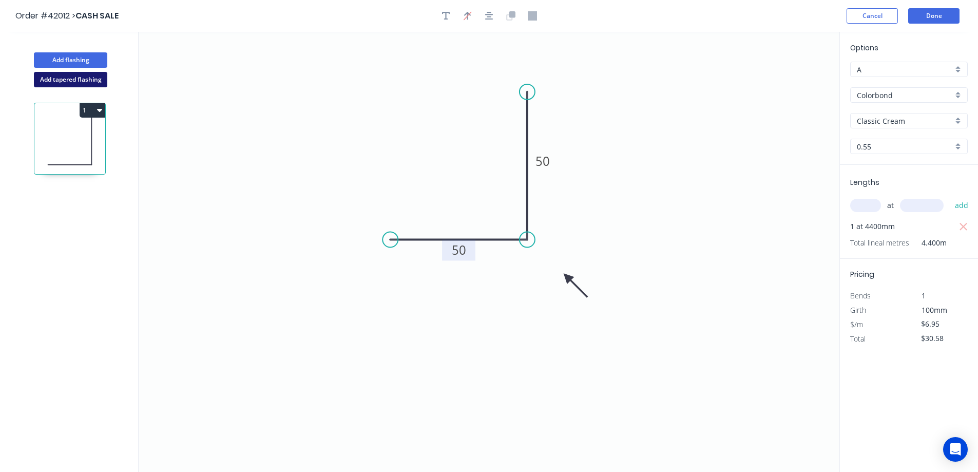
click at [80, 79] on button "Add tapered flashing" at bounding box center [70, 79] width 73 height 15
type input "$0.00"
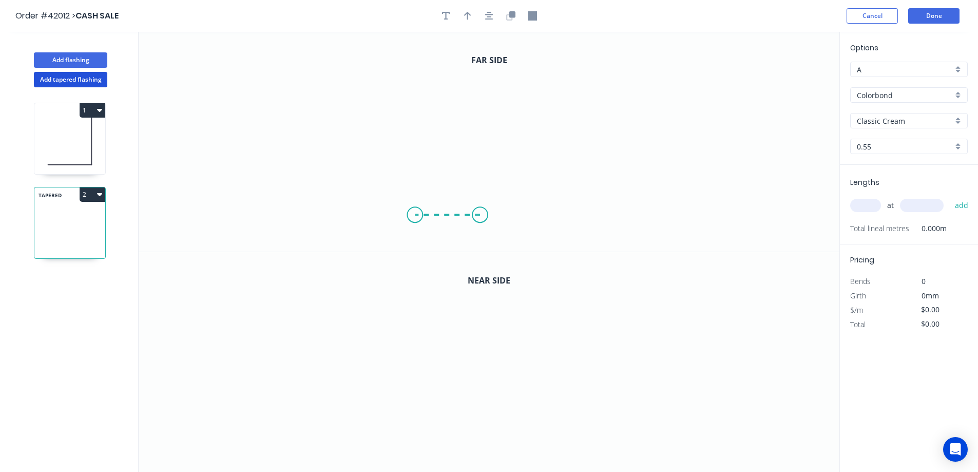
drag, startPoint x: 480, startPoint y: 215, endPoint x: 415, endPoint y: 216, distance: 65.2
click at [415, 216] on icon "0" at bounding box center [489, 142] width 701 height 220
drag, startPoint x: 415, startPoint y: 216, endPoint x: 416, endPoint y: 143, distance: 73.4
click at [416, 143] on icon "0 ?" at bounding box center [489, 142] width 701 height 220
drag, startPoint x: 416, startPoint y: 143, endPoint x: 515, endPoint y: 142, distance: 99.6
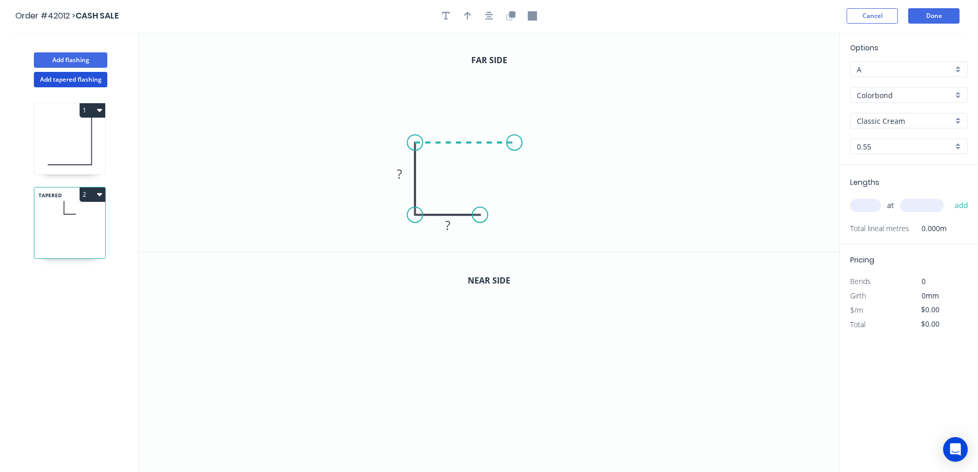
click at [515, 142] on icon "0 ? ?" at bounding box center [489, 142] width 701 height 220
drag, startPoint x: 515, startPoint y: 142, endPoint x: 551, endPoint y: 162, distance: 40.9
click at [551, 162] on icon "0 ? ? ?" at bounding box center [489, 142] width 701 height 220
click at [551, 162] on circle at bounding box center [550, 161] width 15 height 15
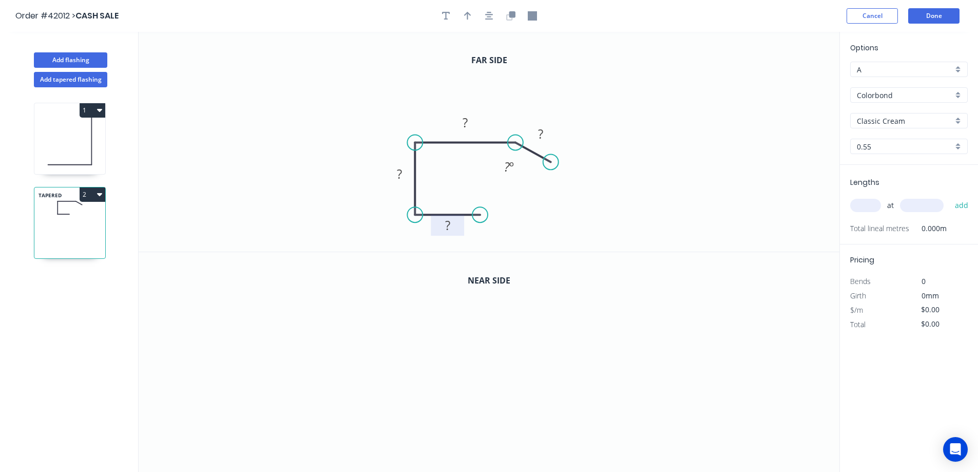
click at [452, 226] on rect at bounding box center [447, 226] width 21 height 14
click at [466, 15] on icon "button" at bounding box center [467, 15] width 7 height 9
drag, startPoint x: 628, startPoint y: 89, endPoint x: 423, endPoint y: 101, distance: 206.3
click at [423, 101] on icon at bounding box center [422, 88] width 9 height 33
click at [509, 14] on icon "button" at bounding box center [510, 15] width 9 height 9
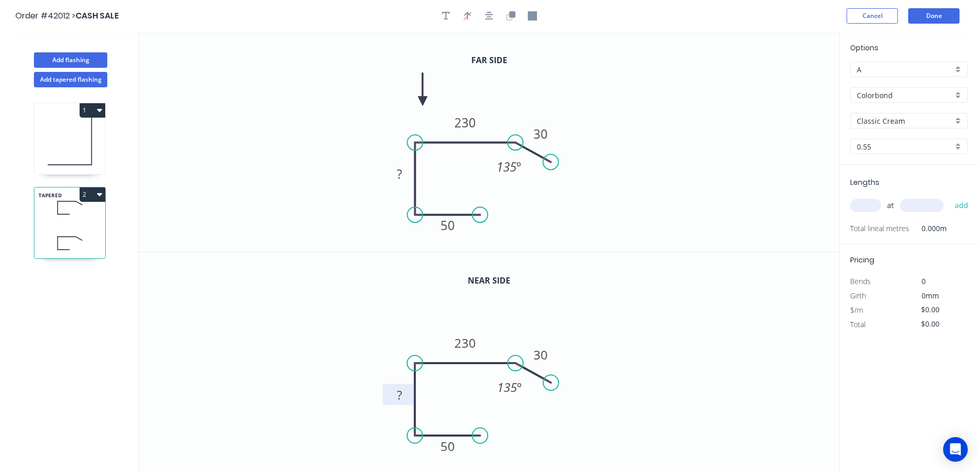
click at [401, 394] on tspan "?" at bounding box center [399, 394] width 5 height 17
click at [400, 174] on tspan "?" at bounding box center [399, 173] width 5 height 17
click at [403, 175] on tspan "230" at bounding box center [400, 173] width 22 height 17
click at [557, 201] on icon "0 50 220 230 30 135 º" at bounding box center [489, 142] width 701 height 220
click at [93, 75] on button "Add tapered flashing" at bounding box center [70, 79] width 73 height 15
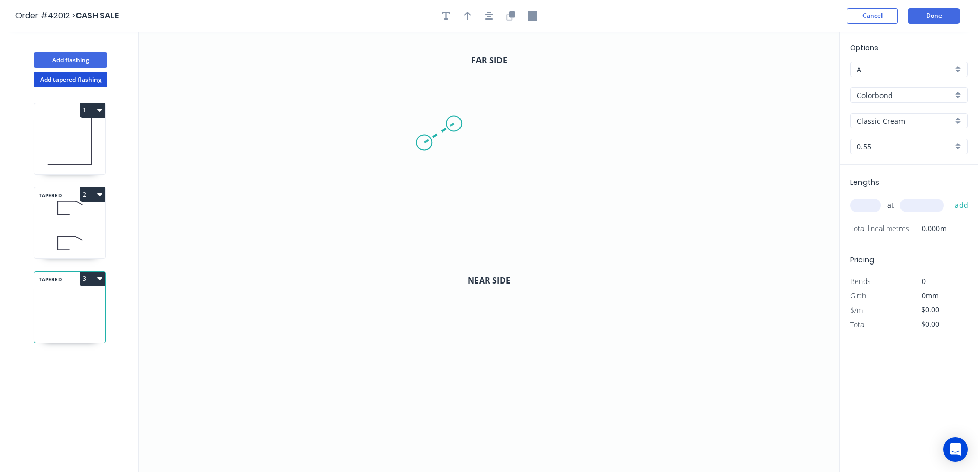
drag, startPoint x: 424, startPoint y: 143, endPoint x: 455, endPoint y: 123, distance: 36.5
click at [455, 123] on icon "0" at bounding box center [489, 142] width 701 height 220
click at [556, 122] on icon "0 ?" at bounding box center [489, 142] width 701 height 220
drag, startPoint x: 555, startPoint y: 127, endPoint x: 556, endPoint y: 215, distance: 88.3
click at [556, 215] on icon "0 ? ? ? º" at bounding box center [489, 142] width 701 height 220
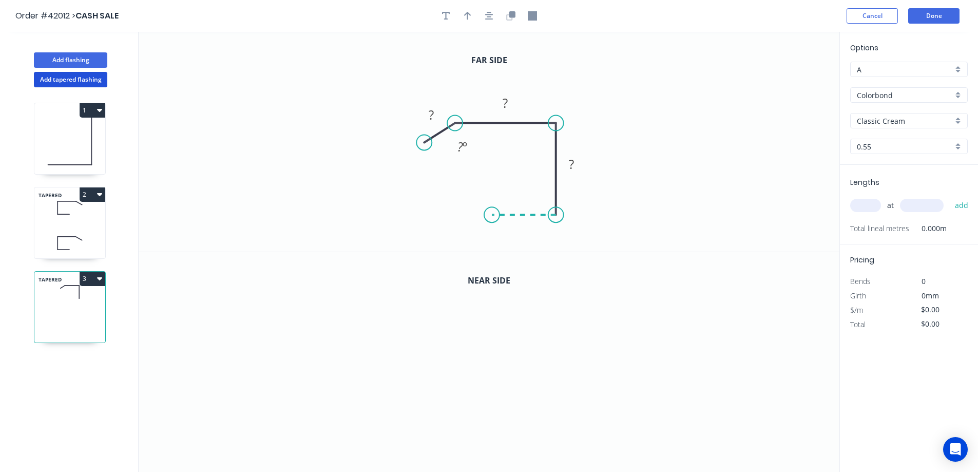
drag, startPoint x: 536, startPoint y: 216, endPoint x: 491, endPoint y: 216, distance: 44.2
click at [491, 216] on icon "0 ? ? ? ? º" at bounding box center [489, 142] width 701 height 220
click at [491, 216] on circle at bounding box center [491, 214] width 15 height 15
click at [428, 109] on rect at bounding box center [431, 115] width 21 height 14
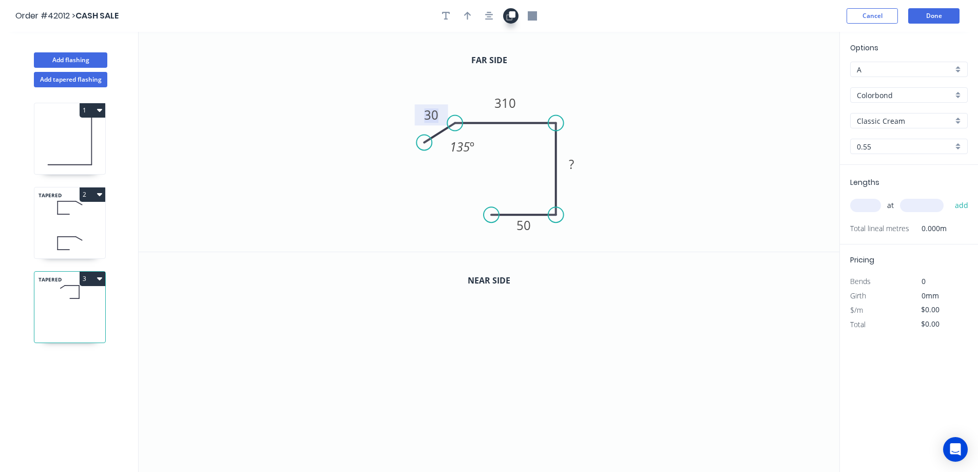
drag, startPoint x: 510, startPoint y: 14, endPoint x: 516, endPoint y: 20, distance: 8.0
click at [510, 14] on icon "button" at bounding box center [512, 14] width 6 height 6
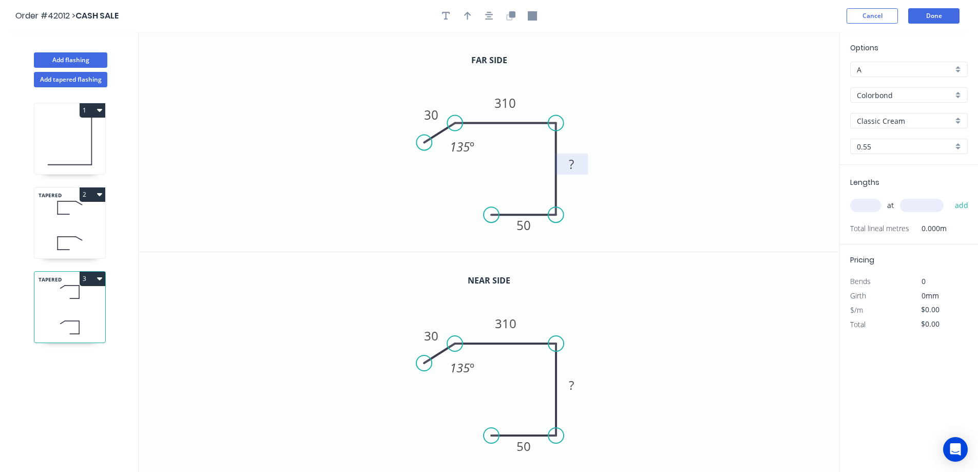
click at [572, 163] on tspan "?" at bounding box center [571, 164] width 5 height 17
drag, startPoint x: 465, startPoint y: 11, endPoint x: 499, endPoint y: 16, distance: 34.8
click at [468, 11] on icon "button" at bounding box center [467, 15] width 7 height 9
drag, startPoint x: 786, startPoint y: 82, endPoint x: 558, endPoint y: 102, distance: 228.3
click at [553, 92] on icon at bounding box center [555, 81] width 9 height 33
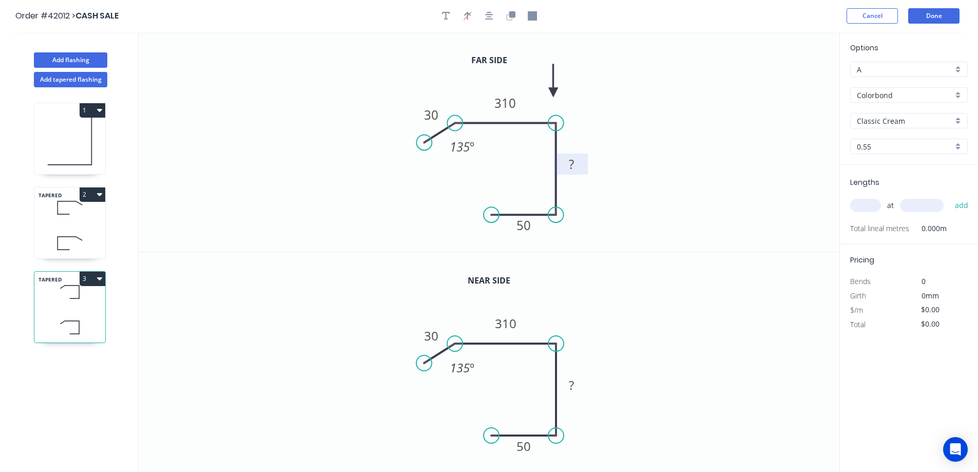
click at [582, 164] on rect at bounding box center [570, 164] width 33 height 21
click at [573, 164] on tspan "?" at bounding box center [571, 164] width 5 height 17
type input "$25.67"
click at [572, 381] on tspan "?" at bounding box center [571, 384] width 5 height 17
click at [445, 15] on icon "button" at bounding box center [446, 15] width 8 height 9
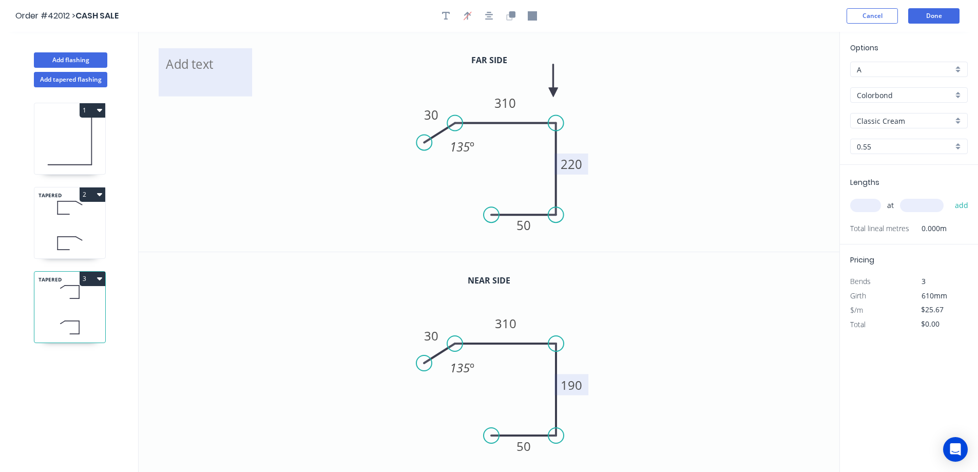
click at [208, 76] on textarea at bounding box center [205, 72] width 83 height 38
type textarea "drawing attached"
click at [93, 215] on icon at bounding box center [69, 208] width 71 height 30
type input "$23.39"
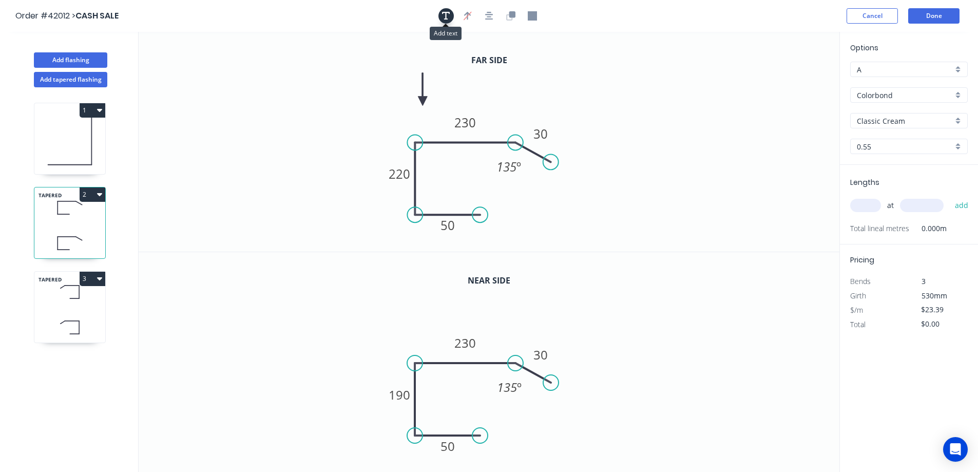
drag, startPoint x: 446, startPoint y: 12, endPoint x: 317, endPoint y: 37, distance: 131.3
click at [446, 12] on icon "button" at bounding box center [446, 16] width 8 height 8
click at [194, 62] on textarea at bounding box center [205, 72] width 83 height 38
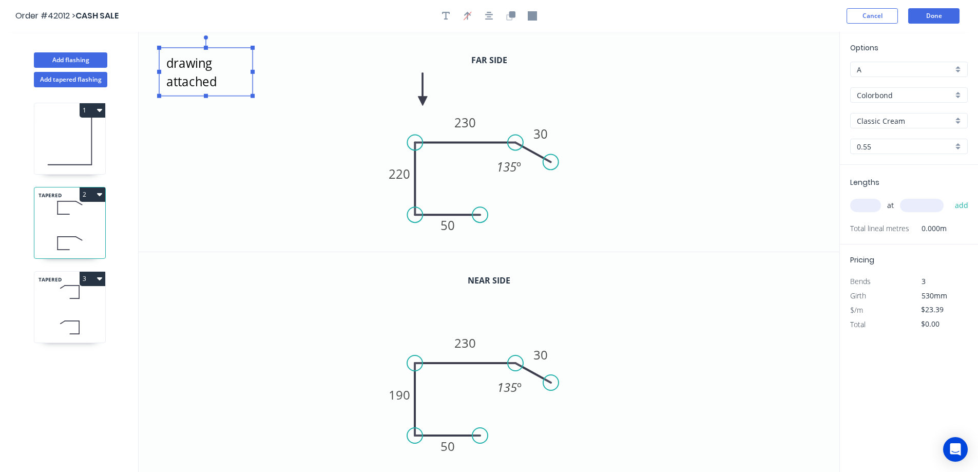
type textarea "drawing attached"
click at [872, 207] on input "text" at bounding box center [865, 205] width 31 height 13
type input "1"
type input "2900"
click at [950, 197] on button "add" at bounding box center [962, 205] width 24 height 17
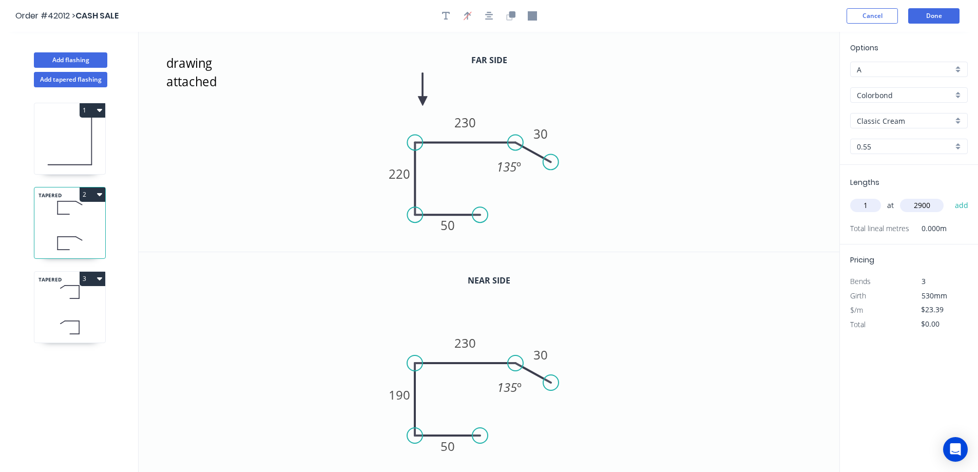
type input "$67.83"
click at [49, 311] on div "TAPERED 3" at bounding box center [70, 307] width 72 height 72
type input "$25.67"
type input "$0.00"
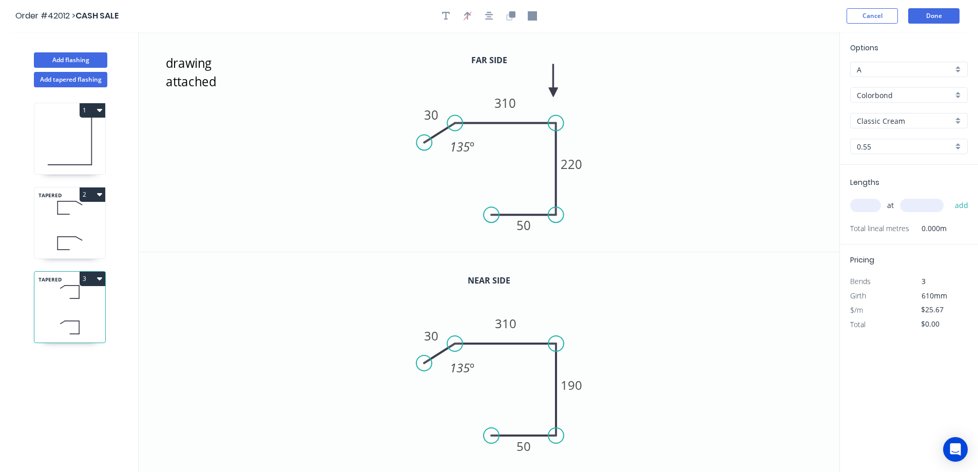
click at [862, 208] on input "text" at bounding box center [865, 205] width 31 height 13
type input "1"
type input "2900"
click at [950, 197] on button "add" at bounding box center [962, 205] width 24 height 17
type input "$74.44"
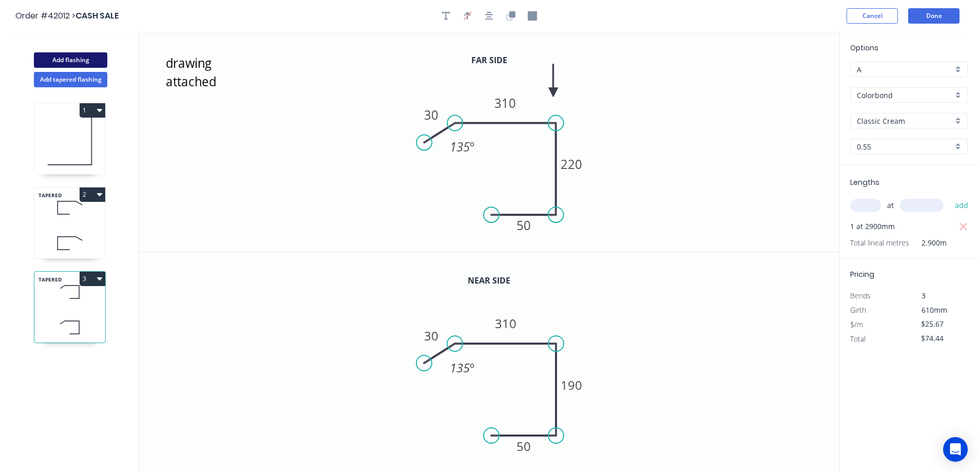
click at [92, 56] on button "Add flashing" at bounding box center [70, 59] width 73 height 15
type input "$0.00"
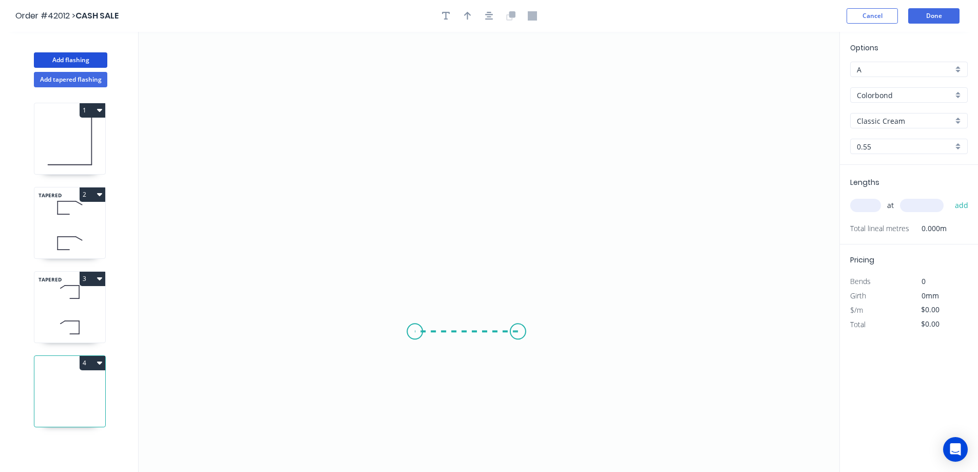
drag, startPoint x: 518, startPoint y: 332, endPoint x: 414, endPoint y: 326, distance: 103.9
click at [414, 326] on icon "0" at bounding box center [489, 252] width 701 height 440
click at [417, 206] on icon "0 ?" at bounding box center [489, 252] width 701 height 440
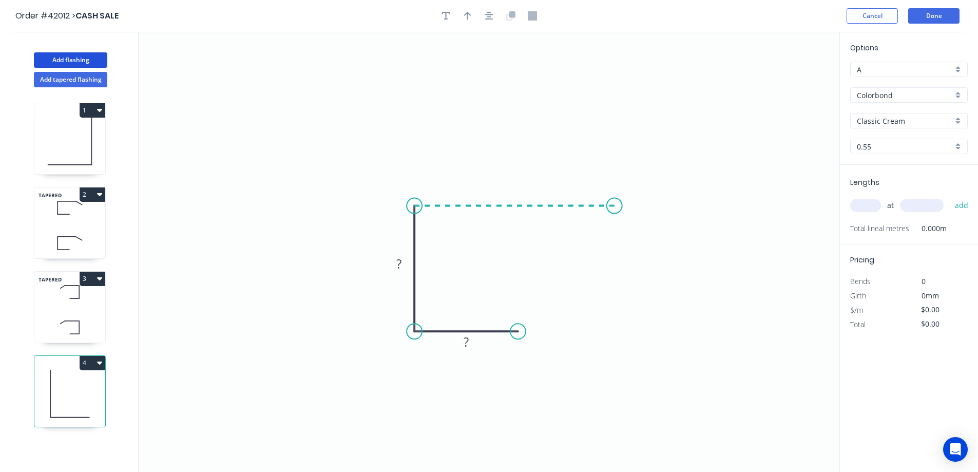
drag, startPoint x: 417, startPoint y: 206, endPoint x: 618, endPoint y: 207, distance: 200.8
click at [618, 207] on icon "0 ? ?" at bounding box center [489, 252] width 701 height 440
click at [655, 218] on icon "0 ? ? ?" at bounding box center [489, 252] width 701 height 440
click at [655, 218] on circle at bounding box center [654, 217] width 15 height 15
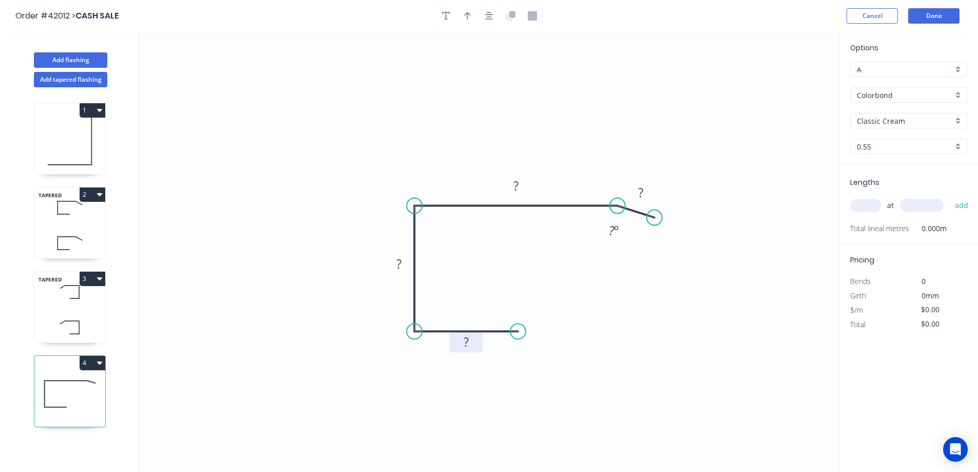
click at [471, 338] on rect at bounding box center [466, 342] width 21 height 14
type input "$18.49"
drag, startPoint x: 472, startPoint y: 16, endPoint x: 703, endPoint y: 71, distance: 237.5
click at [473, 15] on button "button" at bounding box center [467, 15] width 15 height 15
drag, startPoint x: 786, startPoint y: 81, endPoint x: 557, endPoint y: 185, distance: 251.4
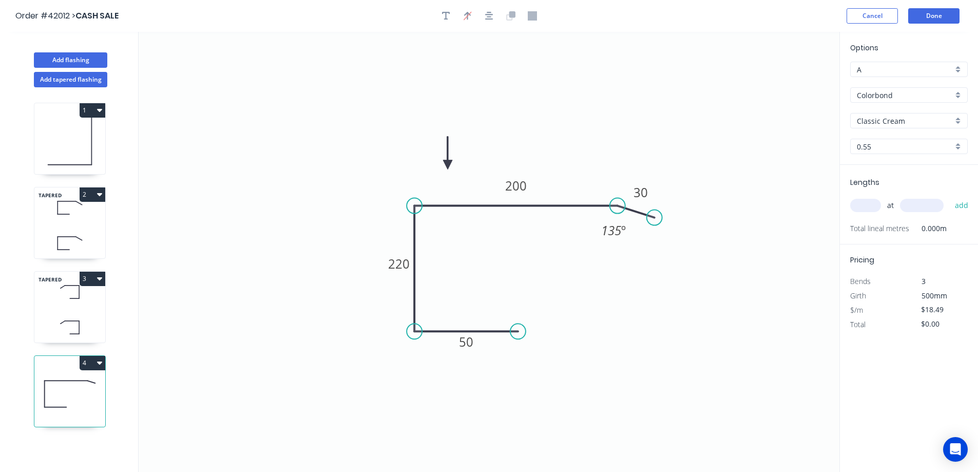
click at [448, 166] on icon at bounding box center [447, 153] width 9 height 33
click at [869, 205] on input "text" at bounding box center [865, 205] width 31 height 13
type input "1"
type input "4400"
click at [950, 197] on button "add" at bounding box center [962, 205] width 24 height 17
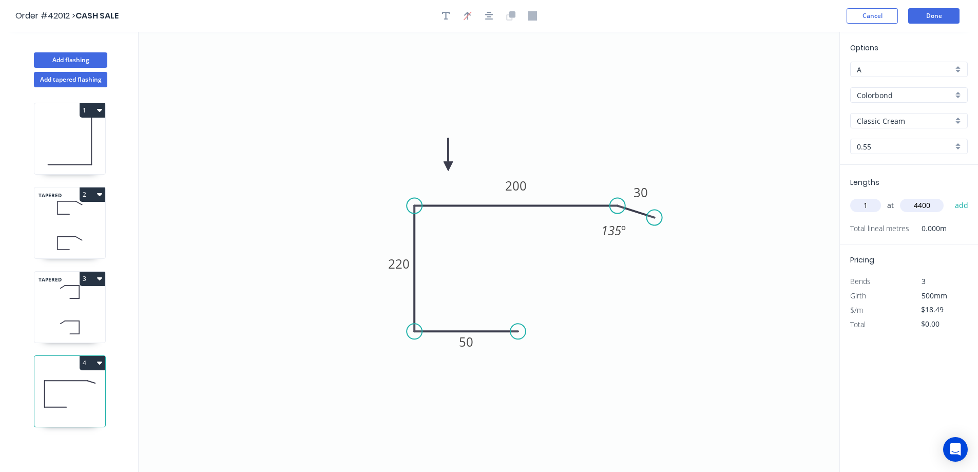
type input "$81.36"
click at [919, 15] on button "Done" at bounding box center [933, 15] width 51 height 15
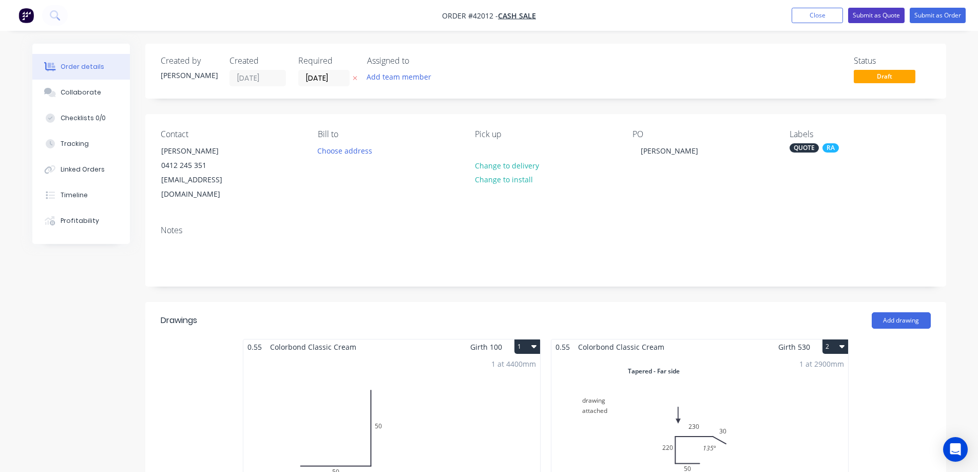
click at [866, 15] on button "Submit as Quote" at bounding box center [876, 15] width 56 height 15
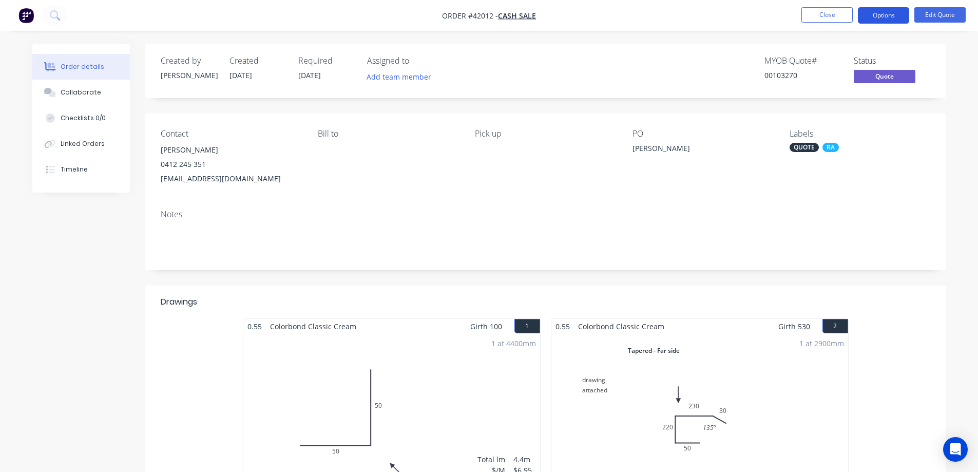
click at [868, 11] on button "Options" at bounding box center [883, 15] width 51 height 16
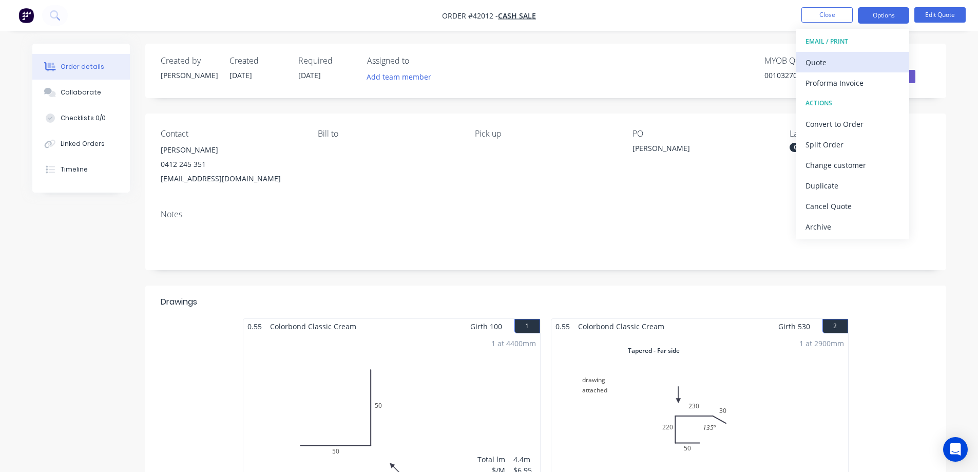
click at [821, 62] on div "Quote" at bounding box center [853, 62] width 94 height 15
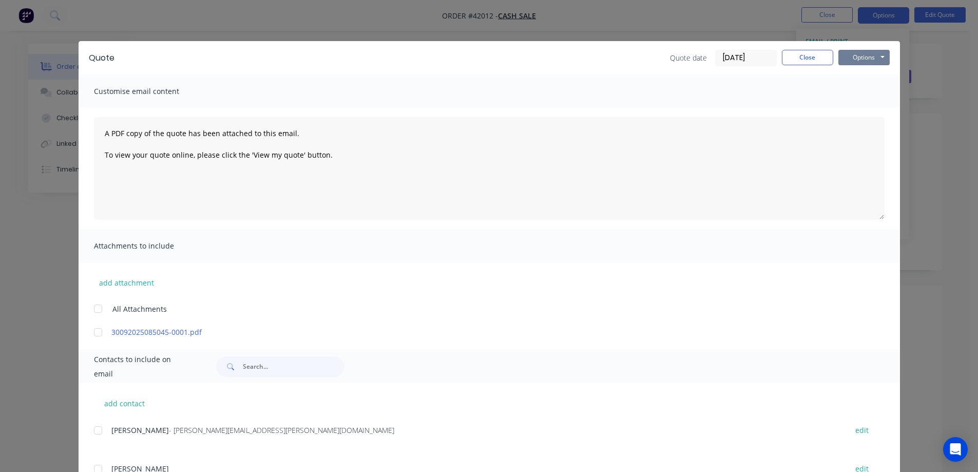
click at [849, 53] on button "Options" at bounding box center [863, 57] width 51 height 15
click at [850, 90] on button "Print" at bounding box center [871, 92] width 66 height 17
click at [856, 55] on button "Options" at bounding box center [863, 57] width 51 height 15
click at [818, 56] on button "Close" at bounding box center [807, 57] width 51 height 15
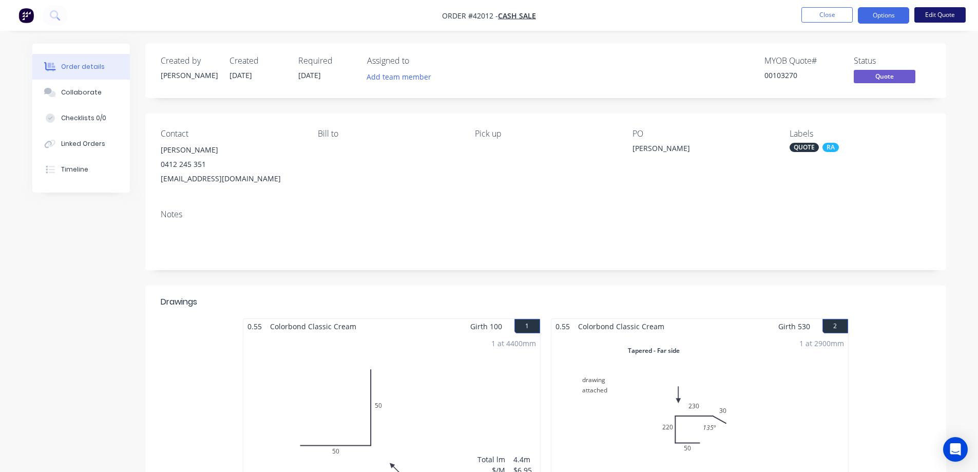
click at [932, 11] on button "Edit Quote" at bounding box center [939, 14] width 51 height 15
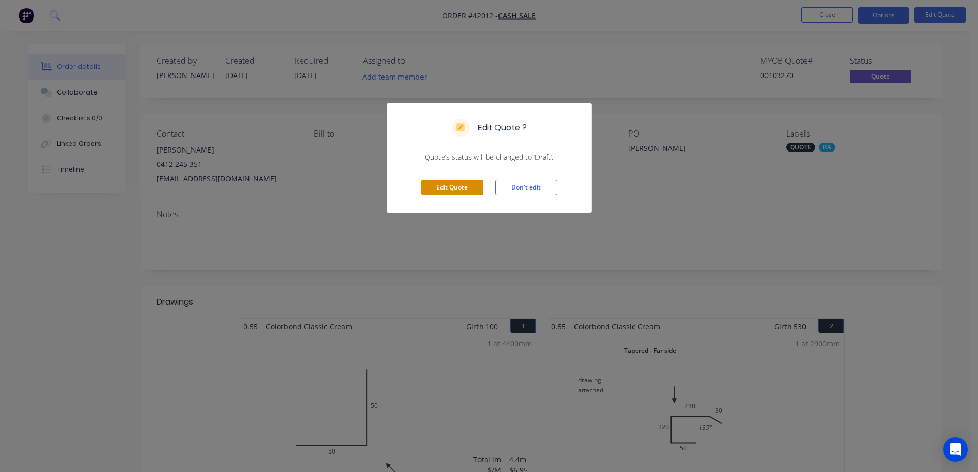
click at [474, 184] on button "Edit Quote" at bounding box center [453, 187] width 62 height 15
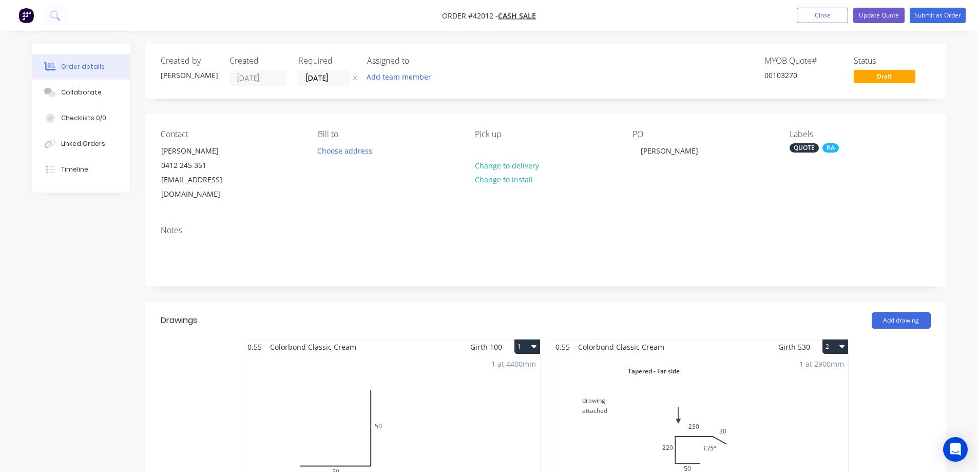
click at [418, 386] on div "1 at 4400mm Total lm $/M Total 4.4m $6.95 $30.58" at bounding box center [391, 432] width 297 height 157
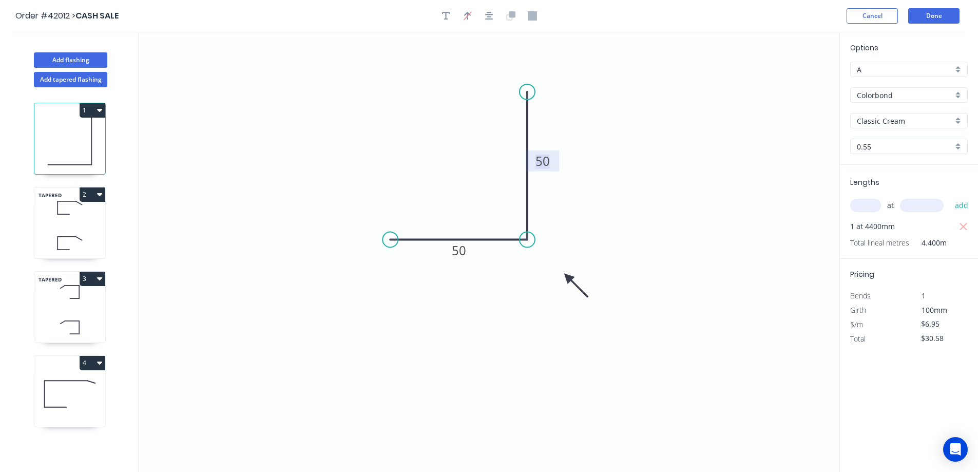
click at [544, 164] on tspan "50" at bounding box center [543, 160] width 14 height 17
click at [607, 158] on icon "0 50 150" at bounding box center [489, 252] width 701 height 440
type input "$8.88"
type input "$39.07"
drag, startPoint x: 389, startPoint y: 238, endPoint x: 615, endPoint y: 184, distance: 232.2
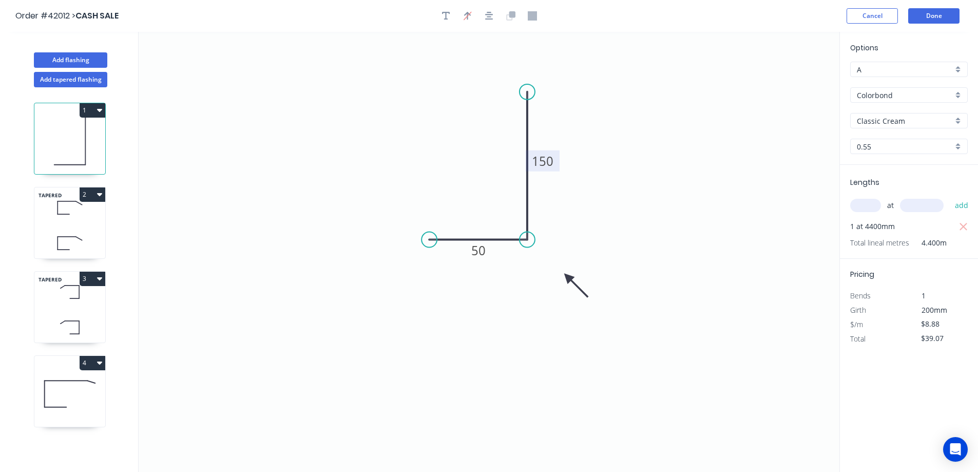
click at [429, 235] on circle at bounding box center [429, 239] width 15 height 15
click at [933, 14] on button "Done" at bounding box center [933, 15] width 51 height 15
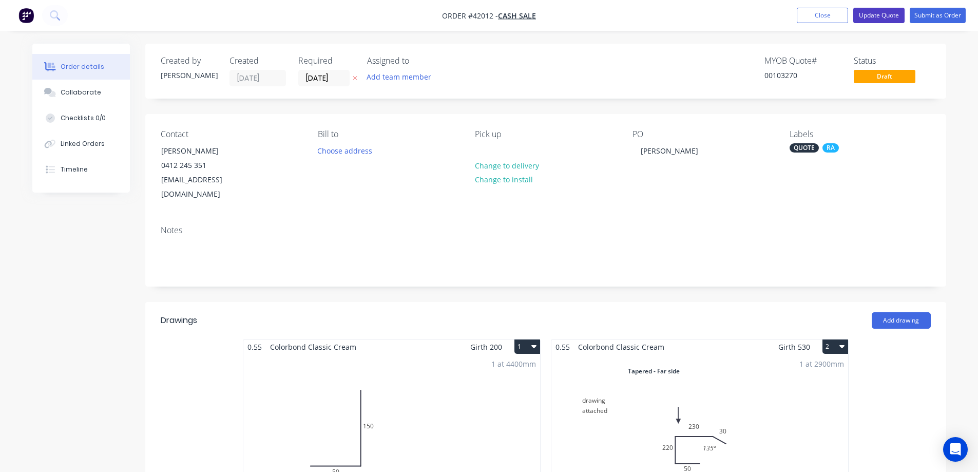
click at [887, 14] on button "Update Quote" at bounding box center [878, 15] width 51 height 15
click at [97, 450] on icon "button" at bounding box center [100, 450] width 7 height 9
click at [877, 17] on button "Update Quote" at bounding box center [878, 15] width 51 height 15
click at [866, 14] on button "Update Quote" at bounding box center [878, 15] width 51 height 15
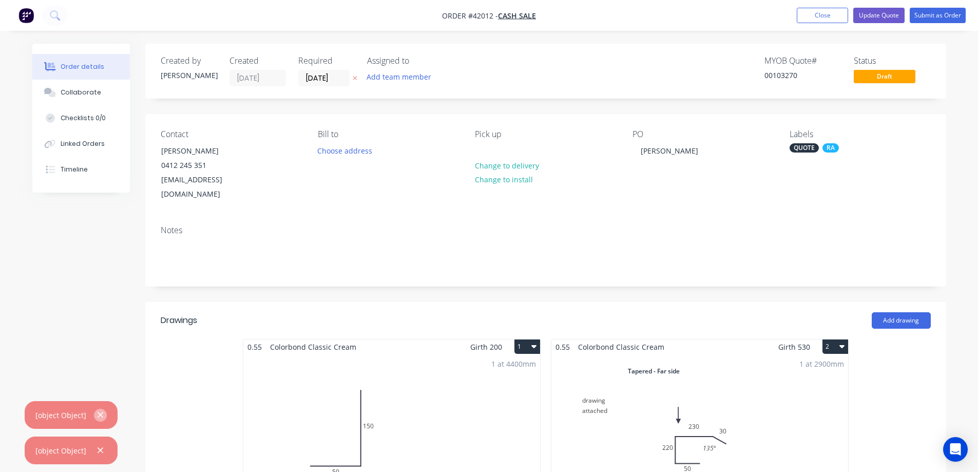
click at [100, 415] on icon "button" at bounding box center [100, 414] width 7 height 9
click at [98, 447] on icon "button" at bounding box center [100, 450] width 7 height 9
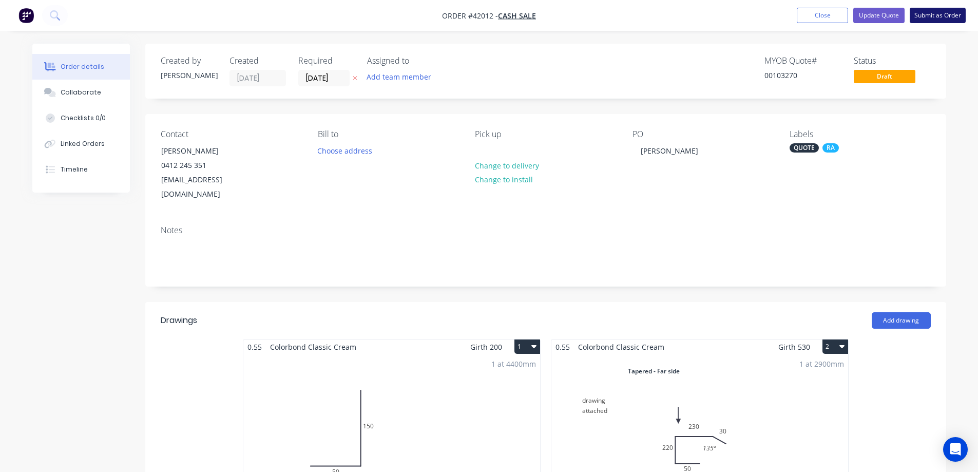
click at [938, 14] on button "Submit as Order" at bounding box center [938, 15] width 56 height 15
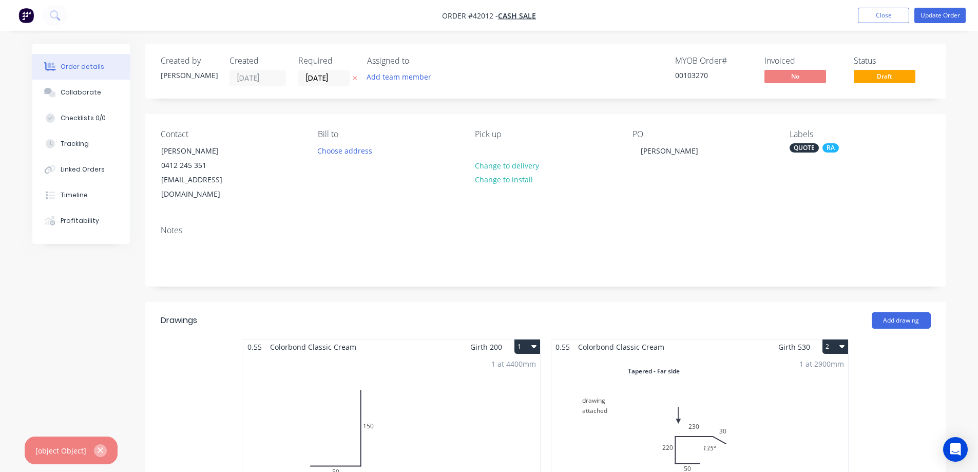
click at [99, 451] on icon "button" at bounding box center [100, 450] width 7 height 9
click at [887, 15] on button "Close" at bounding box center [883, 15] width 51 height 15
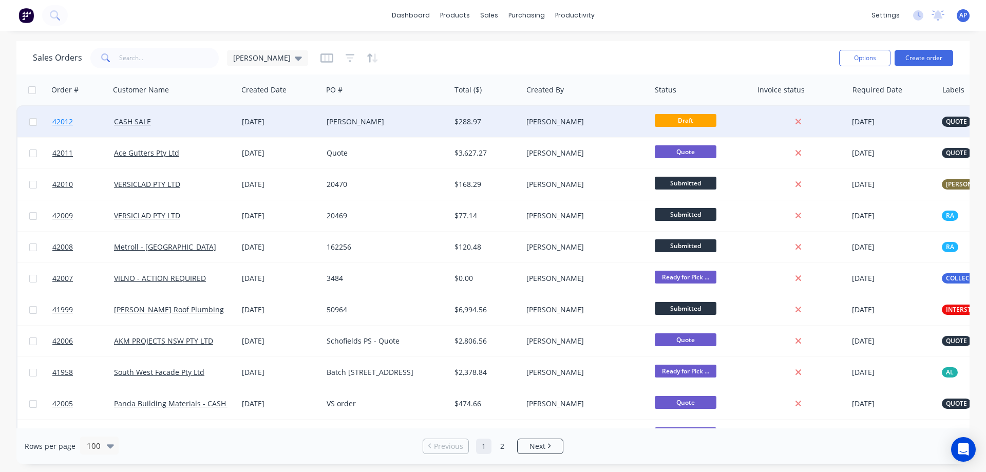
click at [65, 119] on span "42012" at bounding box center [62, 122] width 21 height 10
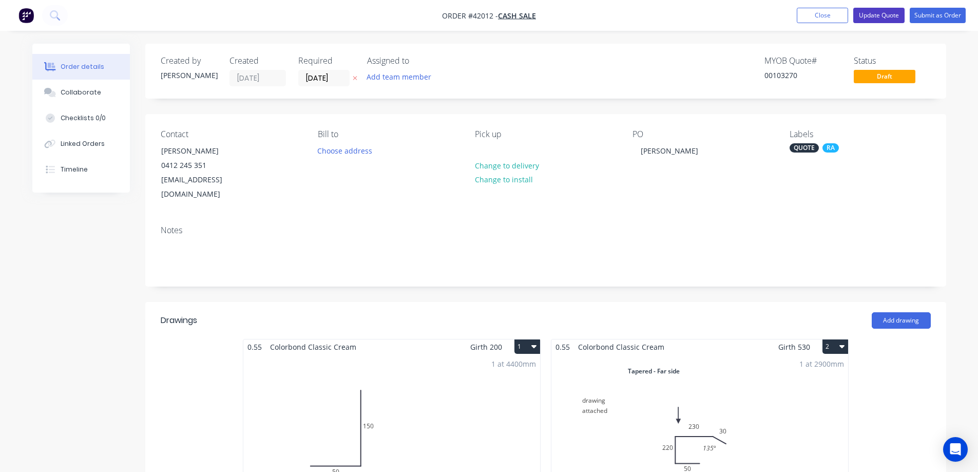
click at [864, 12] on button "Update Quote" at bounding box center [878, 15] width 51 height 15
click at [97, 450] on icon "button" at bounding box center [100, 450] width 7 height 9
click at [112, 94] on button "Collaborate" at bounding box center [81, 93] width 98 height 26
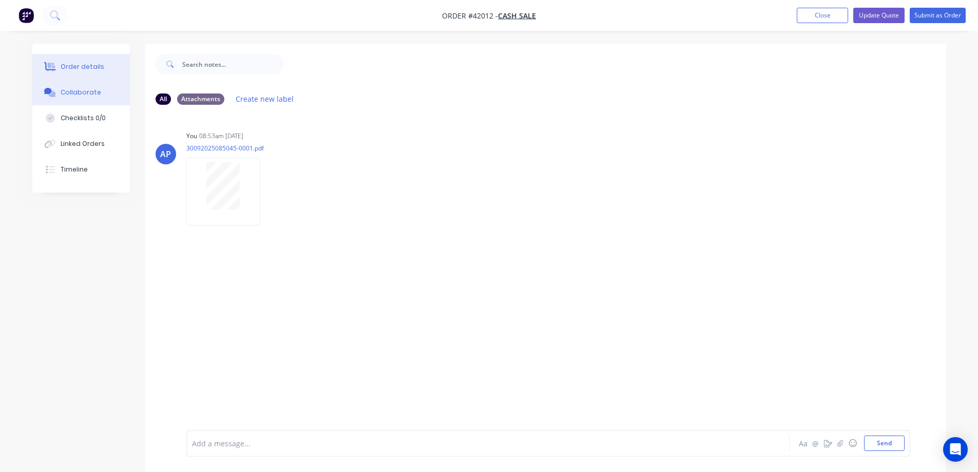
click at [100, 69] on div "Order details" at bounding box center [83, 66] width 44 height 9
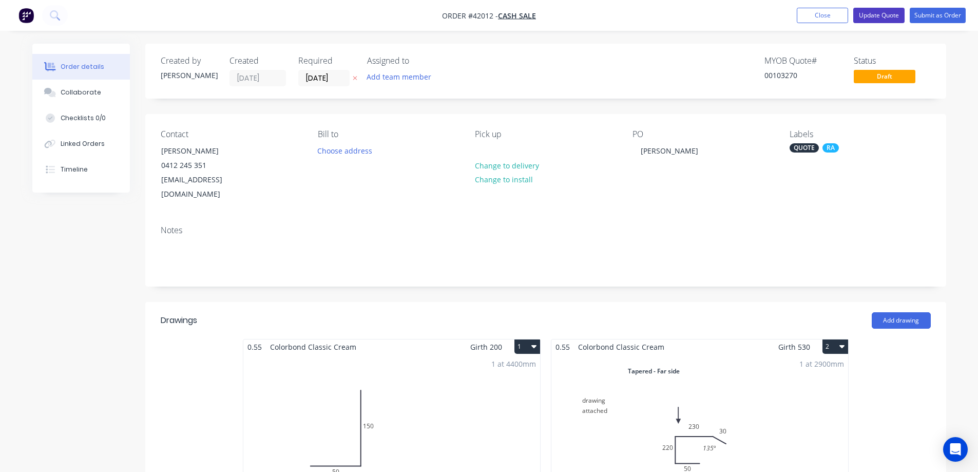
click at [887, 13] on button "Update Quote" at bounding box center [878, 15] width 51 height 15
drag, startPoint x: 99, startPoint y: 450, endPoint x: 274, endPoint y: 434, distance: 175.8
click at [98, 450] on icon "button" at bounding box center [101, 451] width 6 height 6
click at [883, 15] on button "Update Quote" at bounding box center [878, 15] width 51 height 15
click at [871, 11] on button "Update Quote" at bounding box center [878, 15] width 51 height 15
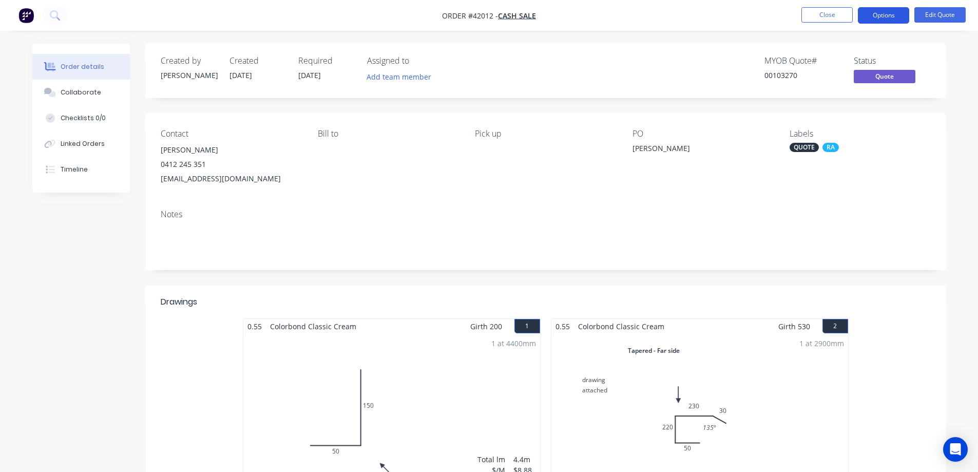
click at [877, 11] on button "Options" at bounding box center [883, 15] width 51 height 16
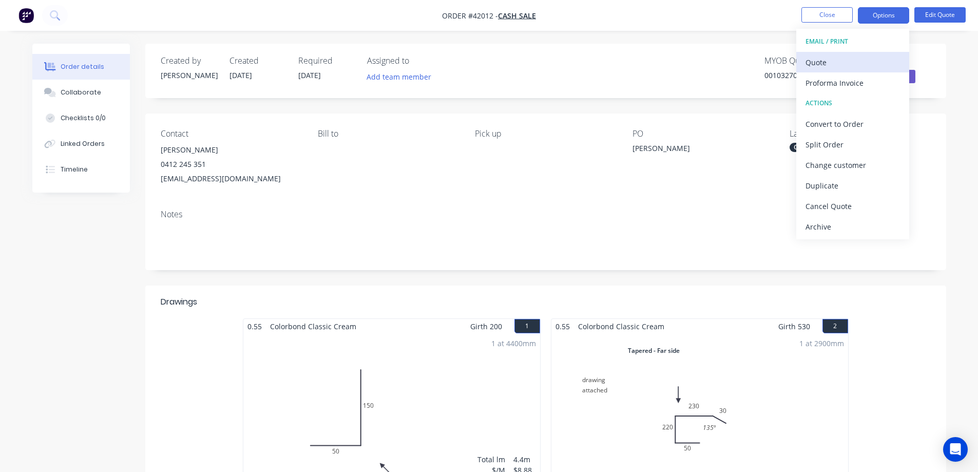
click at [832, 60] on div "Quote" at bounding box center [853, 62] width 94 height 15
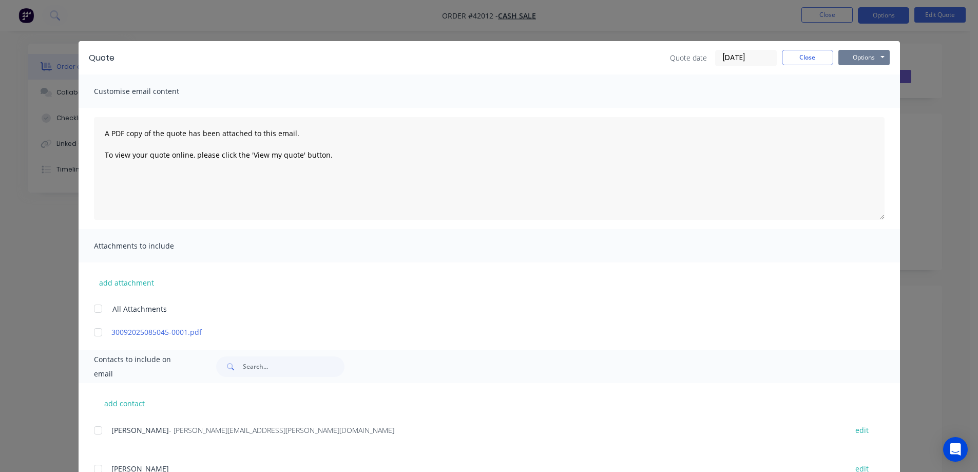
click at [856, 51] on button "Options" at bounding box center [863, 57] width 51 height 15
click at [860, 91] on button "Print" at bounding box center [871, 92] width 66 height 17
click at [799, 57] on button "Close" at bounding box center [807, 57] width 51 height 15
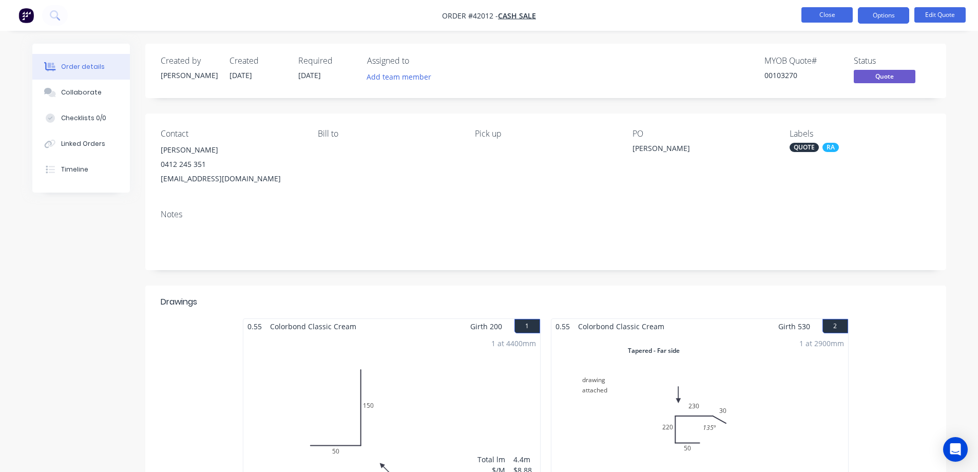
click at [826, 13] on button "Close" at bounding box center [826, 14] width 51 height 15
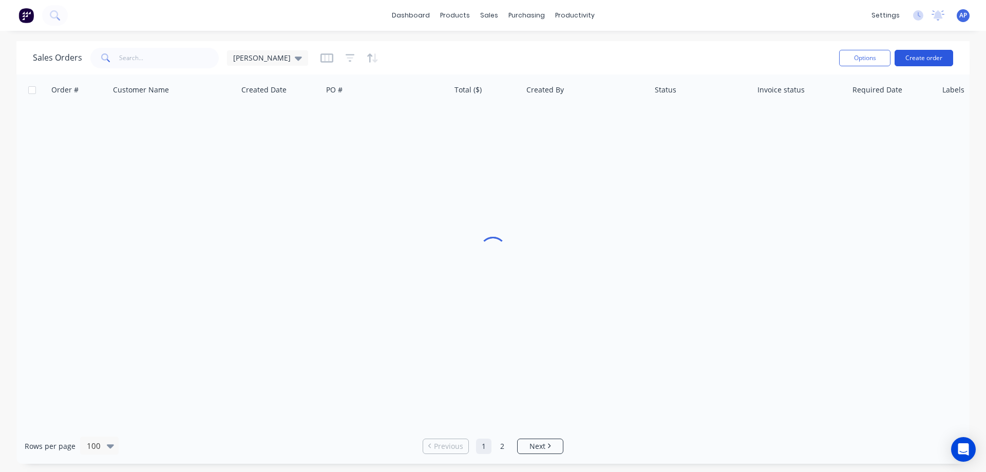
click at [926, 58] on button "Create order" at bounding box center [923, 58] width 59 height 16
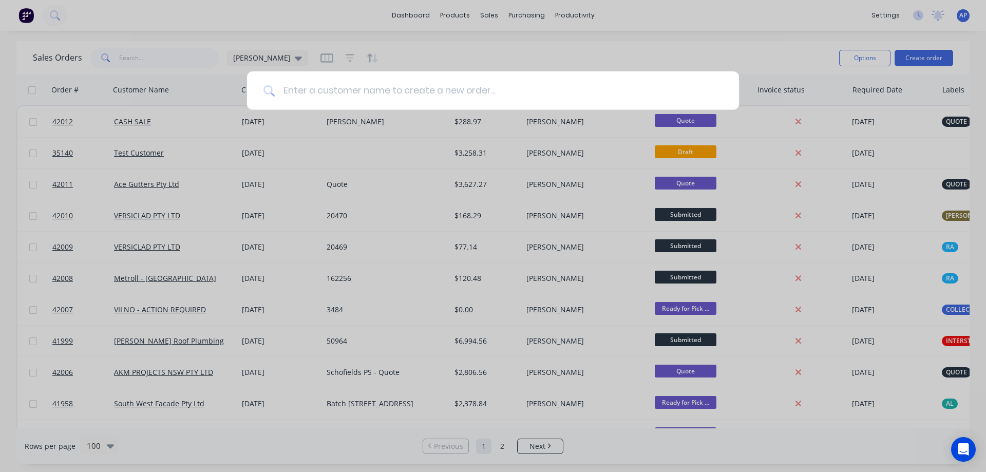
click at [364, 97] on input at bounding box center [499, 90] width 448 height 39
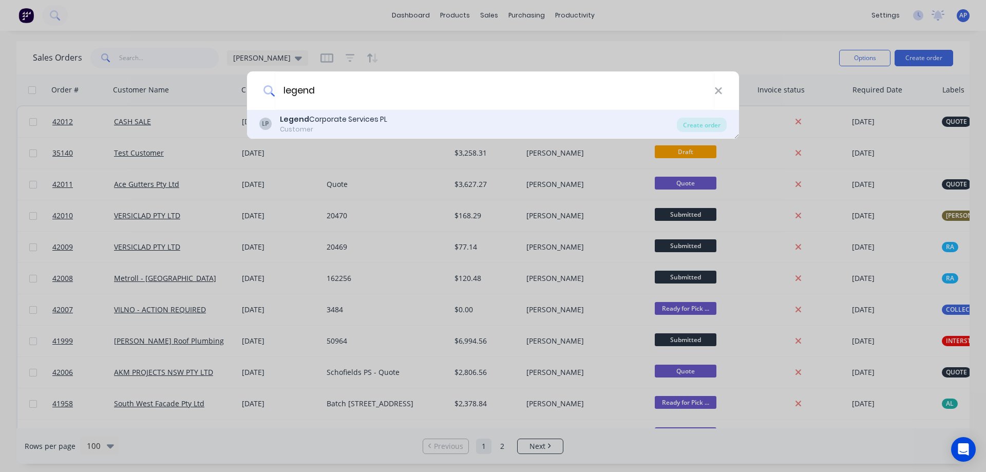
type input "legend"
click at [336, 122] on div "Legend Corporate Services PL" at bounding box center [333, 119] width 107 height 11
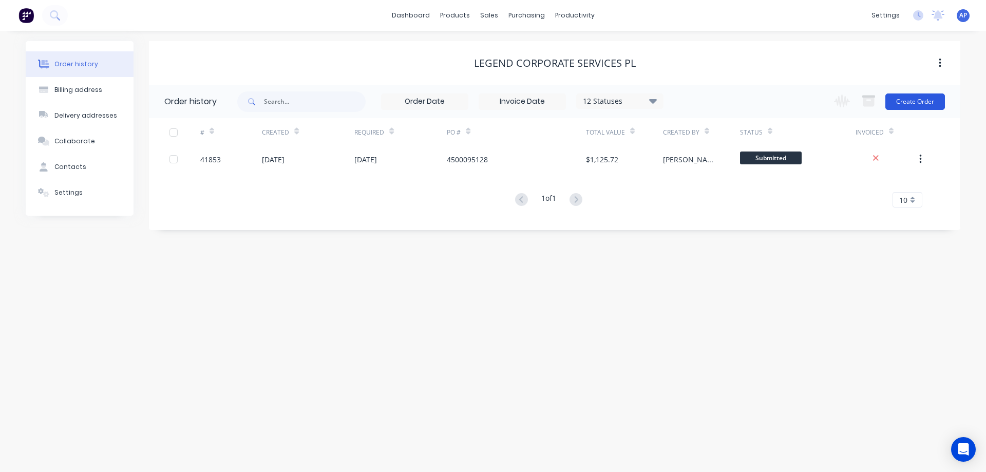
click at [909, 102] on button "Create Order" at bounding box center [915, 101] width 60 height 16
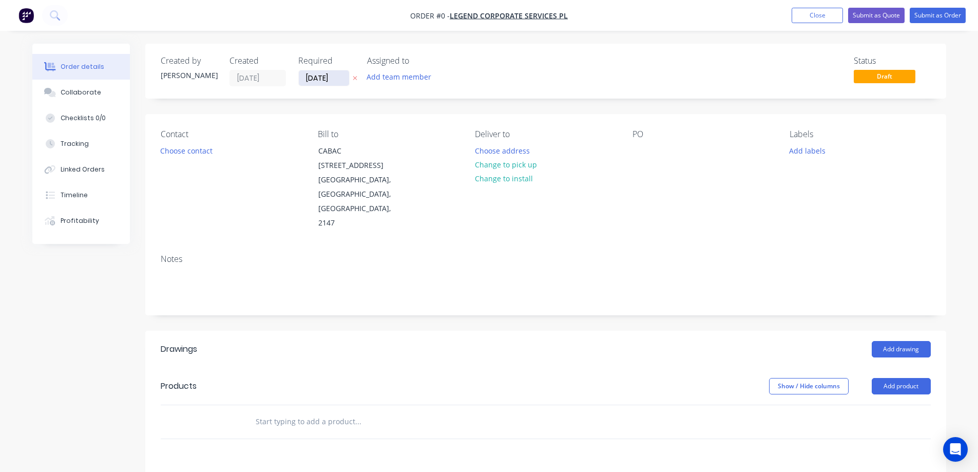
click at [315, 77] on input "[DATE]" at bounding box center [324, 77] width 50 height 15
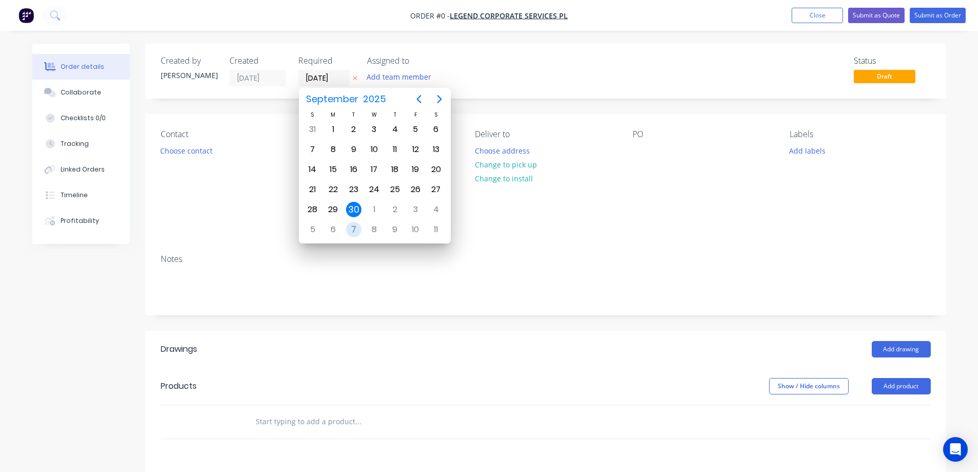
click at [354, 228] on div "7" at bounding box center [353, 229] width 15 height 15
type input "[DATE]"
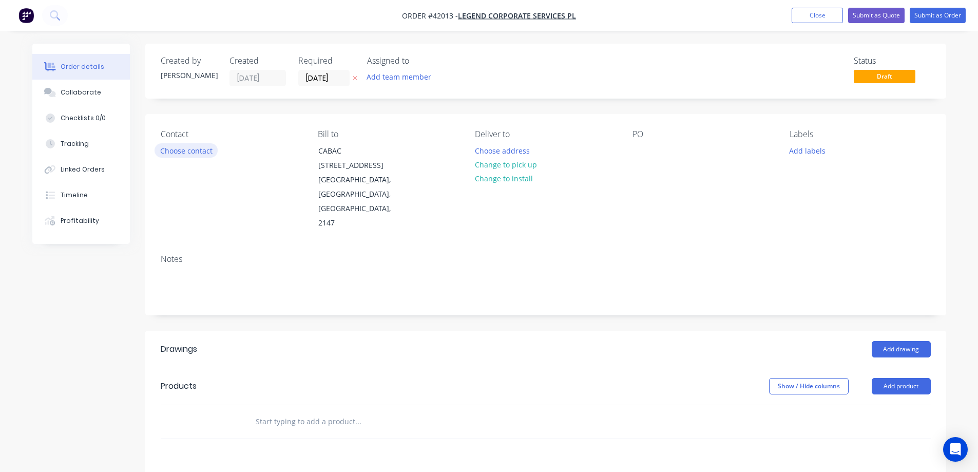
click at [206, 151] on button "Choose contact" at bounding box center [186, 150] width 63 height 14
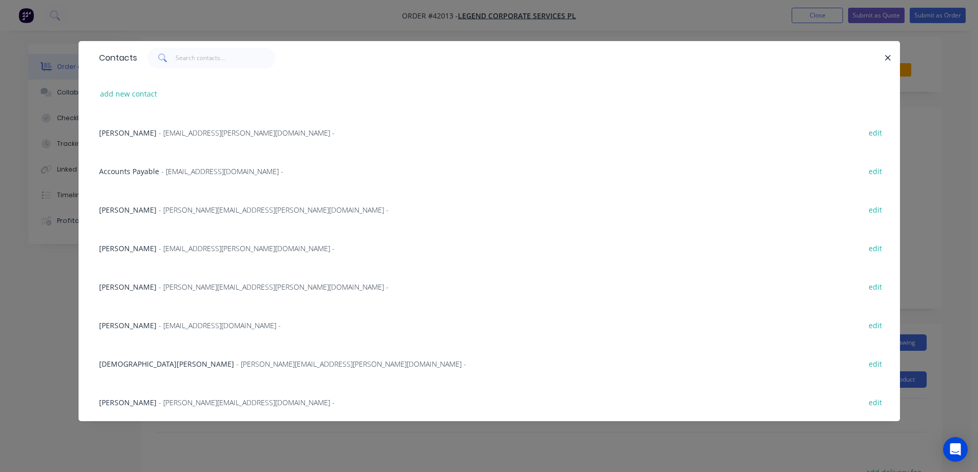
scroll to position [103, 0]
click at [186, 403] on span "- Nicole.Pattinson@legend.com.au -" at bounding box center [247, 402] width 176 height 10
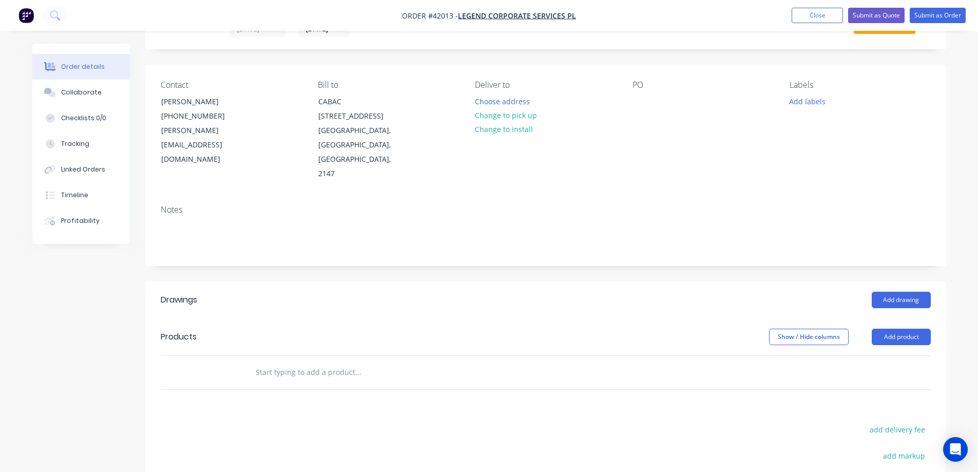
scroll to position [0, 0]
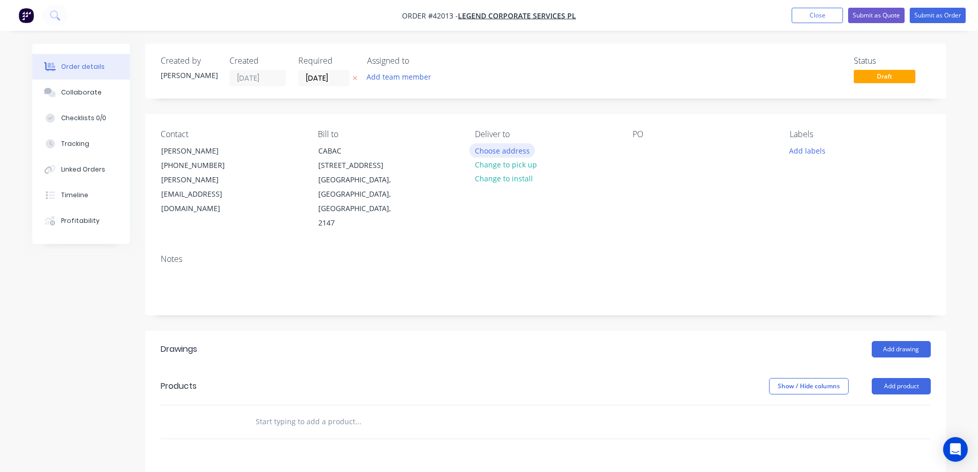
click at [484, 153] on button "Choose address" at bounding box center [502, 150] width 66 height 14
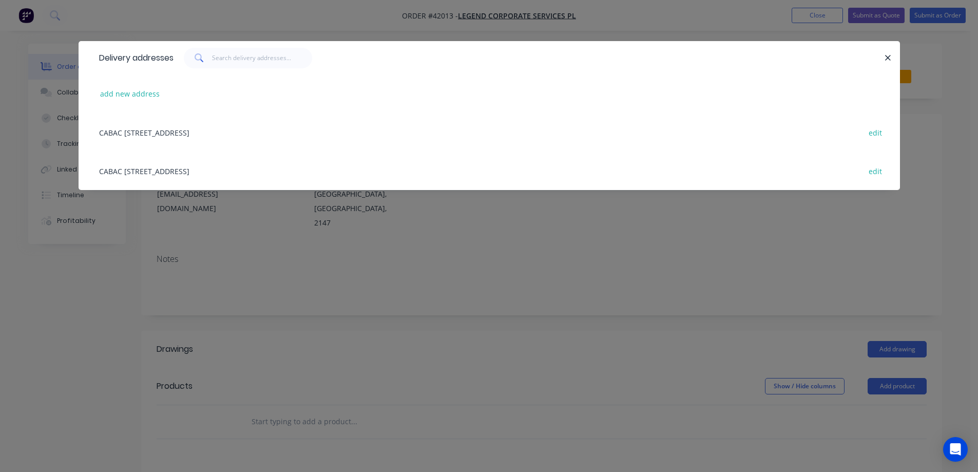
drag, startPoint x: 283, startPoint y: 133, endPoint x: 293, endPoint y: 130, distance: 9.7
click at [283, 133] on div "CABAC 8 Distribution Place, SEVEN HILLS, New South Wales, Australia, 2147 edit" at bounding box center [489, 132] width 791 height 39
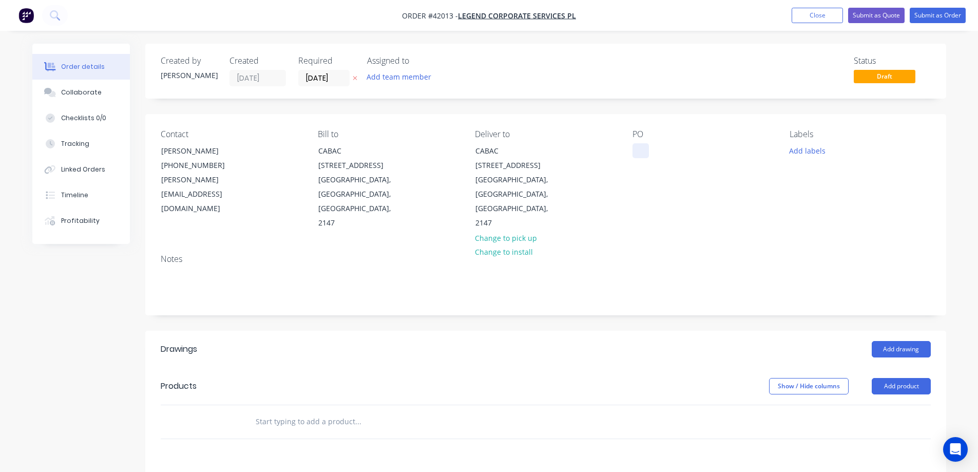
drag, startPoint x: 635, startPoint y: 146, endPoint x: 936, endPoint y: 127, distance: 302.5
click at [635, 146] on div at bounding box center [641, 150] width 16 height 15
click at [643, 148] on div at bounding box center [641, 150] width 16 height 15
paste div
click at [801, 149] on button "Add labels" at bounding box center [807, 150] width 47 height 14
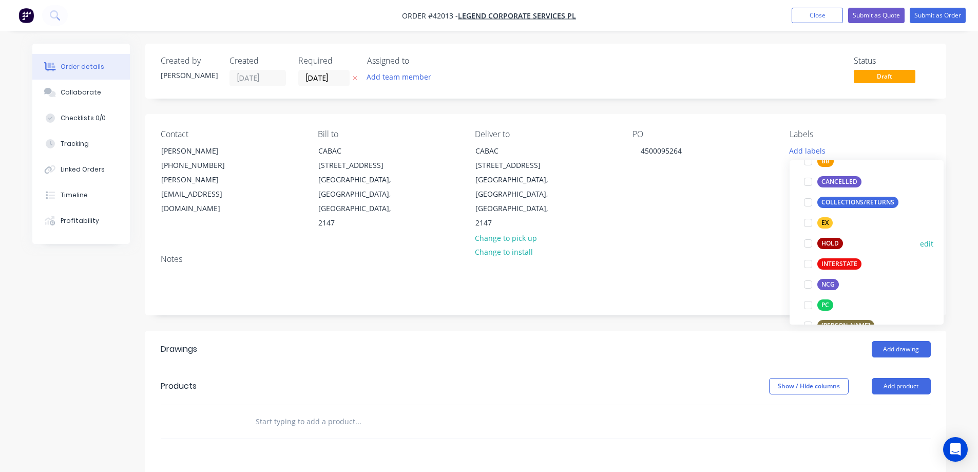
scroll to position [154, 0]
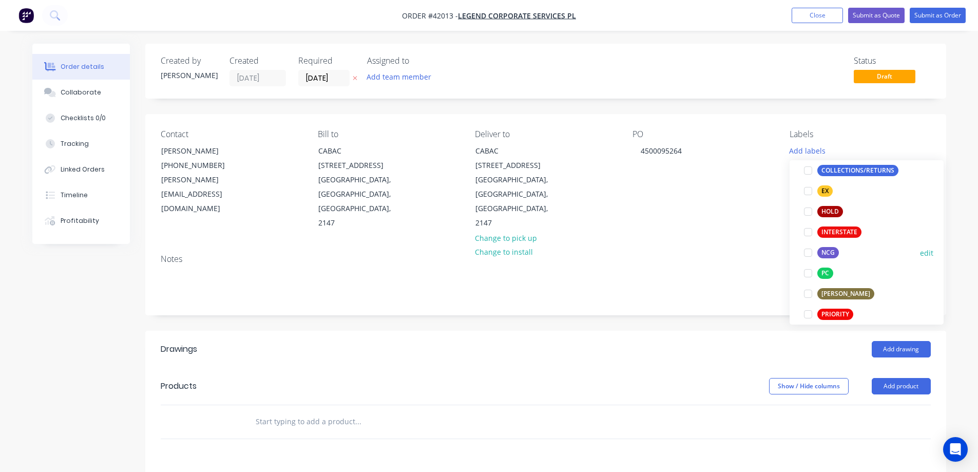
click at [808, 247] on div at bounding box center [808, 252] width 21 height 21
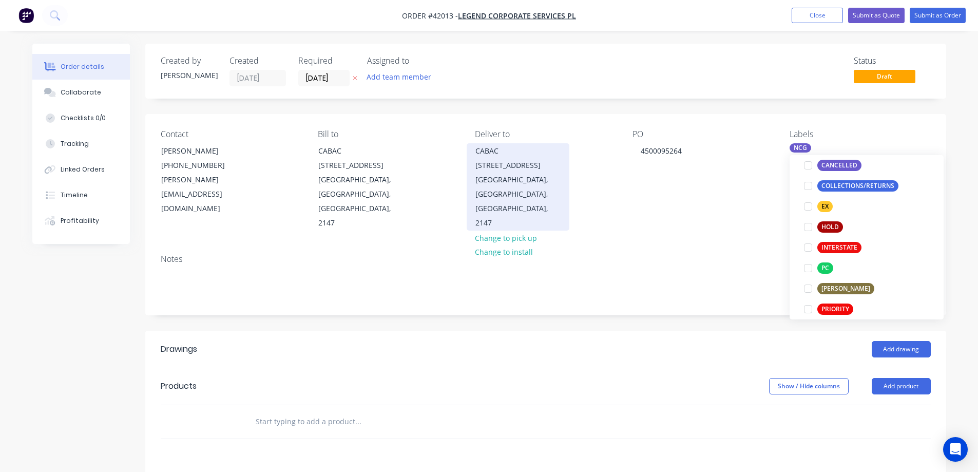
scroll to position [0, 0]
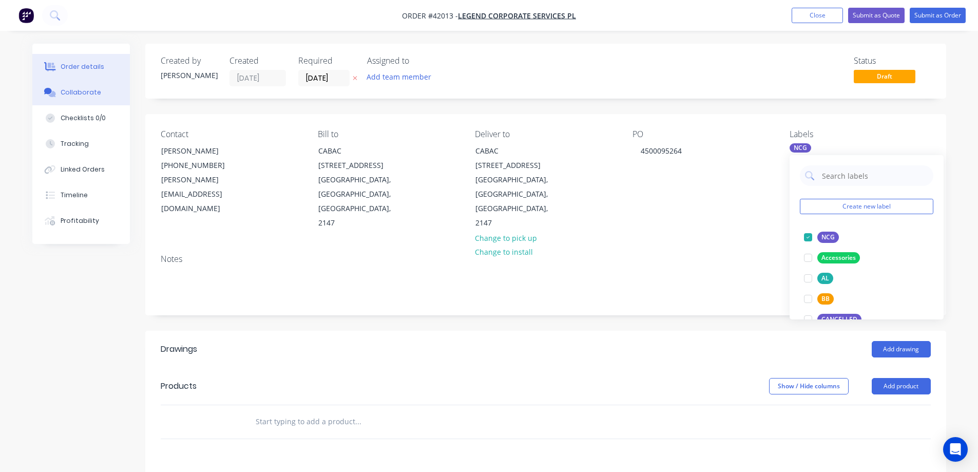
click at [95, 89] on div "Collaborate" at bounding box center [81, 92] width 41 height 9
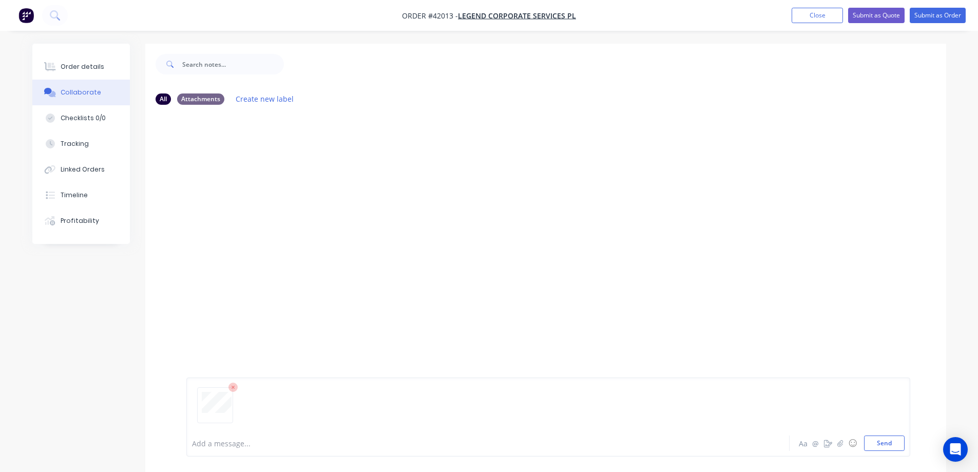
drag, startPoint x: 885, startPoint y: 442, endPoint x: 850, endPoint y: 432, distance: 36.1
click at [883, 442] on button "Send" at bounding box center [884, 442] width 41 height 15
click at [70, 68] on div "Order details" at bounding box center [83, 66] width 44 height 9
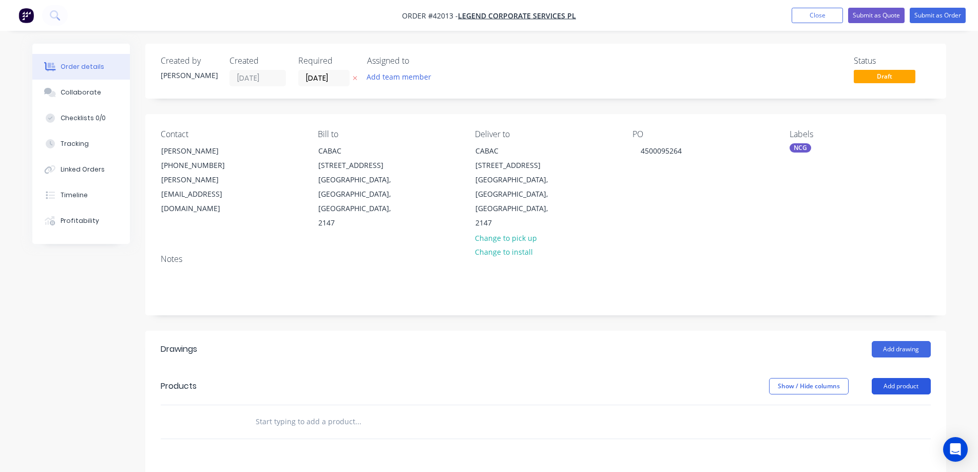
click at [911, 378] on button "Add product" at bounding box center [901, 386] width 59 height 16
click at [902, 405] on div "Product catalogue" at bounding box center [882, 412] width 79 height 15
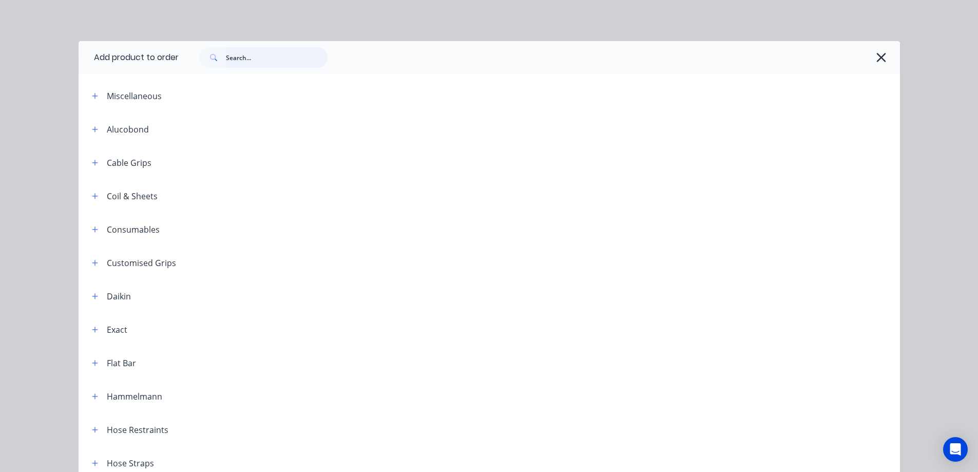
click at [251, 60] on input "text" at bounding box center [277, 57] width 102 height 21
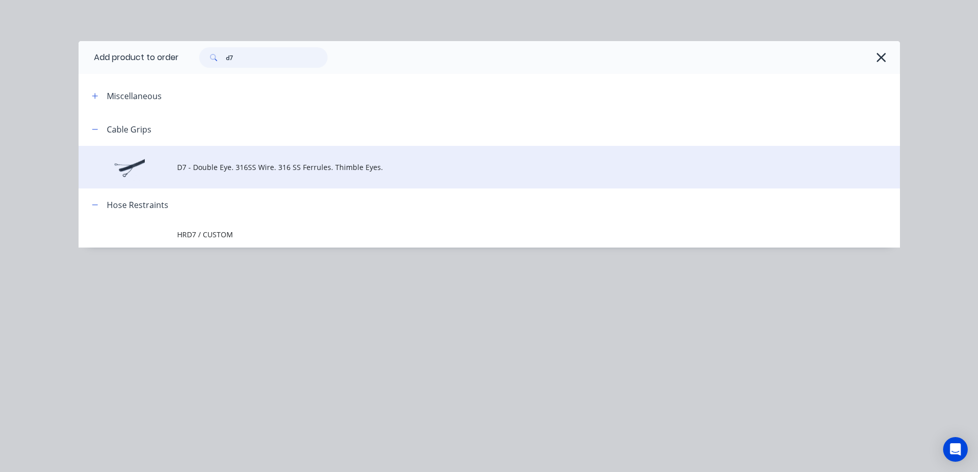
type input "d7"
click at [250, 165] on span "D7 - Double Eye. 316SS Wire. 316 SS Ferrules. Thimble Eyes." at bounding box center [466, 167] width 578 height 11
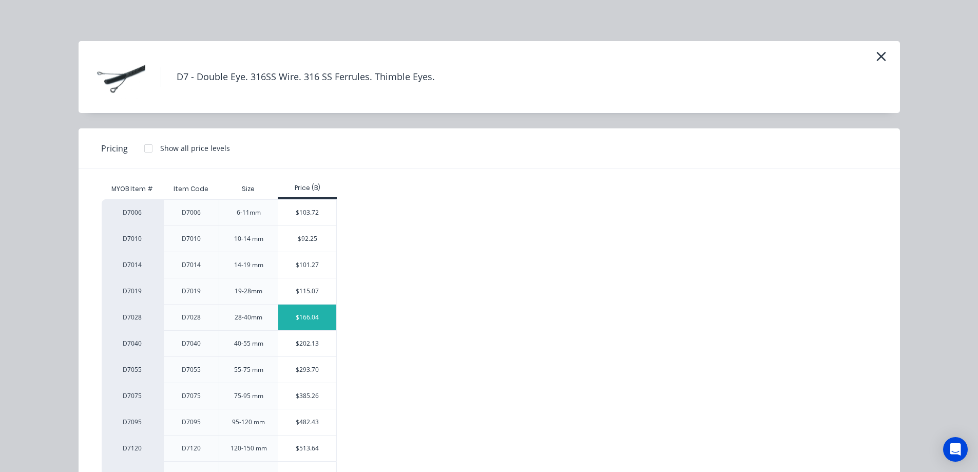
click at [305, 311] on div "$166.04" at bounding box center [307, 317] width 58 height 26
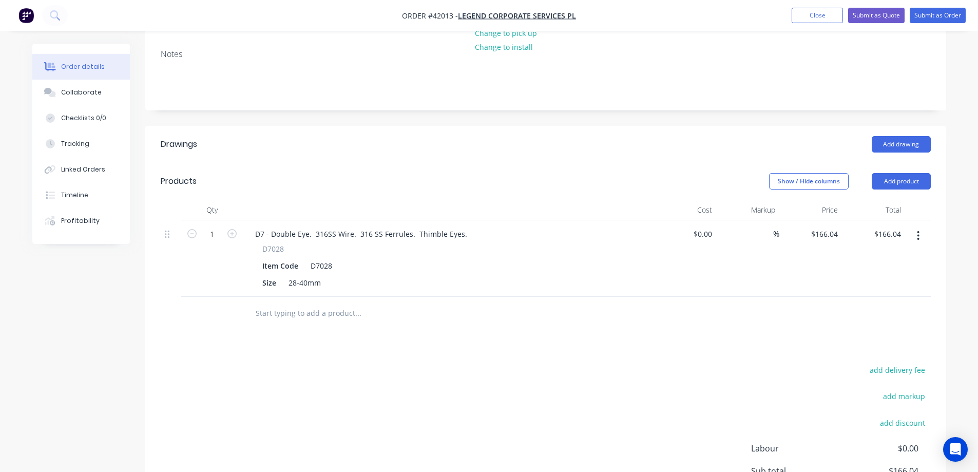
scroll to position [205, 0]
click at [215, 226] on input "1" at bounding box center [212, 233] width 27 height 15
type input "22"
type input "$3,652.88"
click at [529, 275] on div "Size 28-40mm" at bounding box center [446, 282] width 376 height 15
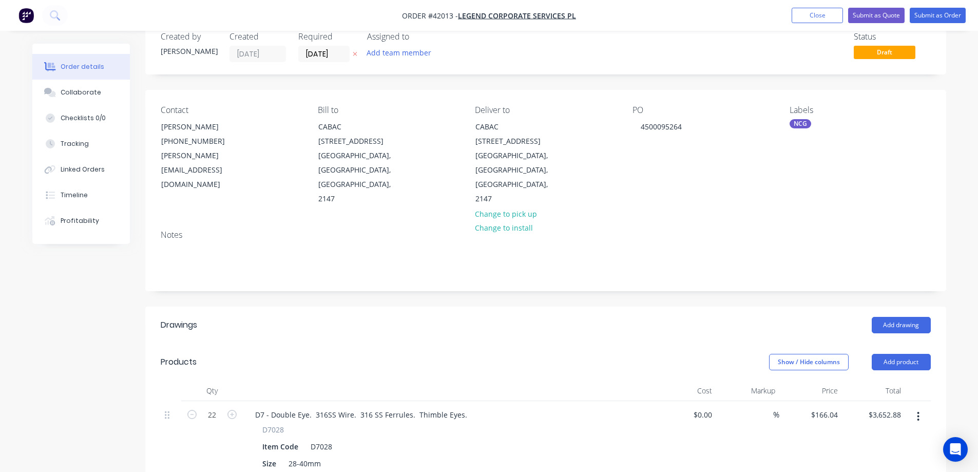
scroll to position [0, 0]
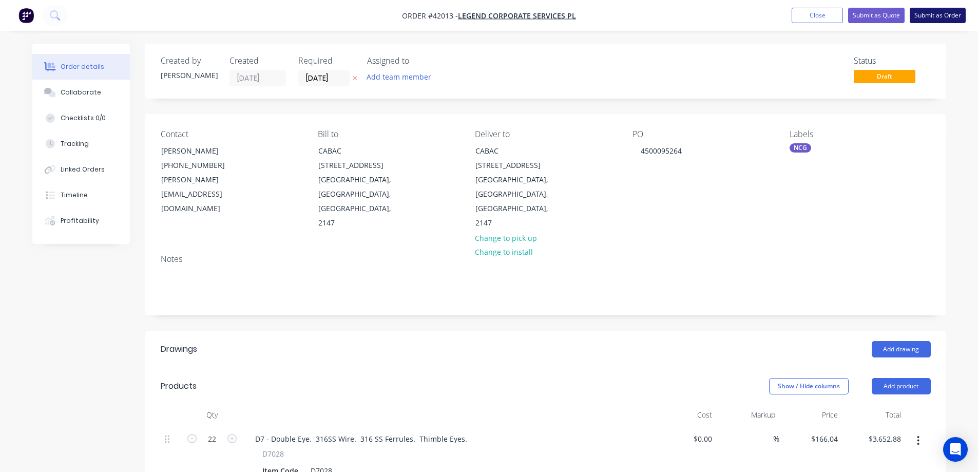
click at [926, 15] on button "Submit as Order" at bounding box center [938, 15] width 56 height 15
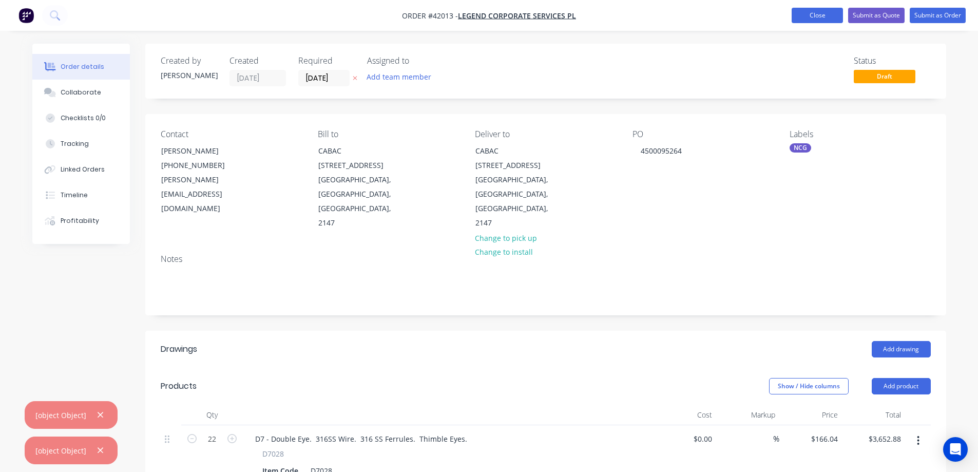
click at [802, 18] on button "Close" at bounding box center [817, 15] width 51 height 15
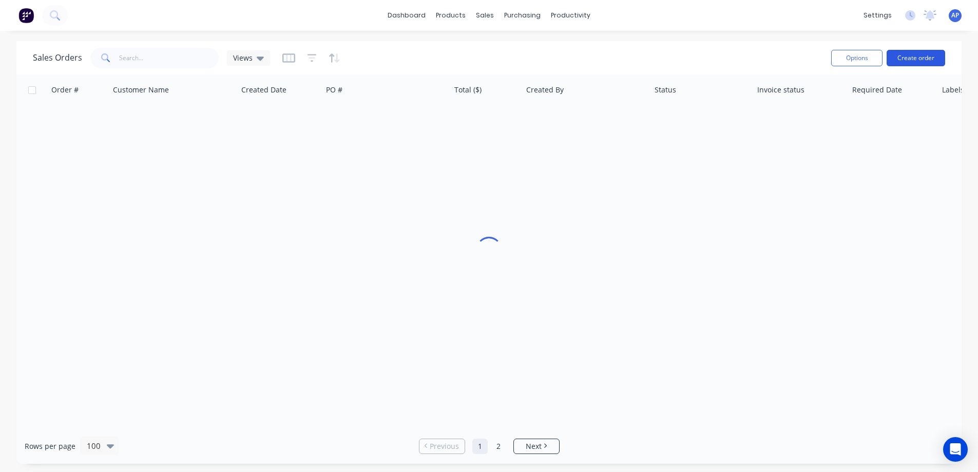
click at [942, 53] on button "Create order" at bounding box center [916, 58] width 59 height 16
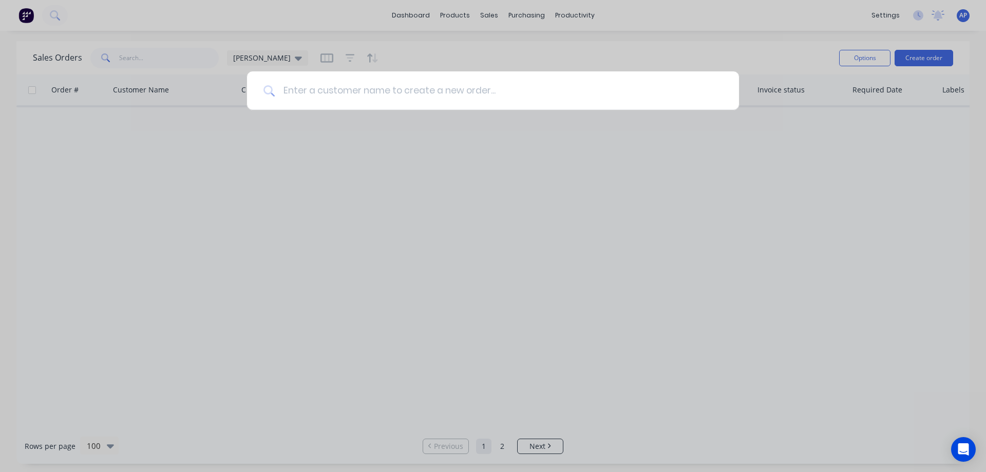
click at [467, 90] on input at bounding box center [499, 90] width 448 height 39
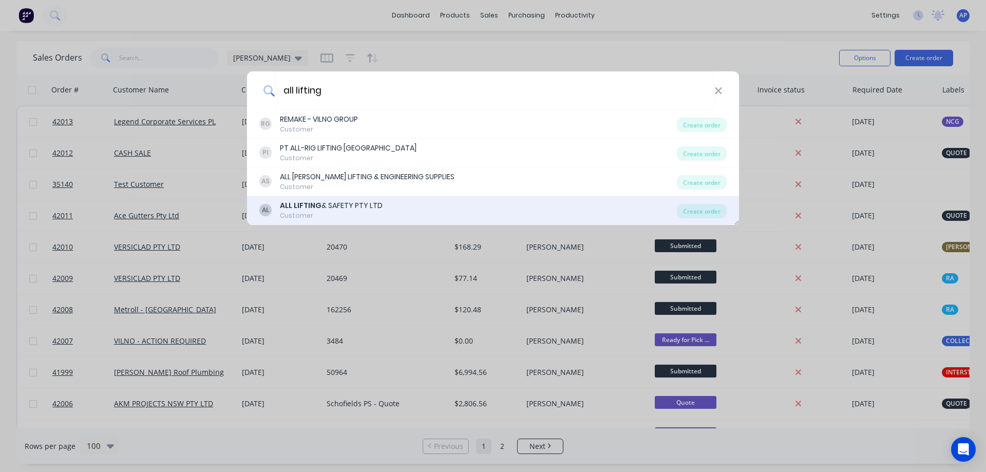
type input "all lifting"
click at [380, 209] on div "AL ALL LIFTING & SAFETY PTY LTD Customer" at bounding box center [467, 210] width 417 height 20
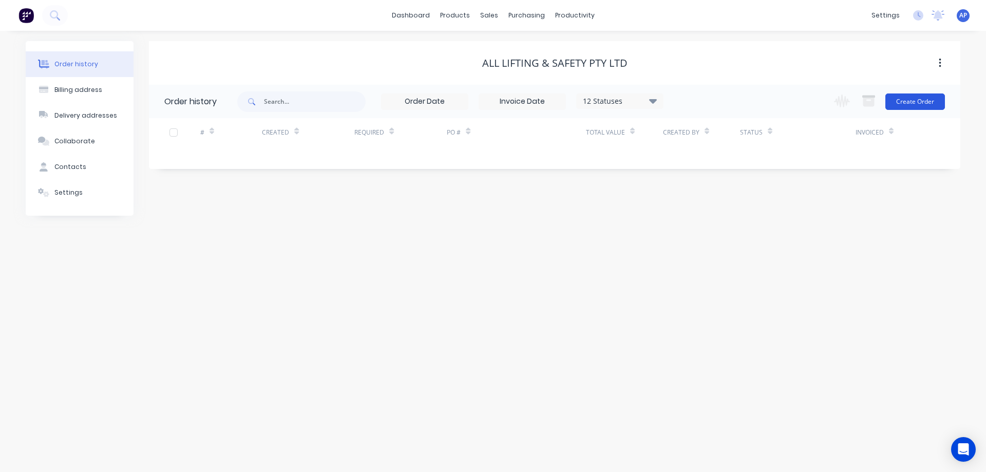
click at [917, 98] on button "Create Order" at bounding box center [915, 101] width 60 height 16
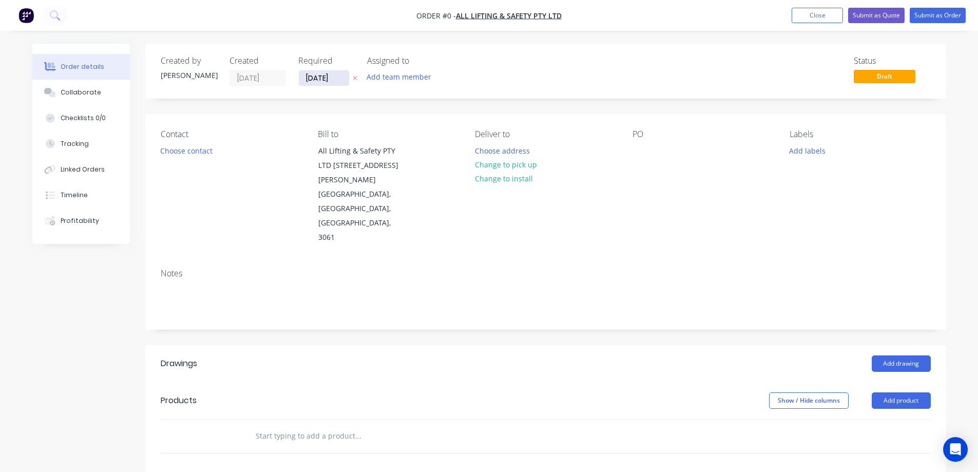
click at [328, 79] on input "[DATE]" at bounding box center [324, 77] width 50 height 15
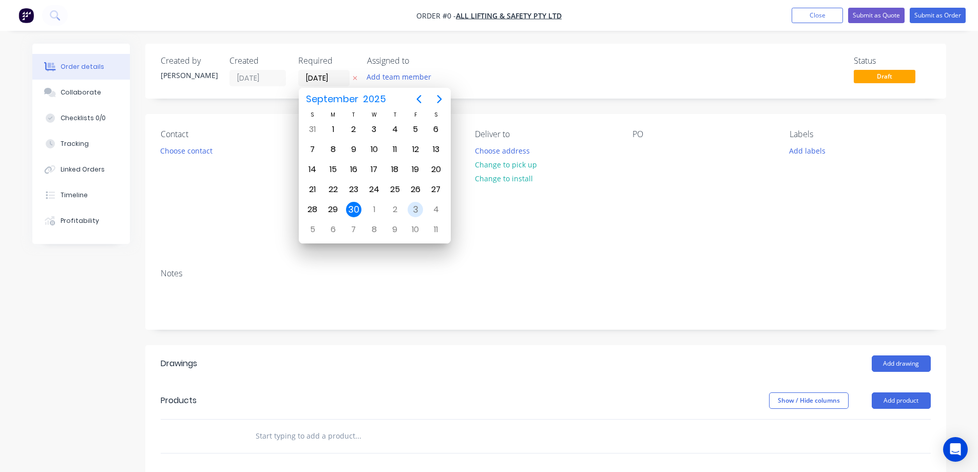
click at [412, 205] on div "3" at bounding box center [415, 209] width 15 height 15
type input "[DATE]"
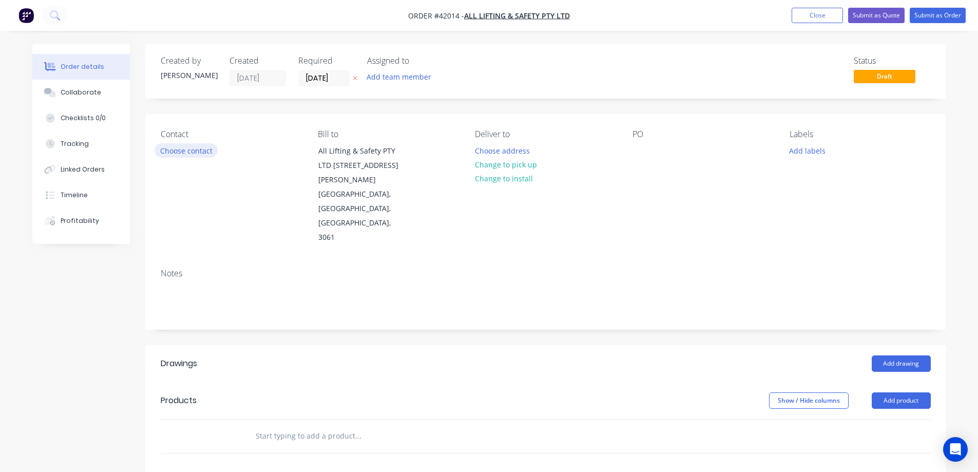
click at [208, 152] on button "Choose contact" at bounding box center [186, 150] width 63 height 14
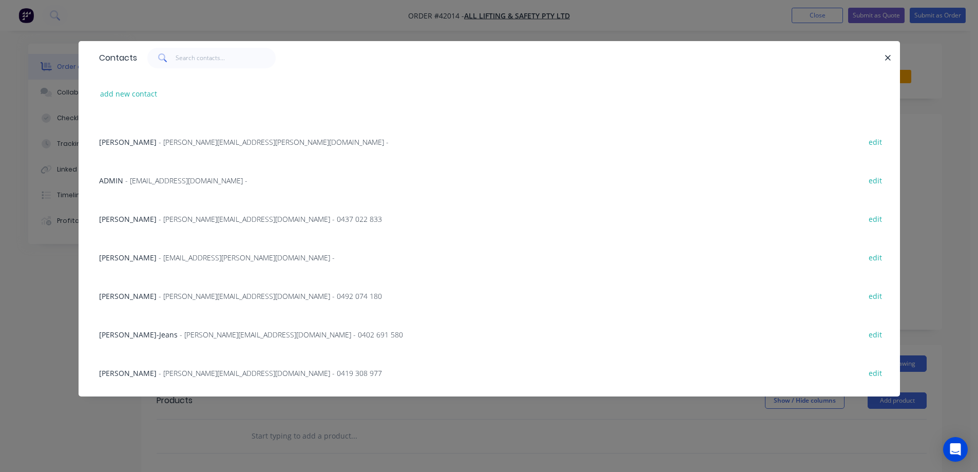
scroll to position [205, 0]
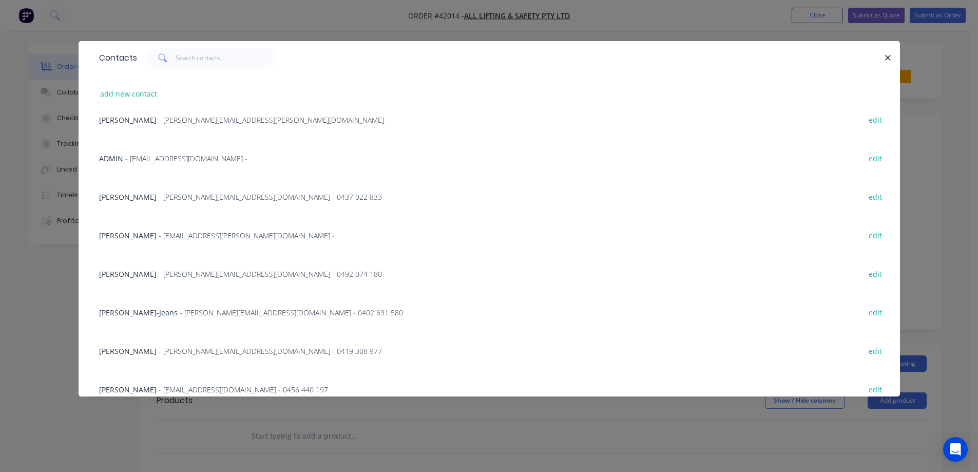
drag, startPoint x: 218, startPoint y: 277, endPoint x: 233, endPoint y: 275, distance: 15.0
click at [218, 276] on span "- liams@alllifting.com.au - 0492 074 180" at bounding box center [270, 274] width 223 height 10
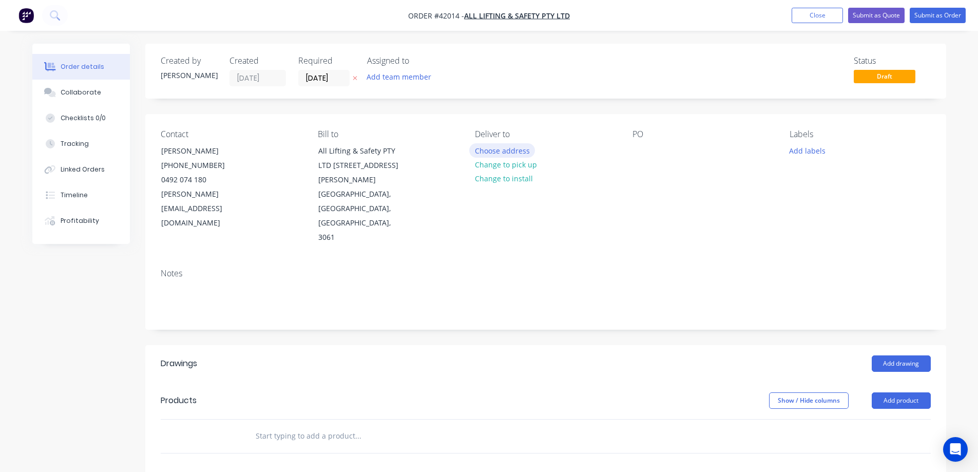
click at [526, 150] on button "Choose address" at bounding box center [502, 150] width 66 height 14
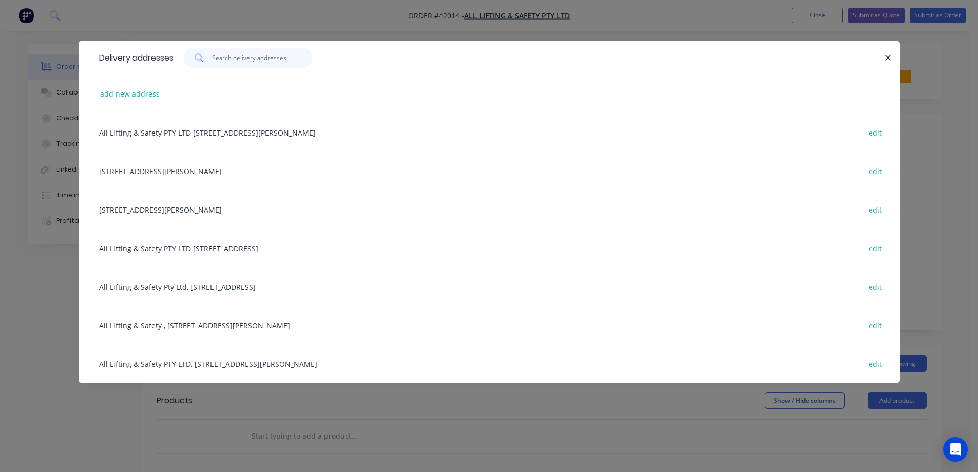
click at [291, 63] on input "text" at bounding box center [262, 58] width 100 height 21
click at [226, 64] on input "text" at bounding box center [262, 58] width 100 height 21
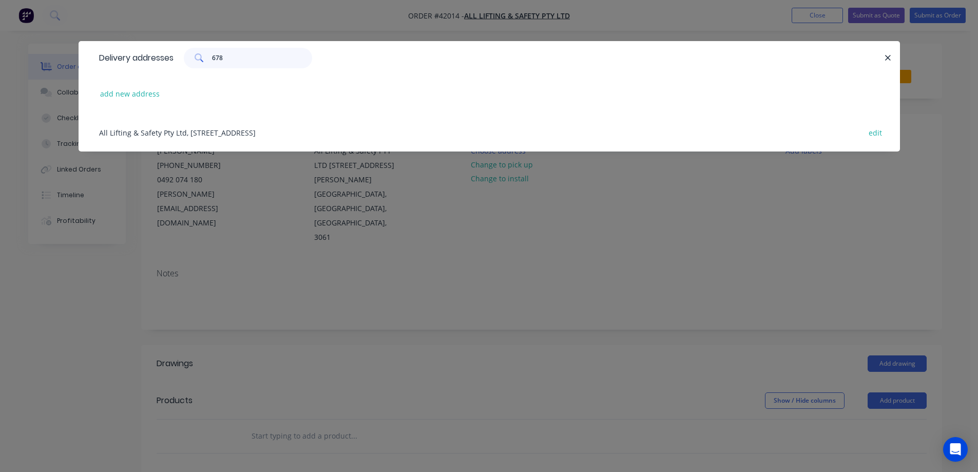
type input "678"
click at [261, 133] on div "All Lifting & Safety Pty Ltd, 678 Beaudesert Road, ROCKLEA, Queensland, Austral…" at bounding box center [489, 132] width 791 height 39
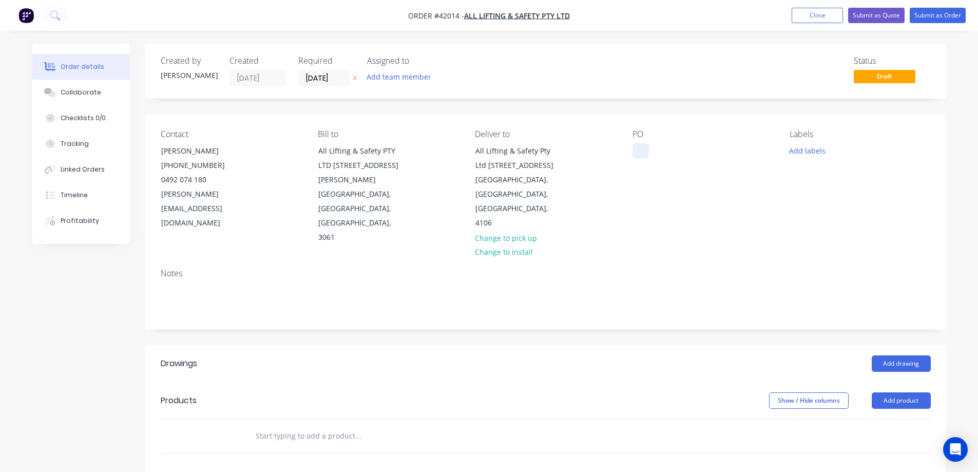
click at [636, 148] on div at bounding box center [641, 150] width 16 height 15
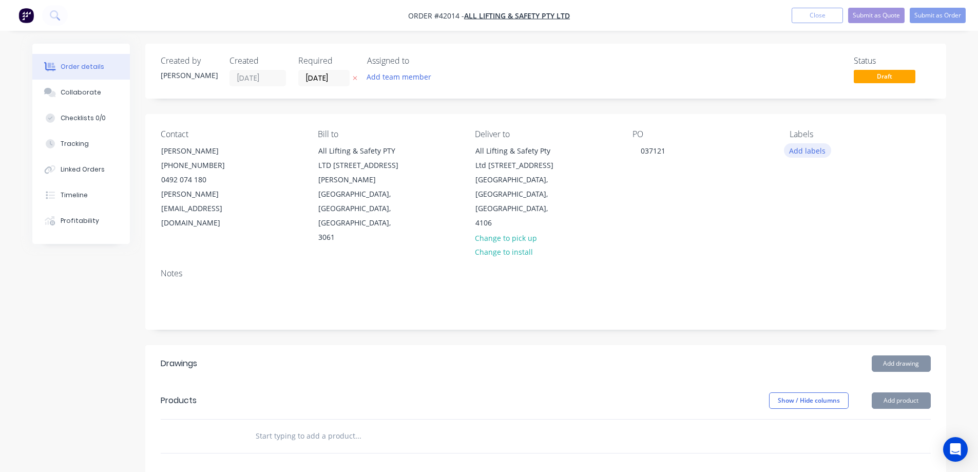
click at [802, 146] on button "Add labels" at bounding box center [807, 150] width 47 height 14
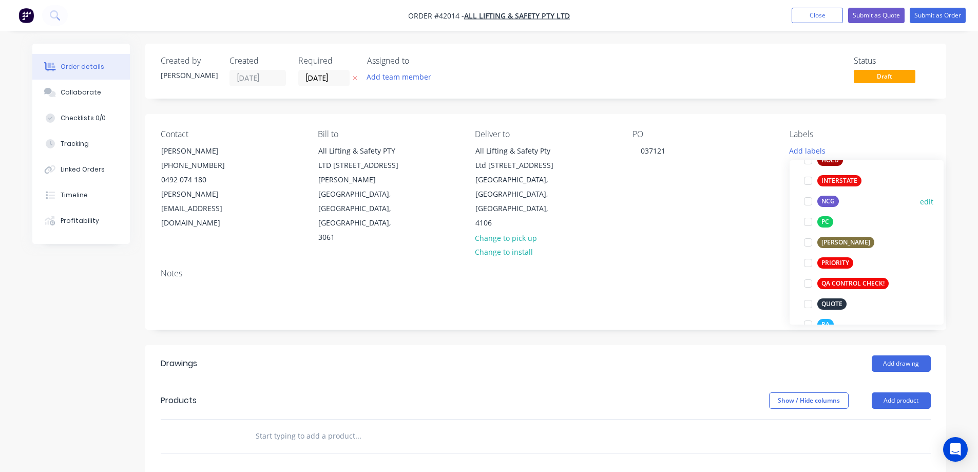
scroll to position [154, 0]
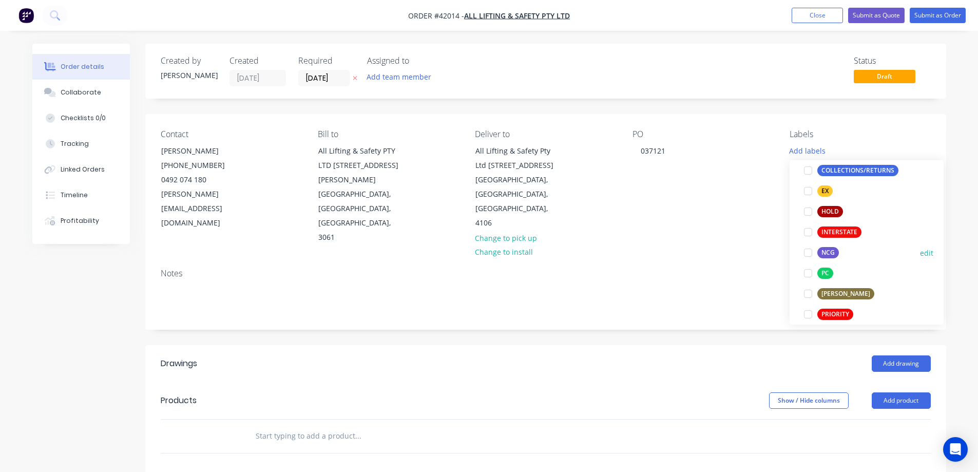
click at [808, 251] on div at bounding box center [808, 252] width 21 height 21
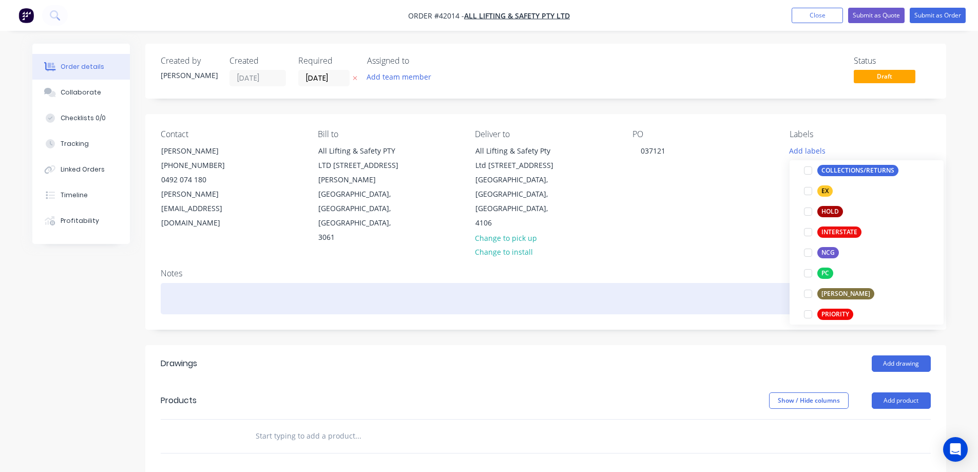
scroll to position [0, 0]
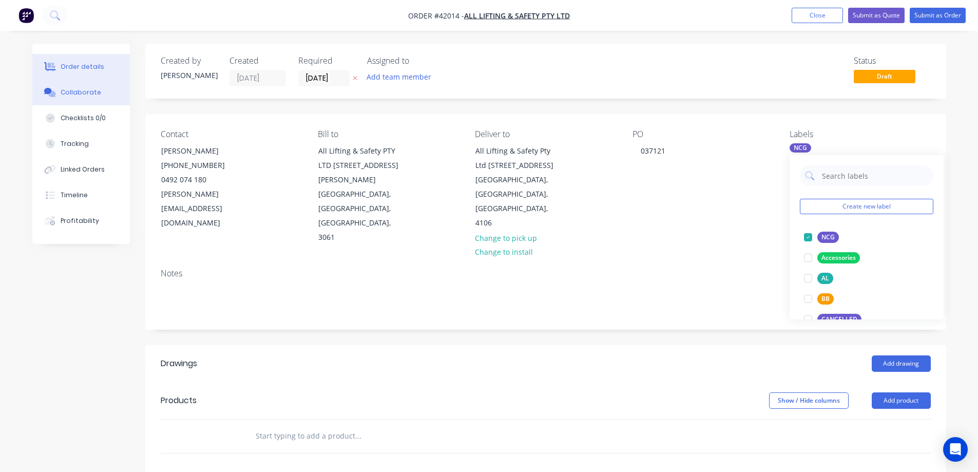
click at [83, 95] on div "Collaborate" at bounding box center [81, 92] width 41 height 9
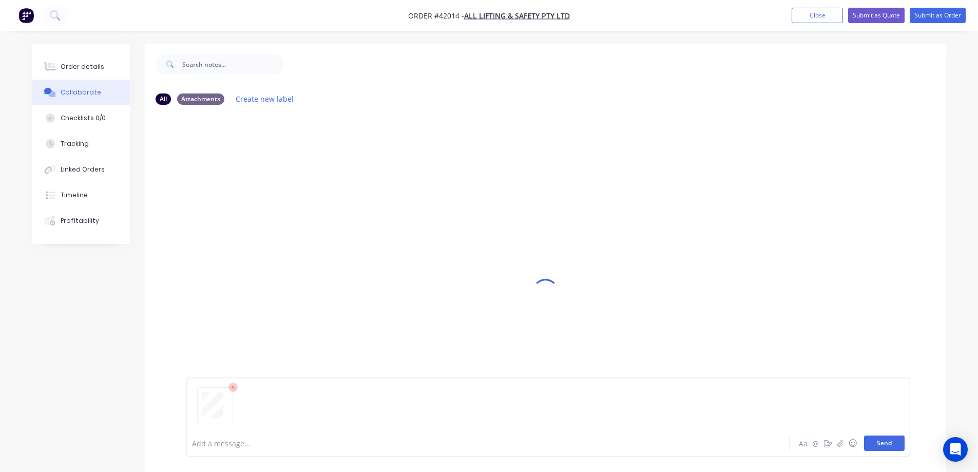
click at [877, 438] on button "Send" at bounding box center [884, 442] width 41 height 15
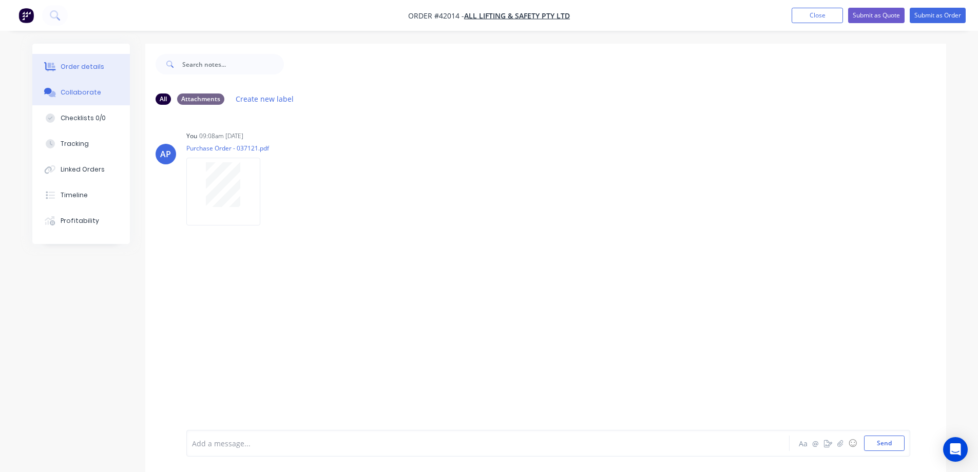
click at [87, 64] on div "Order details" at bounding box center [83, 66] width 44 height 9
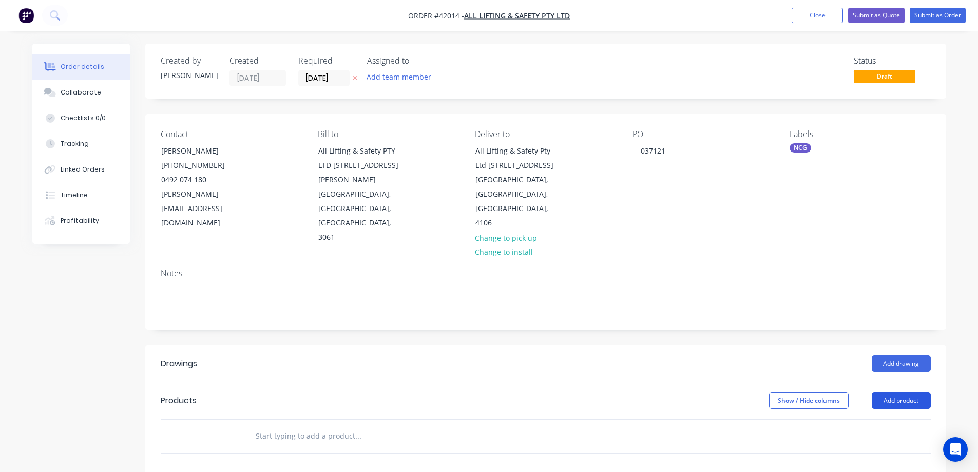
click at [893, 392] on button "Add product" at bounding box center [901, 400] width 59 height 16
click at [888, 419] on div "Product catalogue" at bounding box center [882, 426] width 79 height 15
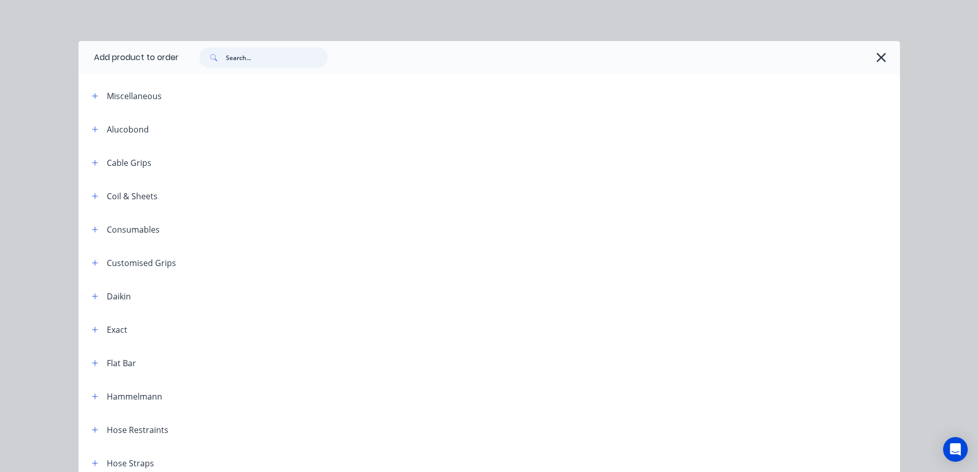
click at [273, 62] on input "text" at bounding box center [277, 57] width 102 height 21
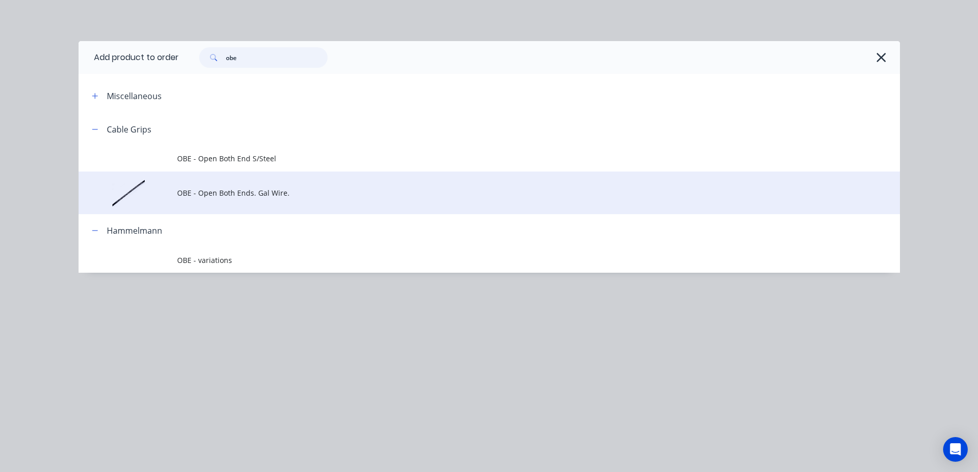
type input "obe"
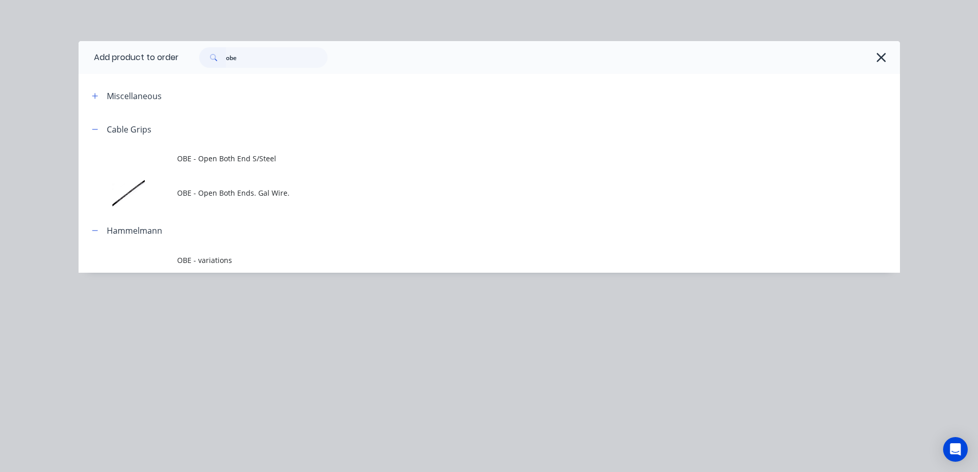
click at [263, 189] on span "OBE - Open Both Ends. Gal Wire." at bounding box center [466, 192] width 578 height 11
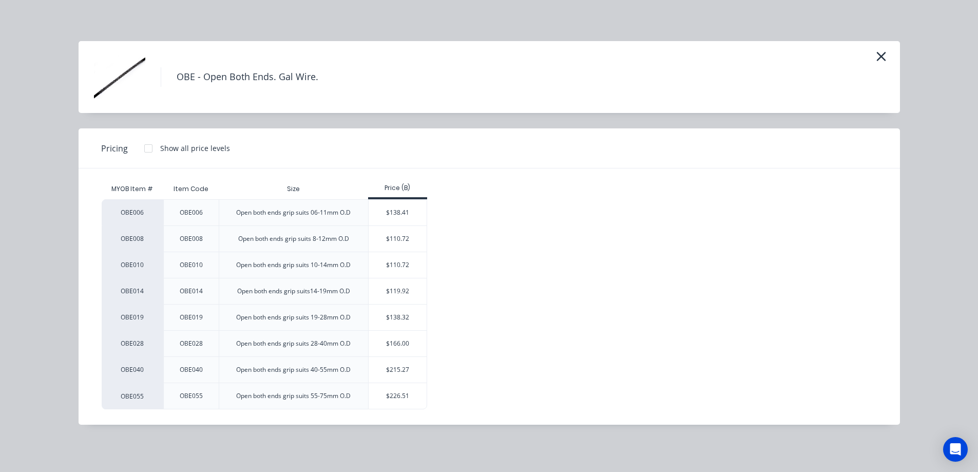
drag, startPoint x: 394, startPoint y: 325, endPoint x: 577, endPoint y: 267, distance: 191.8
click at [394, 324] on div "$138.32" at bounding box center [398, 317] width 58 height 26
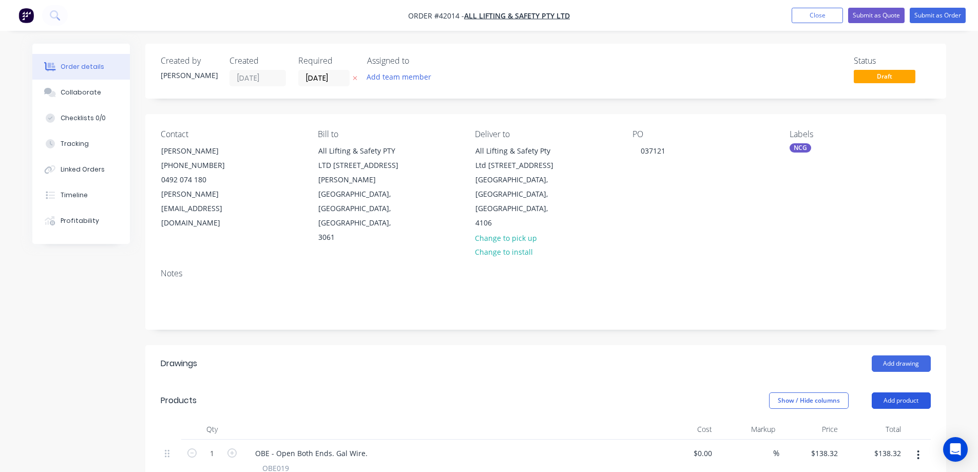
click at [886, 392] on button "Add product" at bounding box center [901, 400] width 59 height 16
click at [890, 419] on div "Product catalogue" at bounding box center [882, 426] width 79 height 15
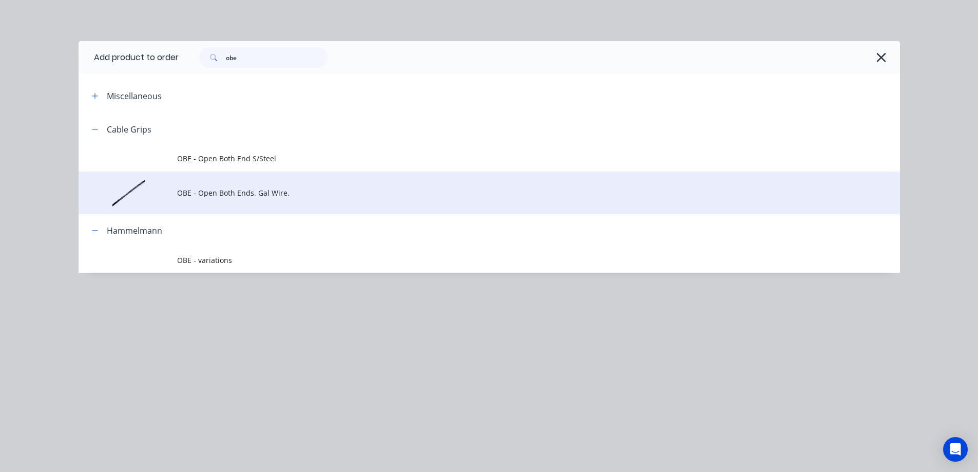
click at [250, 195] on span "OBE - Open Both Ends. Gal Wire." at bounding box center [466, 192] width 578 height 11
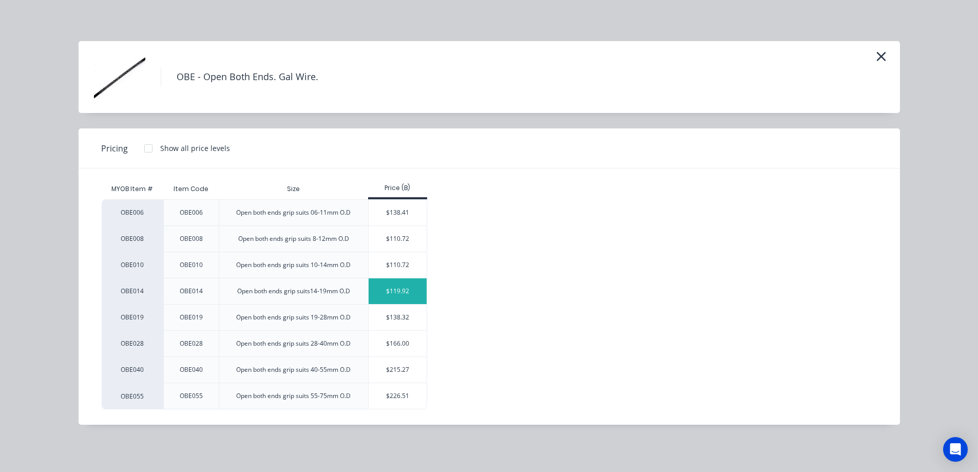
click at [386, 289] on div "$119.92" at bounding box center [398, 291] width 58 height 26
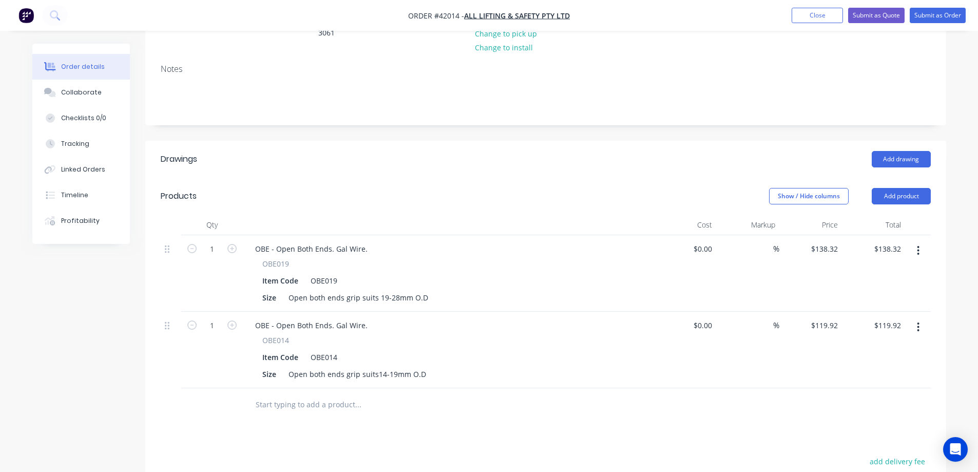
scroll to position [205, 0]
click at [220, 240] on input "1" at bounding box center [212, 247] width 27 height 15
type input "2"
type input "$276.64"
click at [383, 177] on header "Products Show / Hide columns Add product" at bounding box center [545, 195] width 801 height 37
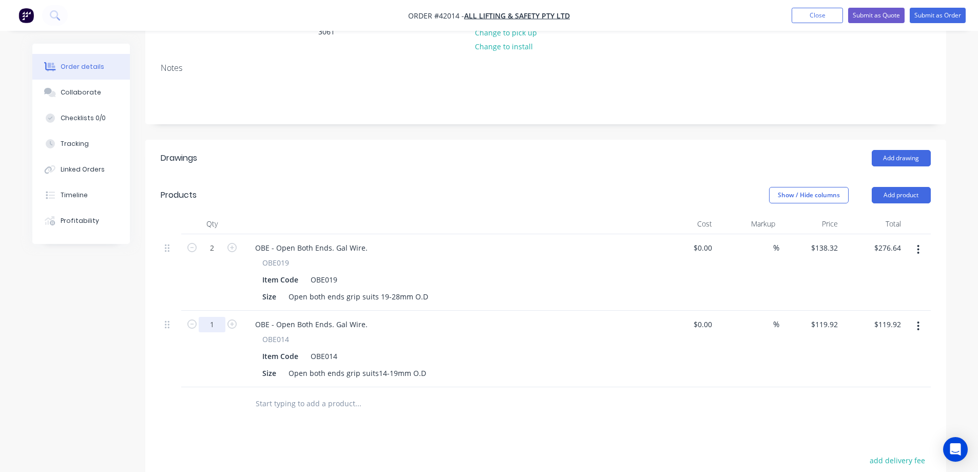
click at [217, 317] on input "1" at bounding box center [212, 324] width 27 height 15
type input "2"
type input "$239.84"
click at [525, 317] on div "OBE - Open Both Ends. Gal Wire." at bounding box center [448, 324] width 403 height 15
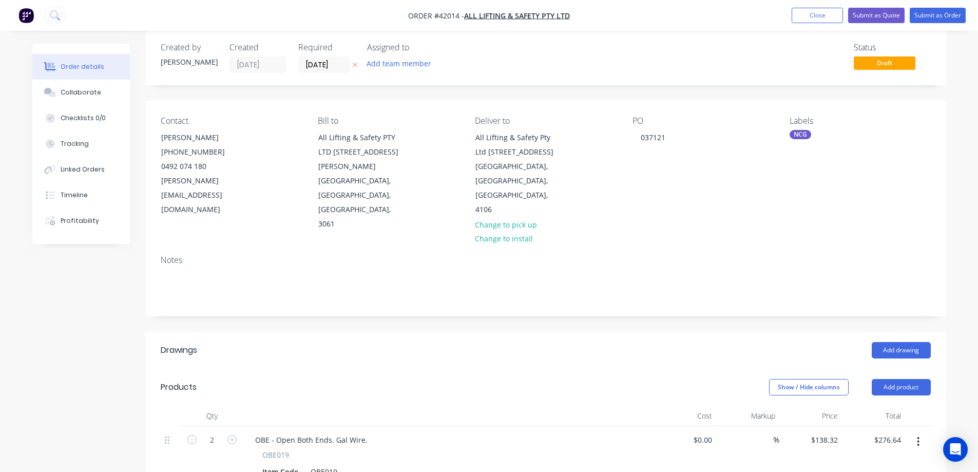
scroll to position [0, 0]
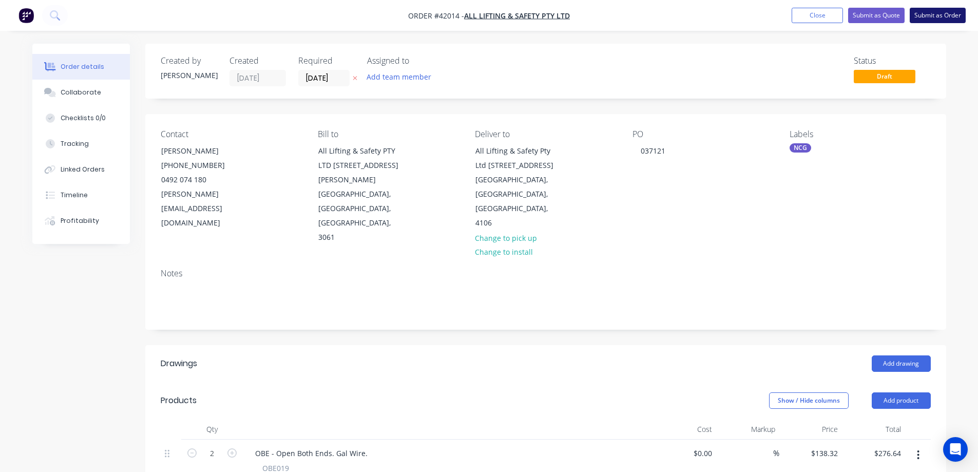
click at [940, 13] on button "Submit as Order" at bounding box center [938, 15] width 56 height 15
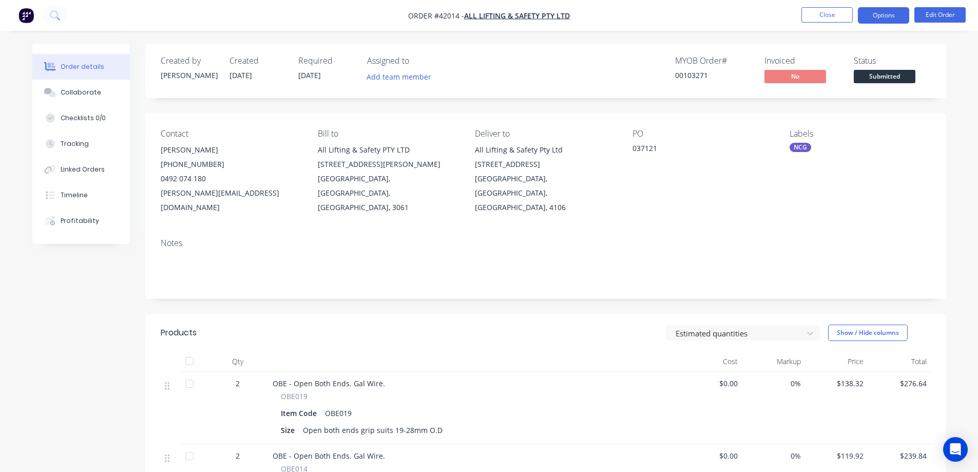
click at [871, 13] on button "Options" at bounding box center [883, 15] width 51 height 16
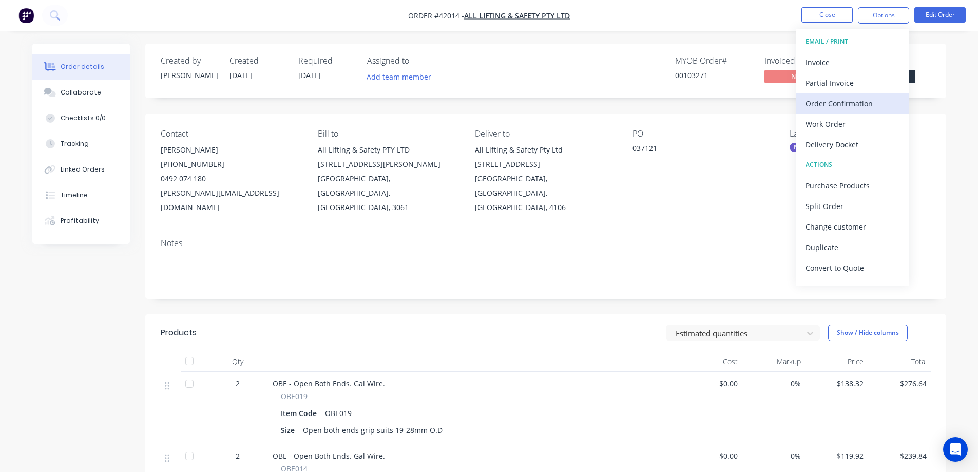
click at [845, 102] on div "Order Confirmation" at bounding box center [853, 103] width 94 height 15
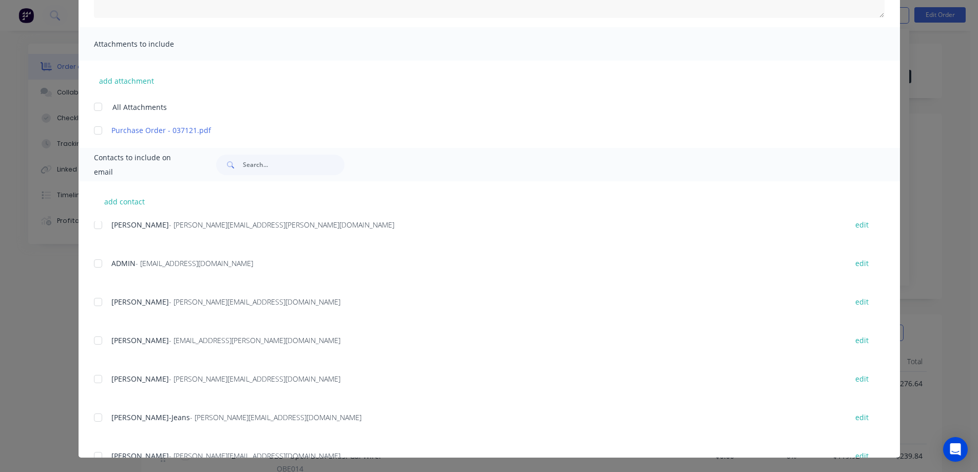
scroll to position [205, 0]
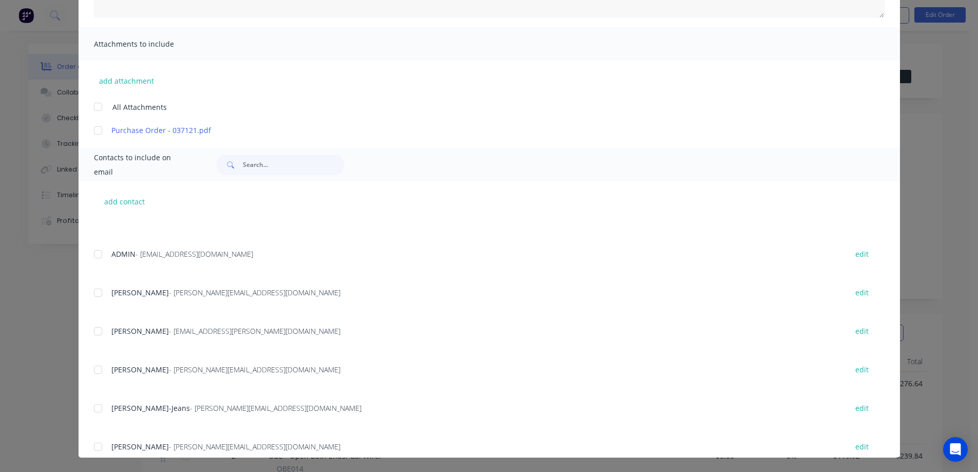
drag, startPoint x: 95, startPoint y: 371, endPoint x: 321, endPoint y: 326, distance: 230.4
click at [95, 371] on div at bounding box center [98, 369] width 21 height 21
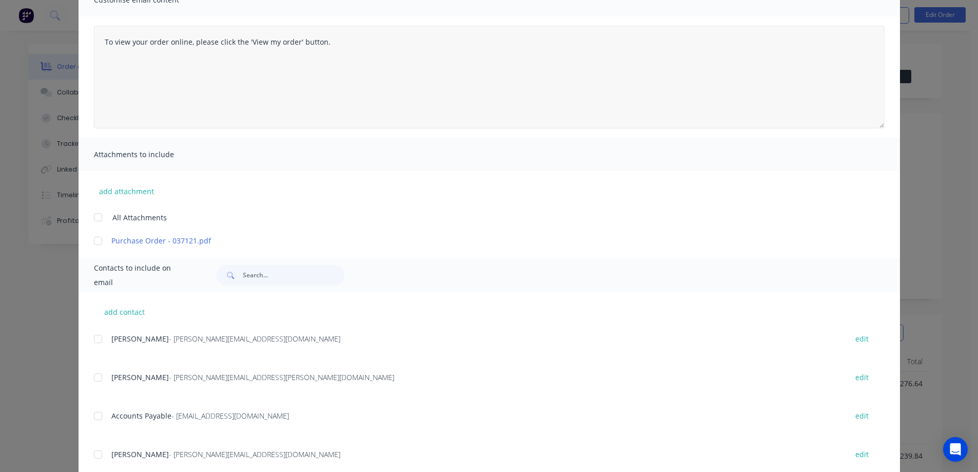
scroll to position [0, 0]
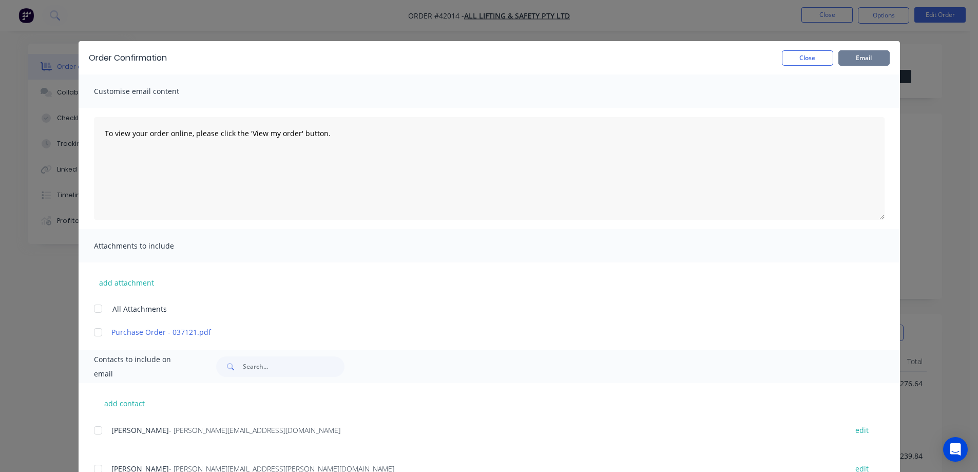
click at [860, 56] on button "Email" at bounding box center [863, 57] width 51 height 15
click at [823, 58] on button "Close" at bounding box center [807, 57] width 51 height 15
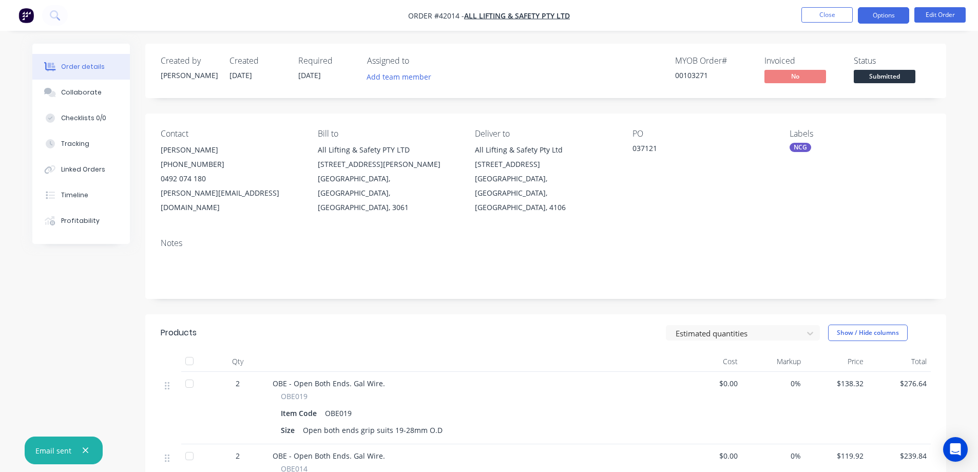
click at [875, 15] on button "Options" at bounding box center [883, 15] width 51 height 16
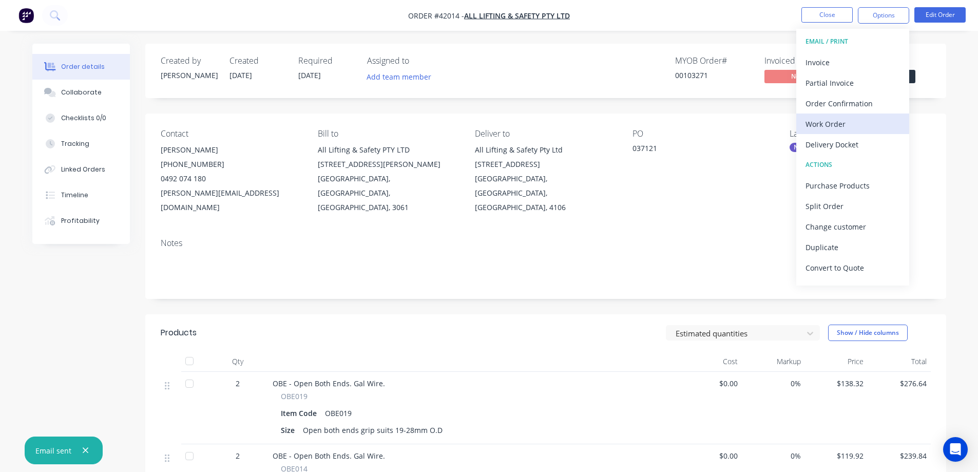
click at [834, 123] on div "Work Order" at bounding box center [853, 124] width 94 height 15
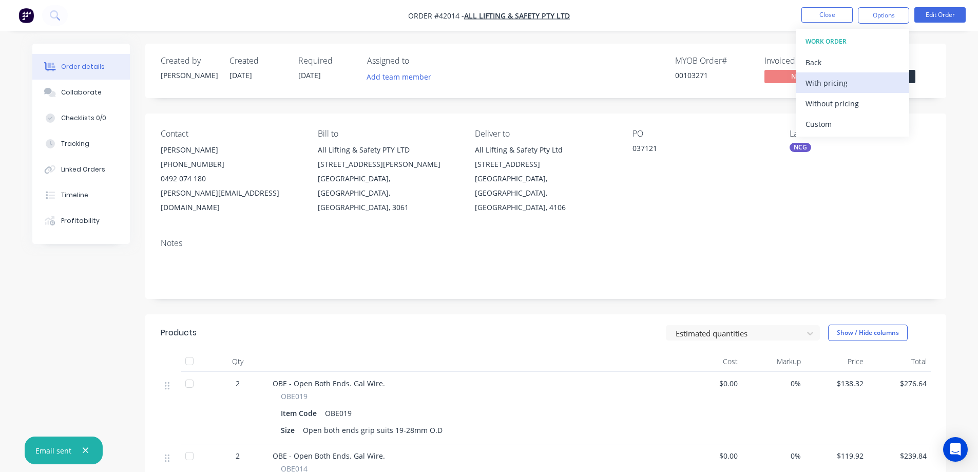
click at [848, 85] on div "With pricing" at bounding box center [853, 82] width 94 height 15
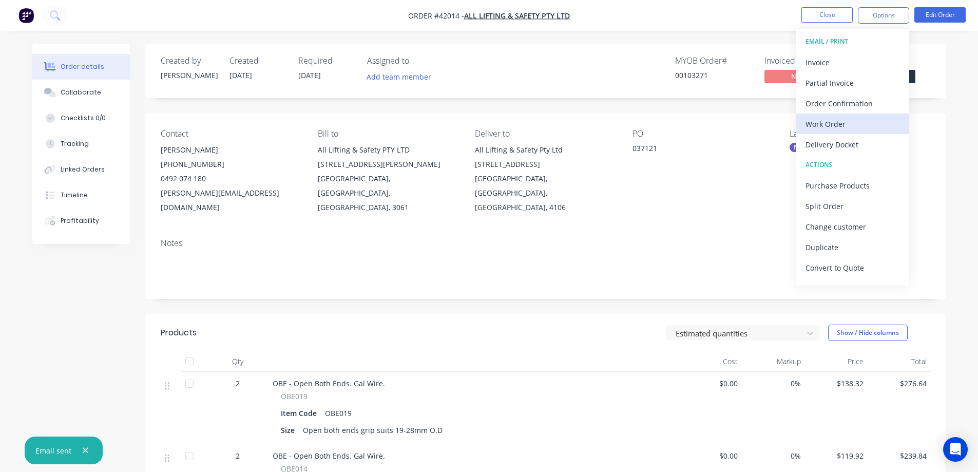
click at [820, 121] on div "Work Order" at bounding box center [853, 124] width 94 height 15
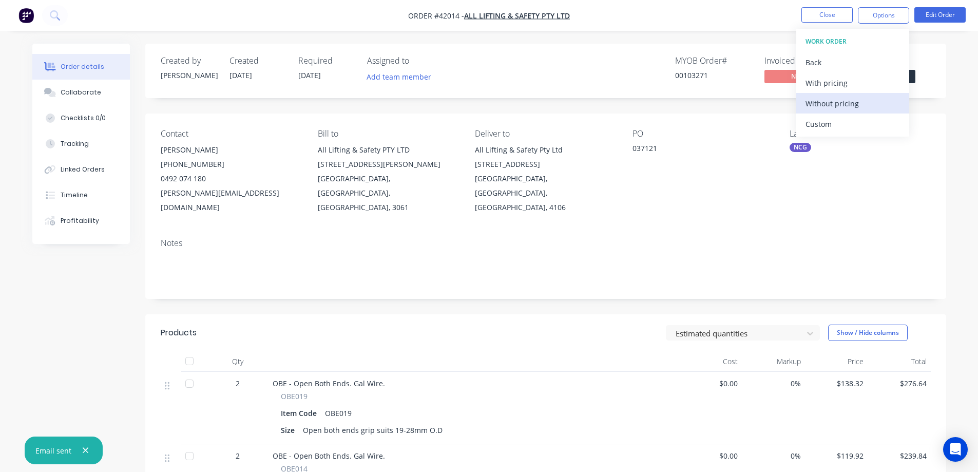
click at [843, 106] on div "Without pricing" at bounding box center [853, 103] width 94 height 15
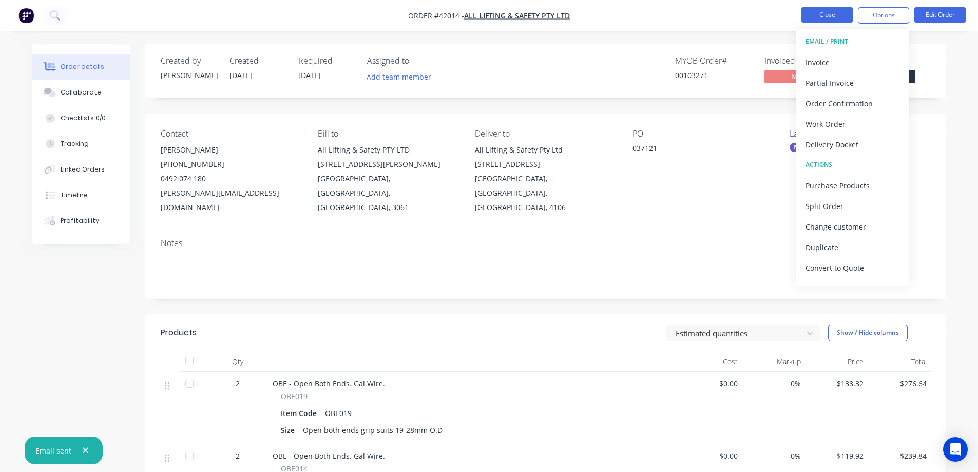
click at [816, 11] on button "Close" at bounding box center [826, 14] width 51 height 15
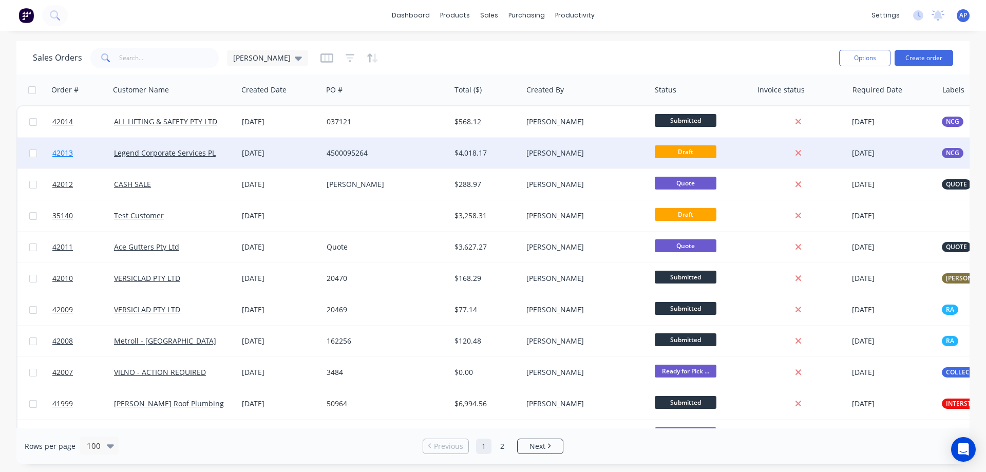
click at [66, 154] on span "42013" at bounding box center [62, 153] width 21 height 10
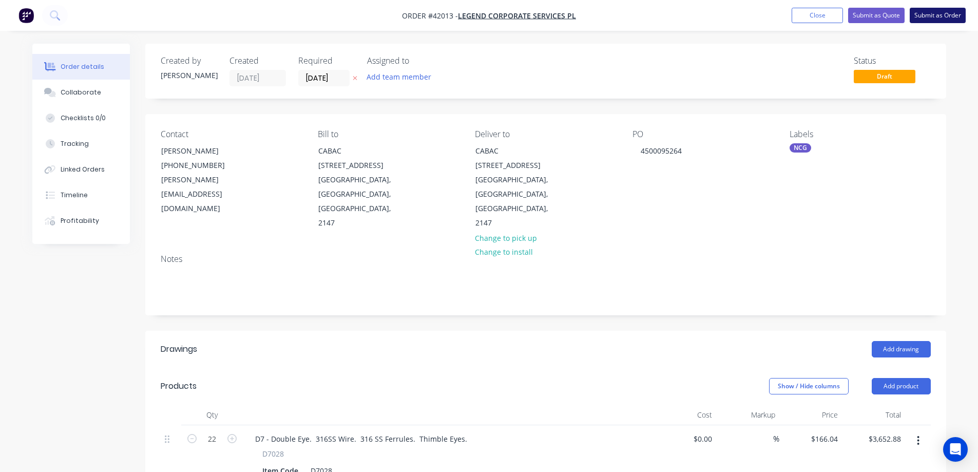
click at [922, 13] on button "Submit as Order" at bounding box center [938, 15] width 56 height 15
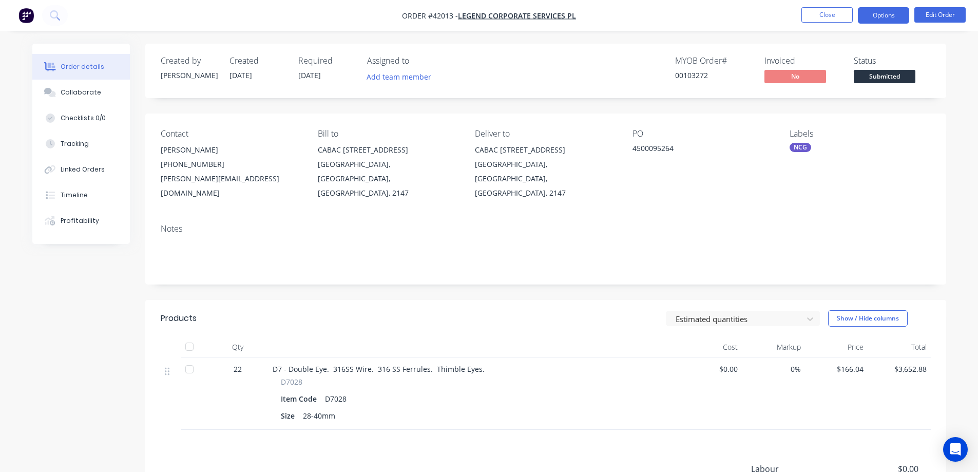
click at [883, 15] on button "Options" at bounding box center [883, 15] width 51 height 16
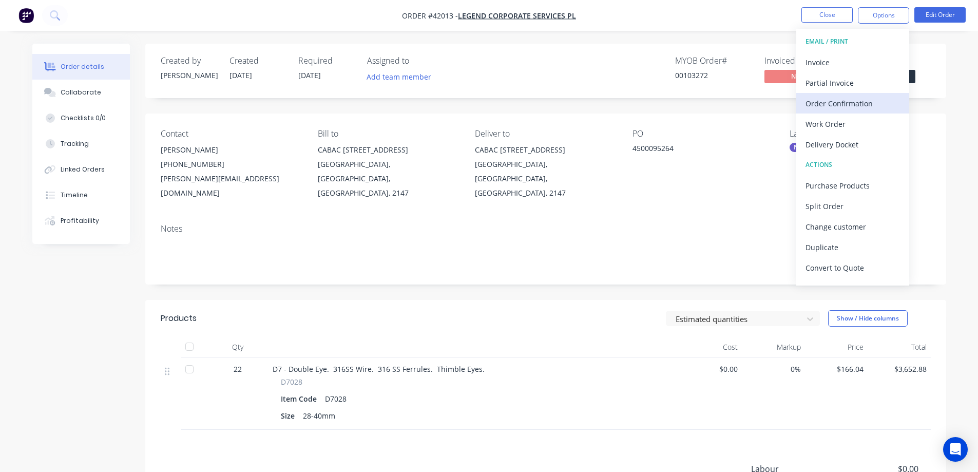
click at [855, 99] on div "Order Confirmation" at bounding box center [853, 103] width 94 height 15
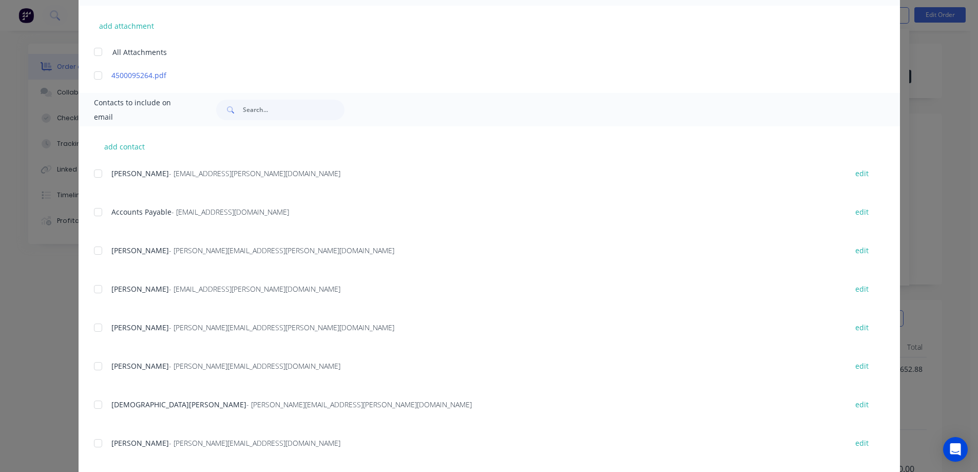
scroll to position [274, 0]
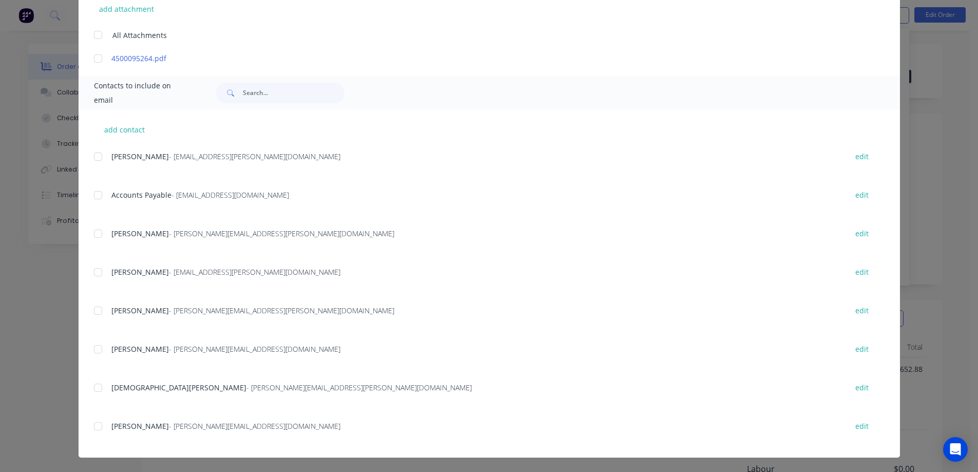
click at [95, 423] on div at bounding box center [98, 426] width 21 height 21
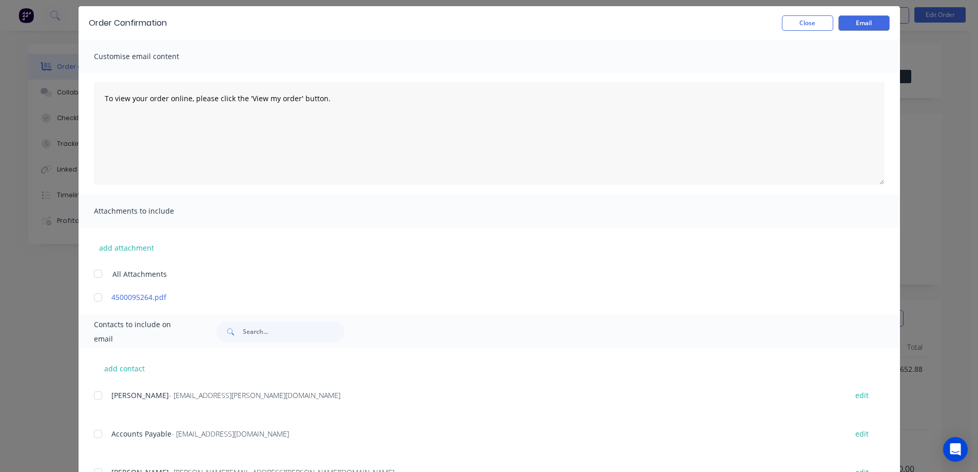
scroll to position [0, 0]
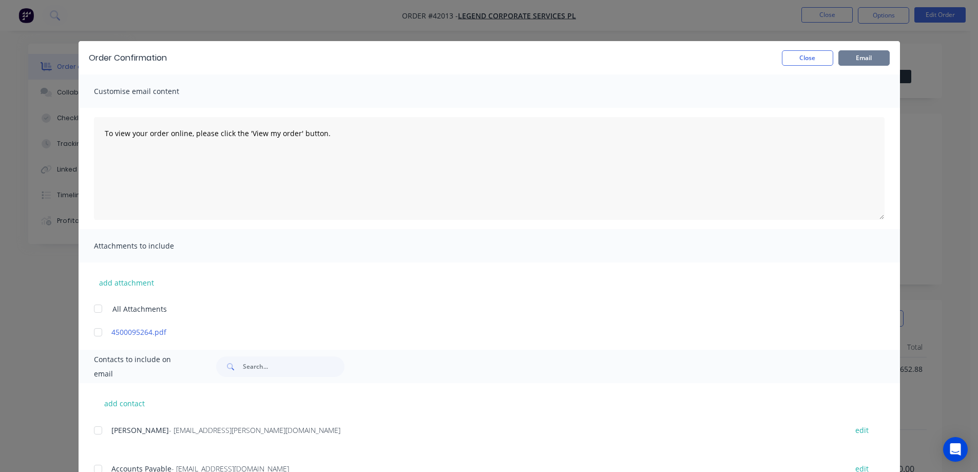
click at [853, 58] on button "Email" at bounding box center [863, 57] width 51 height 15
click at [823, 60] on button "Close" at bounding box center [807, 57] width 51 height 15
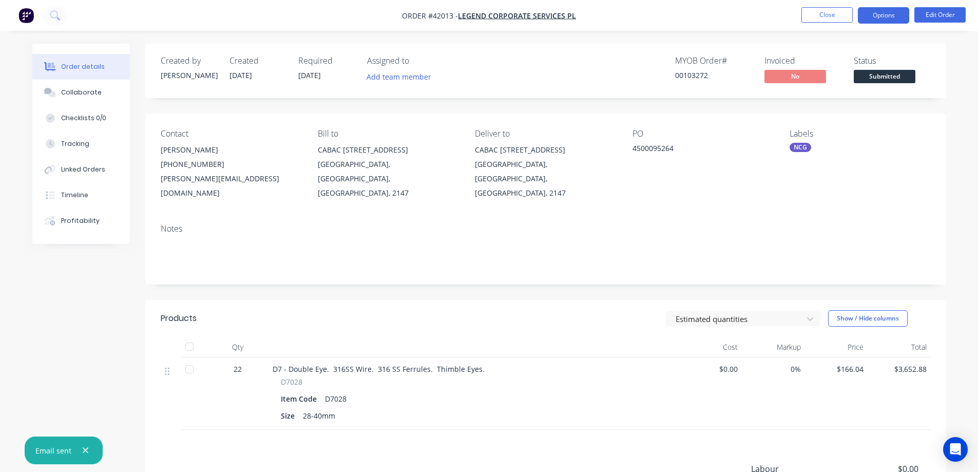
click at [870, 16] on button "Options" at bounding box center [883, 15] width 51 height 16
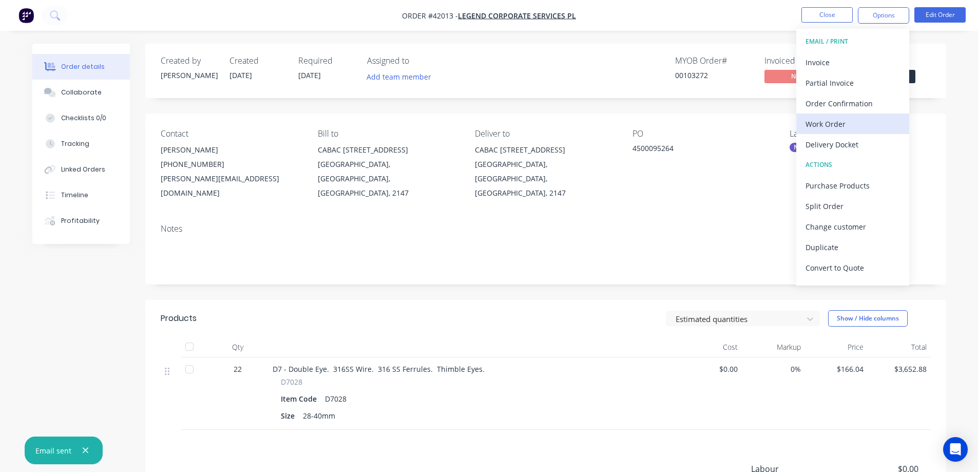
click at [837, 122] on div "Work Order" at bounding box center [853, 124] width 94 height 15
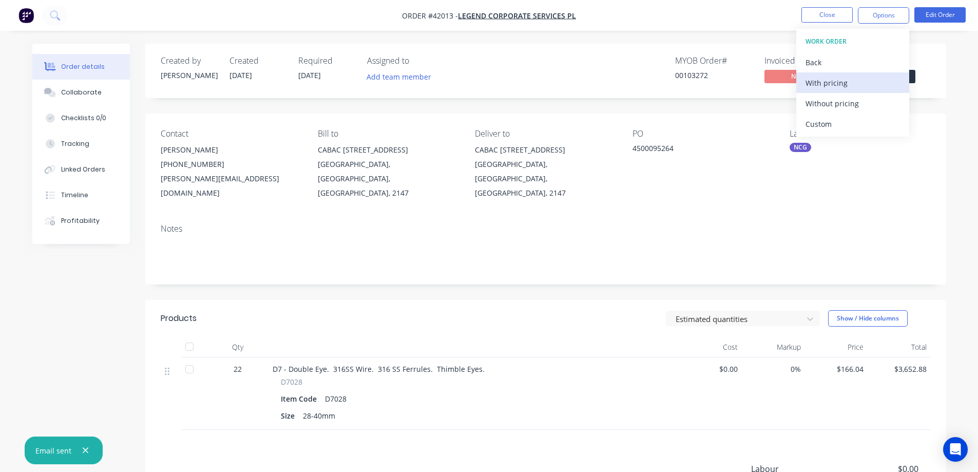
click at [850, 82] on div "With pricing" at bounding box center [853, 82] width 94 height 15
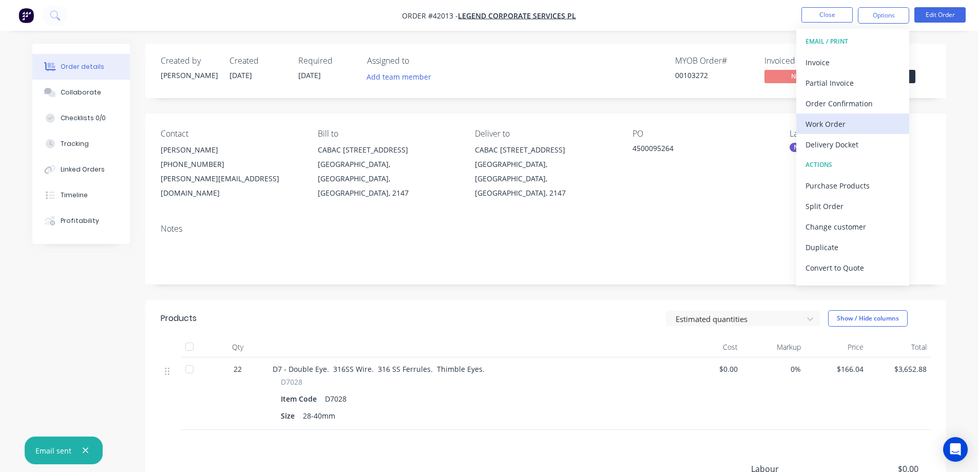
click at [835, 124] on div "Work Order" at bounding box center [853, 124] width 94 height 15
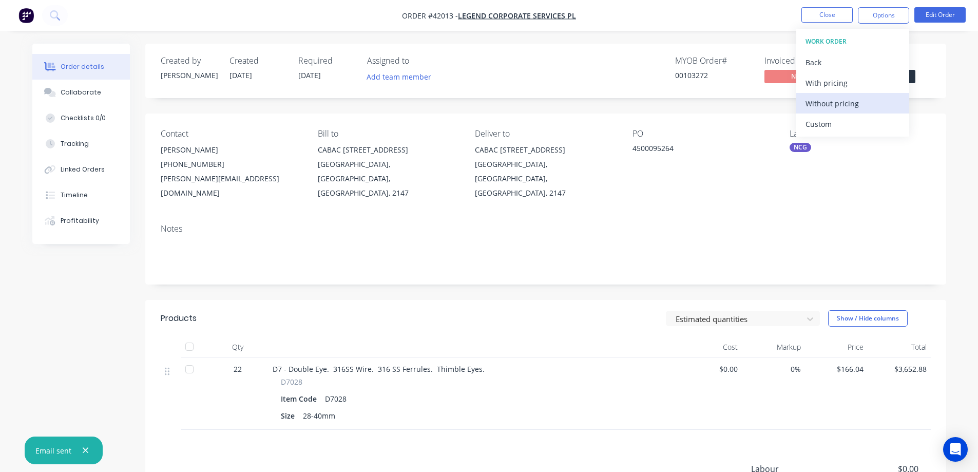
click at [857, 104] on div "Without pricing" at bounding box center [853, 103] width 94 height 15
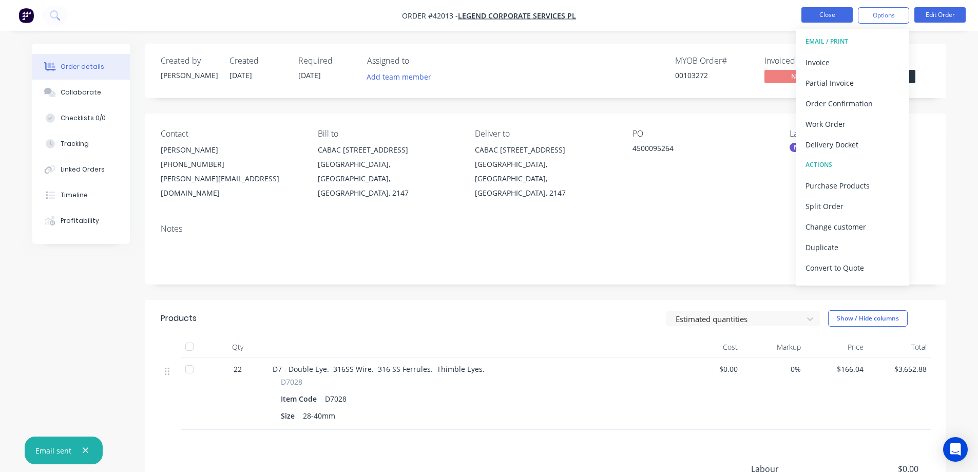
click at [813, 14] on button "Close" at bounding box center [826, 14] width 51 height 15
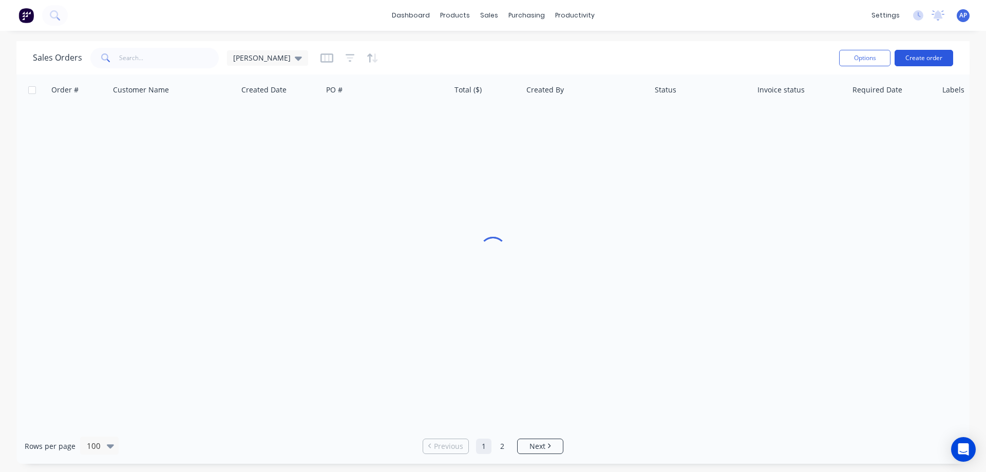
click at [916, 56] on button "Create order" at bounding box center [923, 58] width 59 height 16
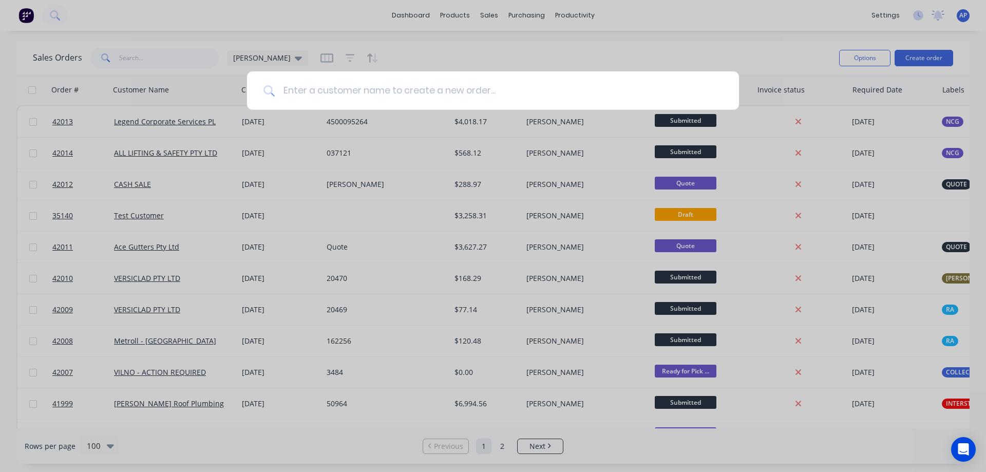
click at [417, 95] on input at bounding box center [499, 90] width 448 height 39
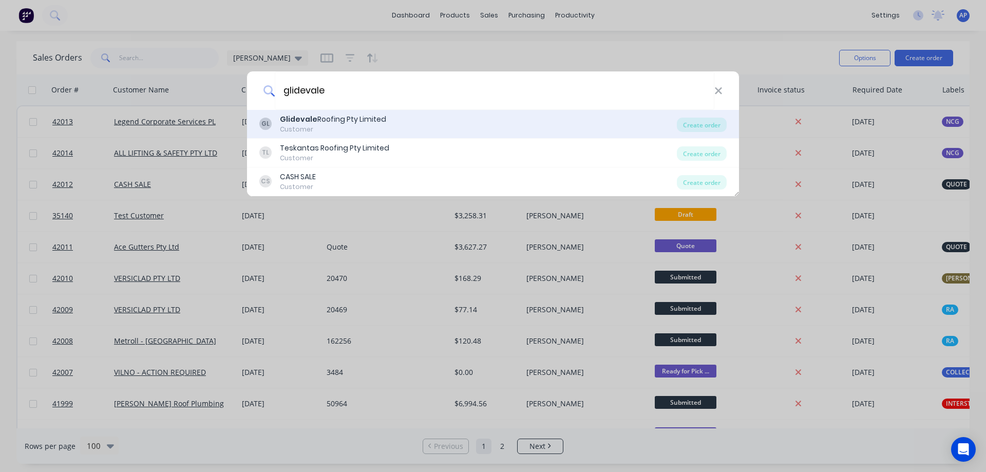
type input "glidevale"
click at [366, 118] on div "Glidevale Roofing Pty Limited" at bounding box center [333, 119] width 106 height 11
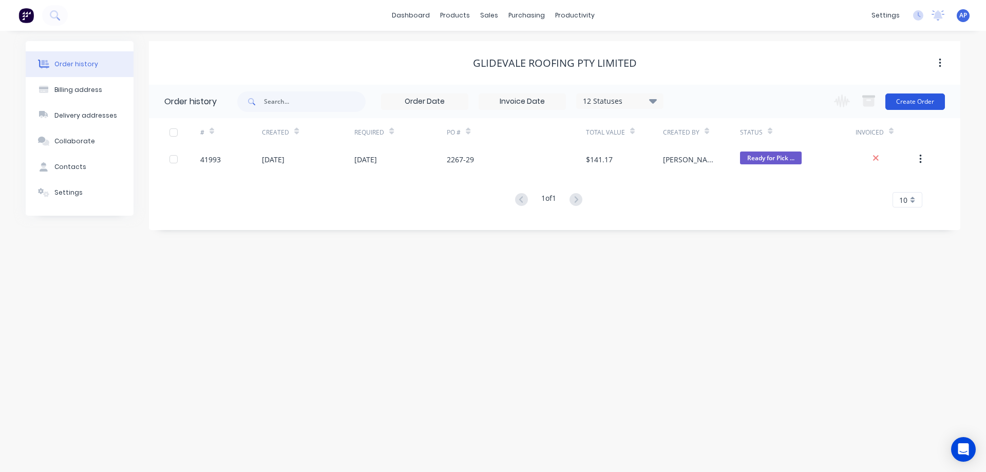
click at [901, 103] on button "Create Order" at bounding box center [915, 101] width 60 height 16
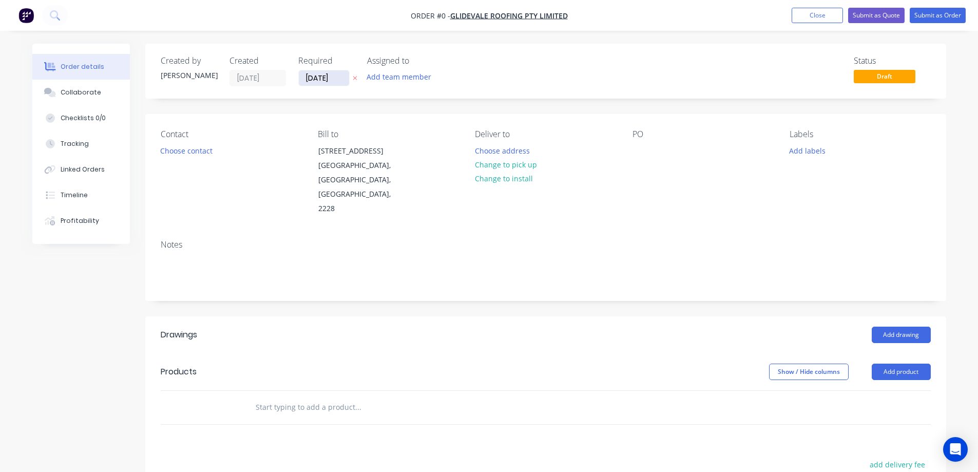
click at [328, 75] on input "[DATE]" at bounding box center [324, 77] width 50 height 15
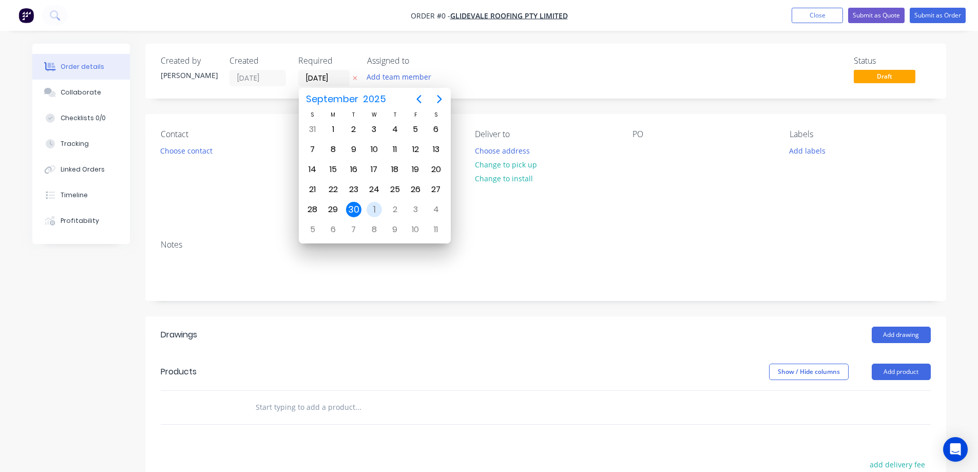
drag, startPoint x: 373, startPoint y: 206, endPoint x: 314, endPoint y: 189, distance: 61.4
click at [372, 206] on div "1" at bounding box center [374, 209] width 15 height 15
type input "[DATE]"
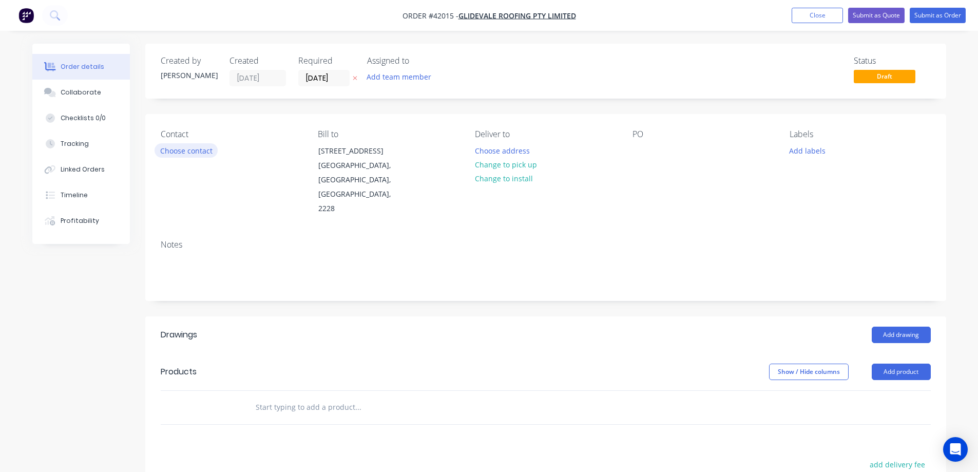
click at [204, 152] on button "Choose contact" at bounding box center [186, 150] width 63 height 14
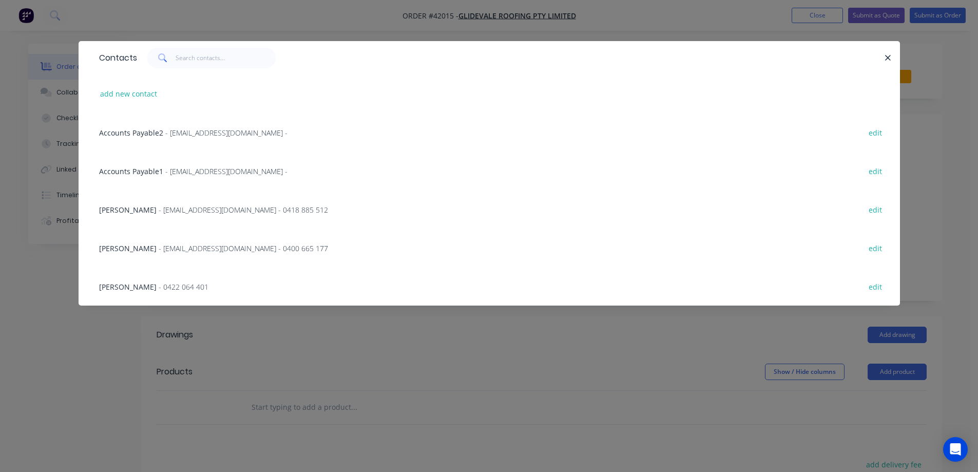
click at [184, 208] on span "- estimator@glidevaleroofing.com - 0418 885 512" at bounding box center [243, 210] width 169 height 10
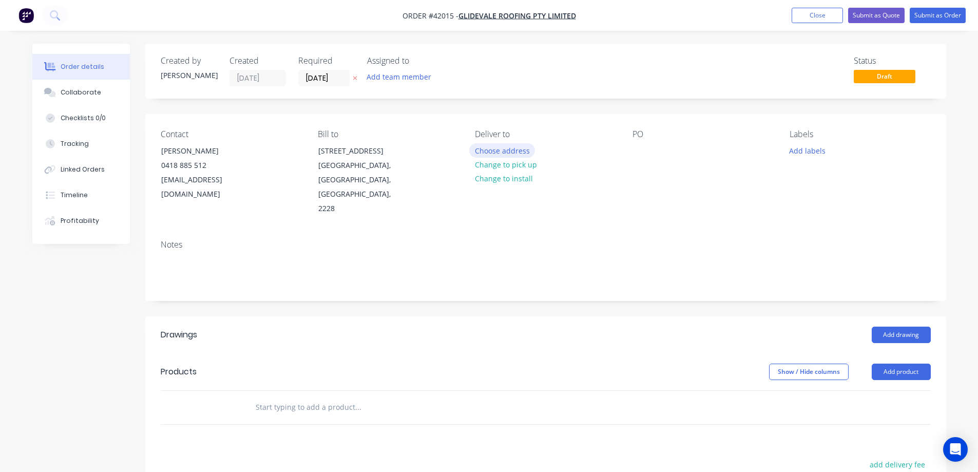
click at [495, 150] on button "Choose address" at bounding box center [502, 150] width 66 height 14
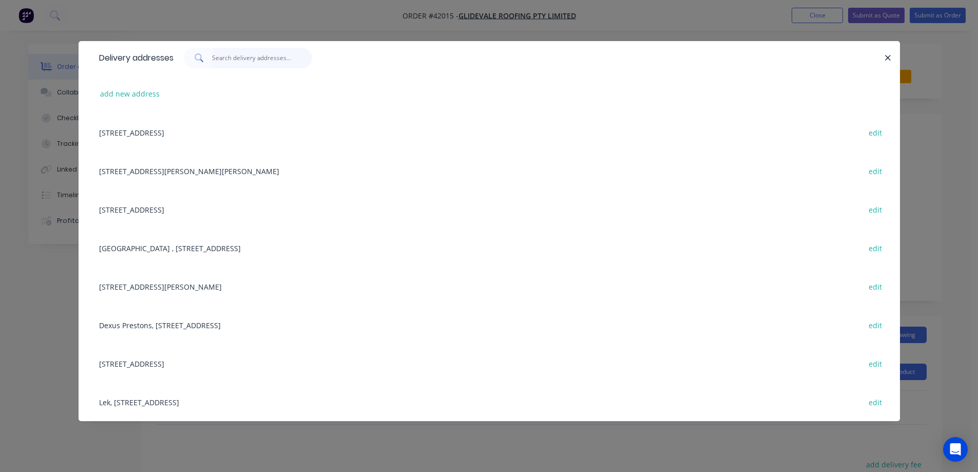
click at [234, 58] on input "text" at bounding box center [262, 58] width 100 height 21
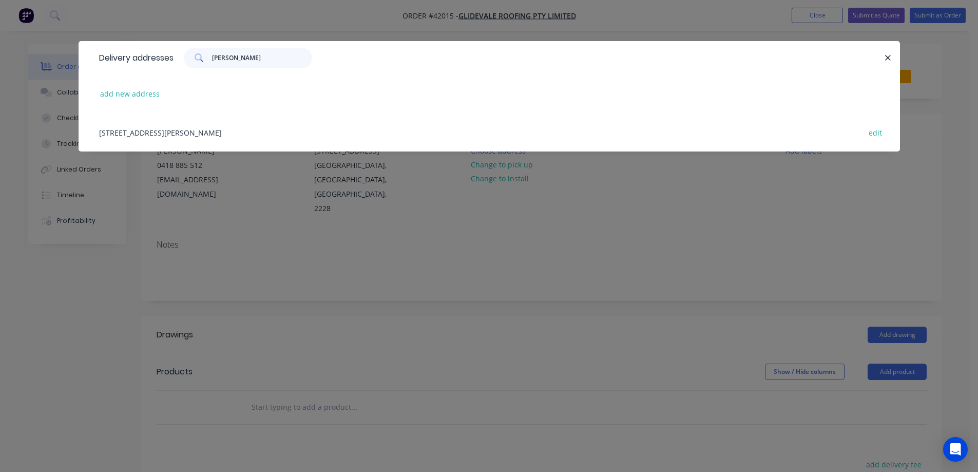
type input "lepp"
click at [248, 132] on div "4 Achcar Cl, Leppington, New South Wales, Australia, 2179 edit" at bounding box center [489, 132] width 791 height 39
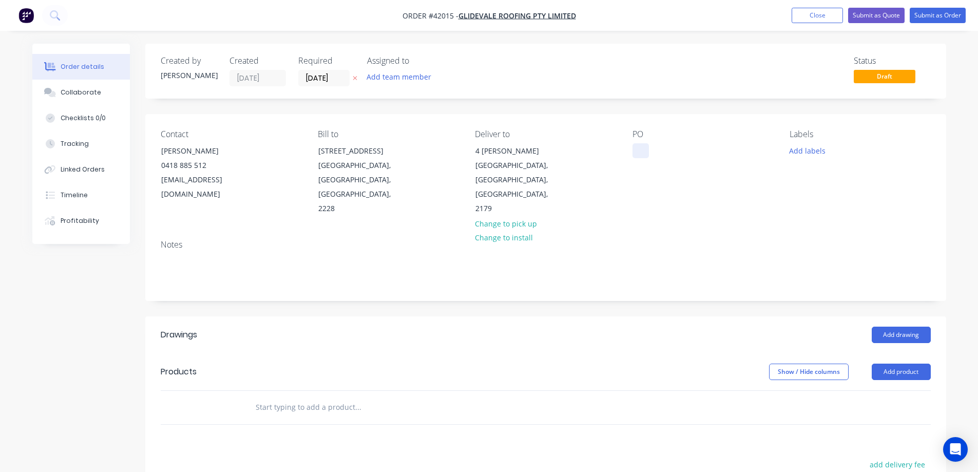
click at [639, 146] on div at bounding box center [641, 150] width 16 height 15
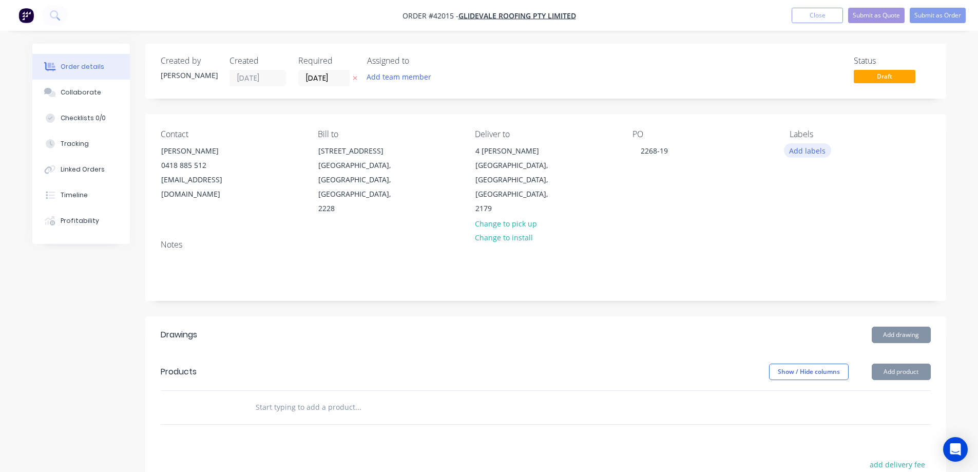
click at [802, 152] on button "Add labels" at bounding box center [807, 150] width 47 height 14
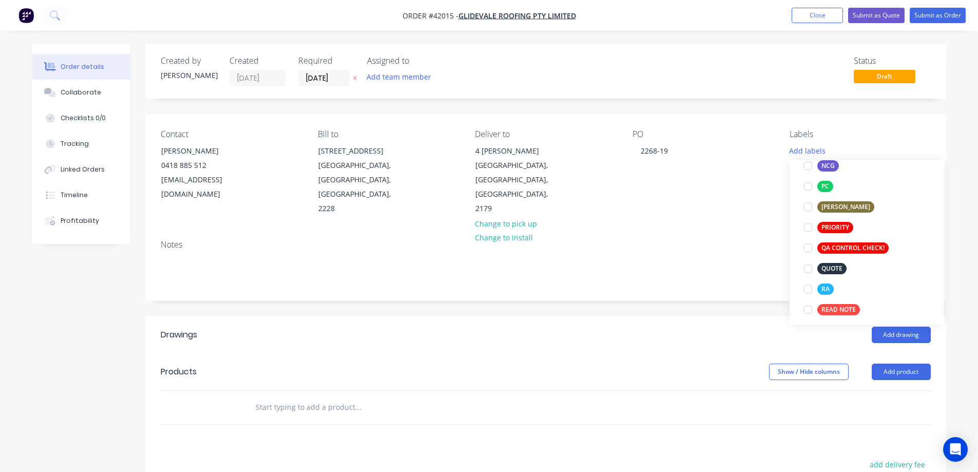
scroll to position [257, 0]
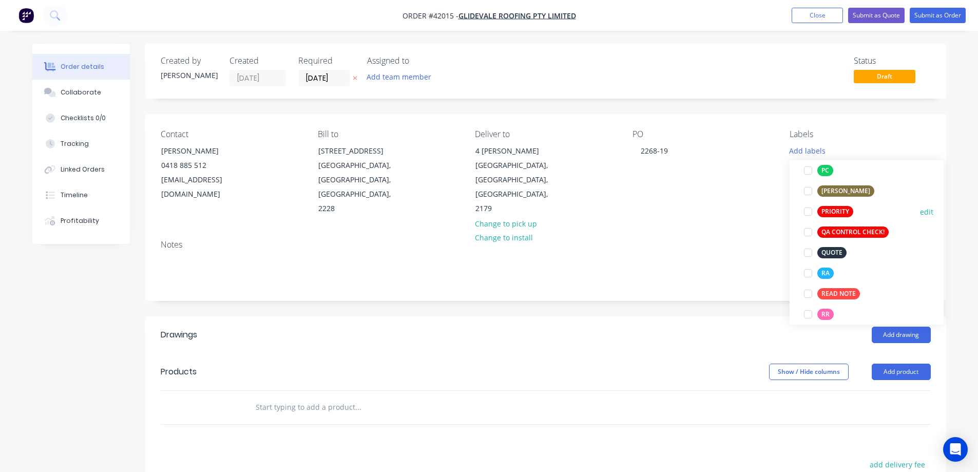
click at [810, 211] on div at bounding box center [808, 211] width 21 height 21
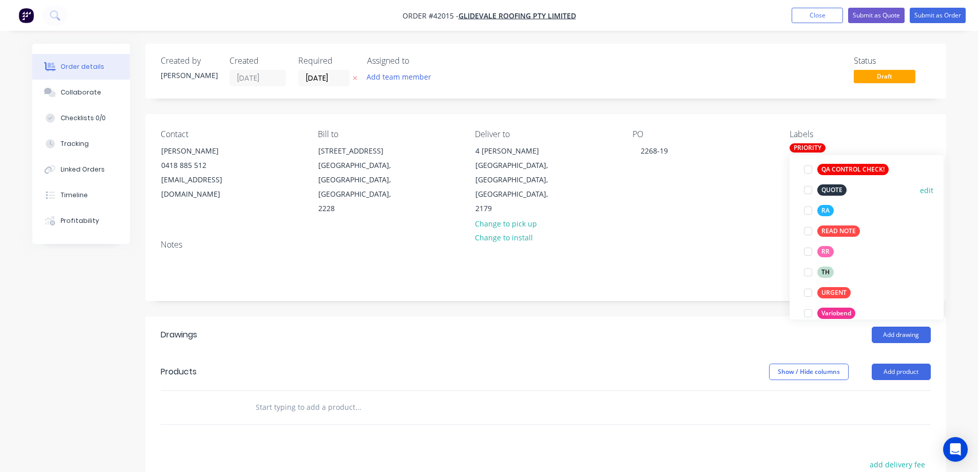
scroll to position [329, 0]
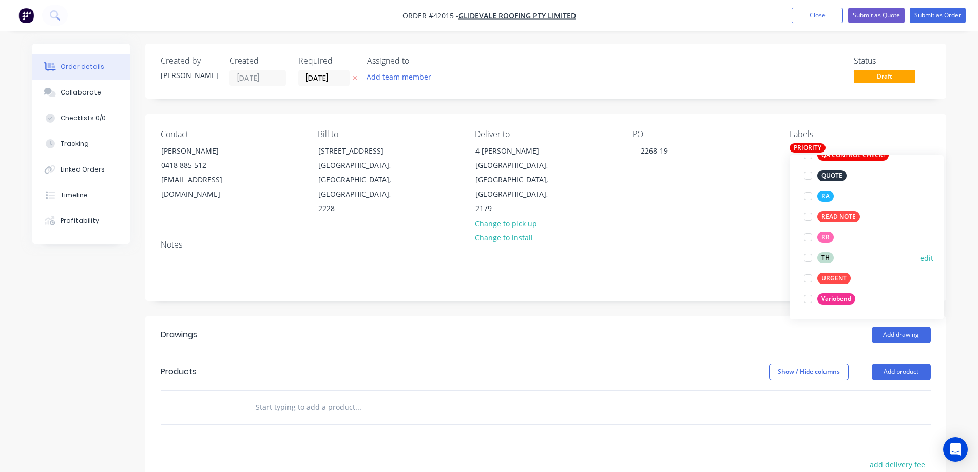
click at [807, 258] on div at bounding box center [808, 257] width 21 height 21
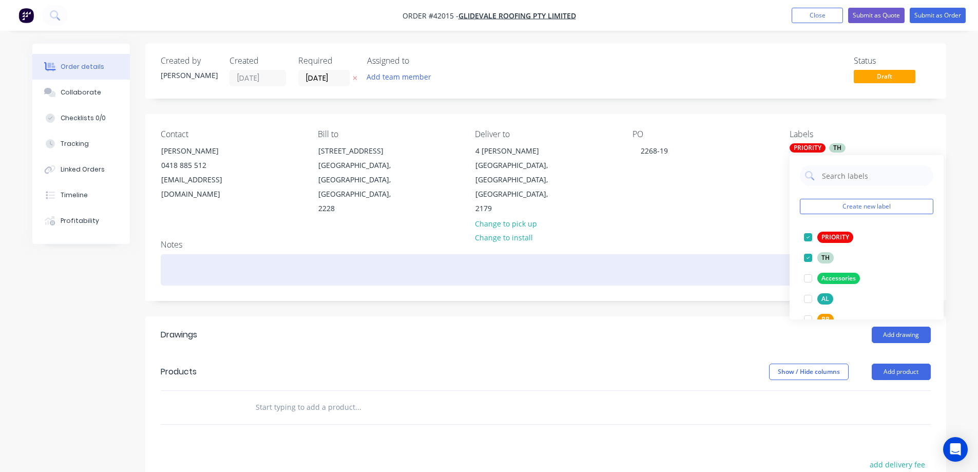
click at [182, 254] on div at bounding box center [546, 269] width 770 height 31
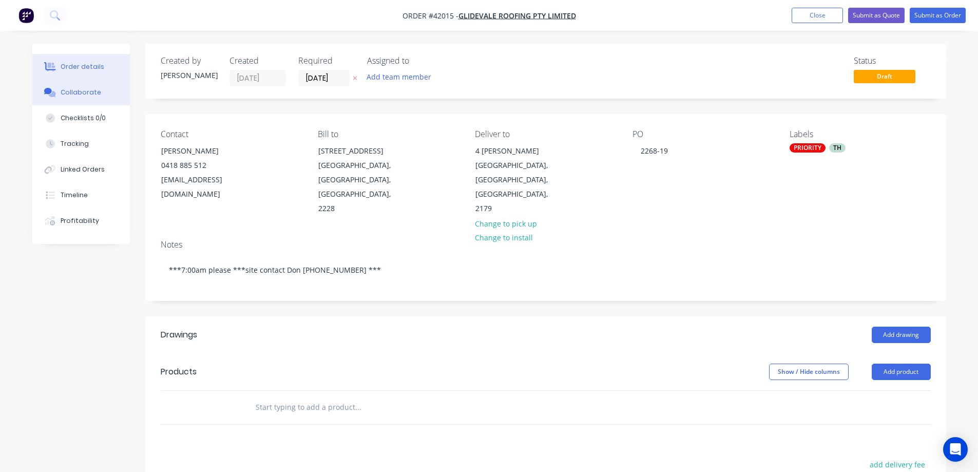
click at [79, 92] on div "Collaborate" at bounding box center [81, 92] width 41 height 9
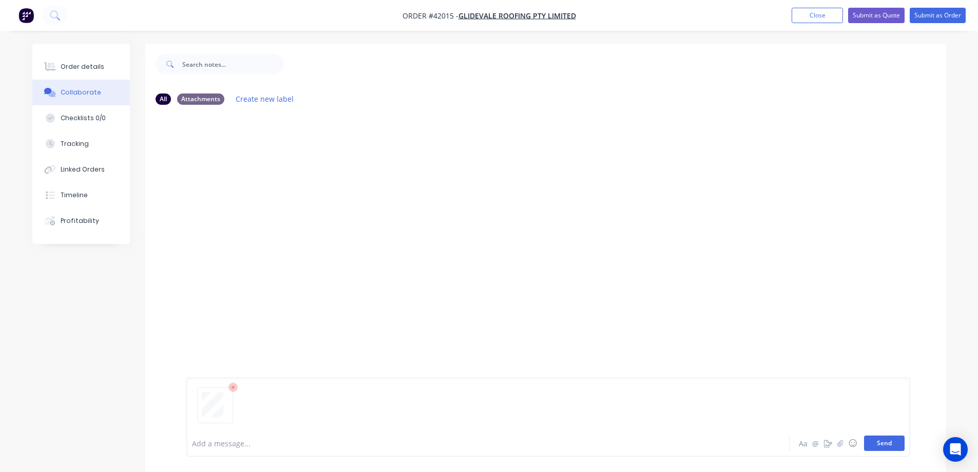
click at [874, 444] on button "Send" at bounding box center [884, 442] width 41 height 15
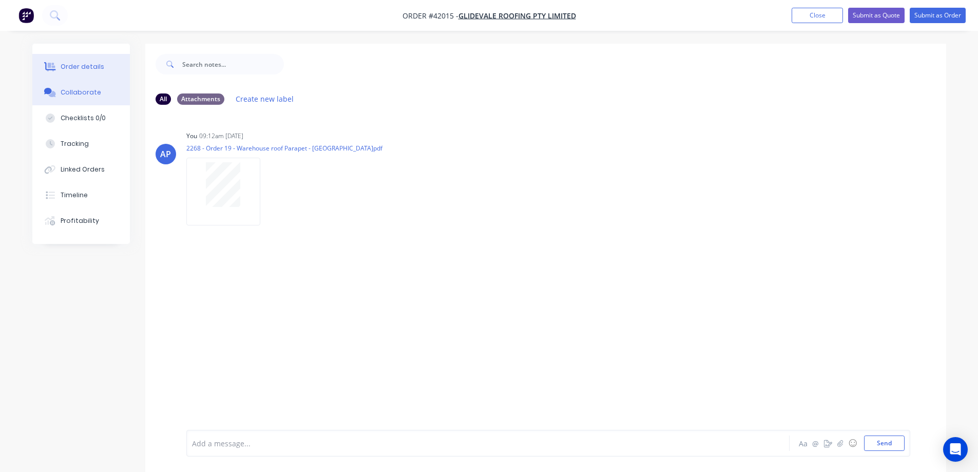
click at [84, 69] on div "Order details" at bounding box center [83, 66] width 44 height 9
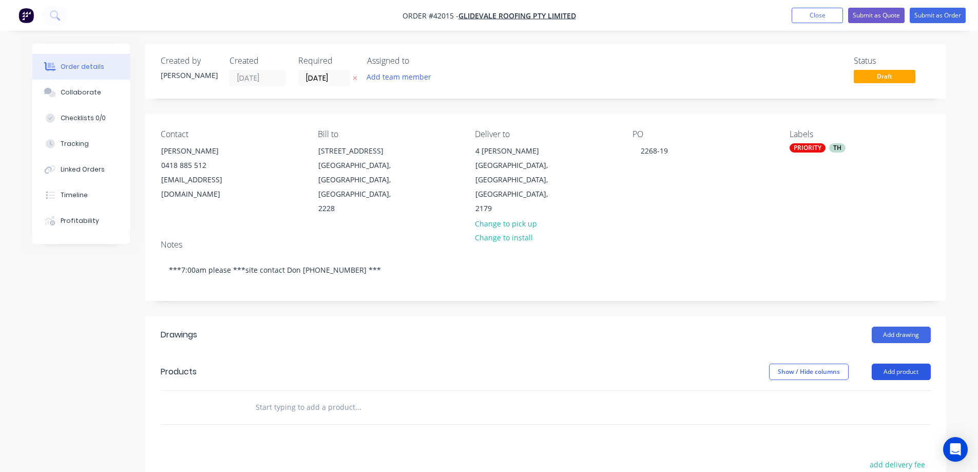
click at [883, 364] on button "Add product" at bounding box center [901, 372] width 59 height 16
click at [874, 390] on div "Product catalogue" at bounding box center [882, 397] width 79 height 15
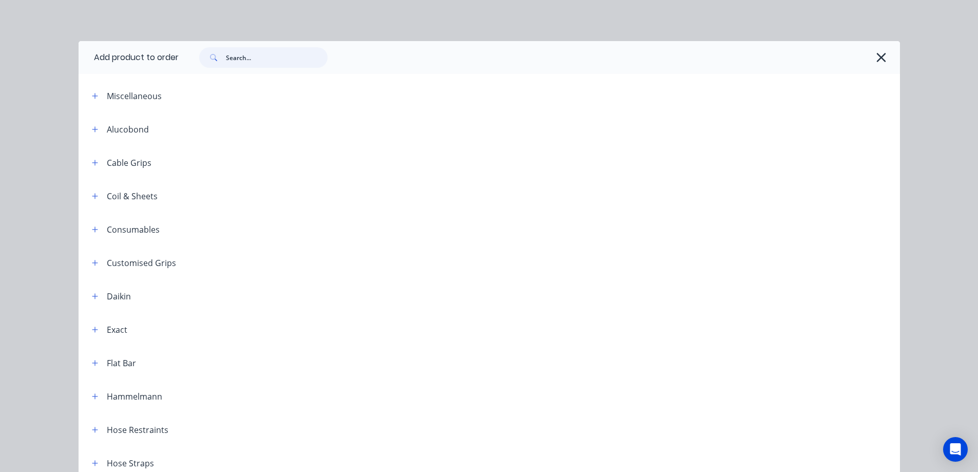
click at [270, 52] on input "text" at bounding box center [277, 57] width 102 height 21
type input "top hat"
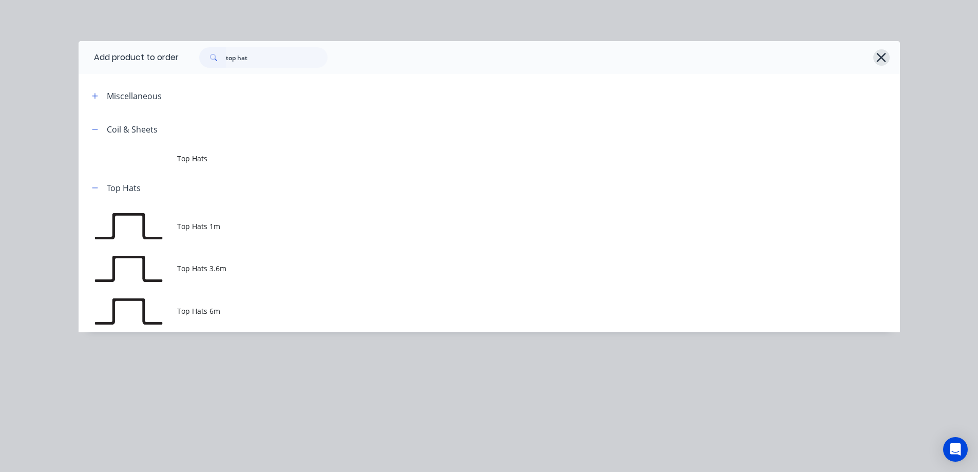
click at [877, 56] on icon "button" at bounding box center [881, 57] width 11 height 14
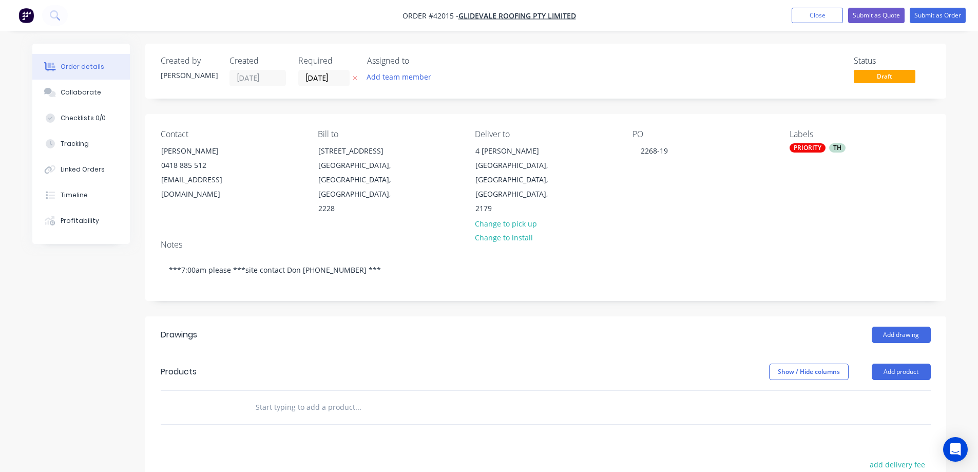
click at [819, 146] on div "PRIORITY" at bounding box center [808, 147] width 36 height 9
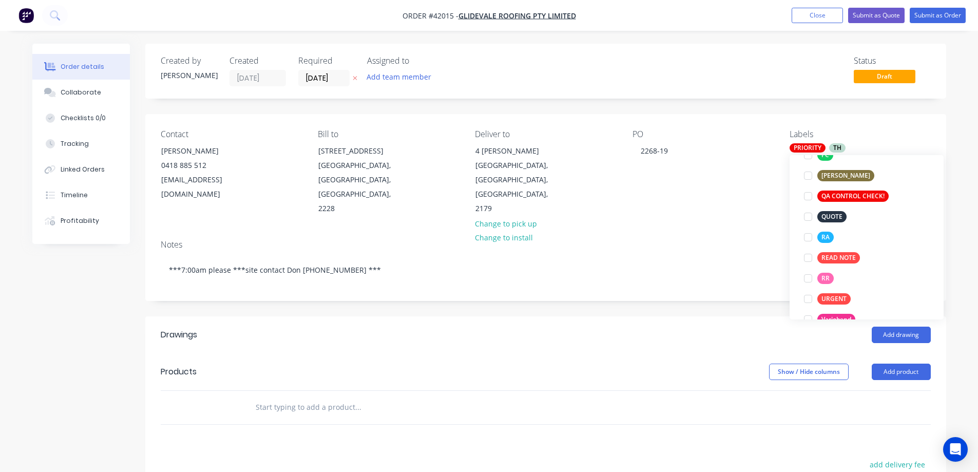
drag, startPoint x: 808, startPoint y: 238, endPoint x: 710, endPoint y: 283, distance: 107.7
click at [806, 237] on div at bounding box center [808, 237] width 21 height 21
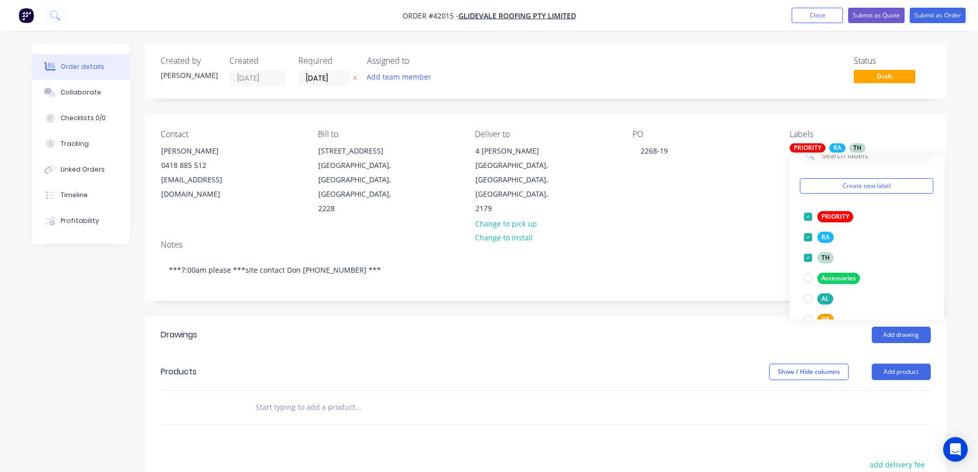
click at [686, 316] on header "Drawings Add drawing" at bounding box center [545, 334] width 801 height 37
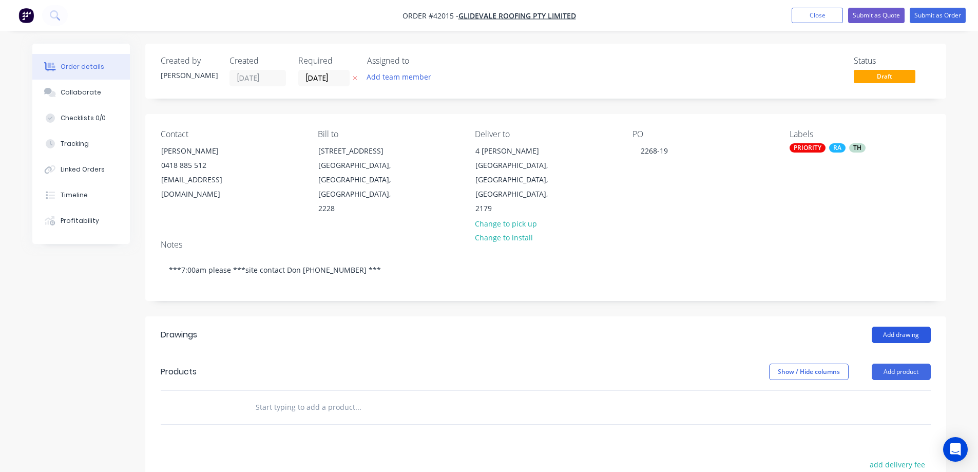
click at [901, 327] on button "Add drawing" at bounding box center [901, 335] width 59 height 16
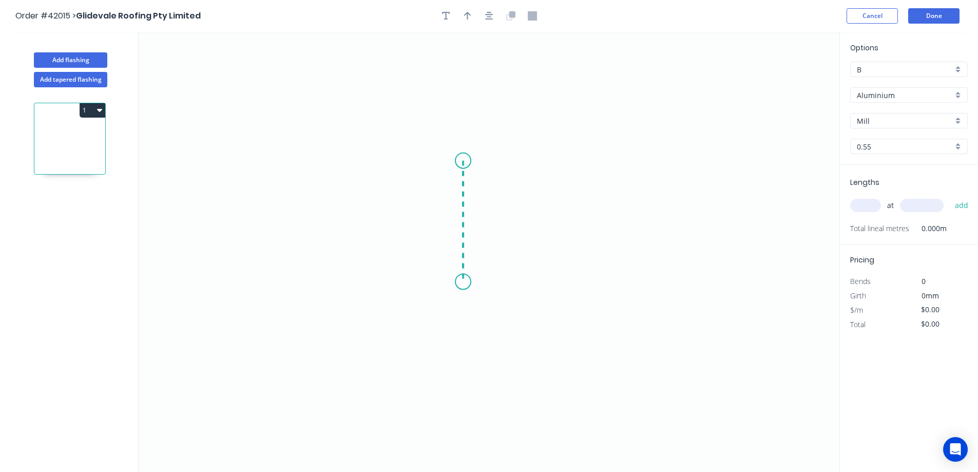
drag, startPoint x: 463, startPoint y: 161, endPoint x: 462, endPoint y: 282, distance: 121.2
click at [462, 282] on icon "0" at bounding box center [489, 252] width 701 height 440
click at [608, 279] on icon "0 ?" at bounding box center [489, 252] width 701 height 440
click at [608, 279] on circle at bounding box center [607, 281] width 15 height 15
drag, startPoint x: 608, startPoint y: 279, endPoint x: 482, endPoint y: 249, distance: 129.3
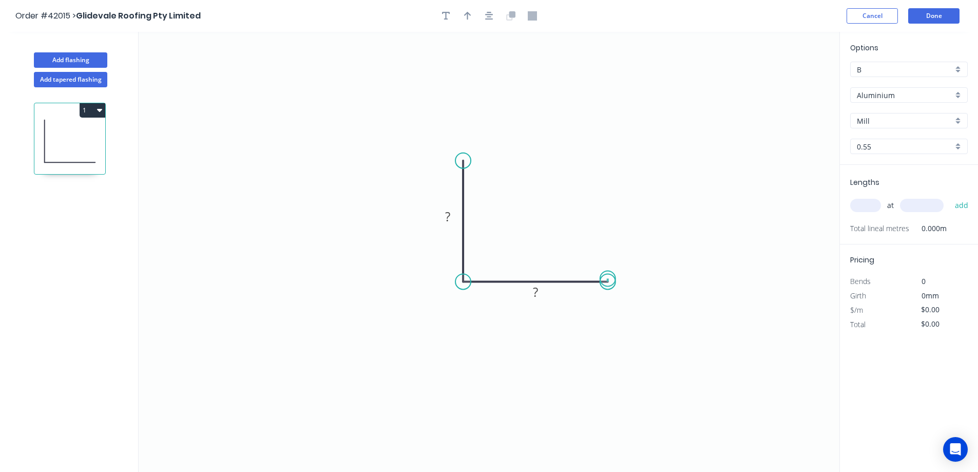
click at [607, 279] on circle at bounding box center [607, 281] width 15 height 15
click at [452, 219] on rect at bounding box center [447, 217] width 21 height 14
type input "$6.70"
click at [960, 97] on div "Aluminium" at bounding box center [909, 94] width 118 height 15
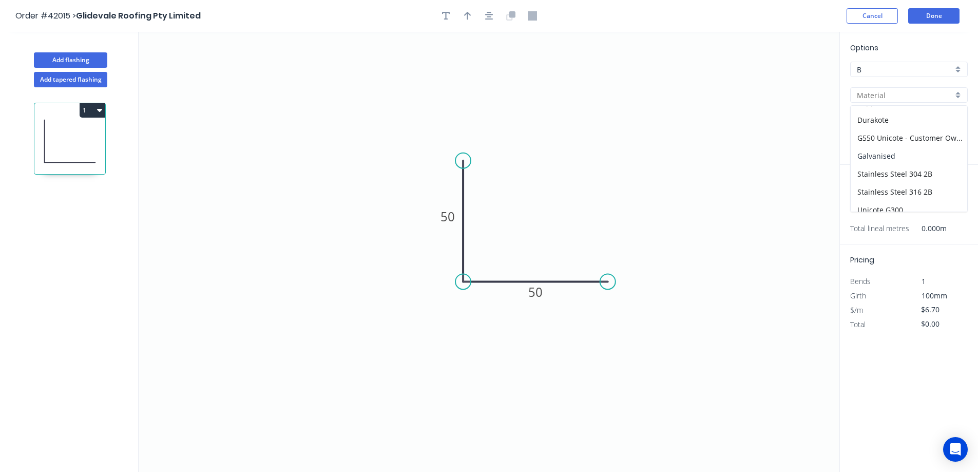
click at [893, 155] on div "Galvanised" at bounding box center [909, 156] width 117 height 18
type input "Galvanised"
type input "PC - Custom"
type input "$4.95"
click at [955, 120] on div "PC - Custom" at bounding box center [909, 120] width 118 height 15
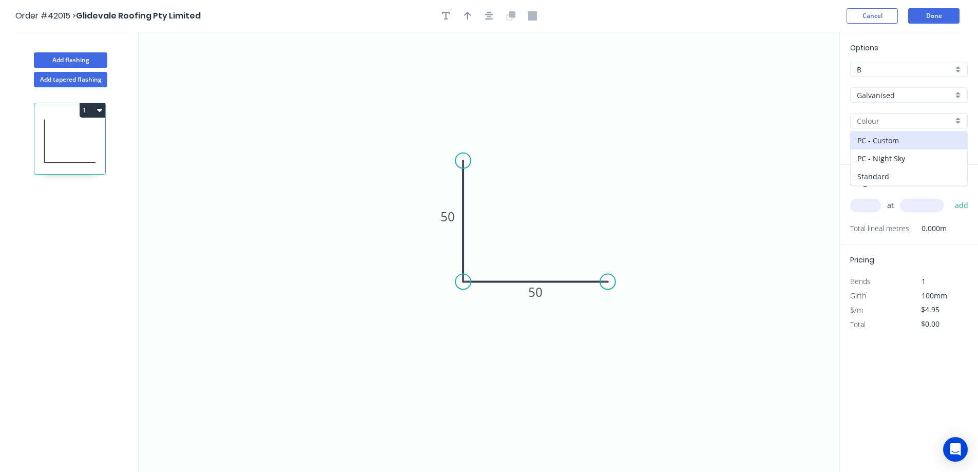
click at [908, 173] on div "Standard" at bounding box center [909, 176] width 117 height 18
type input "Standard"
click at [958, 143] on div "0.55" at bounding box center [909, 146] width 118 height 15
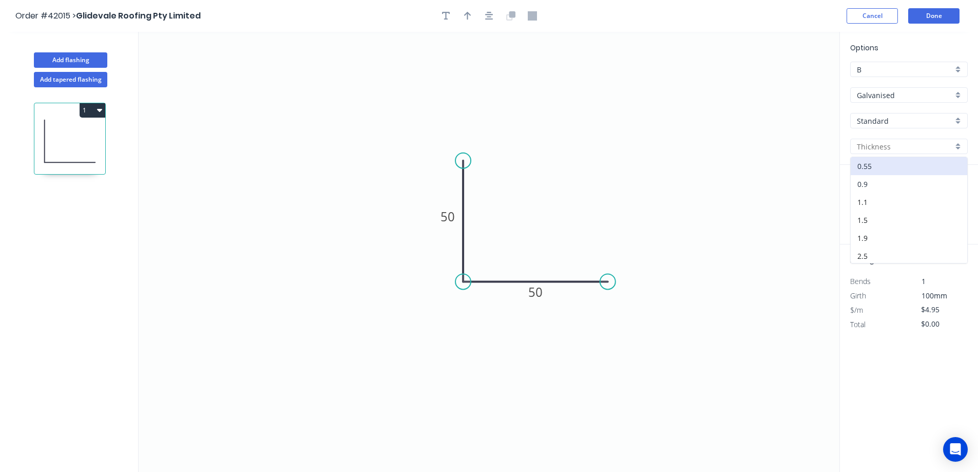
click at [889, 184] on div "0.9" at bounding box center [909, 184] width 117 height 18
type input "0.9"
type input "$7.64"
click at [868, 206] on input "text" at bounding box center [865, 205] width 31 height 13
type input "1"
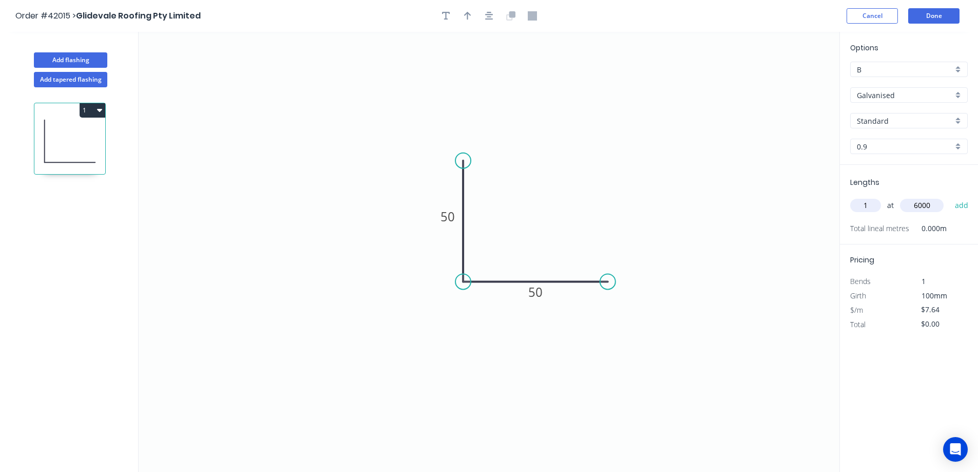
type input "6000"
click at [950, 197] on button "add" at bounding box center [962, 205] width 24 height 17
type input "$45.84"
click at [935, 16] on button "Done" at bounding box center [933, 15] width 51 height 15
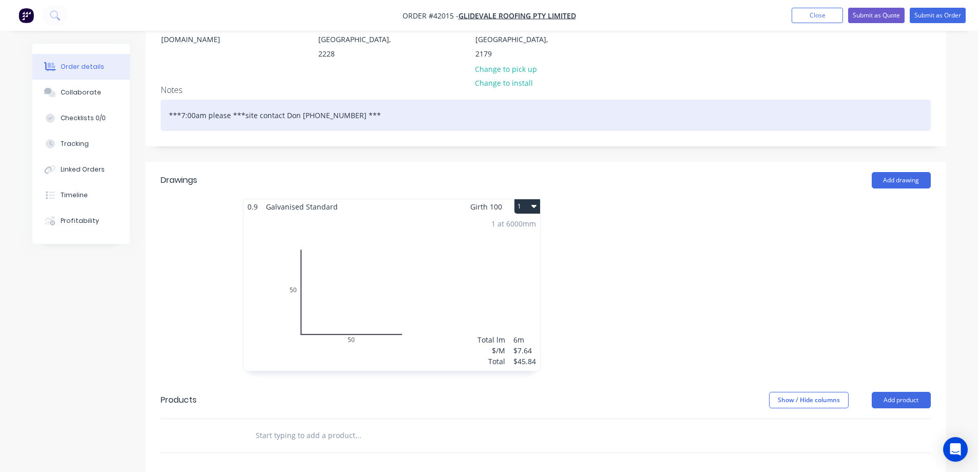
scroll to position [154, 0]
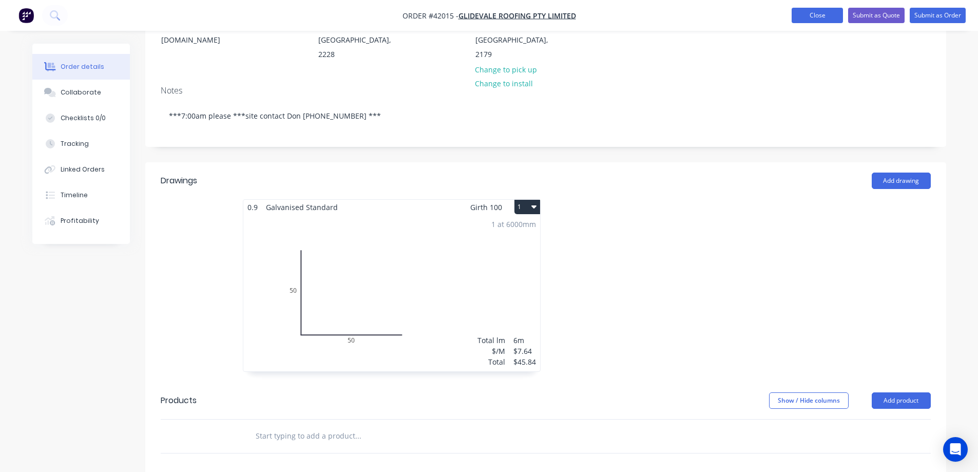
click at [807, 15] on button "Close" at bounding box center [817, 15] width 51 height 15
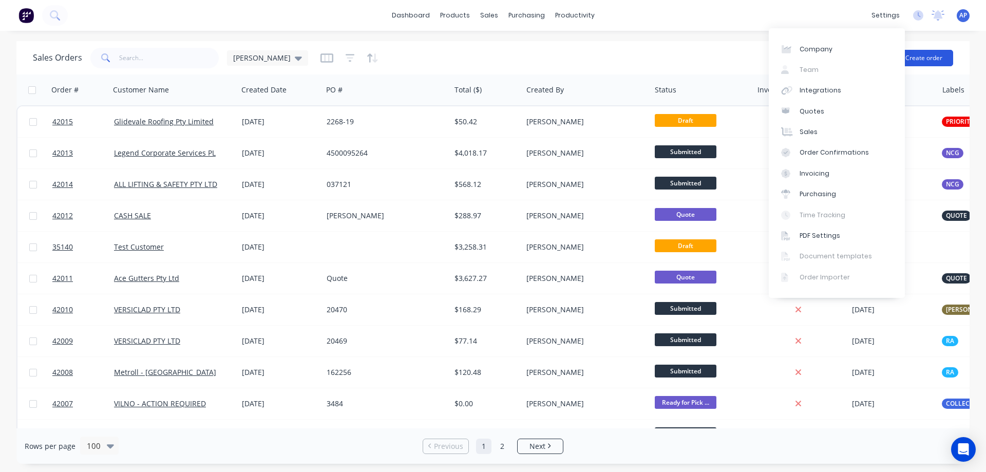
click at [938, 58] on button "Create order" at bounding box center [923, 58] width 59 height 16
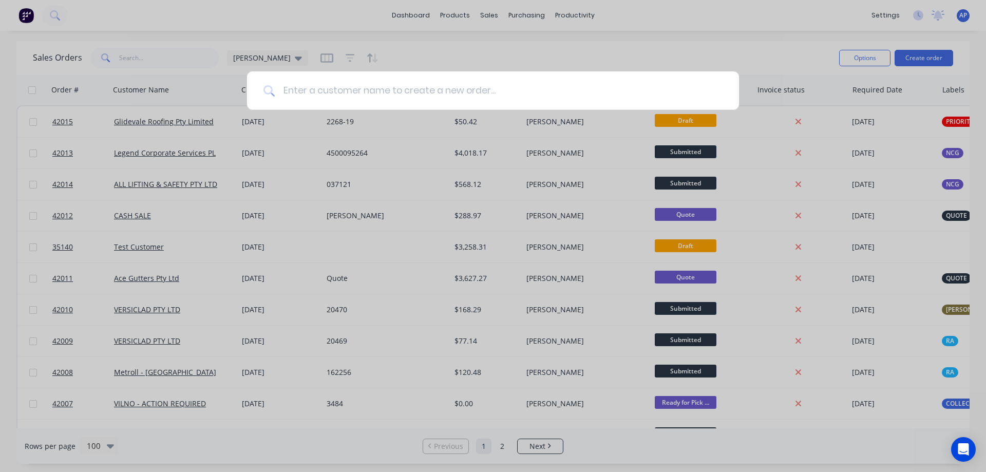
click at [424, 92] on input at bounding box center [499, 90] width 448 height 39
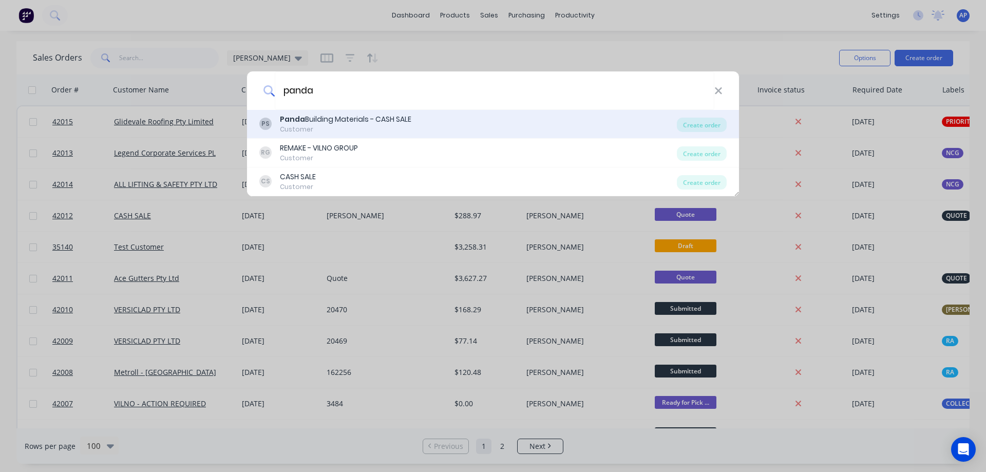
type input "panda"
click at [330, 126] on div "Customer" at bounding box center [345, 129] width 131 height 9
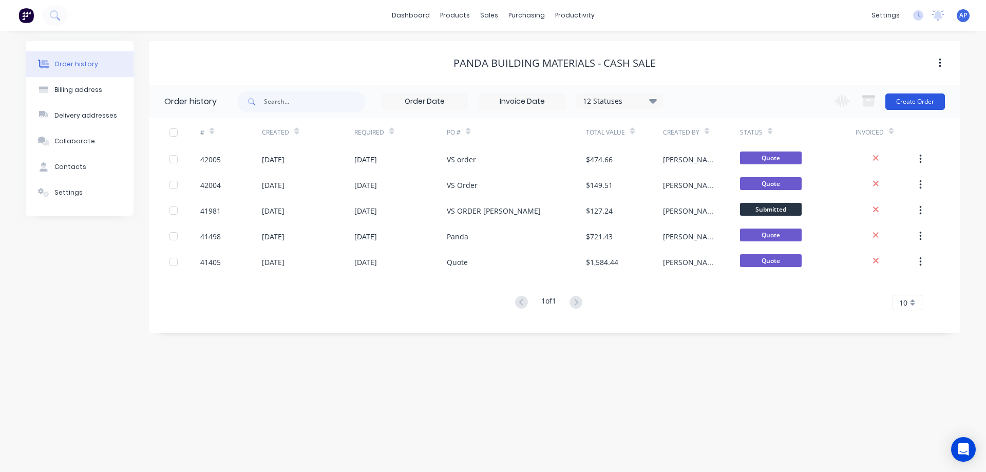
click at [914, 100] on button "Create Order" at bounding box center [915, 101] width 60 height 16
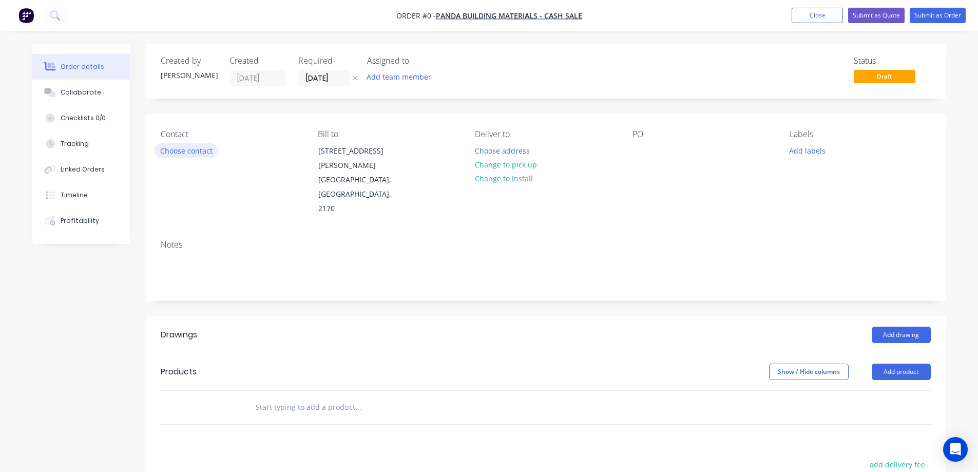
click at [205, 147] on button "Choose contact" at bounding box center [186, 150] width 63 height 14
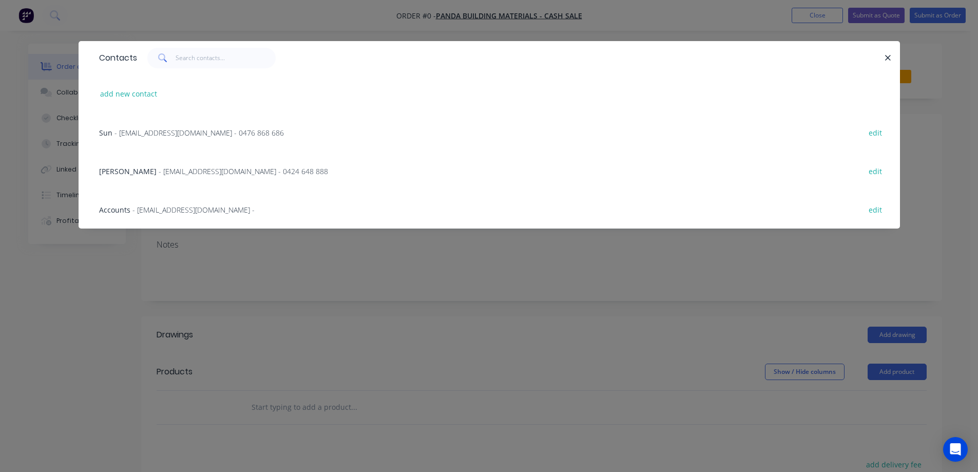
click at [191, 168] on span "- Pandabuildingmaterials@outlook.com.au - 0424 648 888" at bounding box center [243, 171] width 169 height 10
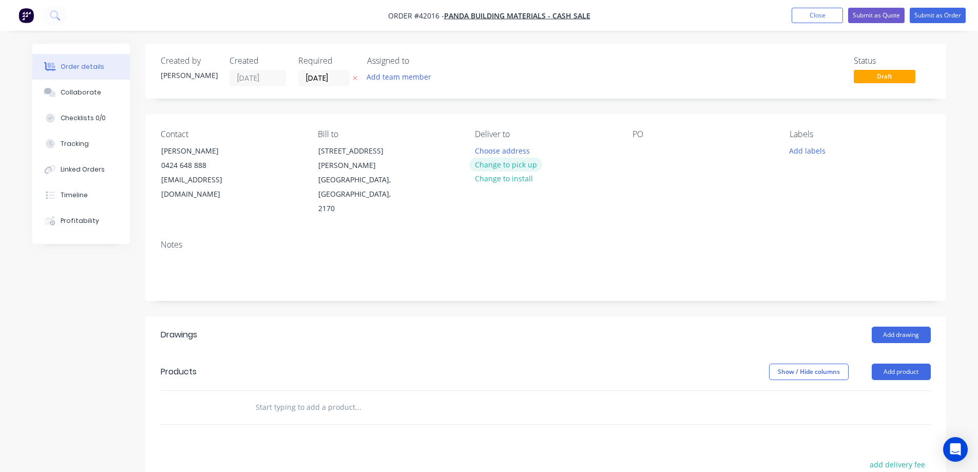
click at [508, 167] on button "Change to pick up" at bounding box center [505, 165] width 73 height 14
click at [640, 148] on div at bounding box center [641, 150] width 16 height 15
click at [797, 147] on button "Add labels" at bounding box center [807, 150] width 47 height 14
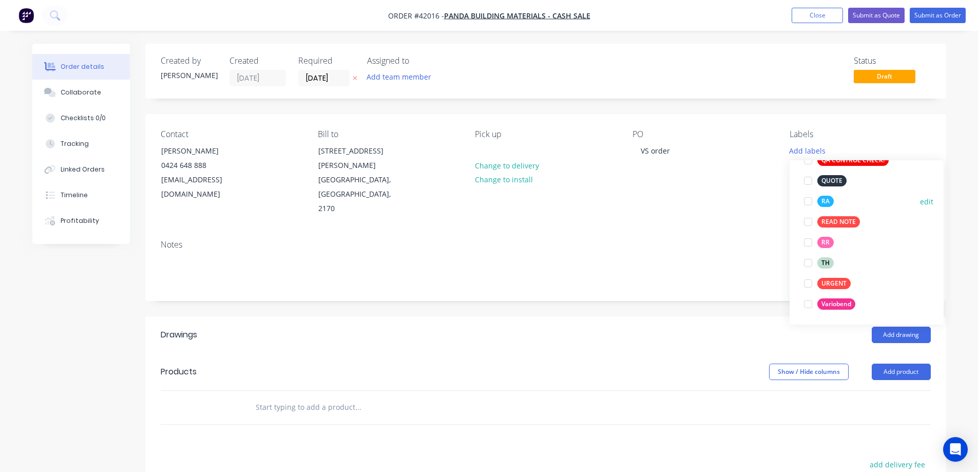
drag, startPoint x: 805, startPoint y: 200, endPoint x: 810, endPoint y: 201, distance: 5.2
click at [805, 199] on div at bounding box center [808, 201] width 21 height 21
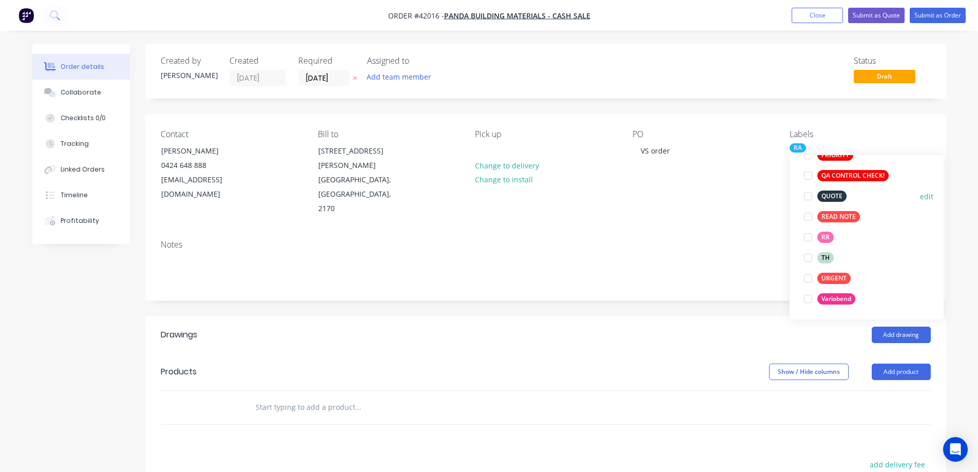
click at [807, 196] on div at bounding box center [808, 196] width 21 height 21
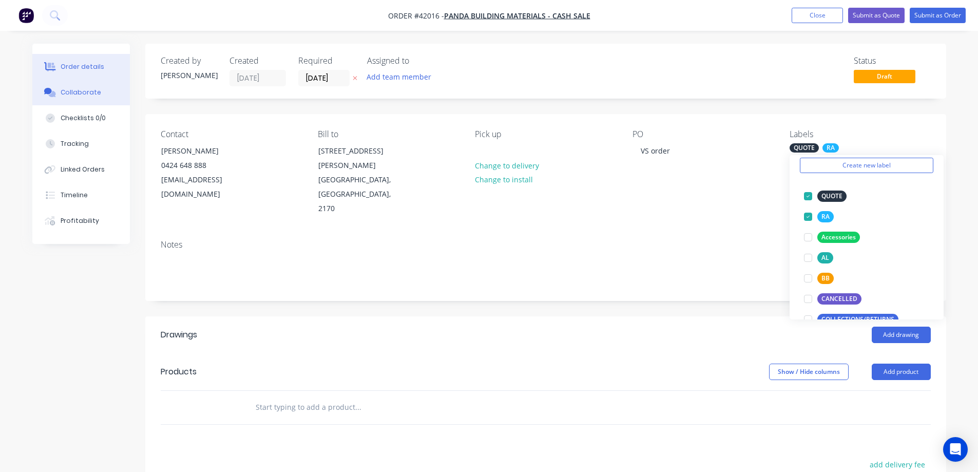
click at [76, 86] on button "Collaborate" at bounding box center [81, 93] width 98 height 26
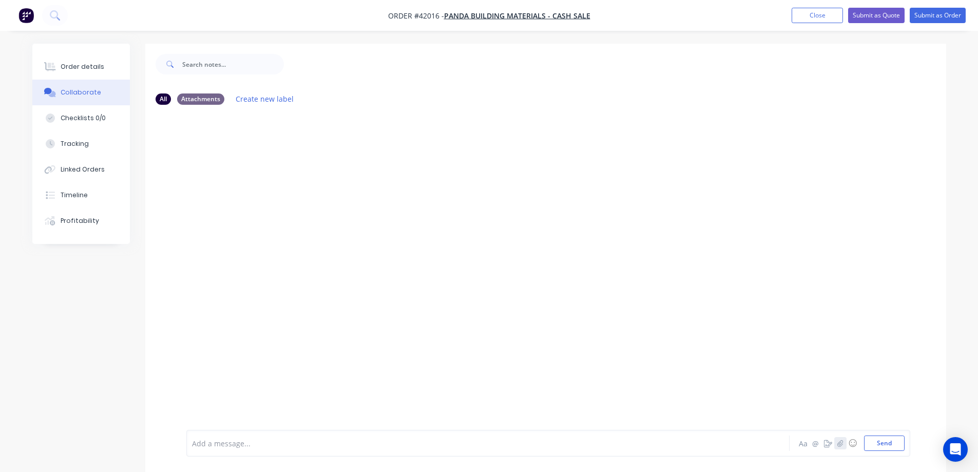
click at [837, 442] on icon "button" at bounding box center [840, 442] width 6 height 7
click at [876, 439] on button "Send" at bounding box center [884, 442] width 41 height 15
click at [103, 68] on button "Order details" at bounding box center [81, 67] width 98 height 26
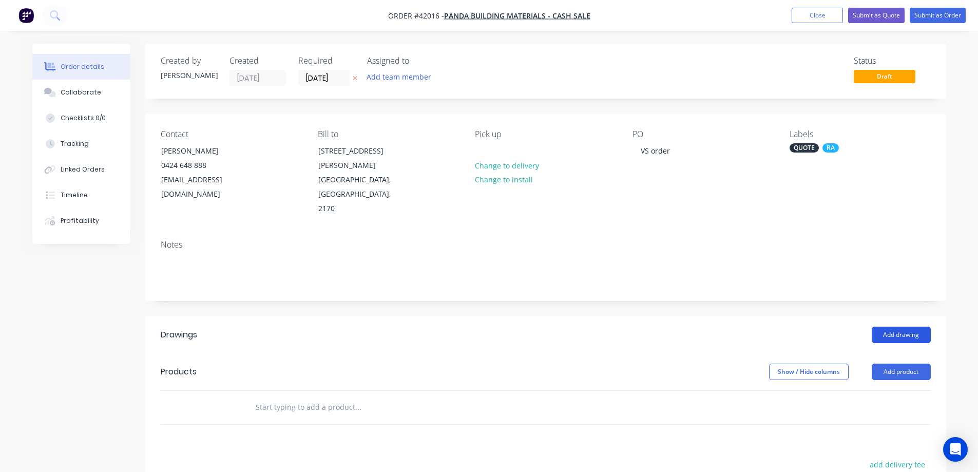
click at [892, 327] on button "Add drawing" at bounding box center [901, 335] width 59 height 16
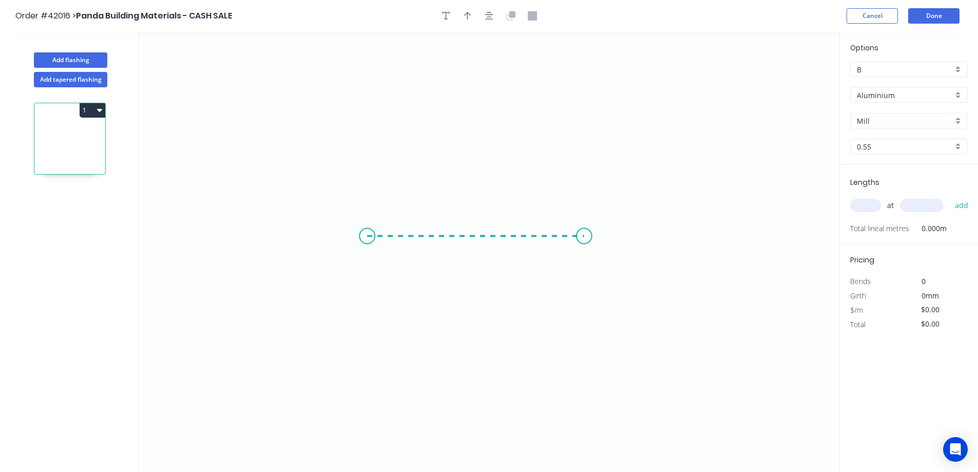
drag, startPoint x: 367, startPoint y: 236, endPoint x: 587, endPoint y: 236, distance: 219.7
click at [587, 236] on icon "0" at bounding box center [489, 252] width 701 height 440
click at [587, 236] on circle at bounding box center [586, 235] width 15 height 15
click at [475, 246] on tspan "?" at bounding box center [476, 246] width 5 height 17
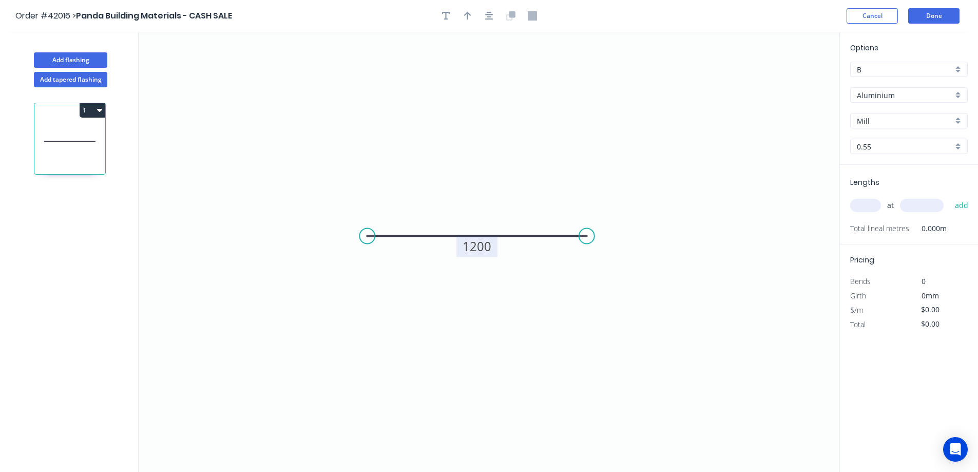
drag, startPoint x: 515, startPoint y: 128, endPoint x: 490, endPoint y: 52, distance: 80.0
click at [511, 103] on icon "0 1200" at bounding box center [489, 252] width 701 height 440
type input "$25.15"
click at [469, 16] on icon "button" at bounding box center [467, 15] width 7 height 9
drag, startPoint x: 788, startPoint y: 80, endPoint x: 545, endPoint y: 157, distance: 255.1
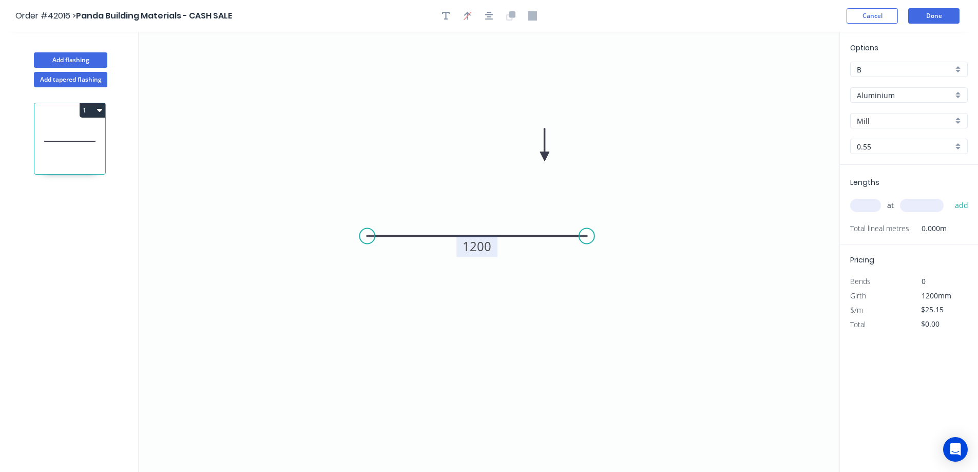
click at [545, 157] on icon at bounding box center [544, 144] width 9 height 33
drag, startPoint x: 959, startPoint y: 94, endPoint x: 953, endPoint y: 100, distance: 8.0
click at [959, 93] on div "Aluminium" at bounding box center [909, 94] width 118 height 15
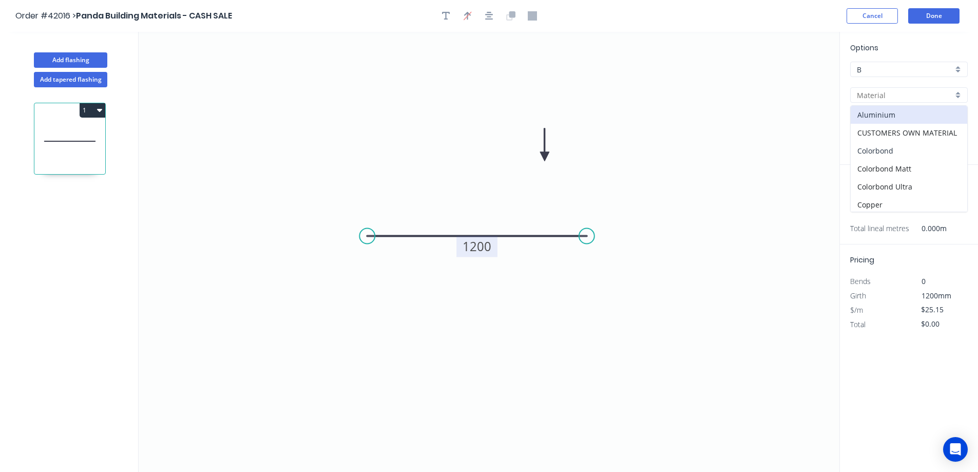
click at [901, 144] on div "Colorbond" at bounding box center [909, 151] width 117 height 18
type input "Colorbond"
type input "Basalt"
type input "$28.02"
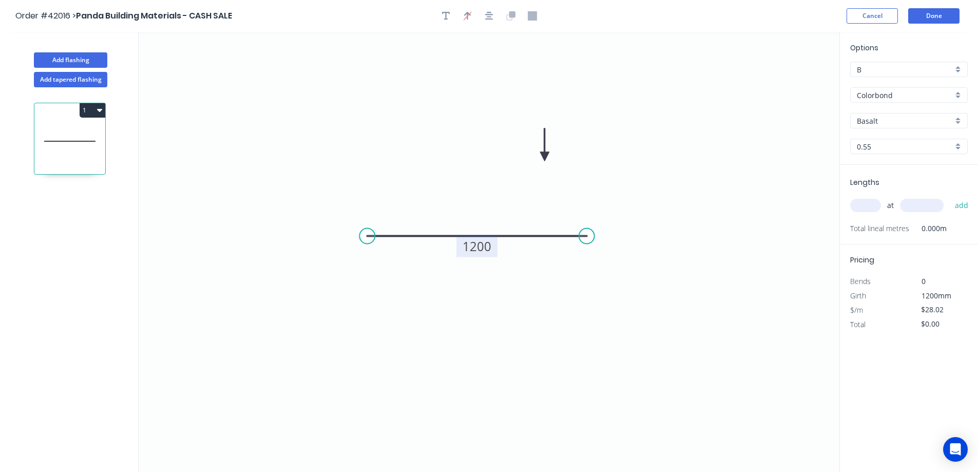
click at [955, 122] on div "Basalt" at bounding box center [909, 120] width 118 height 15
click at [894, 147] on div "Monument" at bounding box center [909, 151] width 117 height 18
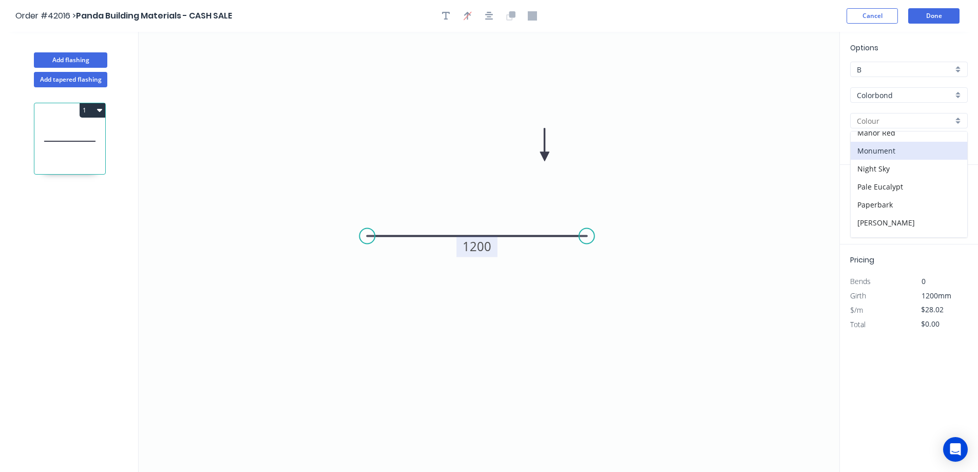
type input "Monument"
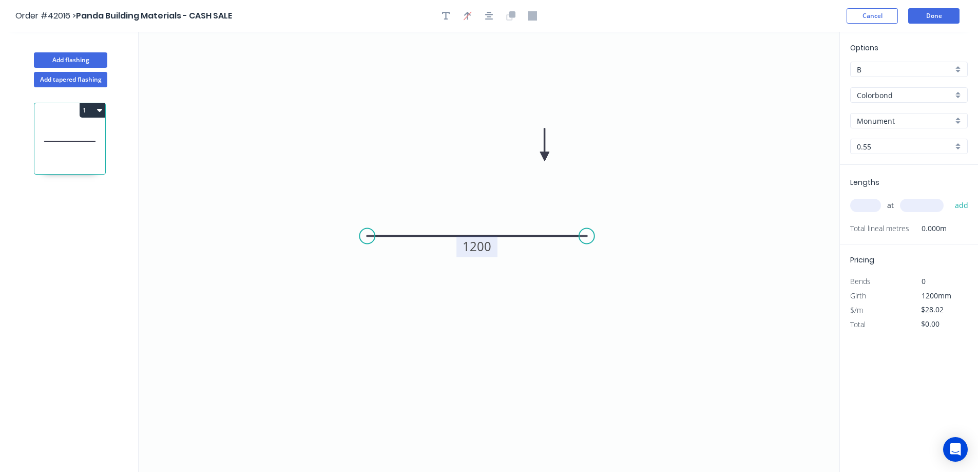
click at [876, 207] on input "text" at bounding box center [865, 205] width 31 height 13
type input "1"
type input "4500"
click at [950, 197] on button "add" at bounding box center [962, 205] width 24 height 17
type input "$126.09"
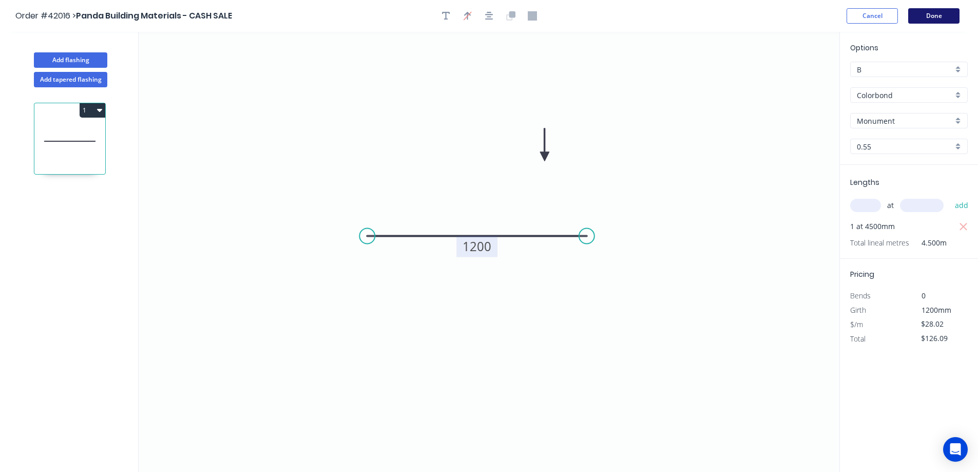
click at [937, 16] on button "Done" at bounding box center [933, 15] width 51 height 15
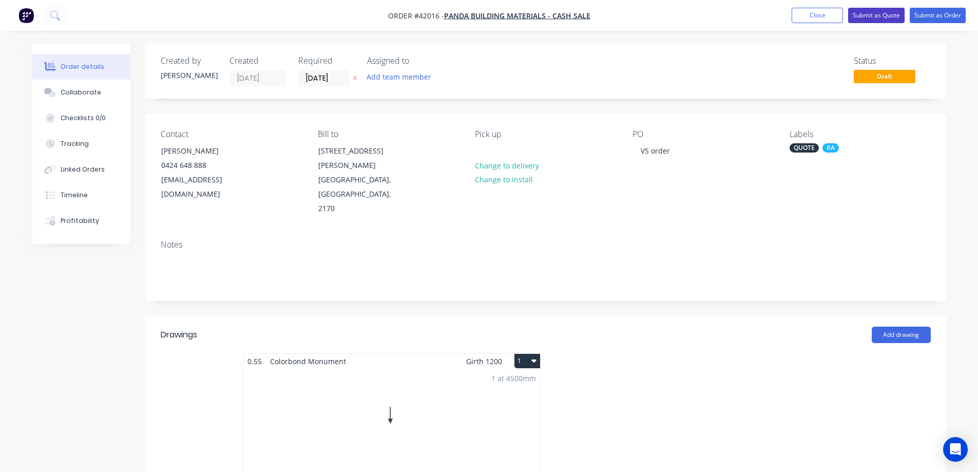
click at [877, 16] on button "Submit as Quote" at bounding box center [876, 15] width 56 height 15
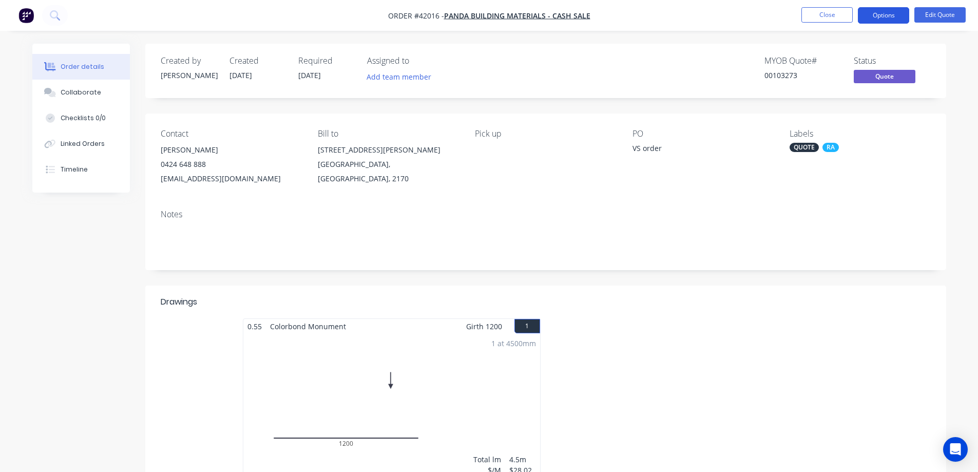
click at [870, 14] on button "Options" at bounding box center [883, 15] width 51 height 16
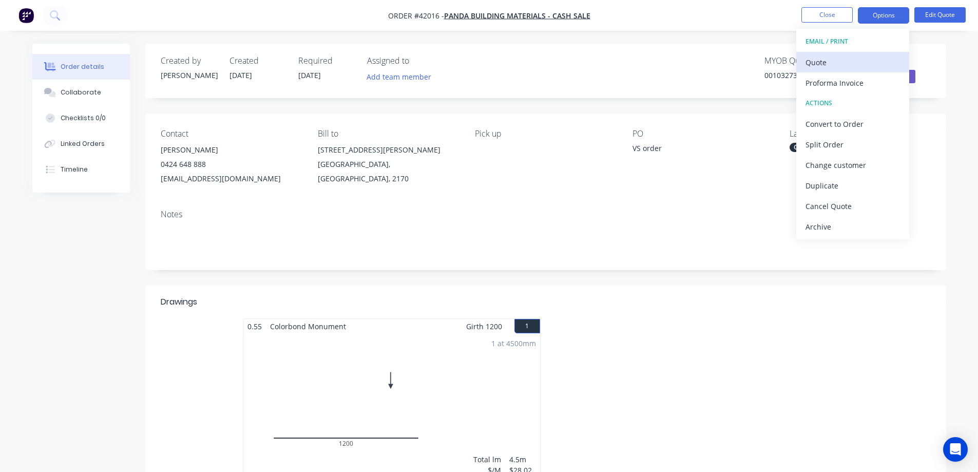
click at [843, 58] on div "Quote" at bounding box center [853, 62] width 94 height 15
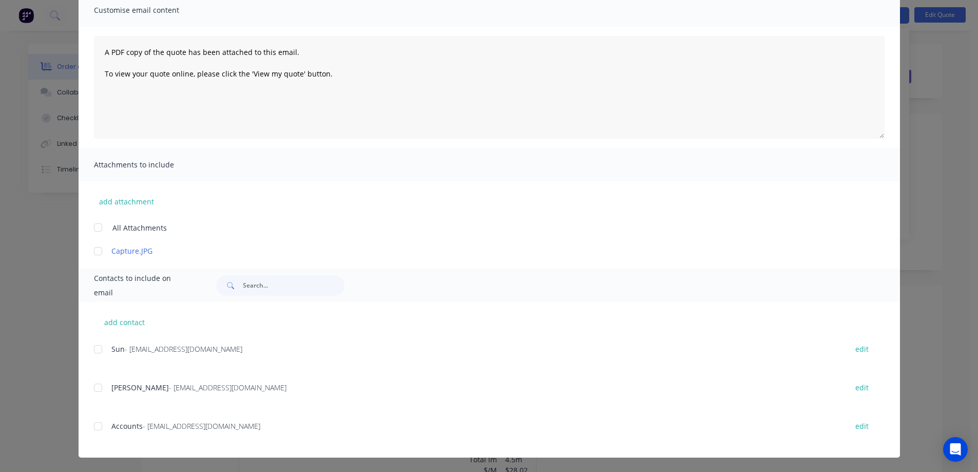
drag, startPoint x: 98, startPoint y: 388, endPoint x: 149, endPoint y: 372, distance: 53.3
click at [99, 387] on div at bounding box center [98, 387] width 21 height 21
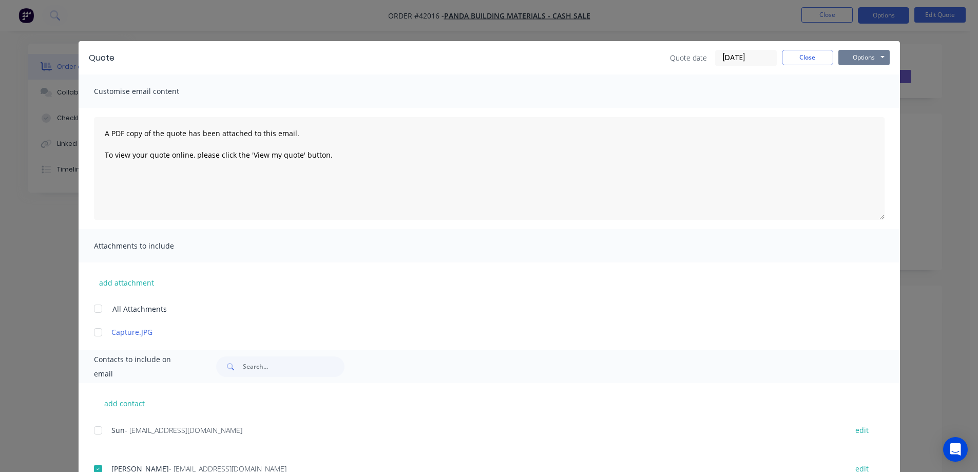
click at [859, 57] on button "Options" at bounding box center [863, 57] width 51 height 15
click at [863, 105] on button "Email" at bounding box center [871, 109] width 66 height 17
click at [804, 59] on button "Close" at bounding box center [807, 57] width 51 height 15
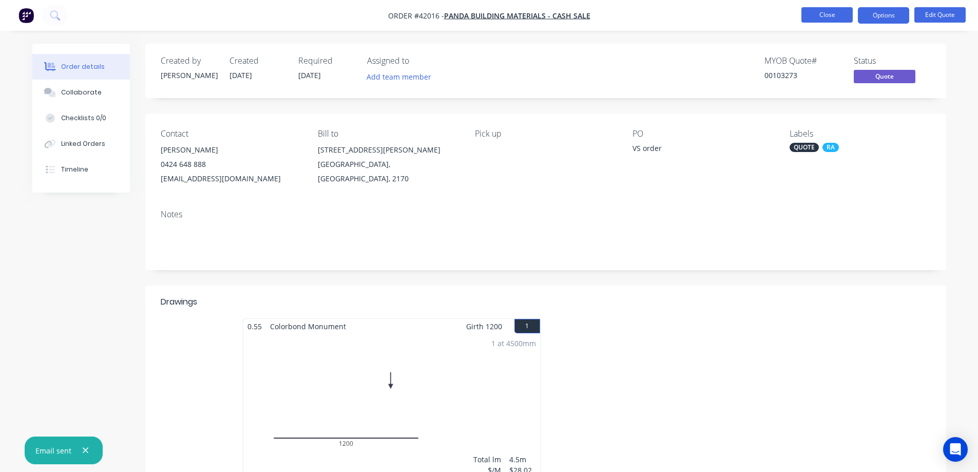
click at [828, 16] on button "Close" at bounding box center [826, 14] width 51 height 15
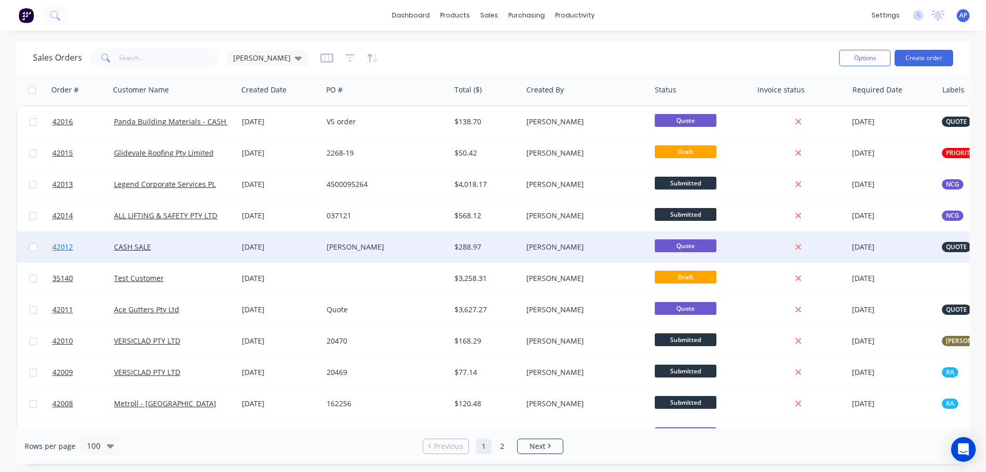
click at [67, 246] on span "42012" at bounding box center [62, 247] width 21 height 10
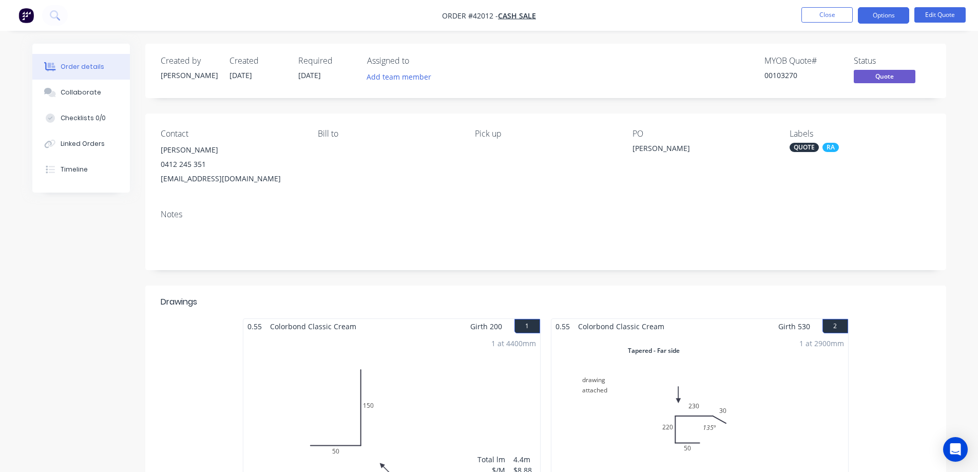
click at [797, 144] on div "QUOTE" at bounding box center [804, 147] width 29 height 9
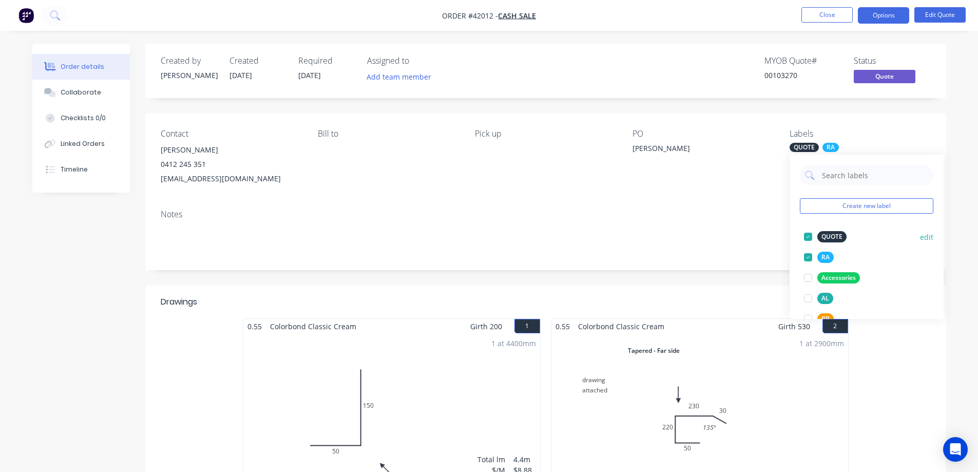
click at [809, 233] on div at bounding box center [808, 236] width 21 height 21
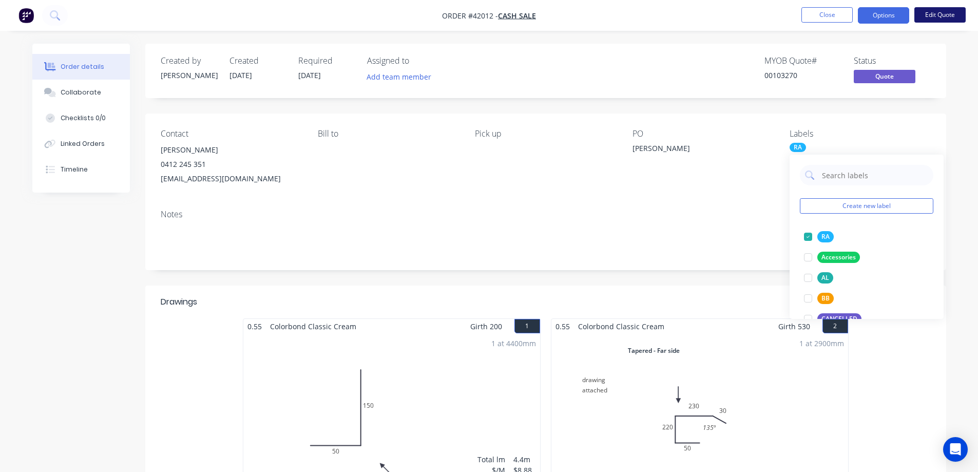
click at [928, 12] on button "Edit Quote" at bounding box center [939, 14] width 51 height 15
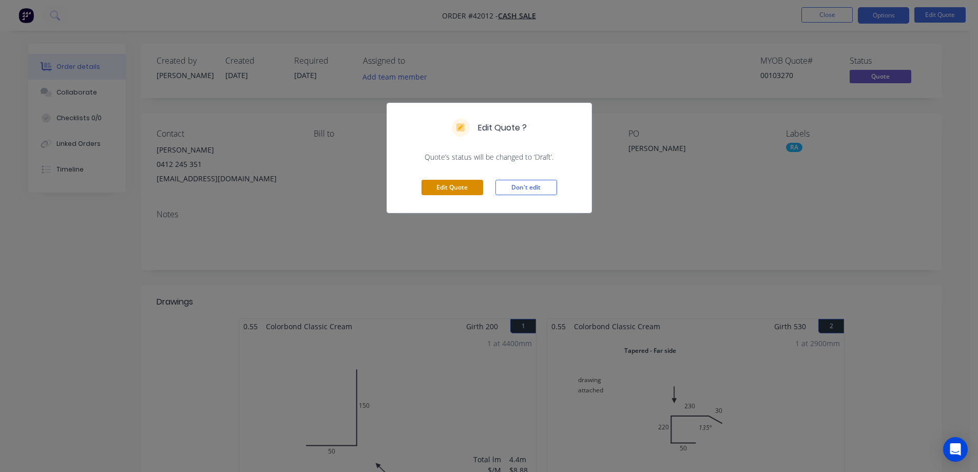
click at [467, 187] on button "Edit Quote" at bounding box center [453, 187] width 62 height 15
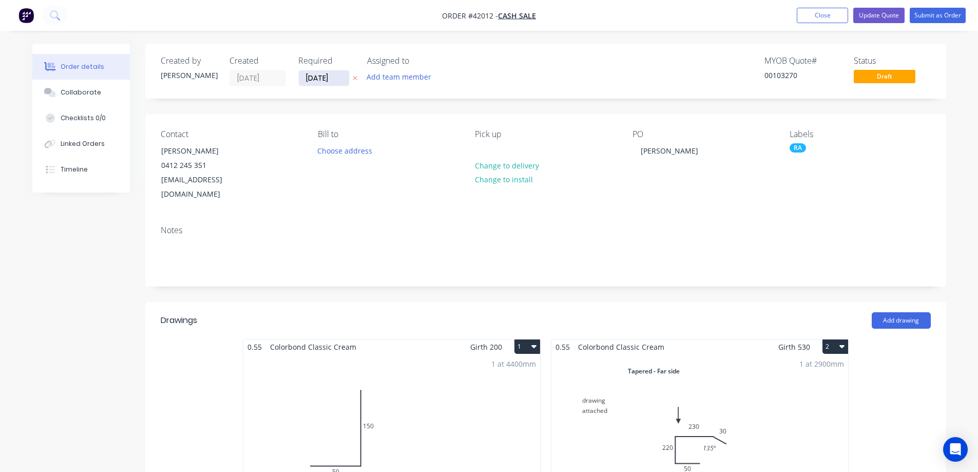
click at [313, 83] on input "[DATE]" at bounding box center [324, 77] width 50 height 15
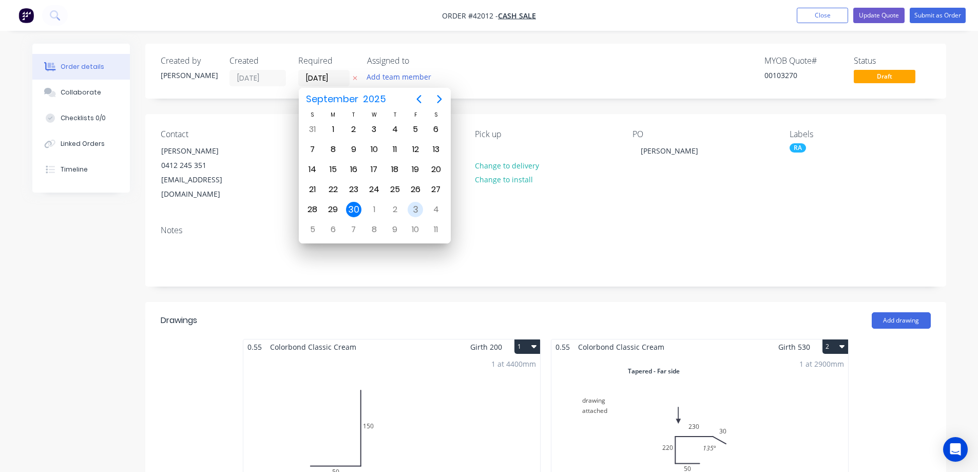
click at [416, 207] on div "3" at bounding box center [415, 209] width 15 height 15
type input "[DATE]"
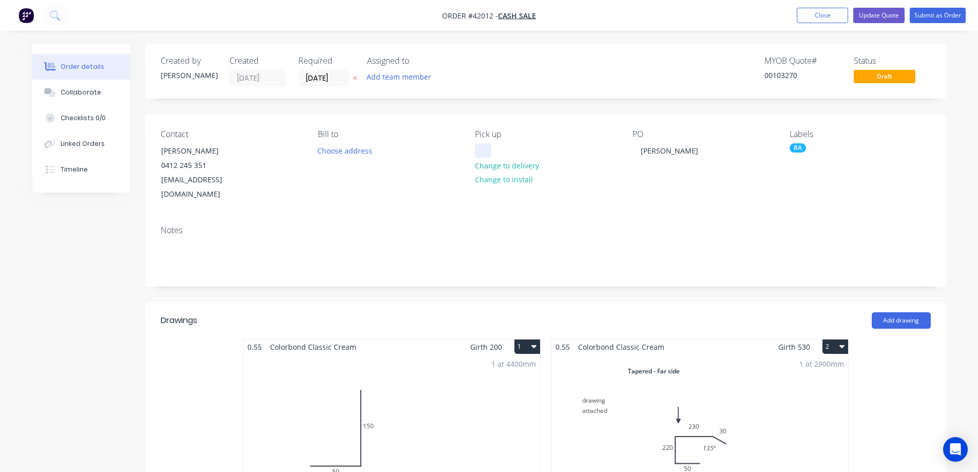
click at [485, 150] on div at bounding box center [483, 150] width 16 height 15
click at [796, 147] on div "RA" at bounding box center [798, 147] width 16 height 9
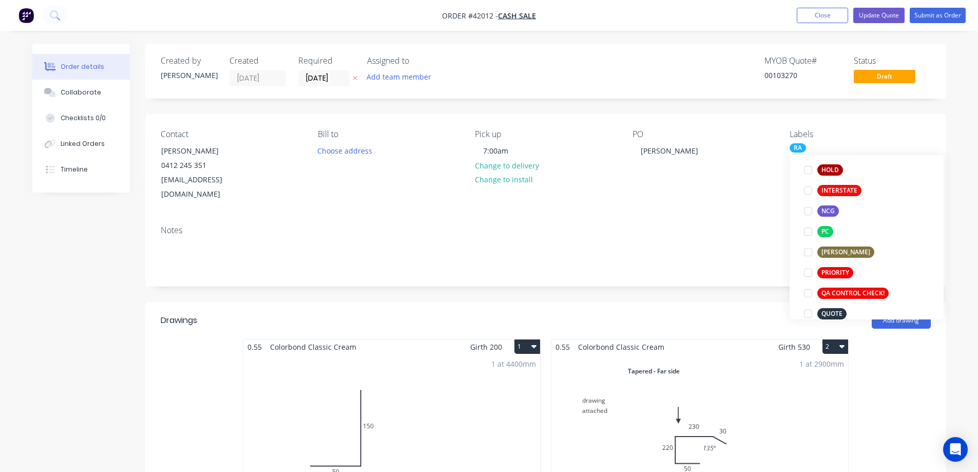
scroll to position [257, 0]
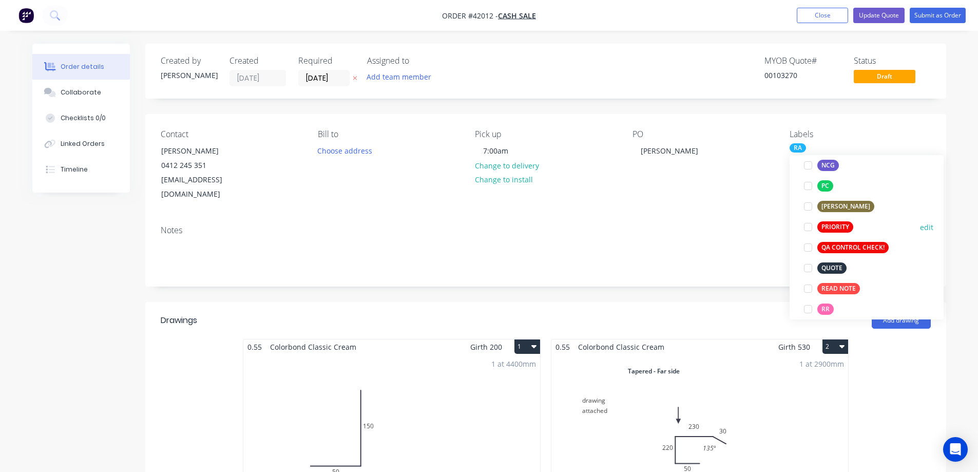
click at [808, 227] on div at bounding box center [808, 227] width 21 height 21
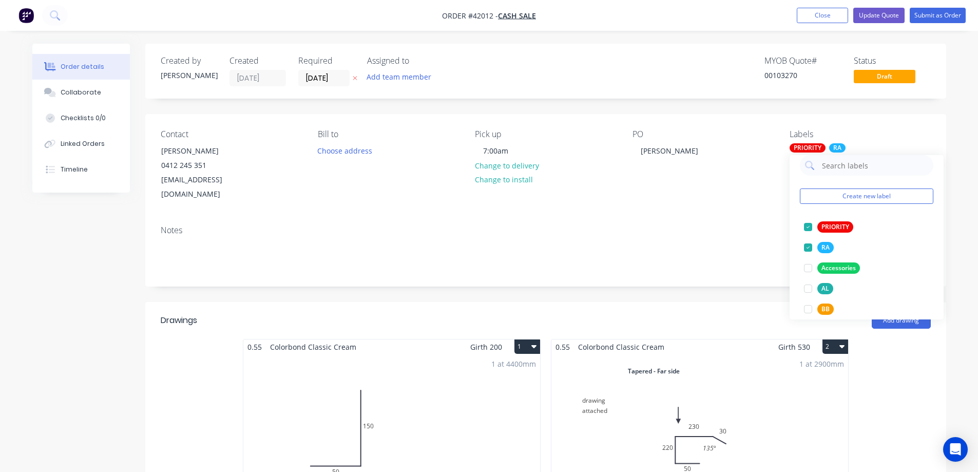
click at [768, 225] on div "Notes" at bounding box center [546, 230] width 770 height 10
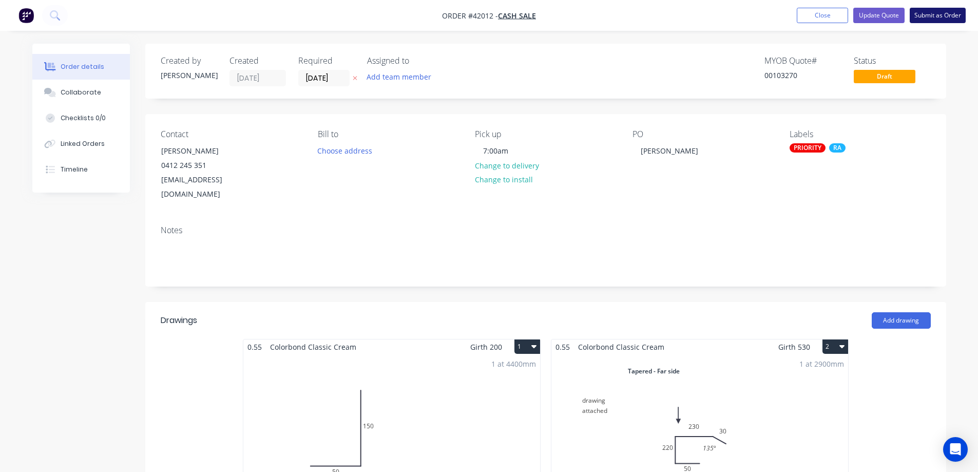
click at [924, 12] on button "Submit as Order" at bounding box center [938, 15] width 56 height 15
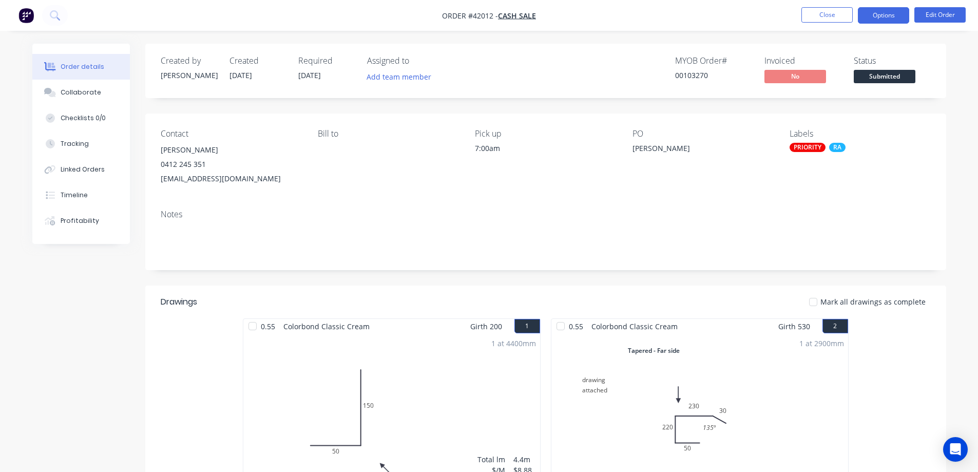
click at [872, 16] on button "Options" at bounding box center [883, 15] width 51 height 16
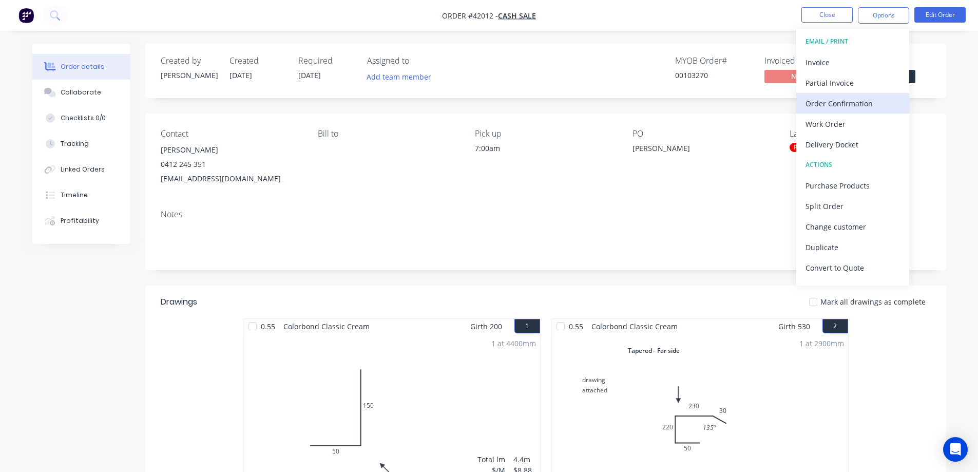
click at [855, 102] on div "Order Confirmation" at bounding box center [853, 103] width 94 height 15
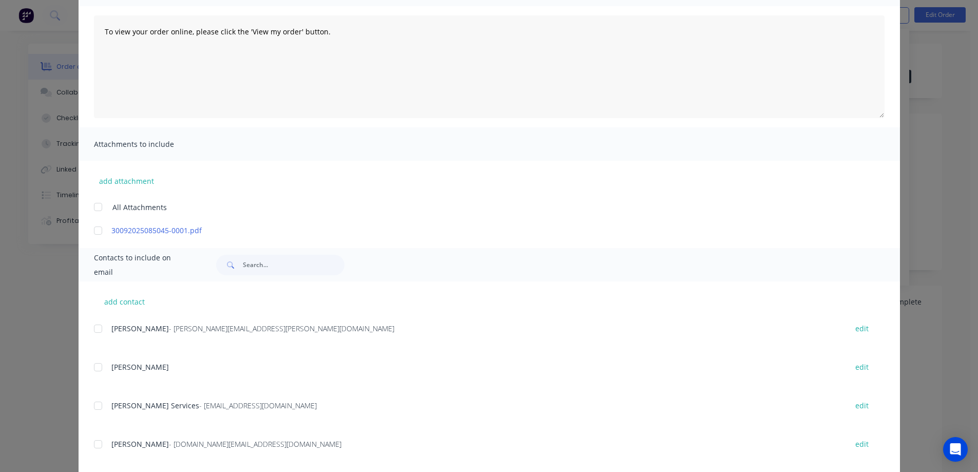
scroll to position [103, 0]
click at [247, 270] on input "text" at bounding box center [294, 264] width 102 height 21
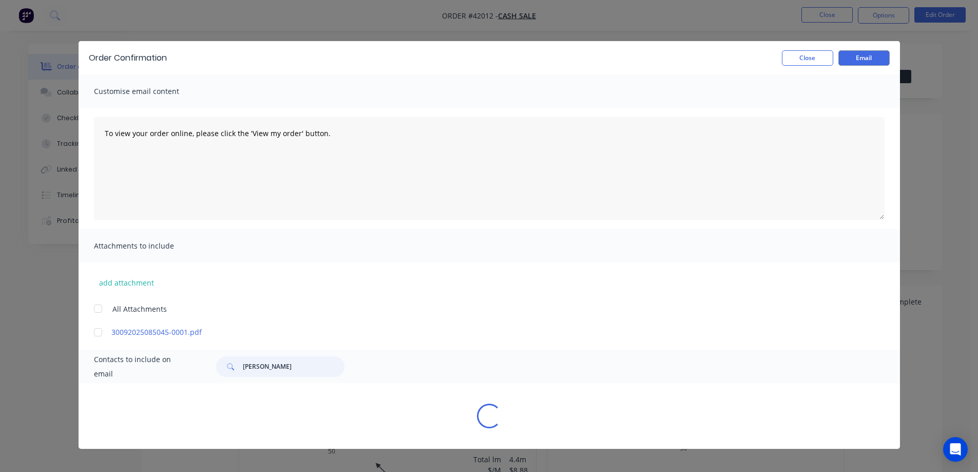
scroll to position [0, 0]
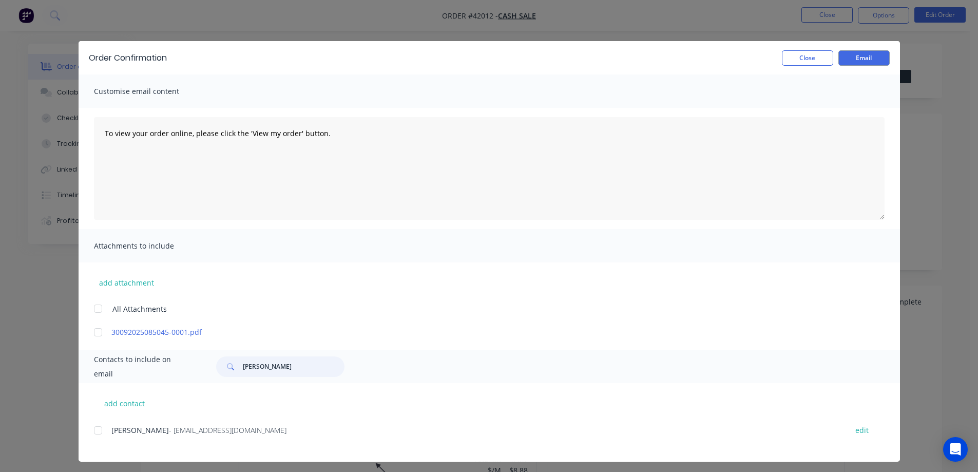
click at [93, 428] on div at bounding box center [98, 430] width 21 height 21
type input "goran"
click at [856, 58] on button "Email" at bounding box center [863, 57] width 51 height 15
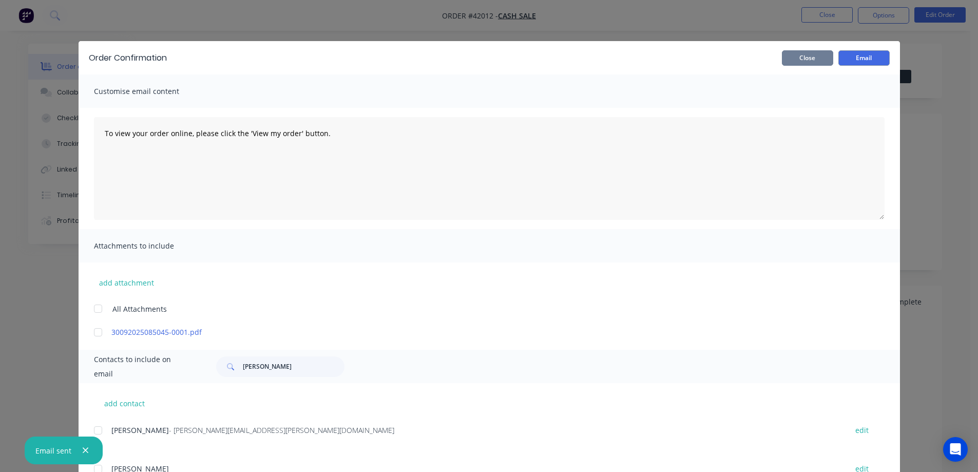
click at [819, 59] on button "Close" at bounding box center [807, 57] width 51 height 15
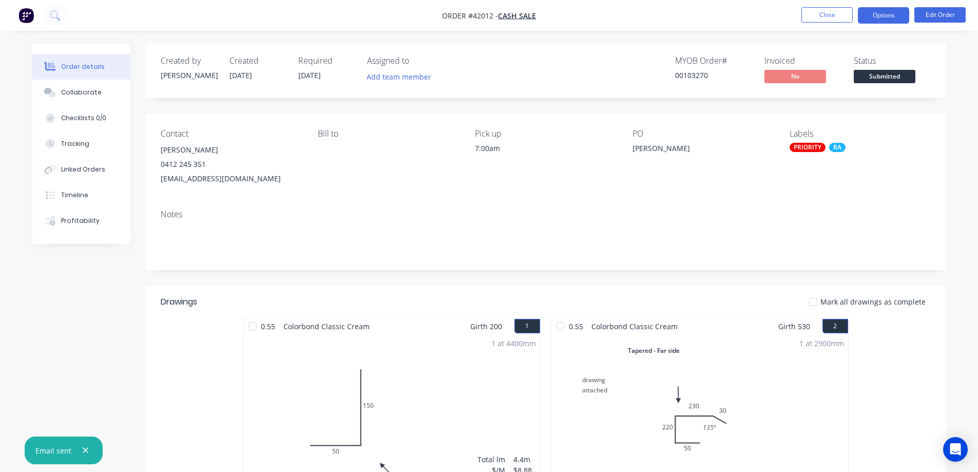
click at [870, 12] on button "Options" at bounding box center [883, 15] width 51 height 16
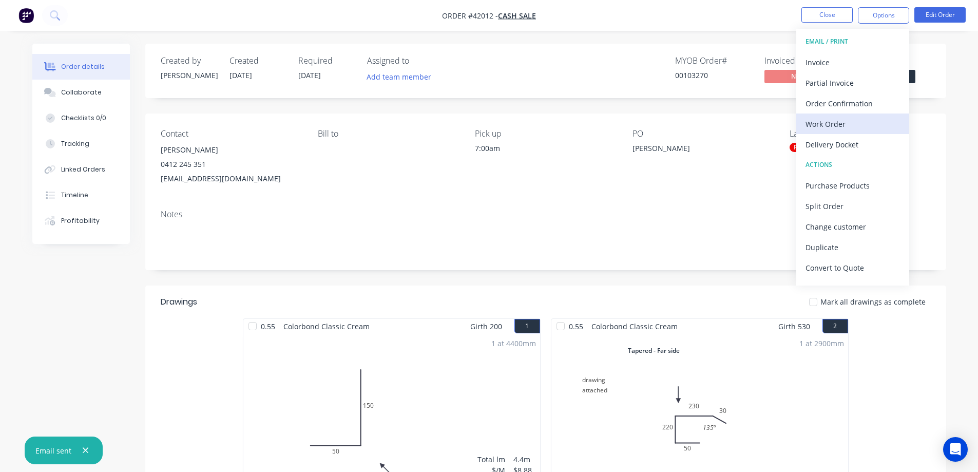
click at [833, 121] on div "Work Order" at bounding box center [853, 124] width 94 height 15
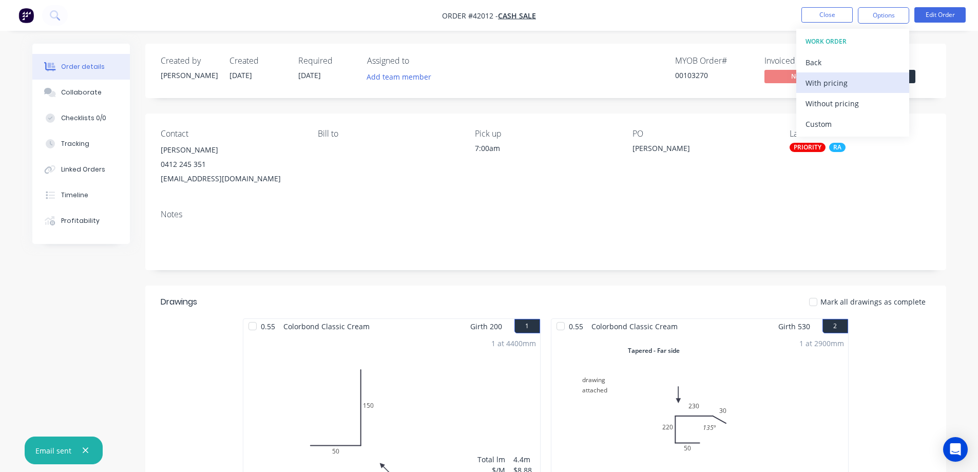
click at [839, 80] on div "With pricing" at bounding box center [853, 82] width 94 height 15
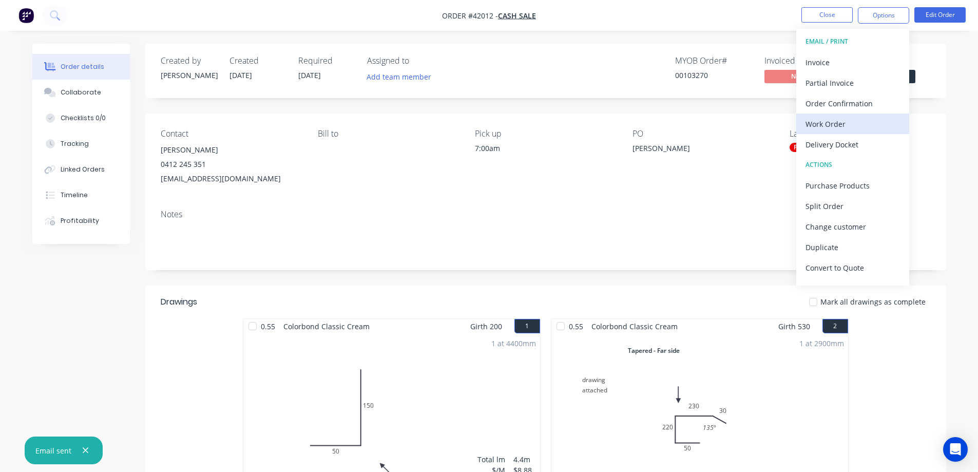
click at [845, 122] on div "Work Order" at bounding box center [853, 124] width 94 height 15
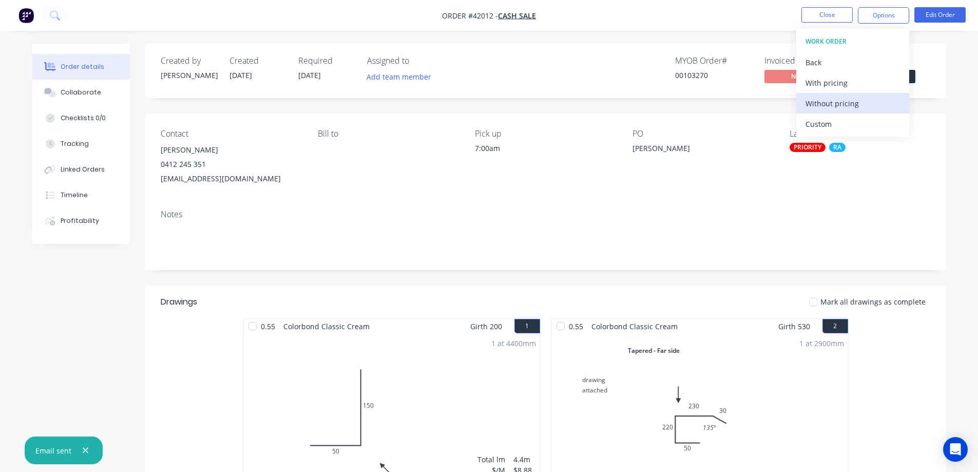
click at [859, 107] on div "Without pricing" at bounding box center [853, 103] width 94 height 15
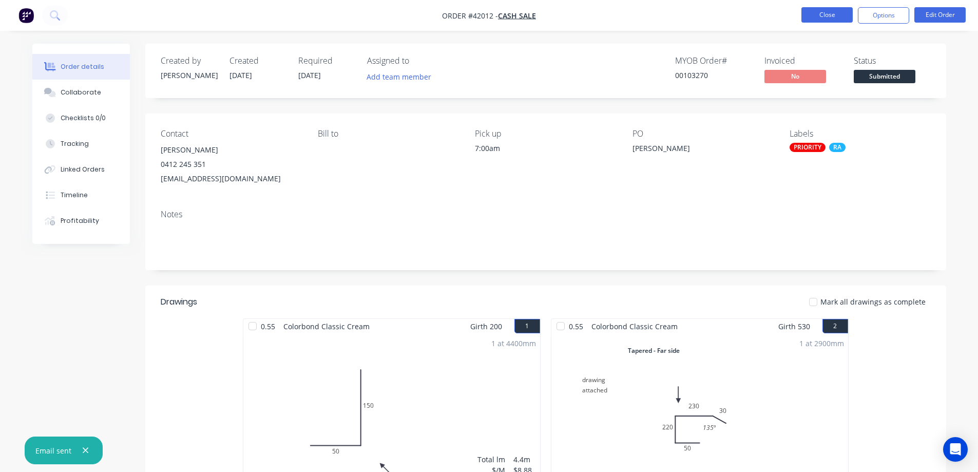
click at [810, 14] on button "Close" at bounding box center [826, 14] width 51 height 15
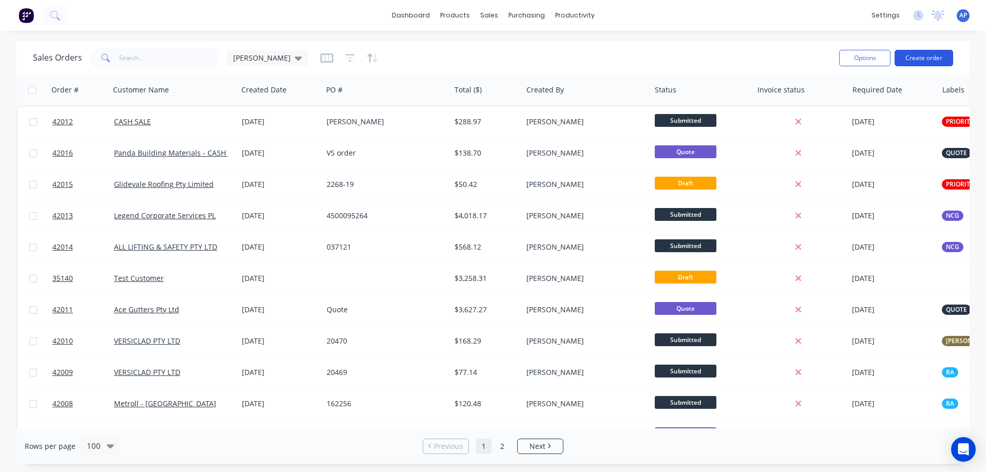
click at [916, 58] on button "Create order" at bounding box center [923, 58] width 59 height 16
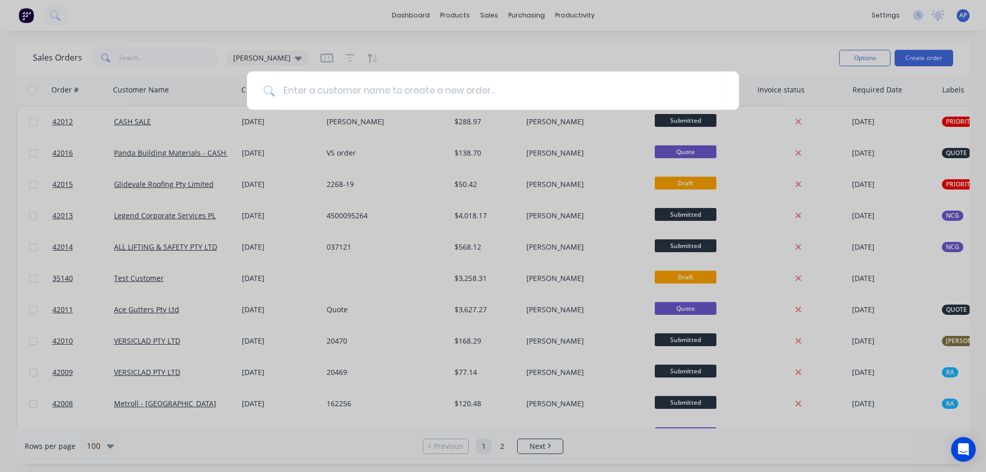
click at [62, 183] on div at bounding box center [493, 236] width 986 height 472
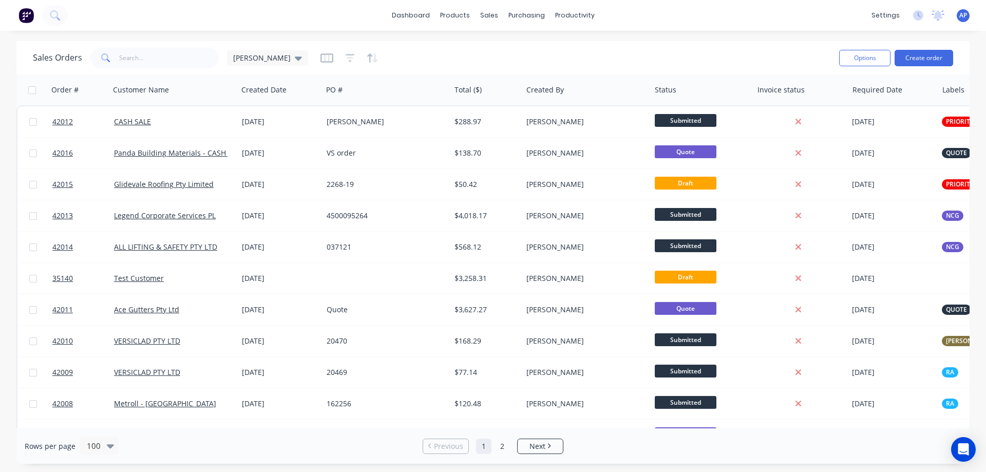
click at [62, 183] on span "42015" at bounding box center [62, 184] width 21 height 10
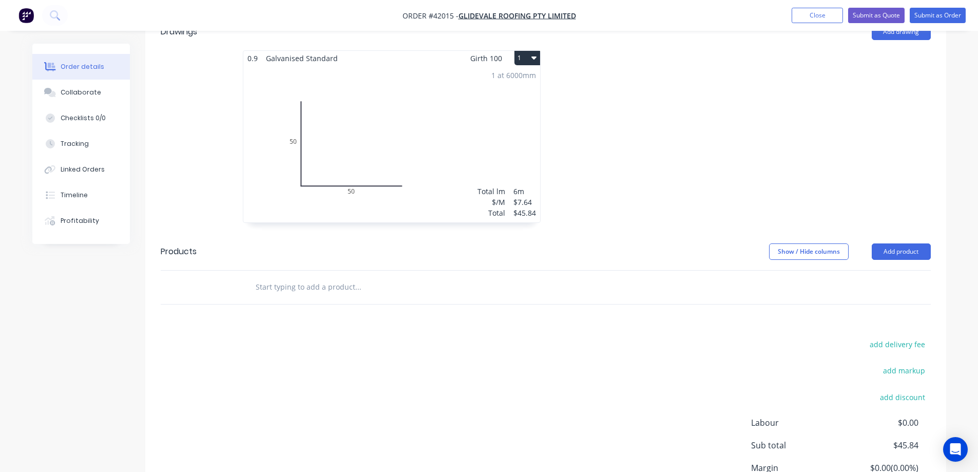
scroll to position [359, 0]
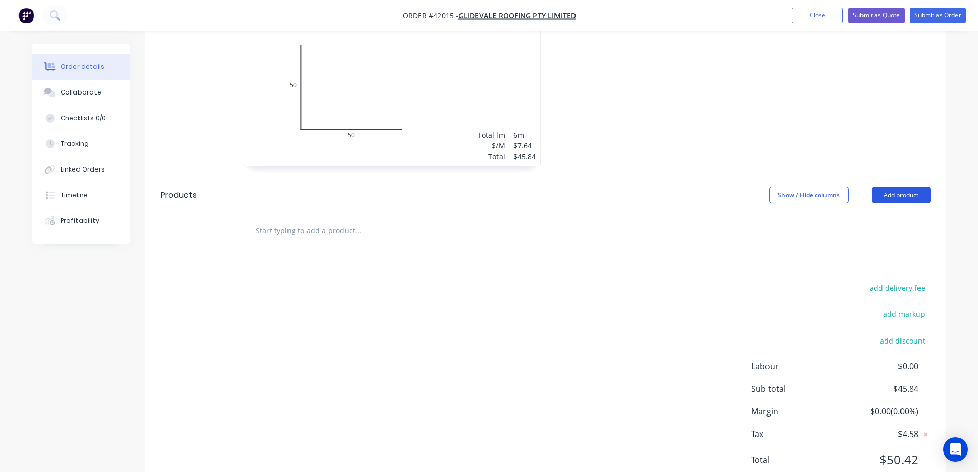
click at [905, 187] on button "Add product" at bounding box center [901, 195] width 59 height 16
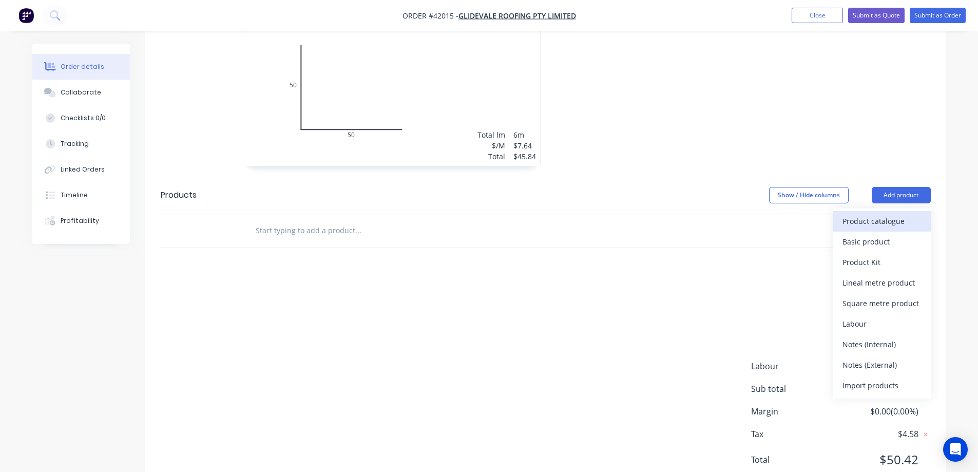
click at [889, 214] on div "Product catalogue" at bounding box center [882, 221] width 79 height 15
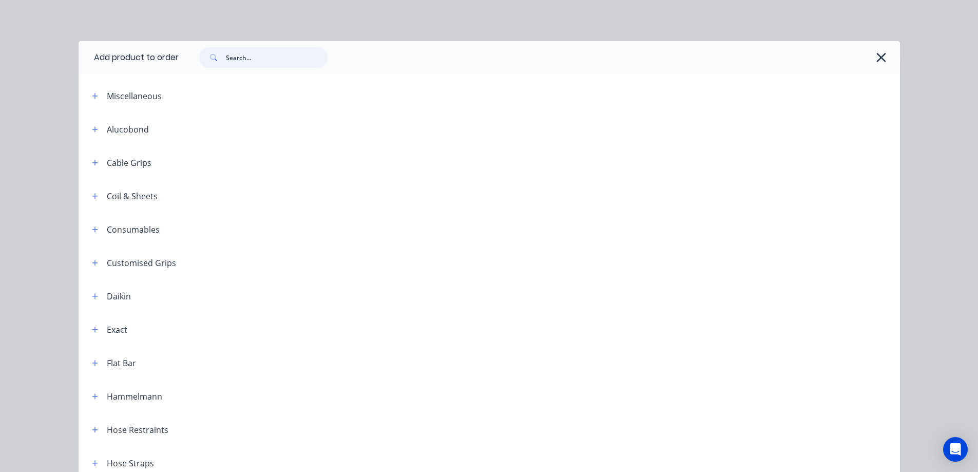
click at [240, 60] on input "text" at bounding box center [277, 57] width 102 height 21
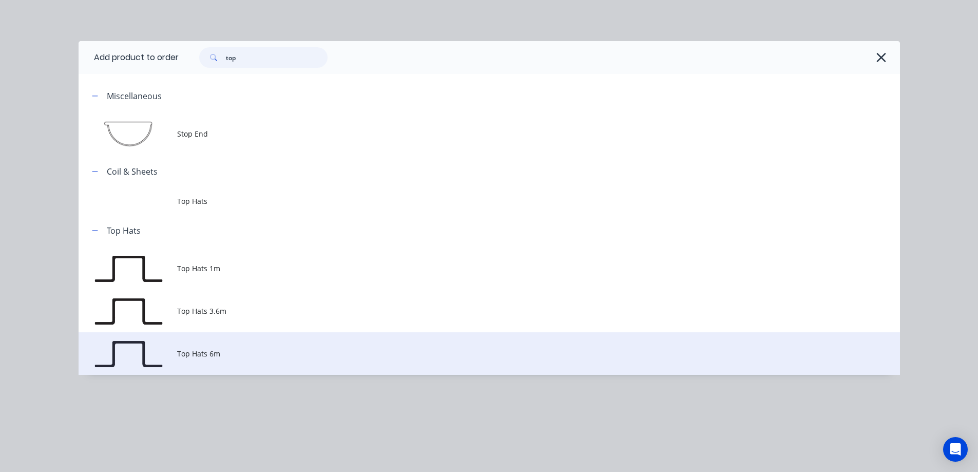
type input "top"
click at [233, 351] on span "Top Hats 6m" at bounding box center [466, 353] width 578 height 11
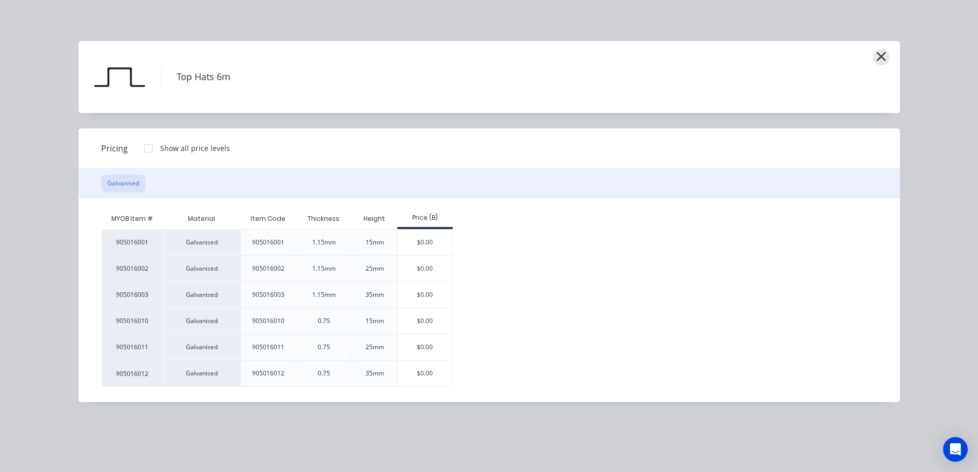
click at [884, 59] on icon "button" at bounding box center [880, 56] width 9 height 9
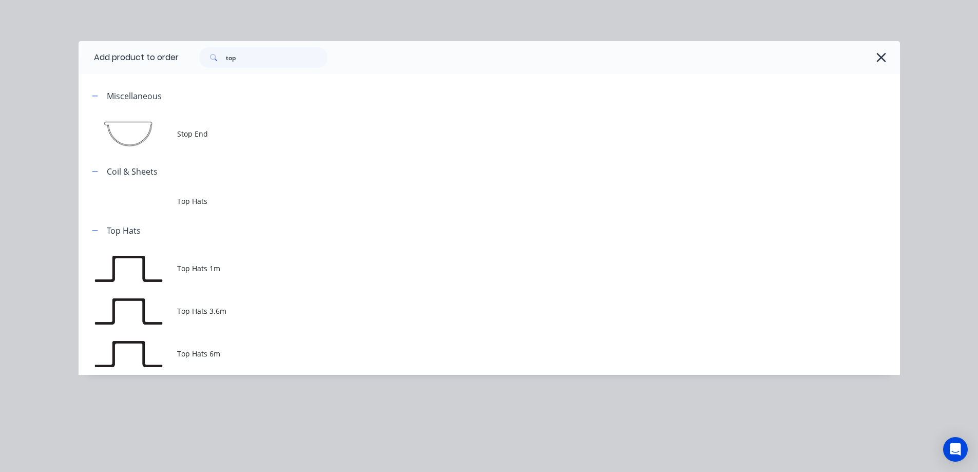
click at [883, 57] on icon "button" at bounding box center [881, 57] width 9 height 9
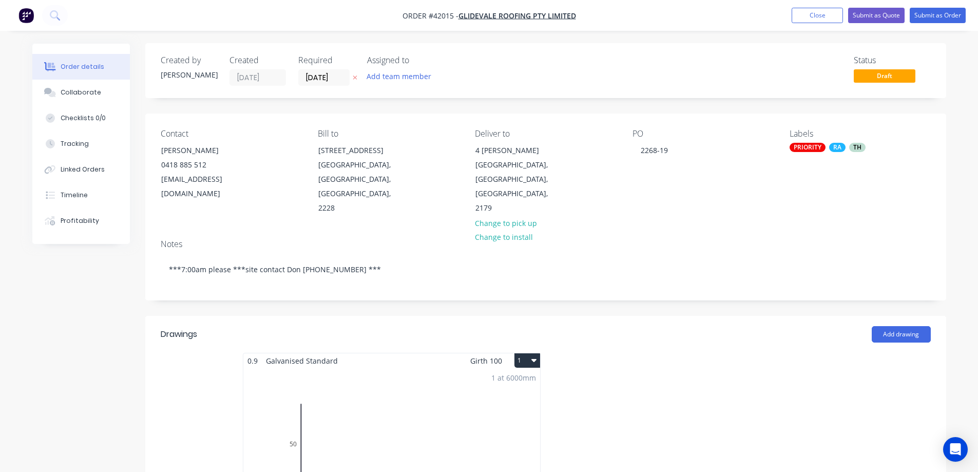
scroll to position [0, 0]
click at [817, 15] on button "Close" at bounding box center [817, 15] width 51 height 15
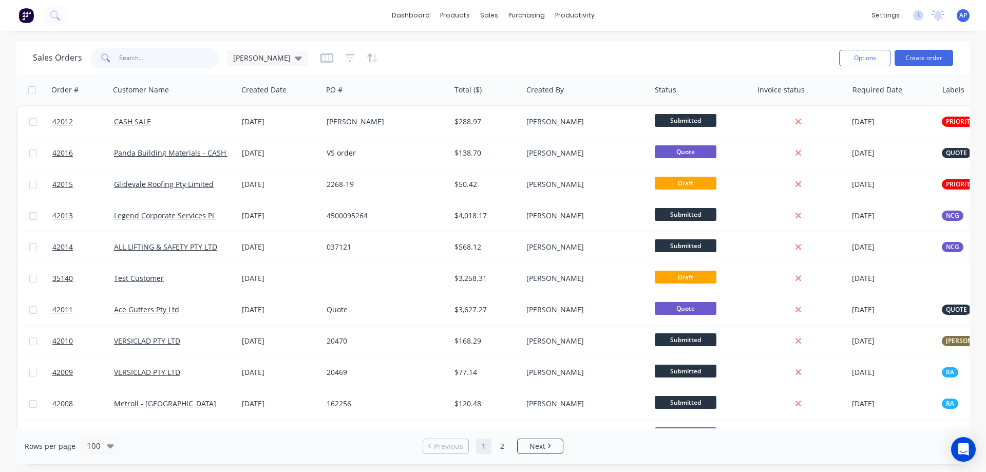
click at [156, 53] on input "text" at bounding box center [169, 58] width 100 height 21
type input "amss"
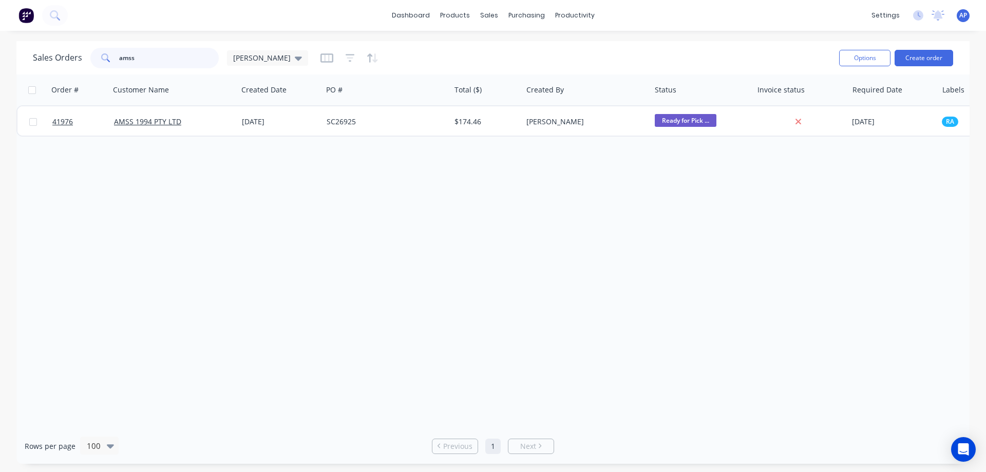
drag, startPoint x: 147, startPoint y: 59, endPoint x: 110, endPoint y: 63, distance: 37.2
click at [110, 63] on div "amss" at bounding box center [154, 58] width 128 height 21
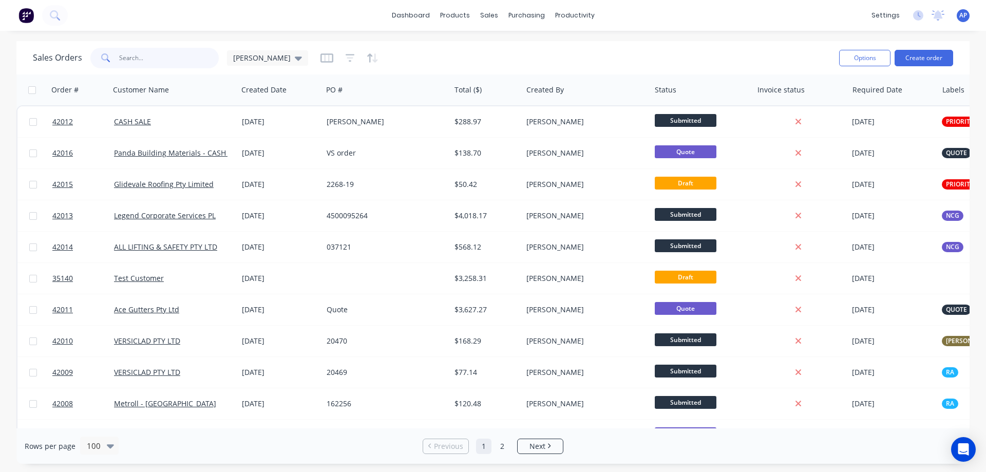
click at [138, 57] on input "text" at bounding box center [169, 58] width 100 height 21
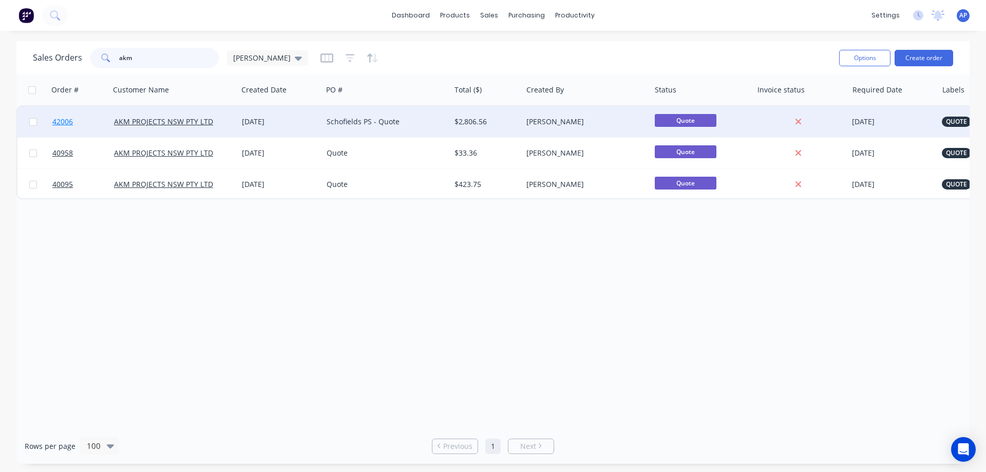
type input "akm"
click at [61, 118] on span "42006" at bounding box center [62, 122] width 21 height 10
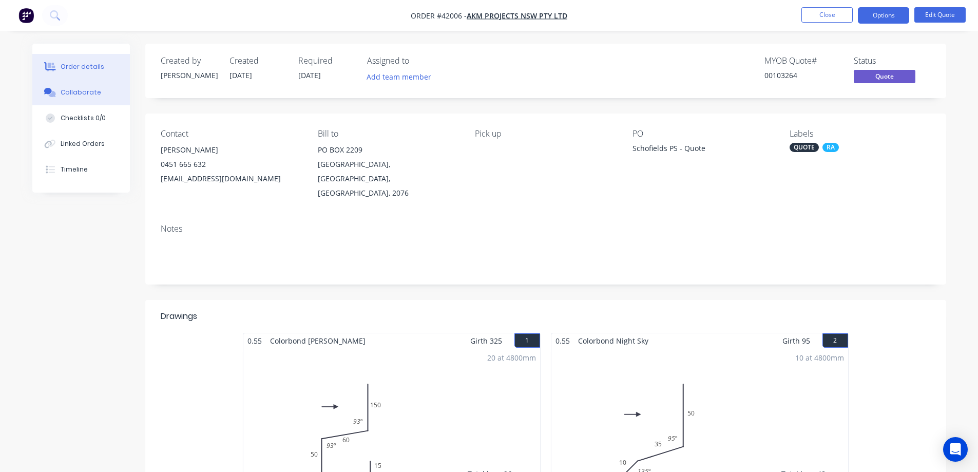
click at [94, 94] on div "Collaborate" at bounding box center [81, 92] width 41 height 9
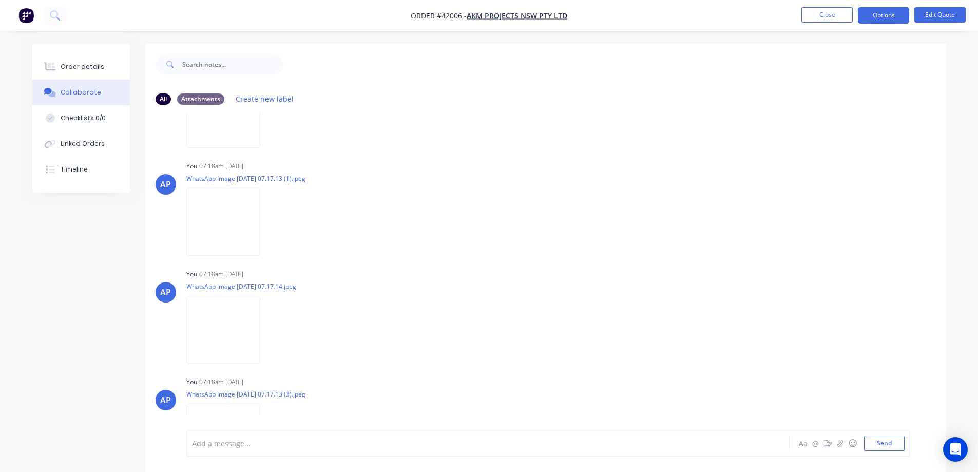
scroll to position [257, 0]
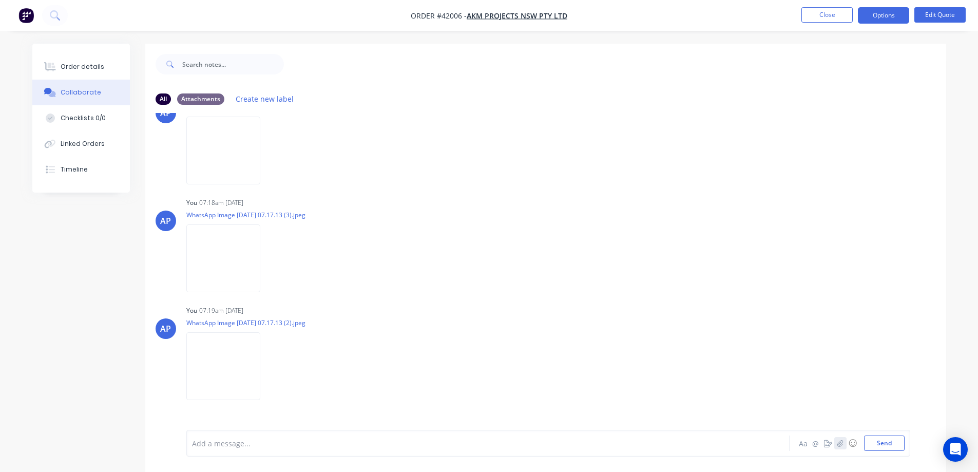
click at [840, 442] on icon "button" at bounding box center [840, 442] width 6 height 7
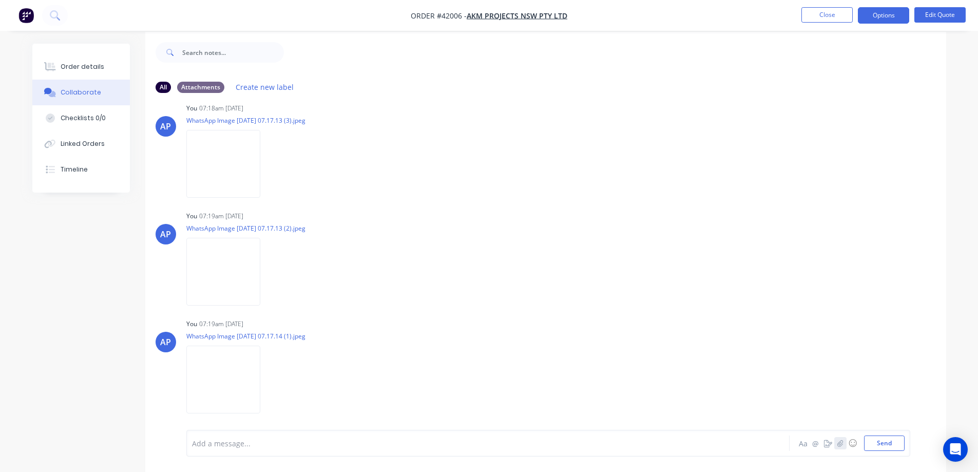
scroll to position [15, 0]
click at [839, 442] on icon "button" at bounding box center [840, 442] width 6 height 7
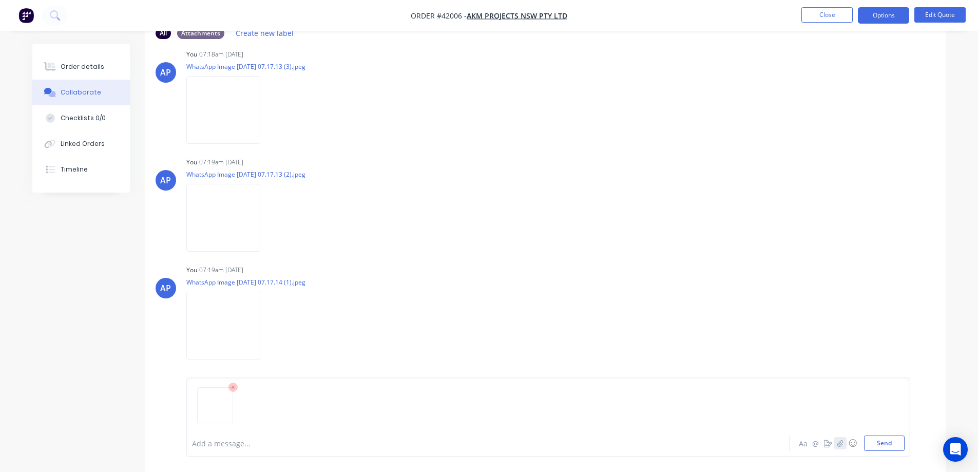
scroll to position [68, 0]
click at [873, 441] on button "Send" at bounding box center [884, 442] width 41 height 15
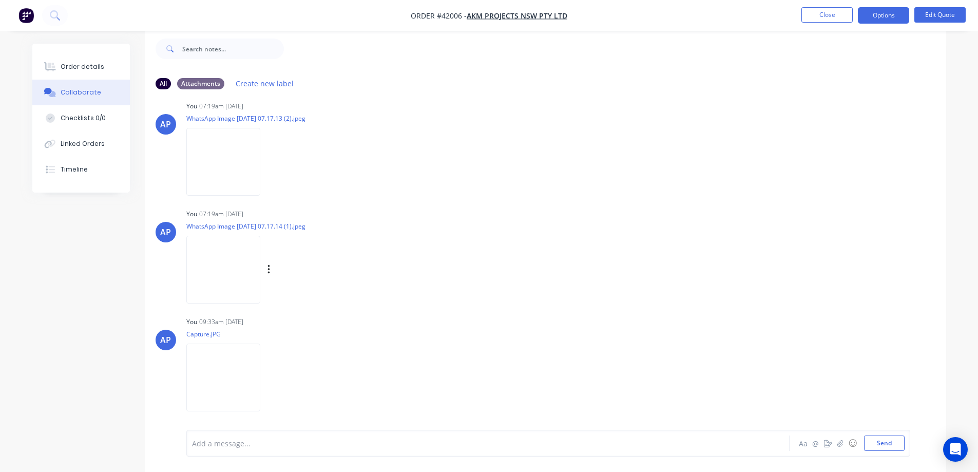
scroll to position [447, 0]
click at [878, 438] on button "Send" at bounding box center [884, 442] width 41 height 15
click at [102, 67] on button "Order details" at bounding box center [81, 67] width 98 height 26
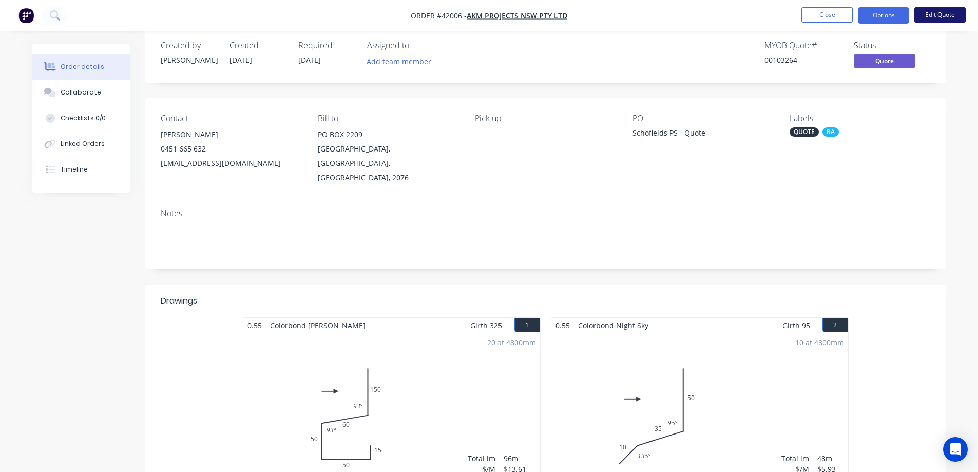
click at [949, 15] on button "Edit Quote" at bounding box center [939, 14] width 51 height 15
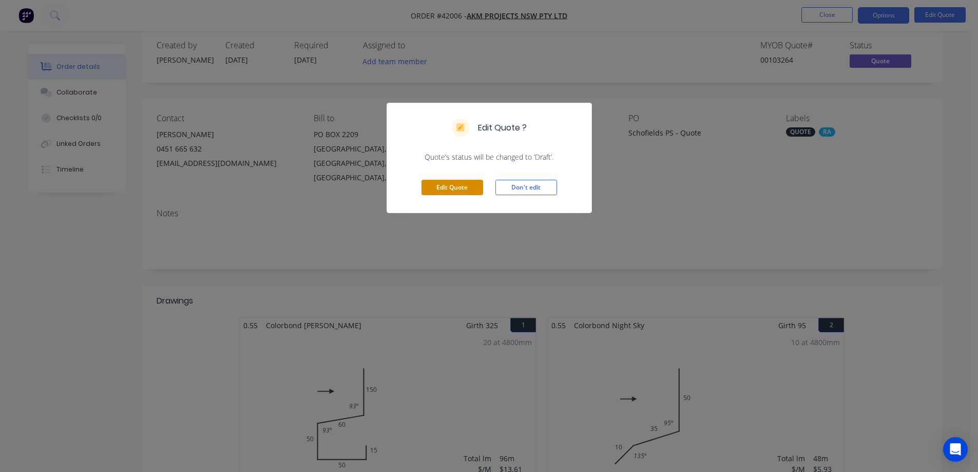
click at [466, 187] on button "Edit Quote" at bounding box center [453, 187] width 62 height 15
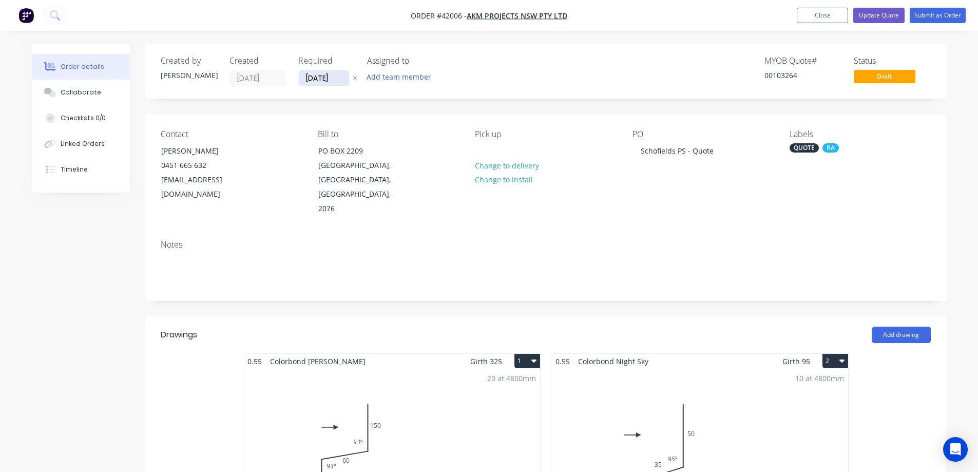
click at [321, 77] on input "[DATE]" at bounding box center [324, 77] width 50 height 15
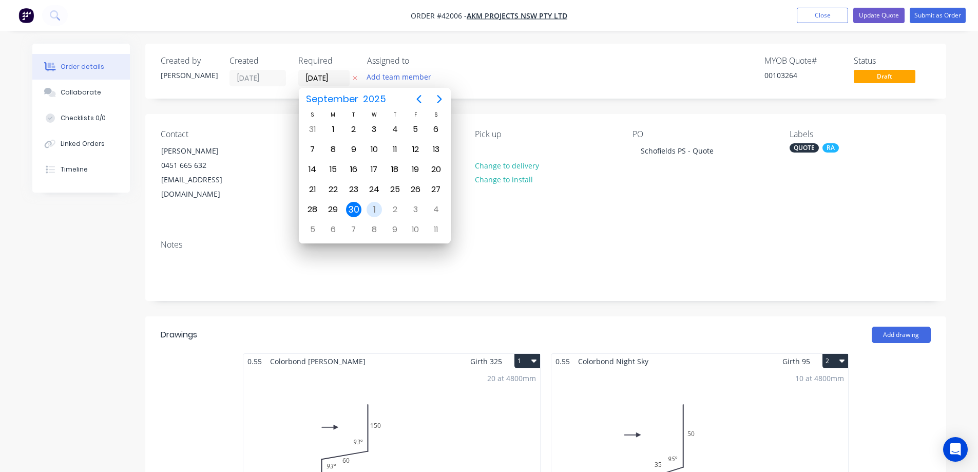
click at [374, 209] on div "1" at bounding box center [374, 209] width 15 height 15
type input "[DATE]"
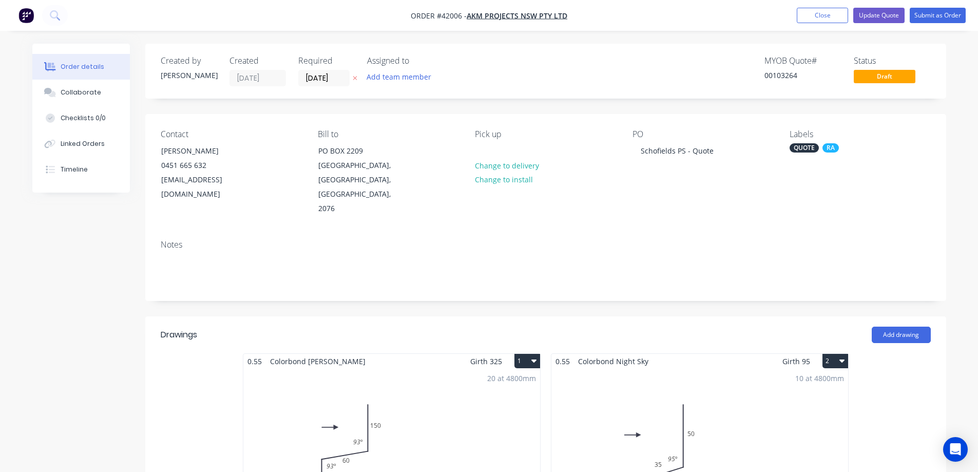
click at [504, 201] on div "Contact Hollie Whelan 0451 665 632 holliew@akmprojects.com.au Bill to PO BOX 22…" at bounding box center [545, 173] width 801 height 118
click at [800, 148] on div "QUOTE" at bounding box center [804, 147] width 29 height 9
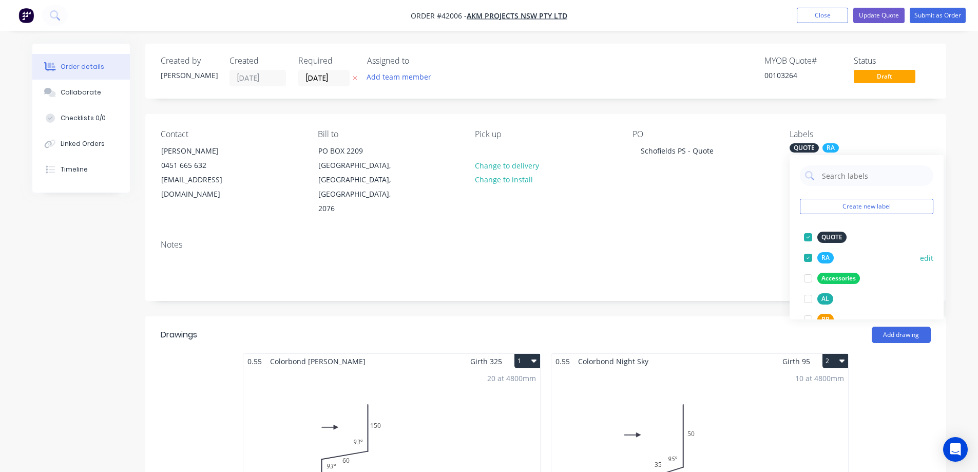
click at [809, 236] on div at bounding box center [808, 237] width 21 height 21
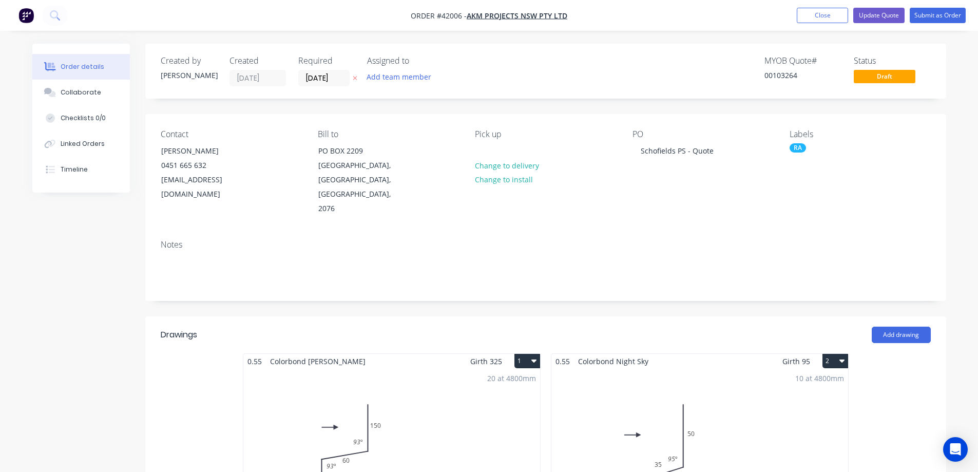
click at [747, 215] on div "Contact Hollie Whelan 0451 665 632 holliew@akmprojects.com.au Bill to PO BOX 22…" at bounding box center [545, 173] width 801 height 118
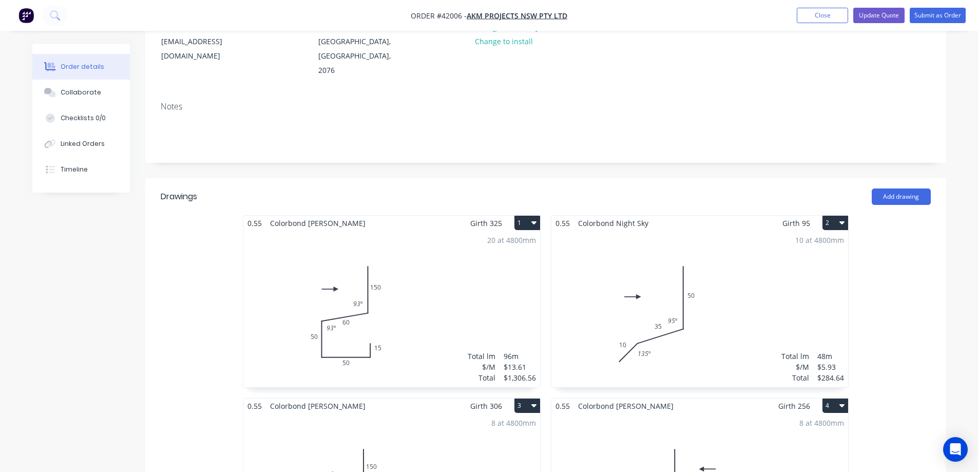
scroll to position [154, 0]
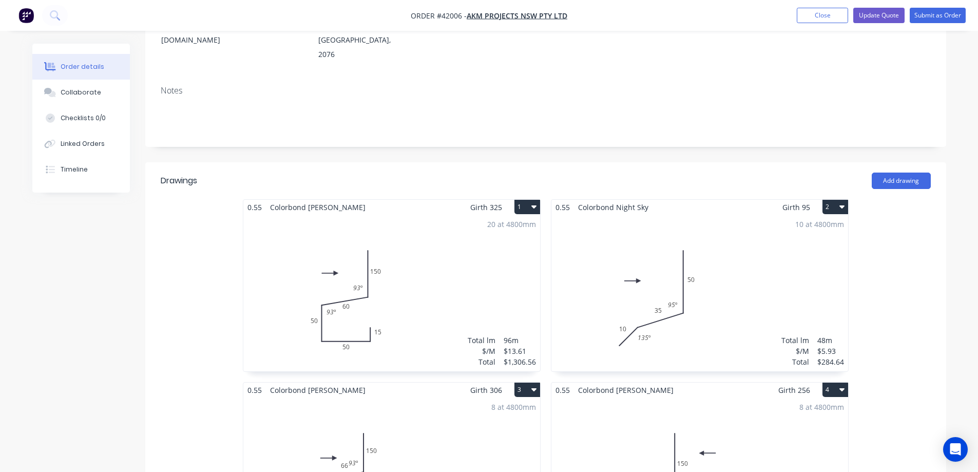
click at [738, 260] on div "10 at 4800mm Total lm $/M Total 48m $5.93 $284.64" at bounding box center [699, 293] width 297 height 157
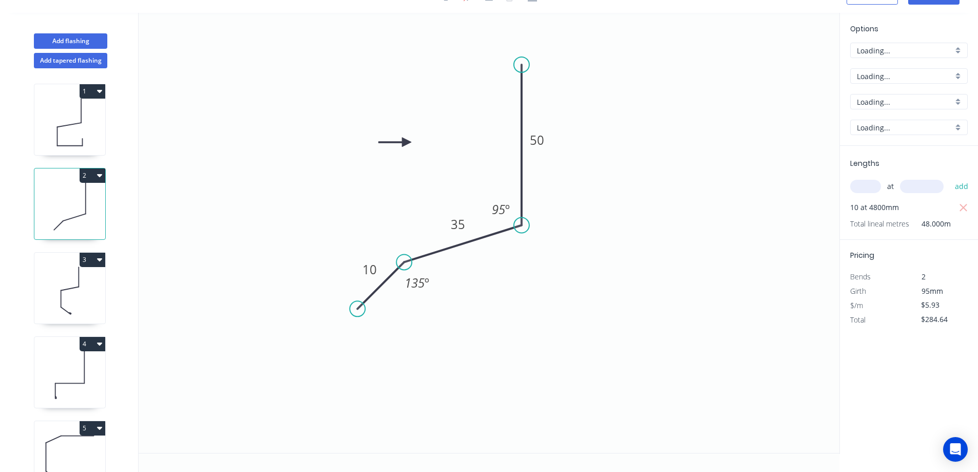
scroll to position [19, 0]
click at [467, 227] on rect at bounding box center [458, 225] width 21 height 14
click at [582, 192] on icon "0 10 30 50 95 º 135 º" at bounding box center [489, 233] width 701 height 440
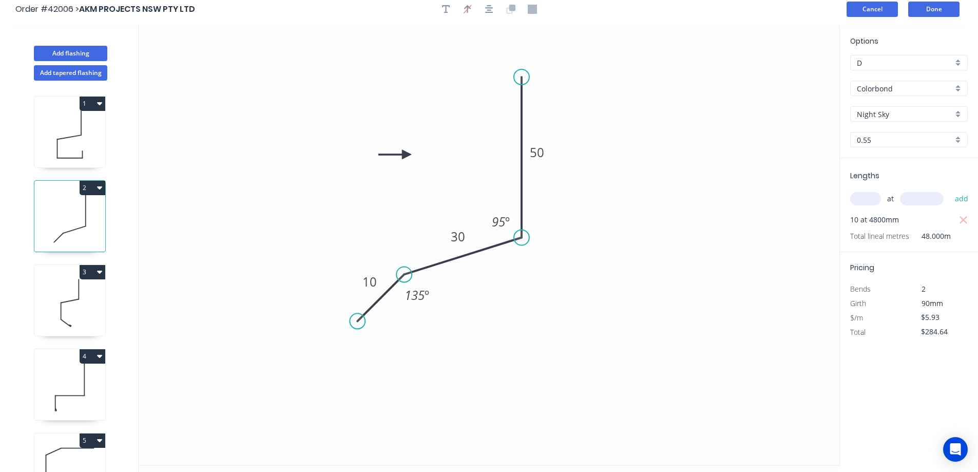
scroll to position [0, 0]
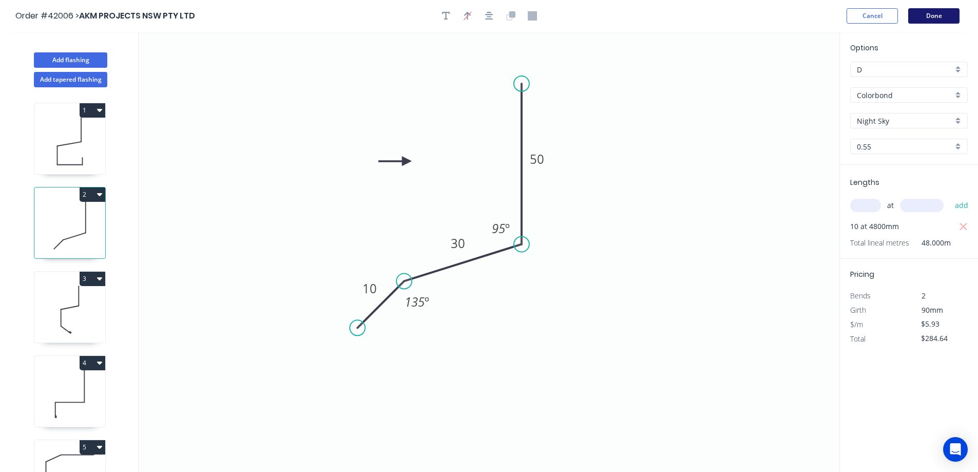
click at [929, 16] on button "Done" at bounding box center [933, 15] width 51 height 15
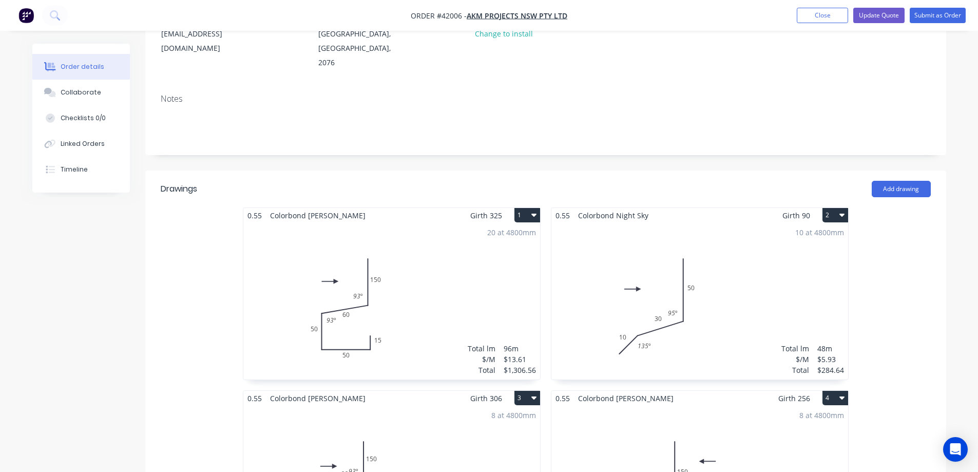
scroll to position [154, 0]
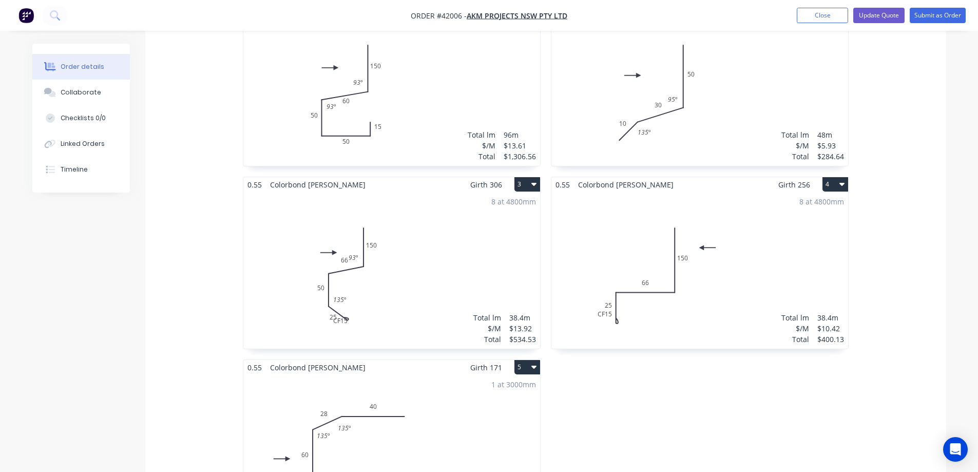
click at [466, 244] on div "8 at 4800mm Total lm $/M Total 38.4m $13.92 $534.53" at bounding box center [391, 270] width 297 height 157
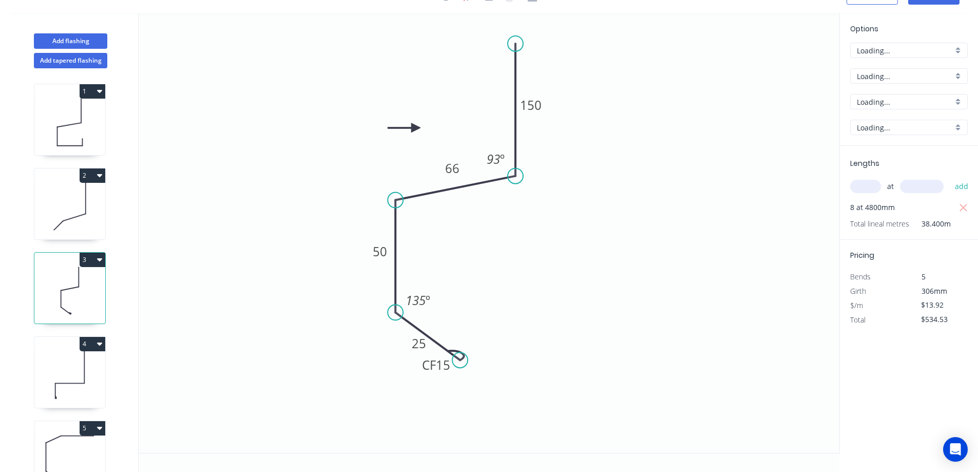
scroll to position [19, 0]
click at [962, 206] on icon "button" at bounding box center [964, 208] width 8 height 8
type input "$0.00"
click at [866, 188] on input "text" at bounding box center [865, 186] width 31 height 13
type input "4"
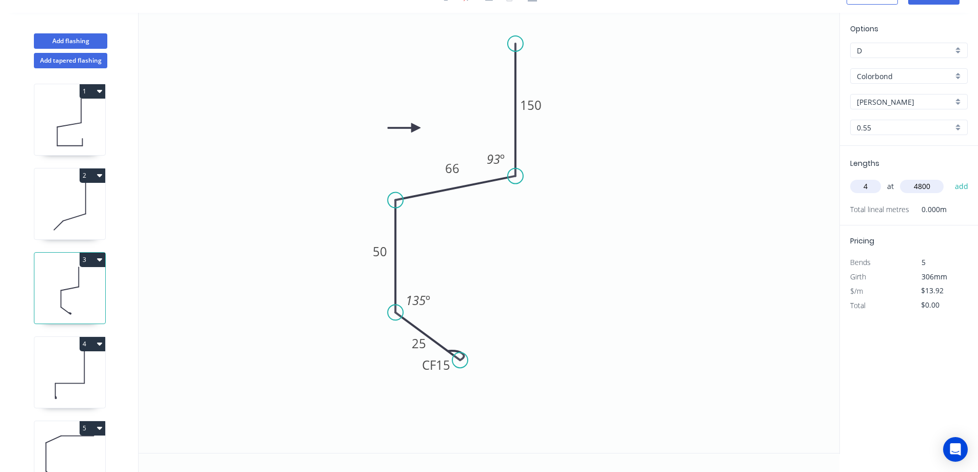
type input "4800"
click at [950, 178] on button "add" at bounding box center [962, 186] width 24 height 17
type input "$267.26"
click at [98, 362] on icon at bounding box center [69, 375] width 71 height 66
type input "$10.42"
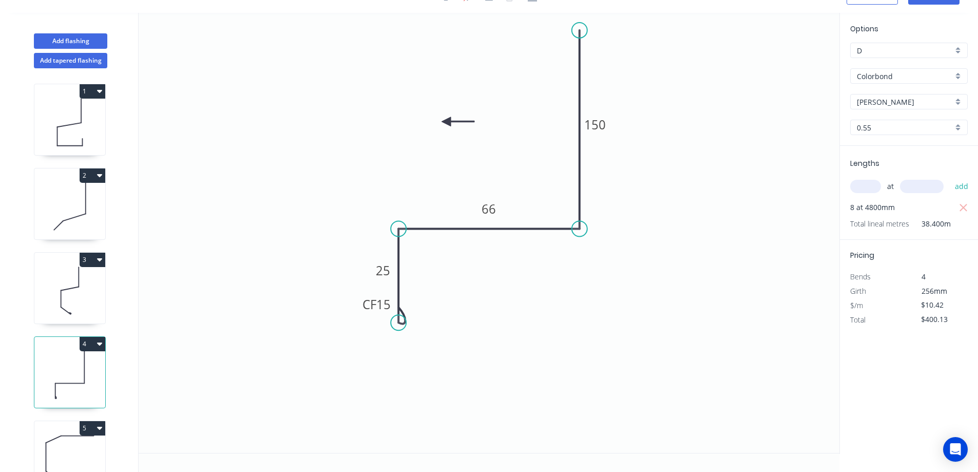
drag, startPoint x: 662, startPoint y: 88, endPoint x: 451, endPoint y: 118, distance: 213.6
click at [451, 118] on icon at bounding box center [458, 121] width 33 height 9
click at [452, 118] on icon at bounding box center [462, 117] width 33 height 9
click at [453, 116] on icon at bounding box center [459, 126] width 30 height 30
click at [456, 113] on icon at bounding box center [462, 124] width 30 height 30
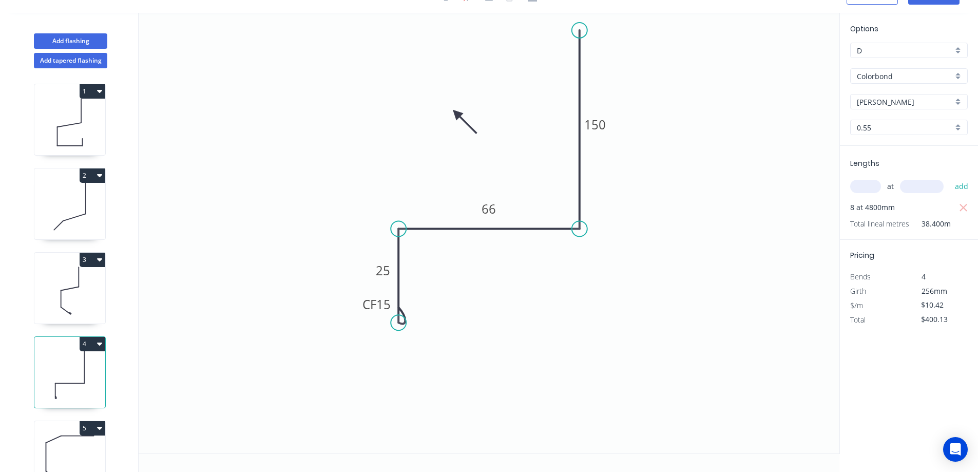
click at [456, 113] on icon at bounding box center [465, 122] width 30 height 30
click at [456, 113] on icon at bounding box center [448, 122] width 30 height 30
drag, startPoint x: 456, startPoint y: 113, endPoint x: 484, endPoint y: 108, distance: 27.7
click at [484, 108] on icon at bounding box center [470, 108] width 33 height 9
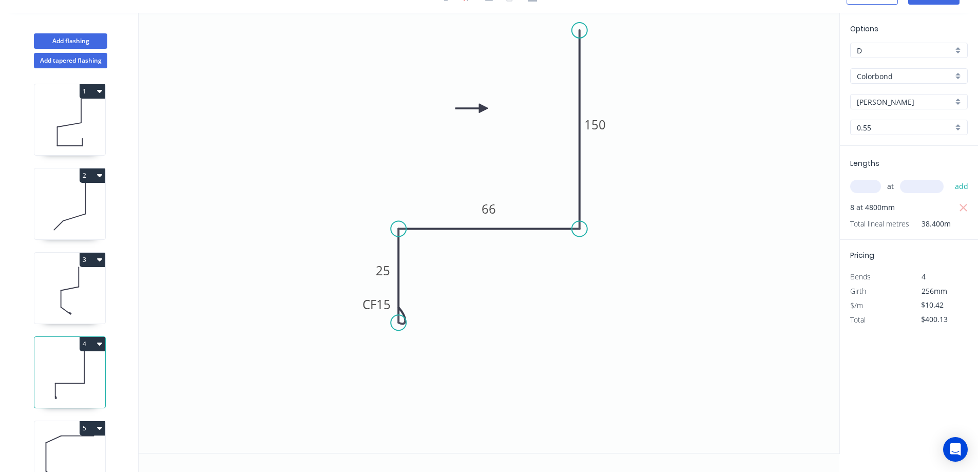
drag, startPoint x: 963, startPoint y: 207, endPoint x: 932, endPoint y: 206, distance: 31.3
click at [961, 206] on icon "button" at bounding box center [963, 208] width 9 height 12
type input "$0.00"
click at [859, 188] on input "text" at bounding box center [865, 186] width 31 height 13
type input "4"
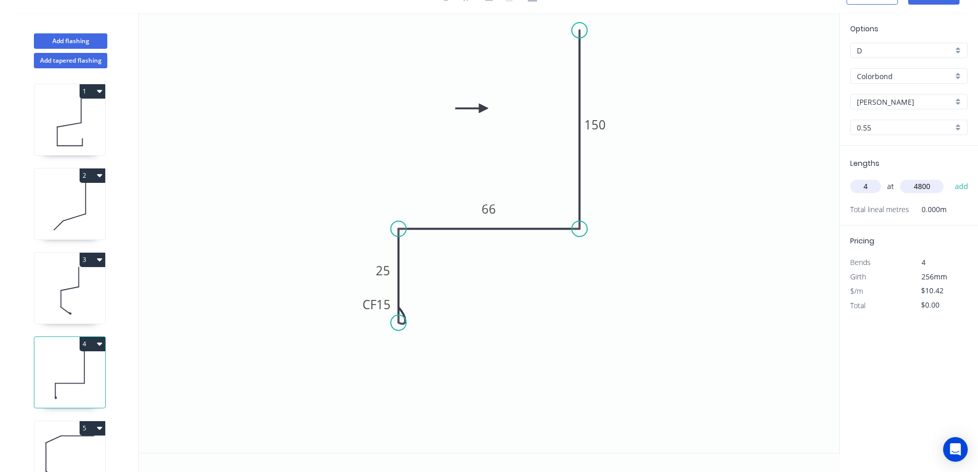
type input "4800"
click at [950, 178] on button "add" at bounding box center [962, 186] width 24 height 17
type input "$200.06"
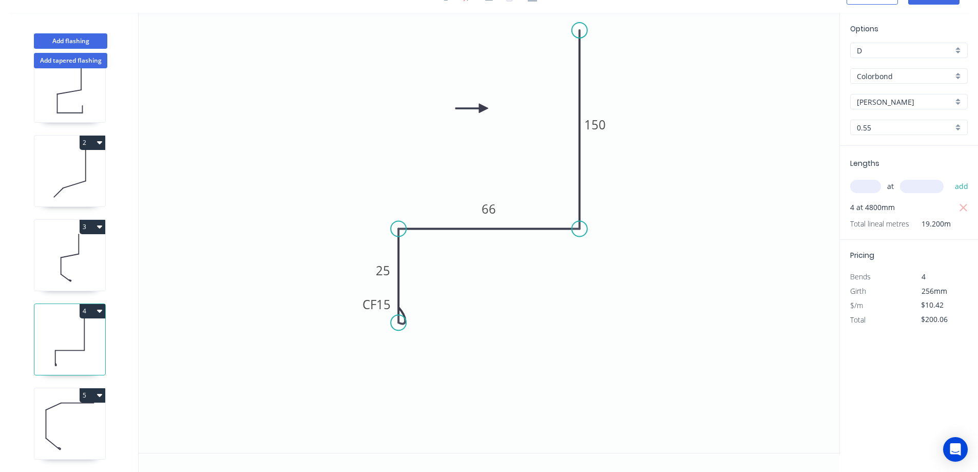
scroll to position [41, 0]
click at [100, 394] on icon "button" at bounding box center [99, 395] width 5 height 3
click at [80, 434] on div "Delete" at bounding box center [56, 441] width 79 height 15
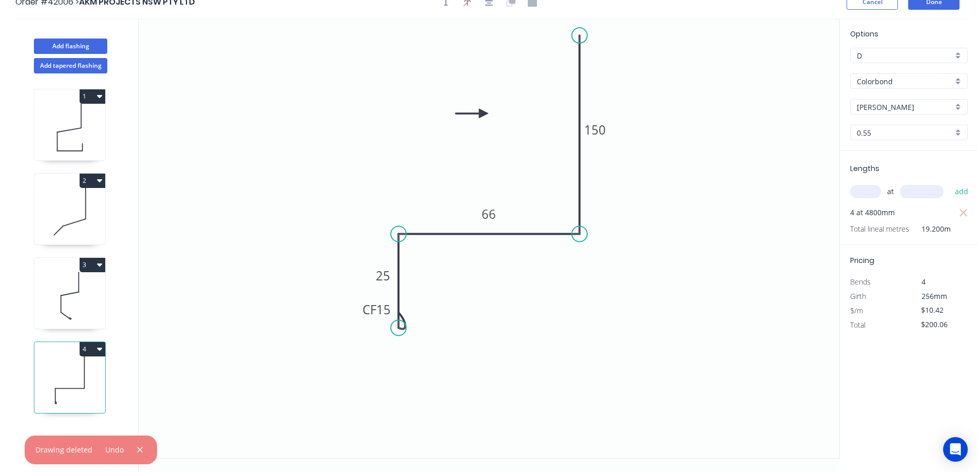
scroll to position [0, 0]
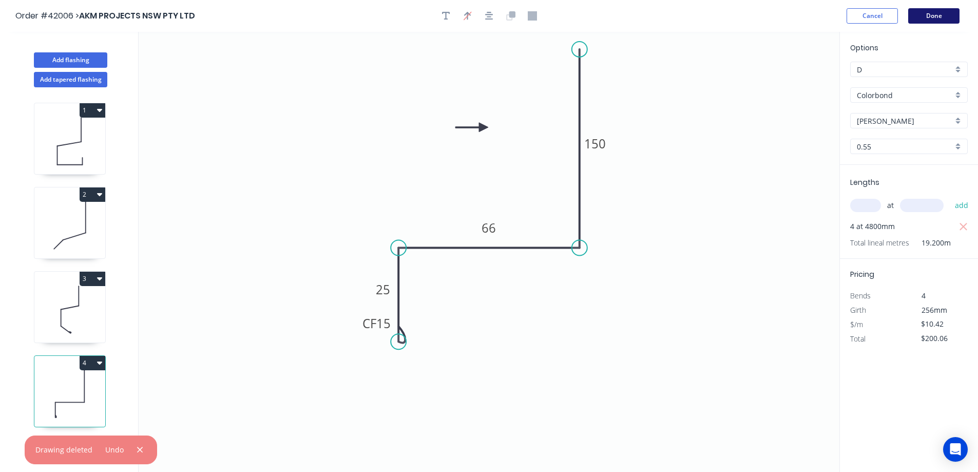
click at [926, 11] on button "Done" at bounding box center [933, 15] width 51 height 15
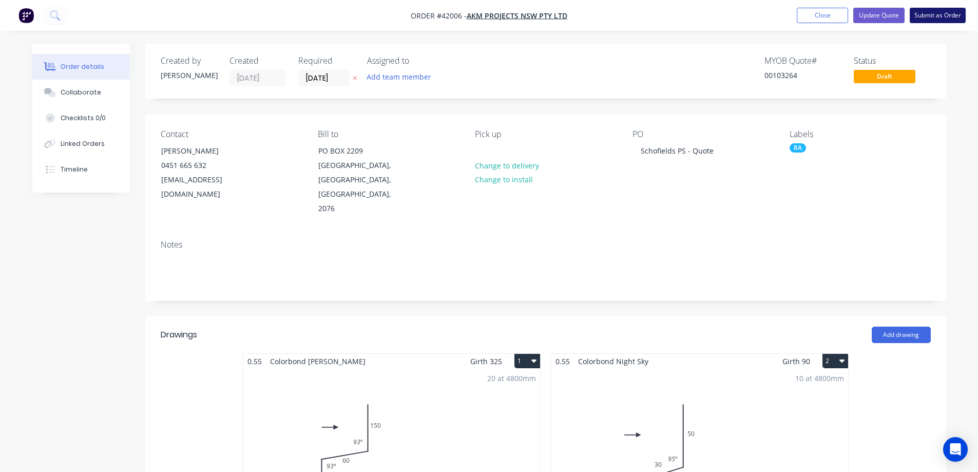
click at [930, 16] on button "Submit as Order" at bounding box center [938, 15] width 56 height 15
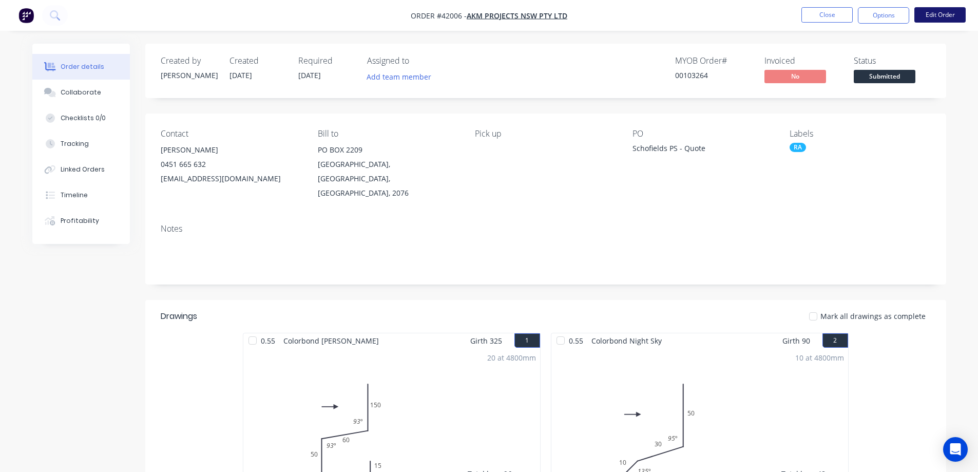
click at [930, 16] on button "Edit Order" at bounding box center [939, 14] width 51 height 15
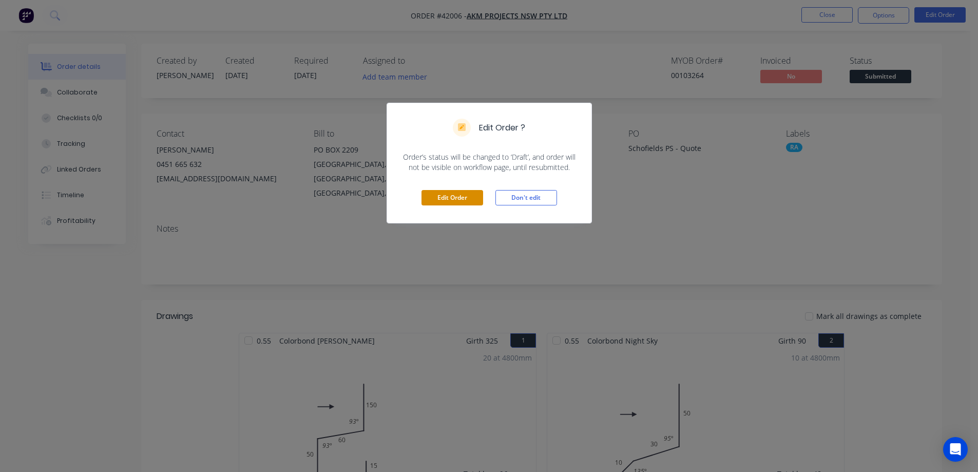
click at [472, 201] on button "Edit Order" at bounding box center [453, 197] width 62 height 15
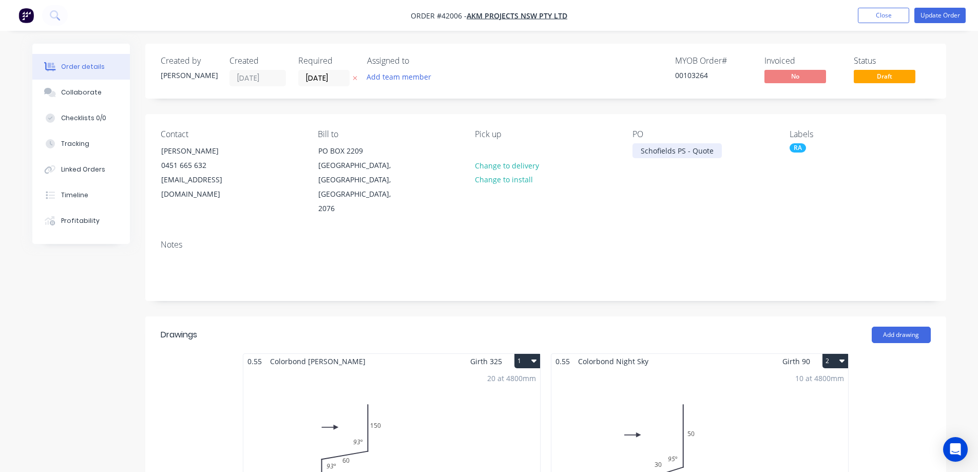
click at [715, 150] on div "Schofields PS - Quote" at bounding box center [677, 150] width 89 height 15
click at [928, 12] on button "Update Order" at bounding box center [939, 15] width 51 height 15
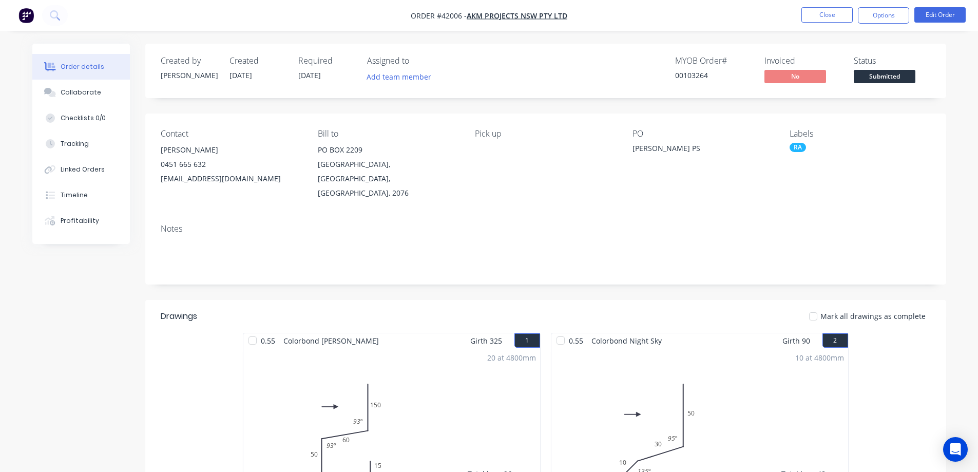
click at [489, 147] on div "Pick up" at bounding box center [545, 164] width 141 height 71
click at [945, 12] on button "Edit Order" at bounding box center [939, 14] width 51 height 15
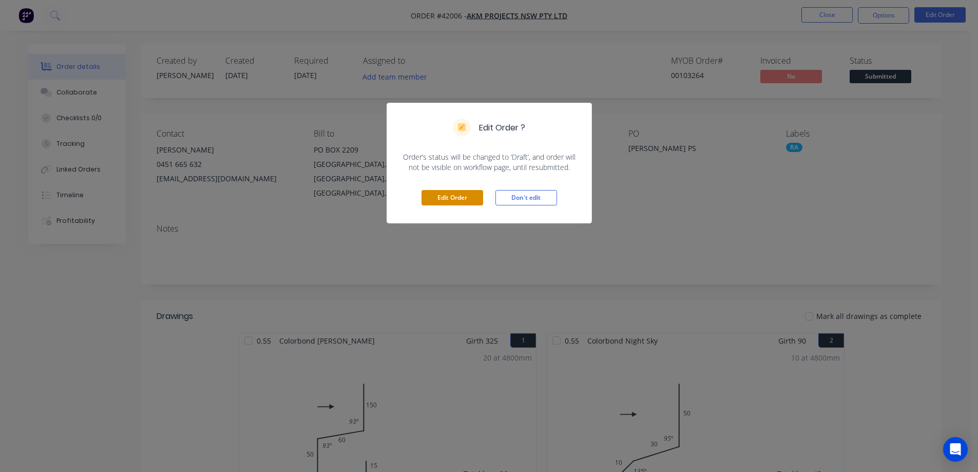
click at [466, 198] on button "Edit Order" at bounding box center [453, 197] width 62 height 15
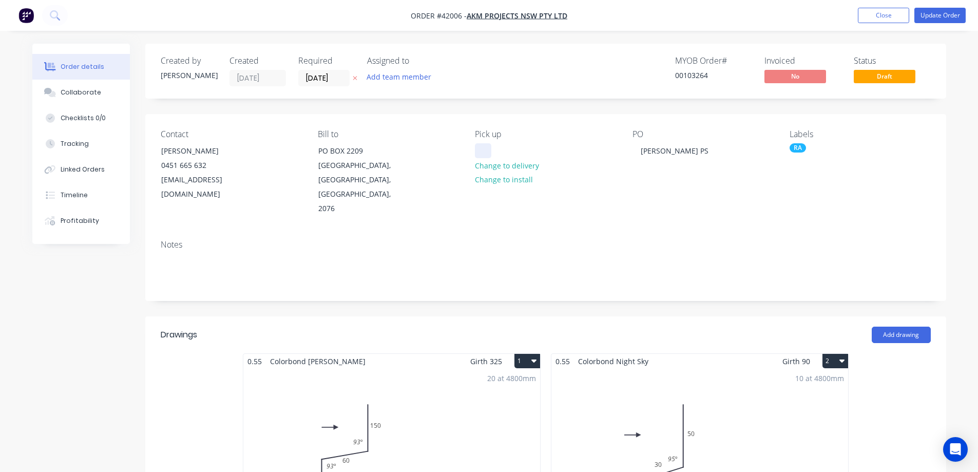
click at [491, 148] on div at bounding box center [483, 150] width 16 height 15
click at [931, 13] on button "Update Order" at bounding box center [939, 15] width 51 height 15
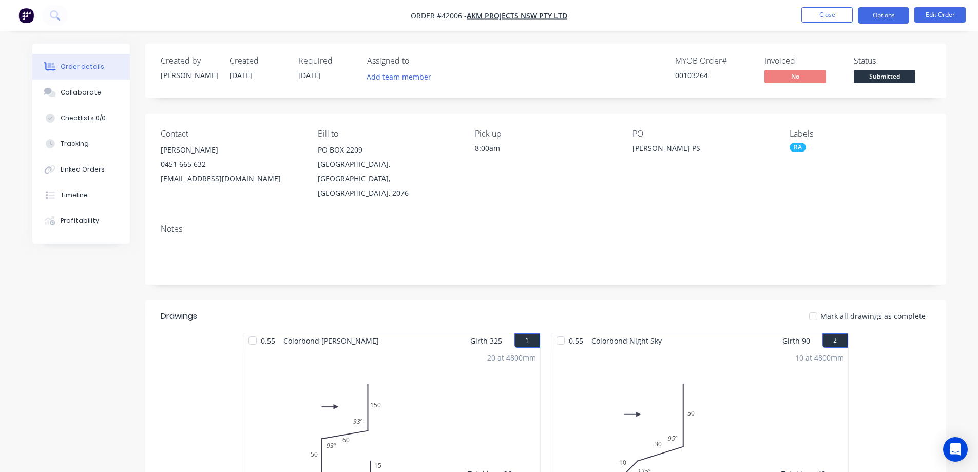
click at [890, 14] on button "Options" at bounding box center [883, 15] width 51 height 16
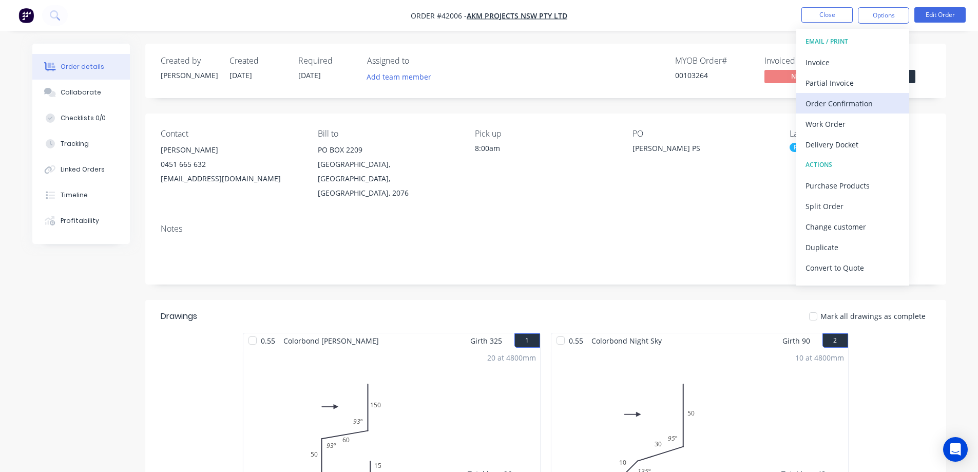
click at [865, 98] on div "Order Confirmation" at bounding box center [853, 103] width 94 height 15
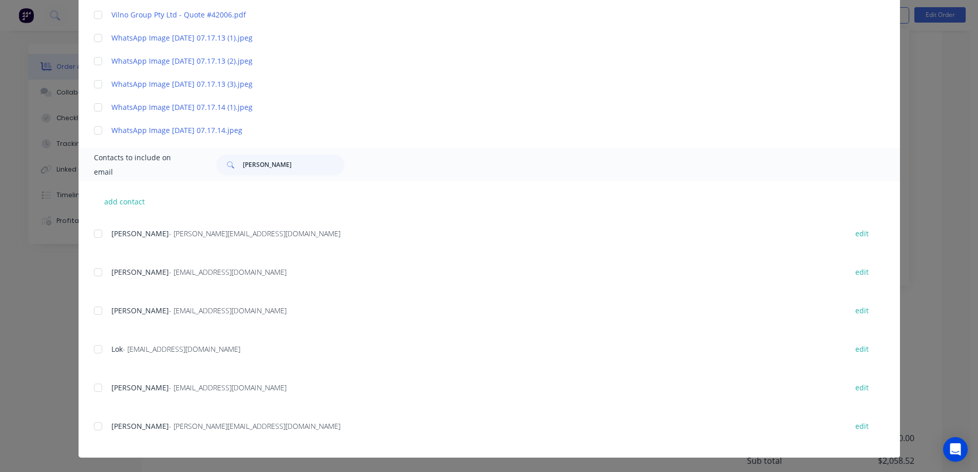
scroll to position [308, 0]
click at [95, 427] on div at bounding box center [98, 426] width 21 height 21
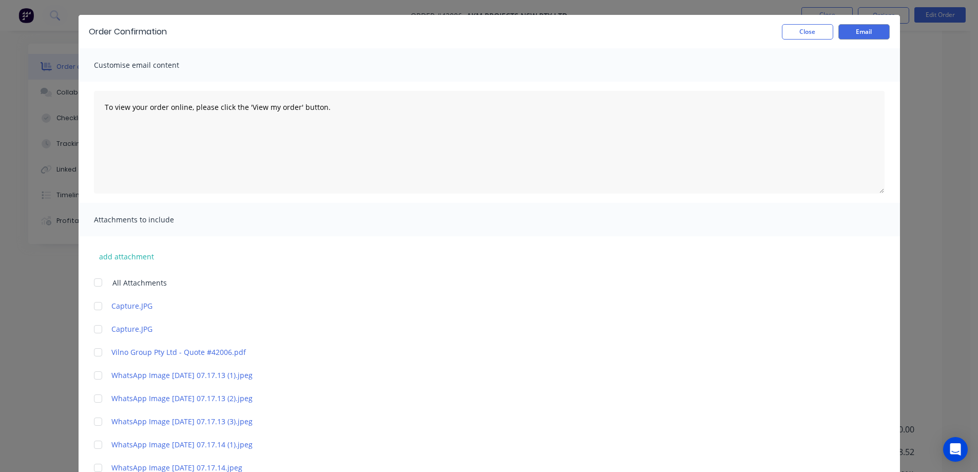
scroll to position [0, 0]
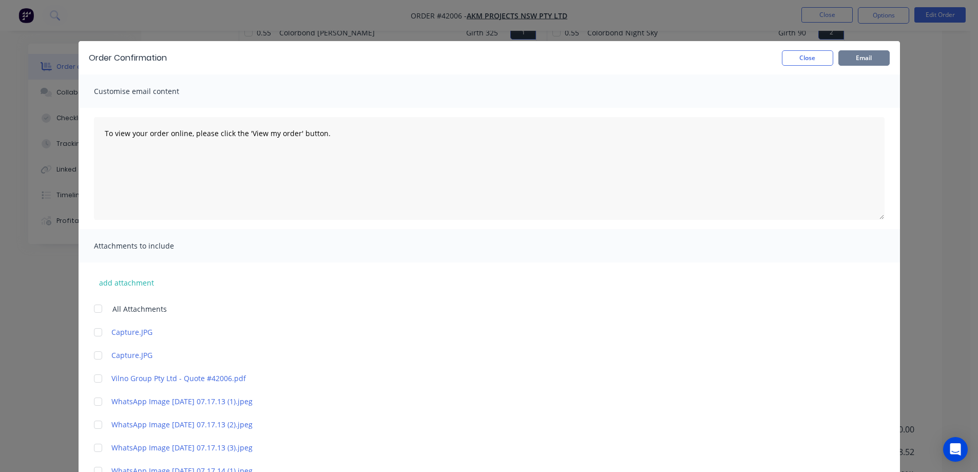
click at [855, 58] on button "Email" at bounding box center [863, 57] width 51 height 15
click at [817, 58] on button "Close" at bounding box center [807, 57] width 51 height 15
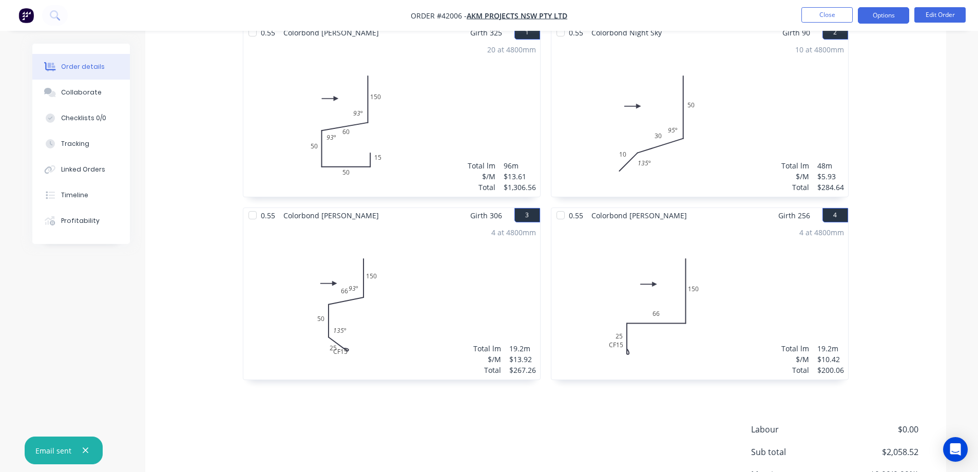
click at [869, 15] on button "Options" at bounding box center [883, 15] width 51 height 16
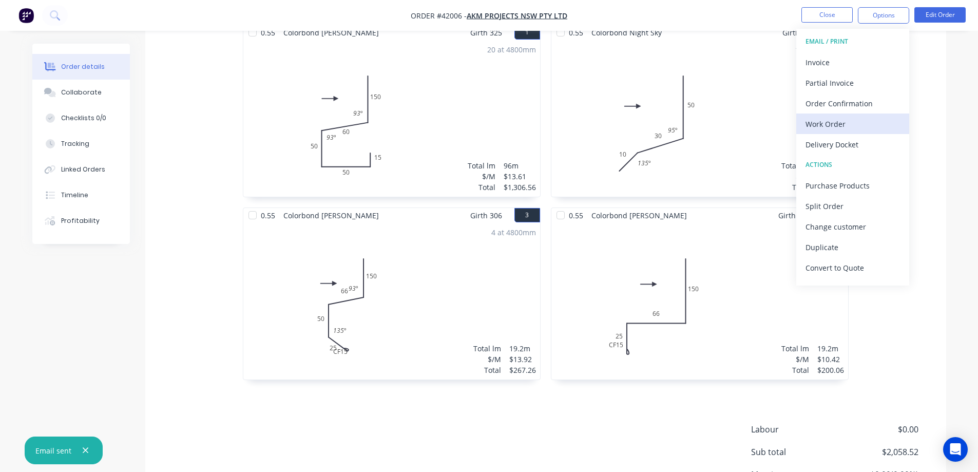
click at [833, 122] on div "Work Order" at bounding box center [853, 124] width 94 height 15
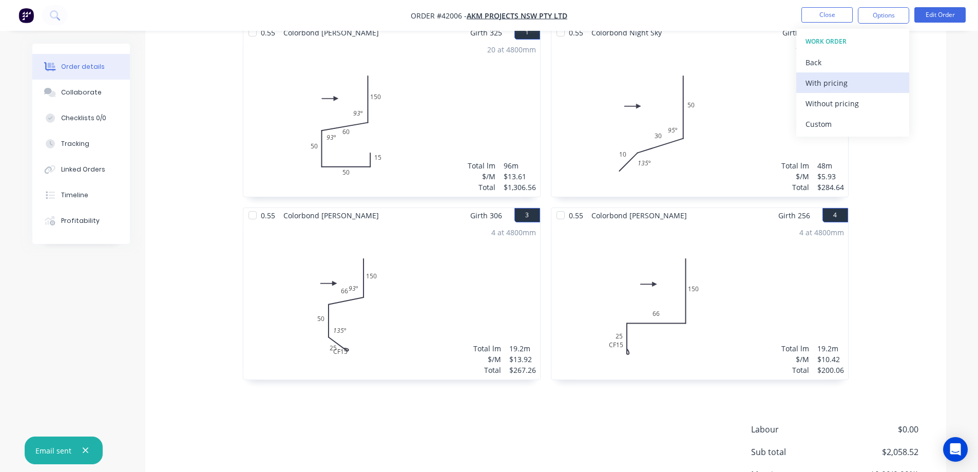
click at [846, 81] on div "With pricing" at bounding box center [853, 82] width 94 height 15
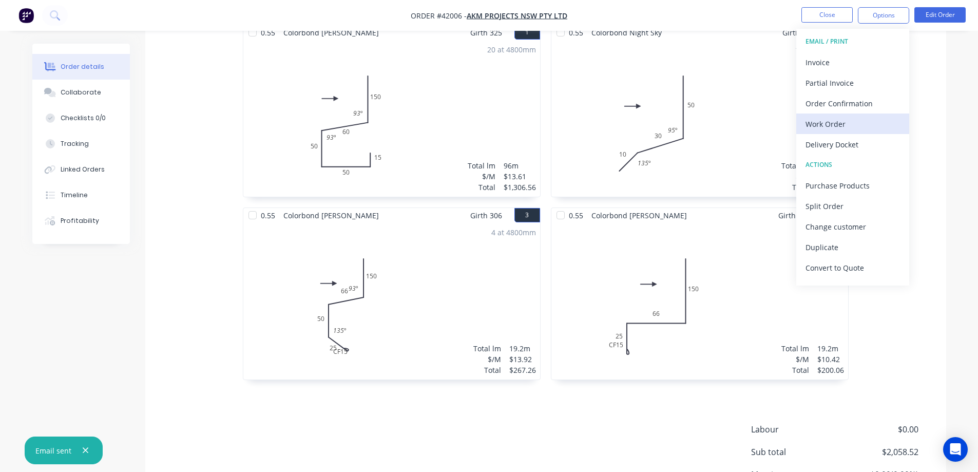
click at [815, 124] on div "Work Order" at bounding box center [853, 124] width 94 height 15
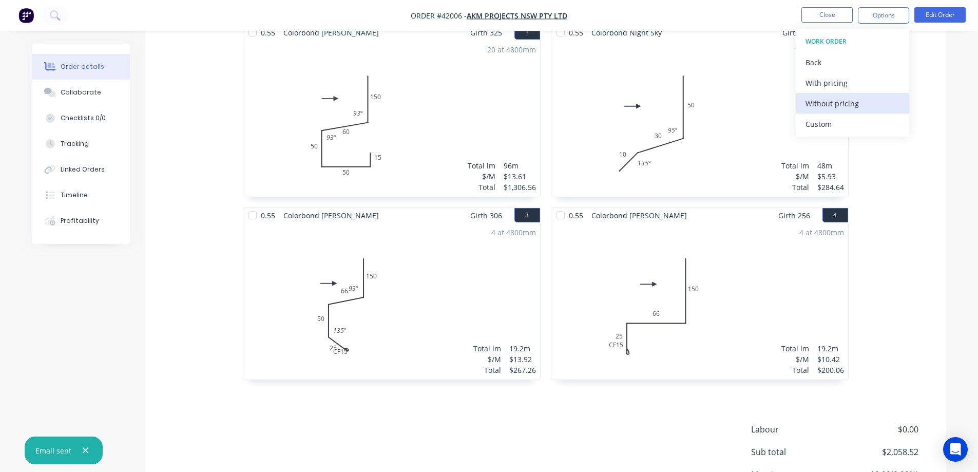
click at [838, 105] on div "Without pricing" at bounding box center [853, 103] width 94 height 15
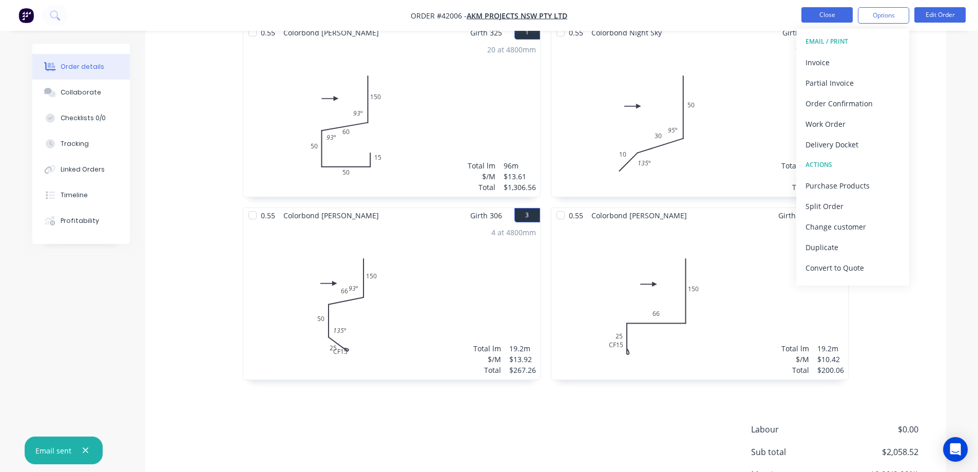
click at [813, 15] on button "Close" at bounding box center [826, 14] width 51 height 15
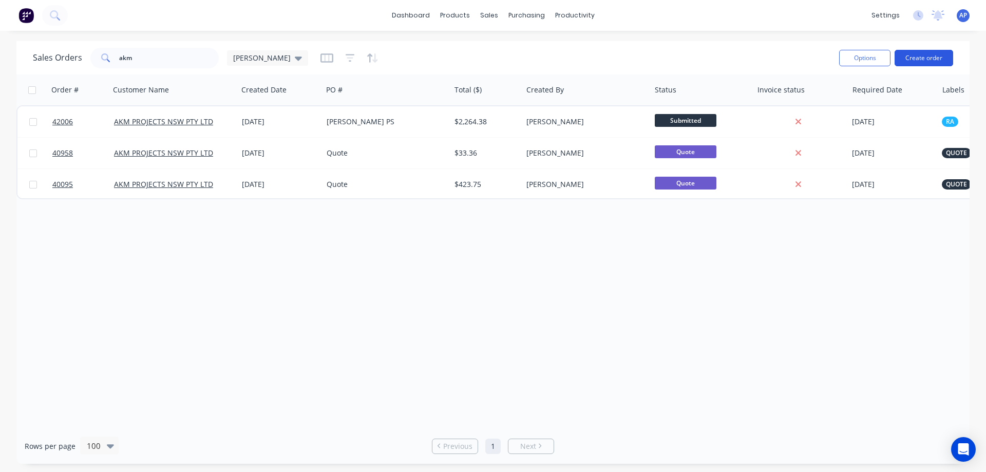
click at [924, 54] on button "Create order" at bounding box center [923, 58] width 59 height 16
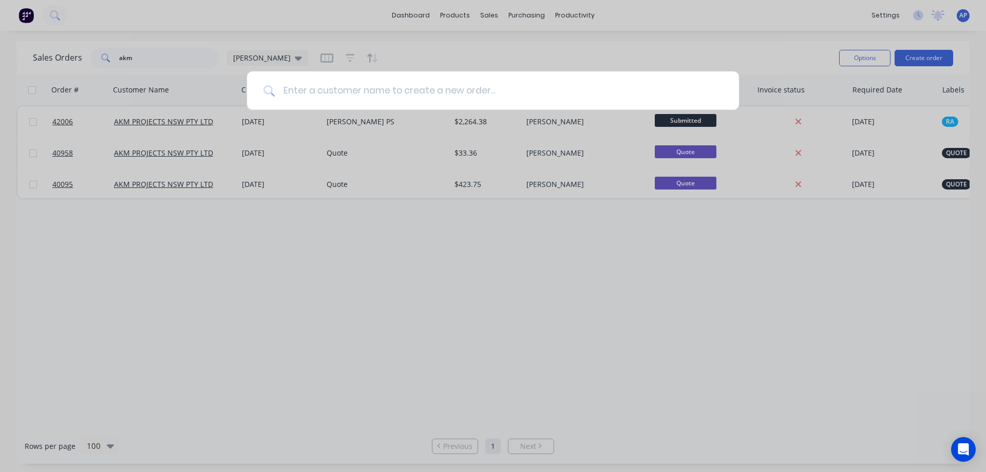
click at [419, 100] on input at bounding box center [499, 90] width 448 height 39
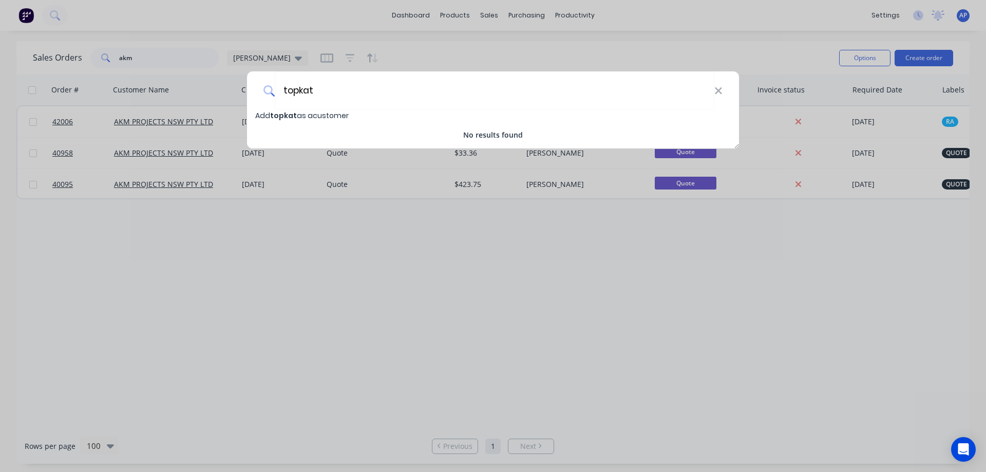
drag, startPoint x: 332, startPoint y: 91, endPoint x: 270, endPoint y: 96, distance: 62.3
click at [270, 96] on div "topkat" at bounding box center [493, 90] width 492 height 39
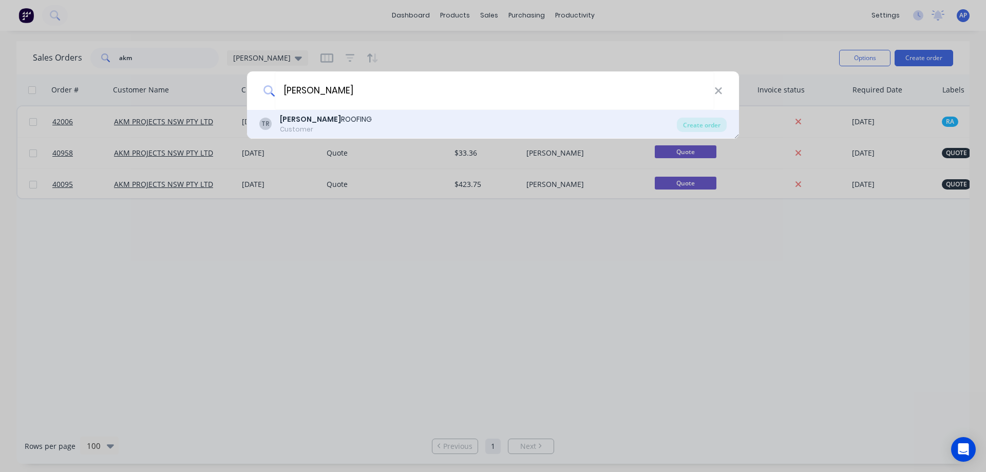
type input "tomkat"
click at [302, 120] on b "TOMKAT" at bounding box center [310, 119] width 61 height 10
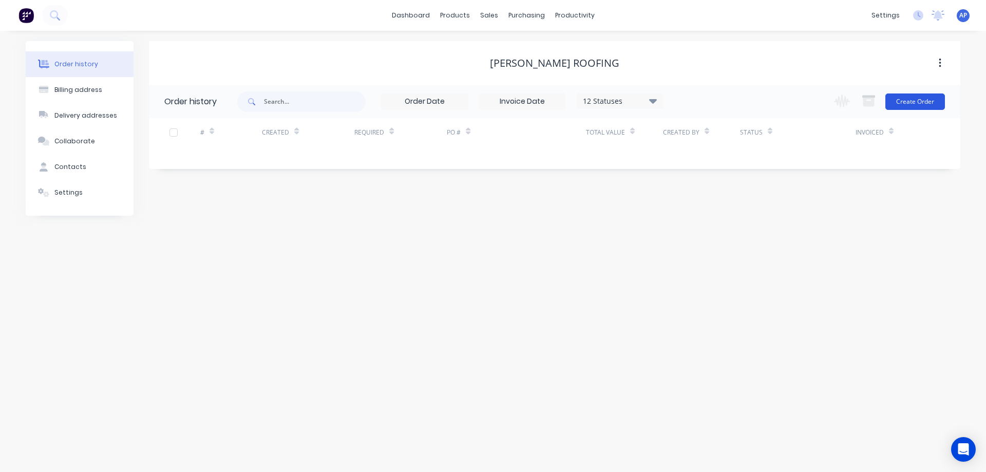
click at [919, 97] on button "Create Order" at bounding box center [915, 101] width 60 height 16
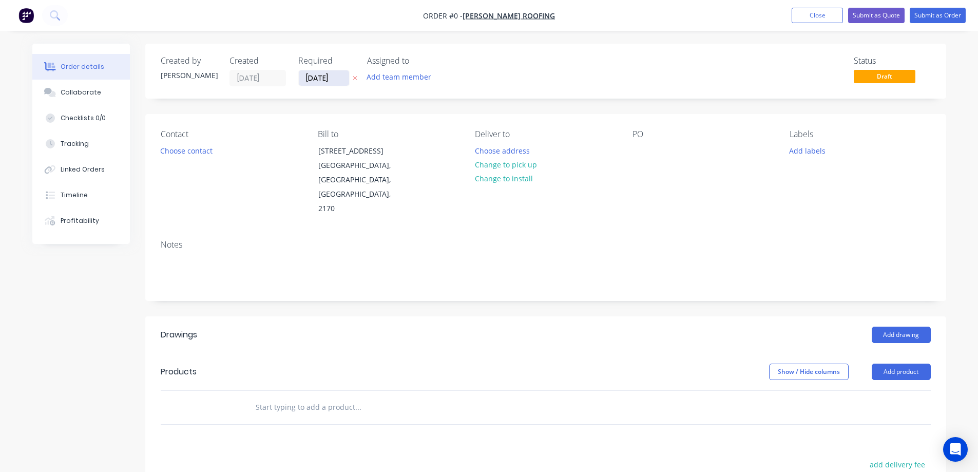
click at [330, 79] on input "[DATE]" at bounding box center [324, 77] width 50 height 15
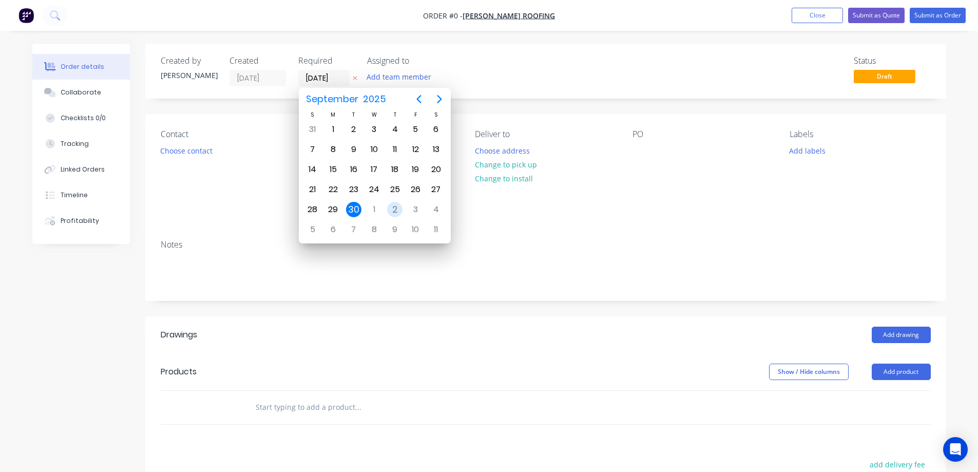
click at [393, 211] on div "2" at bounding box center [394, 209] width 15 height 15
type input "[DATE]"
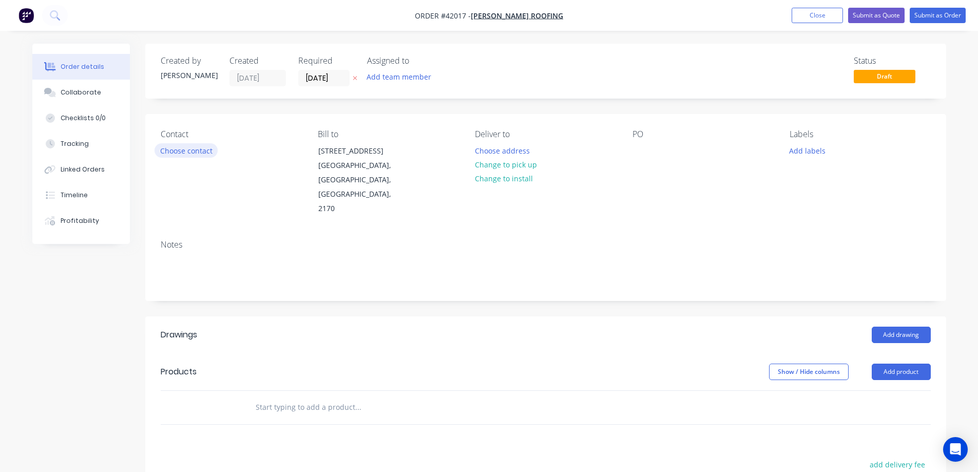
click at [201, 148] on button "Choose contact" at bounding box center [186, 150] width 63 height 14
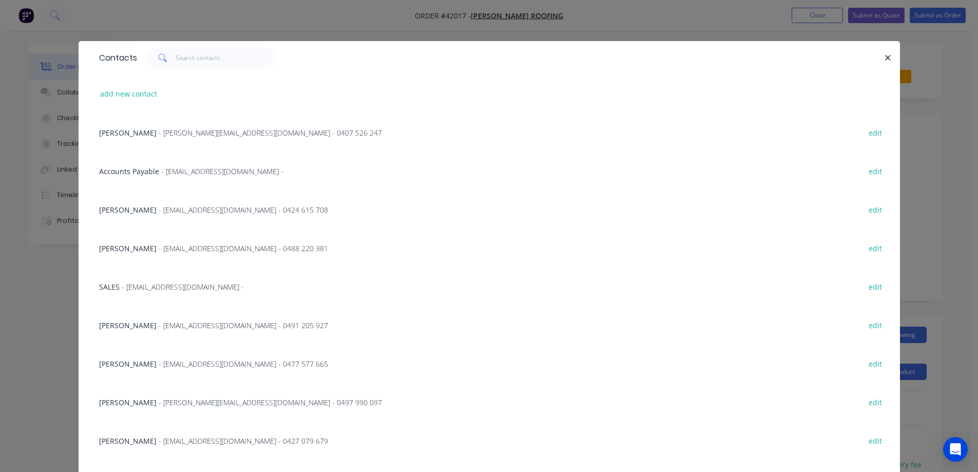
click at [174, 284] on span "- info@tomkatroofing.com.au -" at bounding box center [183, 287] width 122 height 10
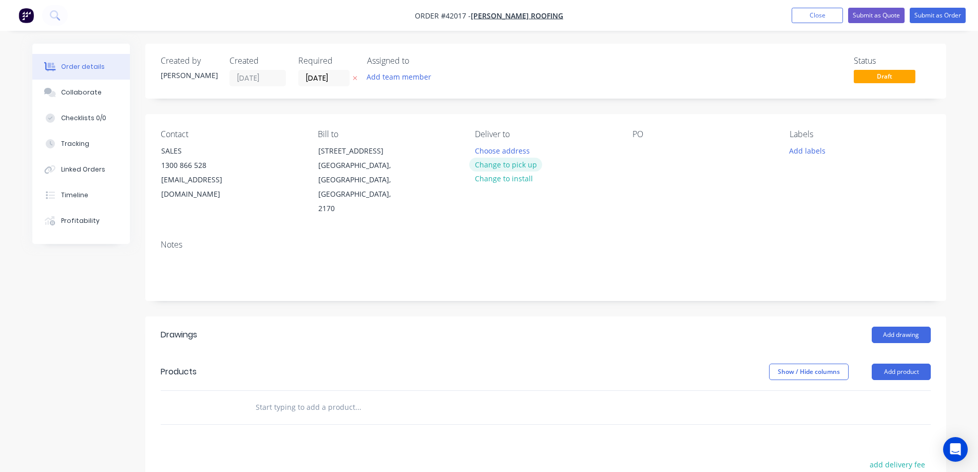
click at [529, 165] on button "Change to pick up" at bounding box center [505, 165] width 73 height 14
click at [641, 154] on div at bounding box center [641, 150] width 16 height 15
click at [800, 149] on button "Add labels" at bounding box center [807, 150] width 47 height 14
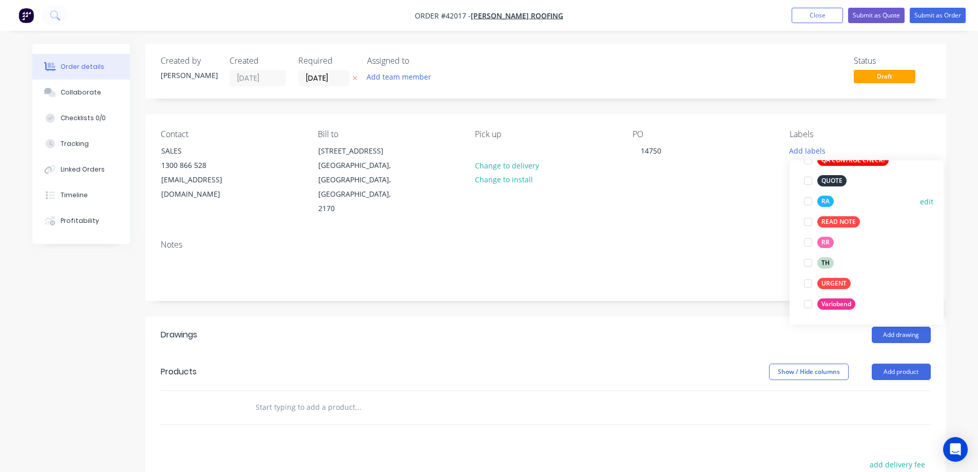
click at [808, 201] on div at bounding box center [808, 201] width 21 height 21
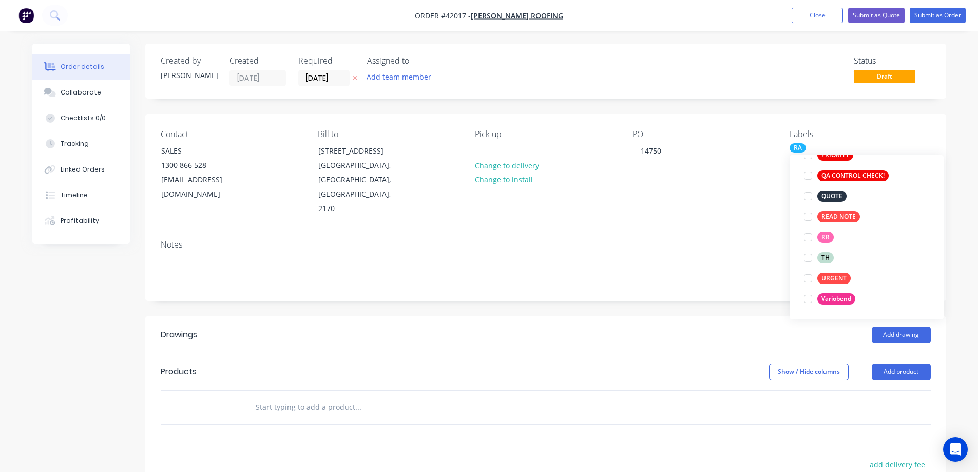
scroll to position [41, 0]
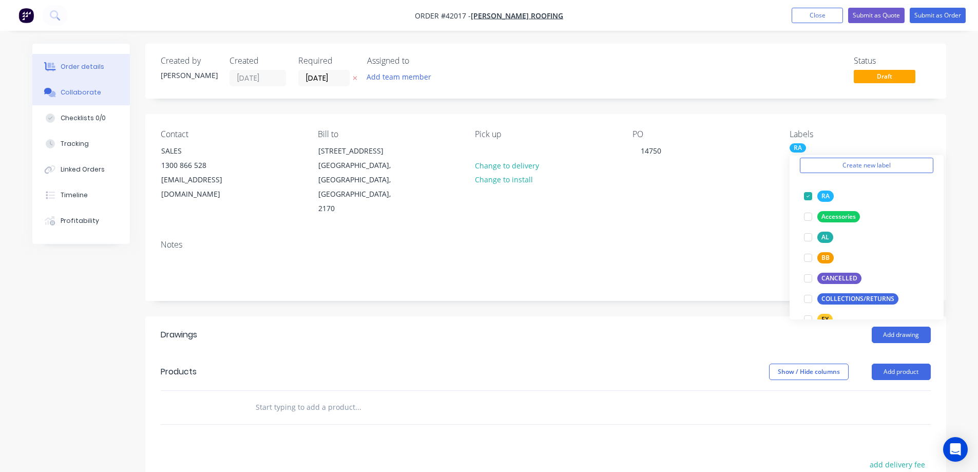
click at [90, 101] on button "Collaborate" at bounding box center [81, 93] width 98 height 26
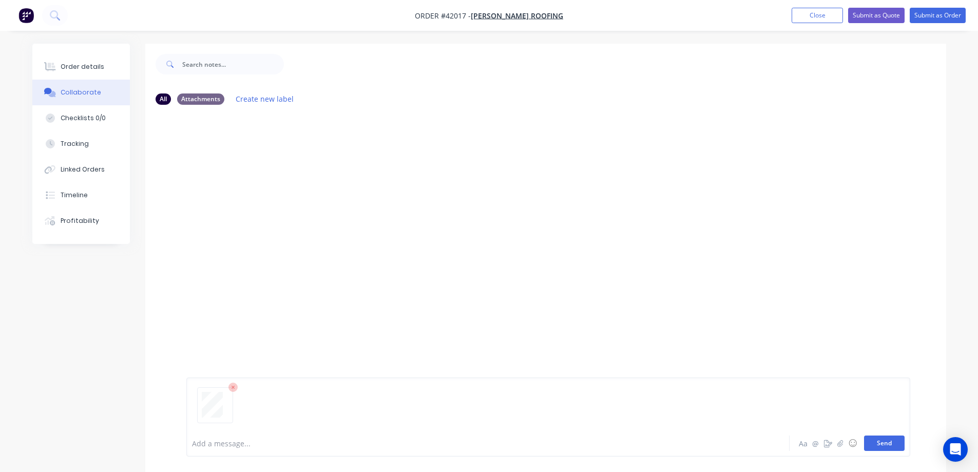
click at [886, 446] on button "Send" at bounding box center [884, 442] width 41 height 15
click at [880, 442] on button "Send" at bounding box center [884, 442] width 41 height 15
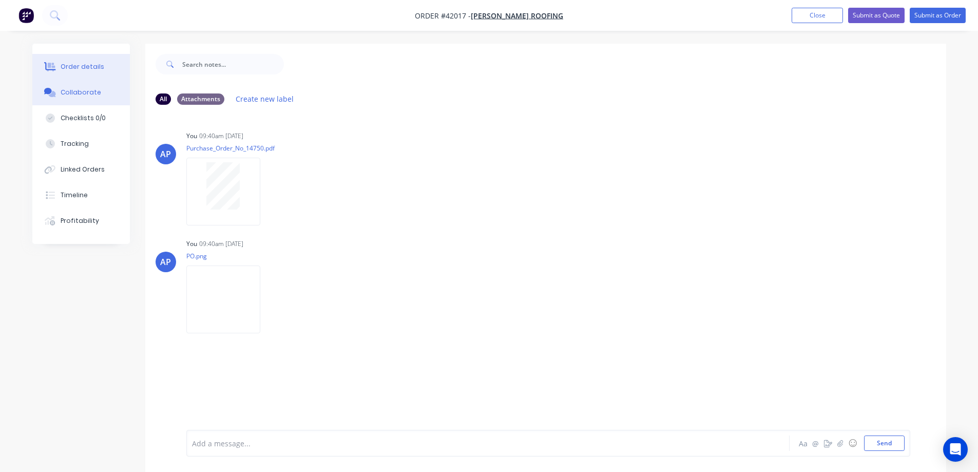
click at [99, 69] on div "Order details" at bounding box center [83, 66] width 44 height 9
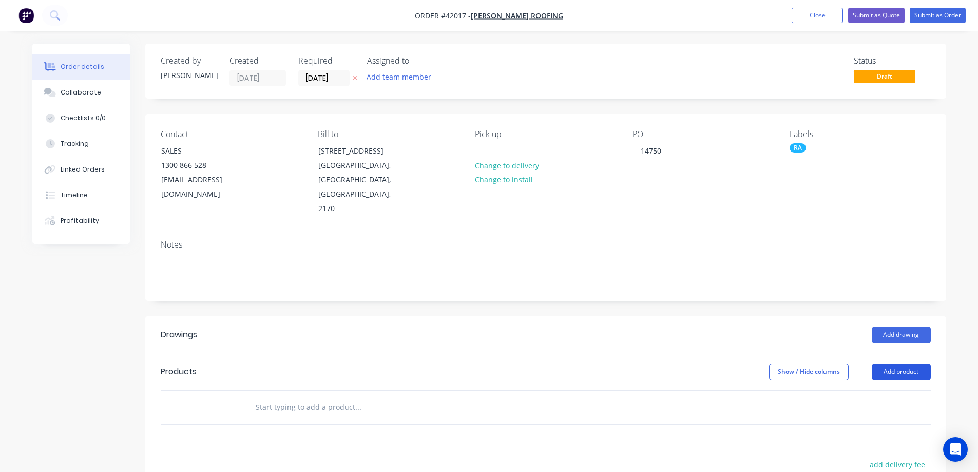
click at [900, 364] on button "Add product" at bounding box center [901, 372] width 59 height 16
click at [888, 390] on div "Product catalogue" at bounding box center [882, 397] width 79 height 15
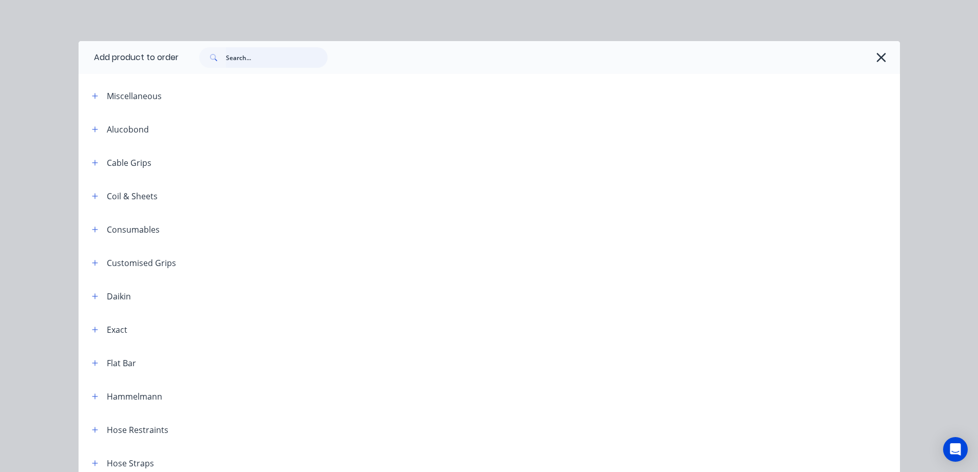
click at [285, 59] on input "text" at bounding box center [277, 57] width 102 height 21
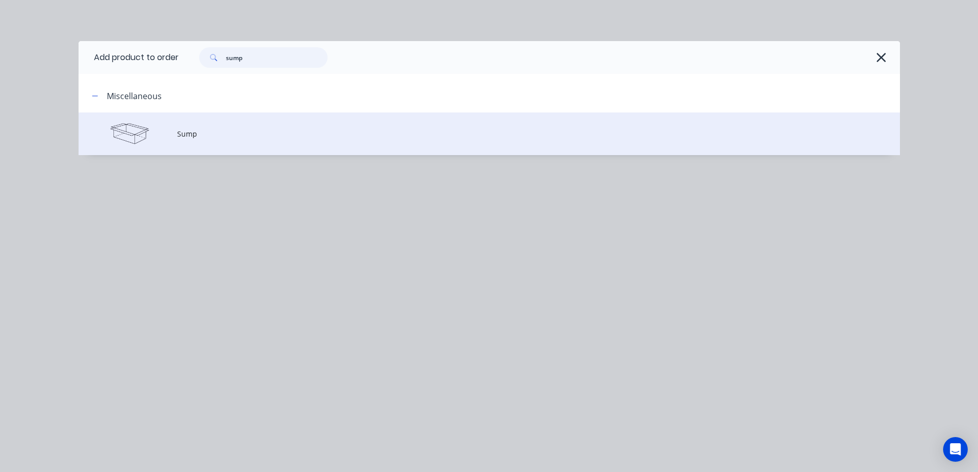
type input "sump"
click at [220, 125] on td "Sump" at bounding box center [538, 133] width 723 height 43
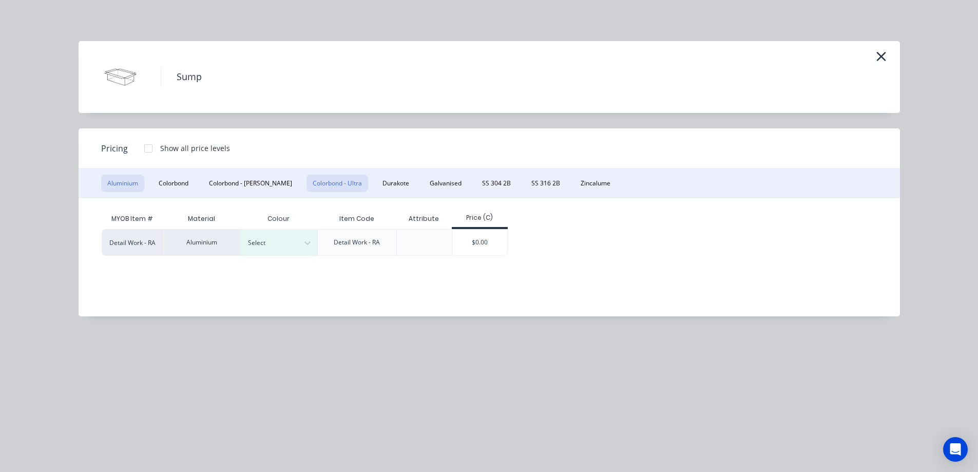
click at [307, 179] on button "Colorbond - Ultra" at bounding box center [338, 183] width 62 height 17
click at [179, 182] on button "Colorbond" at bounding box center [173, 183] width 42 height 17
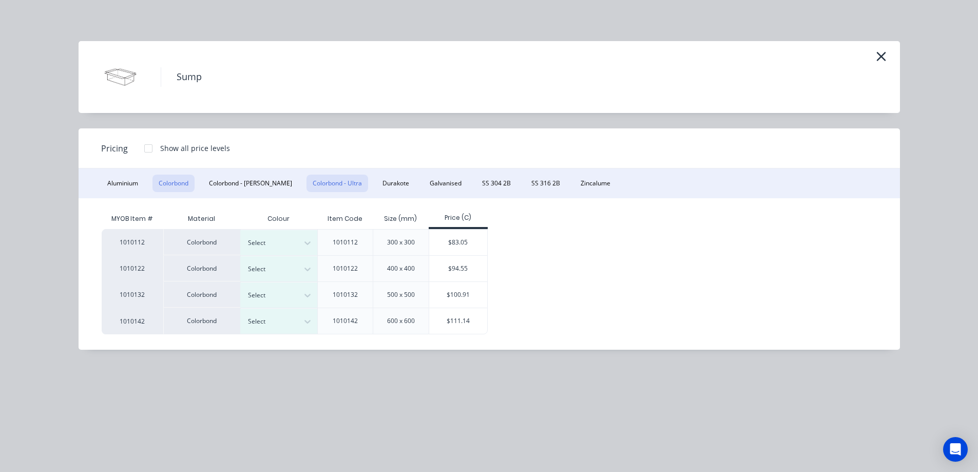
click at [311, 183] on button "Colorbond - Ultra" at bounding box center [338, 183] width 62 height 17
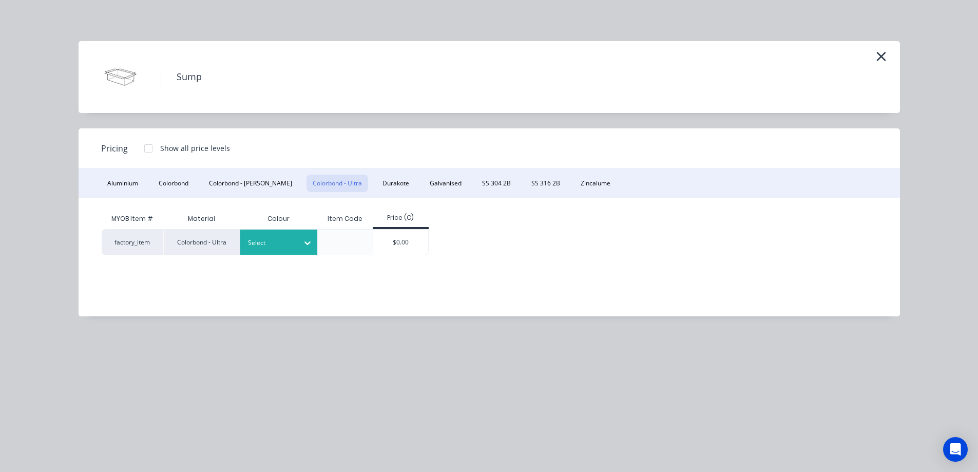
click at [301, 242] on div at bounding box center [307, 243] width 18 height 16
click at [402, 240] on div "$0.00" at bounding box center [400, 242] width 55 height 25
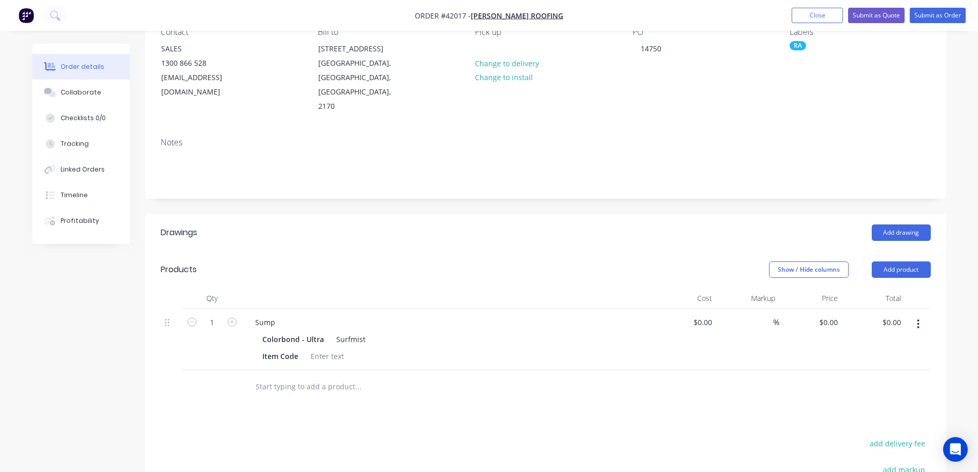
scroll to position [103, 0]
click at [832, 314] on input "0" at bounding box center [830, 321] width 24 height 15
type input "131.18"
type input "$131.18"
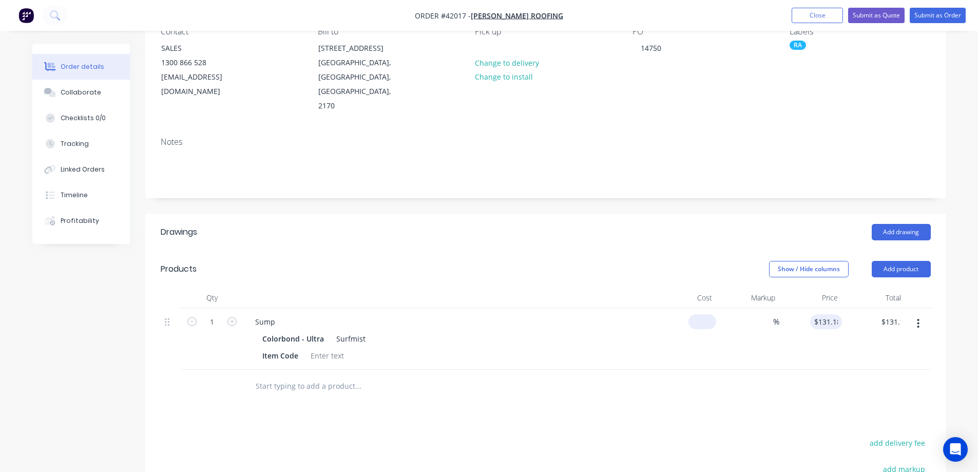
click at [704, 314] on div "$0.00" at bounding box center [703, 321] width 28 height 15
type input "$0.00"
click at [216, 314] on input "1" at bounding box center [212, 321] width 27 height 15
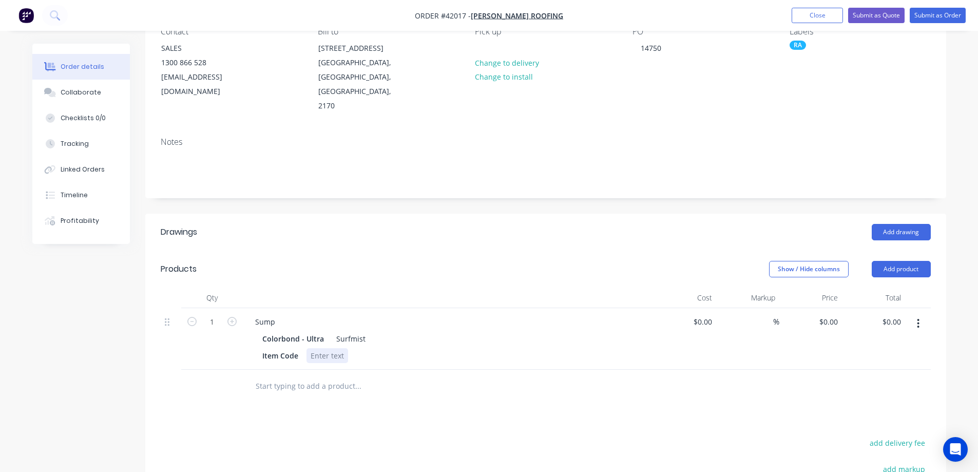
click at [316, 348] on div at bounding box center [328, 355] width 42 height 15
drag, startPoint x: 299, startPoint y: 328, endPoint x: 246, endPoint y: 336, distance: 54.0
click at [246, 336] on div "Sump Colorbond - Ultra Surfmist Item Code" at bounding box center [448, 339] width 411 height 62
click at [334, 348] on div at bounding box center [332, 355] width 42 height 15
click at [350, 339] on div "Sump Colorbond - Ultra Surfmist Description 400 x 420 x 150 deep with 20mm flan…" at bounding box center [448, 339] width 411 height 62
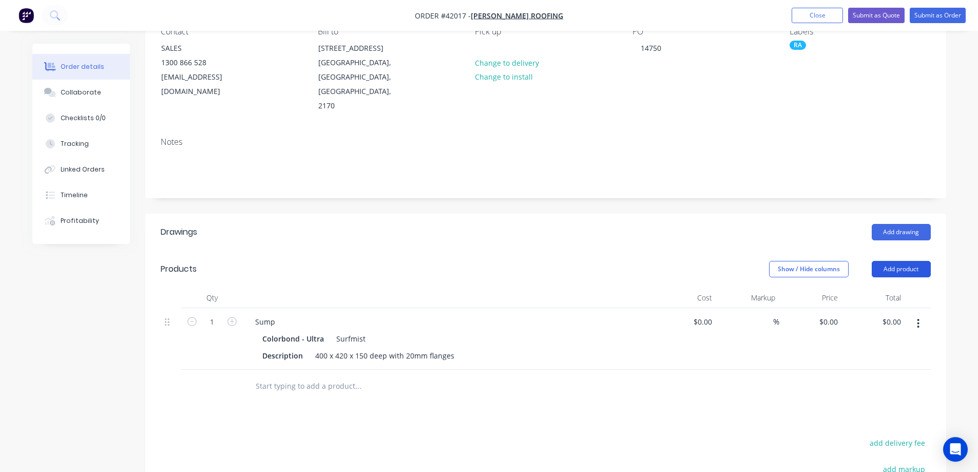
click at [901, 261] on button "Add product" at bounding box center [901, 269] width 59 height 16
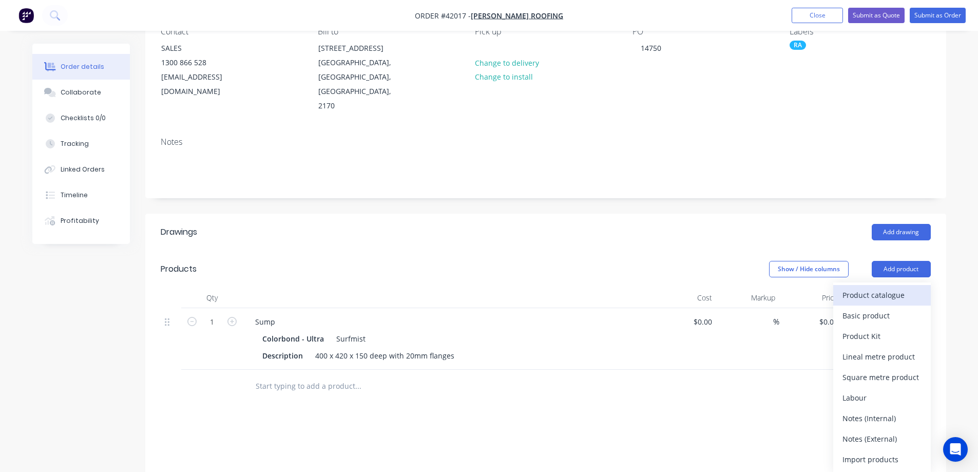
click at [897, 288] on div "Product catalogue" at bounding box center [882, 295] width 79 height 15
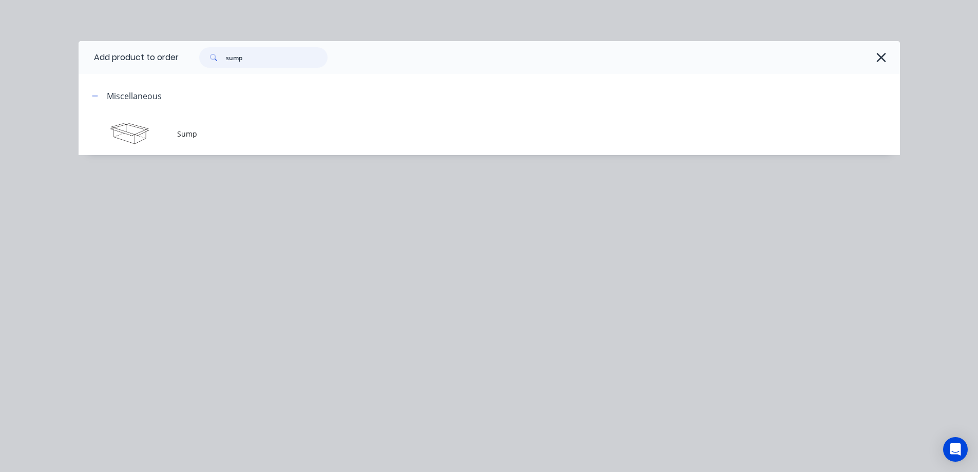
drag, startPoint x: 251, startPoint y: 58, endPoint x: 220, endPoint y: 66, distance: 31.9
click at [220, 66] on div "sump" at bounding box center [263, 57] width 128 height 21
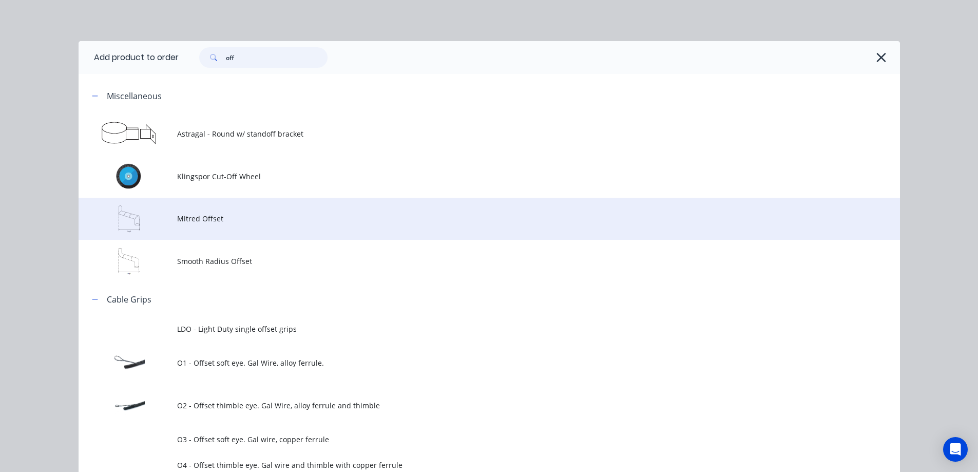
type input "off"
click at [221, 222] on span "Mitred Offset" at bounding box center [466, 218] width 578 height 11
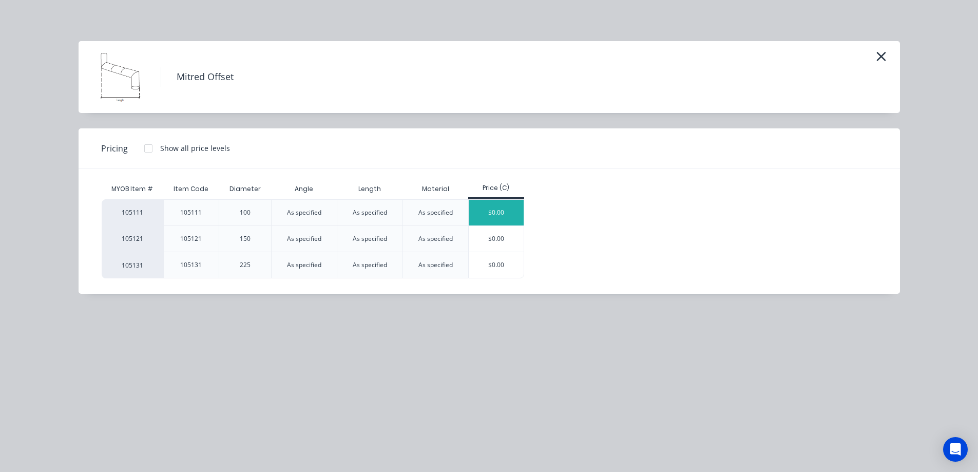
click at [488, 212] on div "$0.00" at bounding box center [496, 213] width 55 height 26
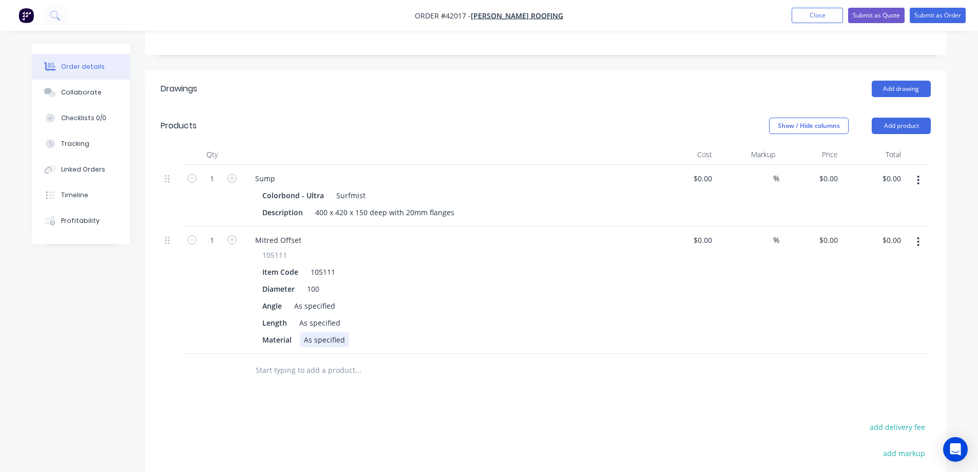
scroll to position [257, 0]
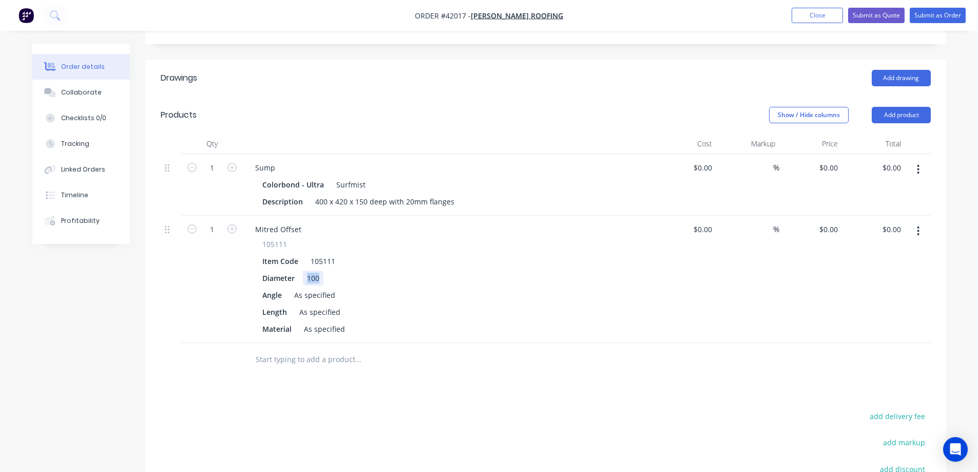
drag, startPoint x: 322, startPoint y: 251, endPoint x: 301, endPoint y: 256, distance: 21.6
click at [301, 271] on div "Diameter 100" at bounding box center [446, 278] width 376 height 15
click at [355, 271] on div "Diameter 90" at bounding box center [446, 278] width 376 height 15
drag, startPoint x: 334, startPoint y: 266, endPoint x: 287, endPoint y: 270, distance: 47.4
click at [287, 288] on div "Angle As specified" at bounding box center [446, 295] width 376 height 15
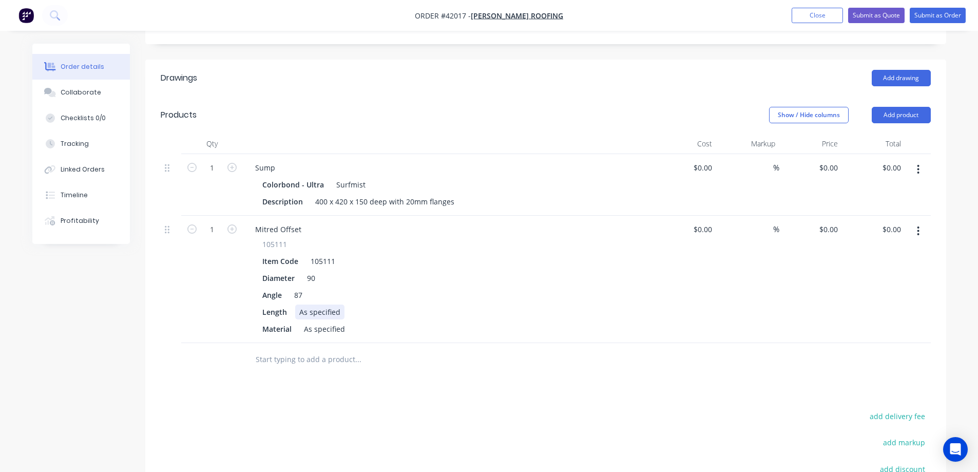
click at [374, 304] on div "Length As specified" at bounding box center [446, 311] width 376 height 15
drag, startPoint x: 337, startPoint y: 283, endPoint x: 294, endPoint y: 286, distance: 43.3
click at [295, 304] on div "As specified" at bounding box center [319, 311] width 49 height 15
drag, startPoint x: 345, startPoint y: 301, endPoint x: 298, endPoint y: 310, distance: 47.5
click at [298, 310] on div "Mitred Offset 105111 Item Code 105111 Diameter 90 Angle 87 Length as per drawin…" at bounding box center [448, 279] width 411 height 127
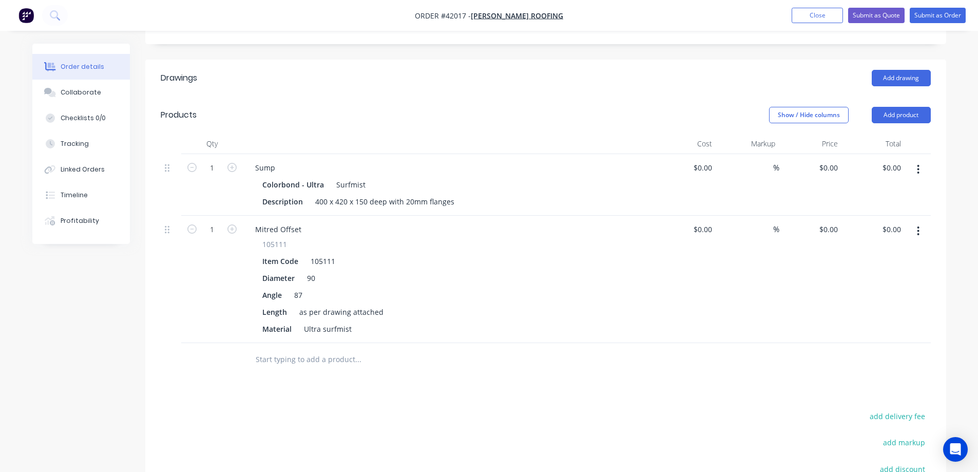
click at [343, 349] on div "Drawings Add drawing Products Show / Hide columns Add product Qty Cost Markup P…" at bounding box center [545, 341] width 801 height 563
click at [299, 304] on div "as per drawing attached" at bounding box center [341, 311] width 92 height 15
click at [416, 343] on div at bounding box center [428, 359] width 370 height 33
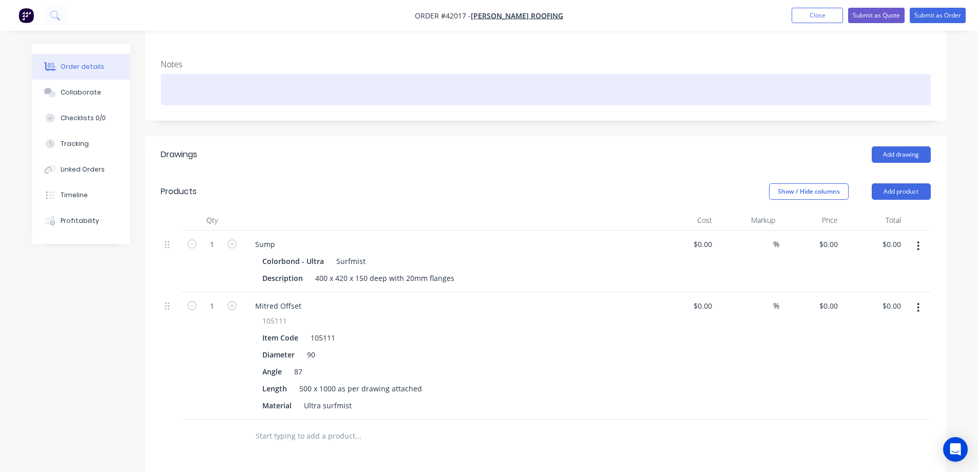
scroll to position [103, 0]
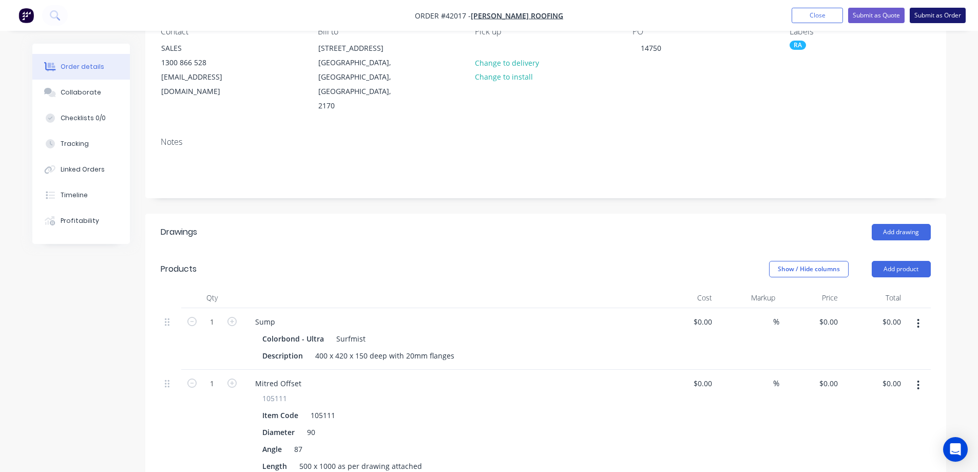
click at [925, 14] on button "Submit as Order" at bounding box center [938, 15] width 56 height 15
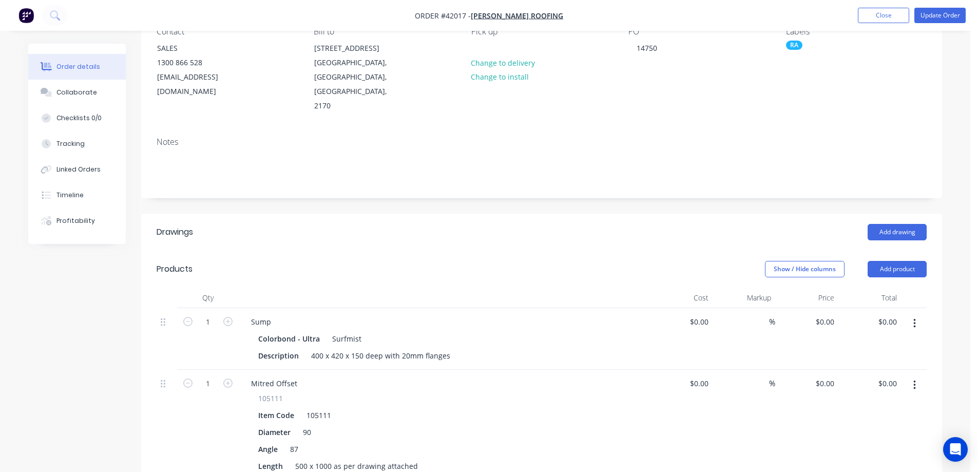
scroll to position [0, 0]
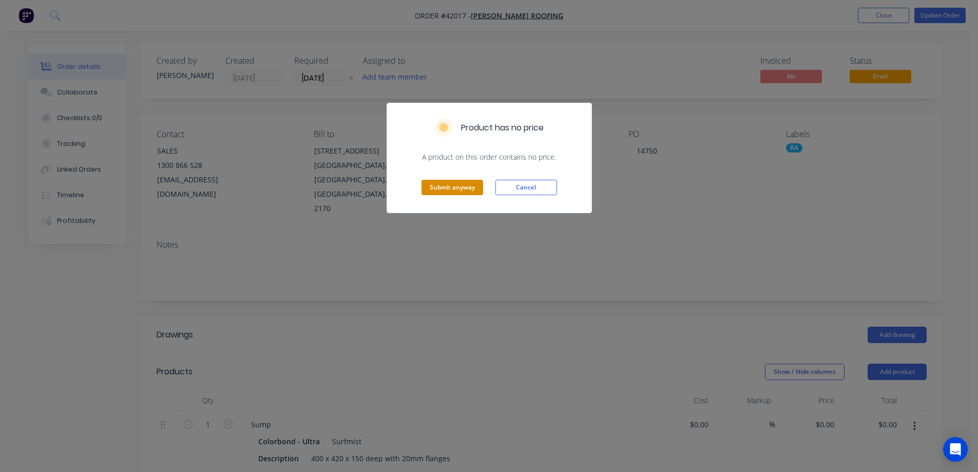
click at [467, 186] on button "Submit anyway" at bounding box center [453, 187] width 62 height 15
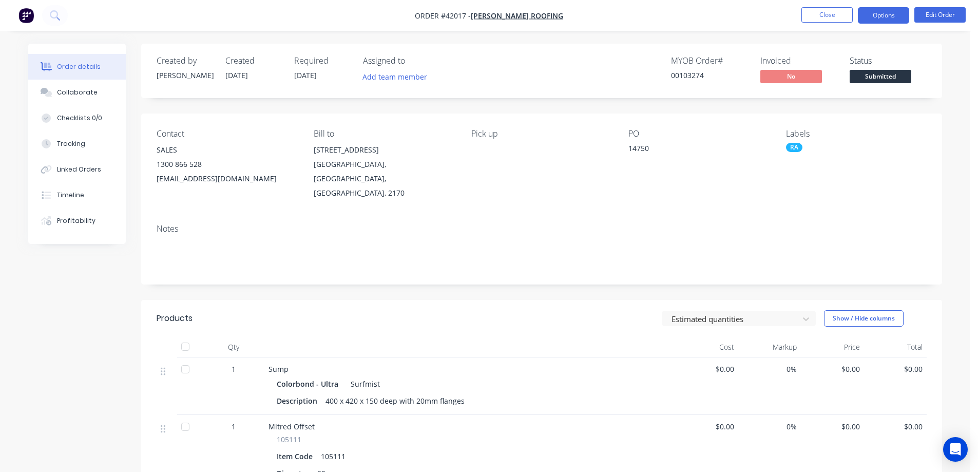
click at [874, 12] on button "Options" at bounding box center [883, 15] width 51 height 16
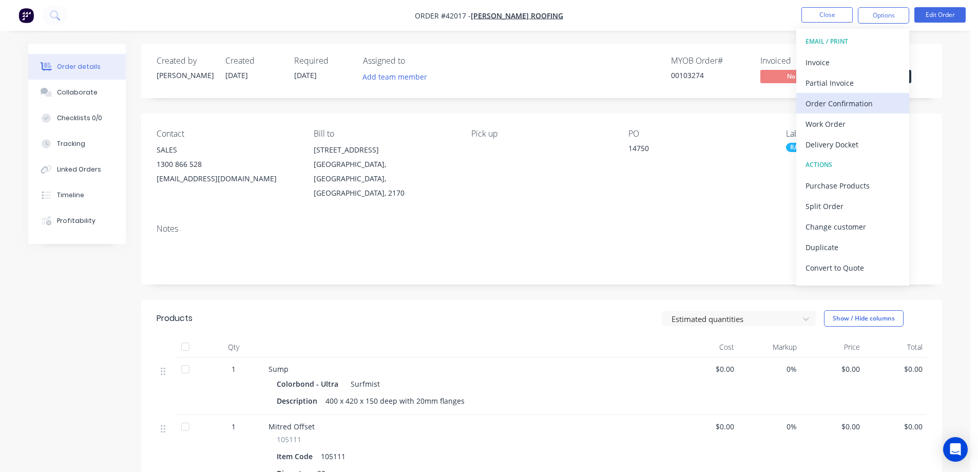
click at [852, 102] on div "Order Confirmation" at bounding box center [853, 103] width 94 height 15
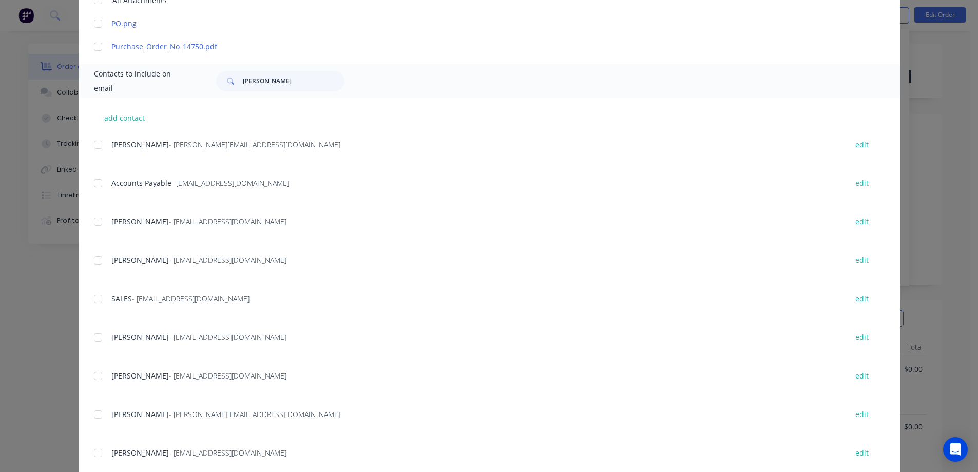
scroll to position [374, 0]
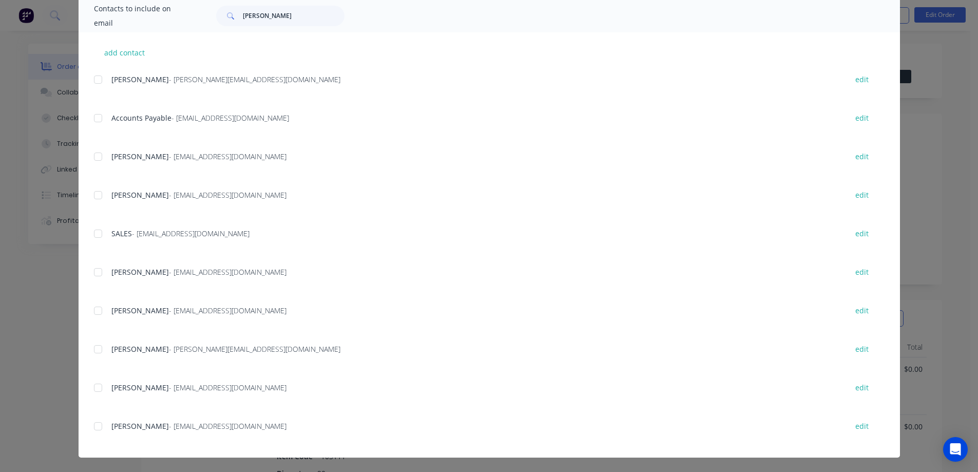
click at [97, 233] on div at bounding box center [98, 233] width 21 height 21
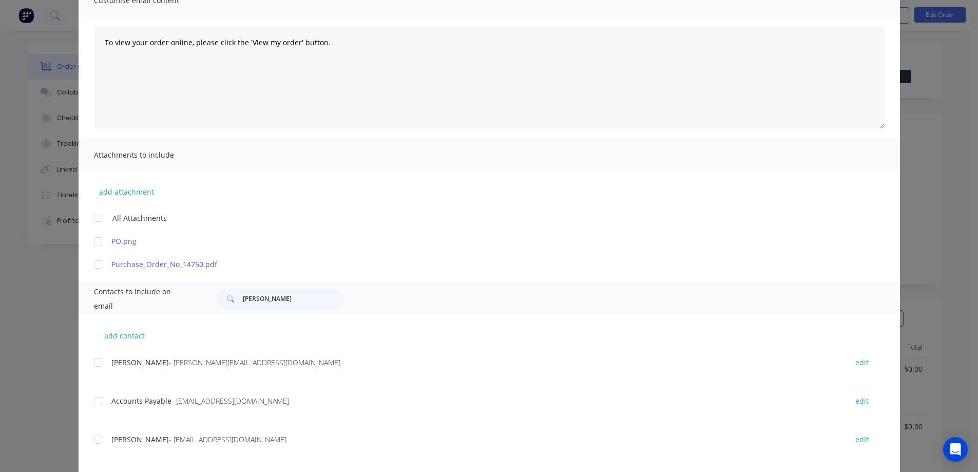
scroll to position [14, 0]
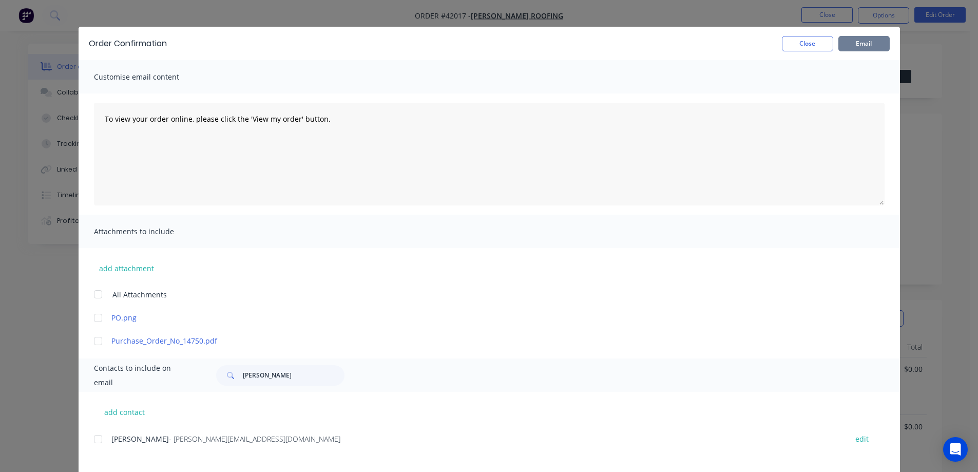
click at [850, 47] on button "Email" at bounding box center [863, 43] width 51 height 15
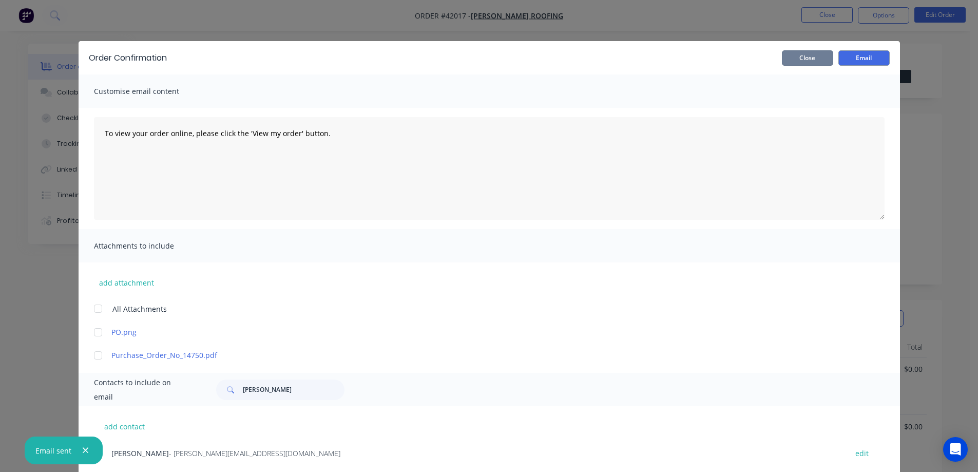
drag, startPoint x: 820, startPoint y: 60, endPoint x: 834, endPoint y: 44, distance: 21.1
click at [820, 59] on button "Close" at bounding box center [807, 57] width 51 height 15
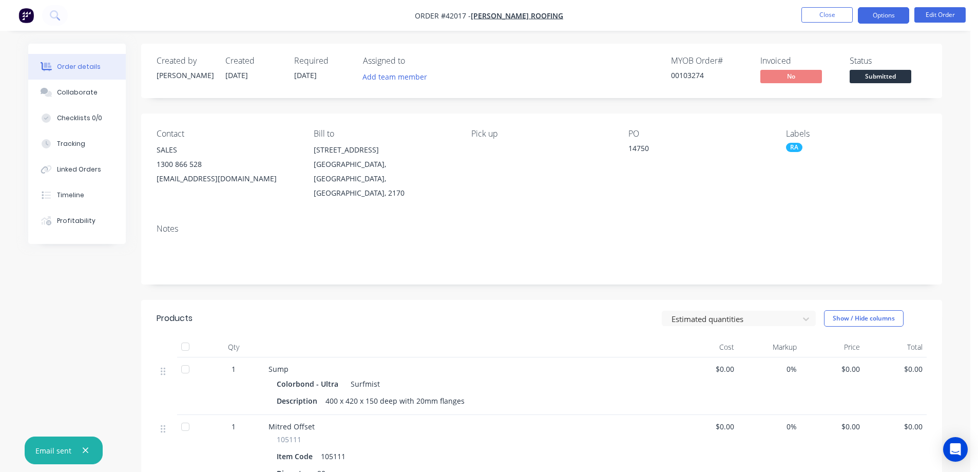
click at [875, 18] on button "Options" at bounding box center [883, 15] width 51 height 16
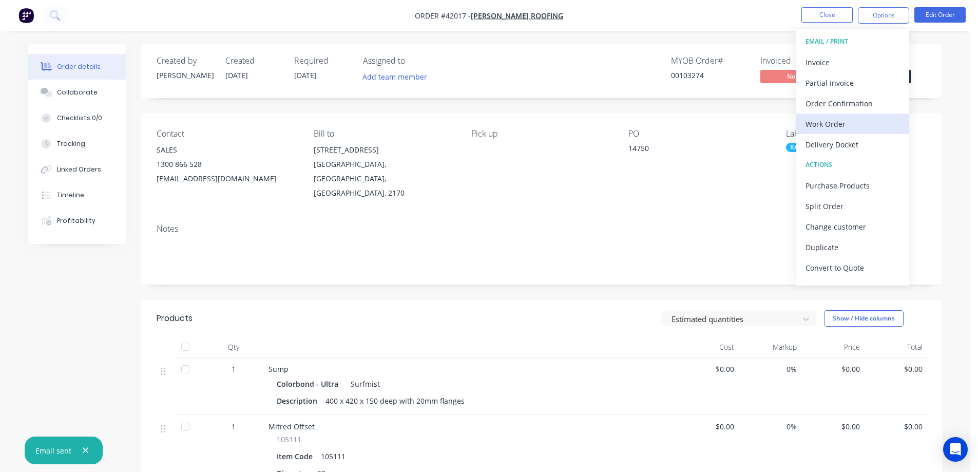
click at [836, 123] on div "Work Order" at bounding box center [853, 124] width 94 height 15
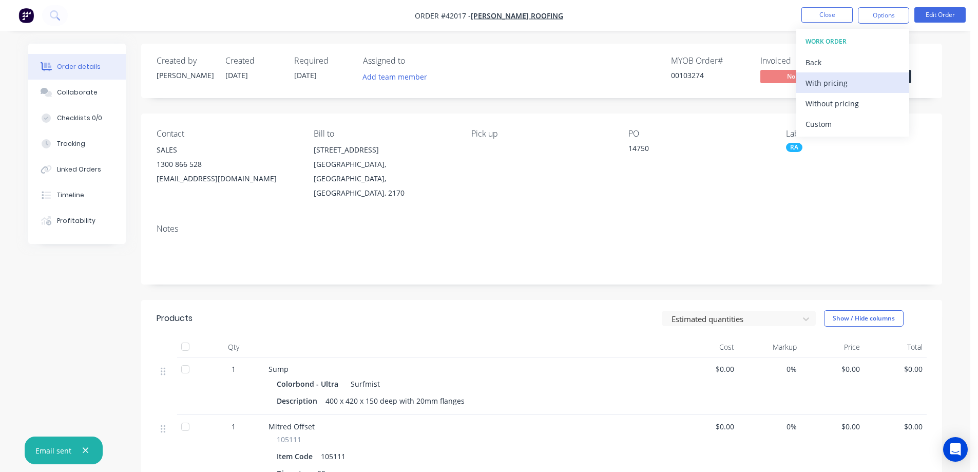
click at [848, 88] on div "With pricing" at bounding box center [853, 82] width 94 height 15
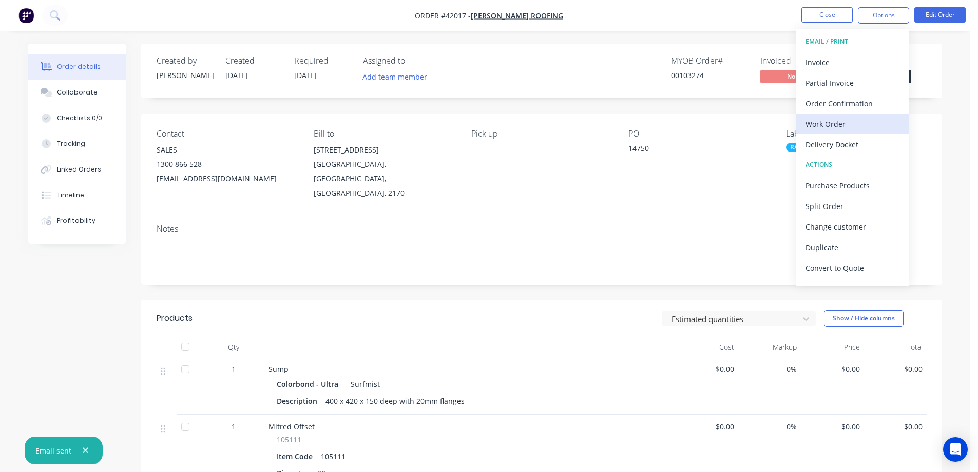
click at [828, 125] on div "Work Order" at bounding box center [853, 124] width 94 height 15
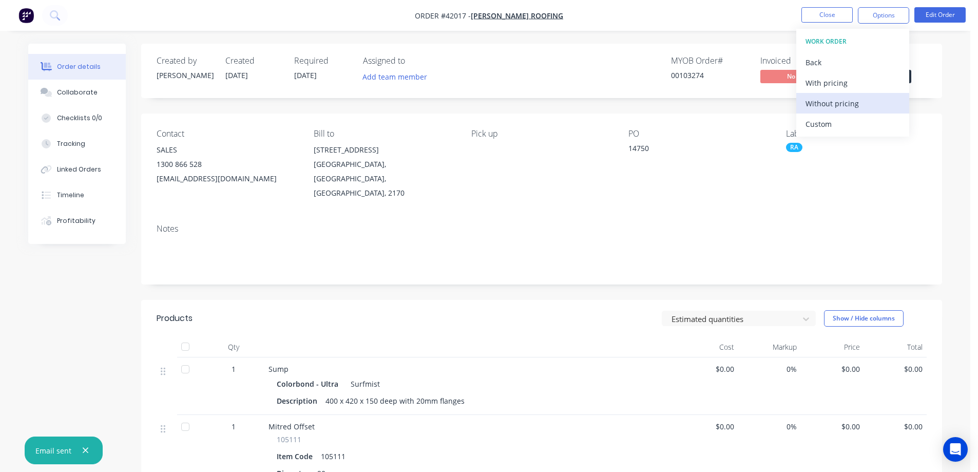
click at [849, 103] on div "Without pricing" at bounding box center [853, 103] width 94 height 15
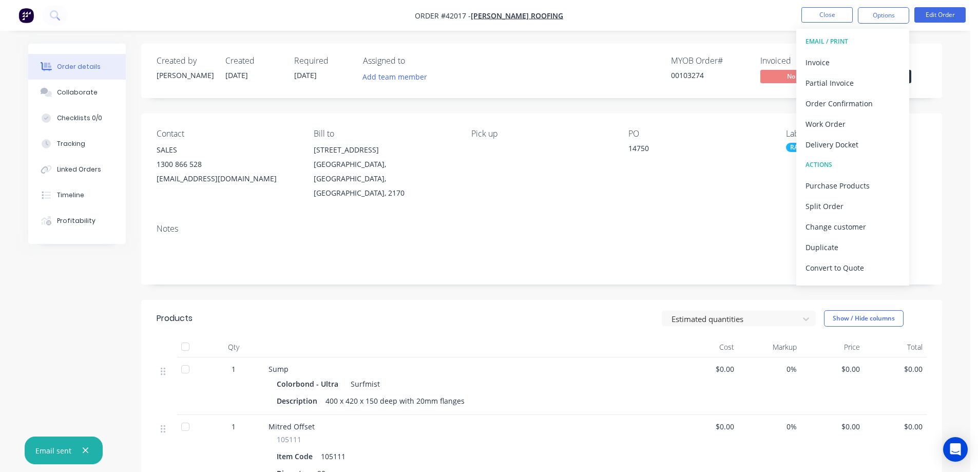
drag, startPoint x: 818, startPoint y: 12, endPoint x: 979, endPoint y: 7, distance: 160.3
click at [819, 12] on button "Close" at bounding box center [826, 14] width 51 height 15
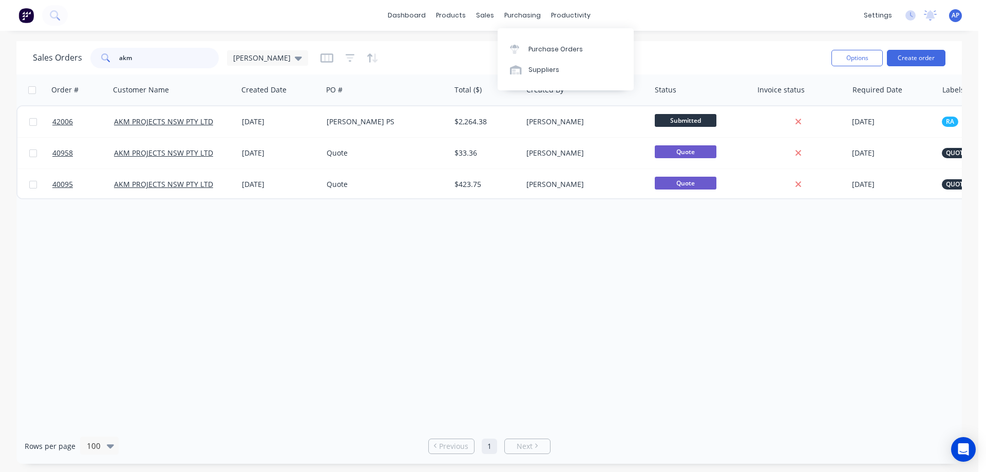
drag, startPoint x: 148, startPoint y: 56, endPoint x: 106, endPoint y: 61, distance: 42.9
click at [106, 61] on div "akm" at bounding box center [154, 58] width 128 height 21
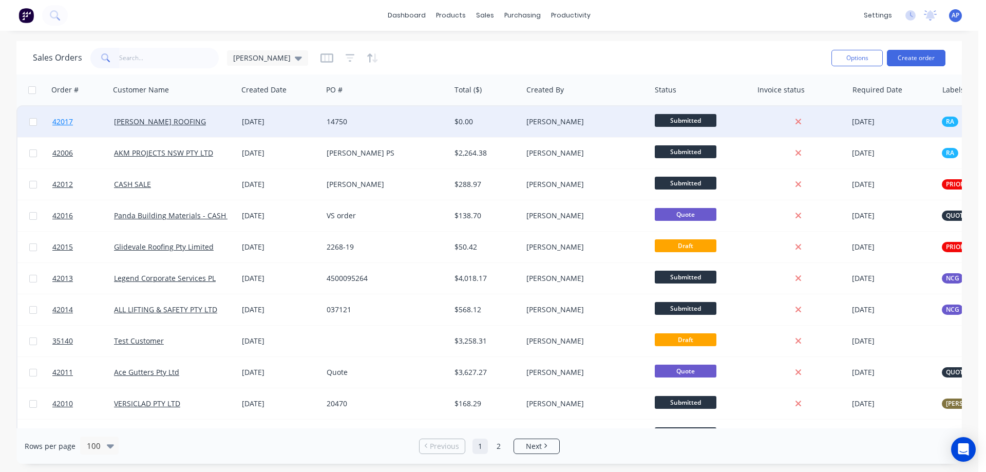
click at [57, 125] on span "42017" at bounding box center [62, 122] width 21 height 10
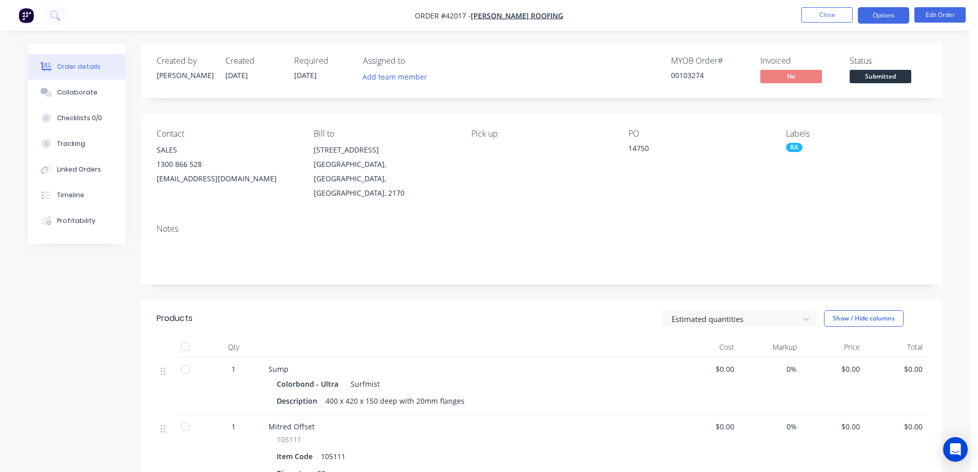
drag, startPoint x: 883, startPoint y: 10, endPoint x: 890, endPoint y: 9, distance: 7.4
click at [883, 10] on button "Options" at bounding box center [883, 15] width 51 height 16
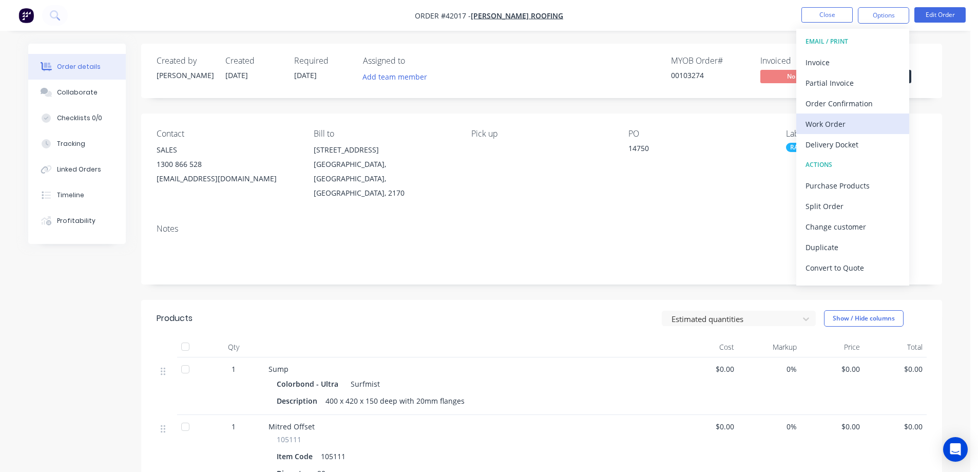
click at [835, 123] on div "Work Order" at bounding box center [853, 124] width 94 height 15
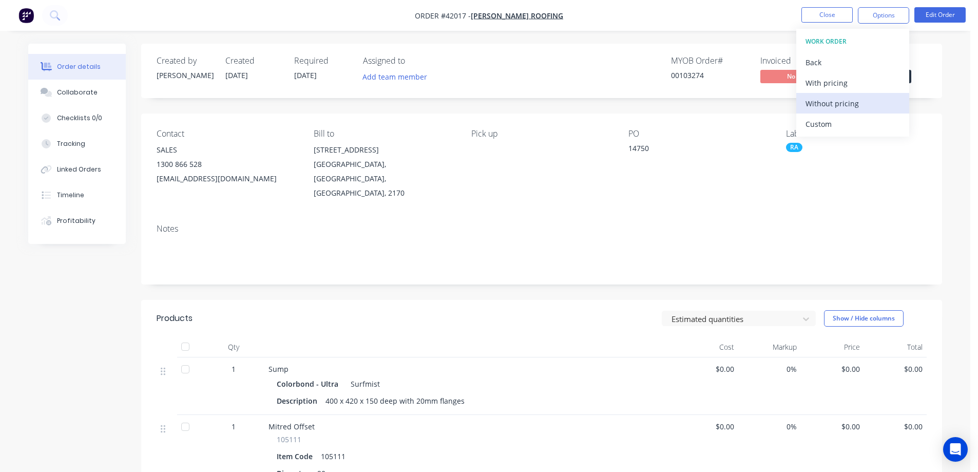
click at [872, 100] on div "Without pricing" at bounding box center [853, 103] width 94 height 15
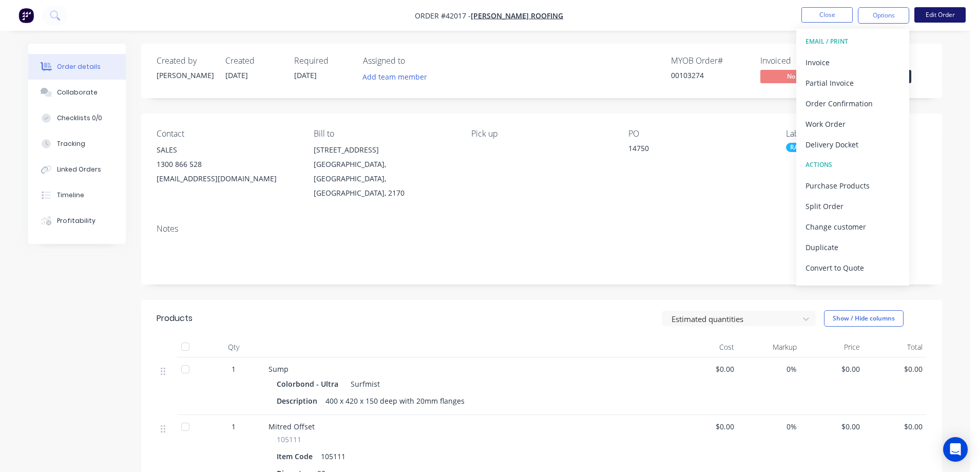
click at [949, 12] on button "Edit Order" at bounding box center [939, 14] width 51 height 15
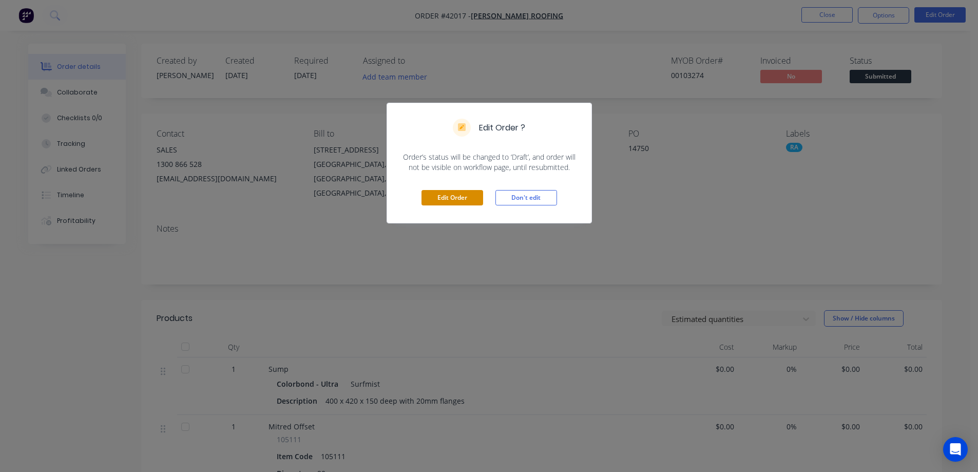
click at [469, 197] on button "Edit Order" at bounding box center [453, 197] width 62 height 15
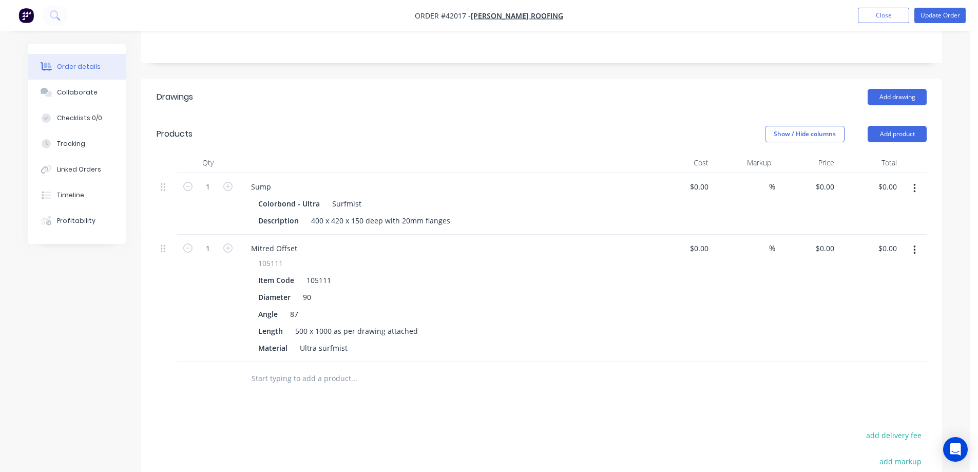
scroll to position [257, 0]
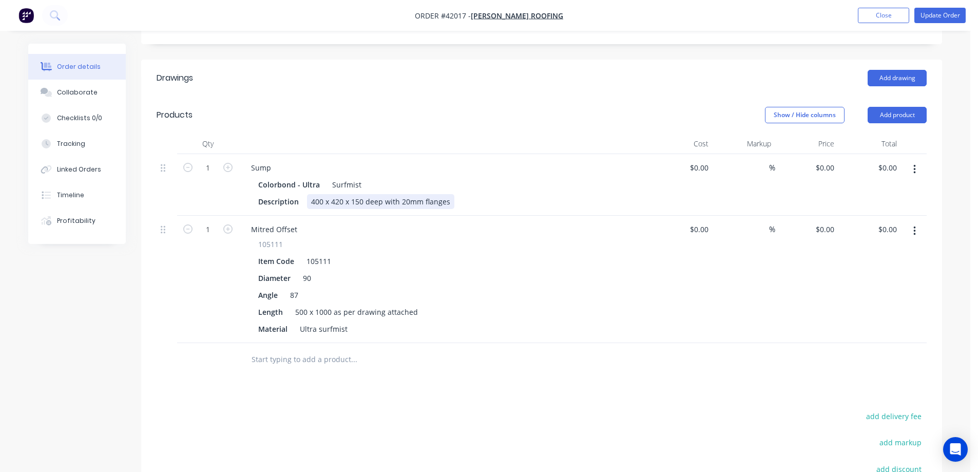
click at [324, 194] on div "400 x 420 x 150 deep with 20mm flanges" at bounding box center [380, 201] width 147 height 15
click at [324, 194] on div "400long x 420 x 150 deep with 20mm flanges" at bounding box center [389, 201] width 164 height 15
click at [364, 194] on div "400 long x 420 x 150 deep with 20mm flanges" at bounding box center [390, 201] width 166 height 15
click at [434, 254] on div "Item Code 105111" at bounding box center [442, 261] width 376 height 15
click at [825, 160] on div "0 0" at bounding box center [831, 167] width 16 height 15
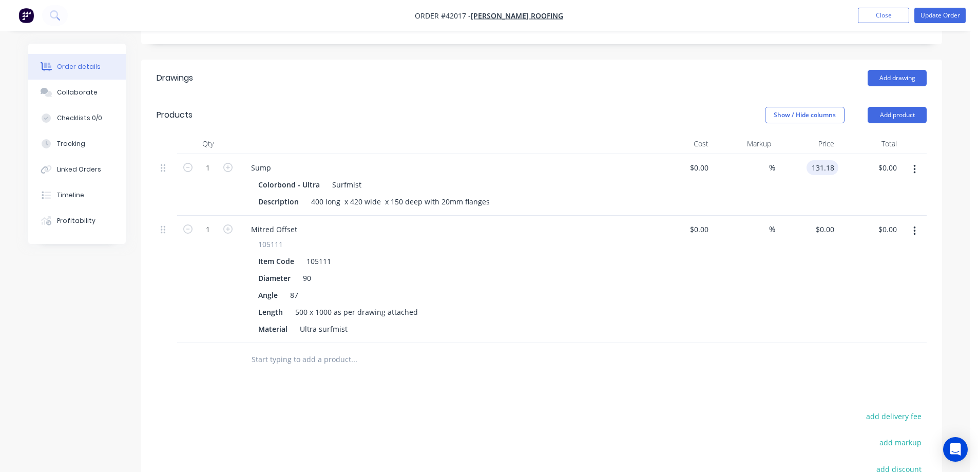
type input "$131.18"
click at [792, 236] on div "$0.00 $0.00" at bounding box center [806, 279] width 63 height 127
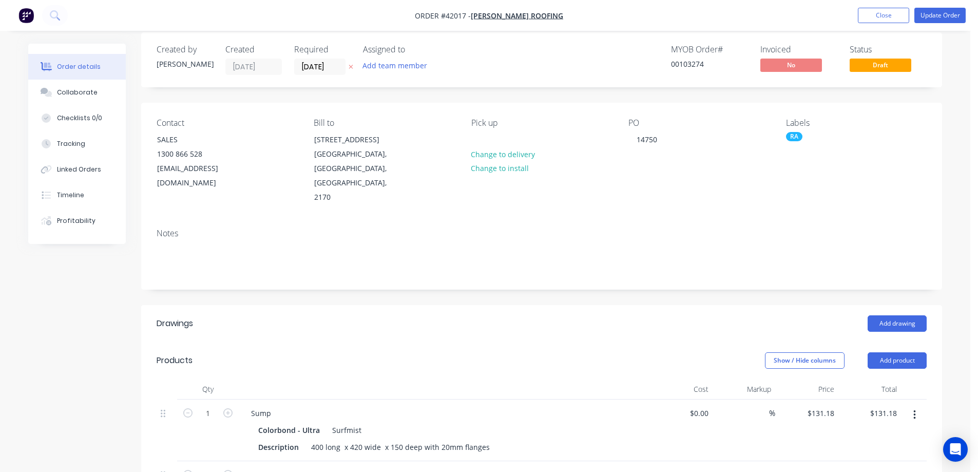
scroll to position [0, 0]
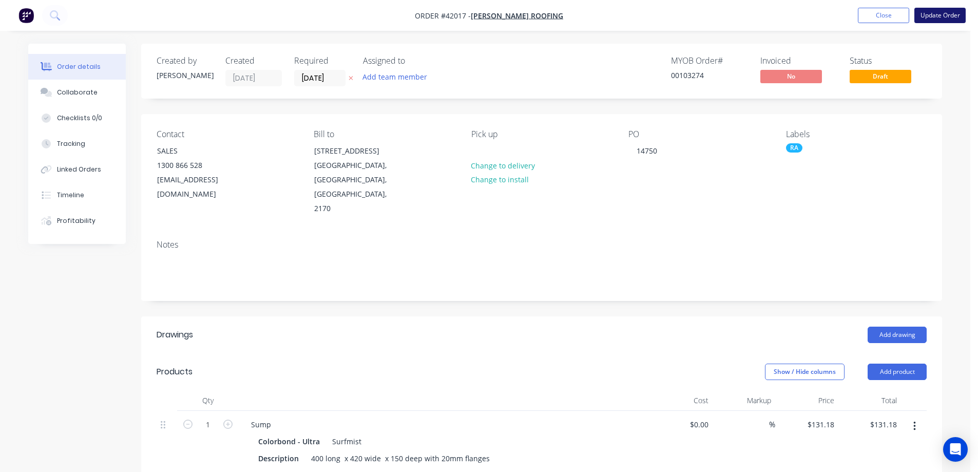
click at [925, 17] on button "Update Order" at bounding box center [939, 15] width 51 height 15
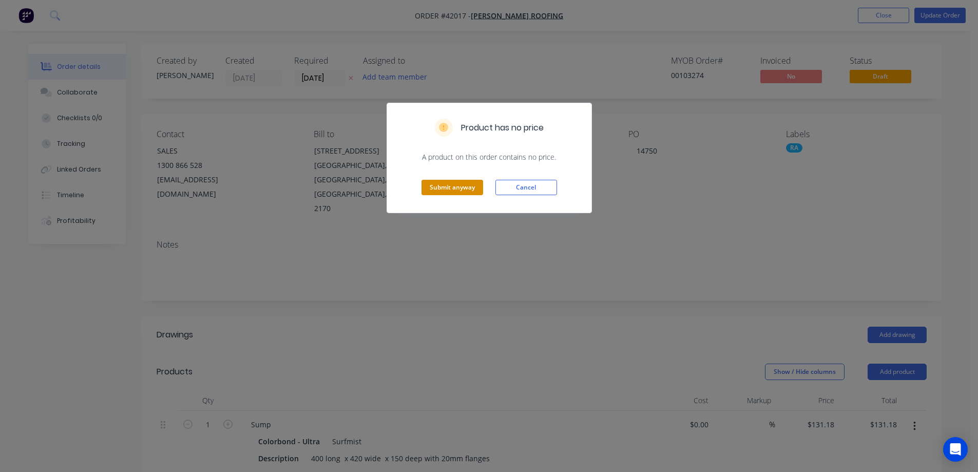
click at [480, 187] on button "Submit anyway" at bounding box center [453, 187] width 62 height 15
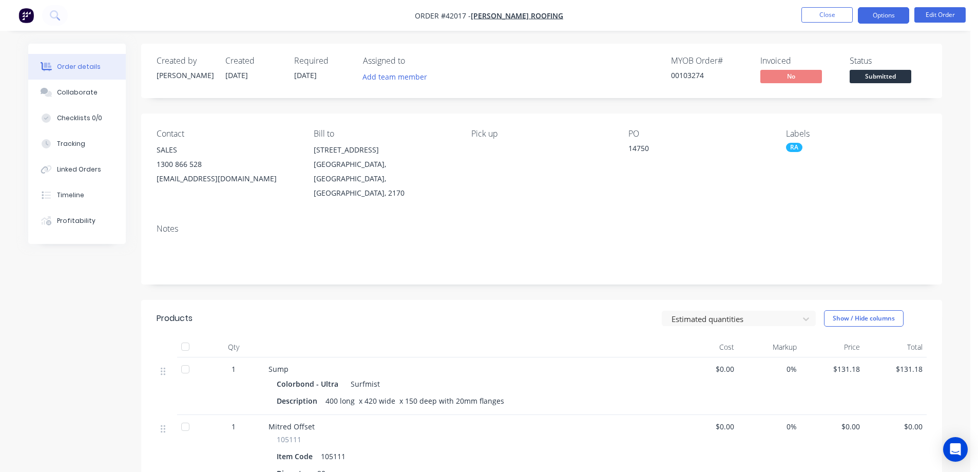
click at [873, 10] on button "Options" at bounding box center [883, 15] width 51 height 16
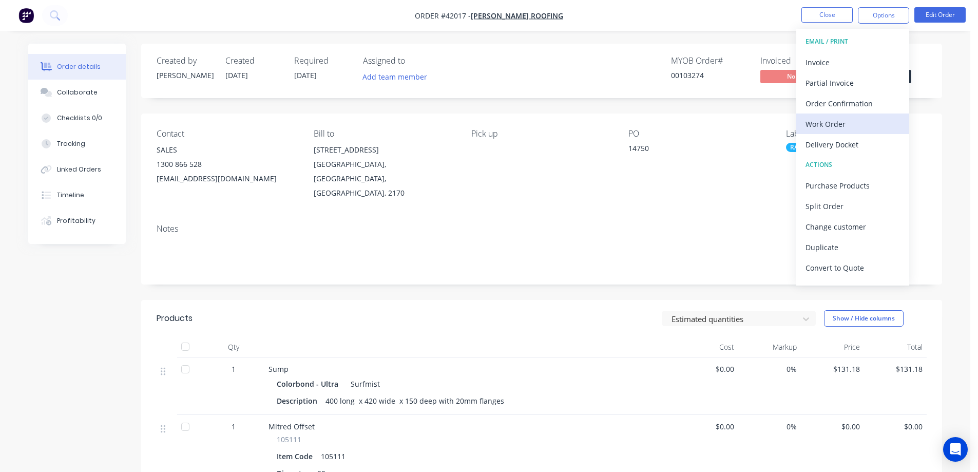
click at [830, 122] on div "Work Order" at bounding box center [853, 124] width 94 height 15
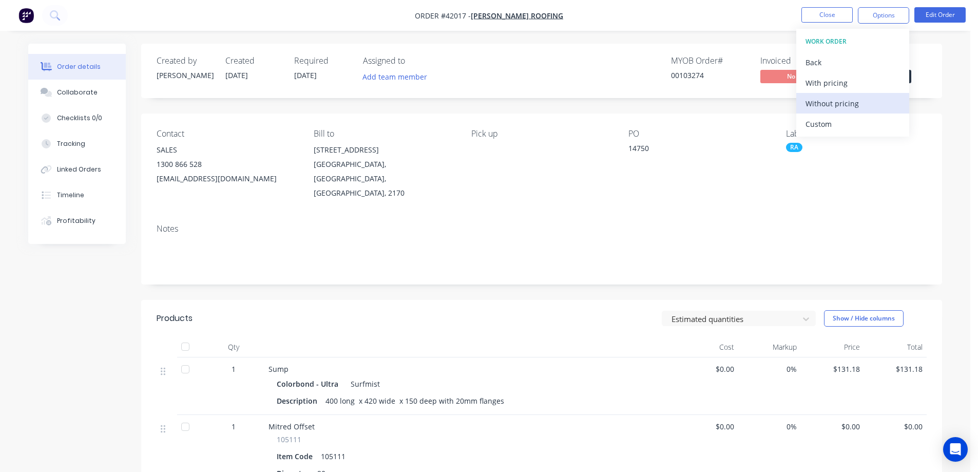
click at [859, 98] on div "Without pricing" at bounding box center [853, 103] width 94 height 15
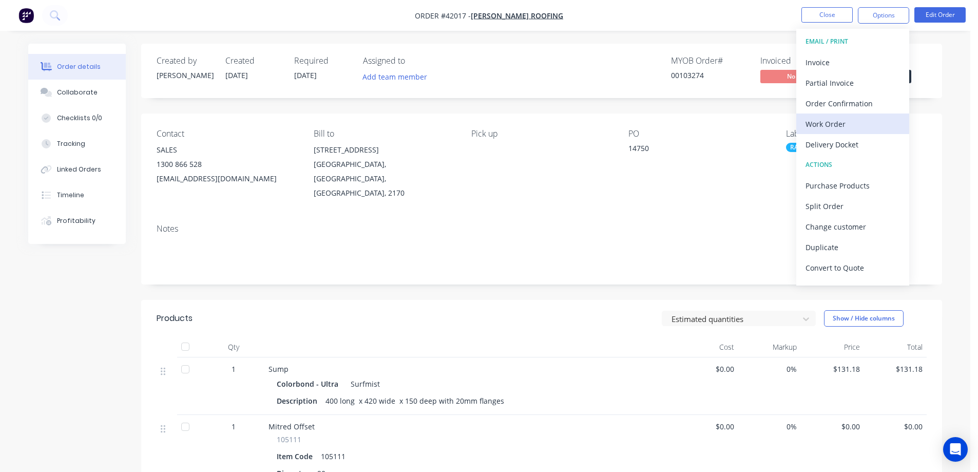
click at [822, 125] on div "Work Order" at bounding box center [853, 124] width 94 height 15
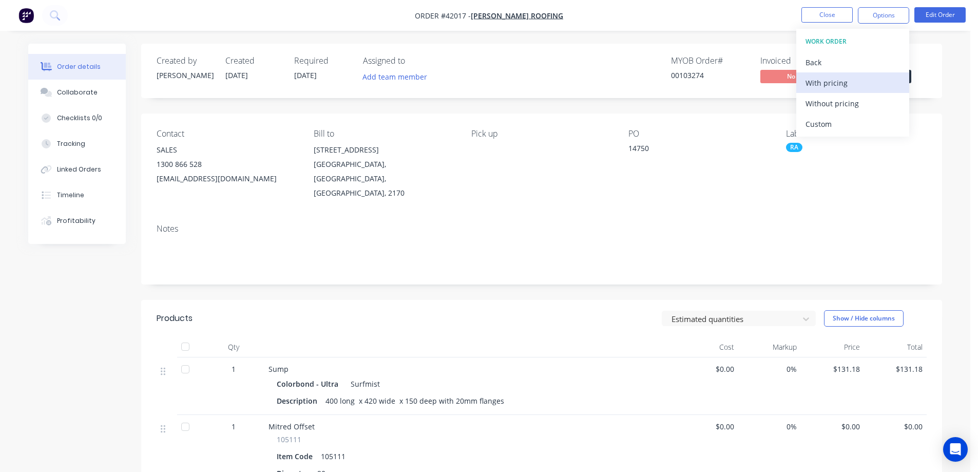
click at [833, 82] on div "With pricing" at bounding box center [853, 82] width 94 height 15
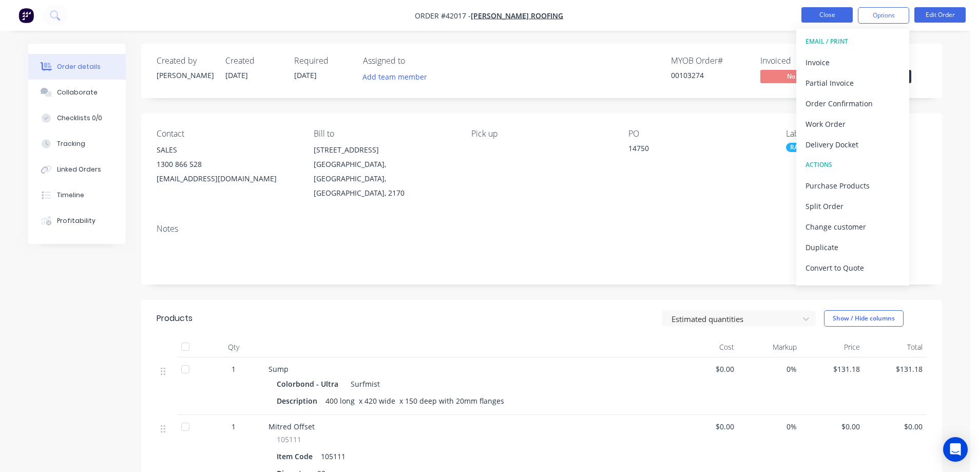
click at [810, 11] on button "Close" at bounding box center [826, 14] width 51 height 15
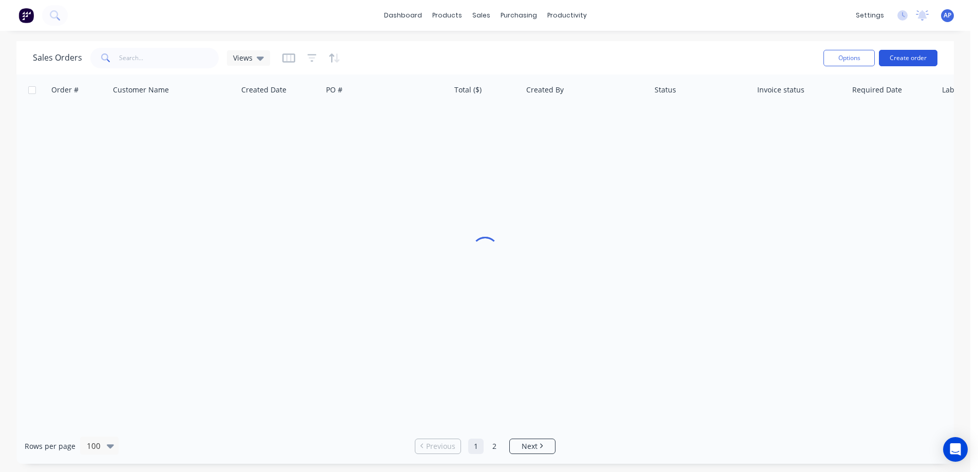
click at [901, 54] on button "Create order" at bounding box center [908, 58] width 59 height 16
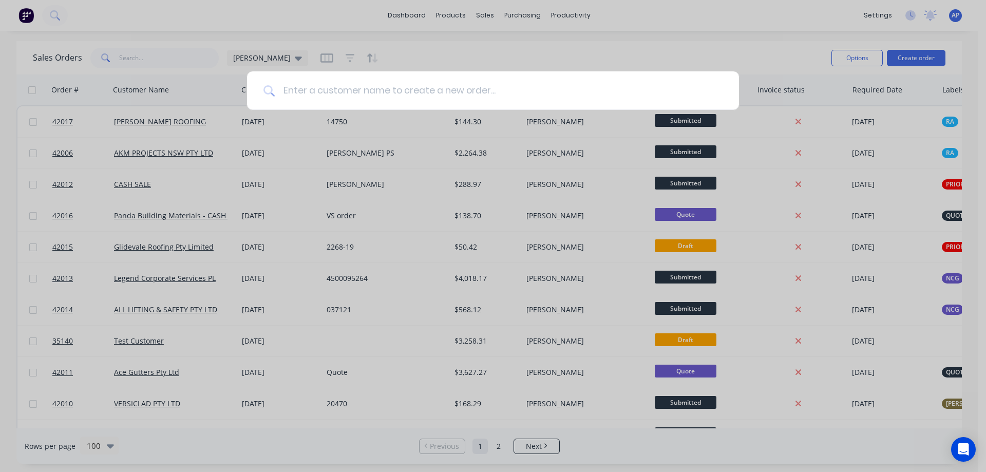
click at [483, 99] on input at bounding box center [499, 90] width 448 height 39
type input "evolve"
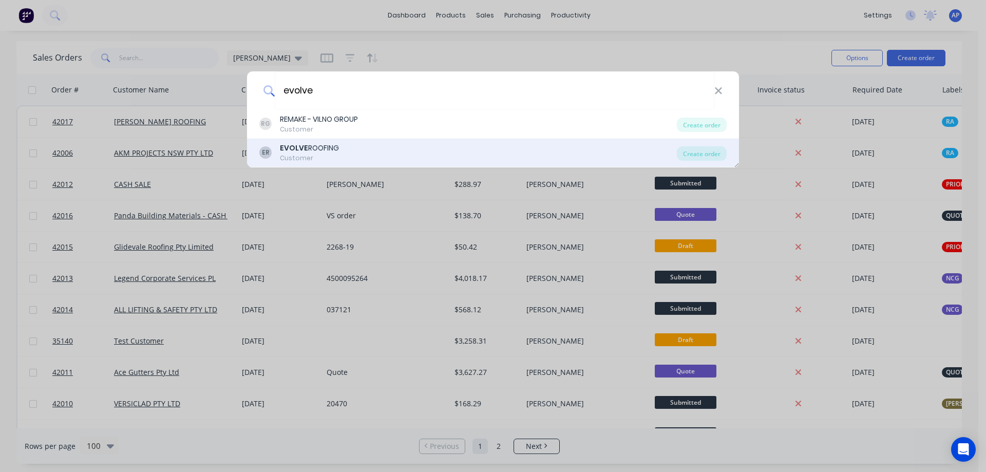
click at [331, 145] on div "EVOLVE ROOFING" at bounding box center [309, 148] width 59 height 11
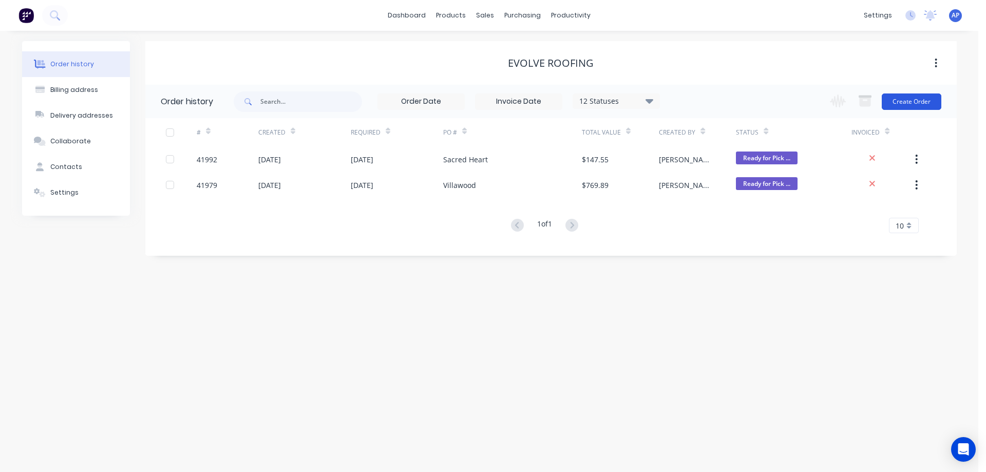
click at [905, 96] on button "Create Order" at bounding box center [912, 101] width 60 height 16
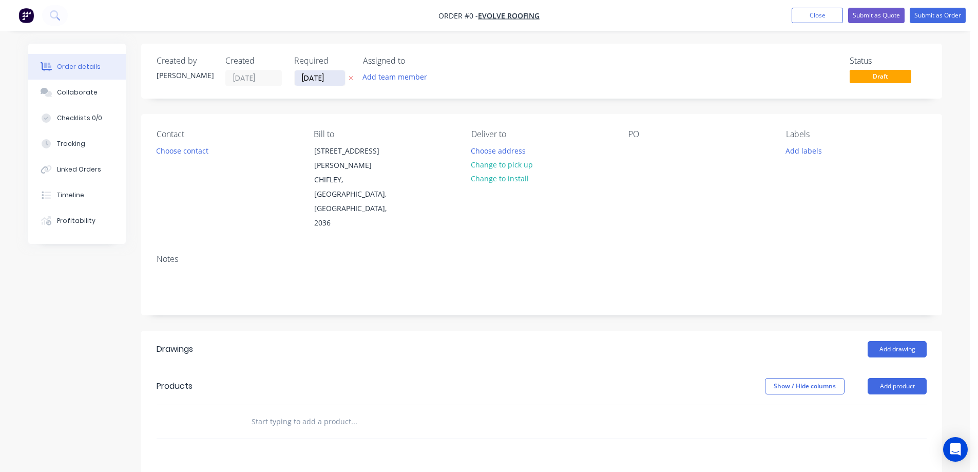
click at [318, 78] on input "[DATE]" at bounding box center [320, 77] width 50 height 15
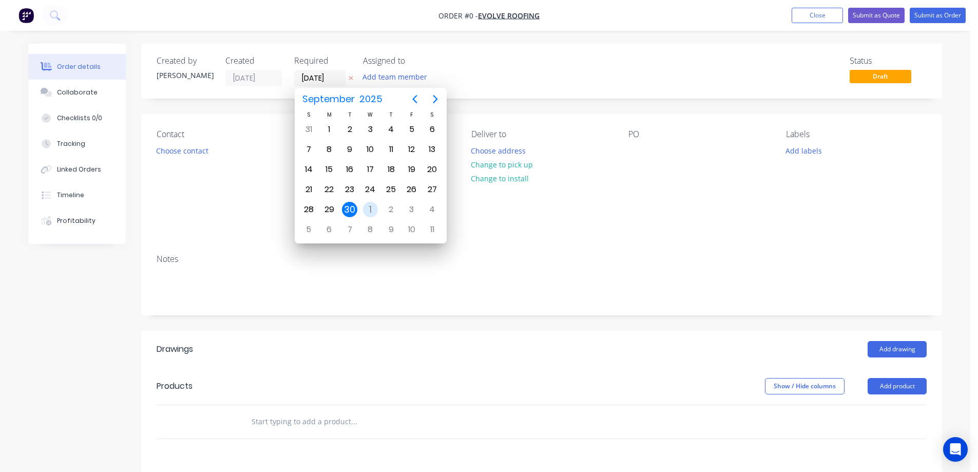
drag, startPoint x: 367, startPoint y: 207, endPoint x: 332, endPoint y: 199, distance: 36.0
click at [368, 207] on div "1" at bounding box center [370, 209] width 15 height 15
type input "[DATE]"
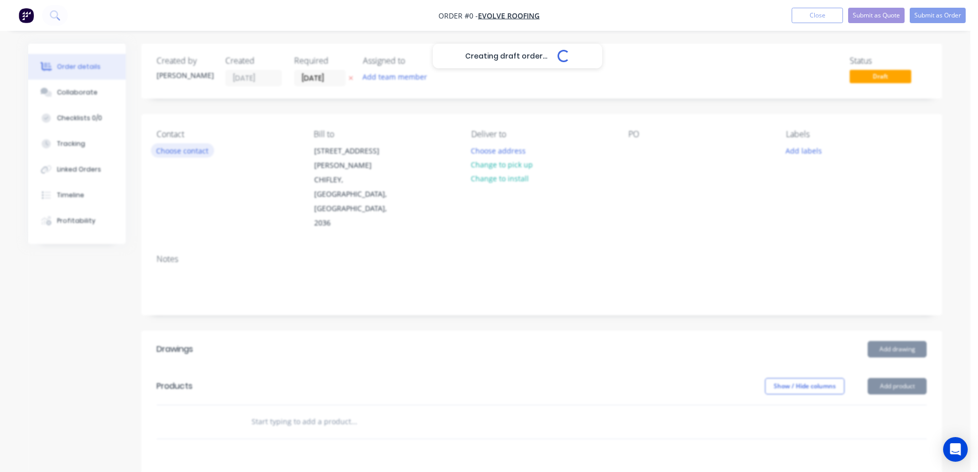
click at [195, 151] on button "Choose contact" at bounding box center [182, 150] width 63 height 14
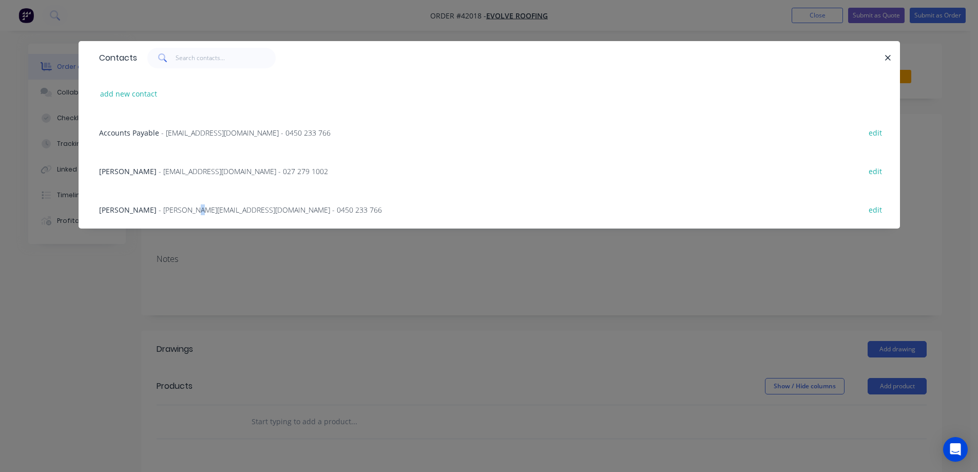
drag, startPoint x: 186, startPoint y: 209, endPoint x: 235, endPoint y: 203, distance: 49.7
click at [186, 209] on span "- nathan@evolveroofing.com.au - 0450 233 766" at bounding box center [270, 210] width 223 height 10
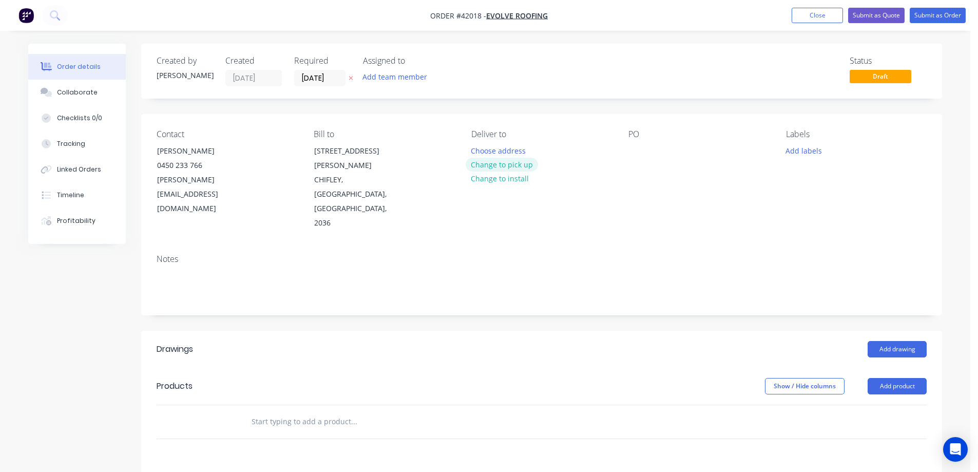
click at [476, 166] on button "Change to pick up" at bounding box center [502, 165] width 73 height 14
click at [482, 150] on div at bounding box center [479, 150] width 16 height 15
click at [640, 147] on div at bounding box center [636, 150] width 16 height 15
click at [640, 149] on div at bounding box center [636, 150] width 16 height 15
paste div
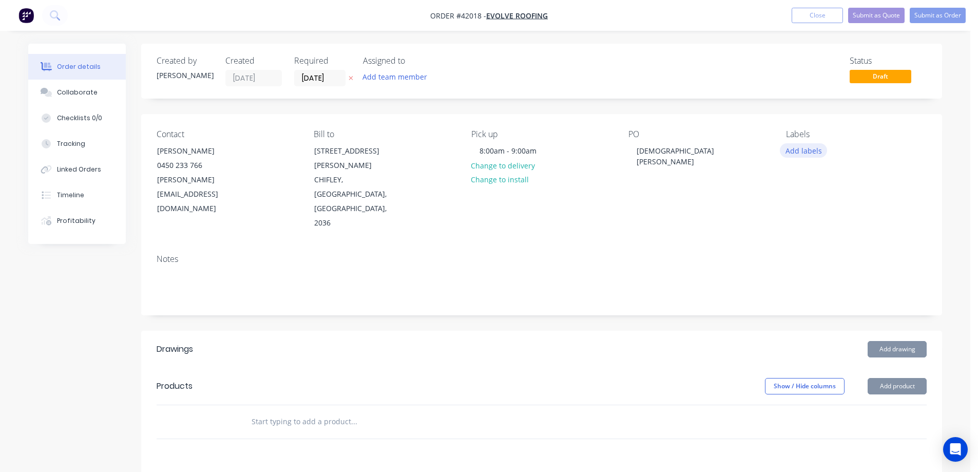
click at [792, 150] on button "Add labels" at bounding box center [803, 150] width 47 height 14
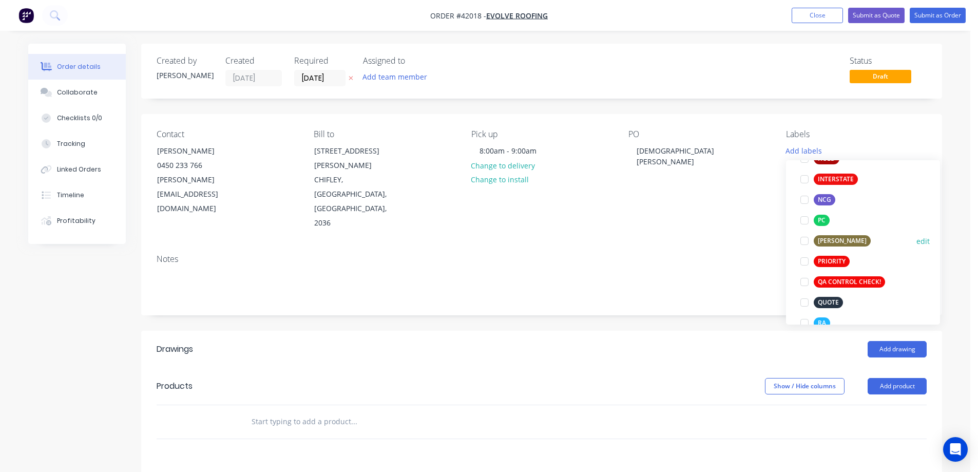
scroll to position [257, 0]
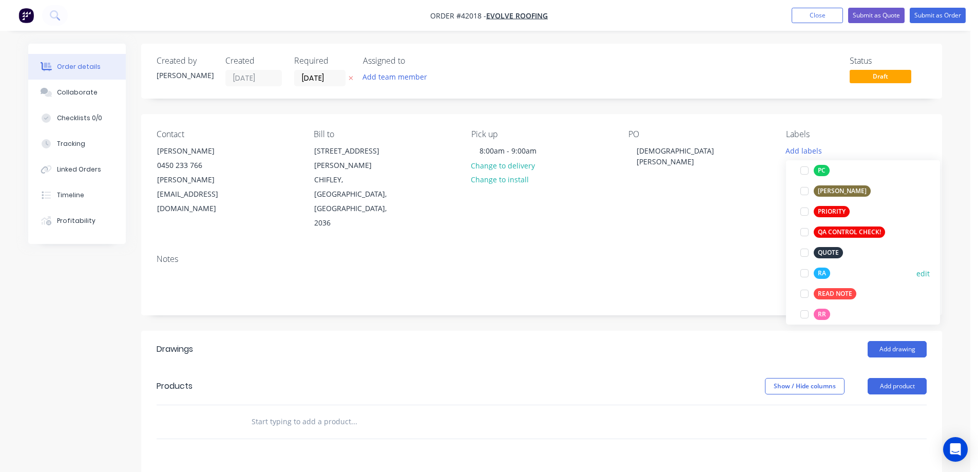
click at [804, 272] on div at bounding box center [804, 273] width 21 height 21
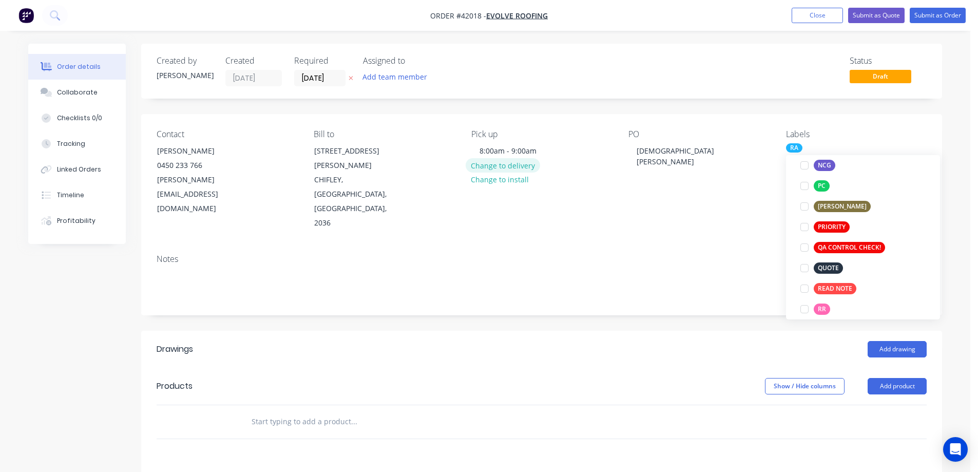
scroll to position [0, 0]
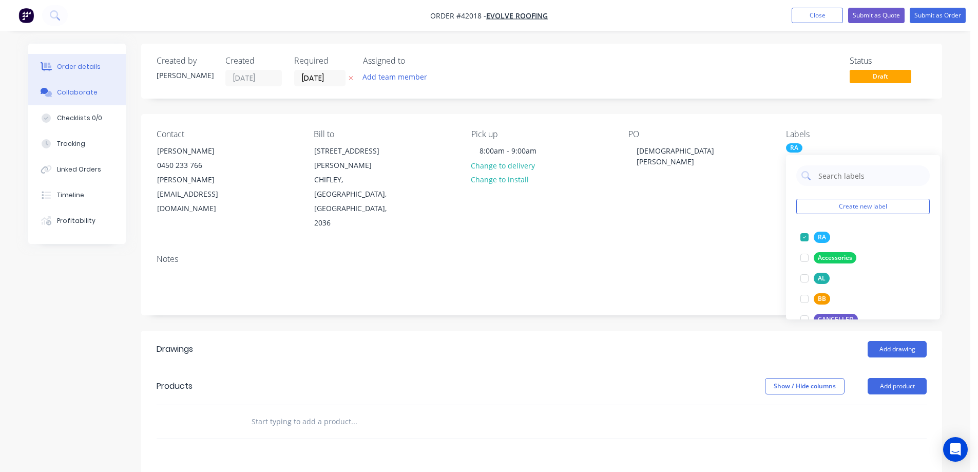
click at [84, 95] on div "Collaborate" at bounding box center [77, 92] width 41 height 9
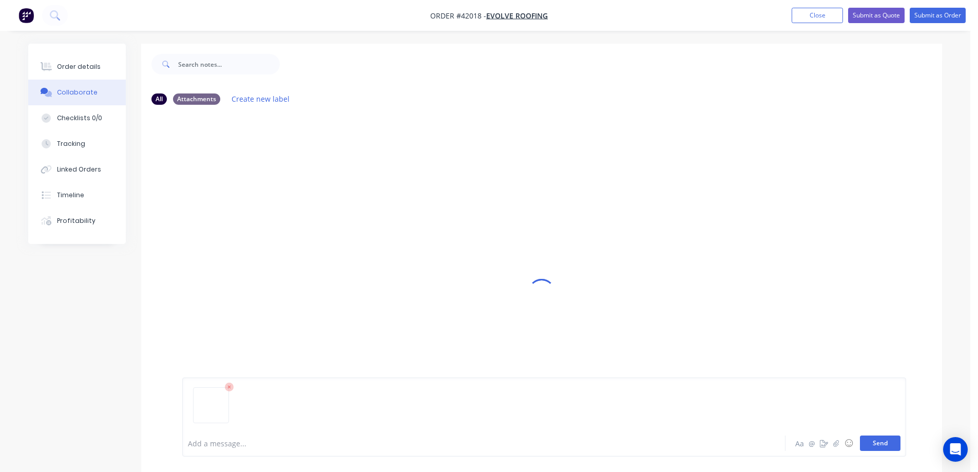
click at [873, 439] on button "Send" at bounding box center [880, 442] width 41 height 15
click at [95, 67] on div "Order details" at bounding box center [79, 66] width 44 height 9
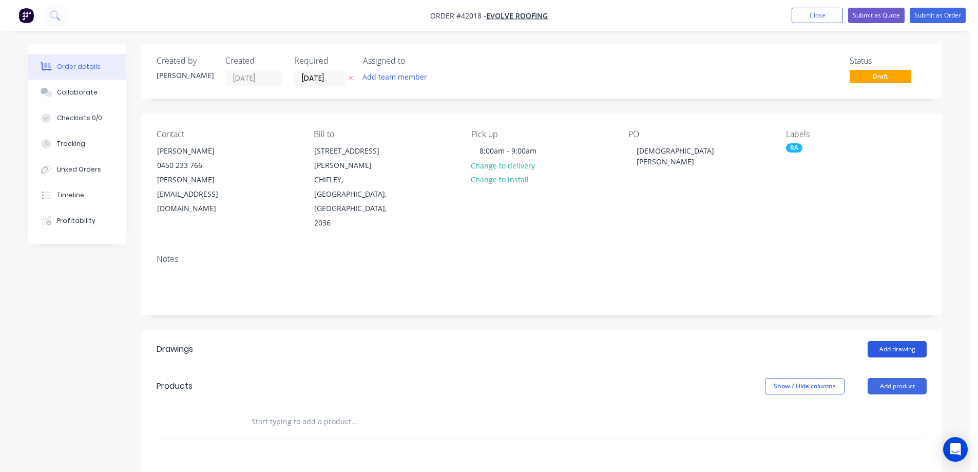
click at [910, 341] on button "Add drawing" at bounding box center [897, 349] width 59 height 16
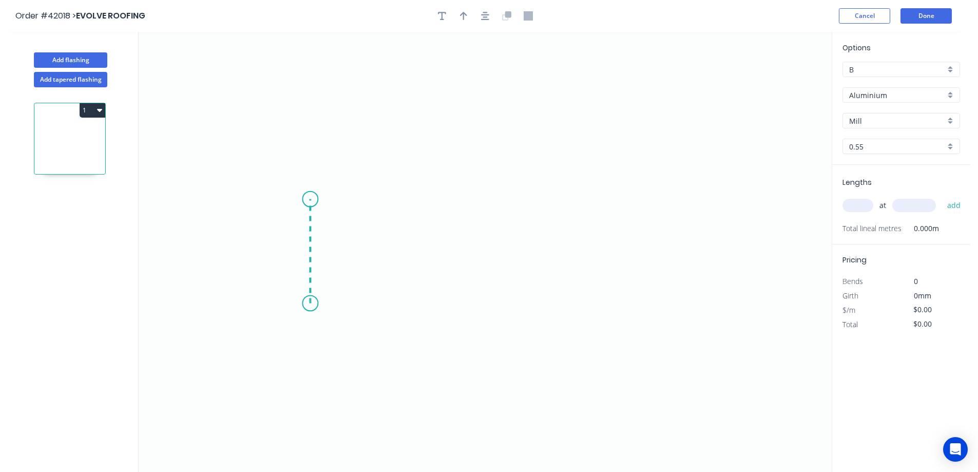
drag, startPoint x: 310, startPoint y: 303, endPoint x: 307, endPoint y: 199, distance: 104.3
click at [307, 199] on icon "0" at bounding box center [485, 252] width 693 height 440
drag, startPoint x: 307, startPoint y: 199, endPoint x: 589, endPoint y: 199, distance: 282.4
click at [589, 199] on icon "0 ?" at bounding box center [485, 252] width 693 height 440
click at [629, 220] on icon "0 ? ?" at bounding box center [485, 252] width 693 height 440
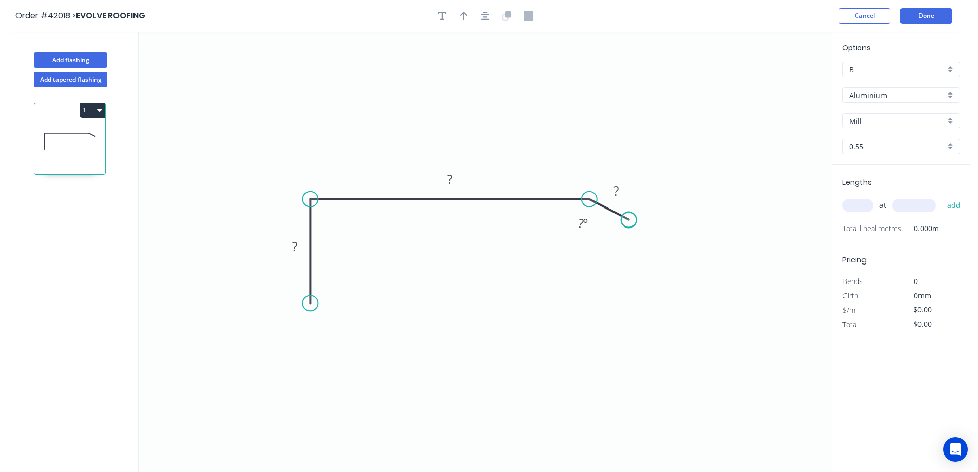
click at [629, 220] on circle at bounding box center [628, 219] width 15 height 15
drag, startPoint x: 366, startPoint y: 397, endPoint x: 358, endPoint y: 381, distance: 18.1
click at [366, 395] on div "Drip edge" at bounding box center [364, 398] width 103 height 21
click at [298, 248] on rect at bounding box center [294, 247] width 21 height 14
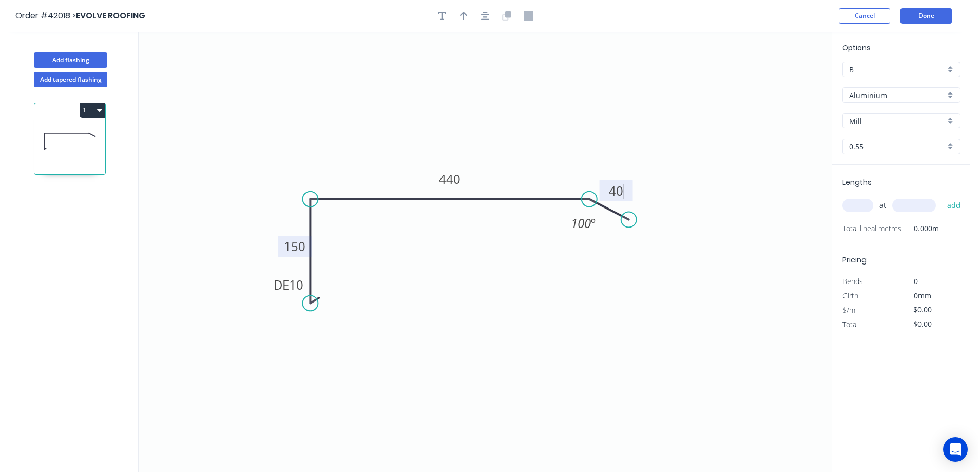
type input "$22.31"
drag, startPoint x: 462, startPoint y: 16, endPoint x: 566, endPoint y: 47, distance: 108.2
click at [464, 16] on icon "button" at bounding box center [463, 15] width 7 height 9
drag, startPoint x: 623, startPoint y: 127, endPoint x: 504, endPoint y: 171, distance: 127.2
click at [504, 171] on icon at bounding box center [507, 157] width 9 height 33
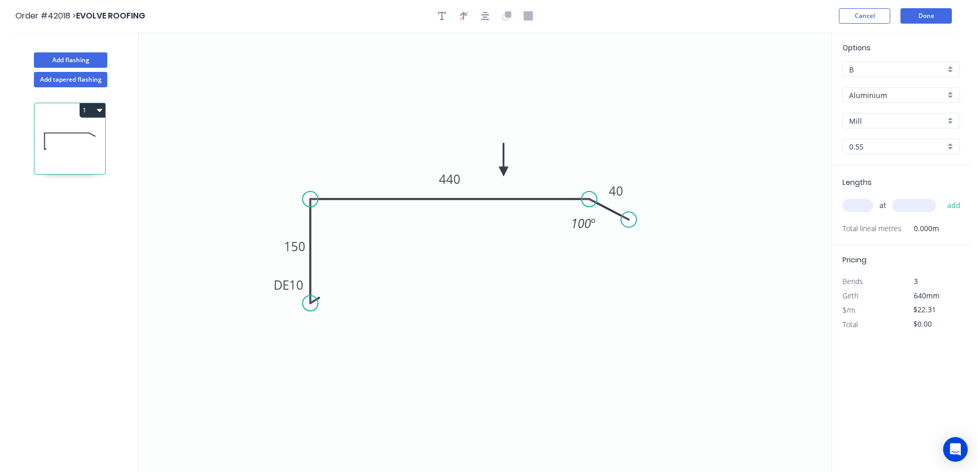
click at [950, 94] on div "Aluminium" at bounding box center [902, 94] width 118 height 15
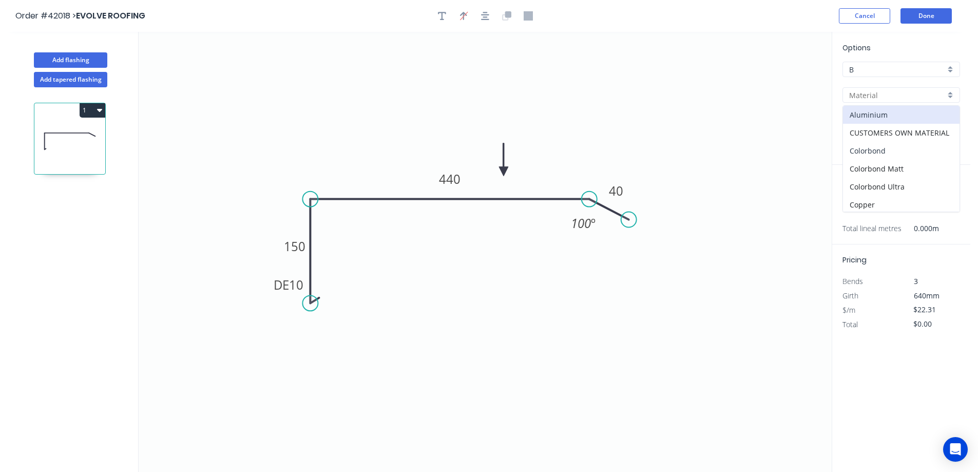
click at [915, 152] on div "Colorbond" at bounding box center [901, 151] width 117 height 18
type input "Colorbond"
type input "Basalt"
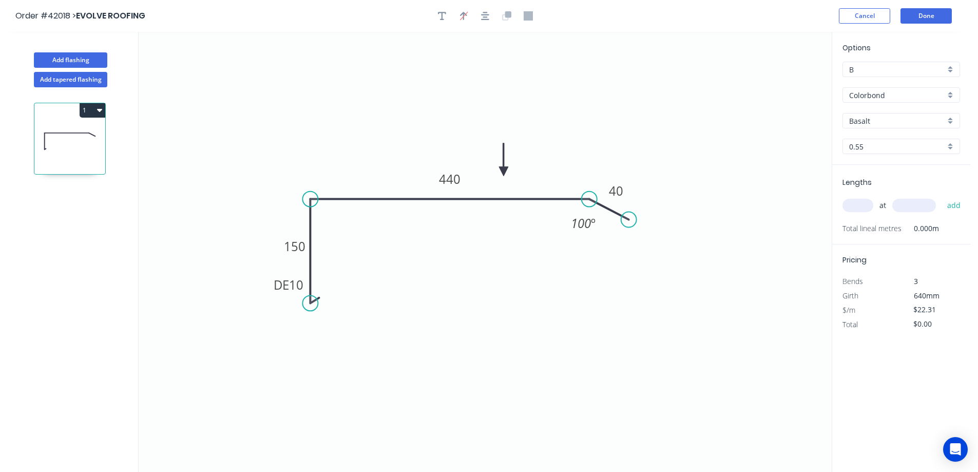
type input "$19.23"
click at [953, 119] on div "Basalt" at bounding box center [902, 120] width 118 height 15
click at [884, 176] on div "Shale Grey" at bounding box center [901, 171] width 117 height 18
type input "Shale Grey"
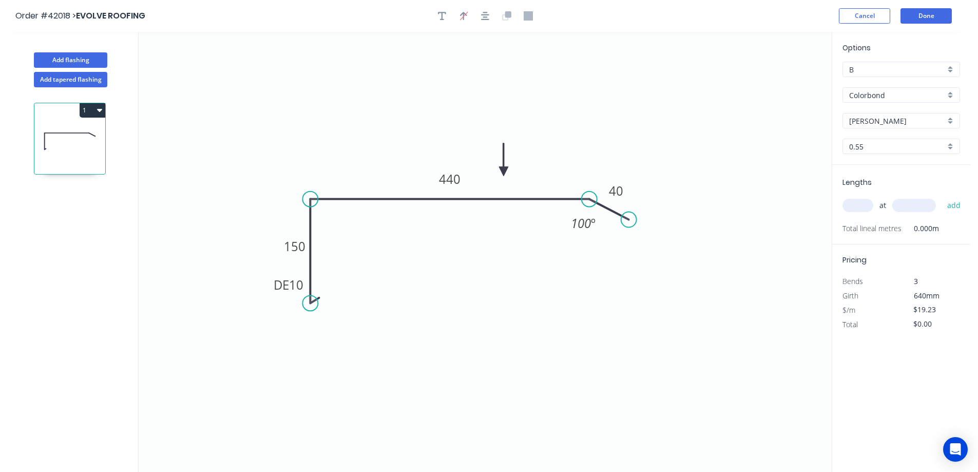
click at [860, 205] on input "text" at bounding box center [858, 205] width 31 height 13
type input "3"
type input "4900"
click at [942, 197] on button "add" at bounding box center [954, 205] width 24 height 17
type input "$282.68"
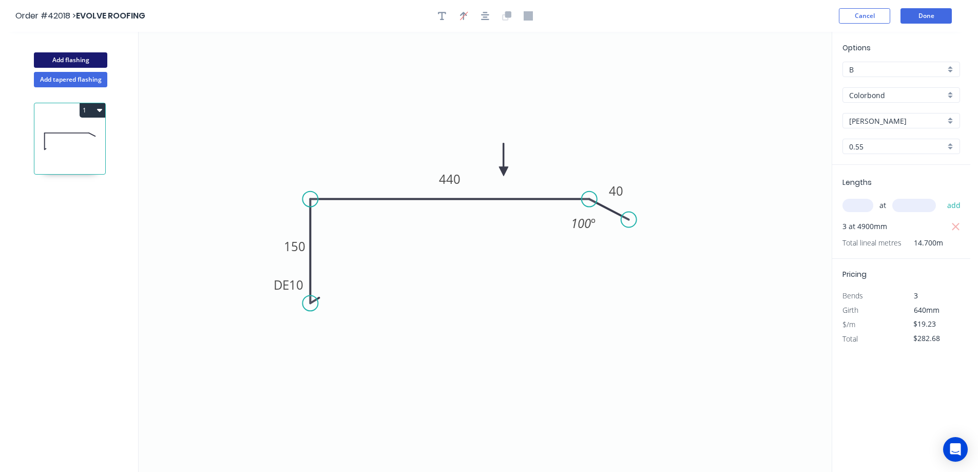
click at [85, 59] on button "Add flashing" at bounding box center [70, 59] width 73 height 15
type input "$0.00"
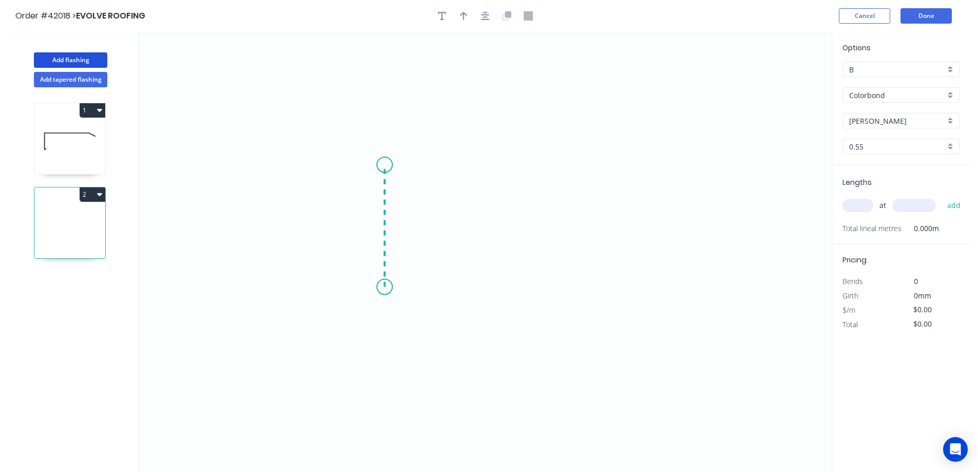
drag, startPoint x: 385, startPoint y: 286, endPoint x: 393, endPoint y: 159, distance: 127.6
click at [393, 159] on icon "0" at bounding box center [485, 252] width 693 height 440
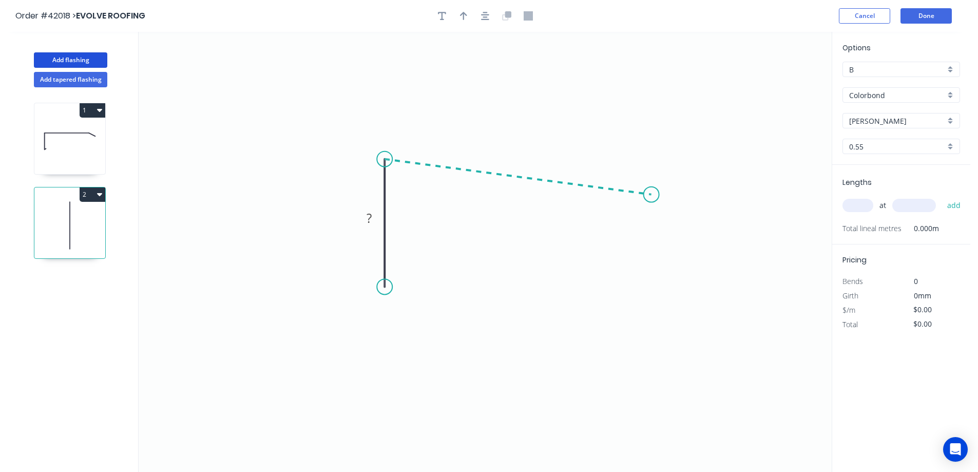
drag, startPoint x: 495, startPoint y: 160, endPoint x: 652, endPoint y: 195, distance: 160.4
click at [652, 195] on icon "0 ?" at bounding box center [485, 252] width 693 height 440
drag, startPoint x: 652, startPoint y: 195, endPoint x: 717, endPoint y: 234, distance: 76.0
click at [717, 234] on icon "0 ? ? ? º" at bounding box center [485, 252] width 693 height 440
click at [717, 234] on circle at bounding box center [716, 233] width 15 height 15
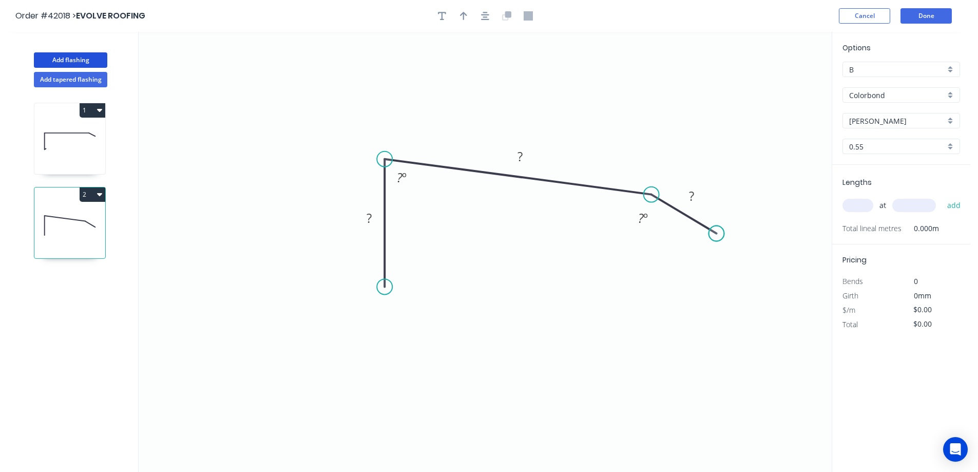
click at [717, 234] on circle at bounding box center [716, 233] width 15 height 15
drag, startPoint x: 381, startPoint y: 286, endPoint x: 389, endPoint y: 305, distance: 21.0
click at [389, 305] on circle at bounding box center [384, 304] width 15 height 15
drag, startPoint x: 424, startPoint y: 399, endPoint x: 402, endPoint y: 353, distance: 51.0
click at [424, 398] on div "Drip edge" at bounding box center [440, 403] width 103 height 21
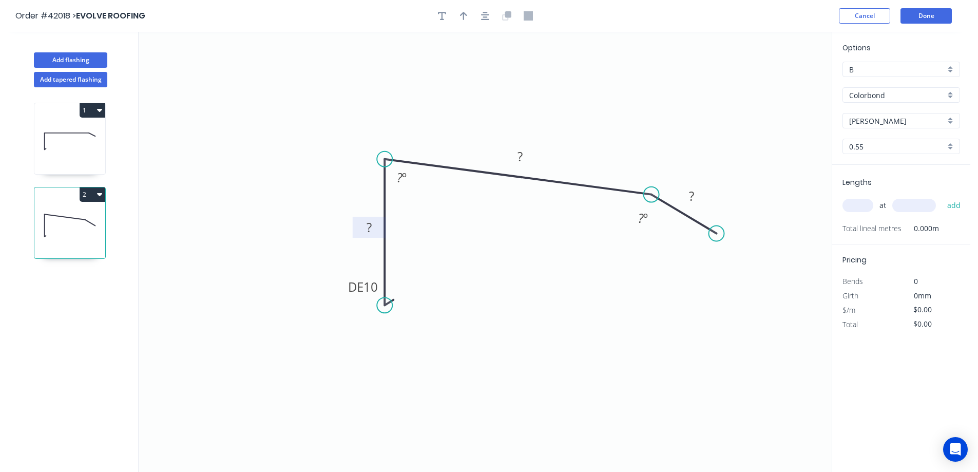
click at [373, 230] on rect at bounding box center [369, 228] width 21 height 14
type input "$17.35"
click at [462, 14] on icon "button" at bounding box center [463, 16] width 7 height 8
drag, startPoint x: 778, startPoint y: 80, endPoint x: 469, endPoint y: 132, distance: 313.5
click at [469, 132] on icon at bounding box center [469, 120] width 9 height 33
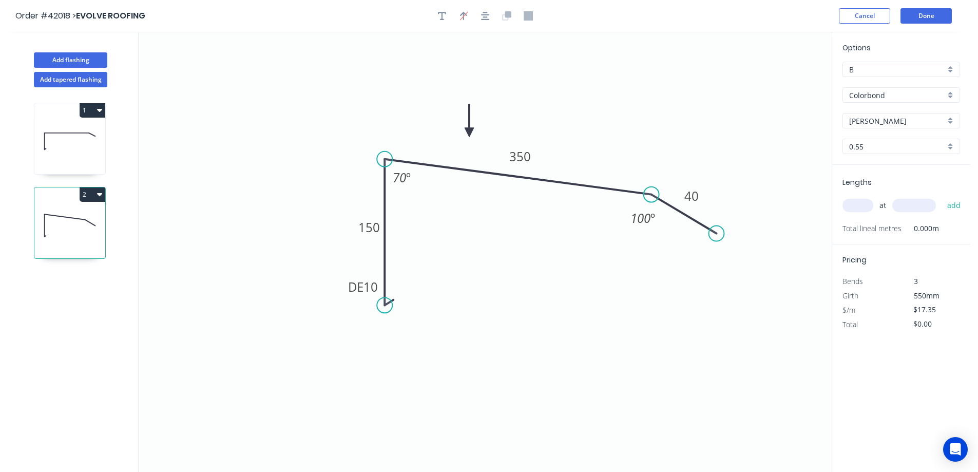
click at [858, 207] on input "text" at bounding box center [858, 205] width 31 height 13
type input "9"
type input "5600"
click at [942, 197] on button "add" at bounding box center [954, 205] width 24 height 17
type input "$874.44"
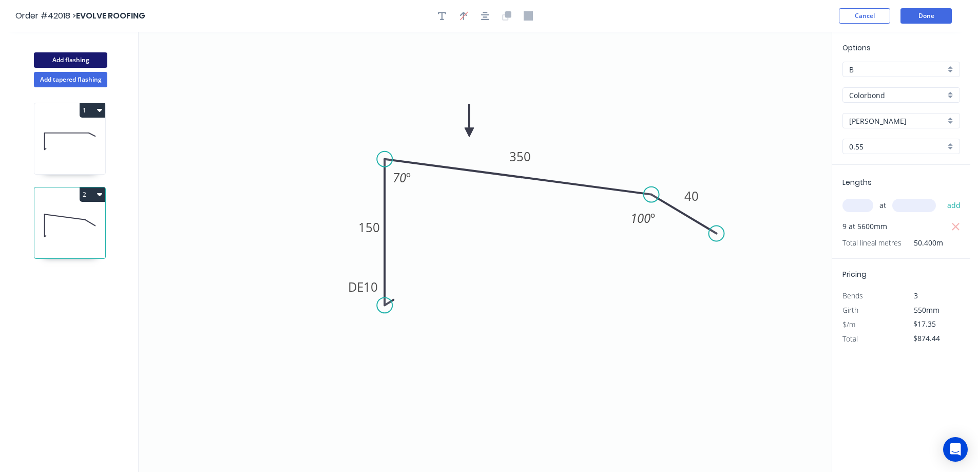
click at [90, 53] on button "Add flashing" at bounding box center [70, 59] width 73 height 15
type input "$0.00"
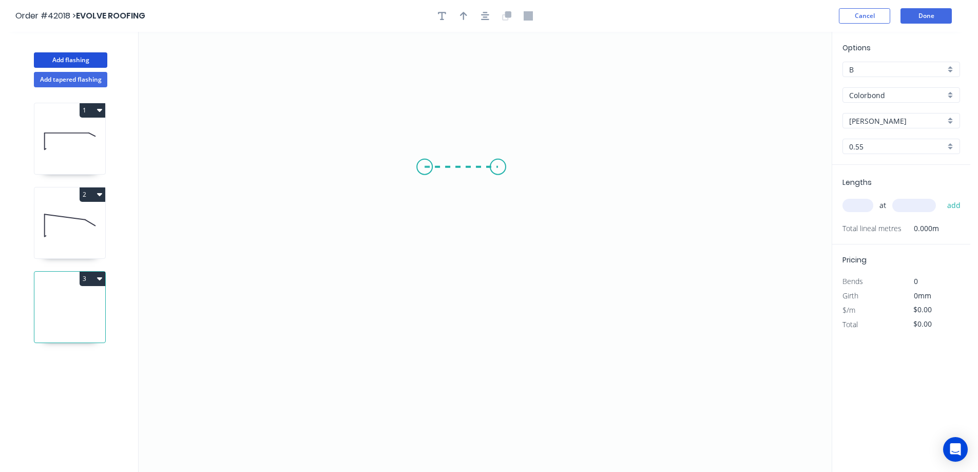
drag, startPoint x: 425, startPoint y: 167, endPoint x: 522, endPoint y: 171, distance: 97.1
click at [522, 171] on icon "0" at bounding box center [485, 252] width 693 height 440
drag, startPoint x: 526, startPoint y: 218, endPoint x: 523, endPoint y: 305, distance: 87.3
click at [523, 305] on icon "0 ?" at bounding box center [485, 252] width 693 height 440
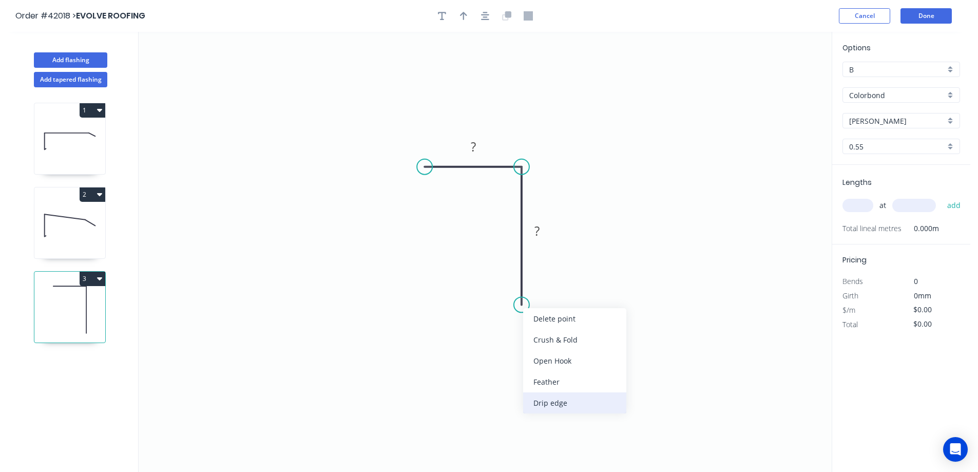
click at [585, 398] on div "Drip edge" at bounding box center [574, 402] width 103 height 21
click at [568, 358] on div "Delete bend" at bounding box center [574, 359] width 103 height 21
click at [564, 377] on div "Feather" at bounding box center [574, 380] width 103 height 21
click at [544, 339] on div "Flip bend" at bounding box center [573, 340] width 103 height 21
click at [474, 146] on tspan "?" at bounding box center [473, 146] width 5 height 17
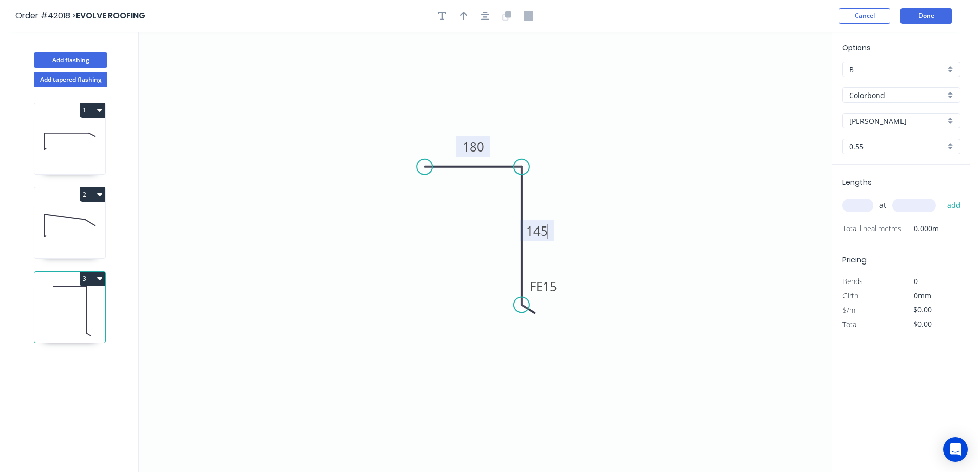
type input "$12.32"
click at [462, 18] on icon "button" at bounding box center [463, 15] width 7 height 9
drag, startPoint x: 778, startPoint y: 83, endPoint x: 483, endPoint y: 253, distance: 340.9
click at [483, 253] on icon at bounding box center [482, 241] width 9 height 33
click at [481, 253] on icon at bounding box center [482, 241] width 9 height 33
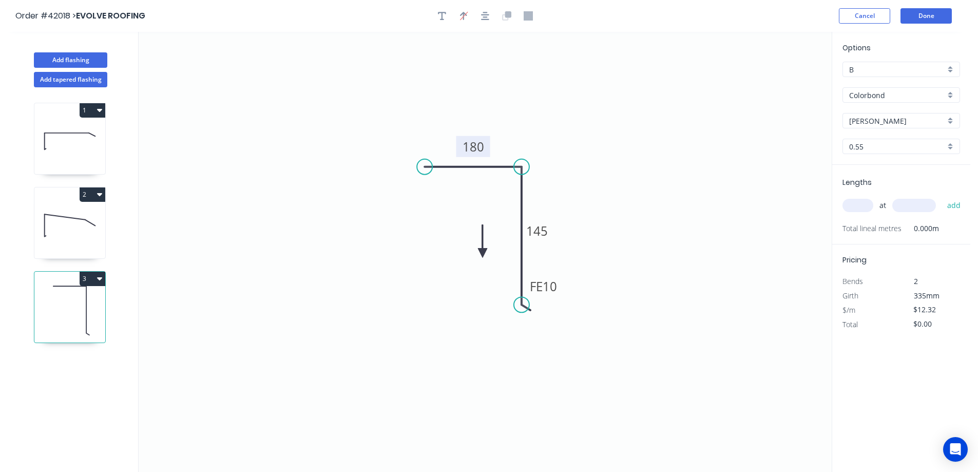
click at [481, 253] on icon at bounding box center [482, 241] width 9 height 33
click at [481, 253] on icon at bounding box center [494, 252] width 33 height 9
click at [481, 253] on icon at bounding box center [491, 261] width 30 height 30
drag, startPoint x: 469, startPoint y: 241, endPoint x: 462, endPoint y: 235, distance: 8.7
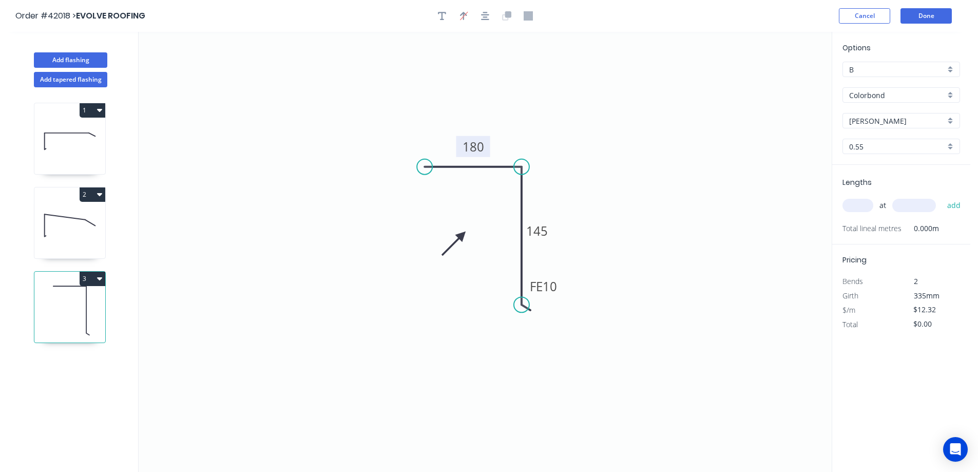
click at [462, 235] on icon at bounding box center [454, 243] width 30 height 30
click at [950, 95] on div "Colorbond" at bounding box center [902, 94] width 118 height 15
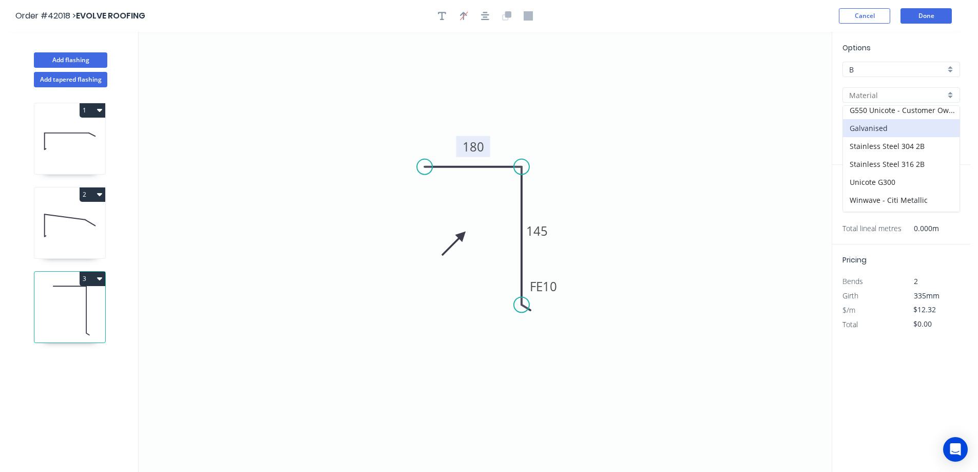
scroll to position [146, 0]
click at [885, 200] on div "Zincalume" at bounding box center [901, 203] width 117 height 18
type input "Zincalume"
type input "Standard"
type input "$11.61"
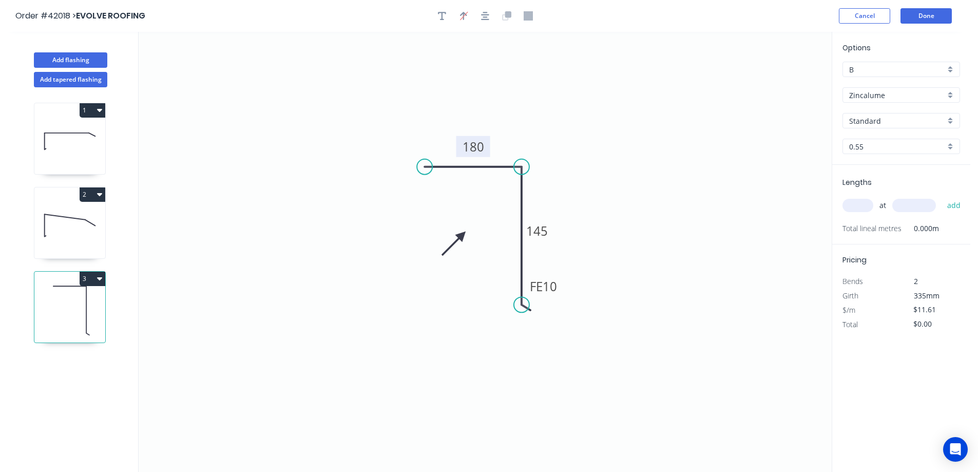
click at [949, 146] on div "0.55" at bounding box center [902, 146] width 118 height 15
click at [895, 185] on div "0.75" at bounding box center [901, 184] width 117 height 18
type input "0.75"
type input "$17.48"
click at [863, 206] on input "text" at bounding box center [858, 205] width 31 height 13
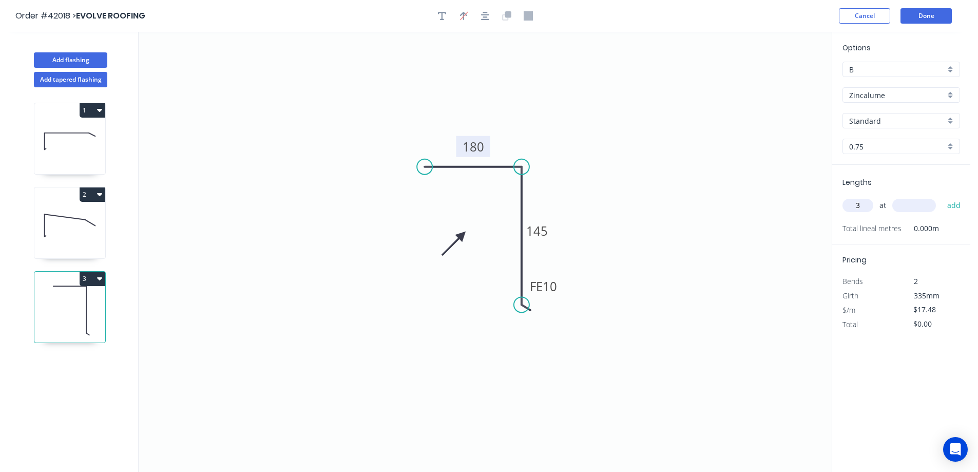
type input "3"
type input "4900"
click at [942, 197] on button "add" at bounding box center [954, 205] width 24 height 17
click at [103, 277] on button "3" at bounding box center [93, 279] width 26 height 14
click at [89, 298] on div "Duplicate" at bounding box center [56, 304] width 79 height 15
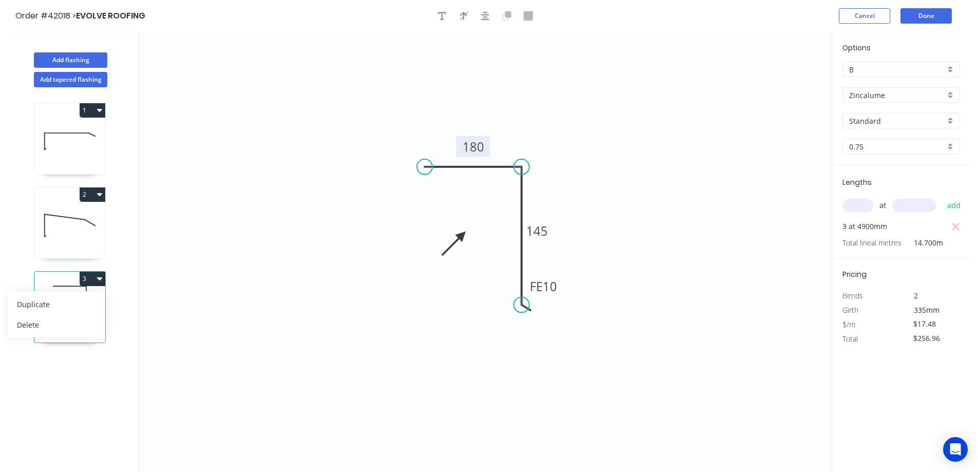
type input "$0.00"
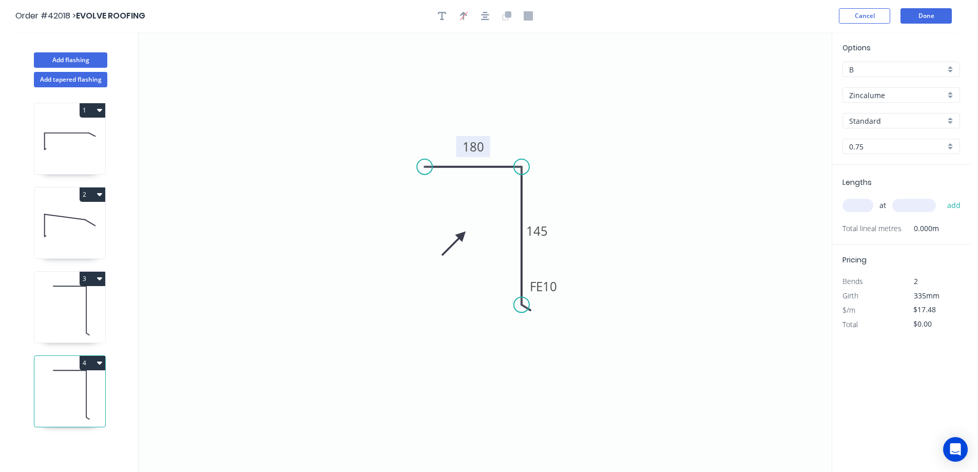
click at [481, 147] on tspan "180" at bounding box center [474, 146] width 22 height 17
type input "$13.67"
click at [857, 205] on input "text" at bounding box center [858, 205] width 31 height 13
type input "1"
type input "6000"
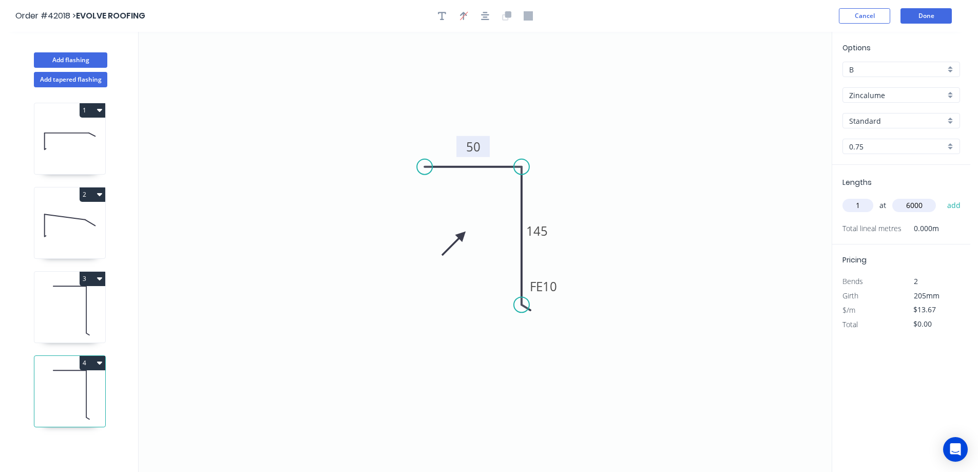
click at [942, 197] on button "add" at bounding box center [954, 205] width 24 height 17
type input "$82.02"
drag, startPoint x: 99, startPoint y: 61, endPoint x: 104, endPoint y: 62, distance: 5.2
click at [99, 61] on button "Add flashing" at bounding box center [70, 59] width 73 height 15
type input "$0.00"
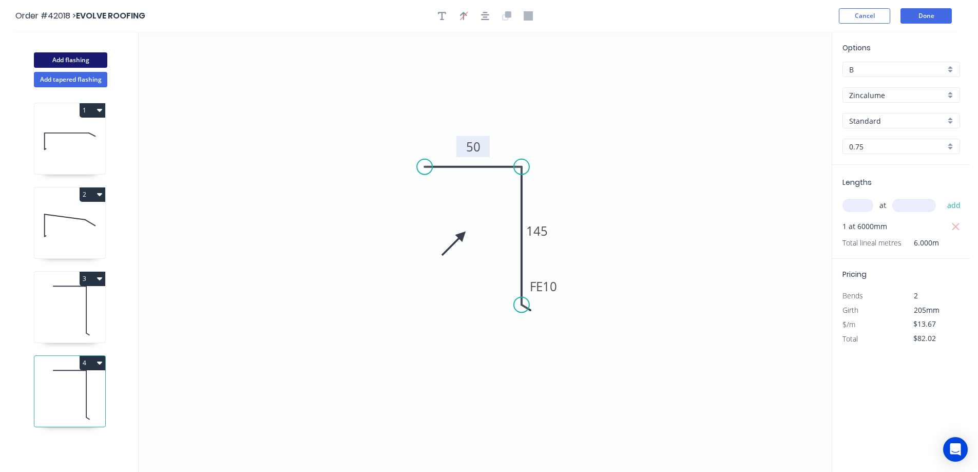
type input "$0.00"
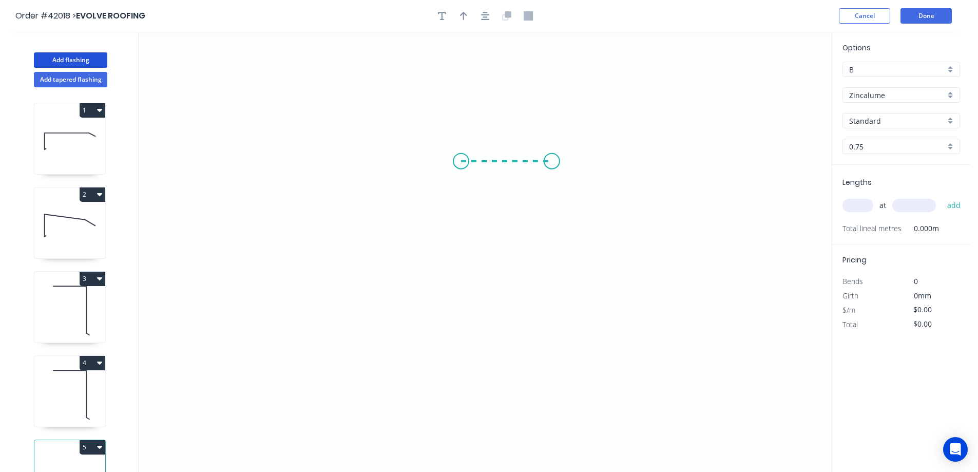
drag, startPoint x: 461, startPoint y: 161, endPoint x: 554, endPoint y: 163, distance: 93.5
click at [554, 163] on icon "0" at bounding box center [485, 252] width 693 height 440
drag, startPoint x: 554, startPoint y: 163, endPoint x: 548, endPoint y: 263, distance: 100.8
click at [548, 263] on icon "0 ?" at bounding box center [485, 252] width 693 height 440
click at [548, 263] on circle at bounding box center [554, 262] width 15 height 15
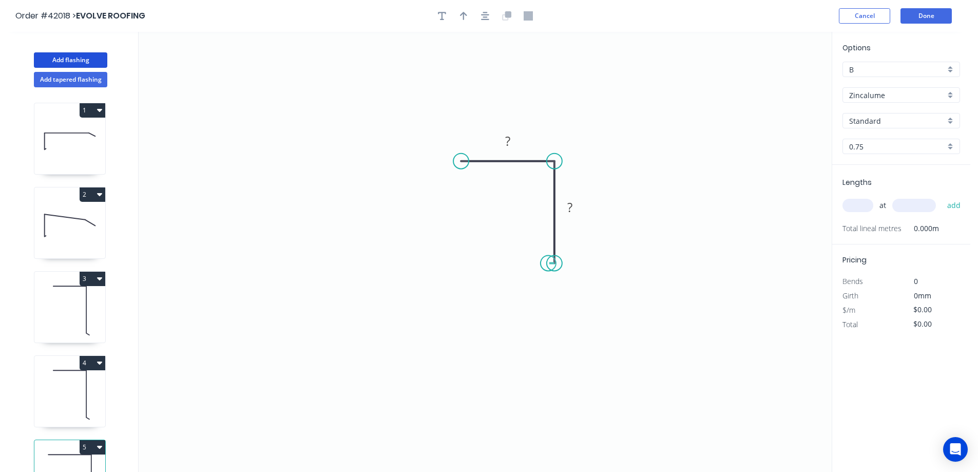
click at [548, 263] on circle at bounding box center [554, 262] width 15 height 15
drag, startPoint x: 461, startPoint y: 161, endPoint x: 450, endPoint y: 161, distance: 10.3
click at [450, 161] on circle at bounding box center [450, 161] width 15 height 15
click at [504, 140] on tspan "?" at bounding box center [502, 140] width 5 height 17
type input "$8.34"
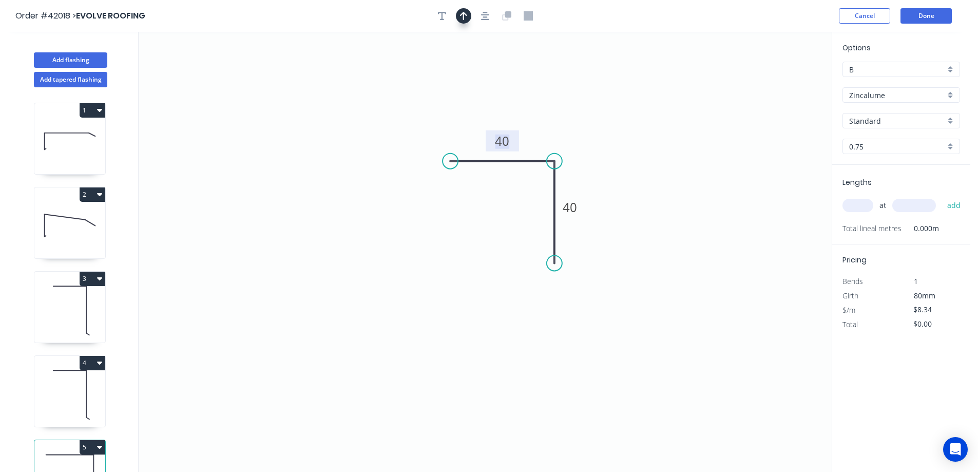
click at [462, 16] on icon "button" at bounding box center [463, 15] width 7 height 9
drag, startPoint x: 780, startPoint y: 82, endPoint x: 622, endPoint y: 134, distance: 166.9
click at [622, 134] on icon at bounding box center [622, 122] width 9 height 33
click at [855, 205] on input "text" at bounding box center [858, 205] width 31 height 13
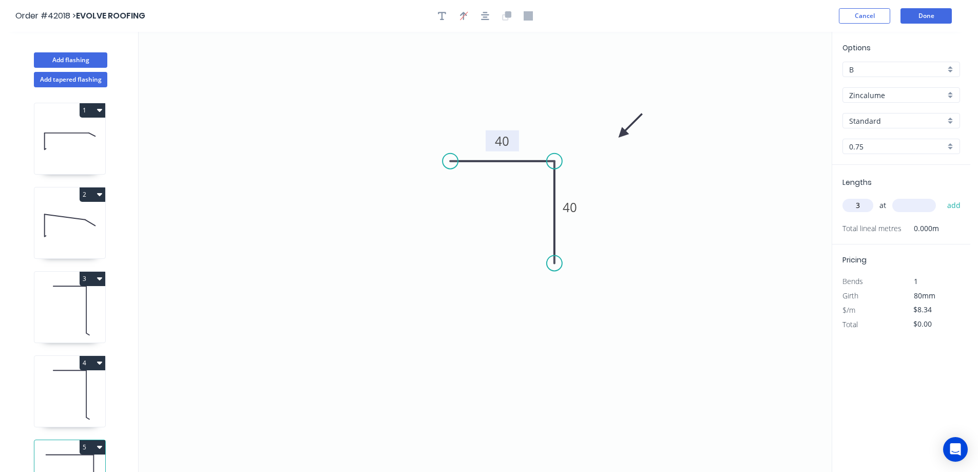
type input "3"
type input "3000"
click at [942, 197] on button "add" at bounding box center [954, 205] width 24 height 17
type input "$75.06"
click at [923, 16] on button "Done" at bounding box center [926, 15] width 51 height 15
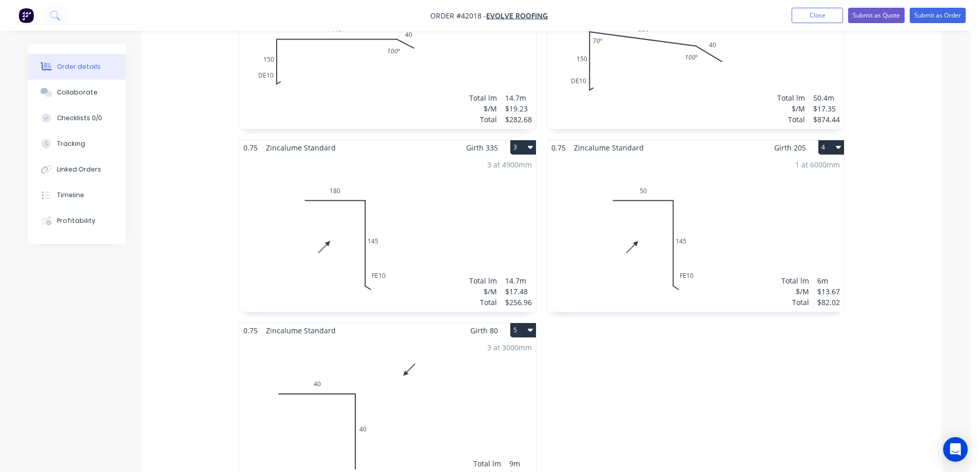
click at [482, 343] on div "3 at 3000mm Total lm $/M Total 9m $8.34 $75.06" at bounding box center [387, 416] width 297 height 157
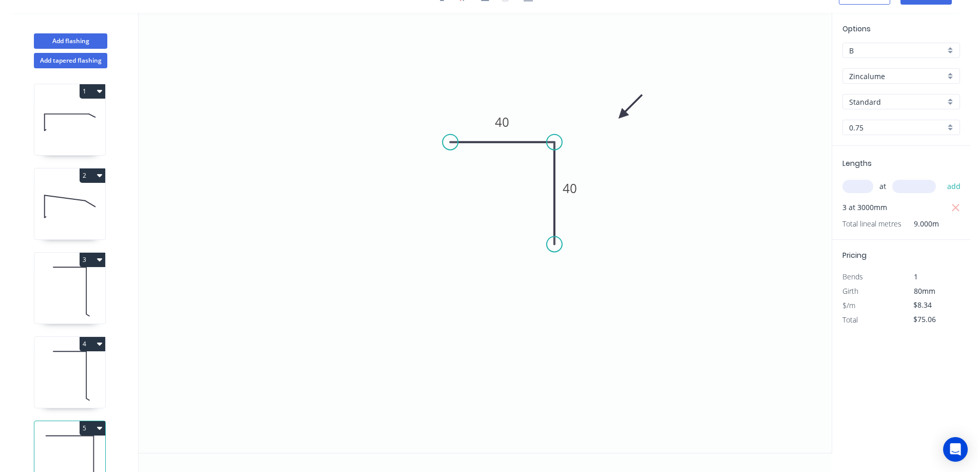
click at [950, 123] on div "0.75" at bounding box center [902, 127] width 118 height 15
click at [887, 150] on div "0.55" at bounding box center [901, 147] width 117 height 18
type input "0.55"
type input "$5.35"
type input "$48.15"
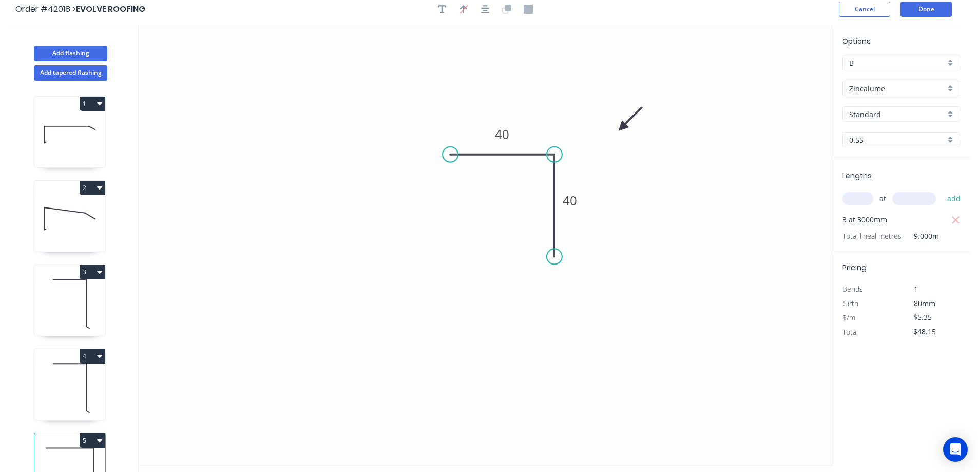
scroll to position [0, 0]
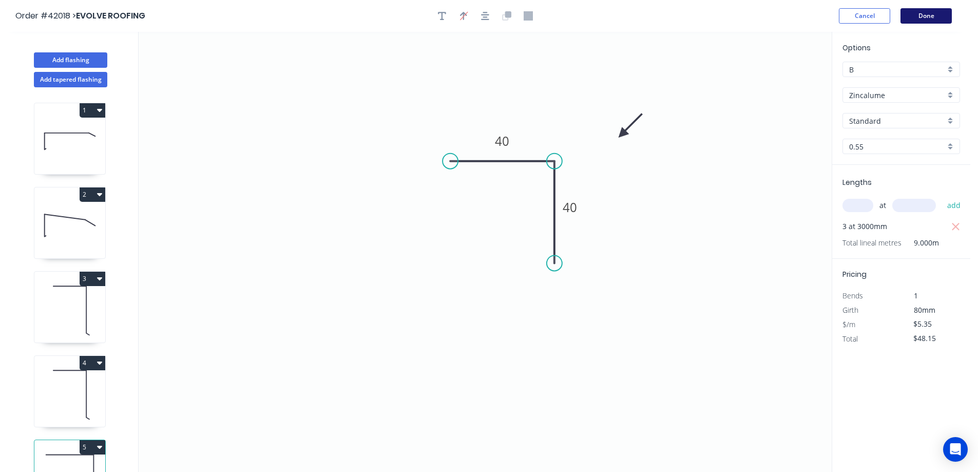
click at [930, 14] on button "Done" at bounding box center [926, 15] width 51 height 15
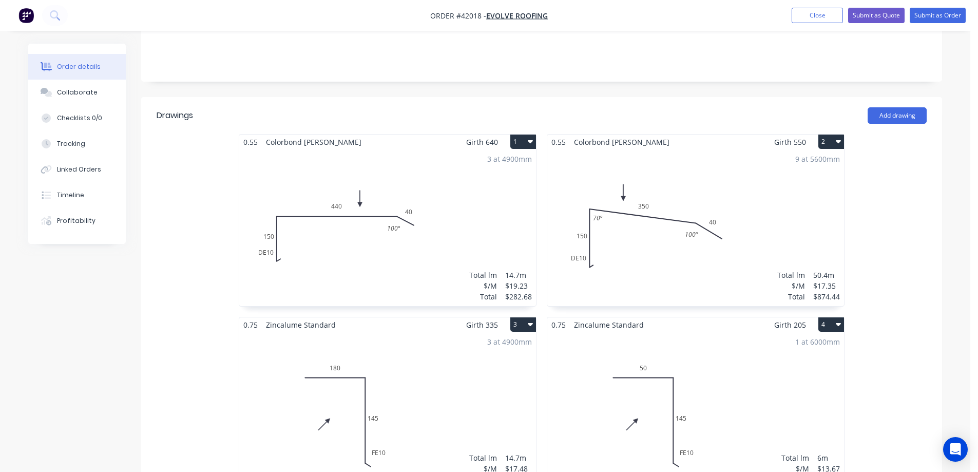
scroll to position [257, 0]
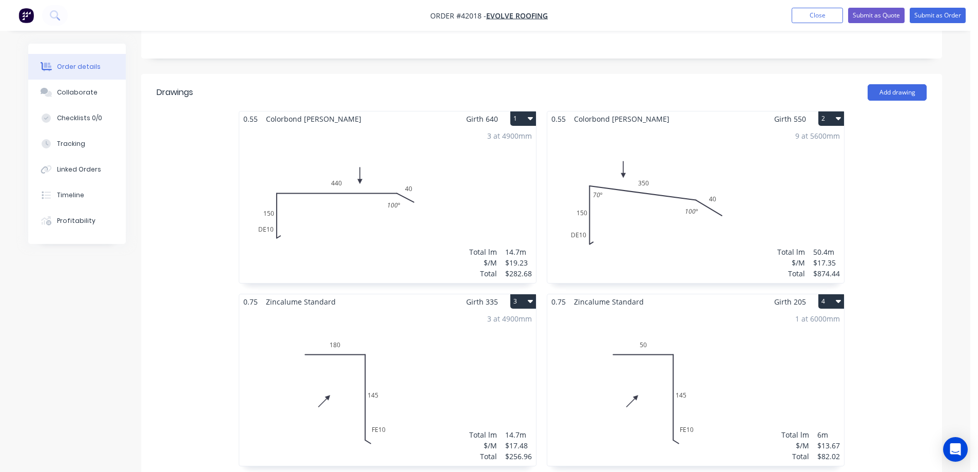
click at [390, 327] on div "3 at 4900mm Total lm $/M Total 14.7m $17.48 $256.96" at bounding box center [387, 387] width 297 height 157
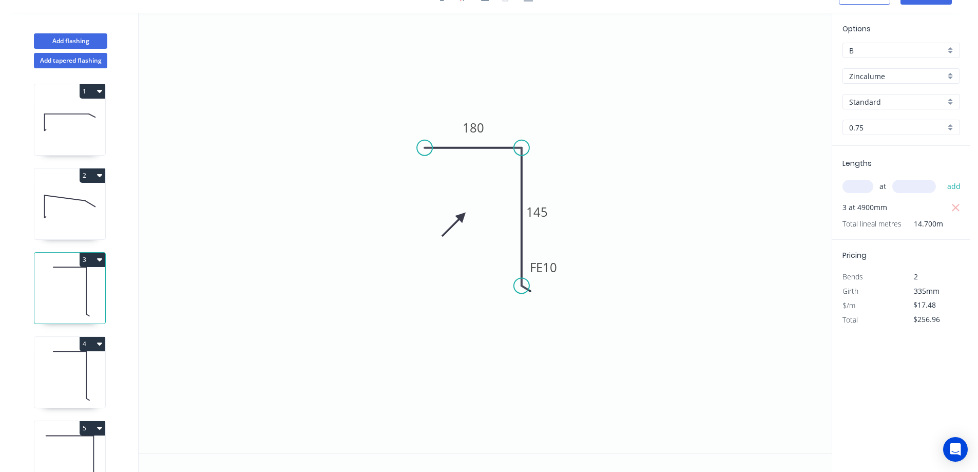
scroll to position [19, 0]
drag, startPoint x: 515, startPoint y: 264, endPoint x: 477, endPoint y: 225, distance: 54.5
click at [514, 245] on circle at bounding box center [521, 248] width 15 height 15
drag, startPoint x: 423, startPoint y: 147, endPoint x: 417, endPoint y: 188, distance: 41.5
click at [379, 150] on circle at bounding box center [386, 147] width 15 height 15
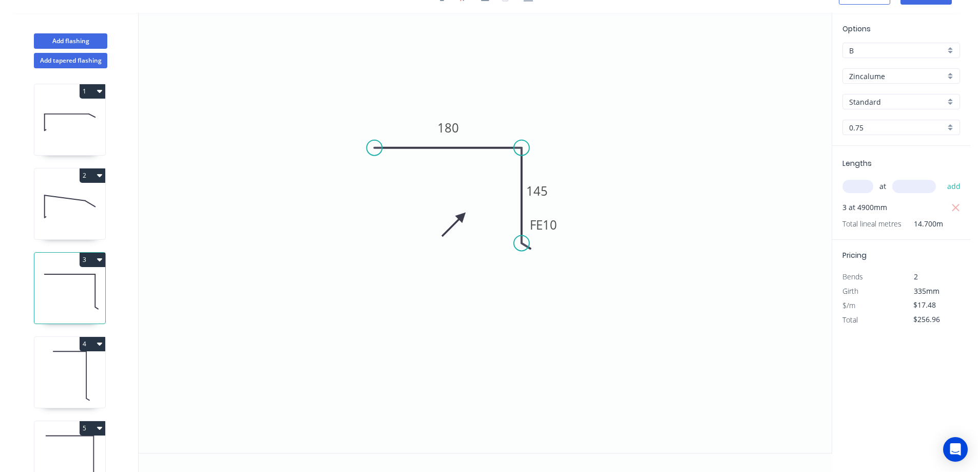
drag, startPoint x: 512, startPoint y: 243, endPoint x: 521, endPoint y: 244, distance: 9.3
click at [521, 244] on circle at bounding box center [521, 242] width 15 height 15
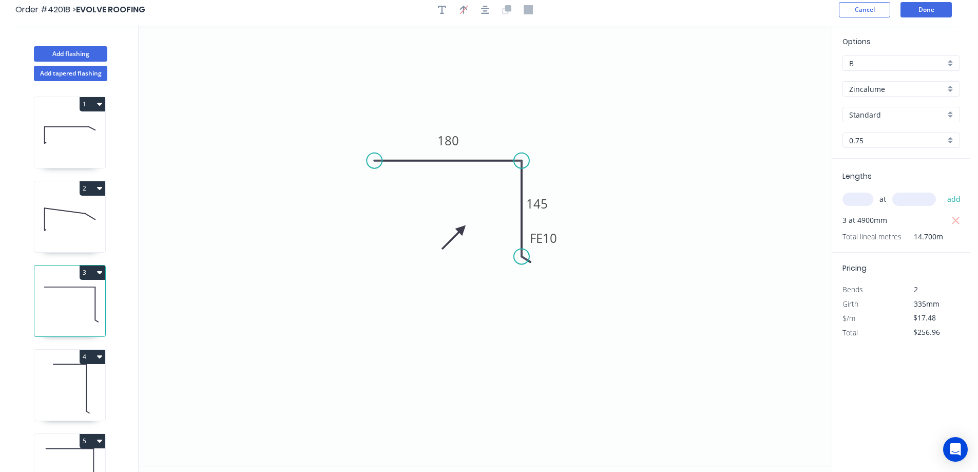
scroll to position [0, 0]
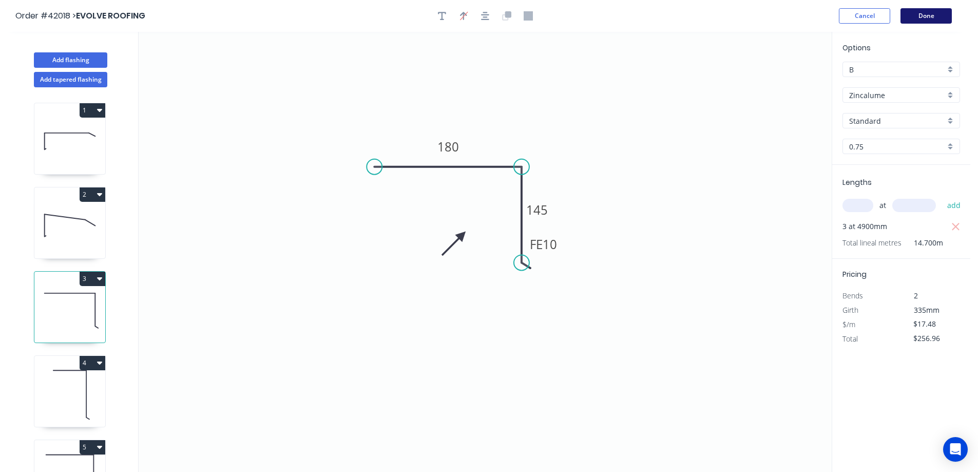
click at [919, 11] on button "Done" at bounding box center [926, 15] width 51 height 15
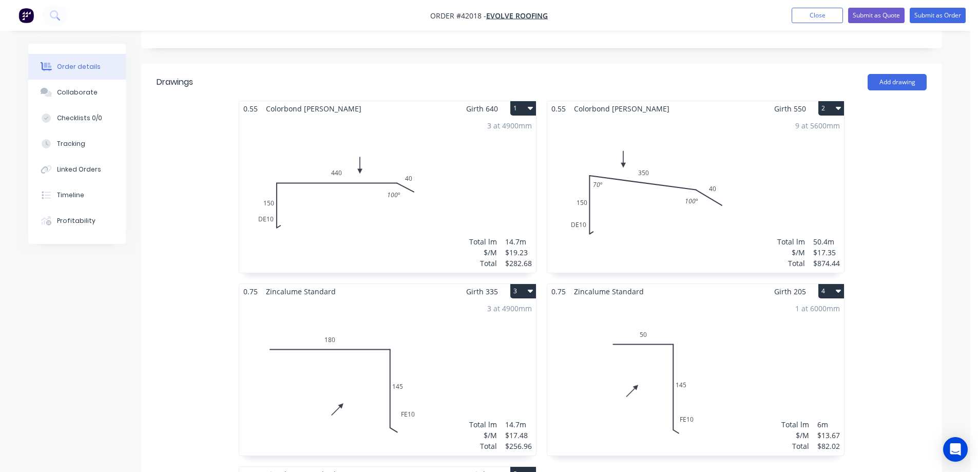
scroll to position [359, 0]
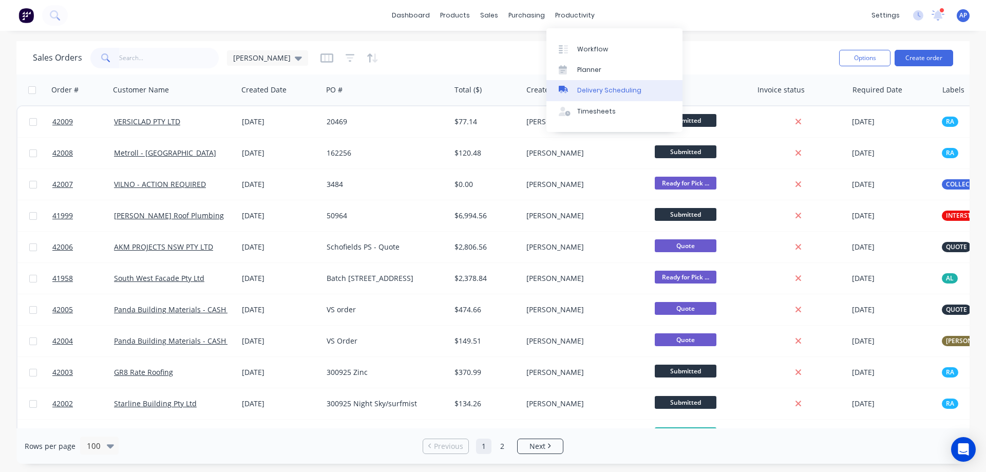
click at [626, 89] on div "Delivery Scheduling" at bounding box center [609, 90] width 64 height 9
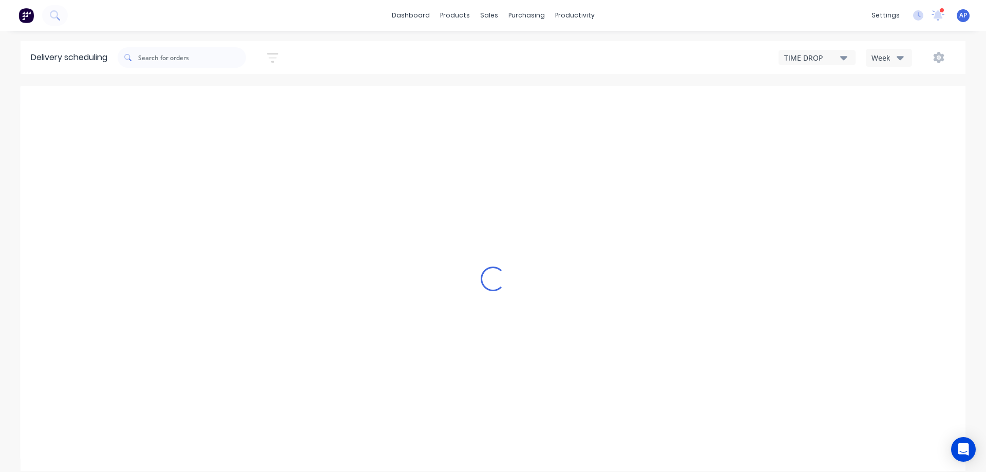
type input "[DATE] - [DATE]"
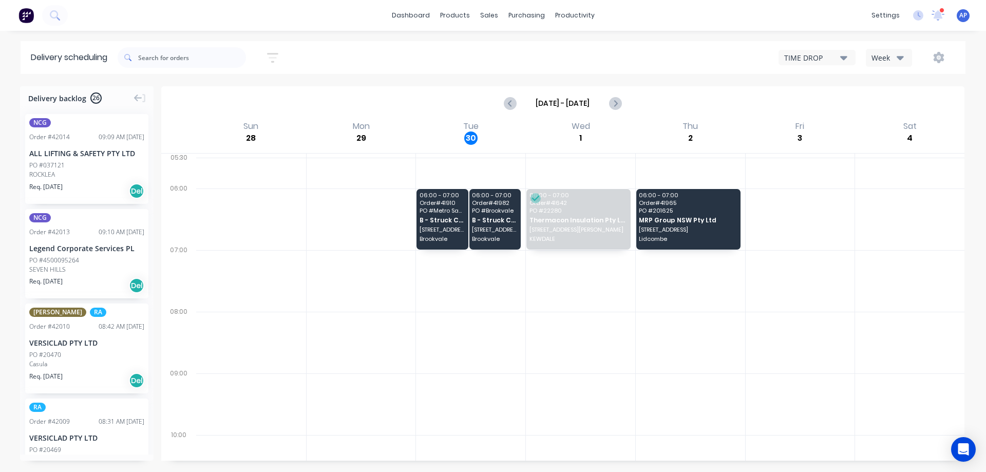
click at [903, 52] on icon "button" at bounding box center [899, 57] width 7 height 11
click at [892, 103] on div "Vehicle" at bounding box center [917, 105] width 102 height 21
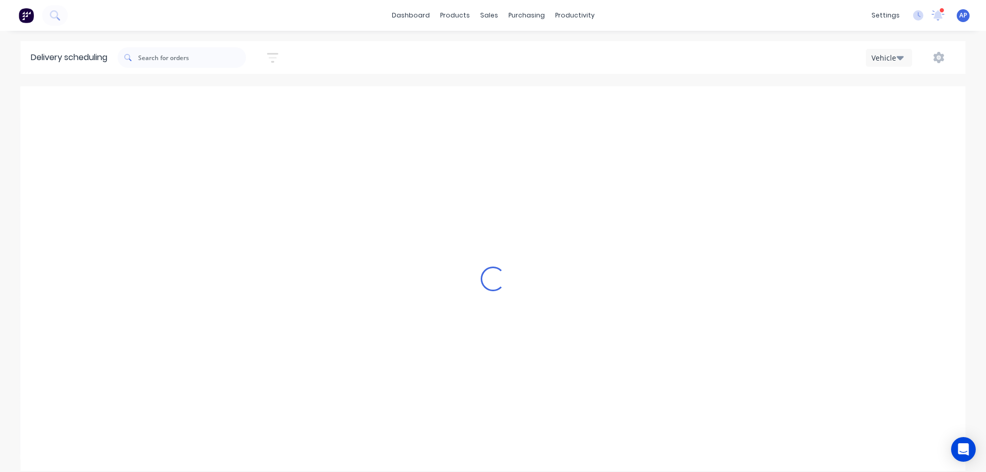
scroll to position [0, 1]
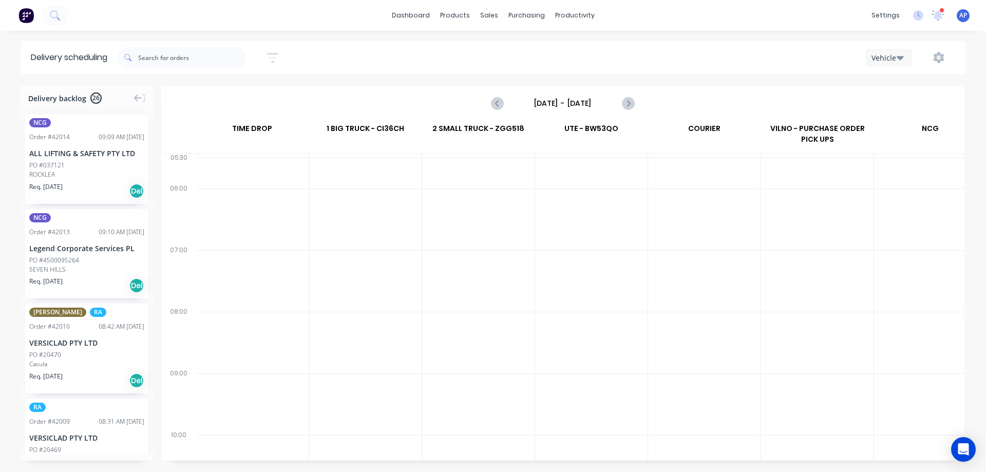
click at [580, 103] on input "[DATE] - [DATE]" at bounding box center [563, 102] width 102 height 15
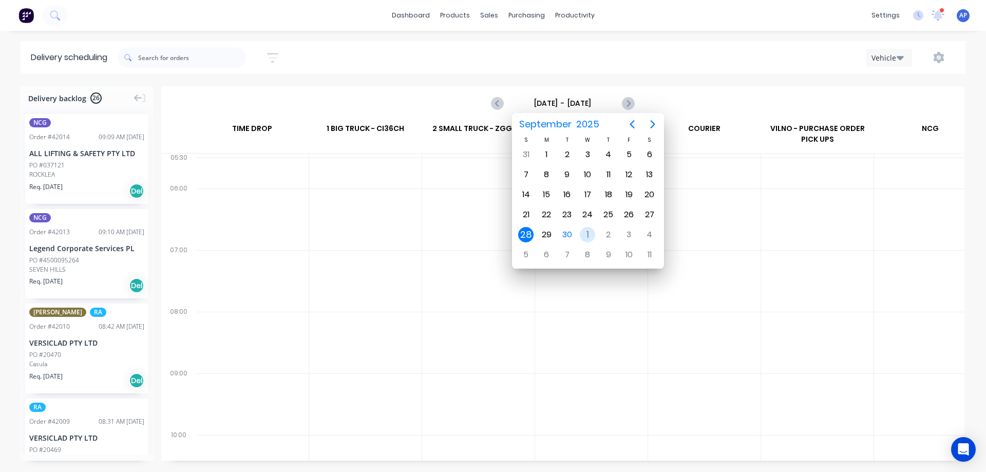
click at [586, 236] on div "1" at bounding box center [587, 234] width 15 height 15
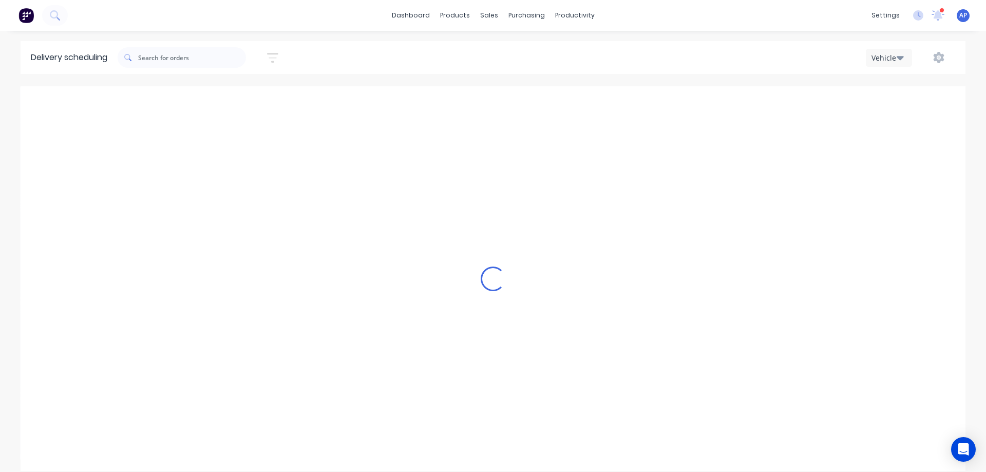
type input "[DATE] - [DATE]"
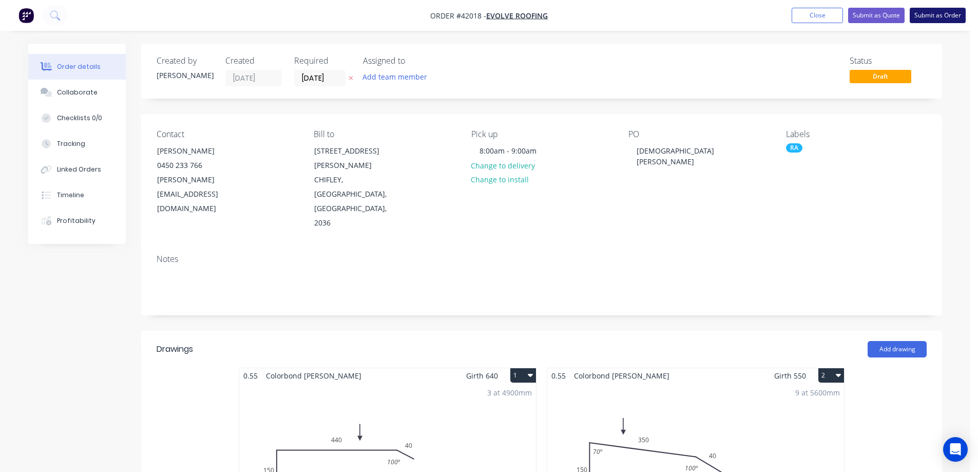
click at [922, 12] on button "Submit as Order" at bounding box center [938, 15] width 56 height 15
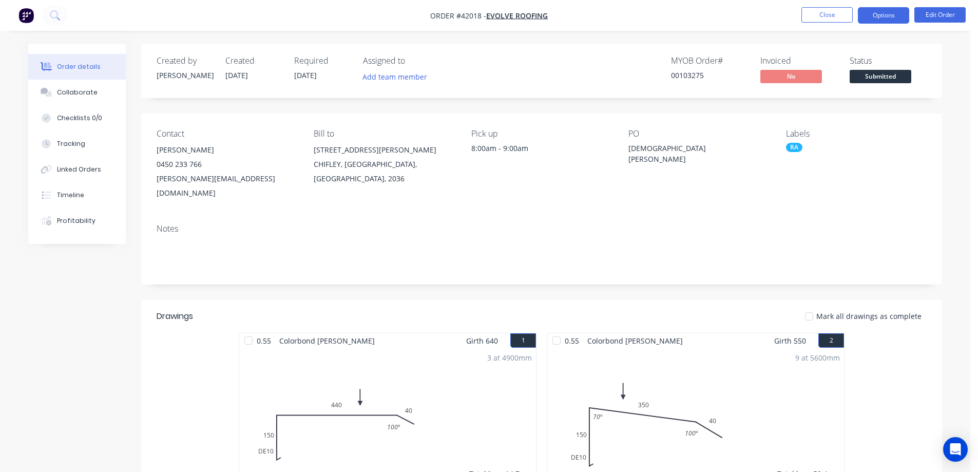
click at [874, 19] on button "Options" at bounding box center [883, 15] width 51 height 16
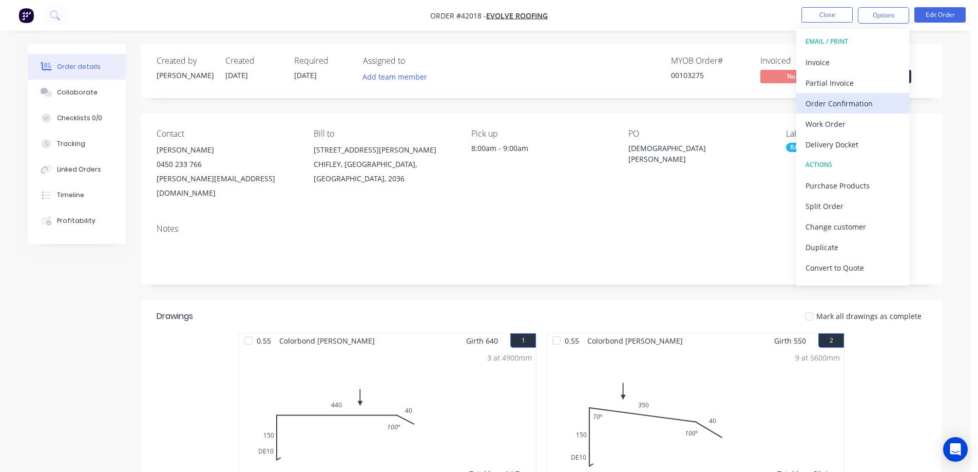
click at [865, 99] on div "Order Confirmation" at bounding box center [853, 103] width 94 height 15
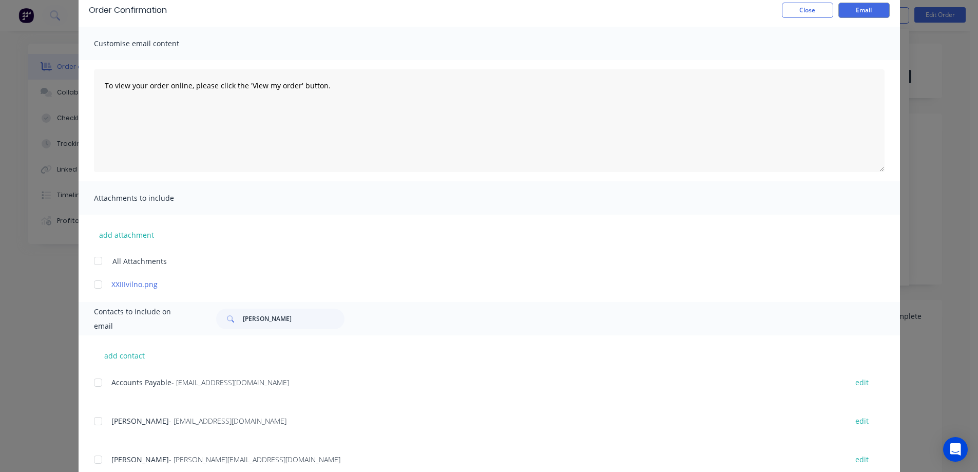
scroll to position [81, 0]
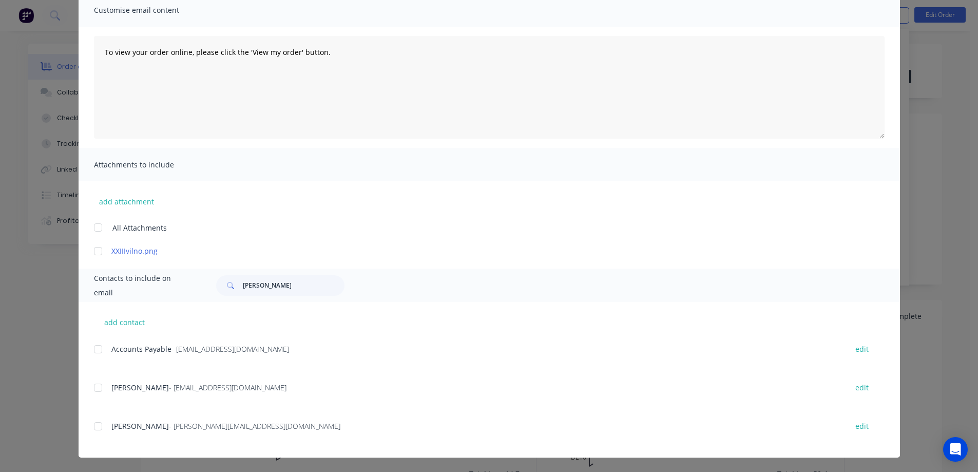
drag, startPoint x: 93, startPoint y: 386, endPoint x: 98, endPoint y: 414, distance: 28.0
click at [93, 389] on div at bounding box center [98, 387] width 21 height 21
click at [92, 427] on div at bounding box center [98, 426] width 21 height 21
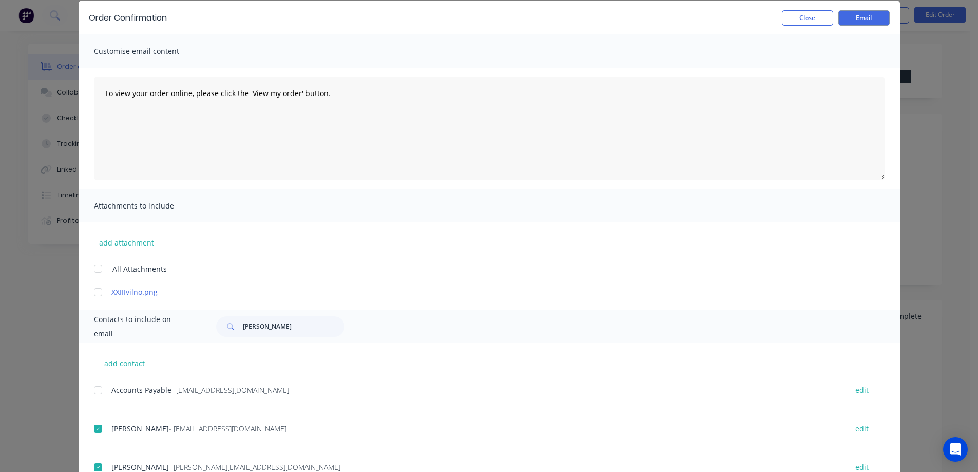
scroll to position [0, 0]
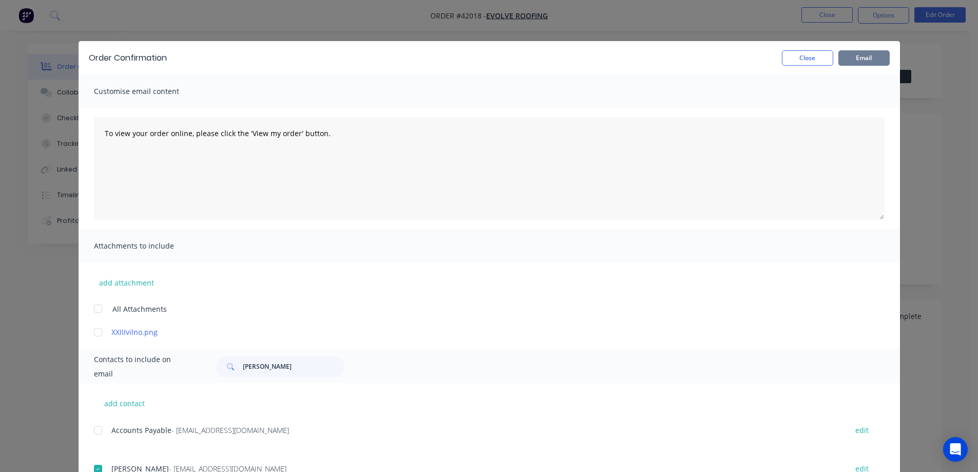
click at [847, 59] on button "Email" at bounding box center [863, 57] width 51 height 15
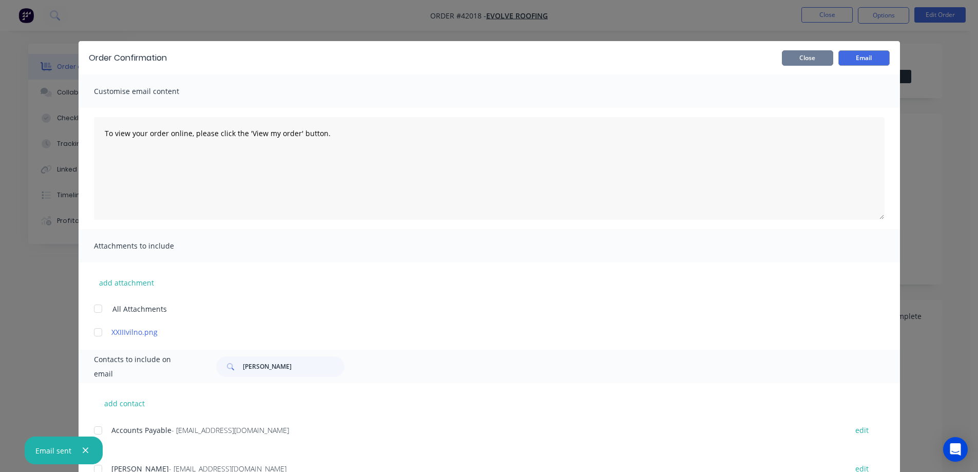
click at [820, 55] on button "Close" at bounding box center [807, 57] width 51 height 15
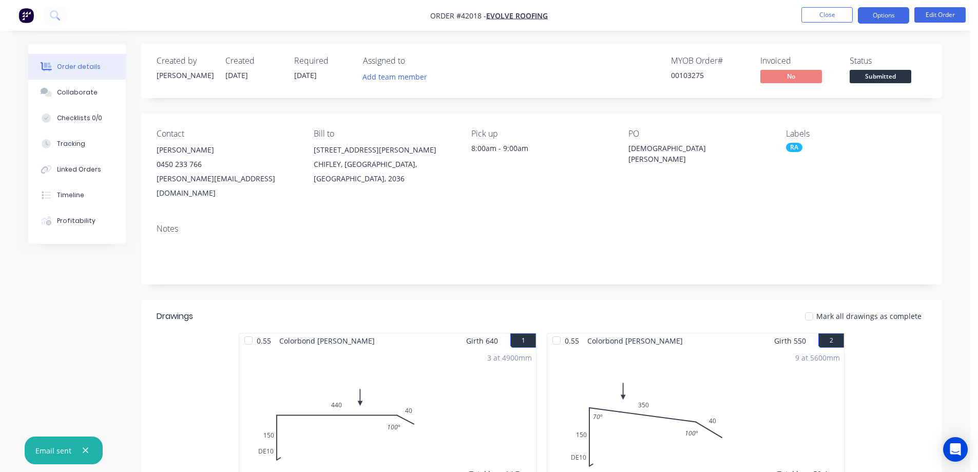
click at [873, 15] on button "Options" at bounding box center [883, 15] width 51 height 16
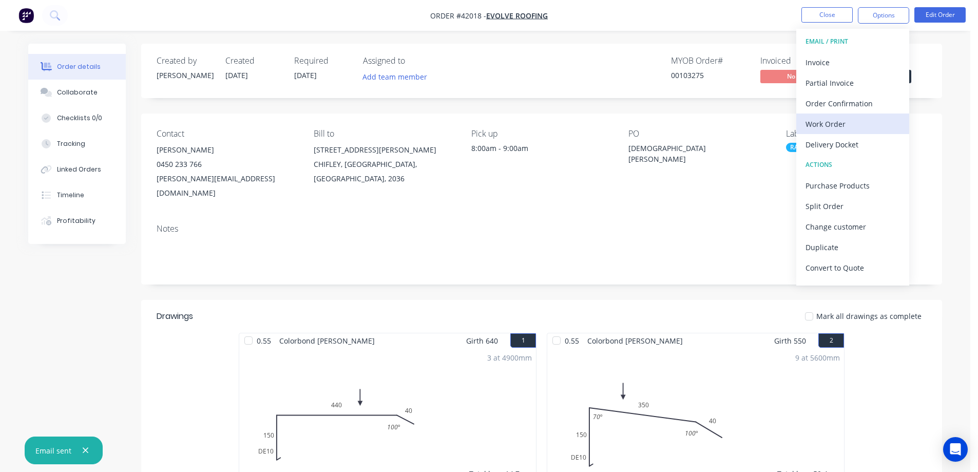
click at [852, 119] on div "Work Order" at bounding box center [853, 124] width 94 height 15
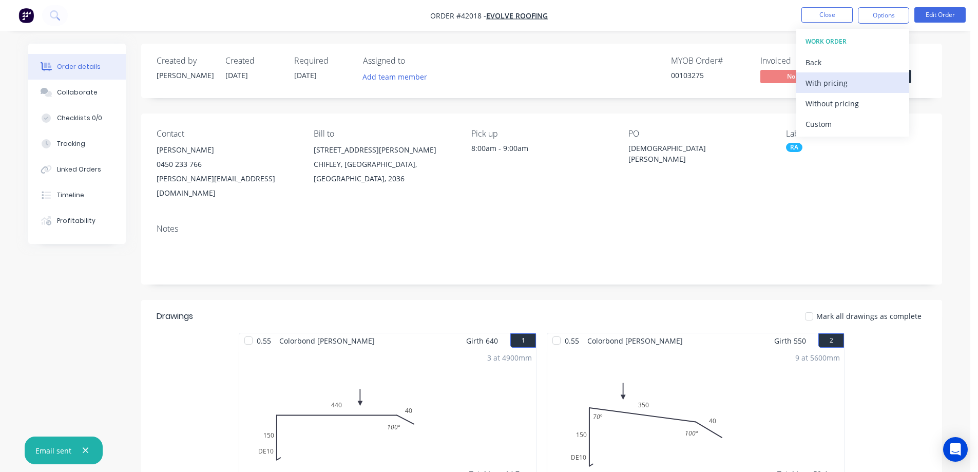
click at [854, 82] on div "With pricing" at bounding box center [853, 82] width 94 height 15
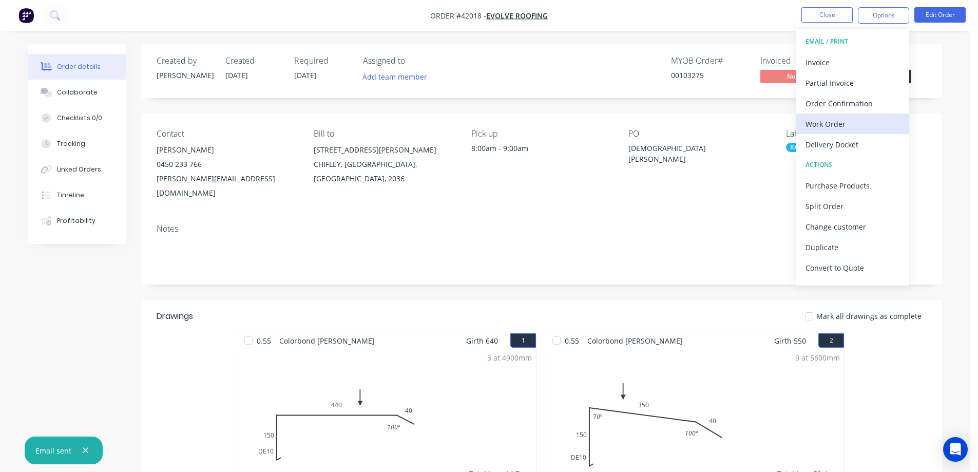
click at [828, 123] on div "Work Order" at bounding box center [853, 124] width 94 height 15
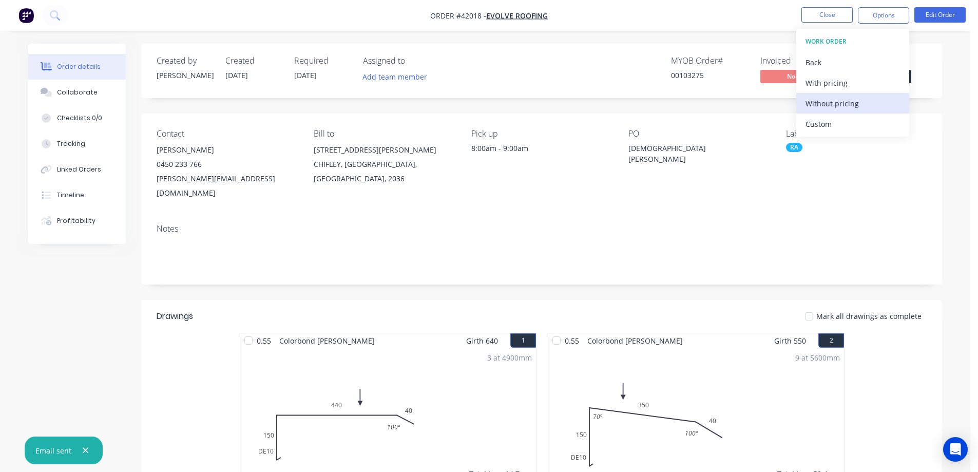
click at [846, 101] on div "Without pricing" at bounding box center [853, 103] width 94 height 15
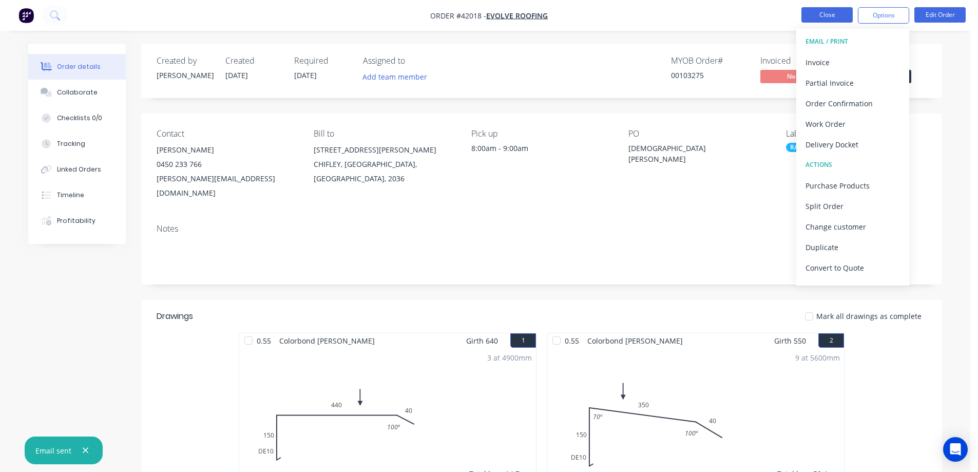
click at [811, 13] on button "Close" at bounding box center [826, 14] width 51 height 15
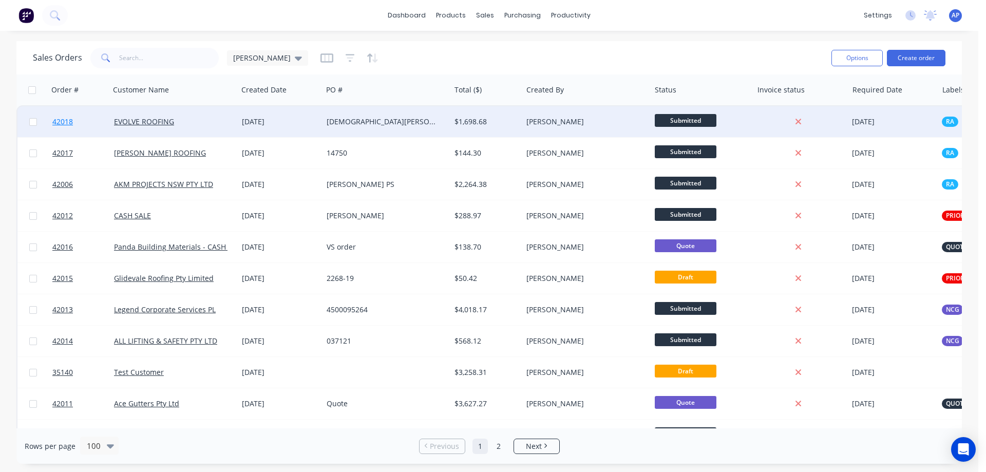
click at [59, 120] on span "42018" at bounding box center [62, 122] width 21 height 10
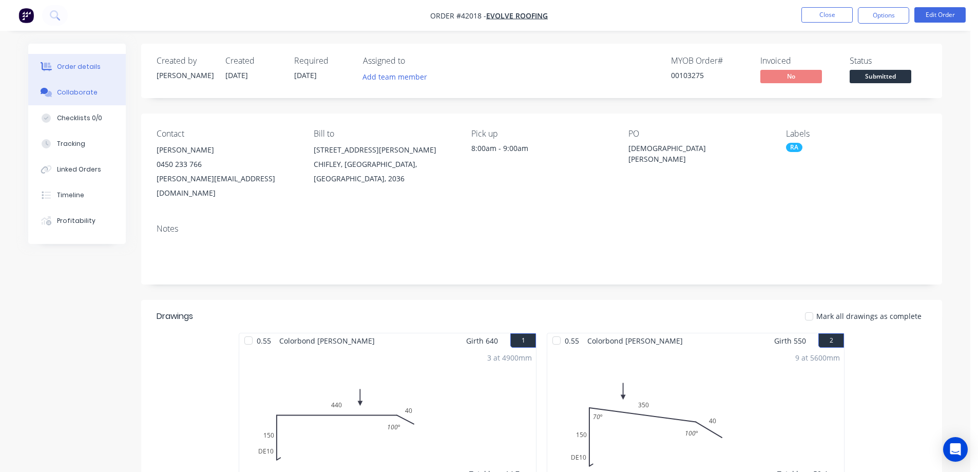
click at [81, 89] on div "Collaborate" at bounding box center [77, 92] width 41 height 9
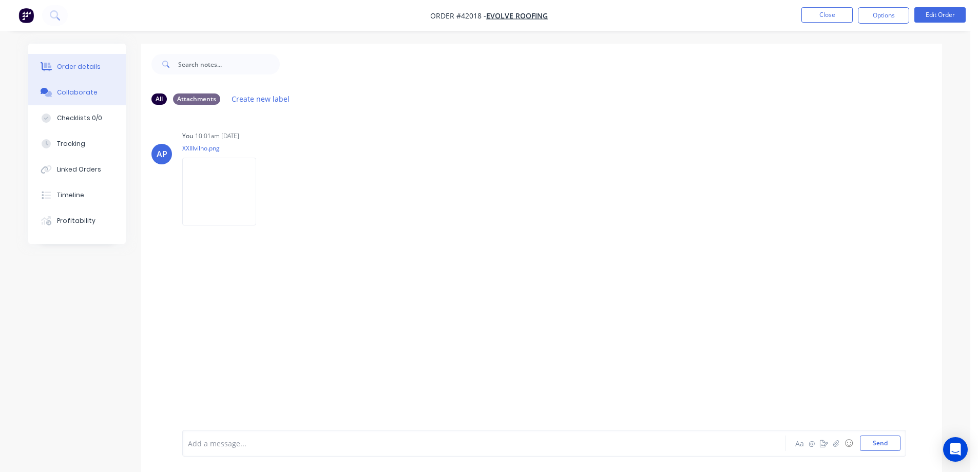
click at [79, 66] on div "Order details" at bounding box center [79, 66] width 44 height 9
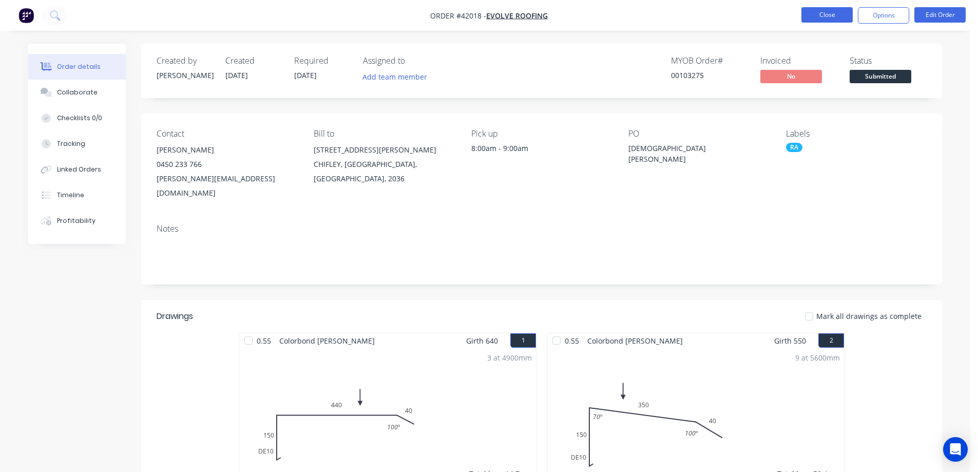
click at [834, 12] on button "Close" at bounding box center [826, 14] width 51 height 15
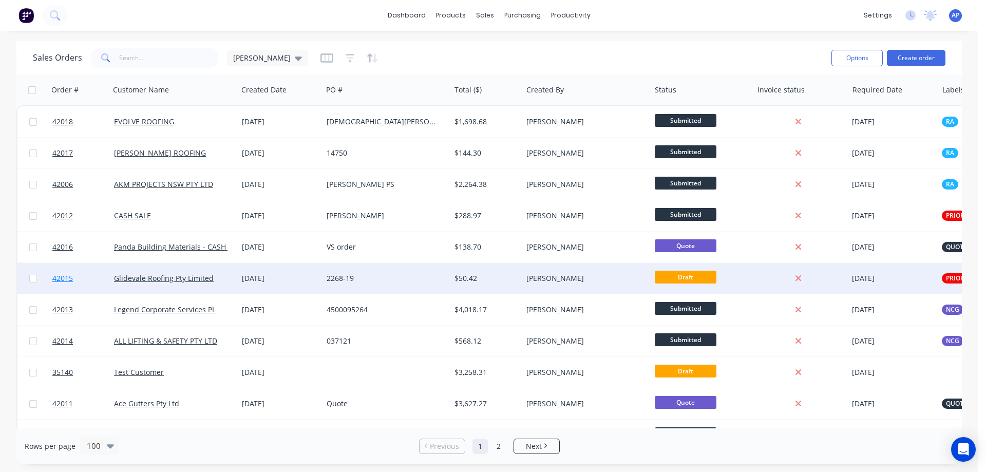
click at [67, 277] on span "42015" at bounding box center [62, 278] width 21 height 10
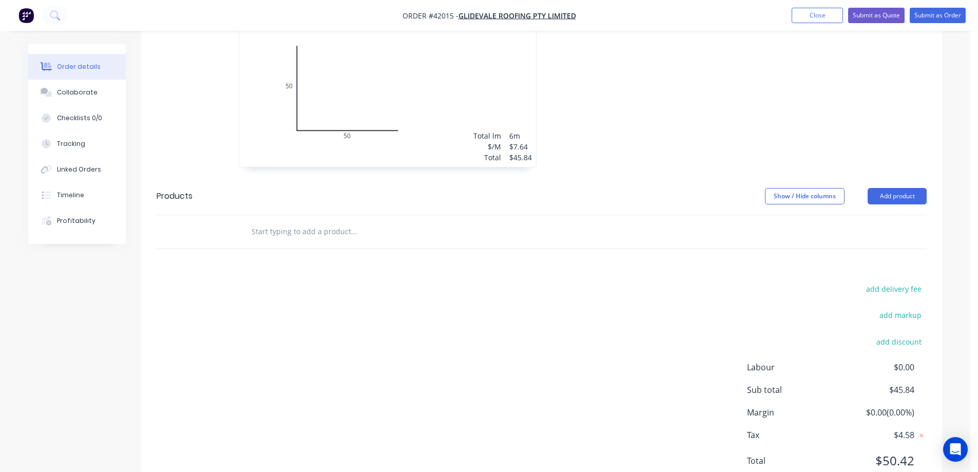
scroll to position [359, 0]
click at [882, 187] on button "Add product" at bounding box center [897, 195] width 59 height 16
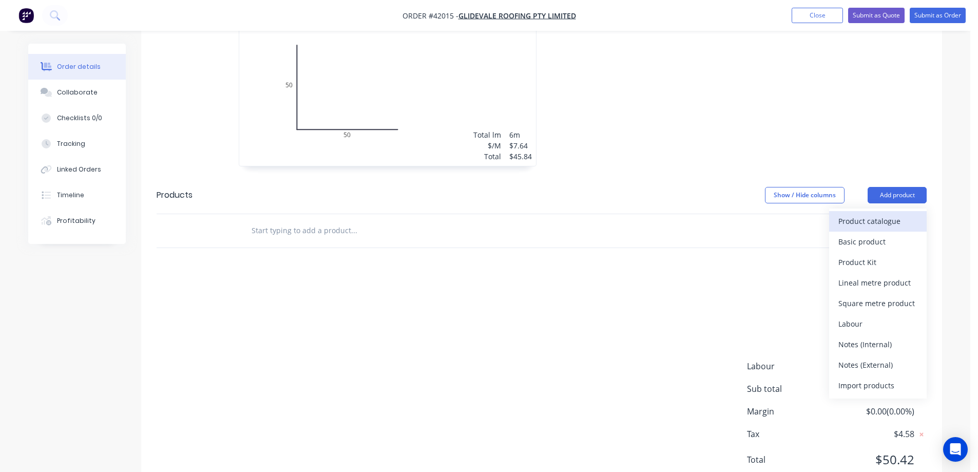
click at [873, 214] on div "Product catalogue" at bounding box center [877, 221] width 79 height 15
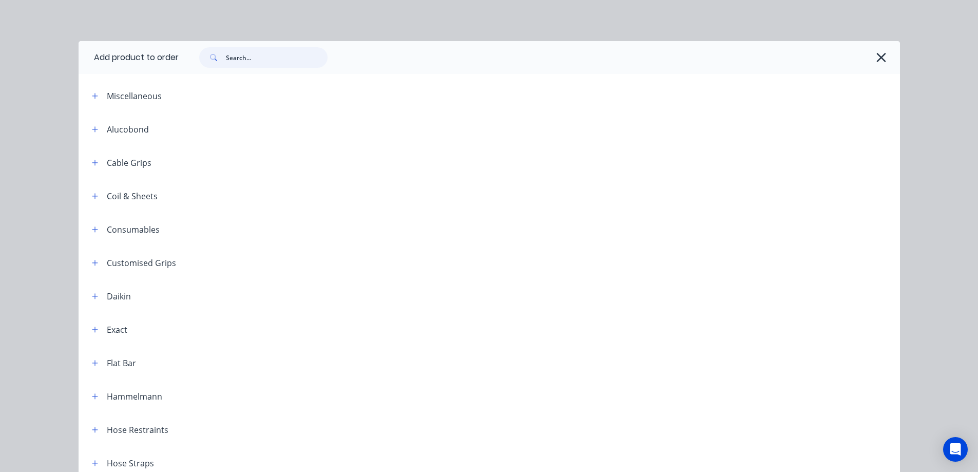
click at [294, 60] on input "text" at bounding box center [277, 57] width 102 height 21
type input "top hat"
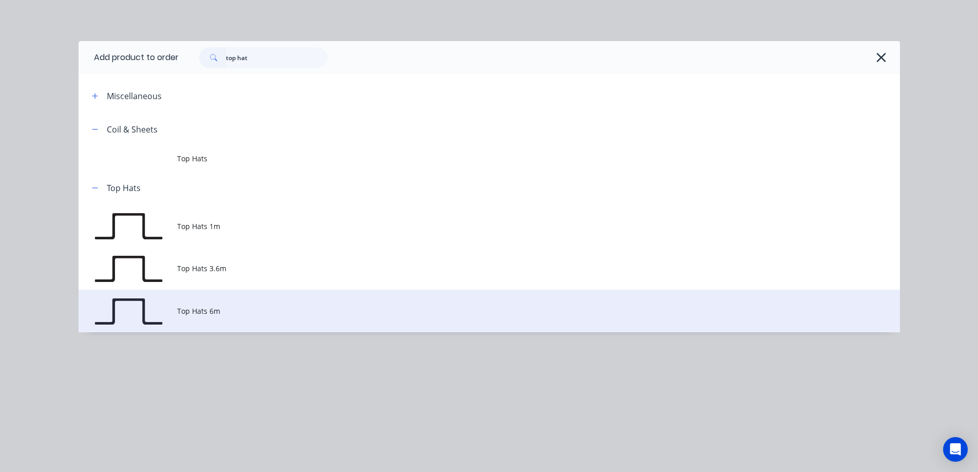
click at [235, 313] on span "Top Hats 6m" at bounding box center [466, 310] width 578 height 11
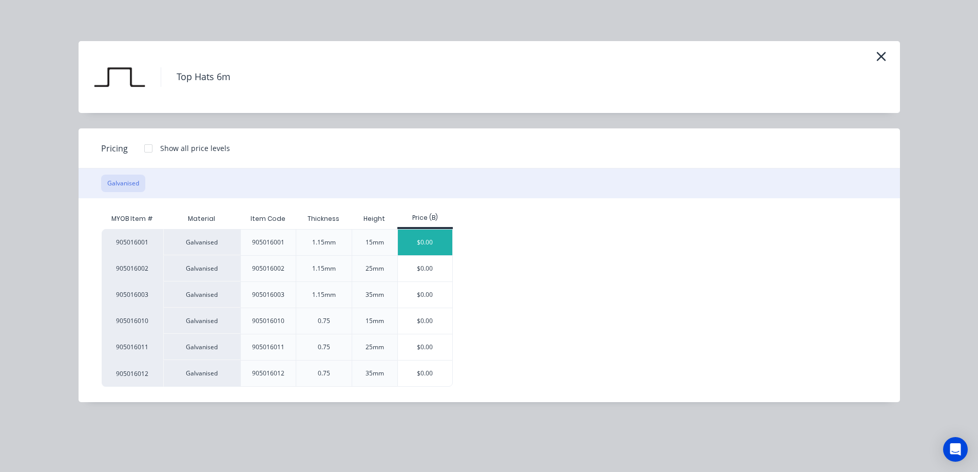
click at [414, 238] on div "$0.00" at bounding box center [425, 243] width 55 height 26
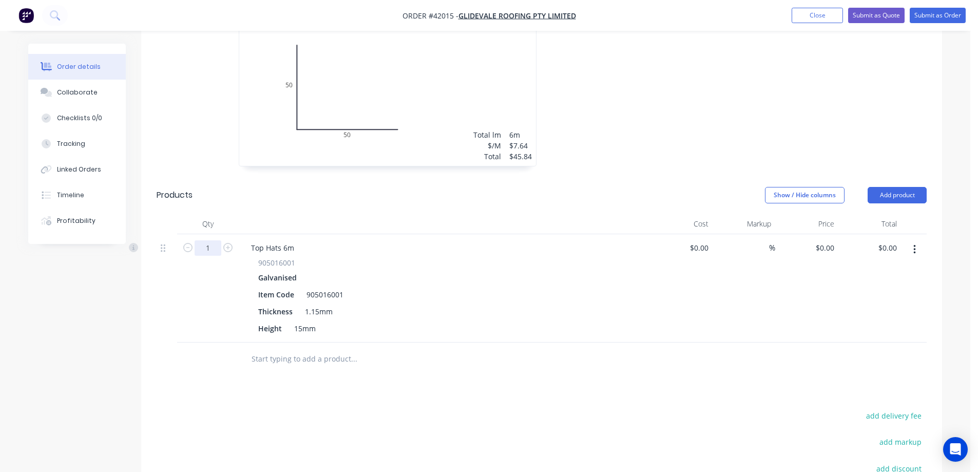
click at [208, 240] on input "1" at bounding box center [208, 247] width 27 height 15
type input "23"
click at [406, 257] on div "905016001" at bounding box center [444, 262] width 372 height 11
click at [827, 240] on input "0" at bounding box center [833, 247] width 12 height 15
type input "$22.43"
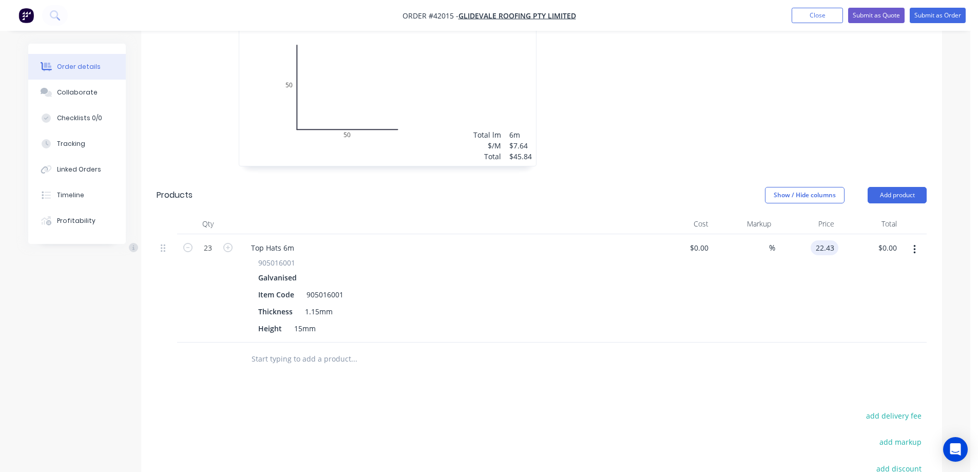
type input "$515.89"
click at [799, 281] on div "$22.43 22.43" at bounding box center [806, 288] width 63 height 108
click at [886, 409] on button "add delivery fee" at bounding box center [893, 416] width 66 height 14
type input "290"
click input "submit" at bounding box center [0, 0] width 0 height 0
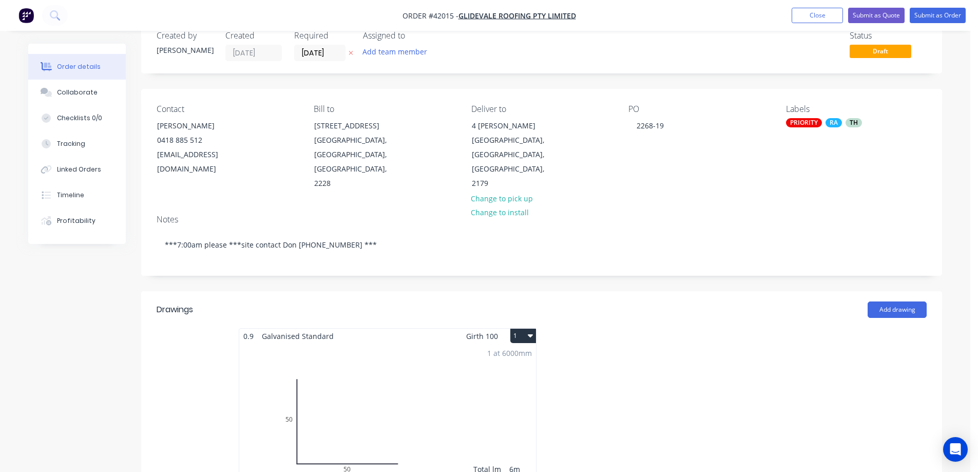
scroll to position [0, 0]
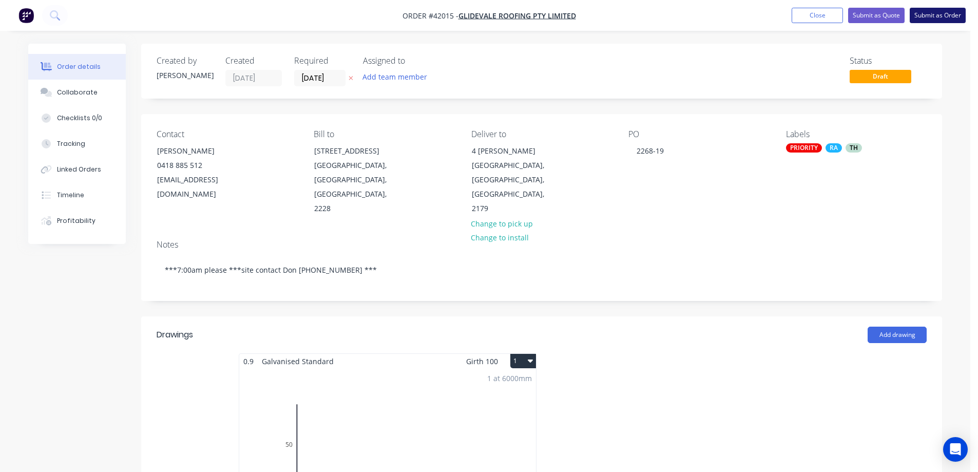
click at [924, 12] on button "Submit as Order" at bounding box center [938, 15] width 56 height 15
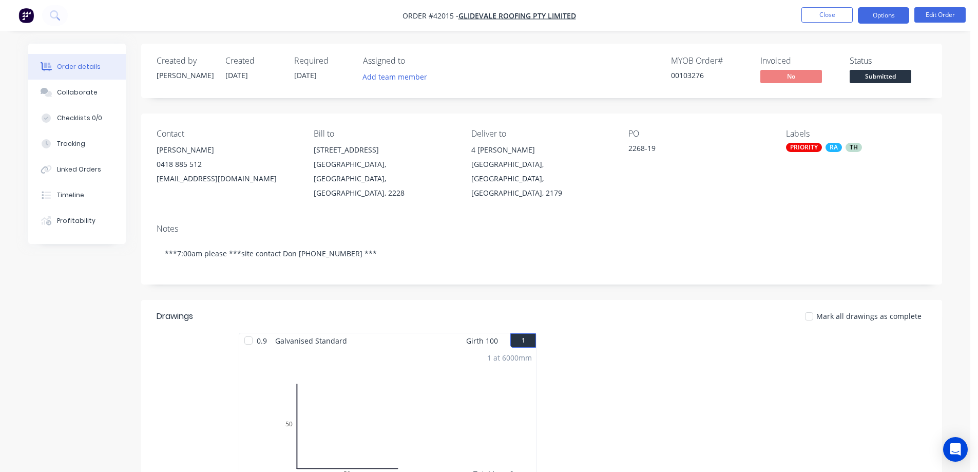
click at [885, 14] on button "Options" at bounding box center [883, 15] width 51 height 16
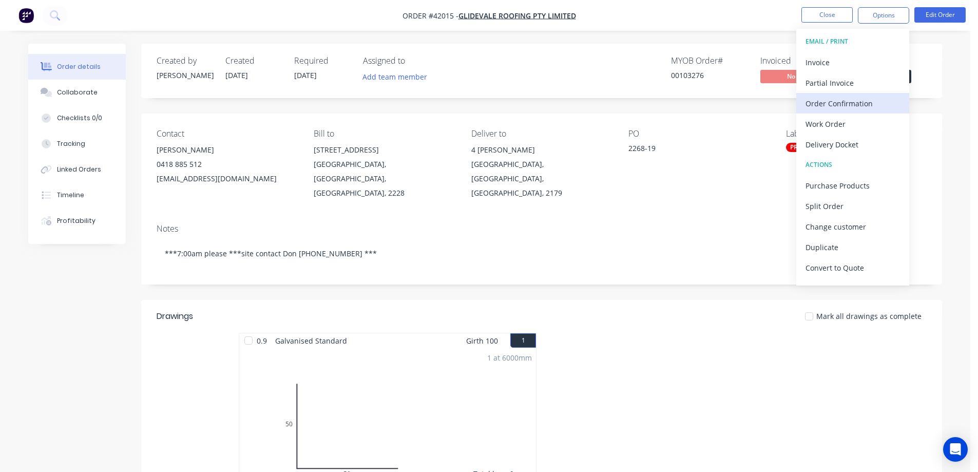
click at [856, 103] on div "Order Confirmation" at bounding box center [853, 103] width 94 height 15
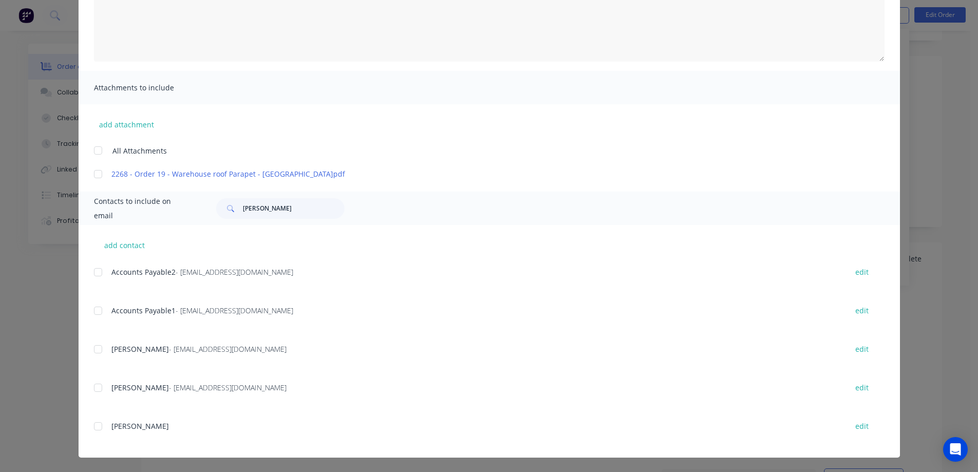
scroll to position [154, 0]
click at [94, 348] on div at bounding box center [98, 349] width 21 height 21
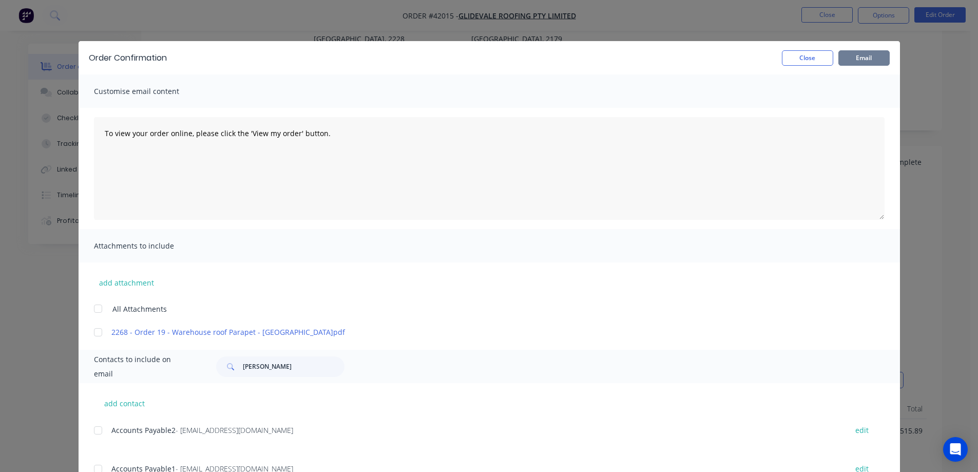
click at [848, 60] on button "Email" at bounding box center [863, 57] width 51 height 15
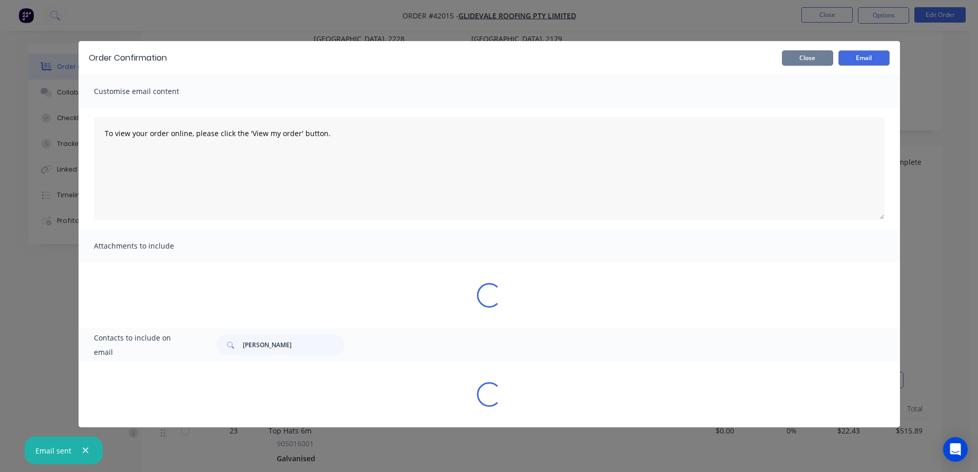
click at [820, 59] on button "Close" at bounding box center [807, 57] width 51 height 15
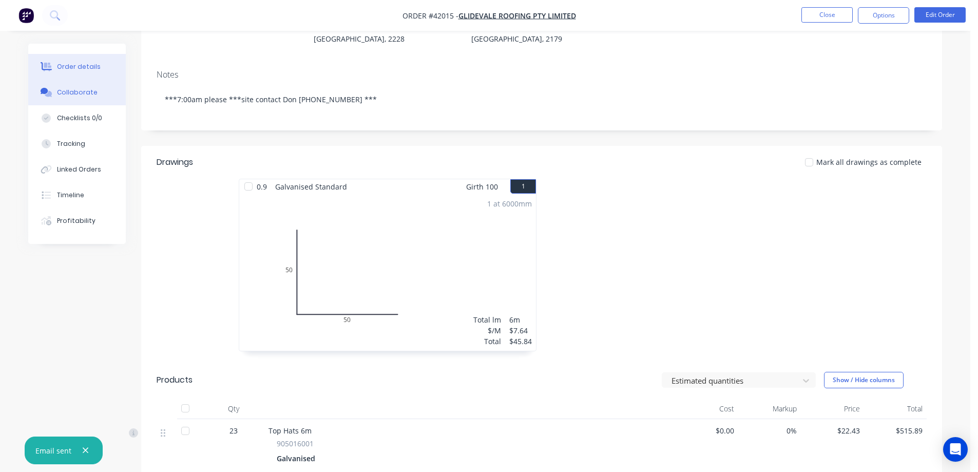
click at [95, 93] on button "Collaborate" at bounding box center [77, 93] width 98 height 26
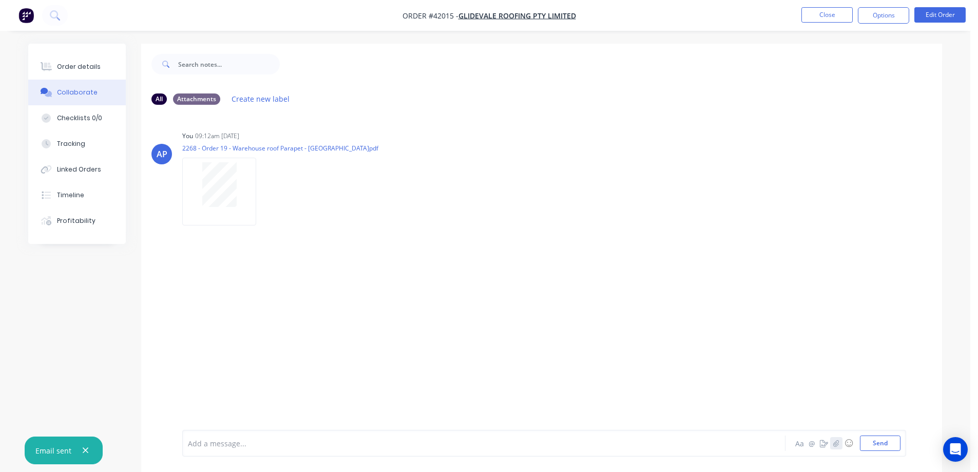
click at [833, 443] on icon "button" at bounding box center [836, 442] width 6 height 7
click at [871, 440] on button "Send" at bounding box center [880, 442] width 41 height 15
click at [836, 446] on icon "button" at bounding box center [836, 442] width 6 height 7
click at [890, 445] on button "Send" at bounding box center [880, 442] width 41 height 15
click at [91, 65] on div "Order details" at bounding box center [79, 66] width 44 height 9
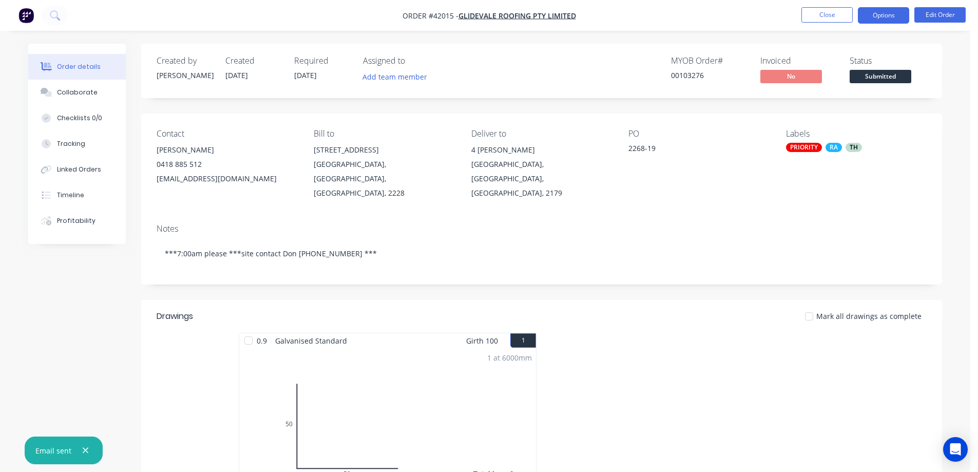
click at [873, 15] on button "Options" at bounding box center [883, 15] width 51 height 16
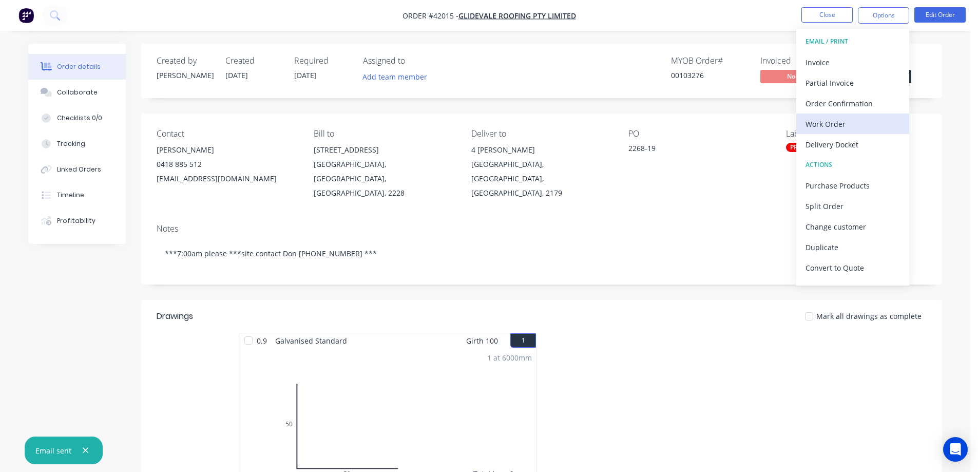
click at [836, 123] on div "Work Order" at bounding box center [853, 124] width 94 height 15
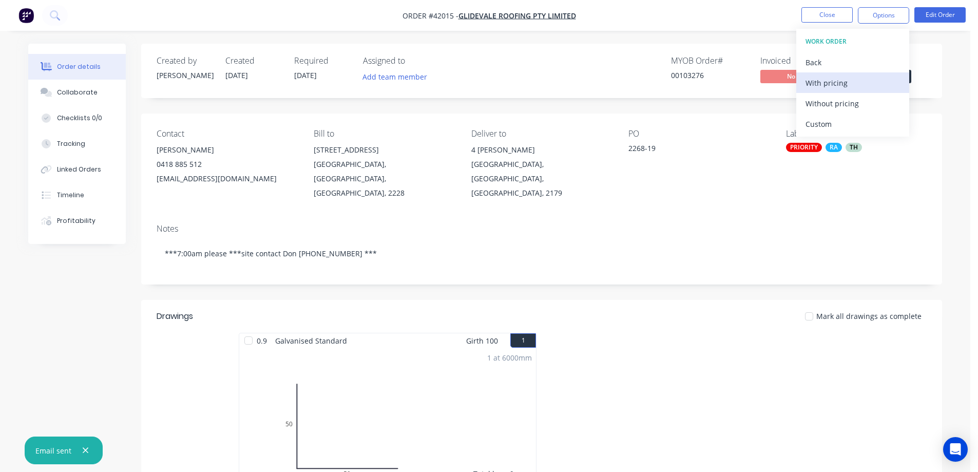
click at [847, 82] on div "With pricing" at bounding box center [853, 82] width 94 height 15
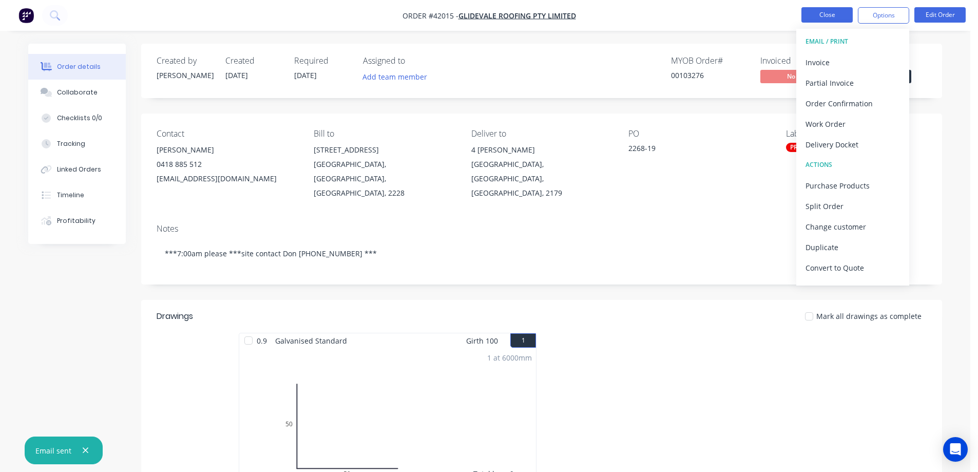
click at [809, 10] on button "Close" at bounding box center [826, 14] width 51 height 15
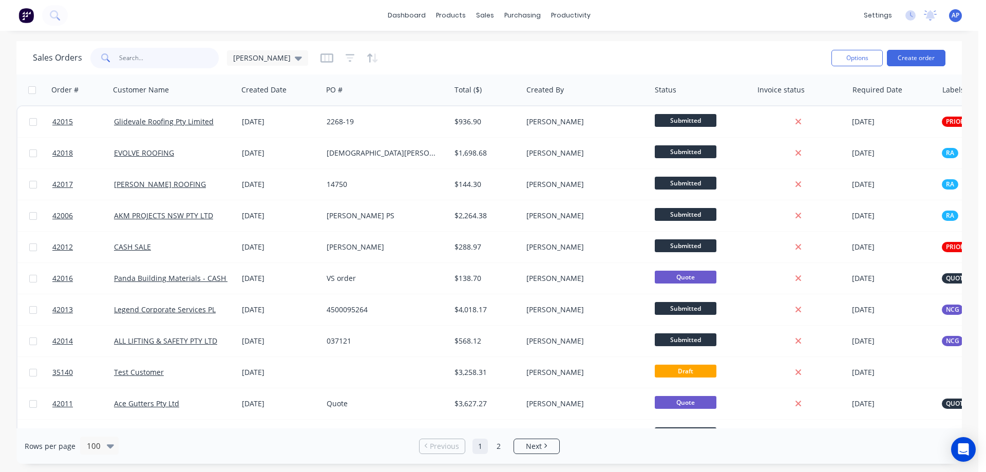
click at [156, 61] on input "text" at bounding box center [169, 58] width 100 height 21
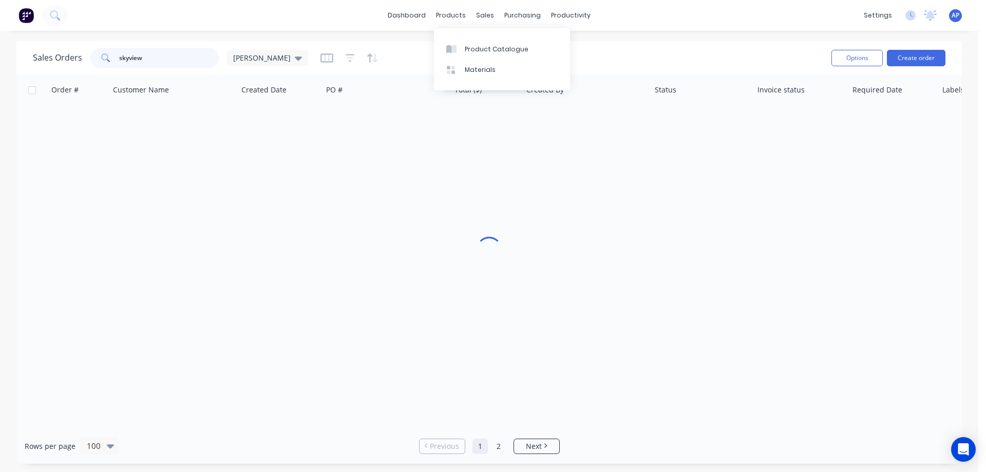
type input "skyview"
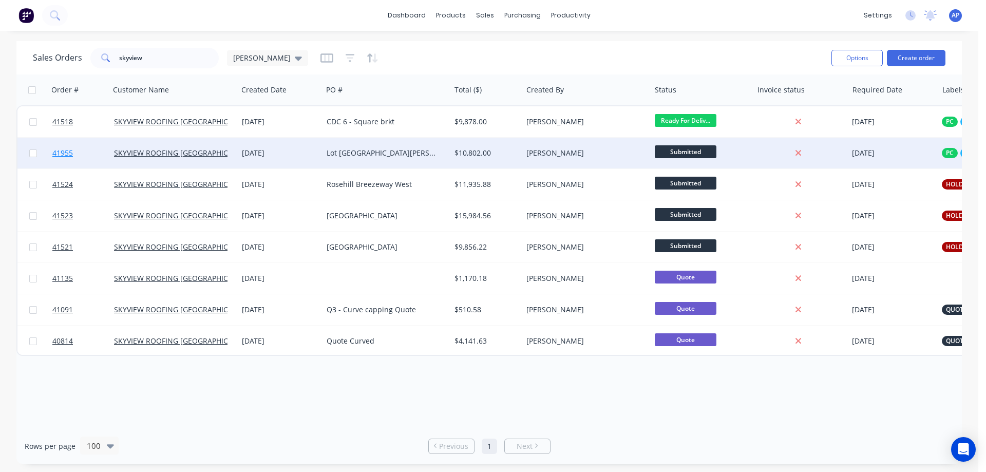
click at [61, 155] on span "41955" at bounding box center [62, 153] width 21 height 10
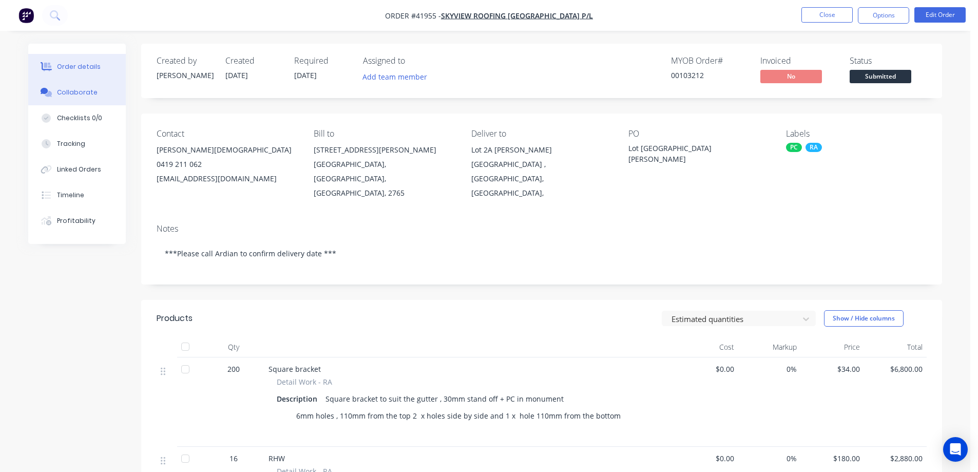
click at [88, 97] on div "Collaborate" at bounding box center [77, 92] width 41 height 9
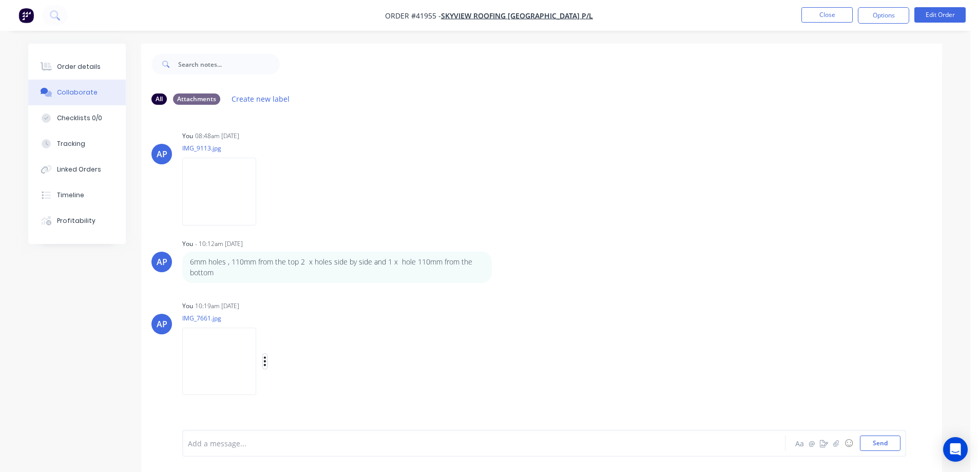
click at [264, 363] on icon "button" at bounding box center [264, 361] width 3 height 12
click at [0, 0] on button "Delete" at bounding box center [0, 0] width 0 height 0
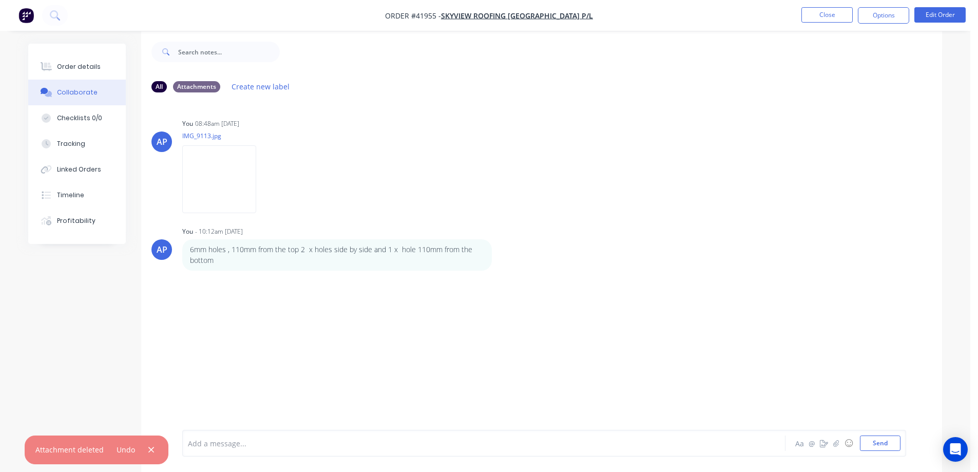
scroll to position [15, 0]
click at [148, 452] on icon "button" at bounding box center [151, 449] width 7 height 9
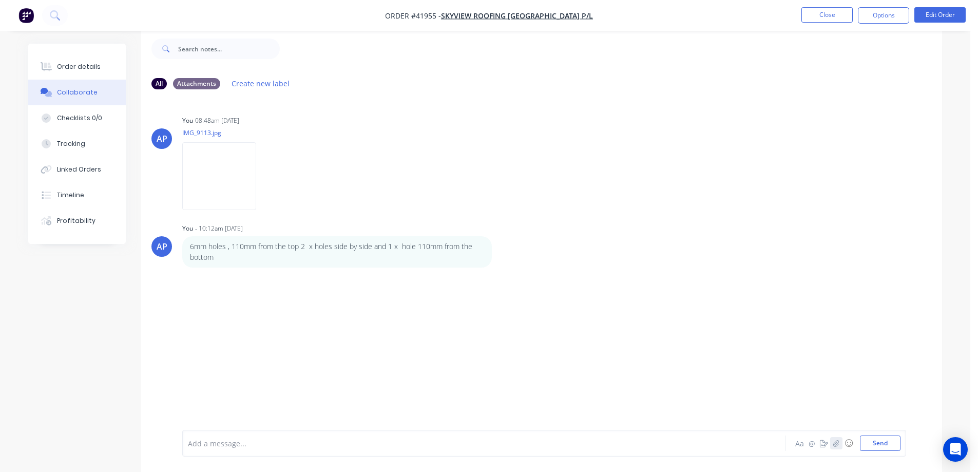
click at [838, 443] on icon "button" at bounding box center [836, 442] width 6 height 7
click at [873, 444] on button "Send" at bounding box center [880, 442] width 41 height 15
click at [67, 67] on div "Order details" at bounding box center [79, 66] width 44 height 9
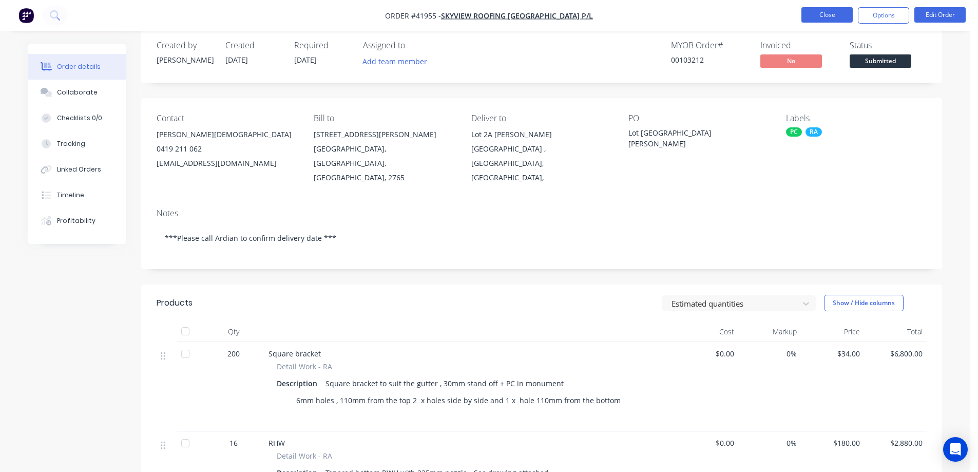
click at [823, 15] on button "Close" at bounding box center [826, 14] width 51 height 15
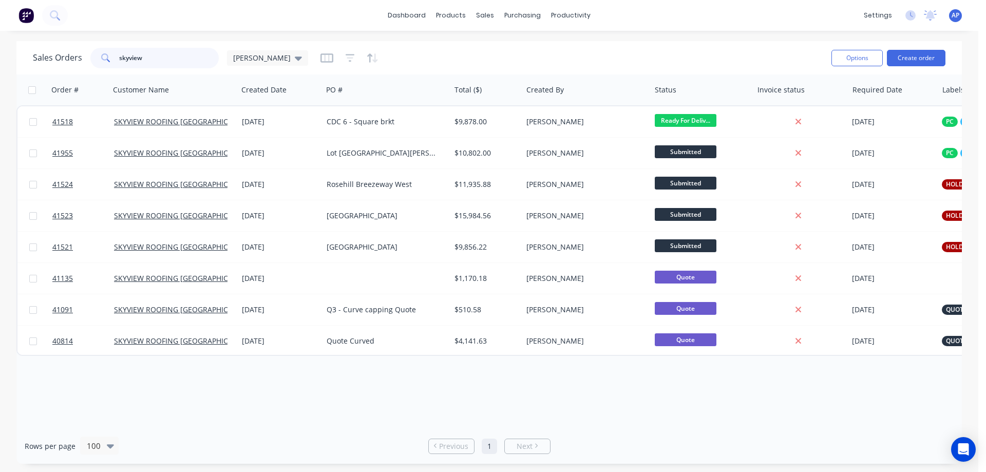
drag, startPoint x: 154, startPoint y: 59, endPoint x: 93, endPoint y: 64, distance: 60.8
click at [93, 64] on div "skyview" at bounding box center [154, 58] width 128 height 21
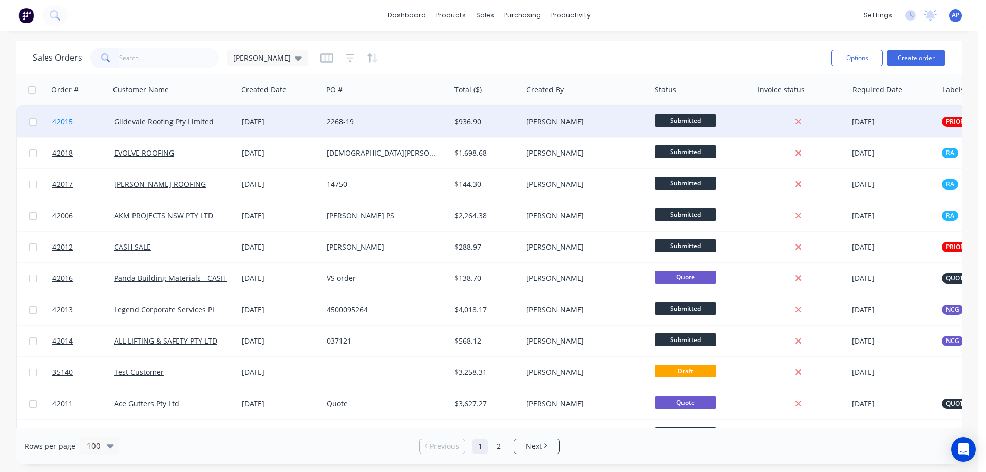
click at [64, 121] on span "42015" at bounding box center [62, 122] width 21 height 10
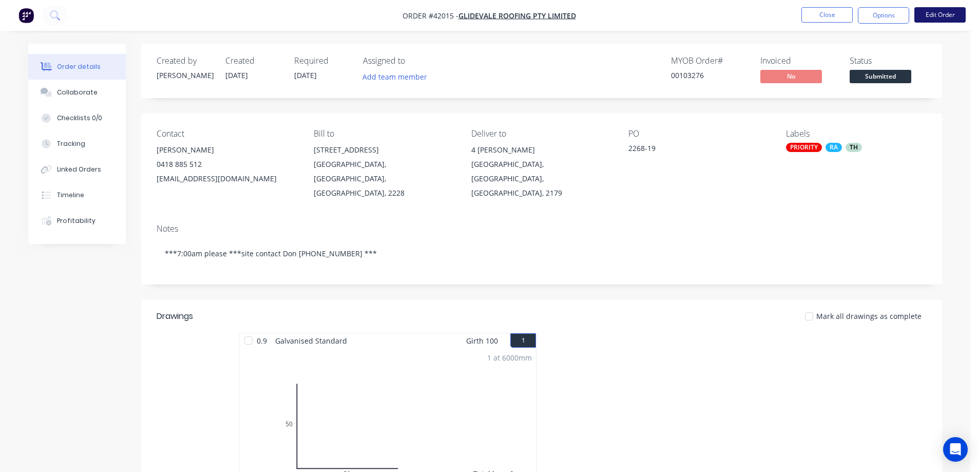
click at [933, 14] on button "Edit Order" at bounding box center [939, 14] width 51 height 15
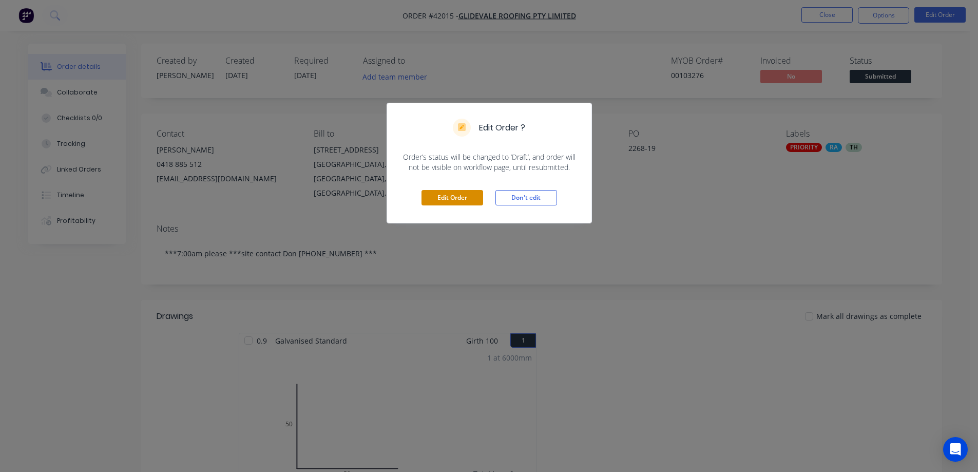
click at [458, 195] on button "Edit Order" at bounding box center [453, 197] width 62 height 15
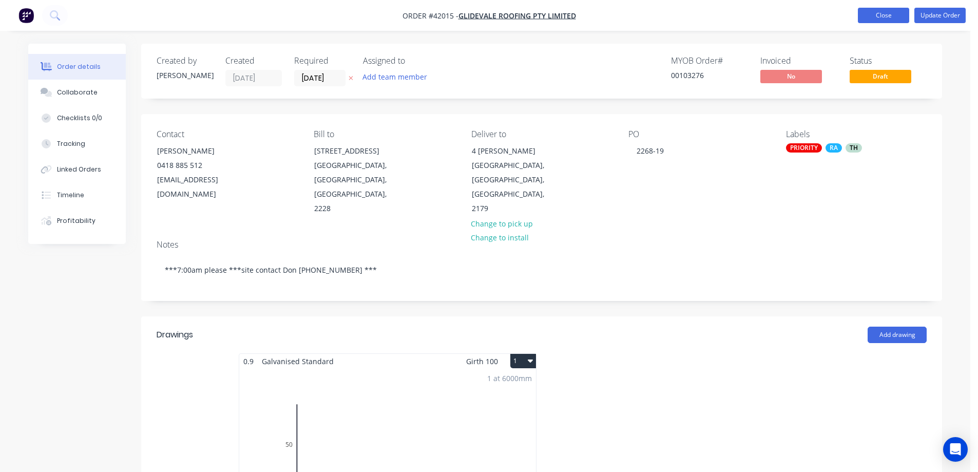
click at [870, 15] on button "Close" at bounding box center [883, 15] width 51 height 15
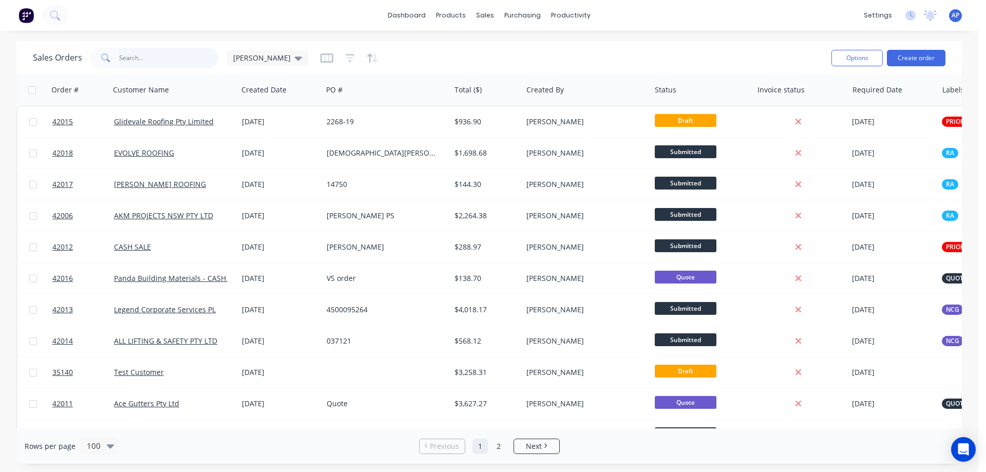
click at [129, 60] on input "text" at bounding box center [169, 58] width 100 height 21
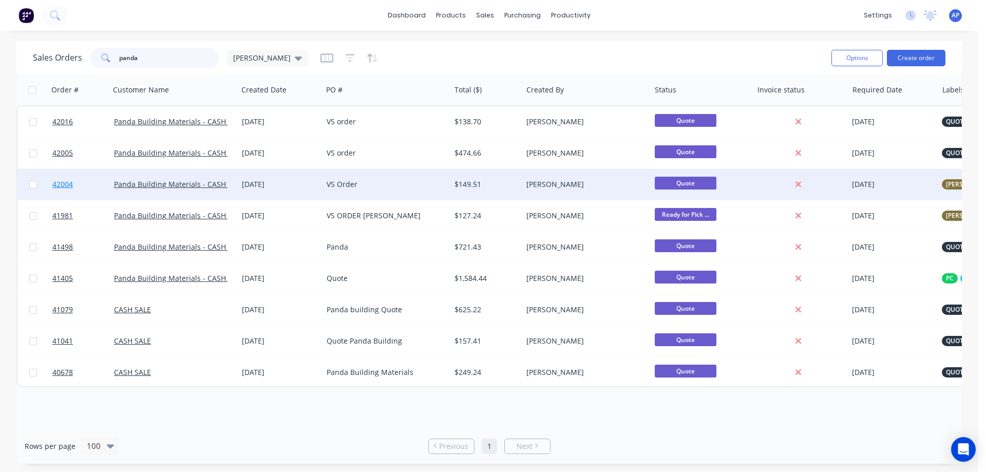
type input "panda"
click at [65, 185] on span "42004" at bounding box center [62, 184] width 21 height 10
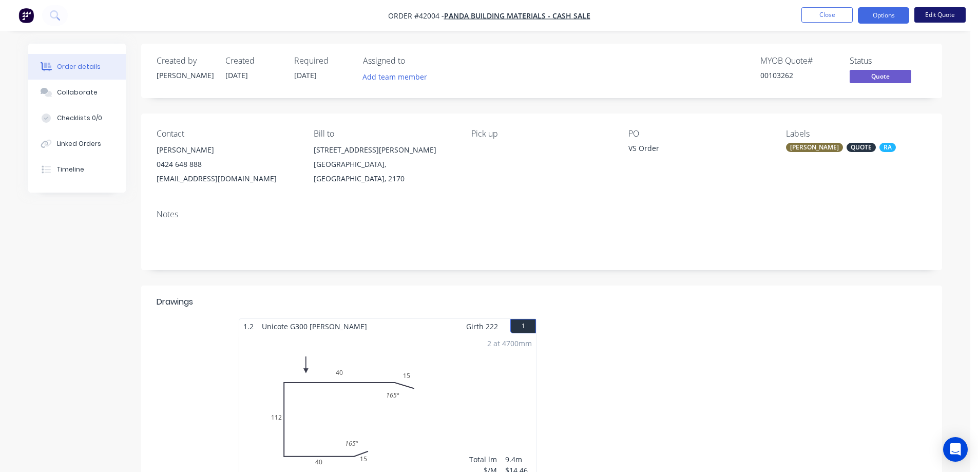
click at [928, 14] on button "Edit Quote" at bounding box center [939, 14] width 51 height 15
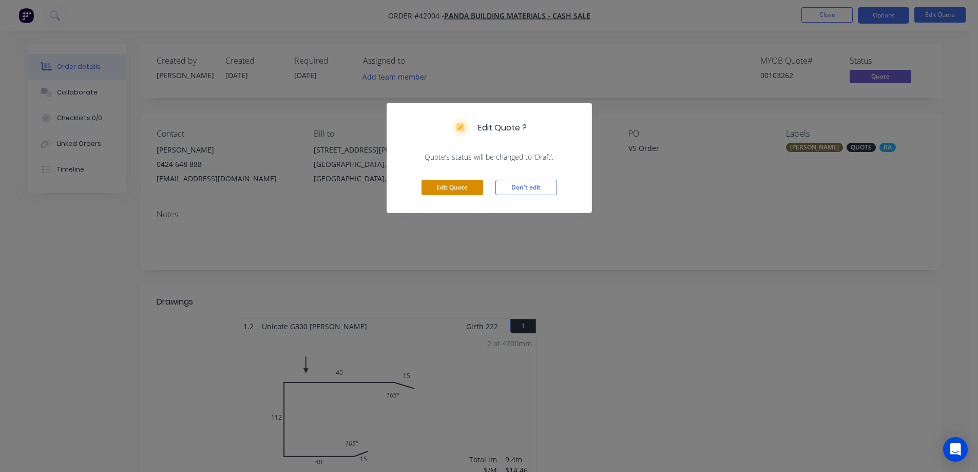
click at [458, 187] on button "Edit Quote" at bounding box center [453, 187] width 62 height 15
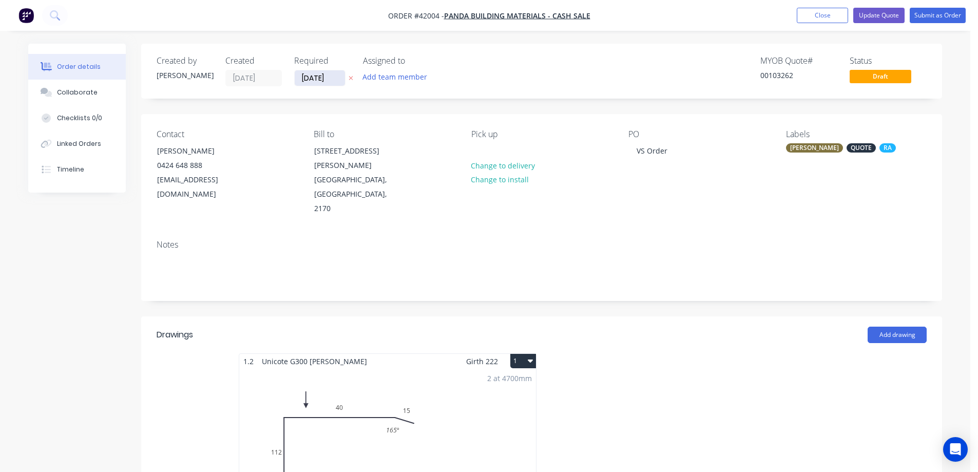
click at [311, 74] on input "[DATE]" at bounding box center [320, 77] width 50 height 15
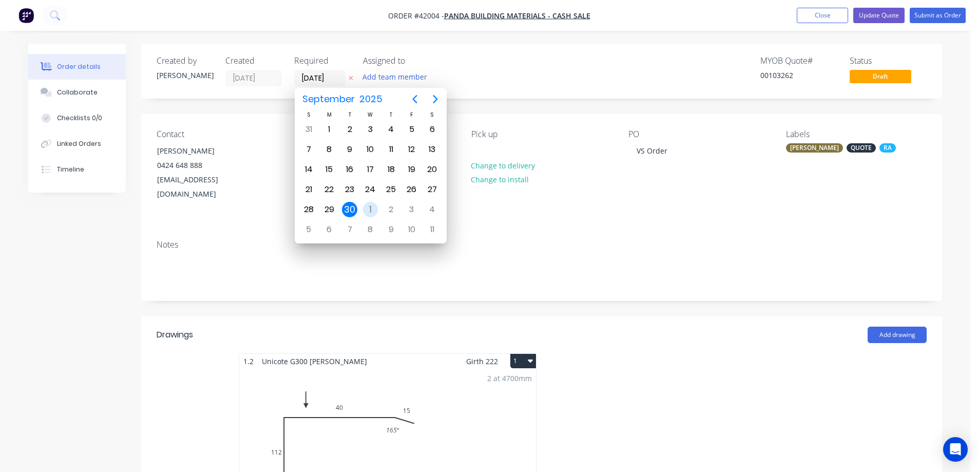
click at [371, 206] on div "1" at bounding box center [370, 209] width 15 height 15
type input "[DATE]"
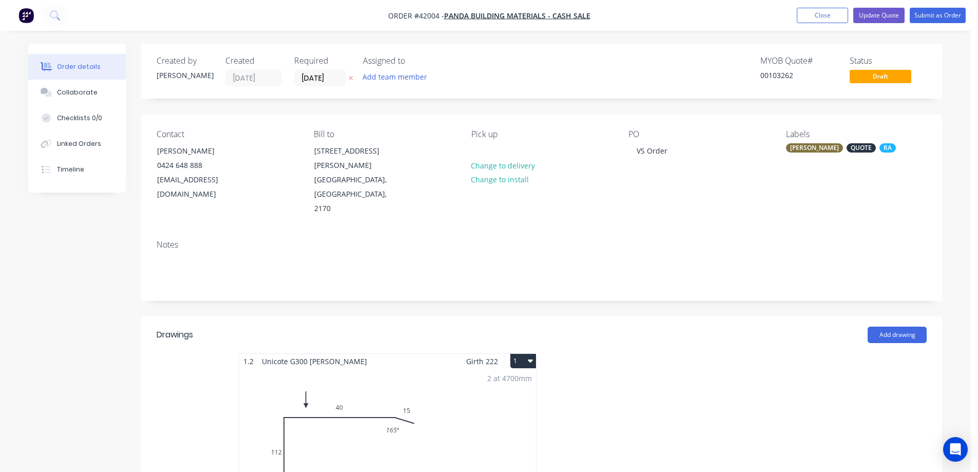
click at [848, 145] on div "QUOTE" at bounding box center [861, 147] width 29 height 9
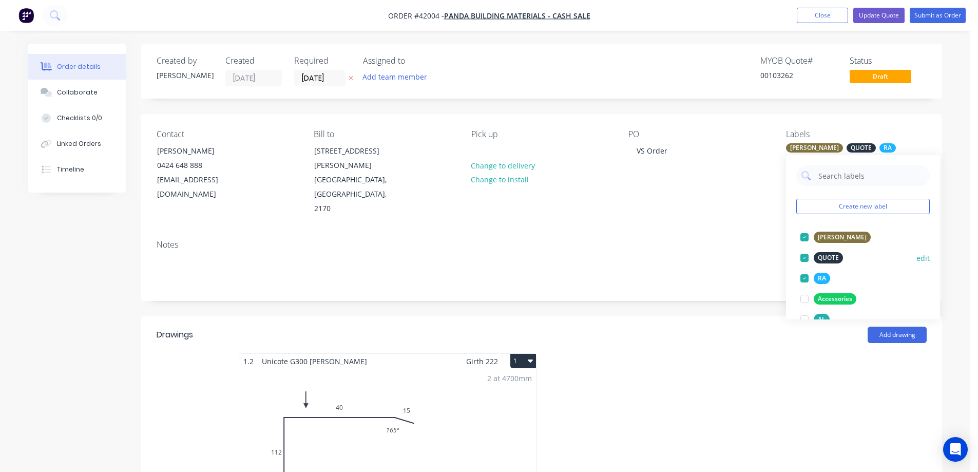
click at [804, 254] on div at bounding box center [804, 257] width 21 height 21
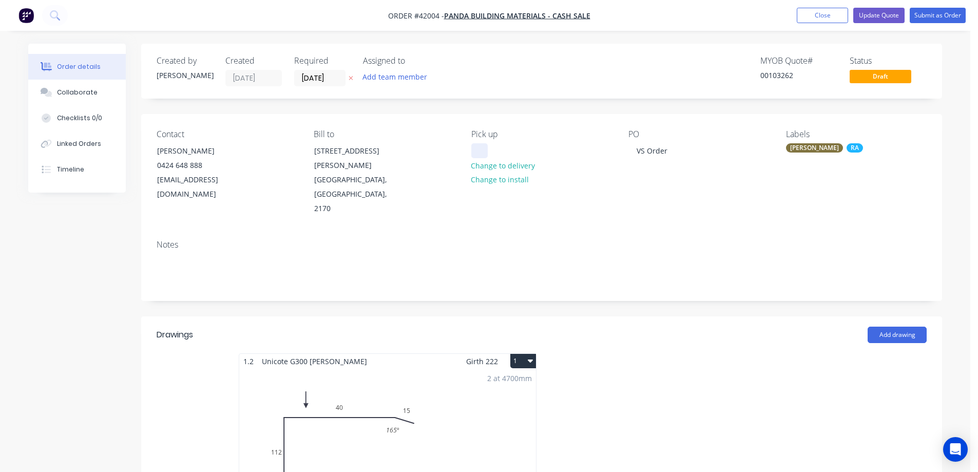
click at [485, 148] on div at bounding box center [479, 150] width 16 height 15
click at [926, 17] on button "Submit as Order" at bounding box center [938, 15] width 56 height 15
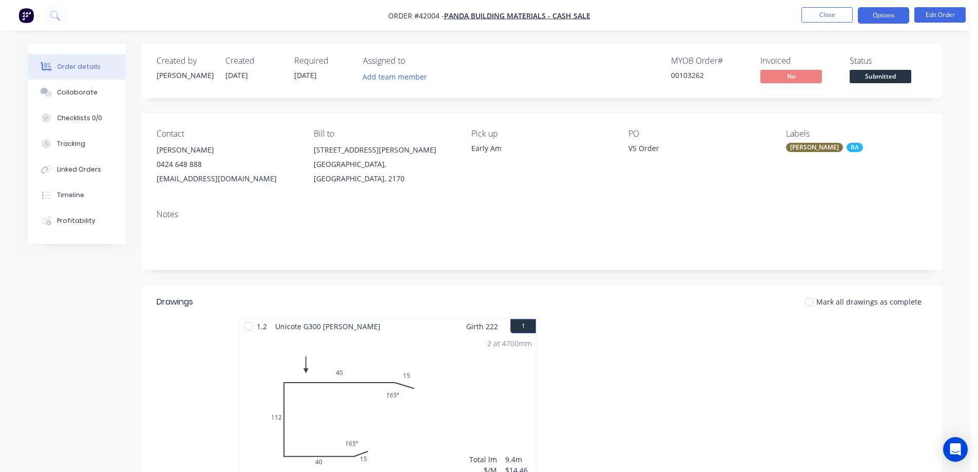
click at [870, 14] on button "Options" at bounding box center [883, 15] width 51 height 16
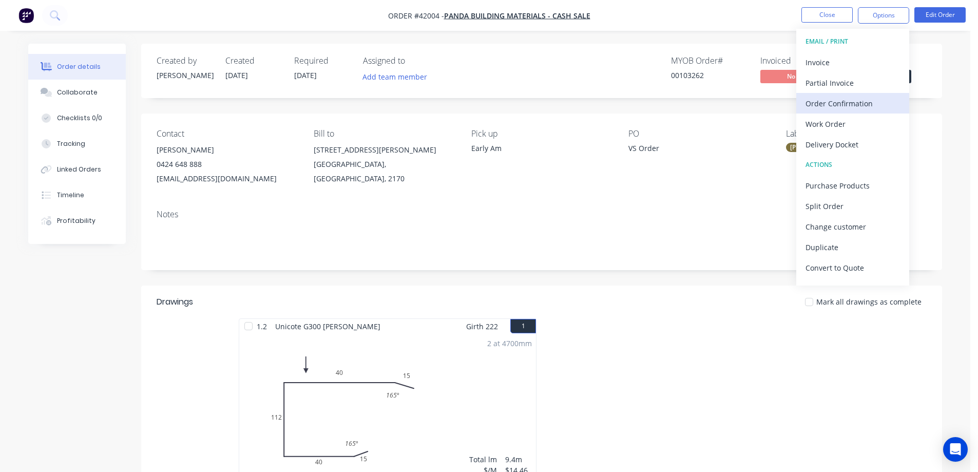
click at [847, 102] on div "Order Confirmation" at bounding box center [853, 103] width 94 height 15
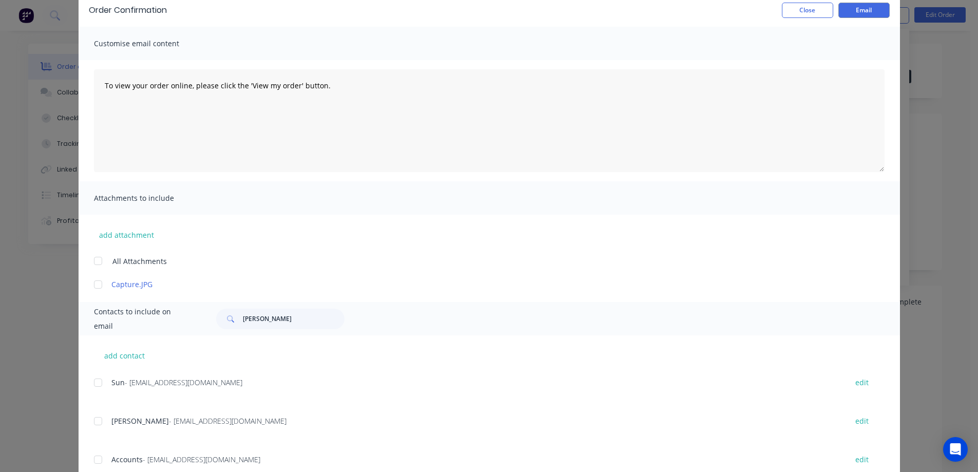
scroll to position [81, 0]
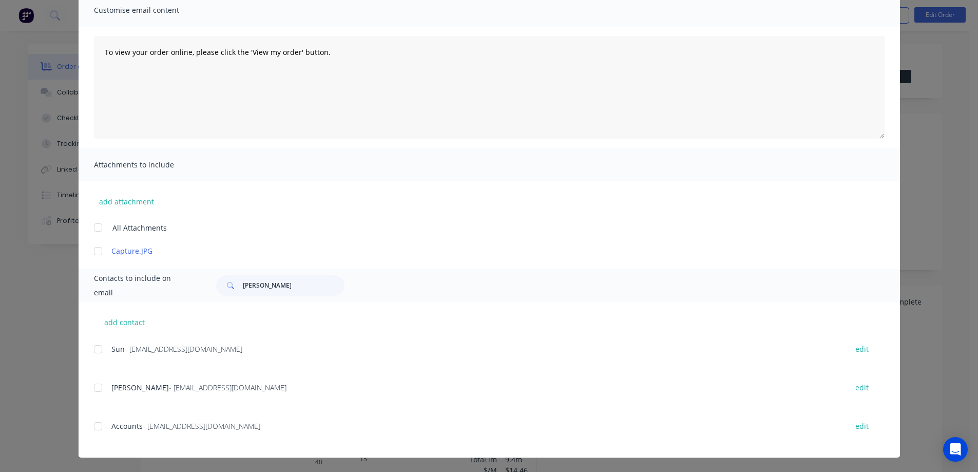
drag, startPoint x: 95, startPoint y: 388, endPoint x: 183, endPoint y: 373, distance: 89.0
click at [95, 388] on div at bounding box center [98, 387] width 21 height 21
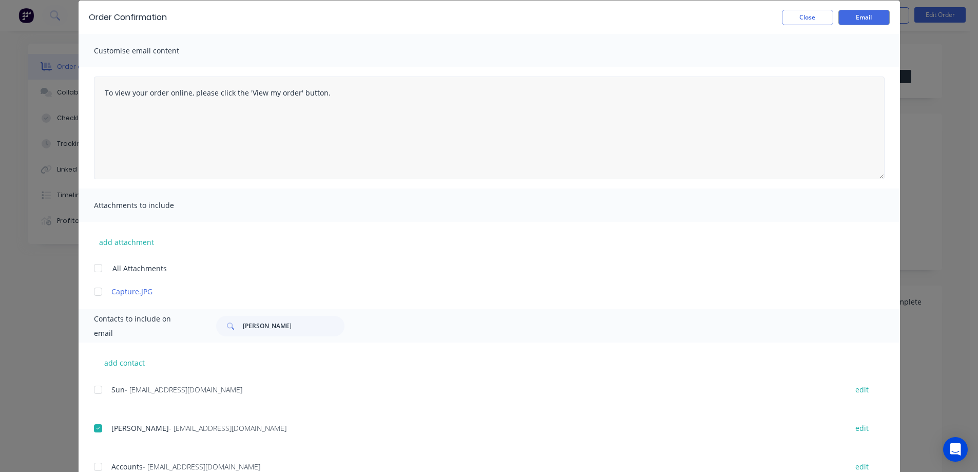
scroll to position [0, 0]
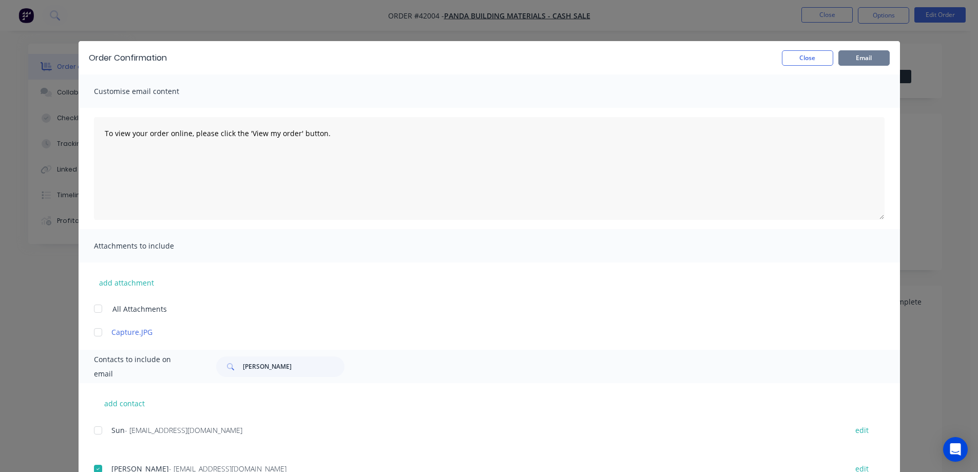
click at [855, 54] on button "Email" at bounding box center [863, 57] width 51 height 15
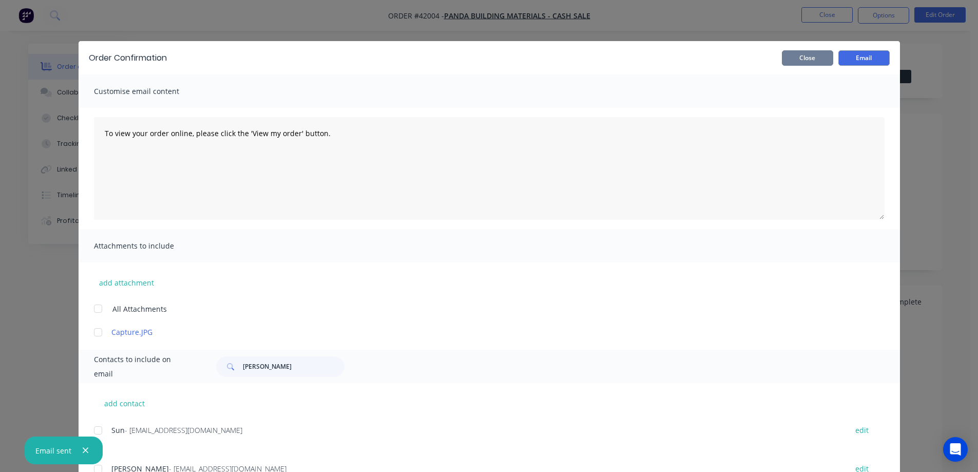
click at [816, 54] on button "Close" at bounding box center [807, 57] width 51 height 15
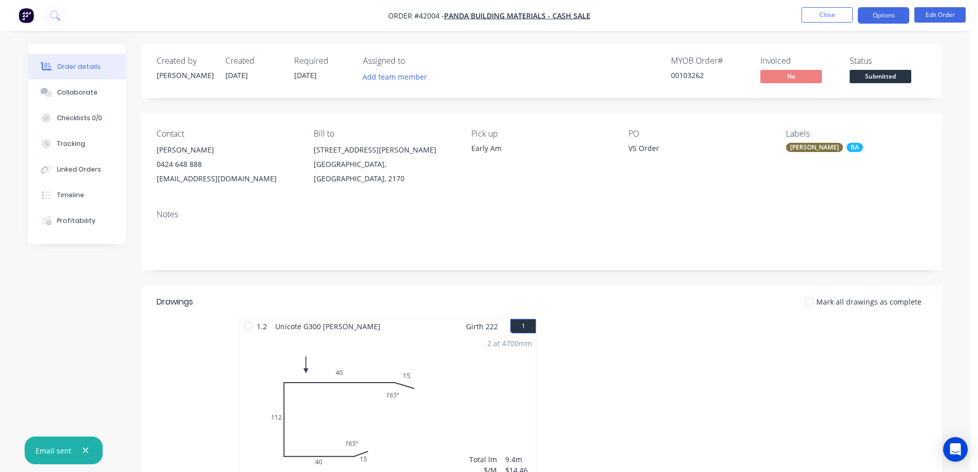
click at [867, 15] on button "Options" at bounding box center [883, 15] width 51 height 16
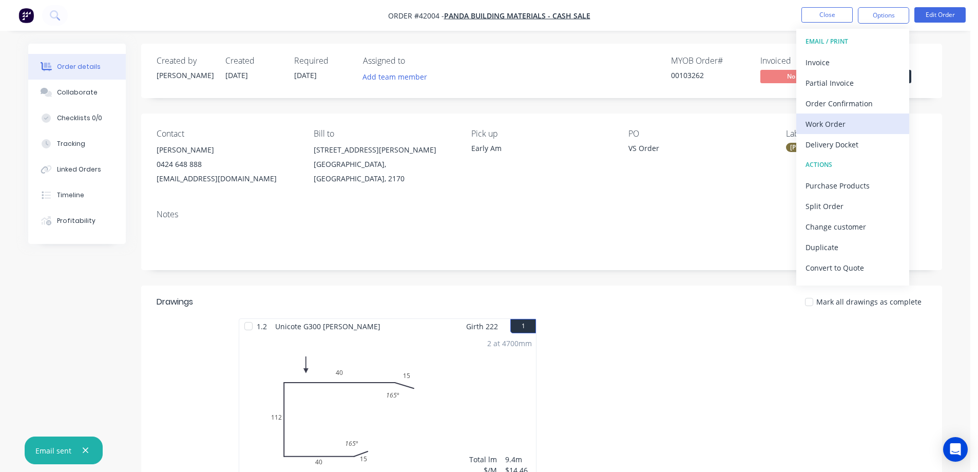
click at [838, 126] on div "Work Order" at bounding box center [853, 124] width 94 height 15
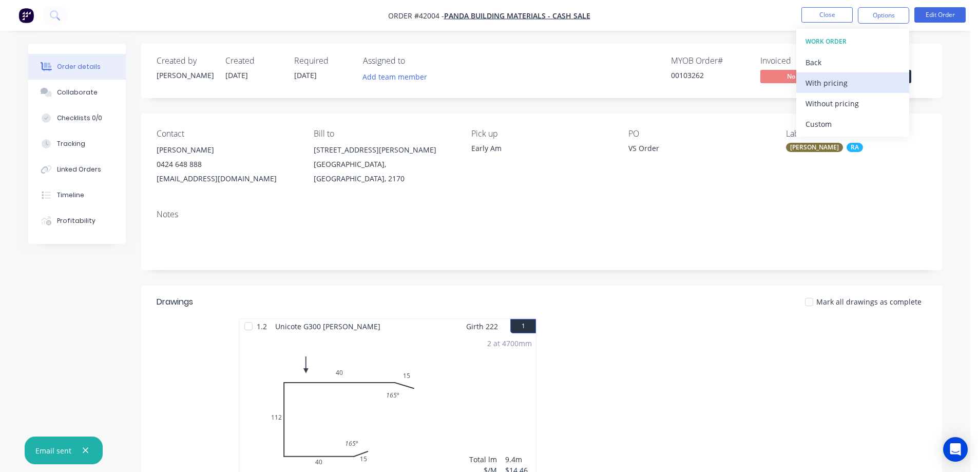
click at [847, 82] on div "With pricing" at bounding box center [853, 82] width 94 height 15
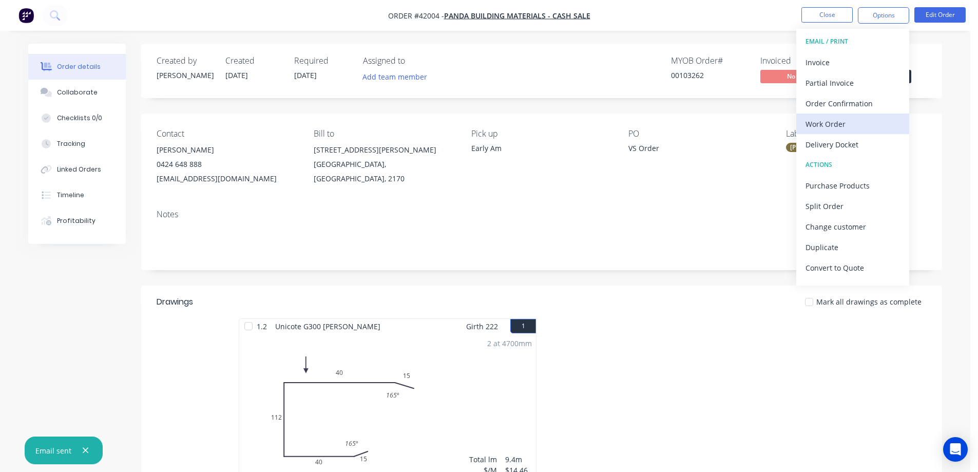
click at [821, 125] on div "Work Order" at bounding box center [853, 124] width 94 height 15
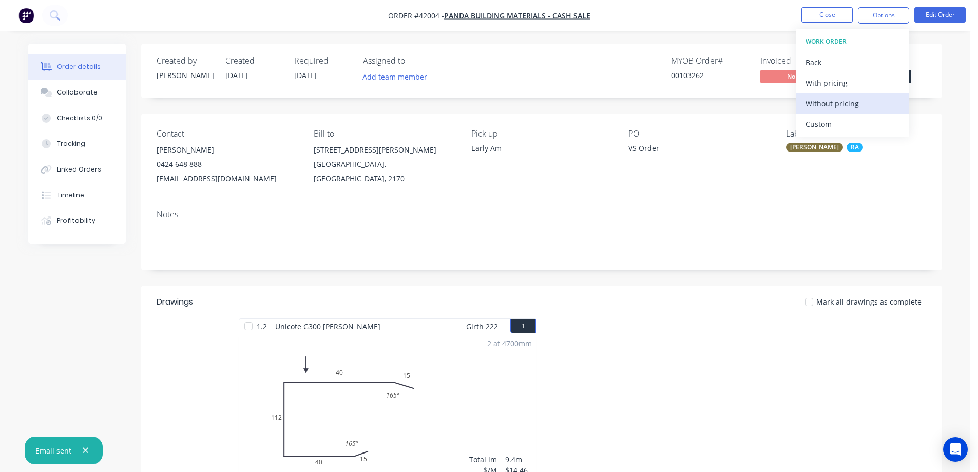
click at [840, 103] on div "Without pricing" at bounding box center [853, 103] width 94 height 15
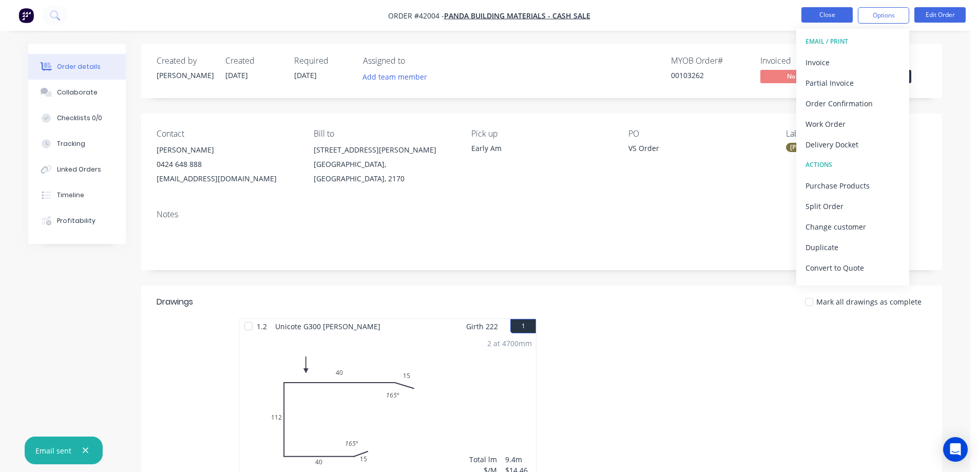
click at [814, 13] on button "Close" at bounding box center [826, 14] width 51 height 15
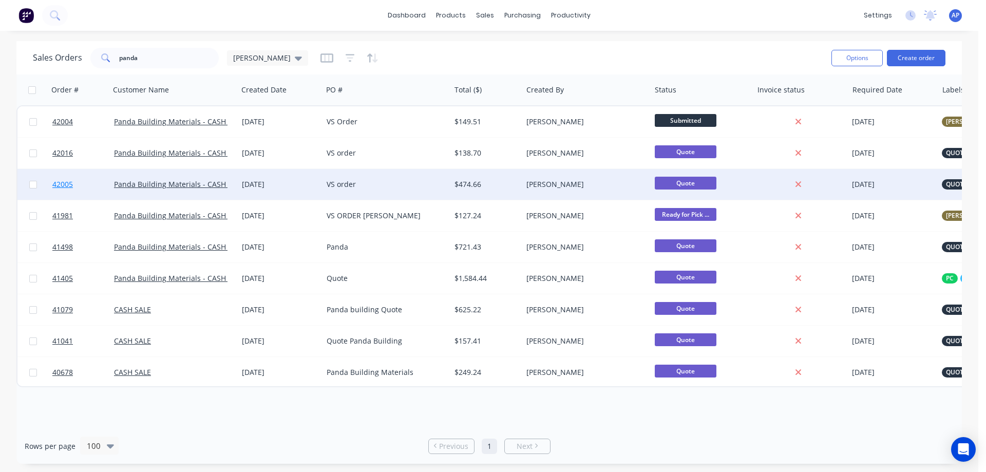
click at [68, 182] on span "42005" at bounding box center [62, 184] width 21 height 10
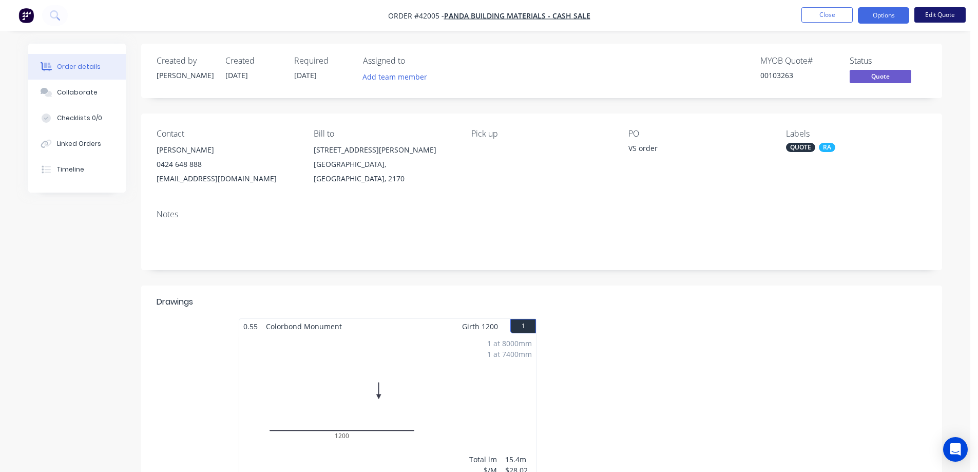
click at [929, 11] on button "Edit Quote" at bounding box center [939, 14] width 51 height 15
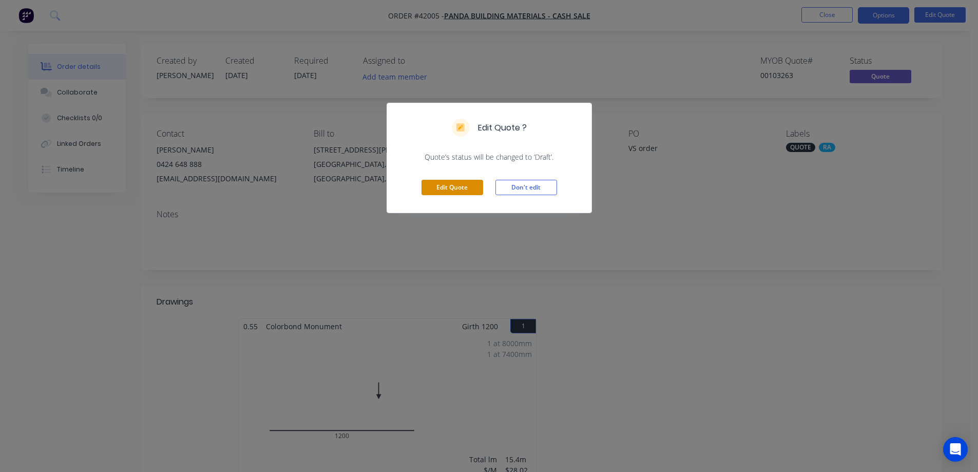
click at [467, 183] on button "Edit Quote" at bounding box center [453, 187] width 62 height 15
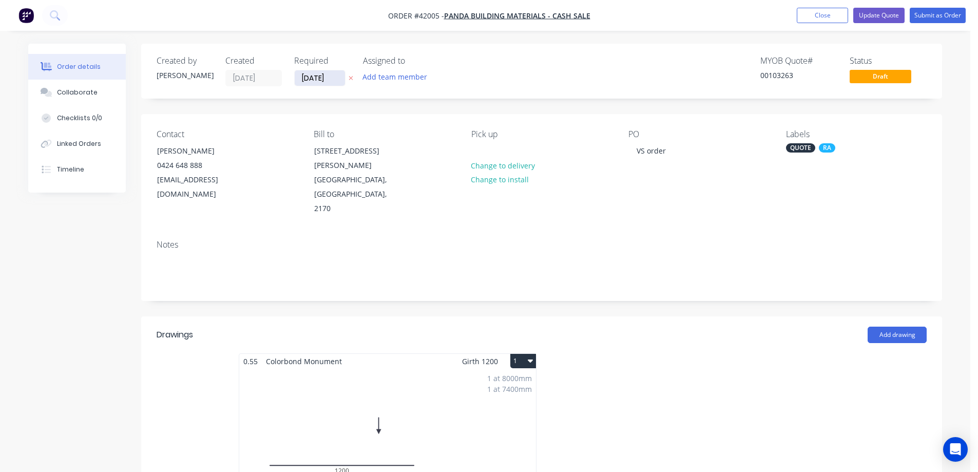
click at [324, 76] on input "[DATE]" at bounding box center [320, 77] width 50 height 15
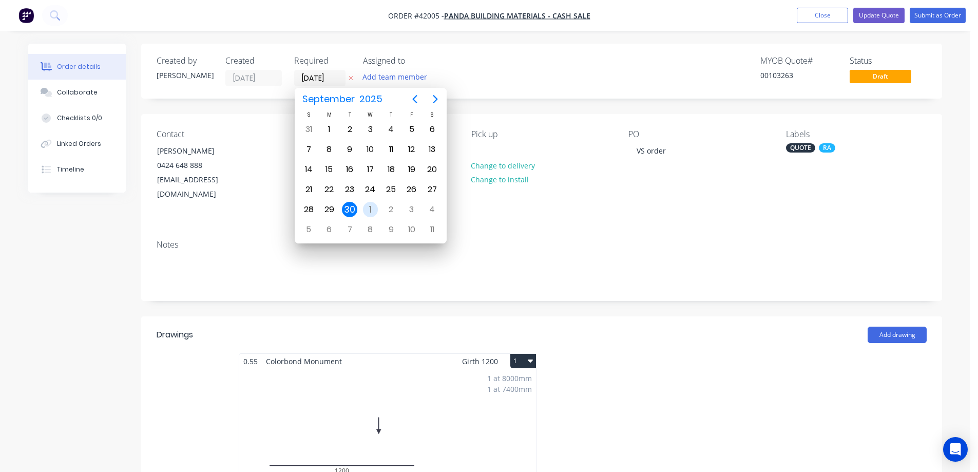
click at [368, 207] on div "1" at bounding box center [370, 209] width 15 height 15
type input "[DATE]"
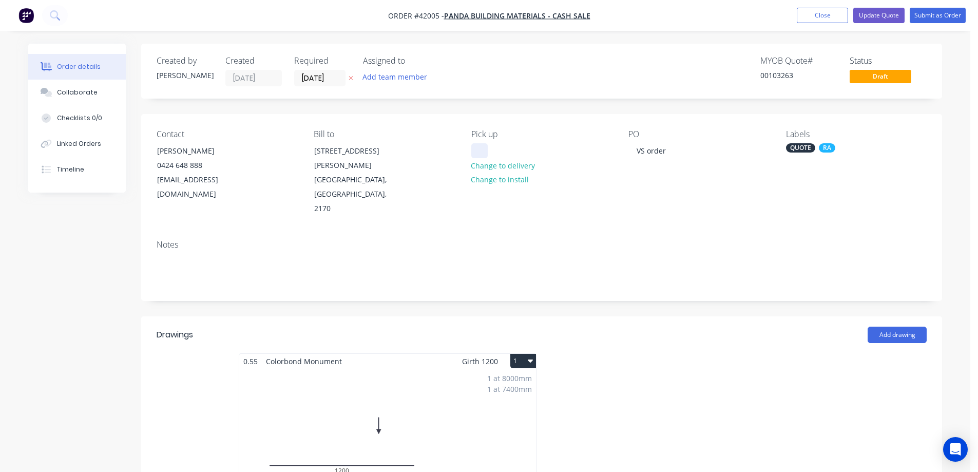
click at [486, 149] on div at bounding box center [479, 150] width 16 height 15
click at [801, 148] on div "QUOTE" at bounding box center [800, 147] width 29 height 9
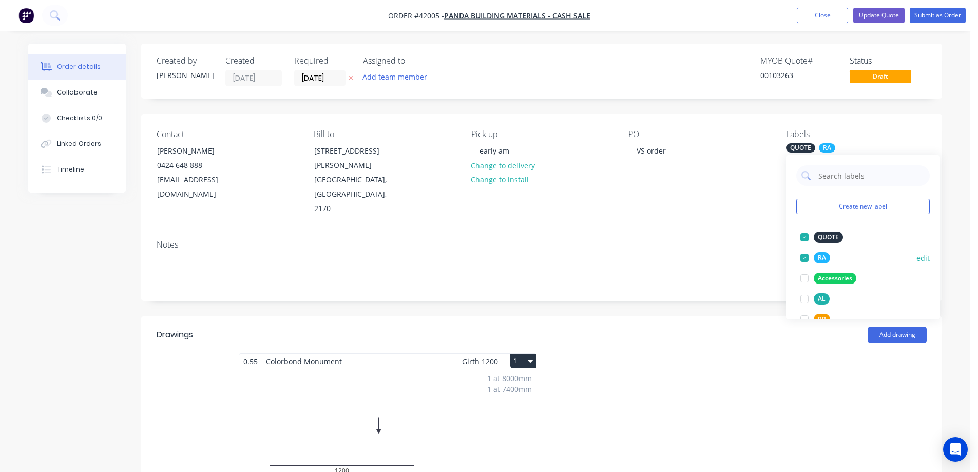
click at [805, 237] on div at bounding box center [804, 237] width 21 height 21
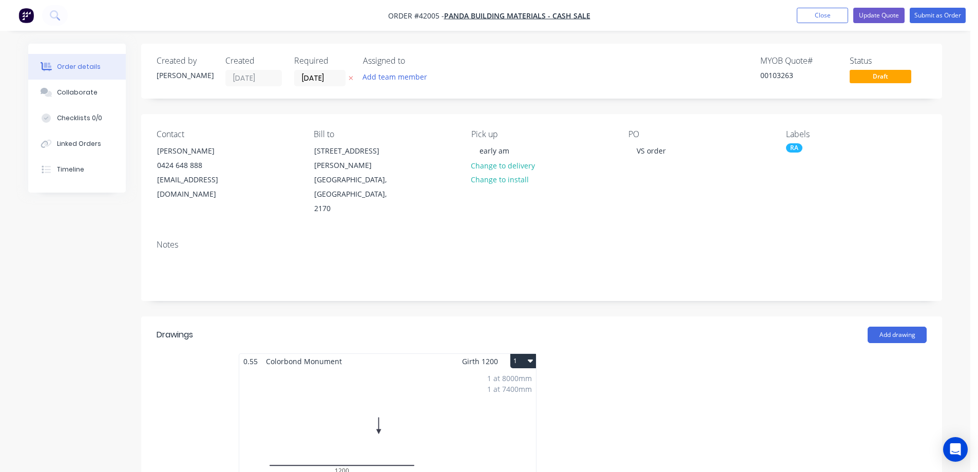
drag, startPoint x: 765, startPoint y: 233, endPoint x: 843, endPoint y: 130, distance: 129.0
click at [765, 240] on div "Notes" at bounding box center [542, 245] width 770 height 10
click at [925, 13] on button "Submit as Order" at bounding box center [938, 15] width 56 height 15
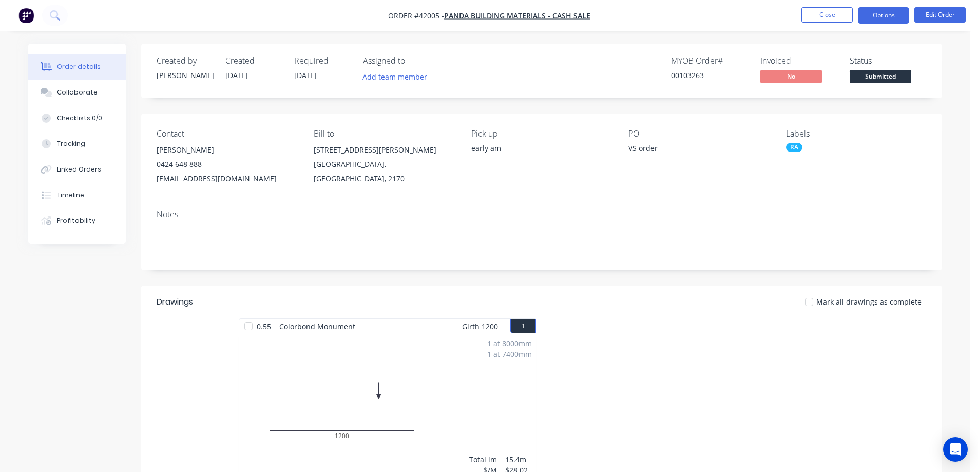
click at [885, 13] on button "Options" at bounding box center [883, 15] width 51 height 16
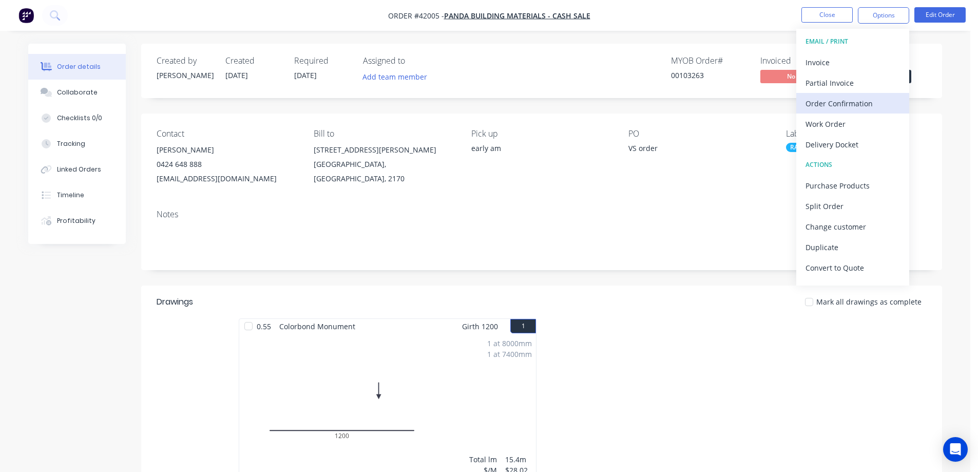
click at [850, 102] on div "Order Confirmation" at bounding box center [853, 103] width 94 height 15
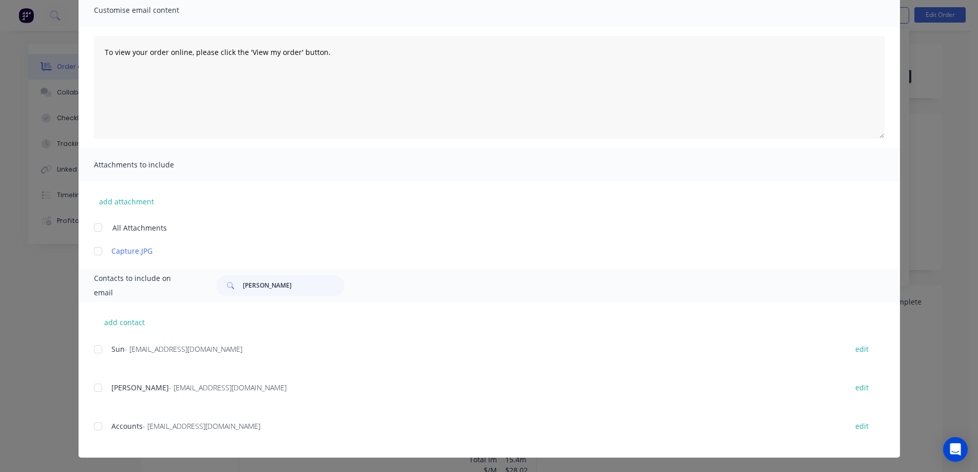
drag, startPoint x: 94, startPoint y: 388, endPoint x: 203, endPoint y: 354, distance: 114.5
click at [94, 388] on div at bounding box center [98, 387] width 21 height 21
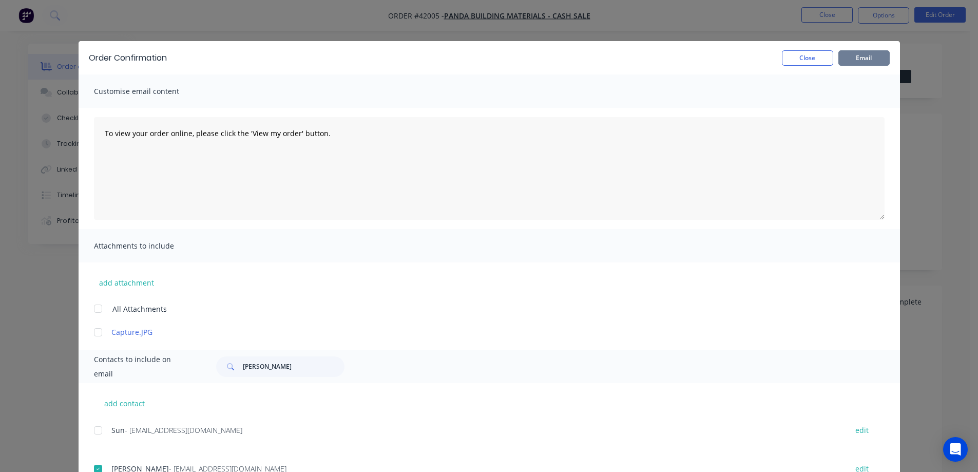
click at [857, 60] on button "Email" at bounding box center [863, 57] width 51 height 15
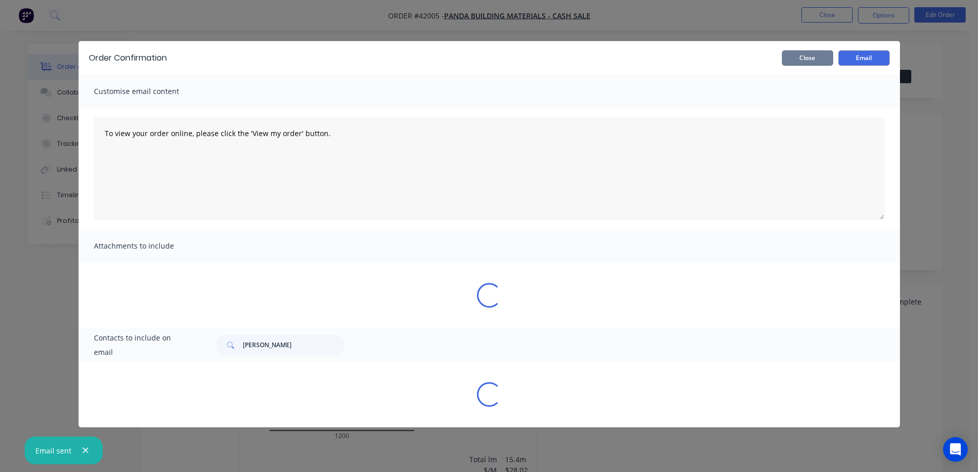
click at [823, 59] on button "Close" at bounding box center [807, 57] width 51 height 15
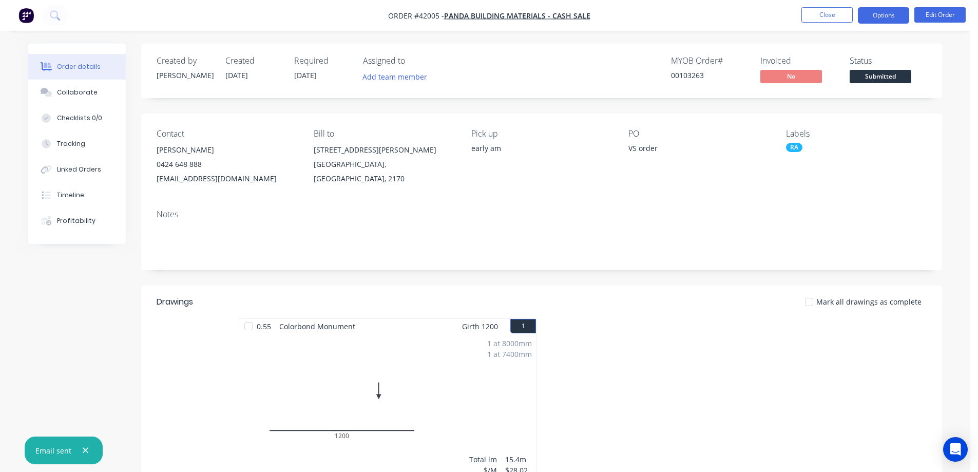
click at [867, 14] on button "Options" at bounding box center [883, 15] width 51 height 16
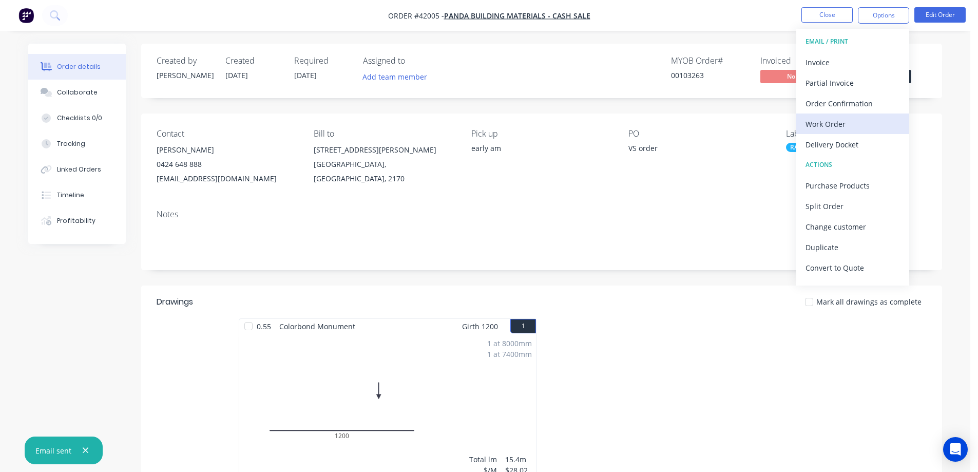
click at [843, 121] on div "Work Order" at bounding box center [853, 124] width 94 height 15
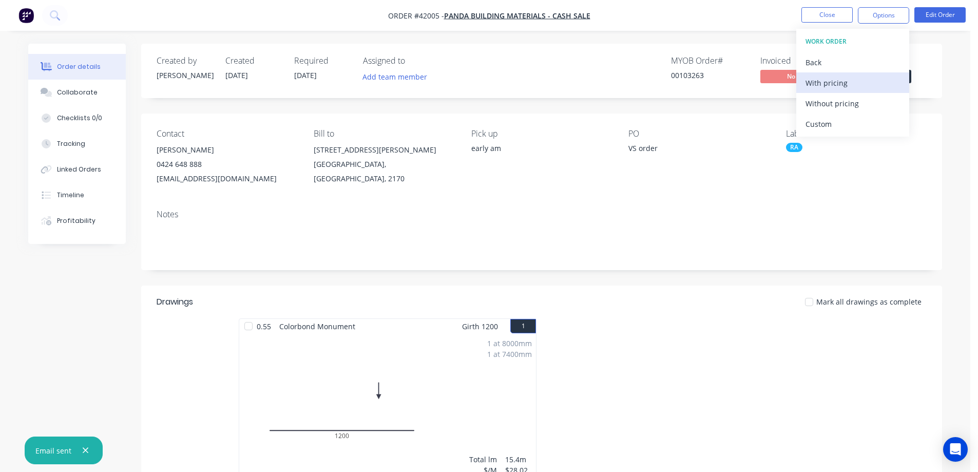
click at [853, 87] on div "With pricing" at bounding box center [853, 82] width 94 height 15
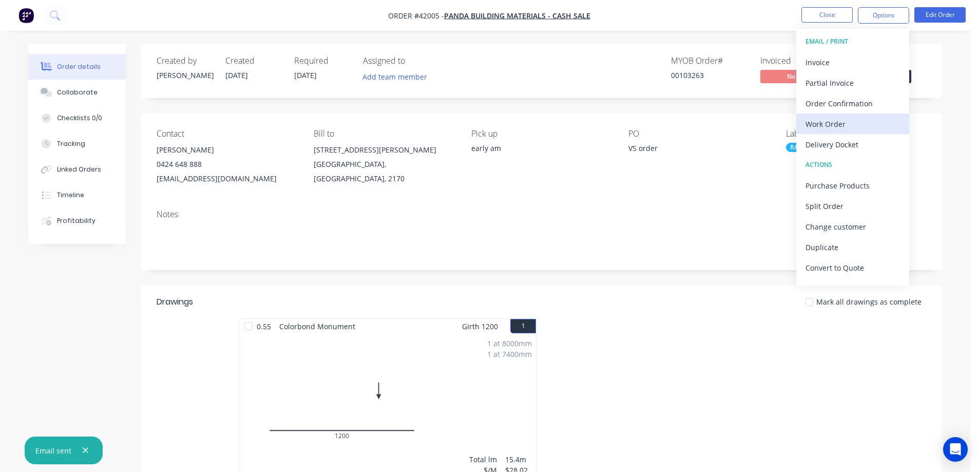
click at [834, 125] on div "Work Order" at bounding box center [853, 124] width 94 height 15
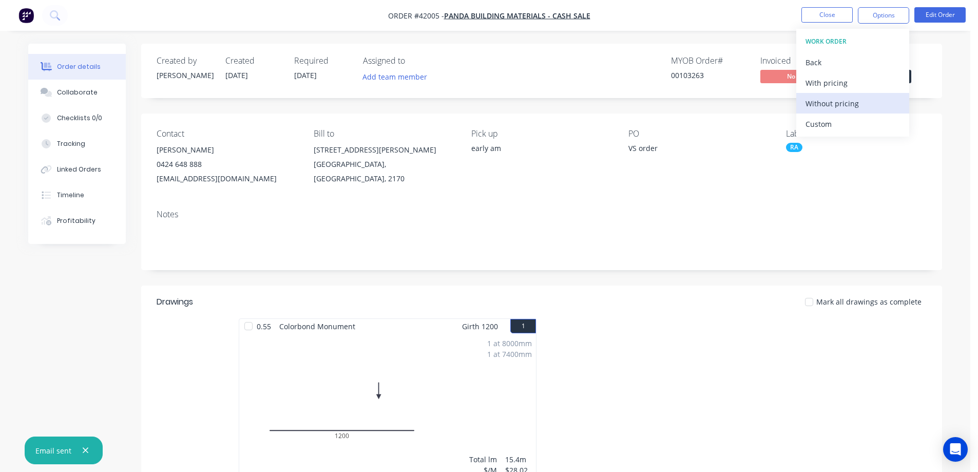
click at [857, 104] on div "Without pricing" at bounding box center [853, 103] width 94 height 15
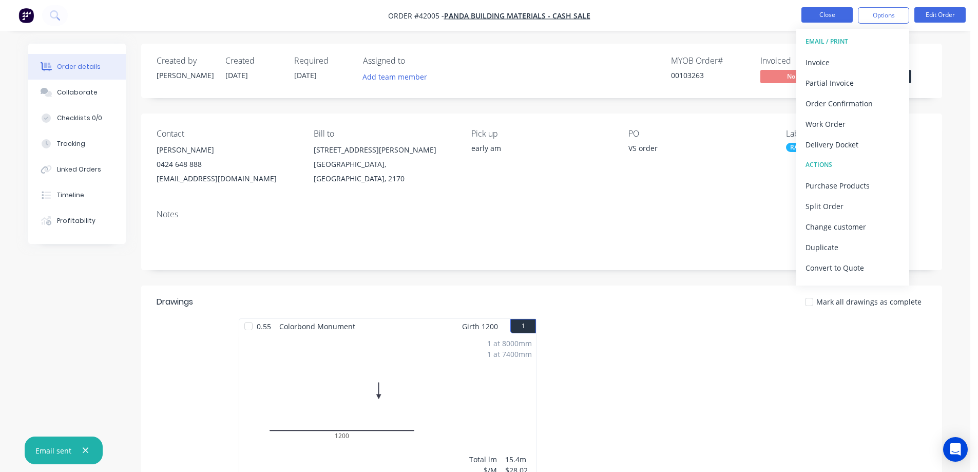
click at [813, 15] on button "Close" at bounding box center [826, 14] width 51 height 15
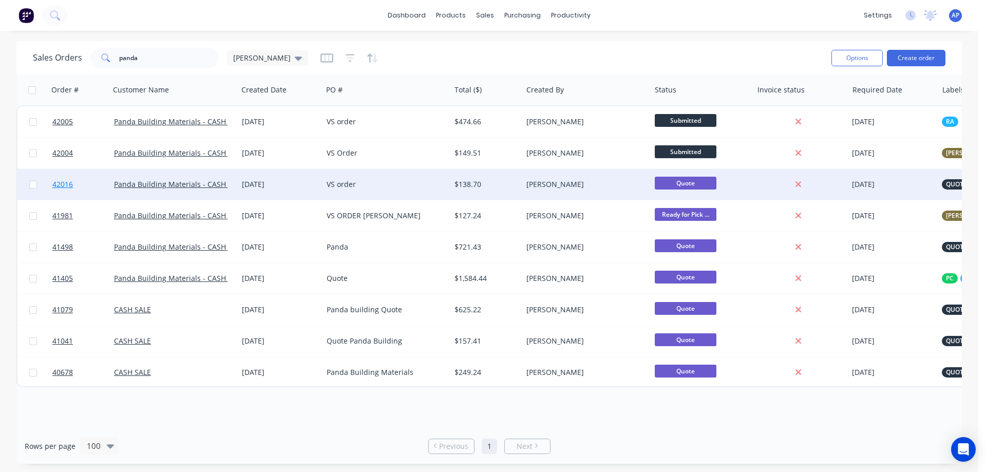
click at [58, 186] on span "42016" at bounding box center [62, 184] width 21 height 10
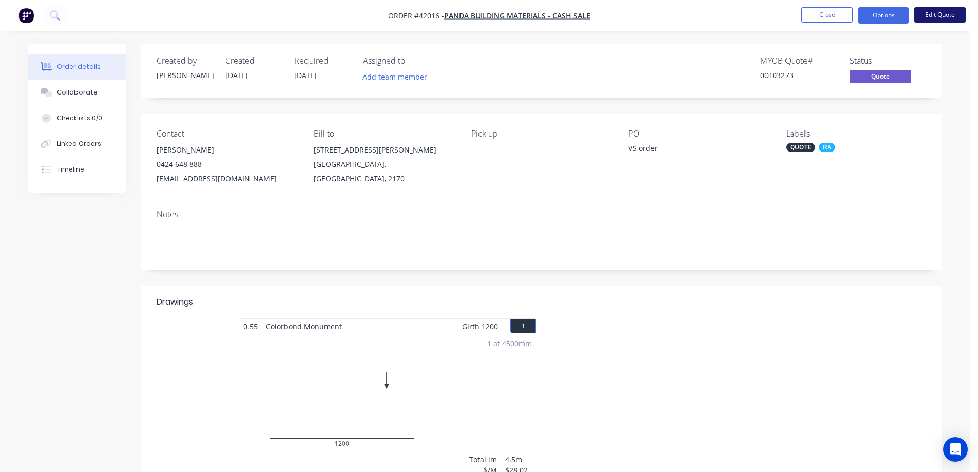
click at [930, 11] on button "Edit Quote" at bounding box center [939, 14] width 51 height 15
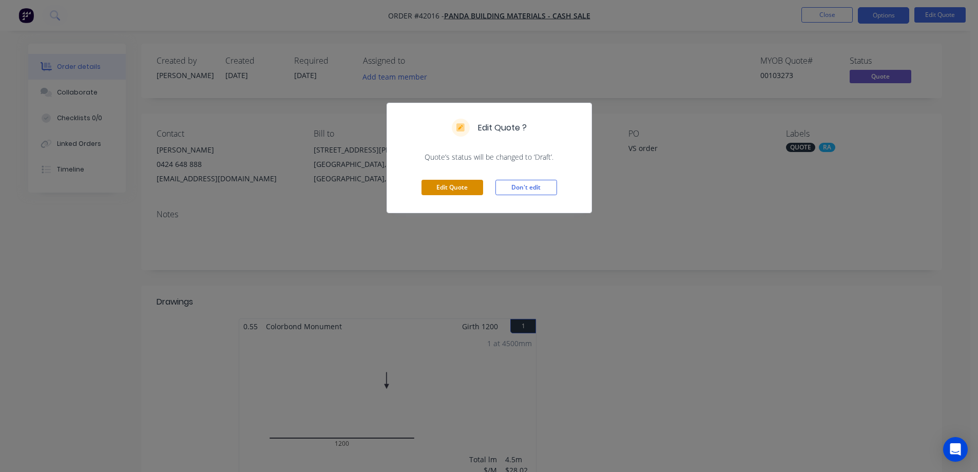
drag, startPoint x: 476, startPoint y: 185, endPoint x: 467, endPoint y: 184, distance: 9.3
click at [474, 183] on button "Edit Quote" at bounding box center [453, 187] width 62 height 15
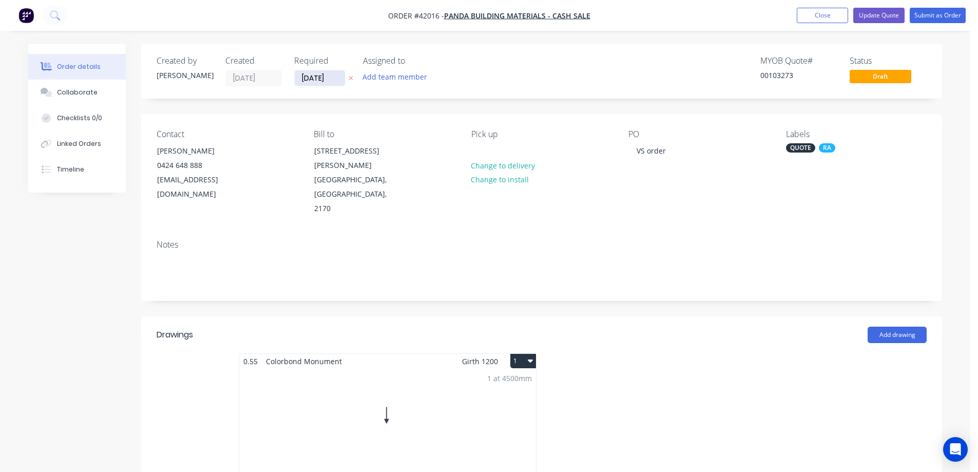
click at [311, 77] on input "[DATE]" at bounding box center [320, 77] width 50 height 15
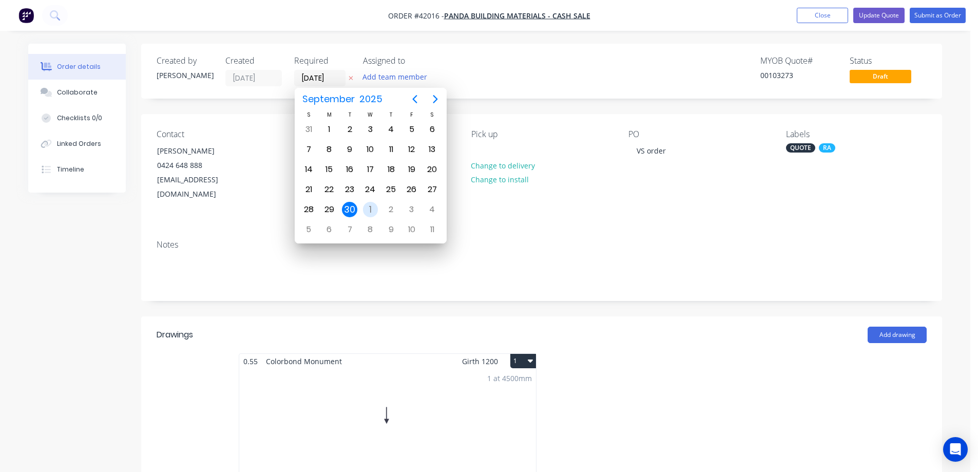
drag, startPoint x: 368, startPoint y: 209, endPoint x: 415, endPoint y: 181, distance: 54.8
click at [368, 208] on div "1" at bounding box center [370, 209] width 15 height 15
type input "[DATE]"
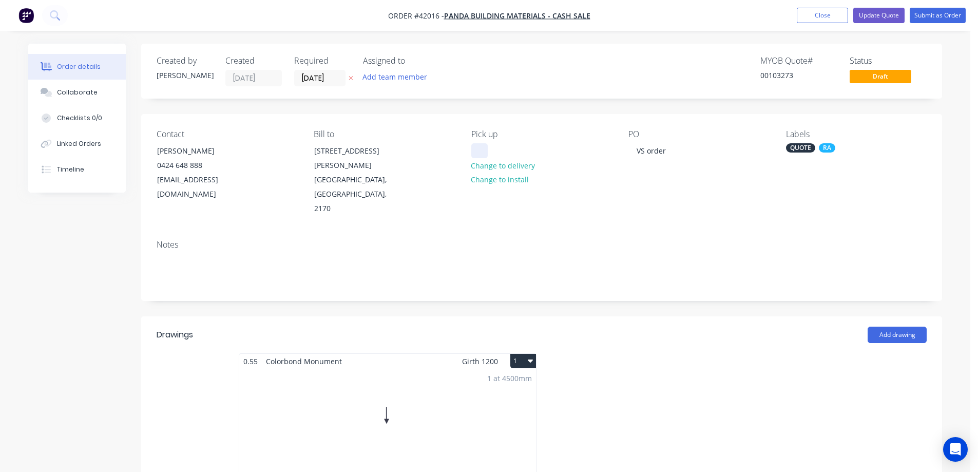
click at [481, 152] on div at bounding box center [479, 150] width 16 height 15
click at [791, 146] on div "QUOTE" at bounding box center [800, 147] width 29 height 9
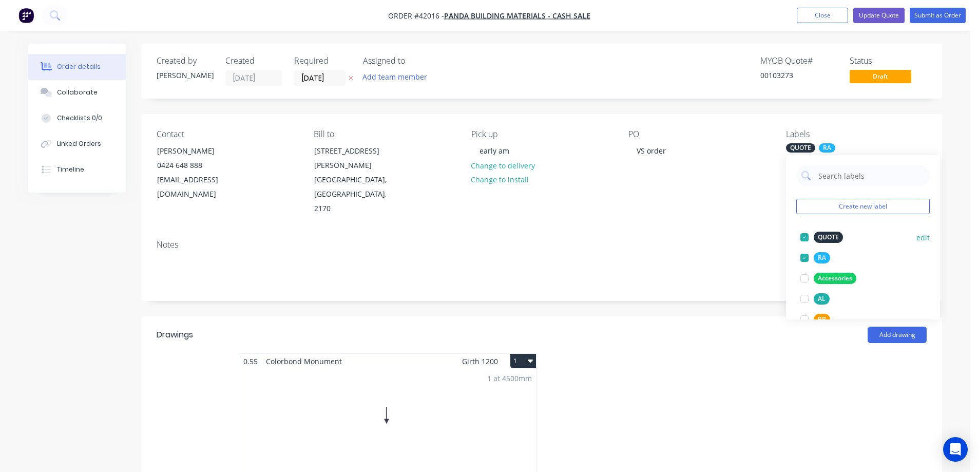
drag, startPoint x: 806, startPoint y: 235, endPoint x: 757, endPoint y: 231, distance: 48.5
click at [805, 235] on div at bounding box center [804, 237] width 21 height 21
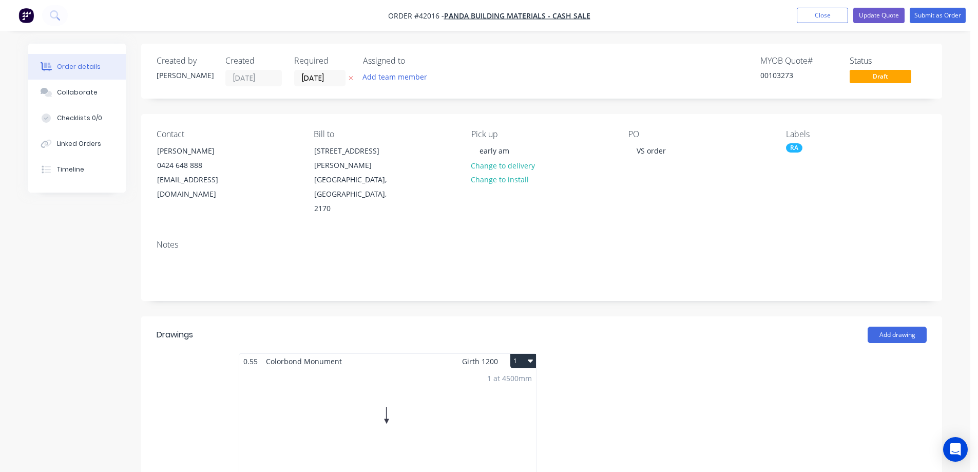
click at [757, 240] on div "Notes" at bounding box center [542, 245] width 770 height 10
click at [933, 15] on button "Submit as Order" at bounding box center [938, 15] width 56 height 15
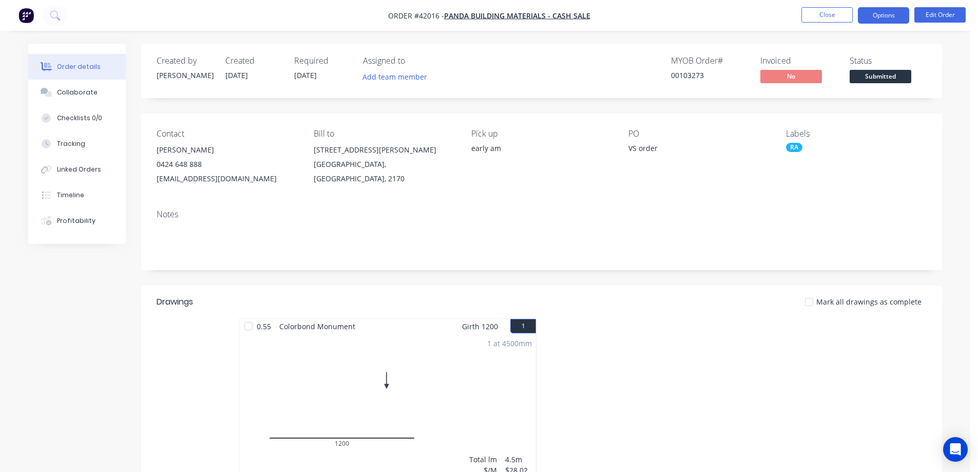
drag, startPoint x: 874, startPoint y: 16, endPoint x: 895, endPoint y: 19, distance: 21.8
click at [874, 15] on button "Options" at bounding box center [883, 15] width 51 height 16
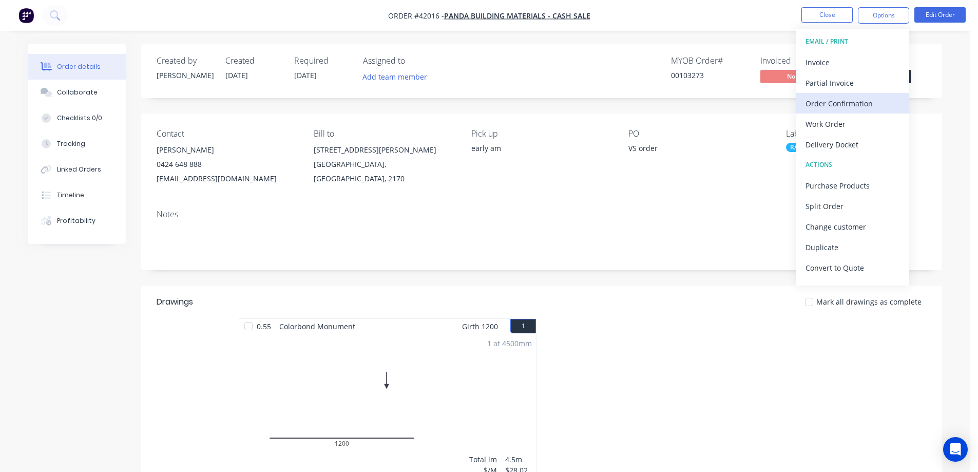
click at [853, 99] on div "Order Confirmation" at bounding box center [853, 103] width 94 height 15
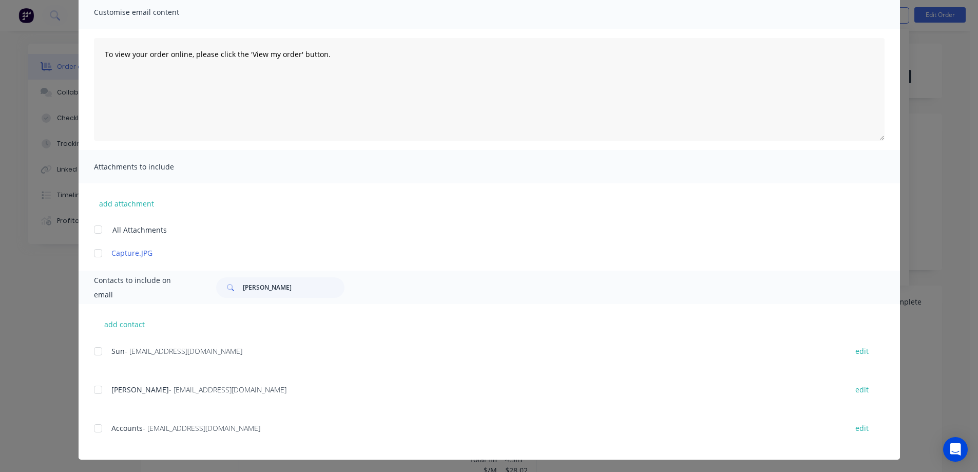
scroll to position [81, 0]
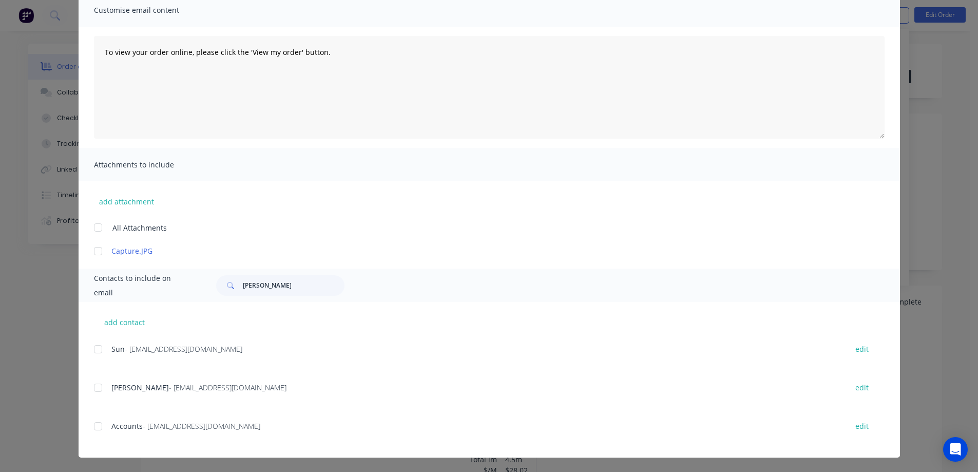
click at [96, 388] on div at bounding box center [98, 387] width 21 height 21
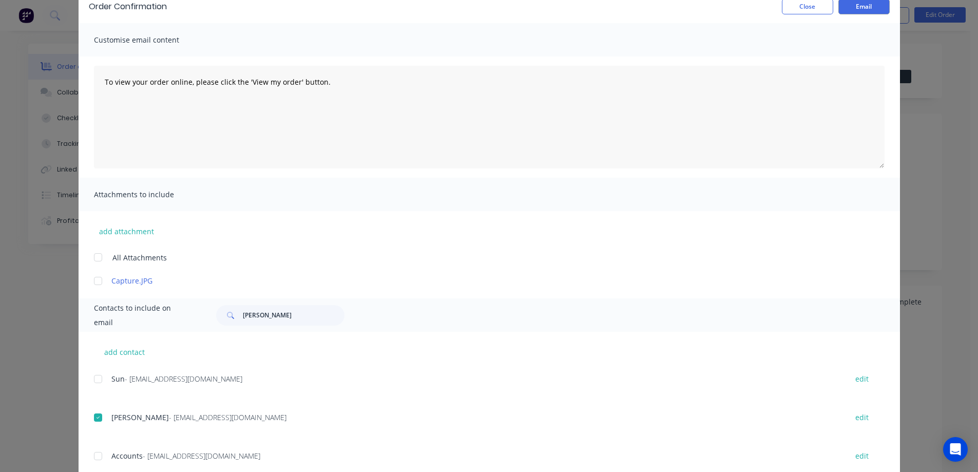
scroll to position [0, 0]
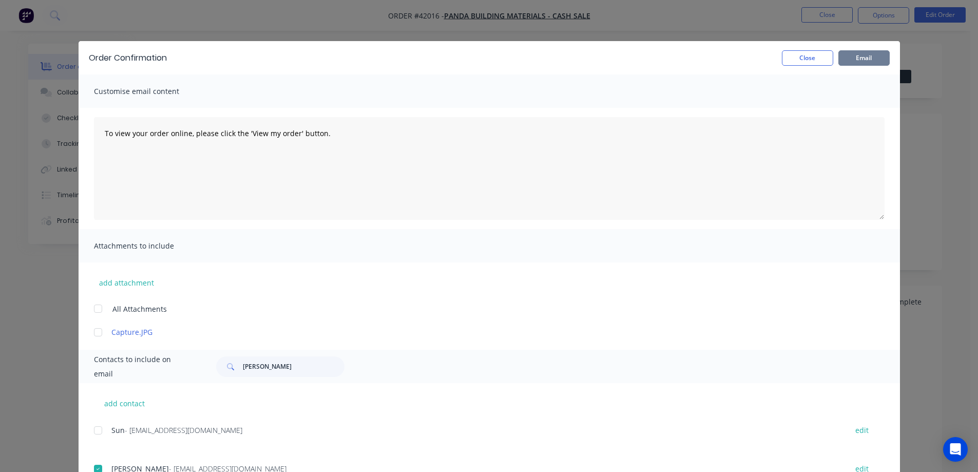
click at [864, 56] on button "Email" at bounding box center [863, 57] width 51 height 15
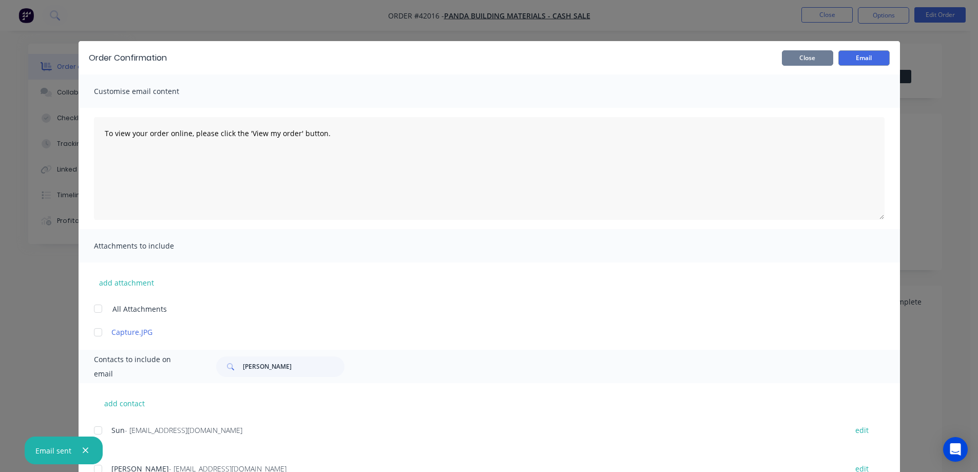
click at [825, 56] on button "Close" at bounding box center [807, 57] width 51 height 15
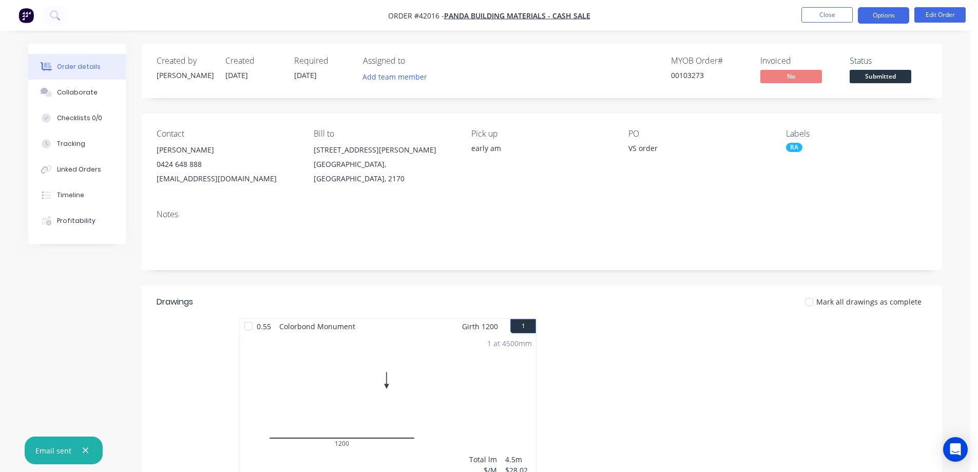
click at [868, 14] on button "Options" at bounding box center [883, 15] width 51 height 16
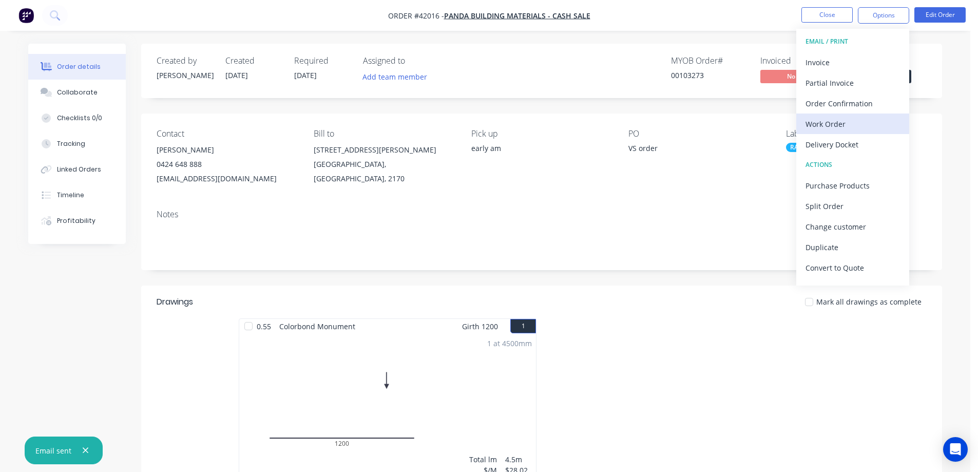
click at [833, 122] on div "Work Order" at bounding box center [853, 124] width 94 height 15
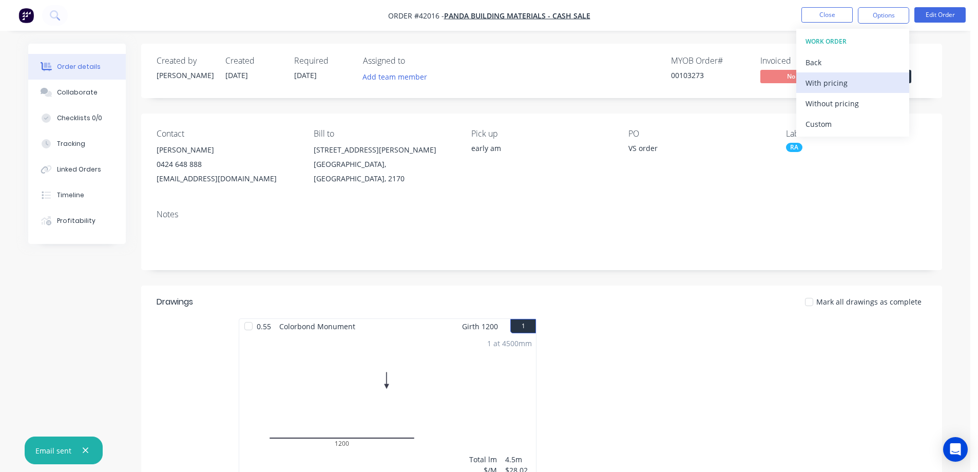
click at [838, 82] on div "With pricing" at bounding box center [853, 82] width 94 height 15
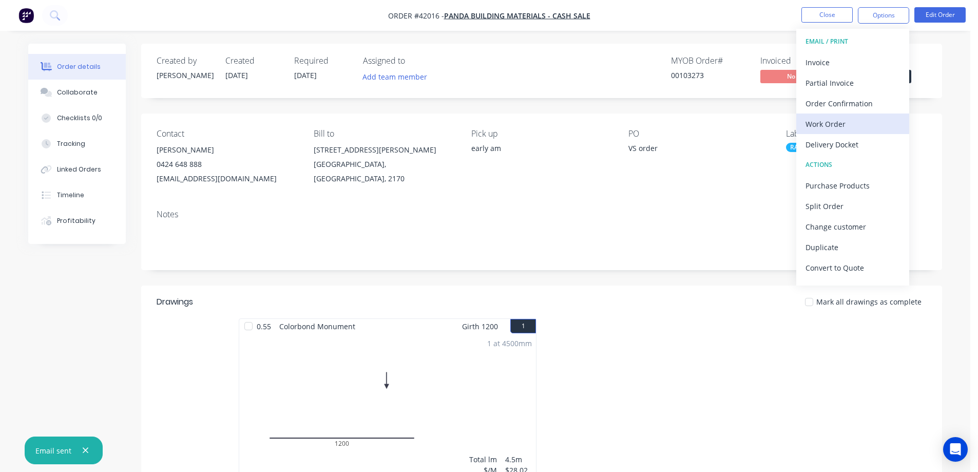
click at [814, 127] on div "Work Order" at bounding box center [853, 124] width 94 height 15
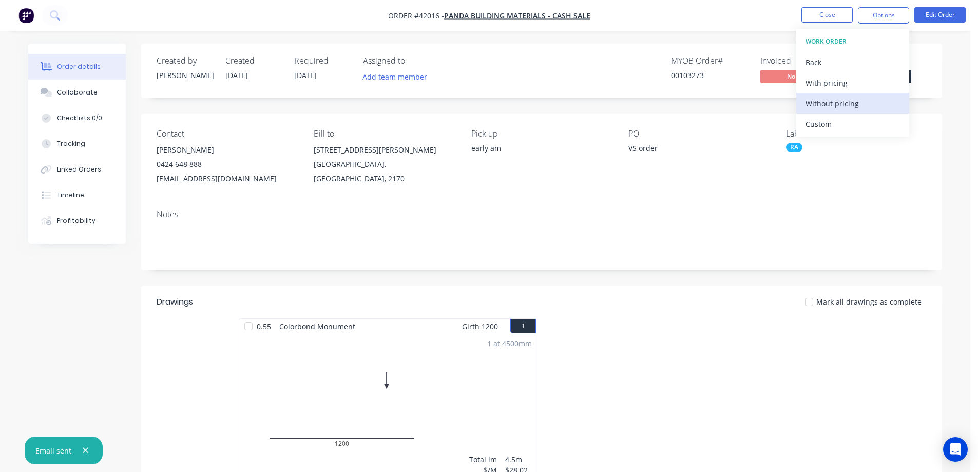
click at [836, 104] on div "Without pricing" at bounding box center [853, 103] width 94 height 15
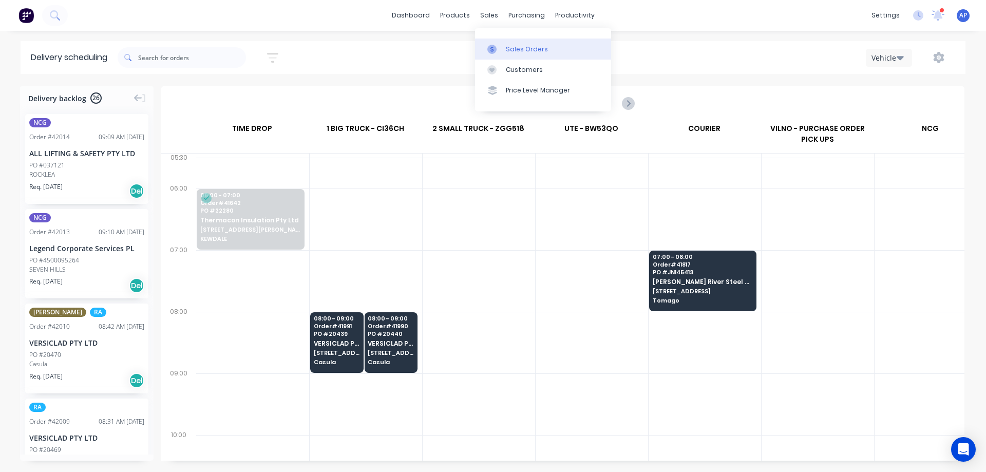
click at [520, 48] on div "Sales Orders" at bounding box center [527, 49] width 42 height 9
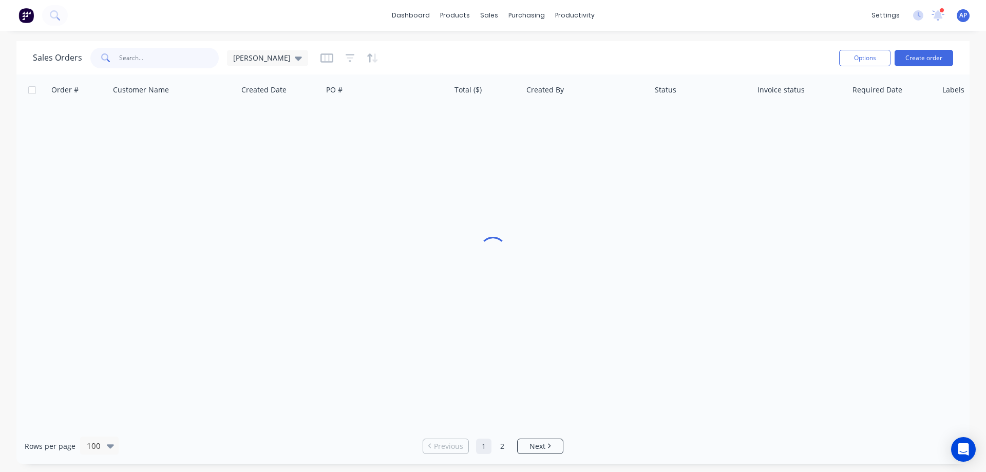
click at [175, 59] on input "text" at bounding box center [169, 58] width 100 height 21
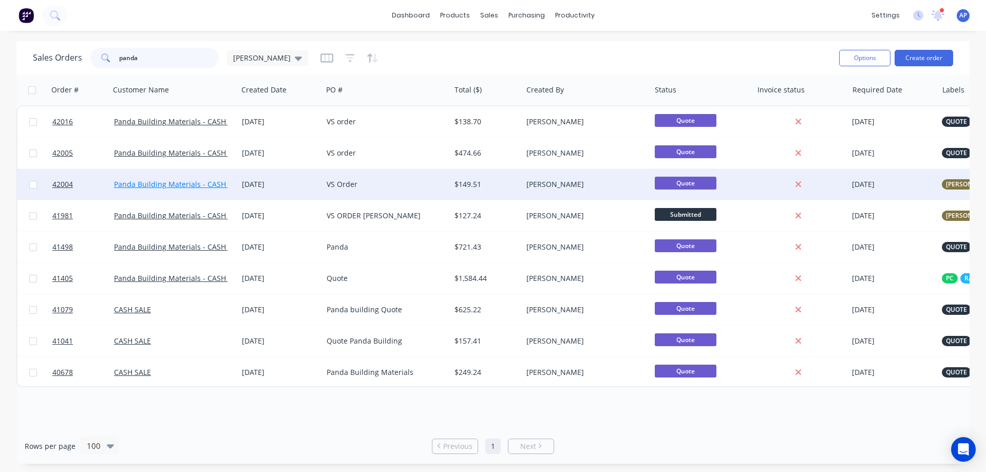
type input "panda"
click at [216, 184] on link "Panda Building Materials - CASH SALE" at bounding box center [179, 184] width 130 height 10
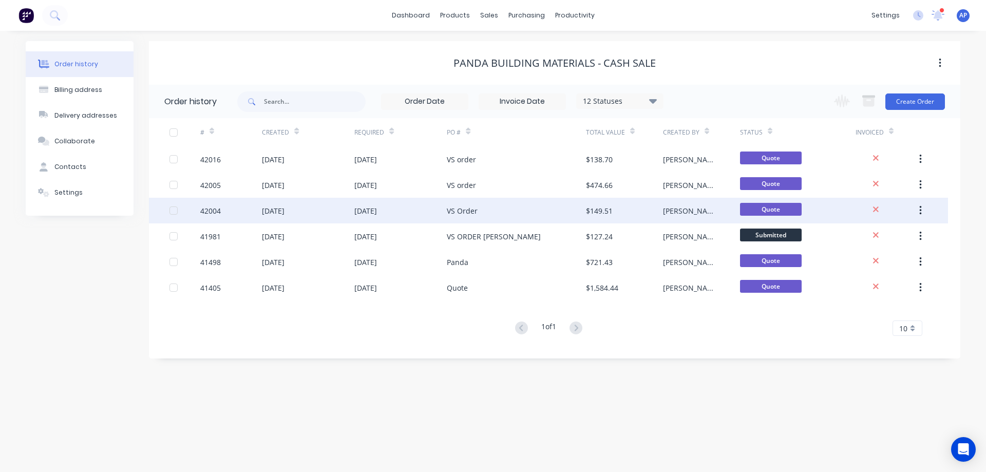
click at [215, 209] on div "42004" at bounding box center [210, 210] width 21 height 11
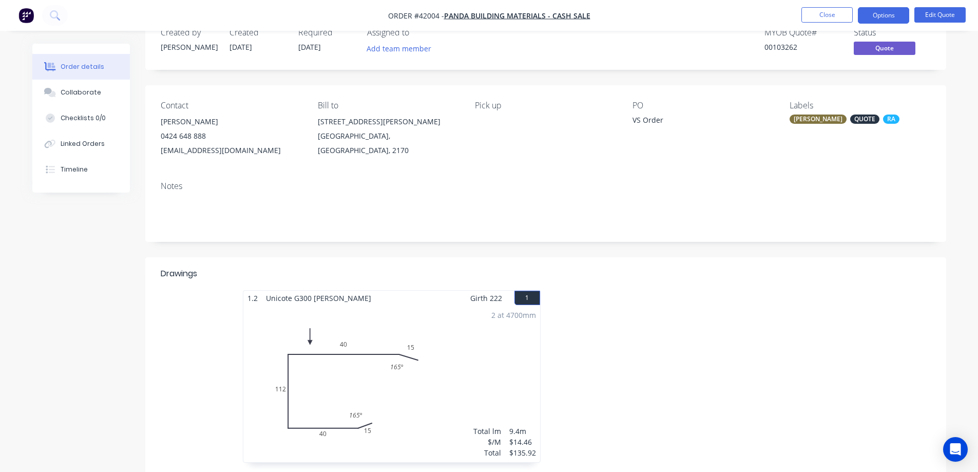
scroll to position [51, 0]
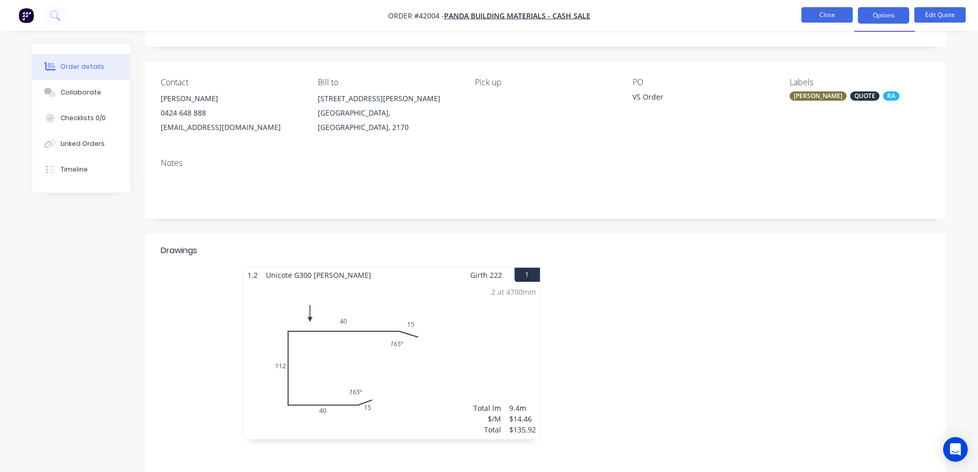
click at [810, 14] on button "Close" at bounding box center [826, 14] width 51 height 15
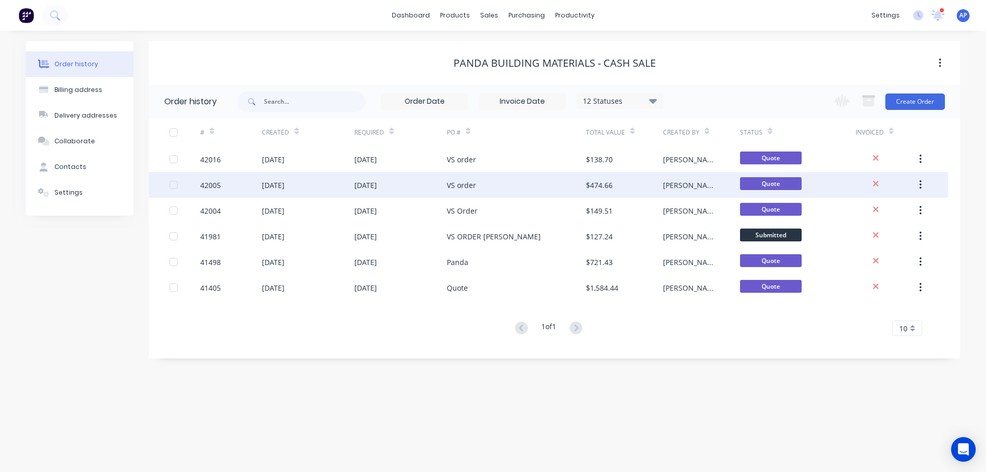
click at [213, 180] on div "42005" at bounding box center [210, 185] width 21 height 11
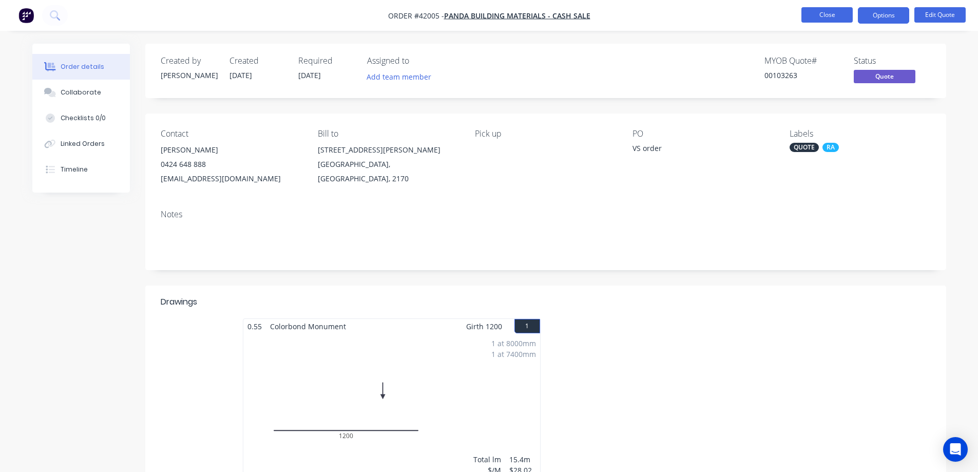
click at [811, 16] on button "Close" at bounding box center [826, 14] width 51 height 15
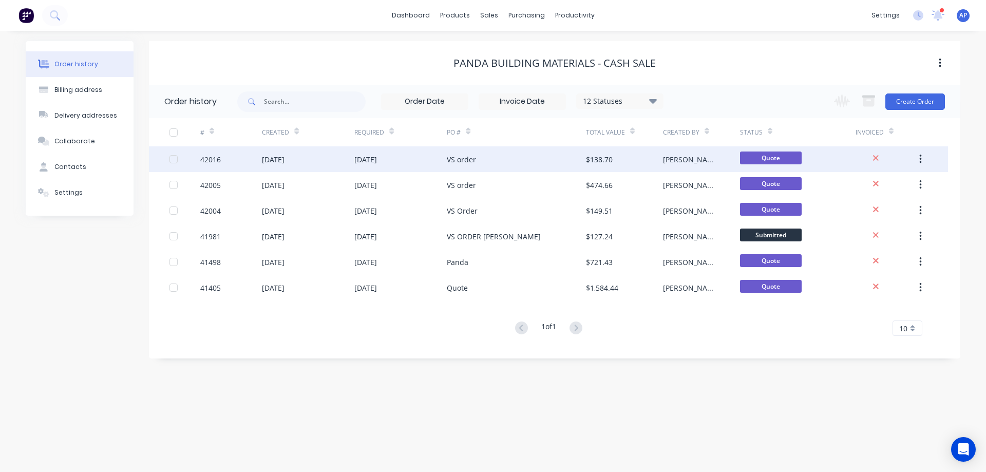
click at [212, 159] on div "42016" at bounding box center [210, 159] width 21 height 11
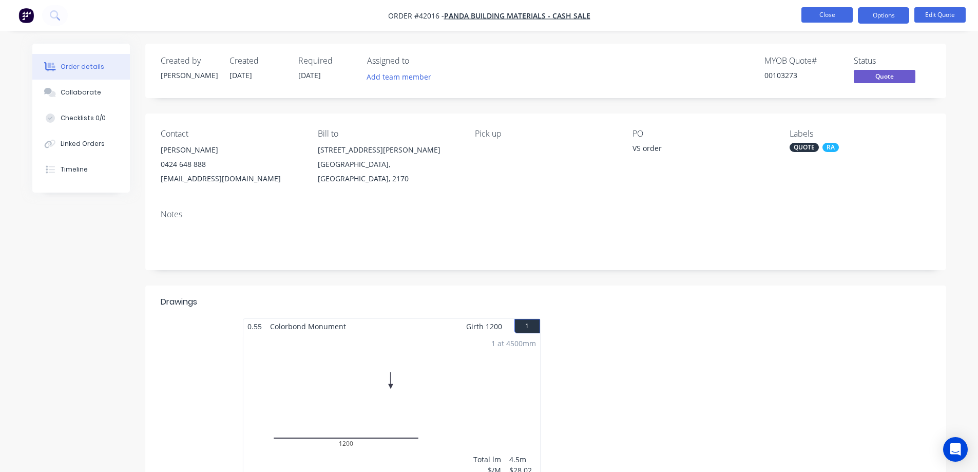
click at [807, 14] on button "Close" at bounding box center [826, 14] width 51 height 15
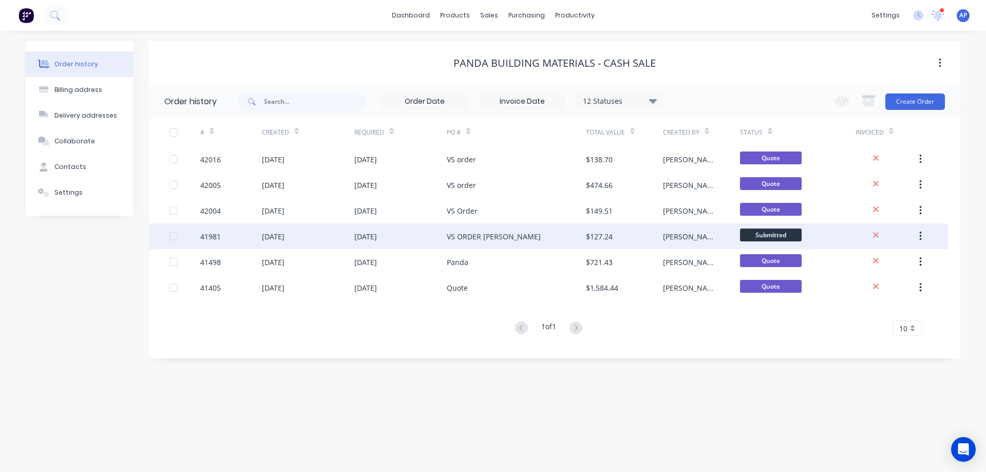
click at [209, 237] on div "41981" at bounding box center [210, 236] width 21 height 11
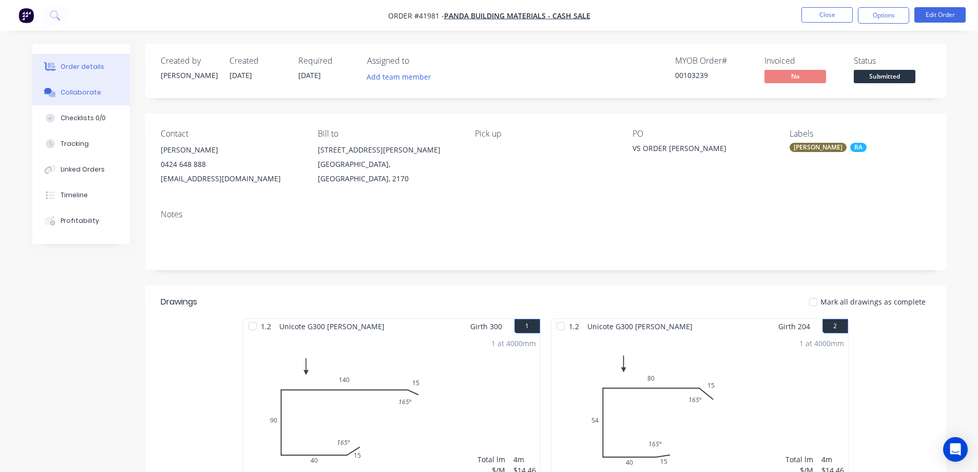
click at [81, 92] on div "Collaborate" at bounding box center [81, 92] width 41 height 9
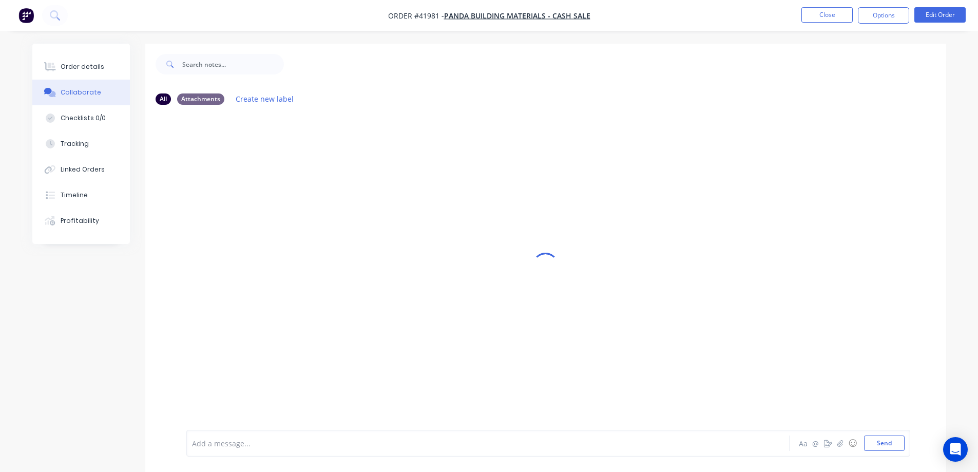
click at [234, 443] on div at bounding box center [460, 443] width 534 height 11
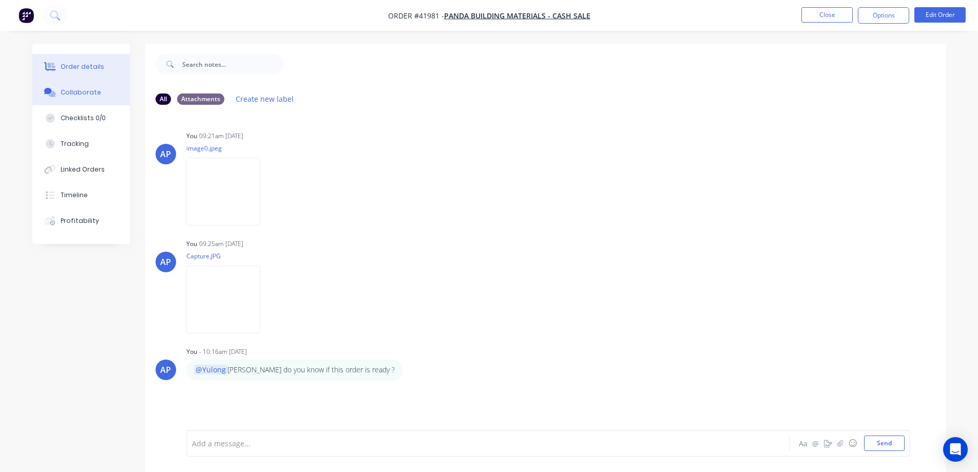
click at [102, 67] on button "Order details" at bounding box center [81, 67] width 98 height 26
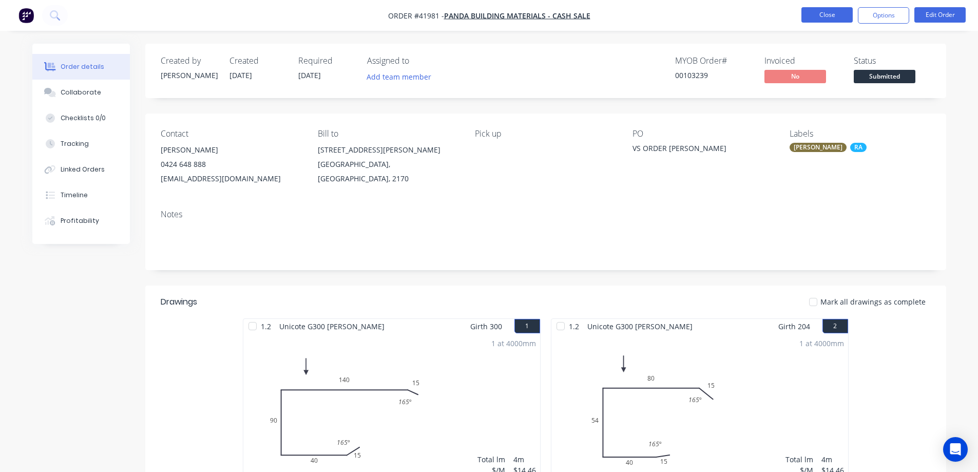
click at [823, 11] on button "Close" at bounding box center [826, 14] width 51 height 15
